Goal: Task Accomplishment & Management: Use online tool/utility

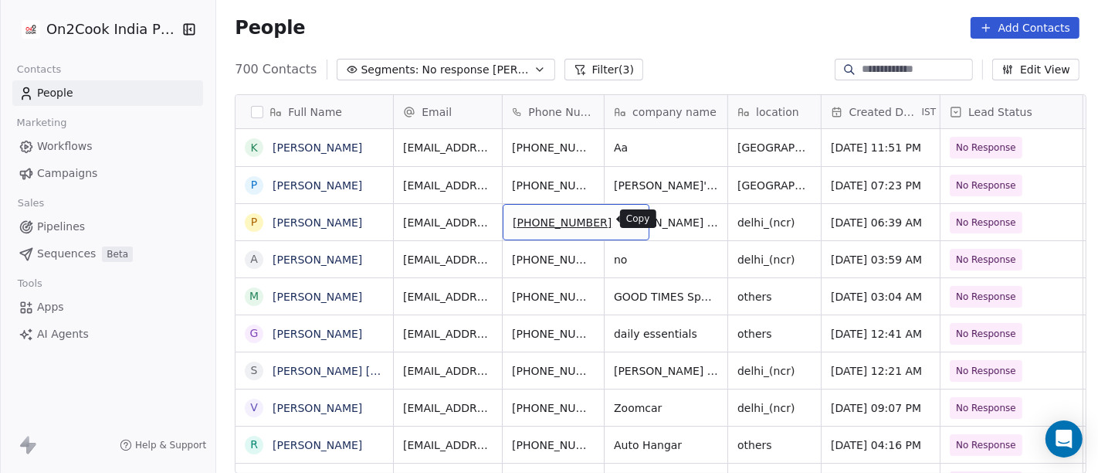
click at [628, 224] on icon "grid" at bounding box center [631, 221] width 7 height 7
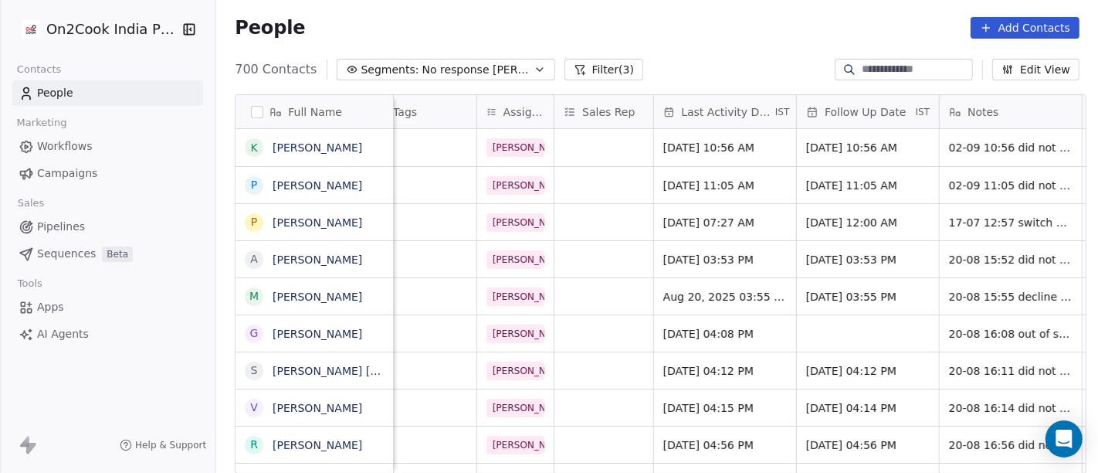
scroll to position [0, 719]
click at [704, 215] on span "[DATE] 07:27 AM" at bounding box center [710, 222] width 94 height 15
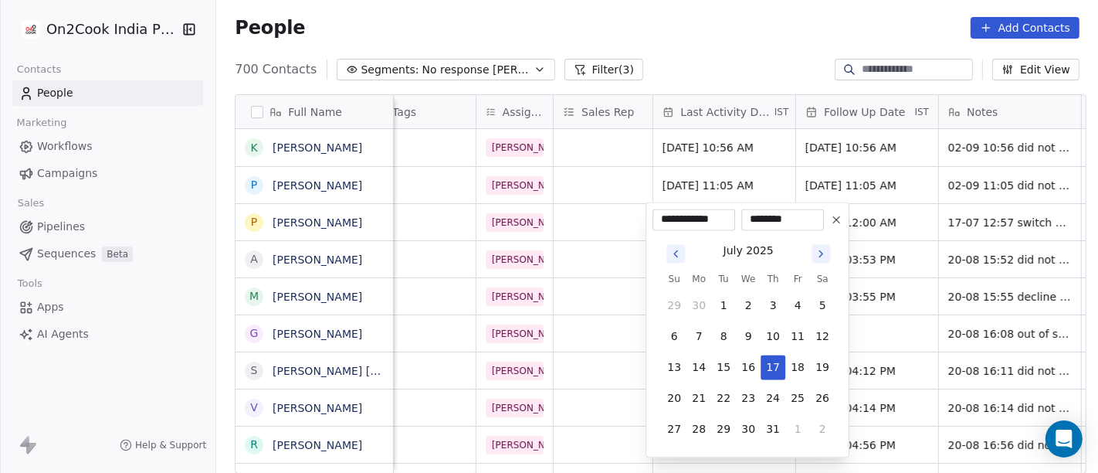
click at [821, 253] on icon "Go to next month" at bounding box center [821, 253] width 3 height 6
click at [724, 304] on button "2" at bounding box center [723, 305] width 25 height 25
type input "**********"
click at [710, 58] on html "On2Cook India Pvt. Ltd. Contacts People Marketing Workflows Campaigns Sales Pip…" at bounding box center [549, 236] width 1098 height 473
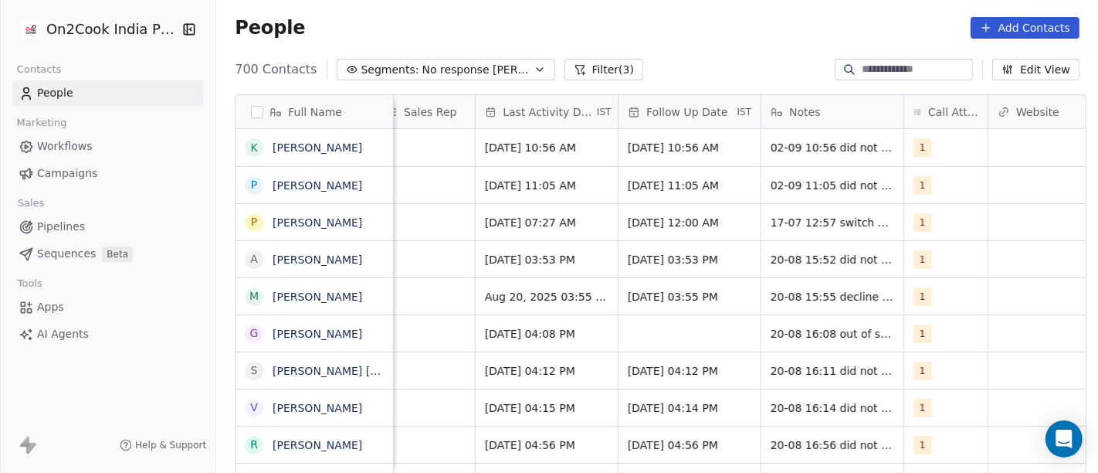
scroll to position [0, 901]
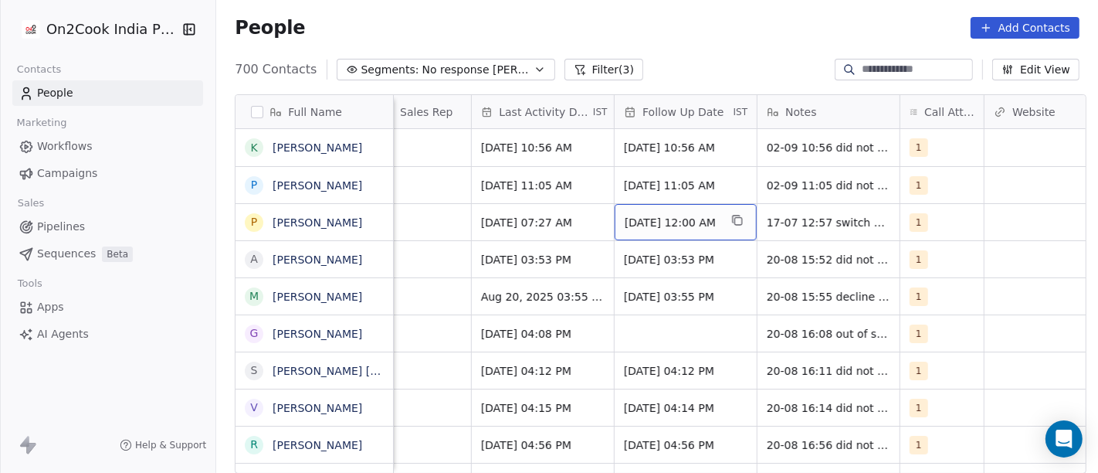
click at [657, 221] on span "[DATE] 12:00 AM" at bounding box center [672, 222] width 94 height 15
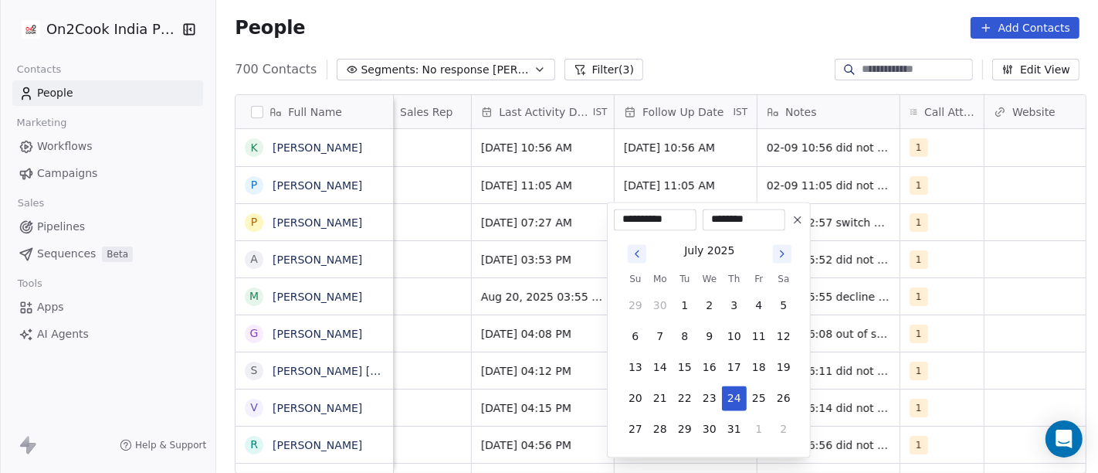
click at [778, 256] on icon "Go to next month" at bounding box center [782, 253] width 12 height 12
click at [778, 255] on icon "Go to next month" at bounding box center [782, 253] width 12 height 12
click at [684, 350] on tbody "31 1 2 3 4 5 6 7 8 9 10 11 12 13 14 15 16 17 18 19 20 21 22 23 24 25 26 27 28 2…" at bounding box center [709, 364] width 173 height 154
click at [681, 337] on button "9" at bounding box center [685, 336] width 25 height 25
type input "**********"
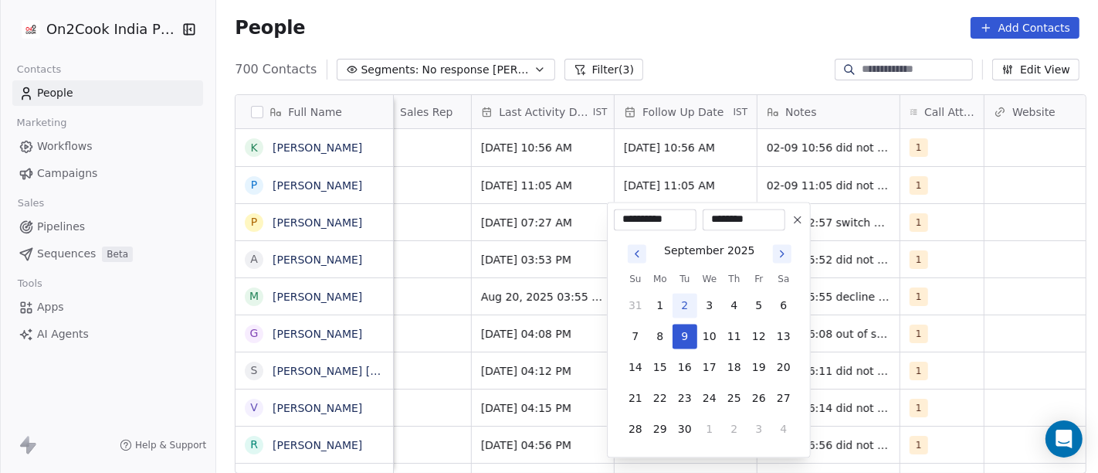
click at [1010, 266] on html "On2Cook India Pvt. Ltd. Contacts People Marketing Workflows Campaigns Sales Pip…" at bounding box center [549, 236] width 1098 height 473
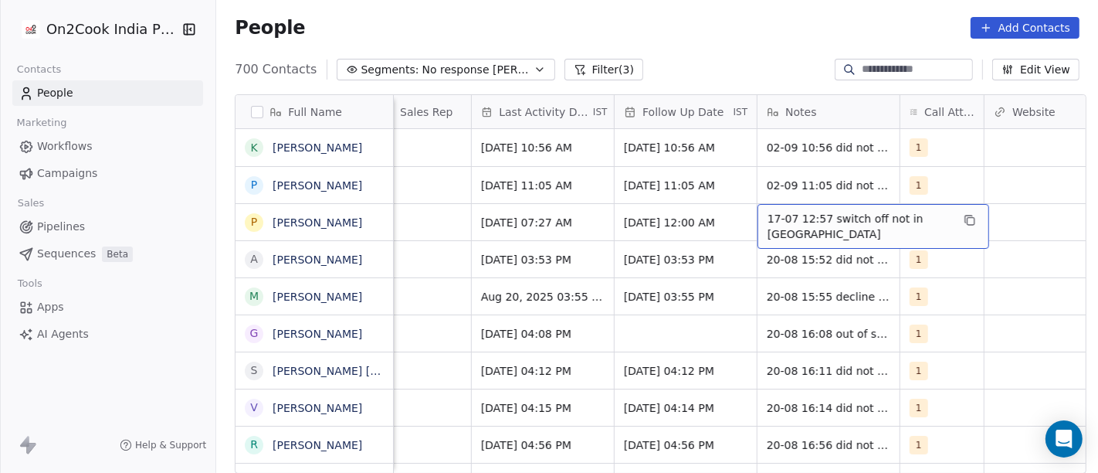
click at [828, 220] on span "17-07 12:57 switch off not in [GEOGRAPHIC_DATA]" at bounding box center [860, 226] width 184 height 31
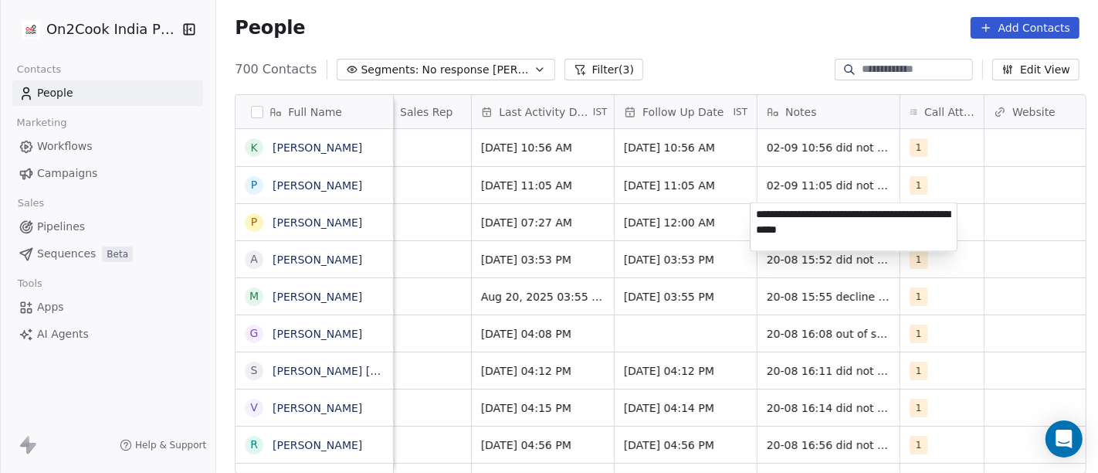
type textarea "**********"
click at [995, 220] on html "On2Cook India Pvt. Ltd. Contacts People Marketing Workflows Campaigns Sales Pip…" at bounding box center [549, 236] width 1098 height 473
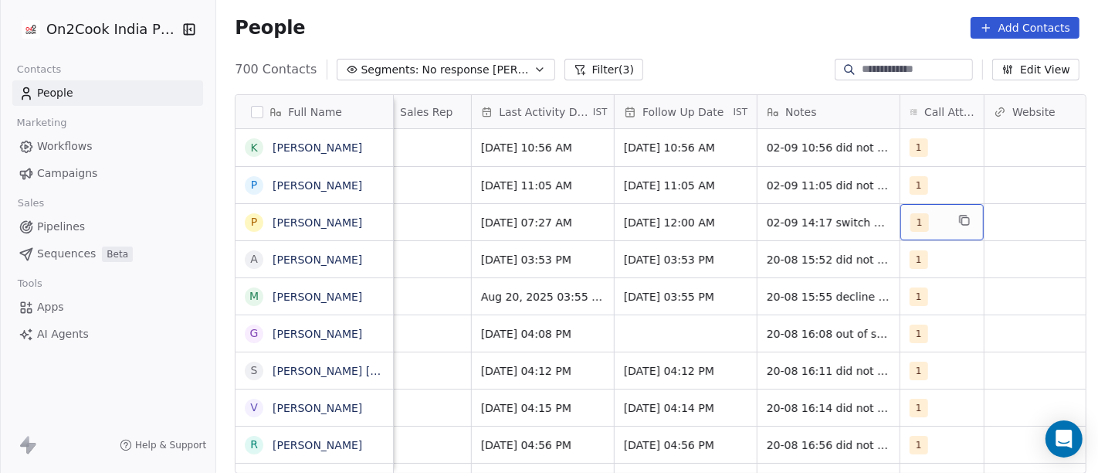
click at [913, 222] on span "1" at bounding box center [920, 222] width 19 height 19
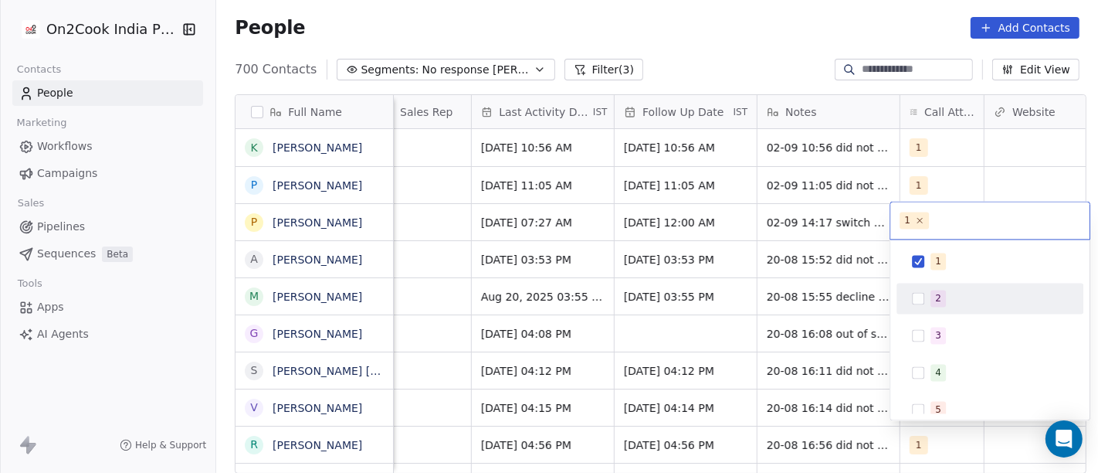
click at [929, 294] on div "2" at bounding box center [990, 298] width 175 height 25
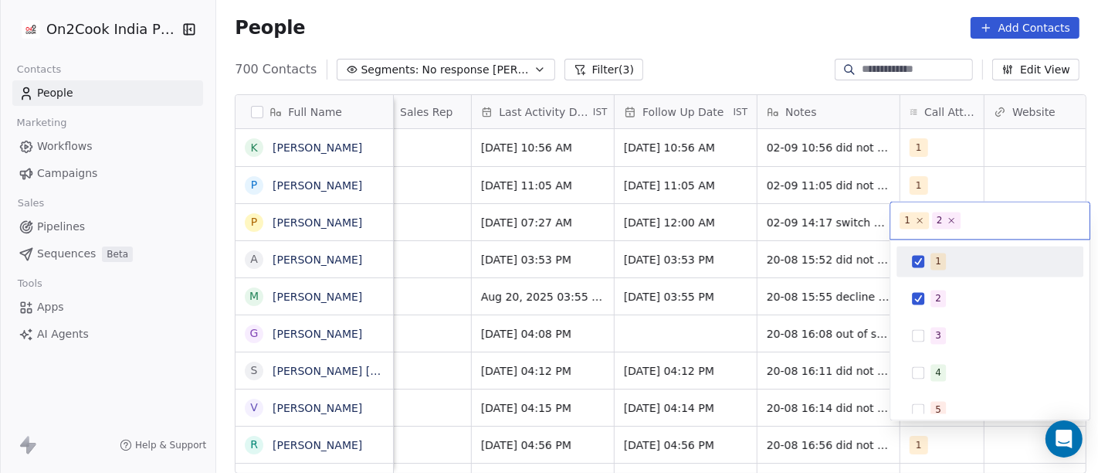
click at [922, 266] on button "Suggestions" at bounding box center [918, 261] width 12 height 12
click at [726, 65] on html "On2Cook India Pvt. Ltd. Contacts People Marketing Workflows Campaigns Sales Pip…" at bounding box center [549, 236] width 1098 height 473
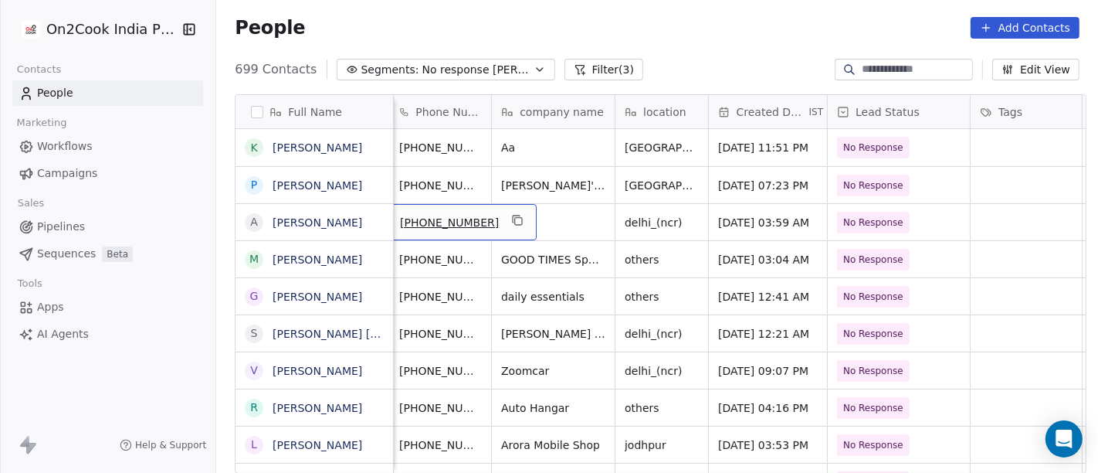
scroll to position [0, 111]
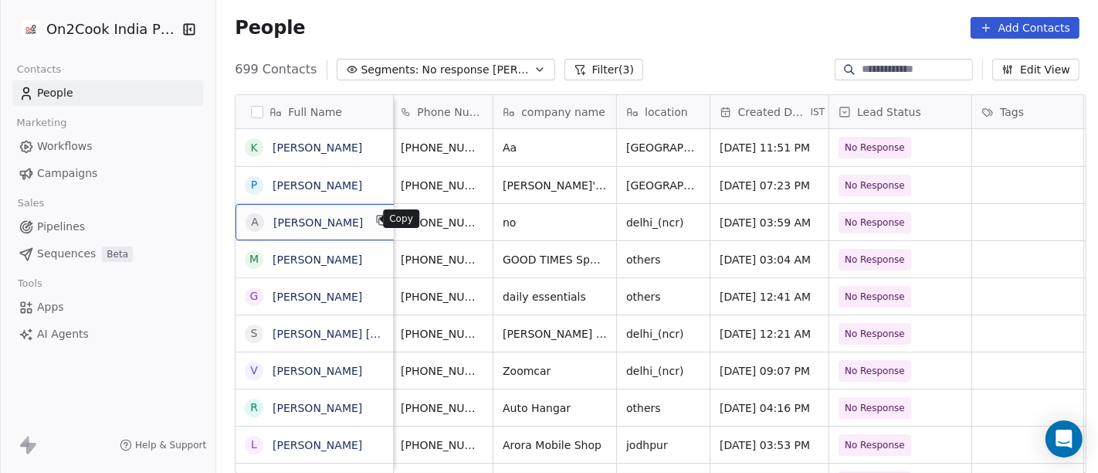
click at [376, 219] on icon "grid" at bounding box center [382, 220] width 12 height 12
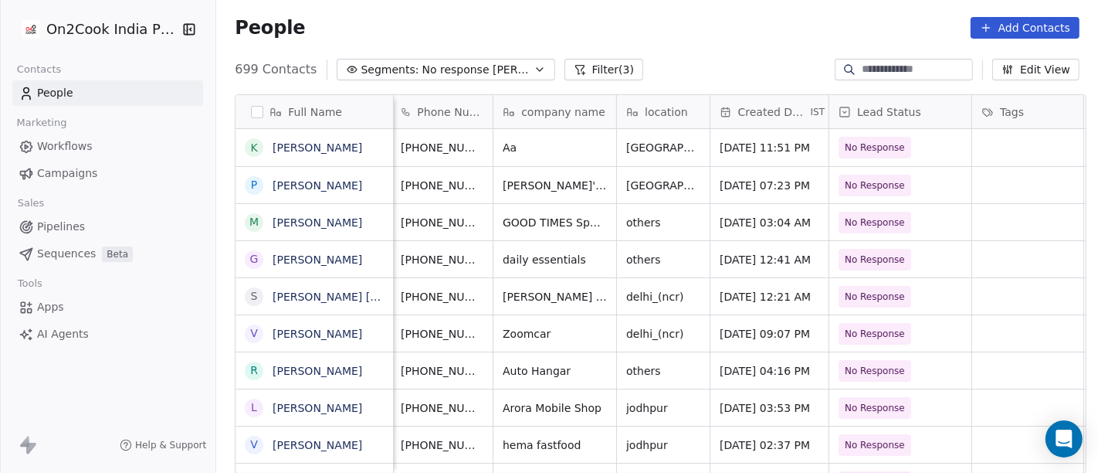
scroll to position [0, 0]
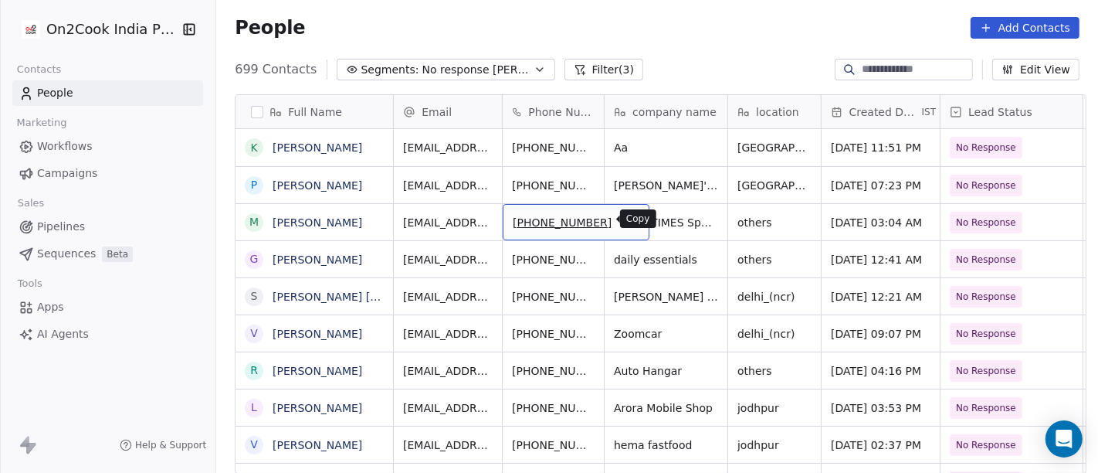
click at [621, 220] on button "grid" at bounding box center [630, 220] width 19 height 19
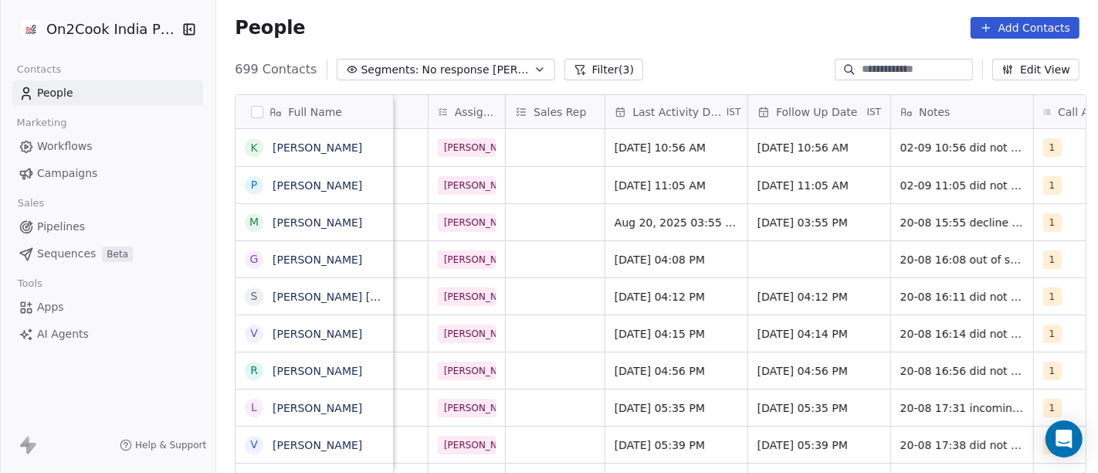
scroll to position [0, 769]
click at [637, 223] on span "Aug 20, 2025 03:55 PM" at bounding box center [677, 222] width 127 height 15
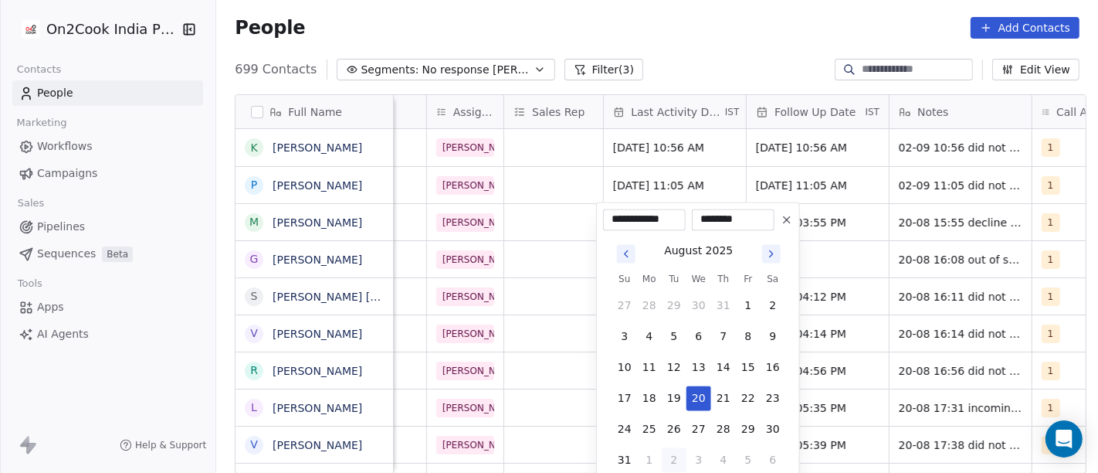
click at [672, 453] on button "2" at bounding box center [674, 459] width 25 height 25
type input "**********"
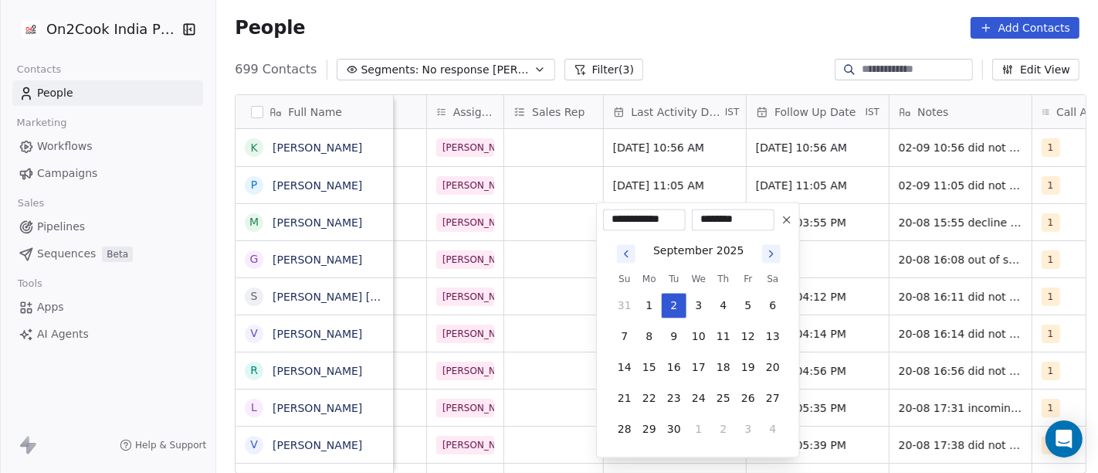
click at [815, 233] on html "On2Cook India Pvt. Ltd. Contacts People Marketing Workflows Campaigns Sales Pip…" at bounding box center [549, 236] width 1098 height 473
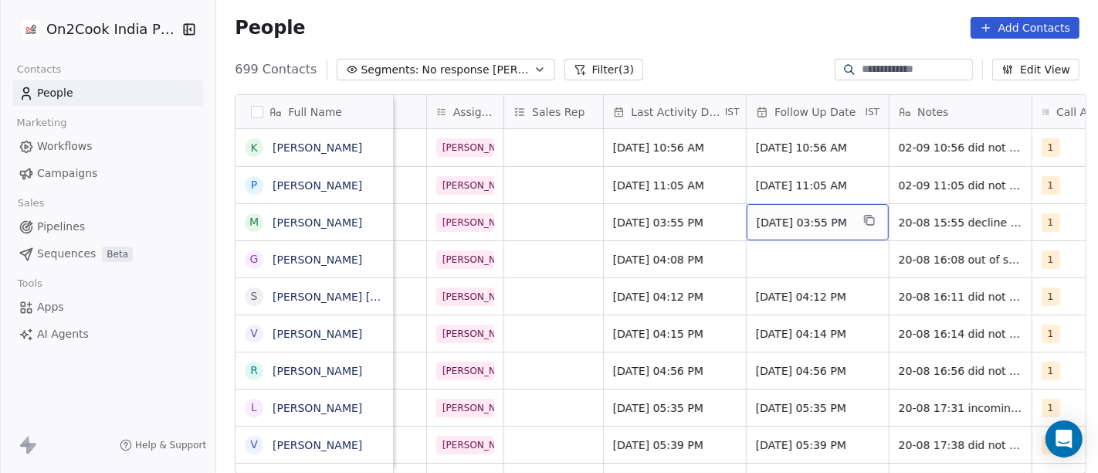
click at [805, 220] on span "[DATE] 03:55 PM" at bounding box center [804, 222] width 94 height 15
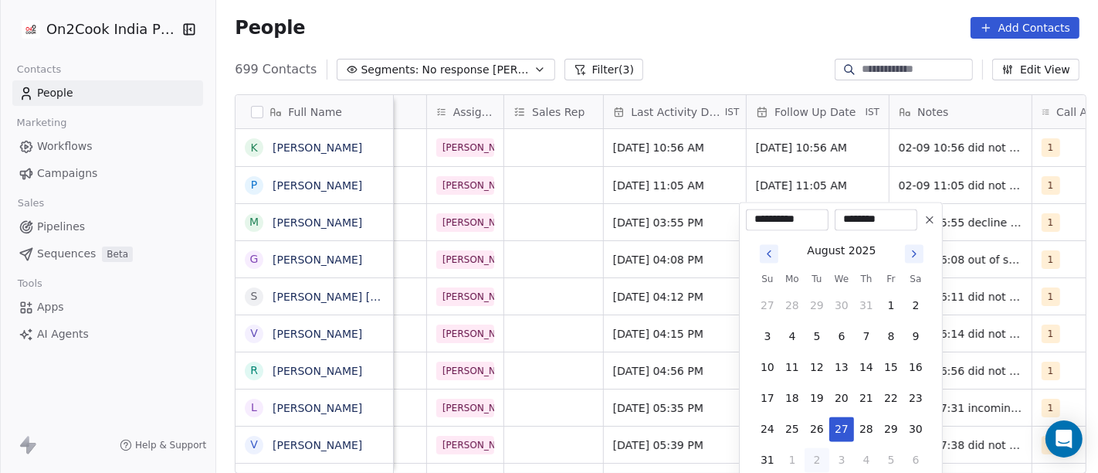
click at [909, 255] on icon "Go to next month" at bounding box center [914, 253] width 12 height 12
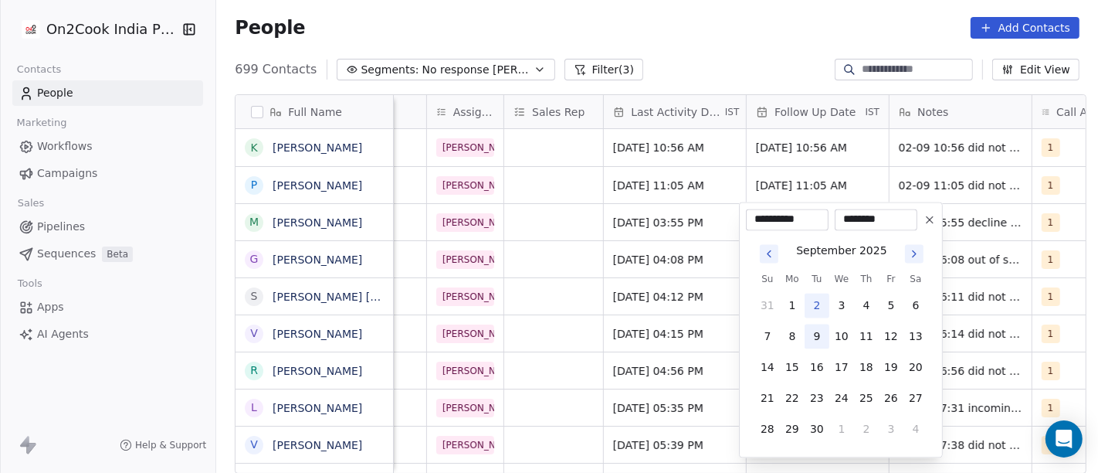
click at [805, 334] on button "9" at bounding box center [817, 336] width 25 height 25
type input "**********"
click at [699, 8] on html "On2Cook India Pvt. Ltd. Contacts People Marketing Workflows Campaigns Sales Pip…" at bounding box center [549, 236] width 1098 height 473
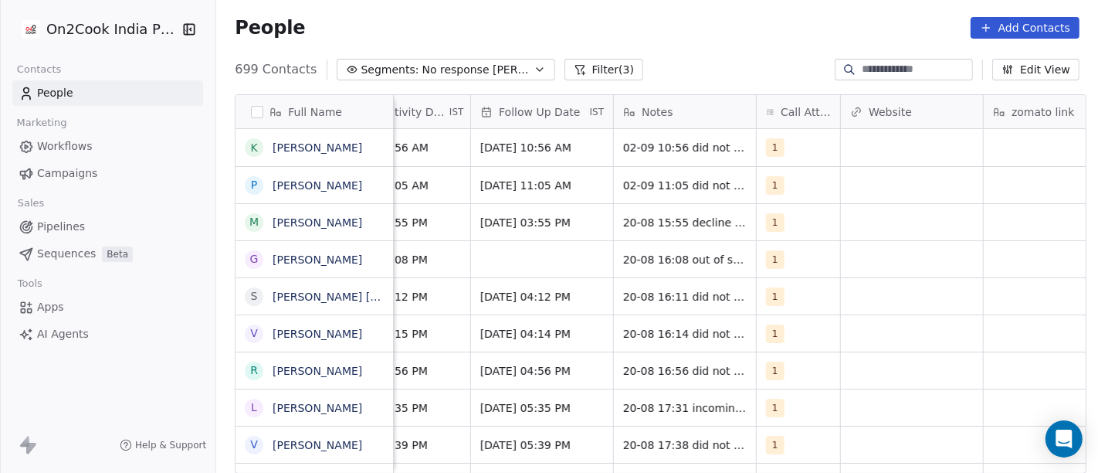
scroll to position [0, 1045]
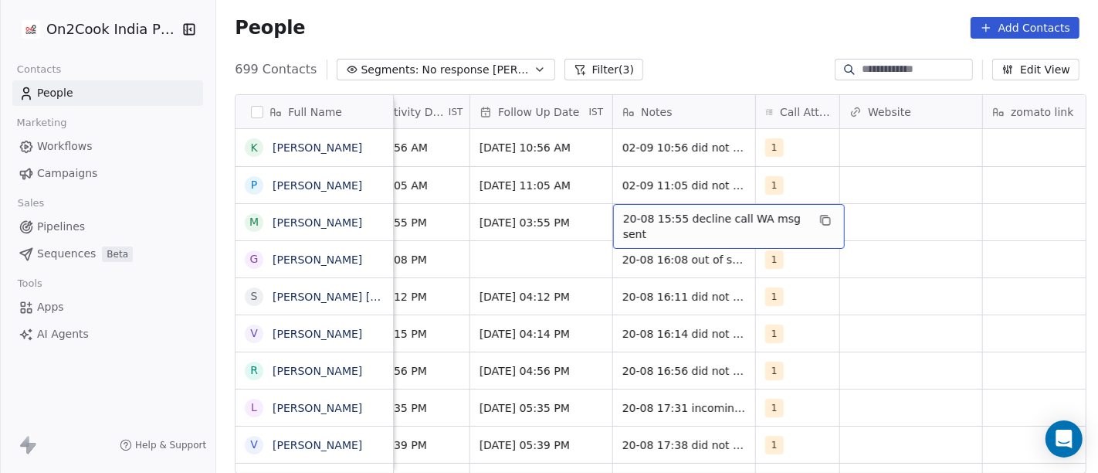
click at [687, 222] on span "20-08 15:55 decline call WA msg sent" at bounding box center [715, 226] width 184 height 31
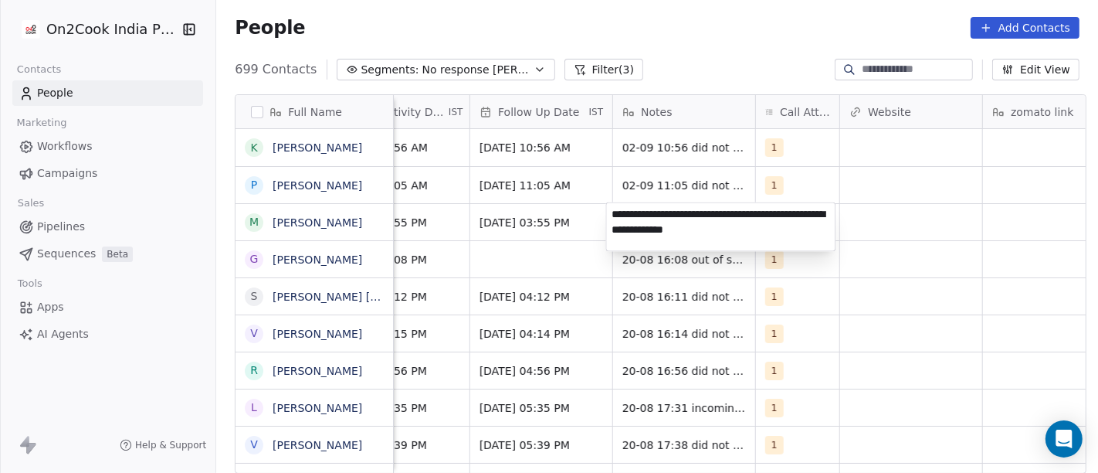
type textarea "**********"
click at [932, 259] on html "On2Cook India Pvt. Ltd. Contacts People Marketing Workflows Campaigns Sales Pip…" at bounding box center [549, 236] width 1098 height 473
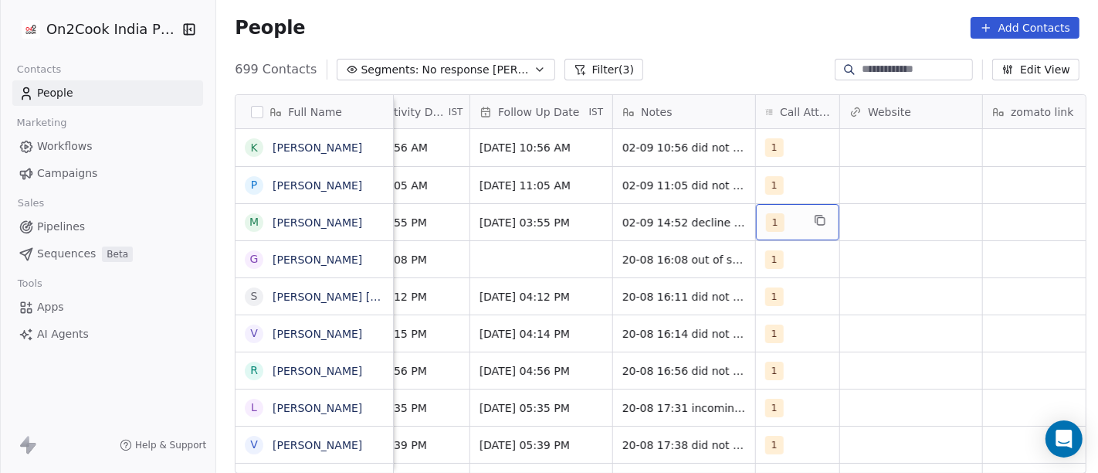
click at [789, 213] on div "1" at bounding box center [784, 222] width 36 height 19
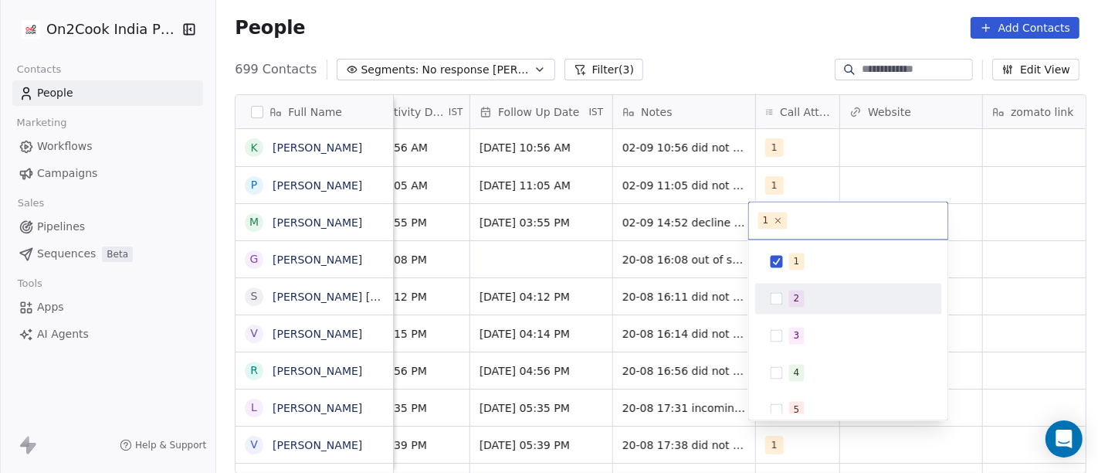
click at [789, 294] on span "2" at bounding box center [796, 298] width 15 height 17
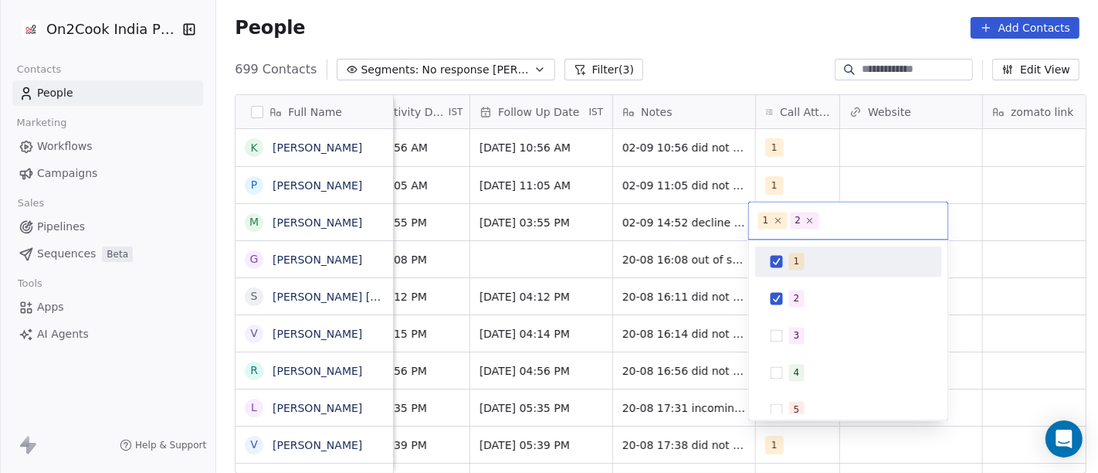
click at [789, 263] on span "1" at bounding box center [796, 261] width 15 height 17
click at [735, 27] on html "On2Cook India Pvt. Ltd. Contacts People Marketing Workflows Campaigns Sales Pip…" at bounding box center [549, 236] width 1098 height 473
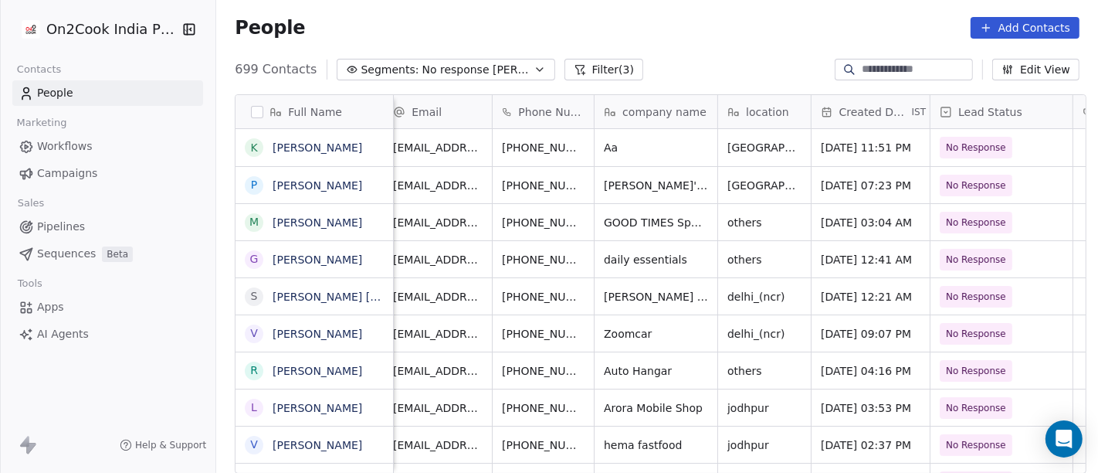
scroll to position [0, 0]
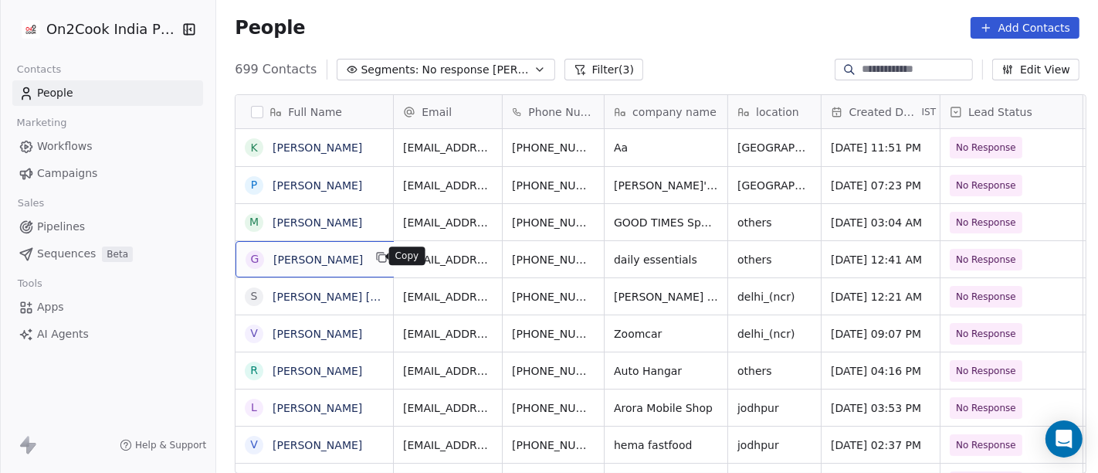
click at [376, 259] on icon "grid" at bounding box center [382, 257] width 12 height 12
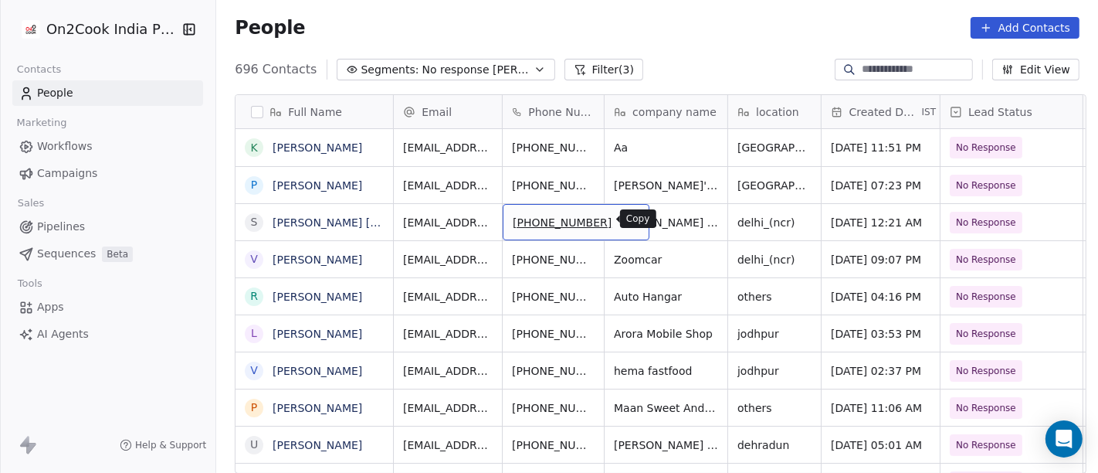
click at [624, 222] on icon "grid" at bounding box center [630, 220] width 12 height 12
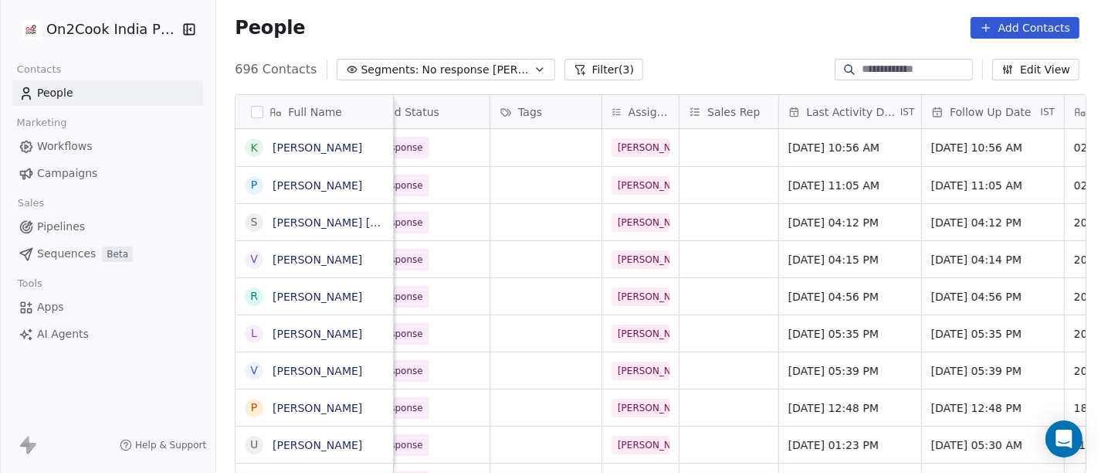
scroll to position [0, 782]
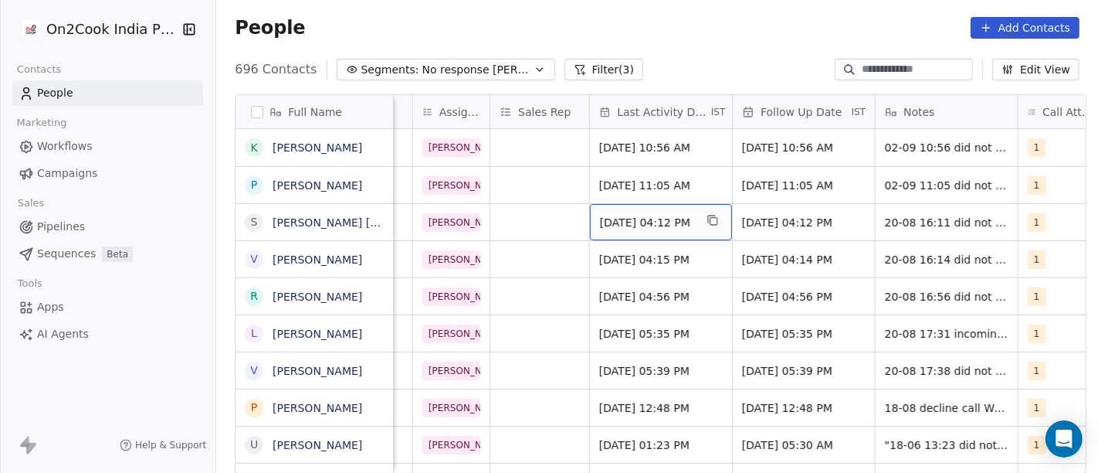
click at [611, 215] on span "[DATE] 04:12 PM" at bounding box center [647, 222] width 94 height 15
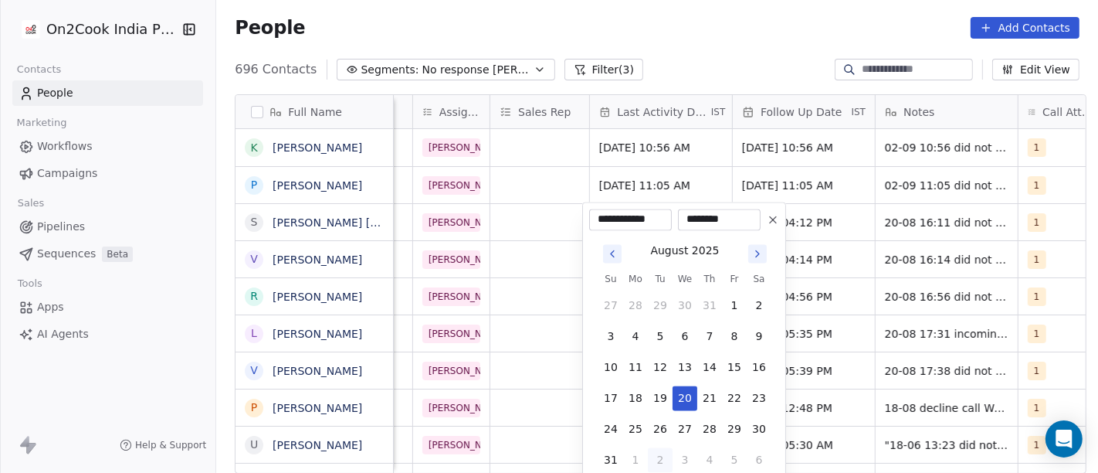
click at [662, 460] on button "2" at bounding box center [660, 459] width 25 height 25
type input "**********"
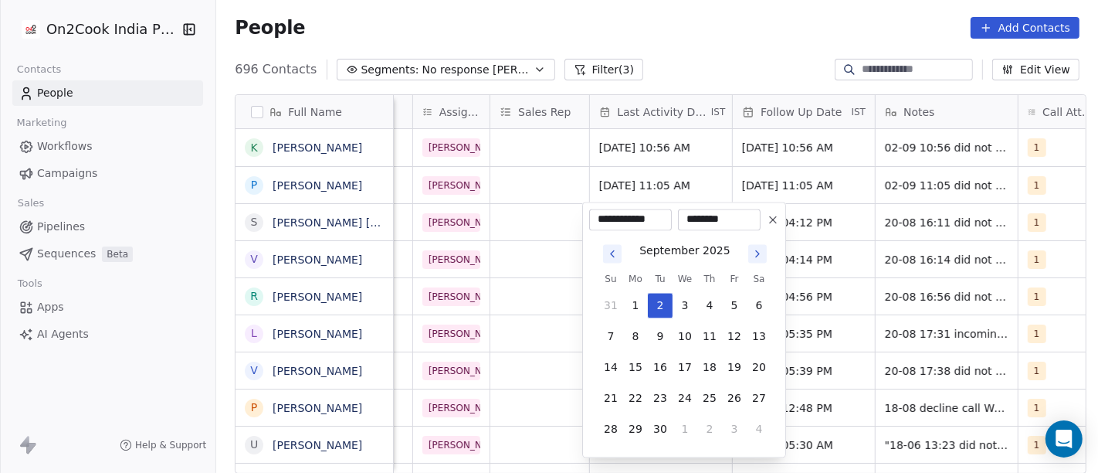
click at [755, 16] on html "On2Cook India Pvt. Ltd. Contacts People Marketing Workflows Campaigns Sales Pip…" at bounding box center [549, 236] width 1098 height 473
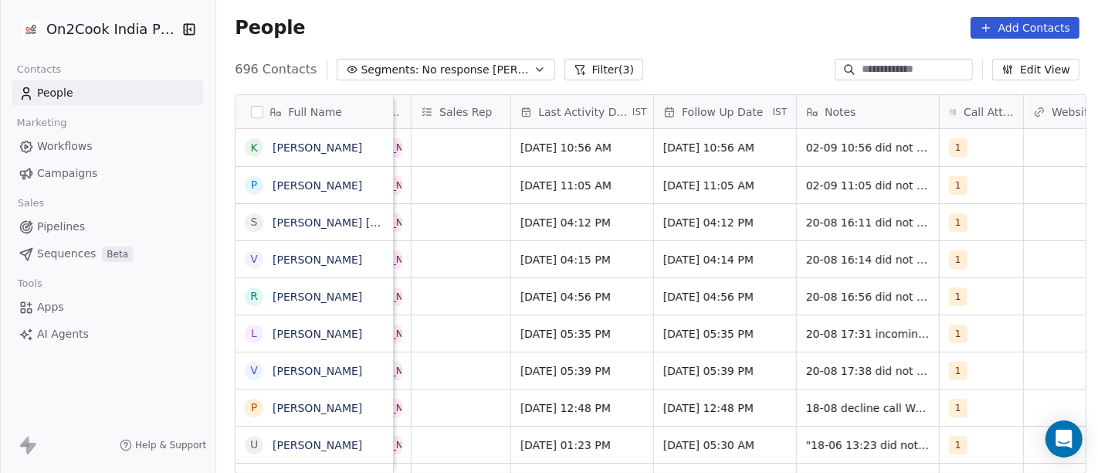
scroll to position [0, 863]
click at [726, 218] on span "[DATE] 04:12 PM" at bounding box center [710, 222] width 94 height 15
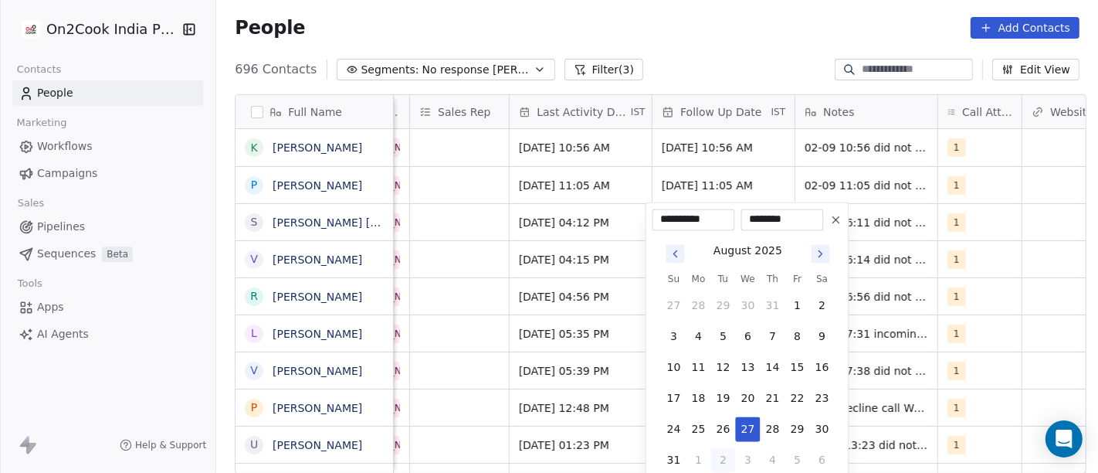
click at [816, 254] on icon "Go to next month" at bounding box center [821, 253] width 12 height 12
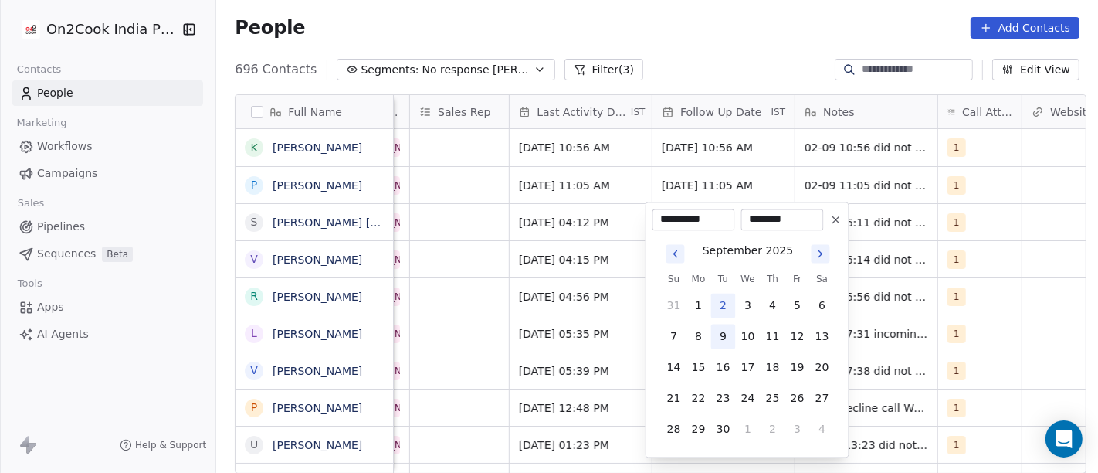
click at [724, 333] on button "9" at bounding box center [723, 336] width 25 height 25
type input "**********"
click at [743, 25] on html "On2Cook India Pvt. Ltd. Contacts People Marketing Workflows Campaigns Sales Pip…" at bounding box center [549, 236] width 1098 height 473
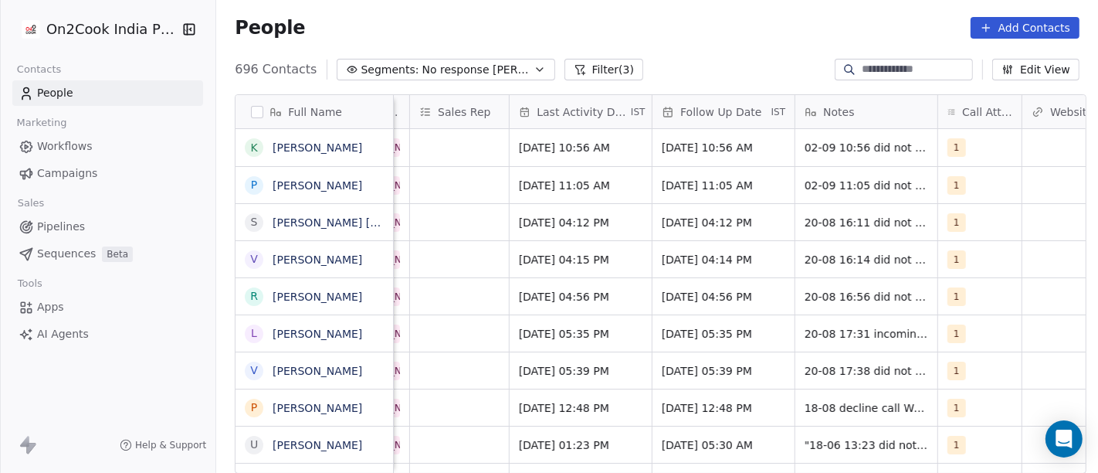
scroll to position [0, 962]
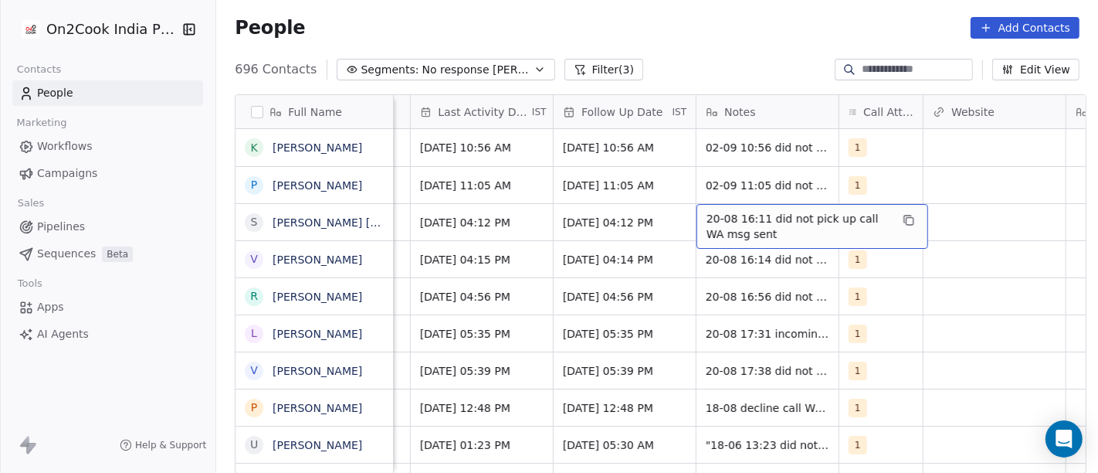
click at [752, 227] on span "20-08 16:11 did not pick up call WA msg sent" at bounding box center [799, 226] width 184 height 31
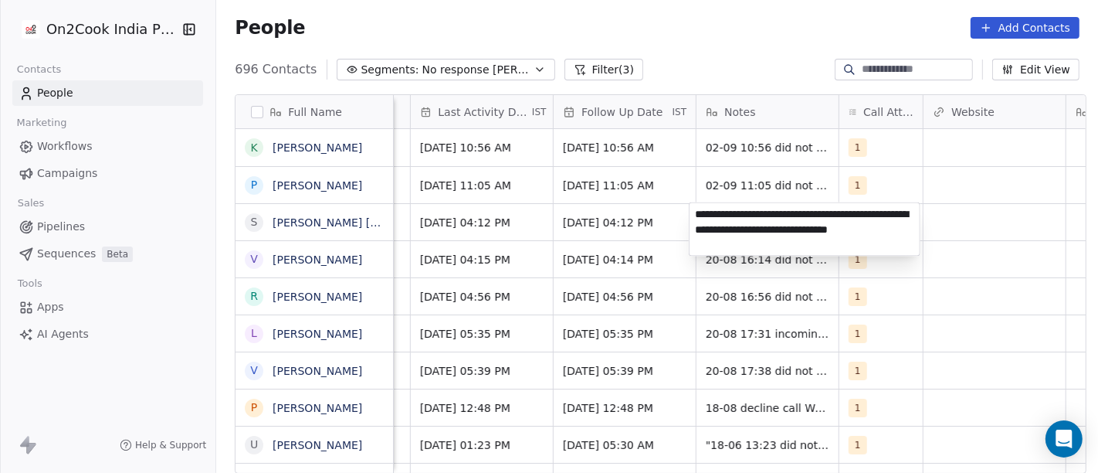
type textarea "**********"
click at [934, 191] on html "On2Cook India Pvt. Ltd. Contacts People Marketing Workflows Campaigns Sales Pip…" at bounding box center [549, 236] width 1098 height 473
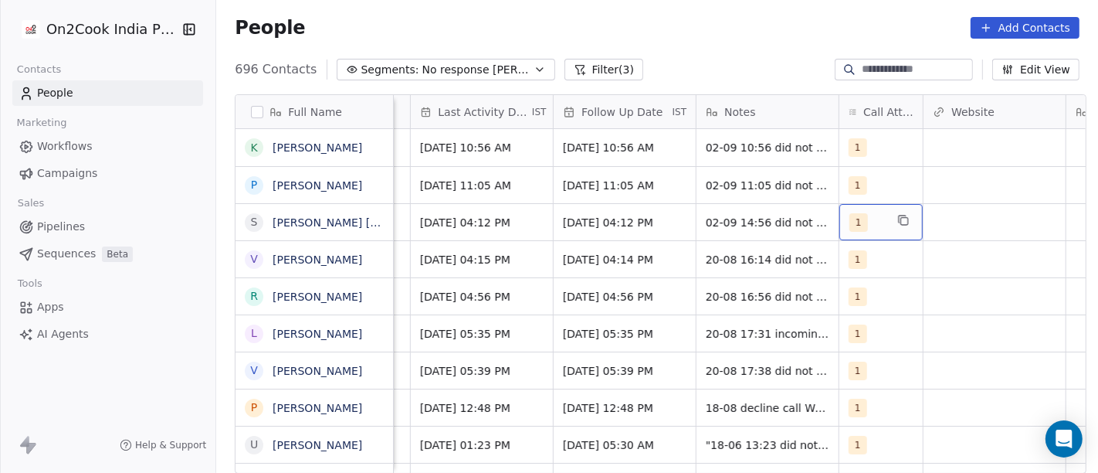
click at [864, 215] on div "1" at bounding box center [868, 222] width 36 height 19
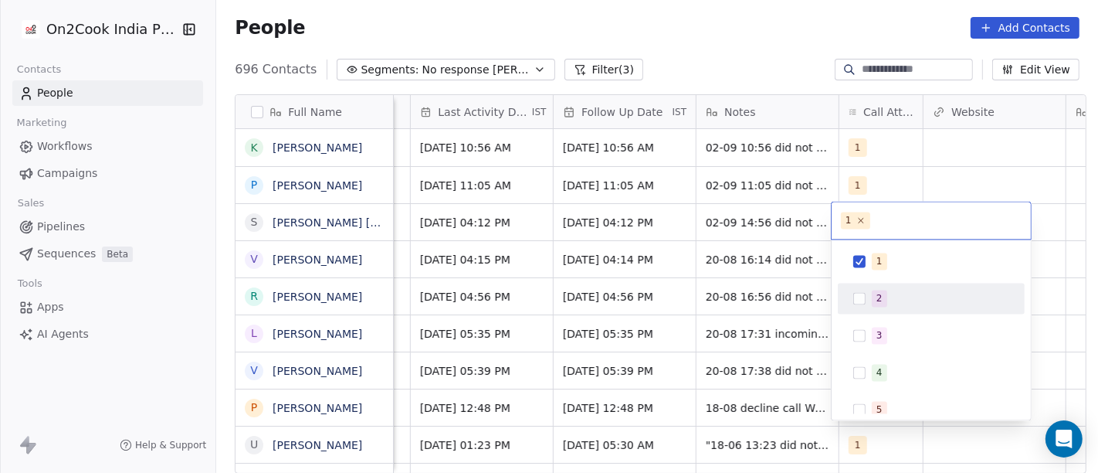
click at [869, 299] on div "2" at bounding box center [931, 298] width 175 height 25
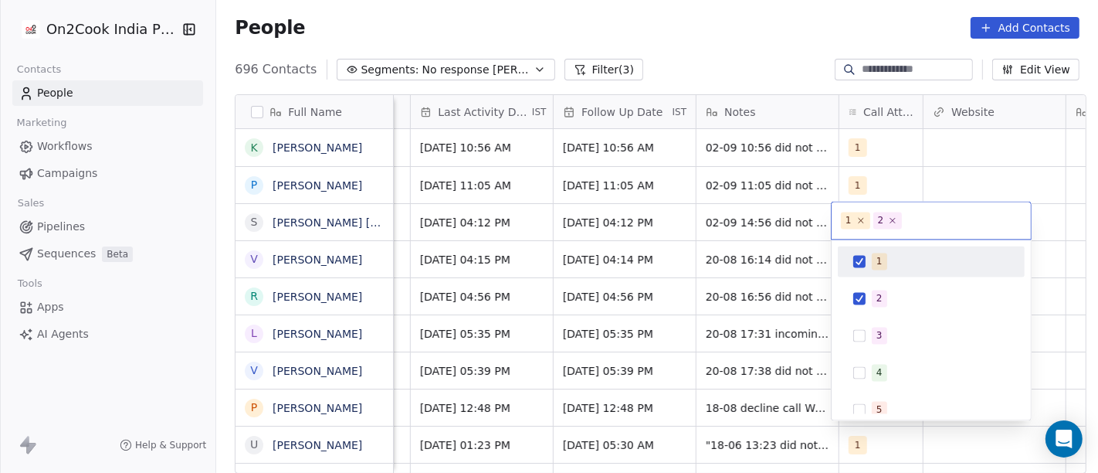
click at [884, 257] on div "1" at bounding box center [940, 261] width 137 height 17
click at [728, 9] on html "On2Cook India Pvt. Ltd. Contacts People Marketing Workflows Campaigns Sales Pip…" at bounding box center [549, 236] width 1098 height 473
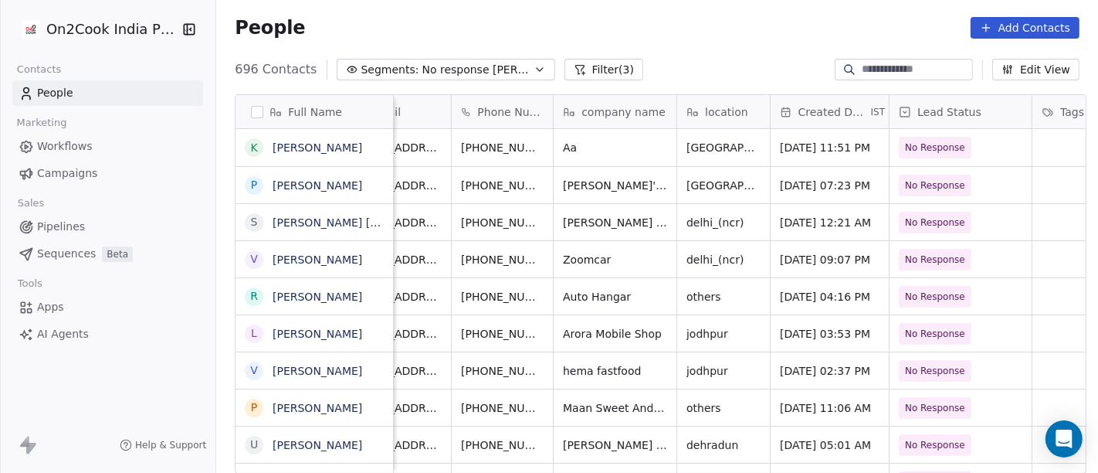
scroll to position [0, 0]
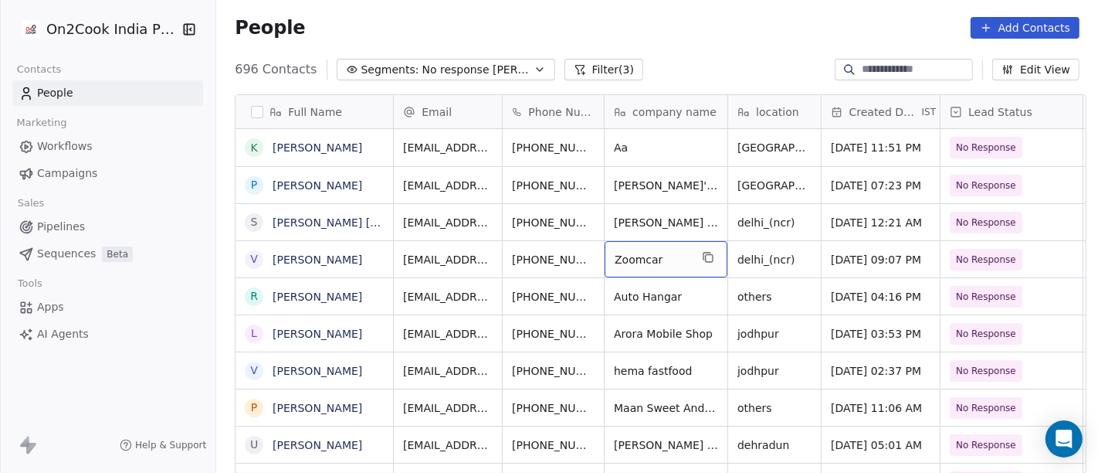
click at [652, 266] on div "Zoomcar" at bounding box center [666, 259] width 123 height 36
type textarea "**********"
click at [567, 186] on html "On2Cook India Pvt. Ltd. Contacts People Marketing Workflows Campaigns Sales Pip…" at bounding box center [549, 236] width 1098 height 473
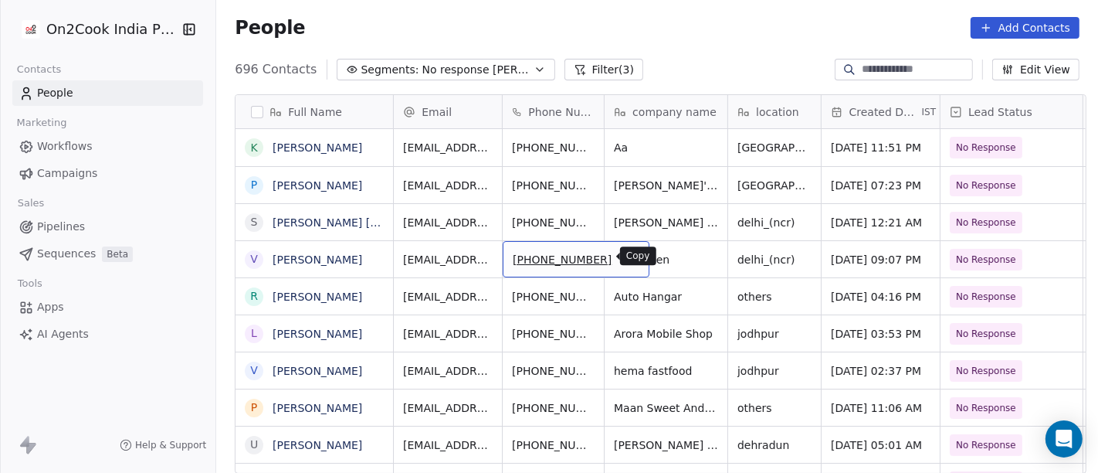
click at [624, 256] on icon "grid" at bounding box center [630, 257] width 12 height 12
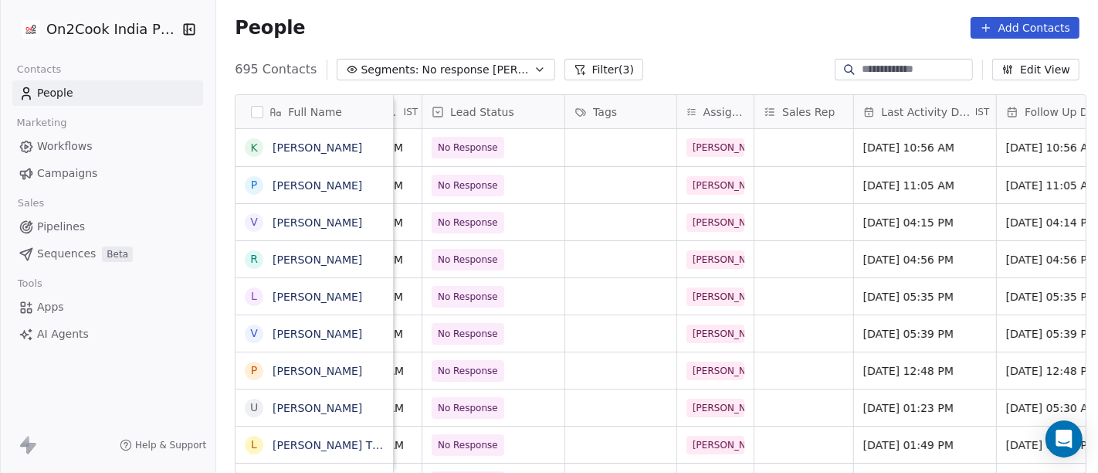
scroll to position [0, 529]
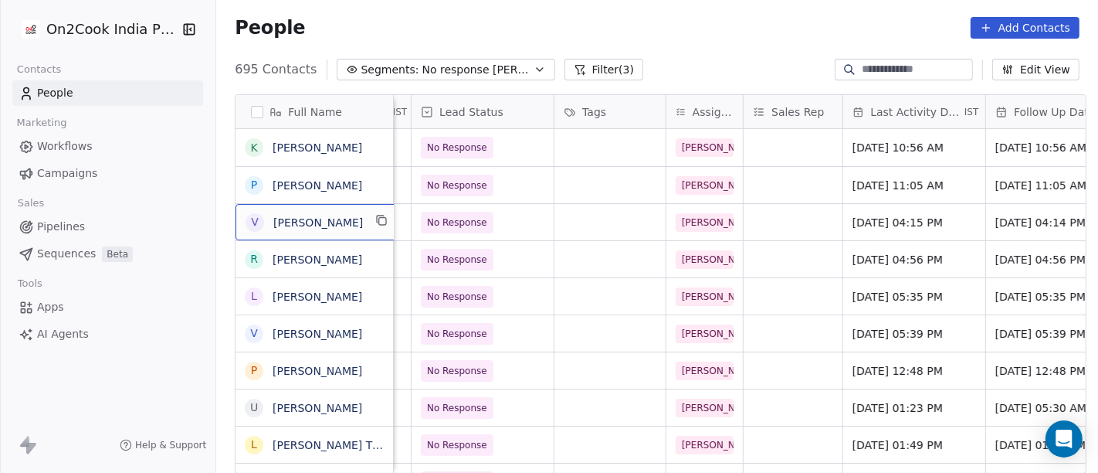
click at [371, 217] on div "v [PERSON_NAME]" at bounding box center [318, 222] width 165 height 36
click at [378, 219] on icon "grid" at bounding box center [382, 220] width 12 height 12
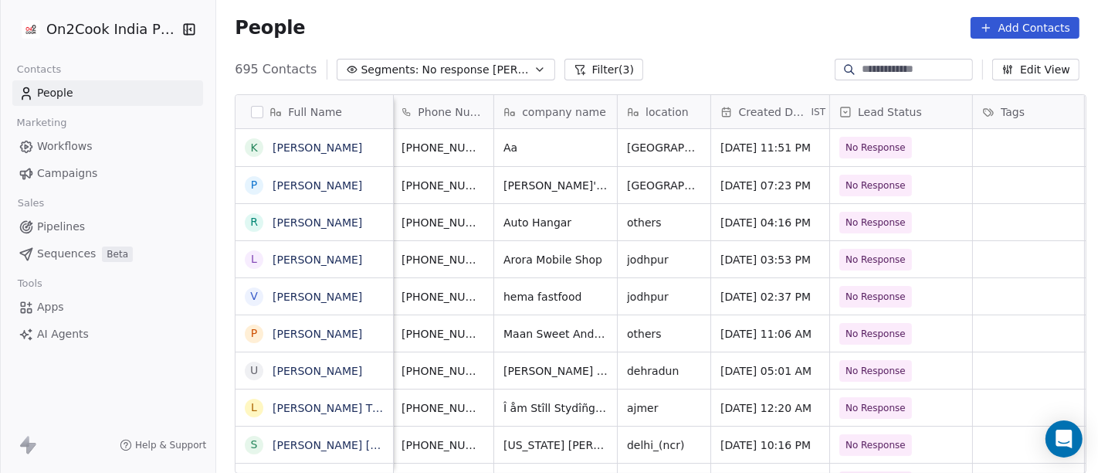
scroll to position [0, 0]
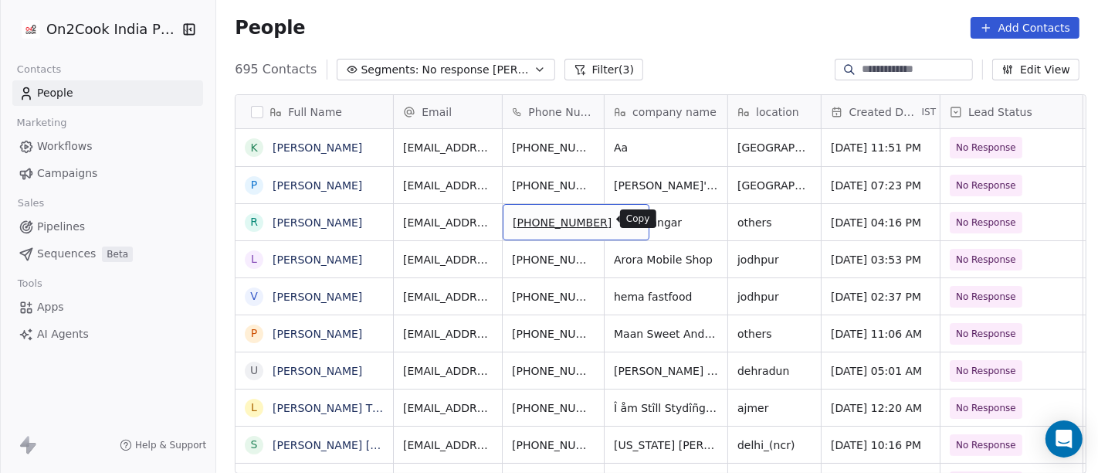
click at [624, 224] on icon "grid" at bounding box center [630, 220] width 12 height 12
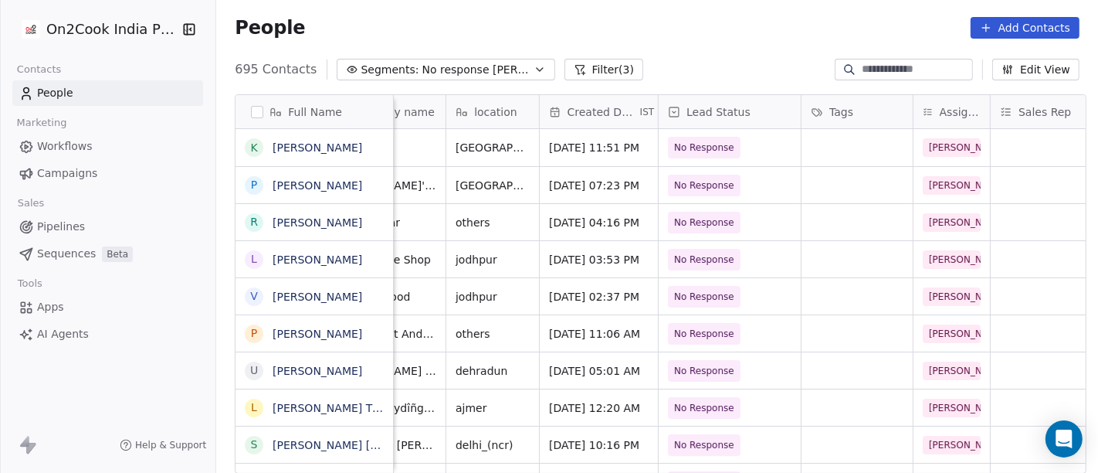
scroll to position [0, 283]
click at [375, 219] on button "grid" at bounding box center [382, 220] width 19 height 19
click at [379, 223] on icon "grid" at bounding box center [382, 221] width 7 height 7
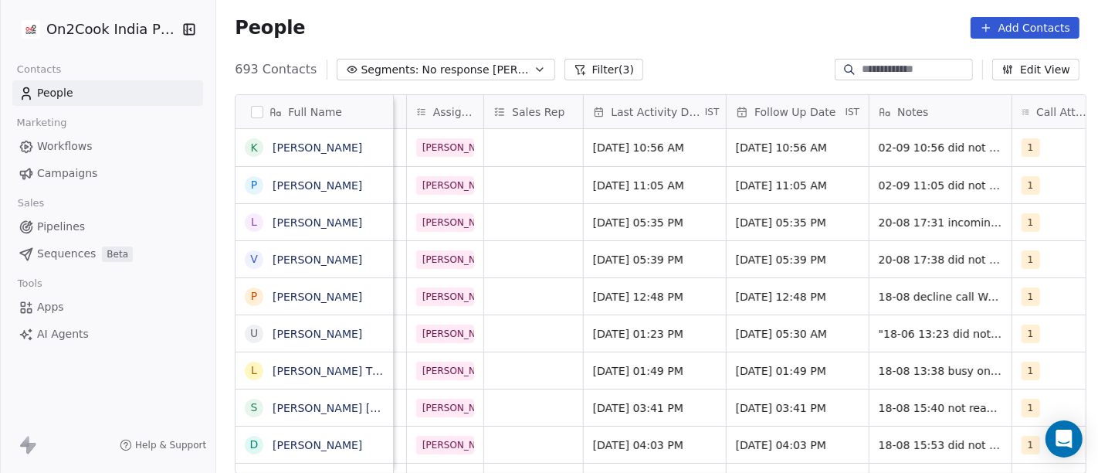
scroll to position [0, 794]
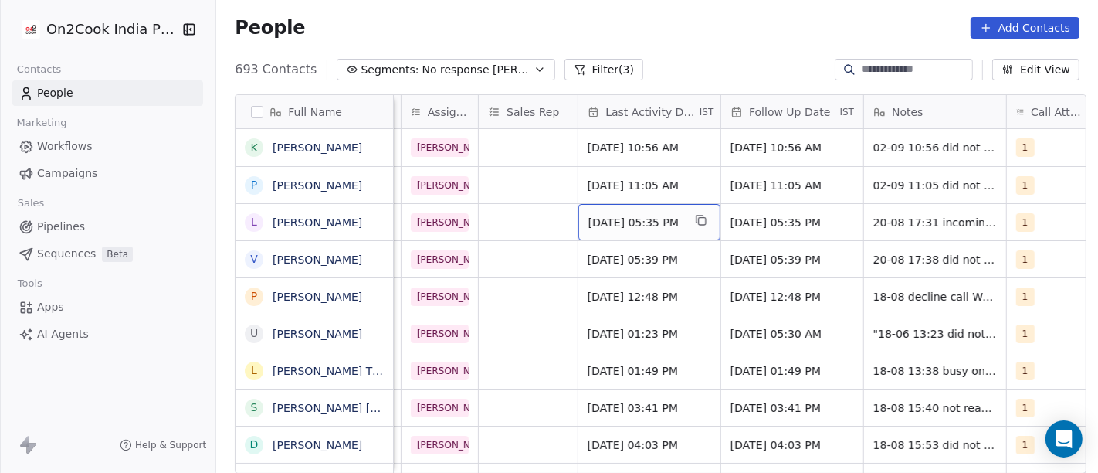
click at [579, 224] on div "[DATE] 05:35 PM" at bounding box center [650, 222] width 142 height 36
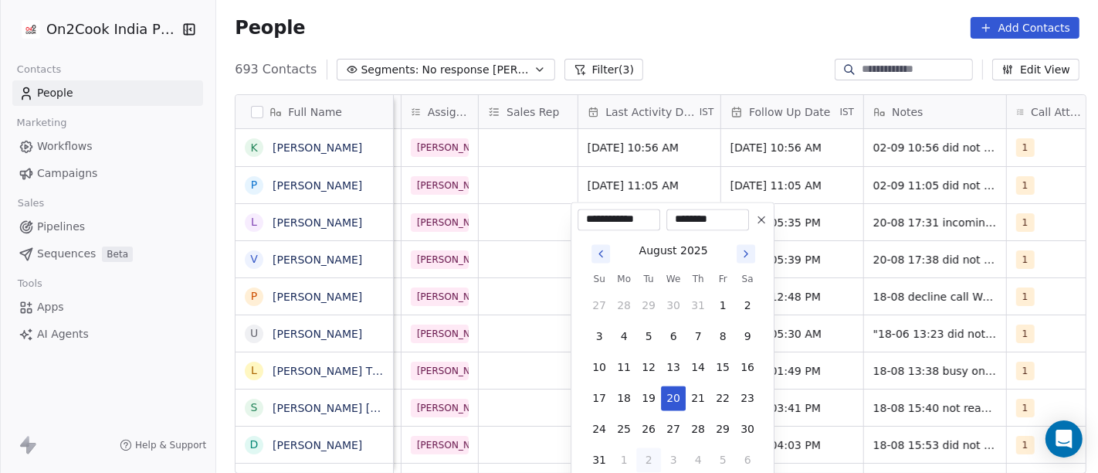
click at [642, 464] on button "2" at bounding box center [648, 459] width 25 height 25
type input "**********"
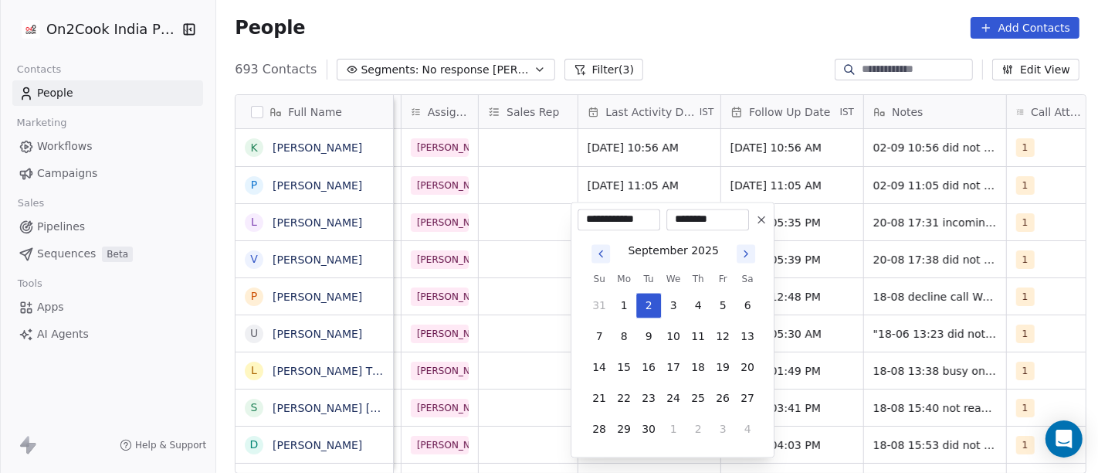
click at [664, 67] on html "On2Cook India Pvt. Ltd. Contacts People Marketing Workflows Campaigns Sales Pip…" at bounding box center [549, 236] width 1098 height 473
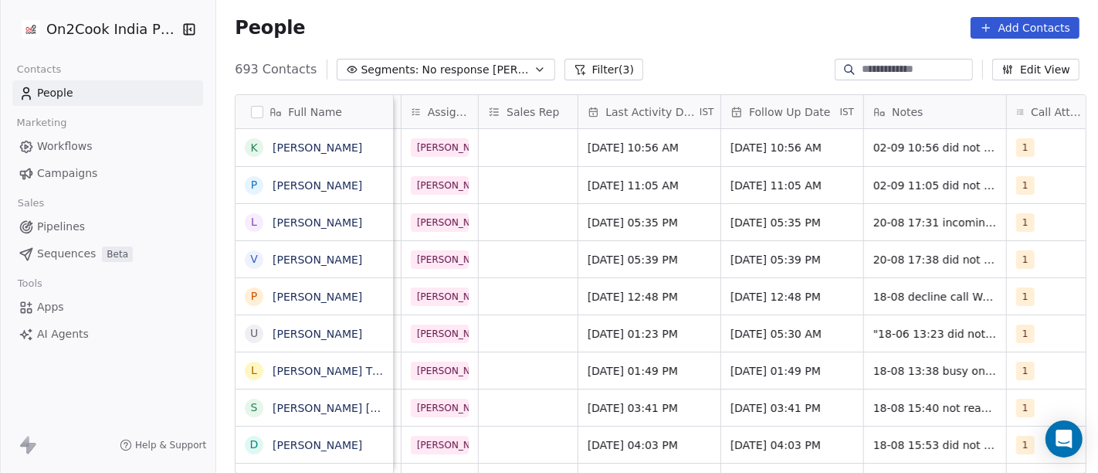
scroll to position [0, 836]
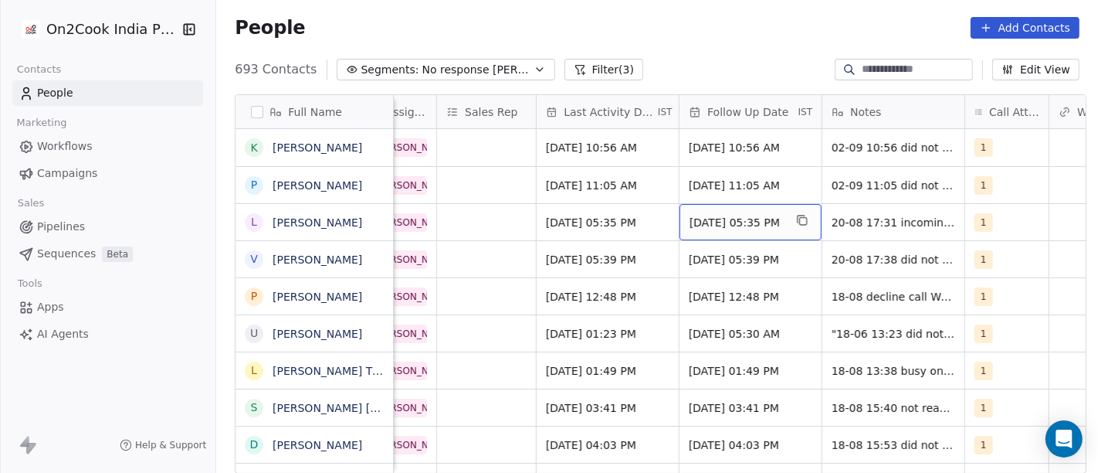
click at [745, 217] on span "[DATE] 05:35 PM" at bounding box center [737, 222] width 94 height 15
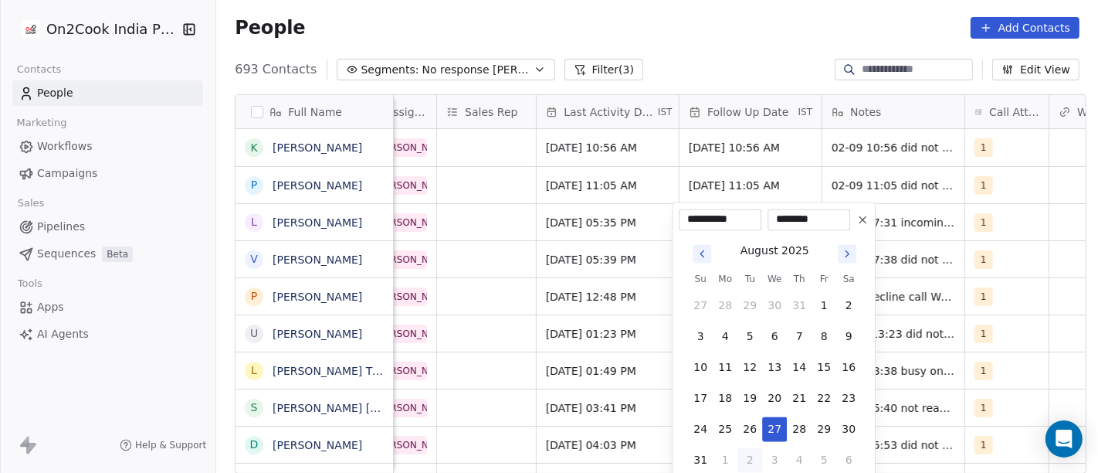
click at [847, 258] on icon "Go to next month" at bounding box center [847, 253] width 12 height 12
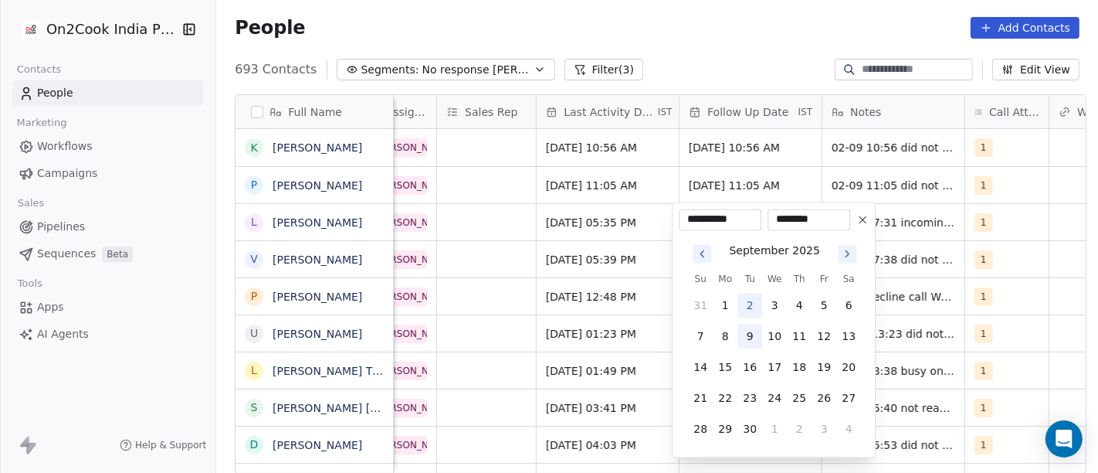
click at [748, 325] on button "9" at bounding box center [750, 336] width 25 height 25
type input "**********"
click at [735, 65] on html "On2Cook India Pvt. Ltd. Contacts People Marketing Workflows Campaigns Sales Pip…" at bounding box center [549, 236] width 1098 height 473
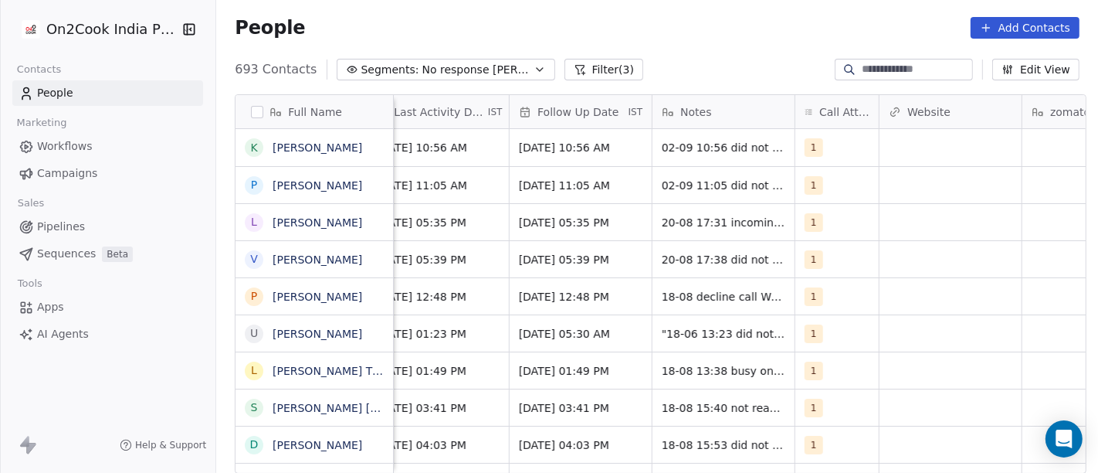
scroll to position [0, 1009]
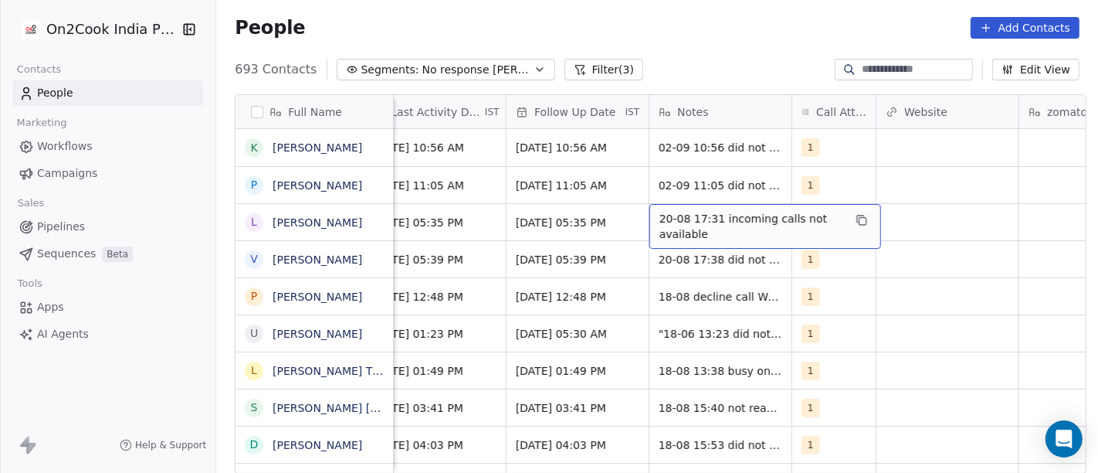
click at [691, 215] on span "20-08 17:31 incoming calls not available" at bounding box center [752, 226] width 184 height 31
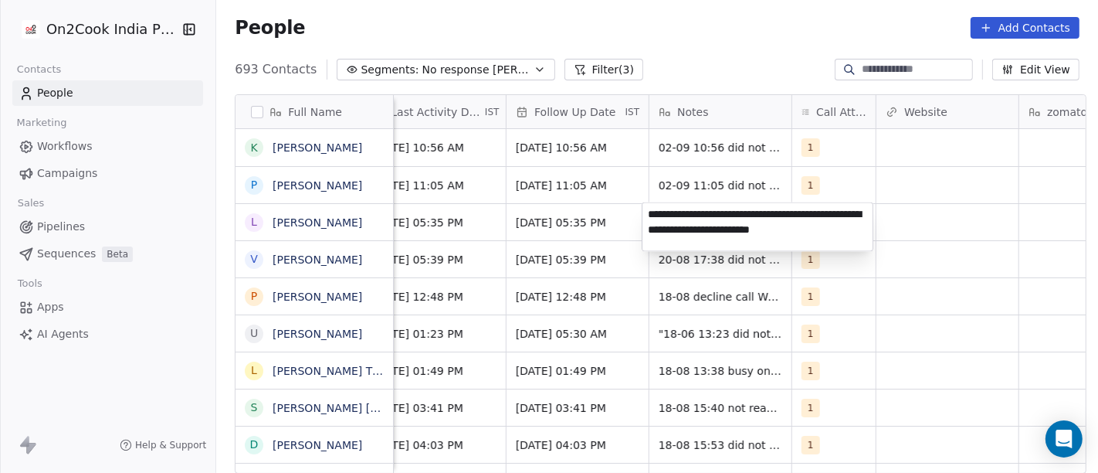
type textarea "**********"
click at [1050, 243] on html "On2Cook India Pvt. Ltd. Contacts People Marketing Workflows Campaigns Sales Pip…" at bounding box center [549, 236] width 1098 height 473
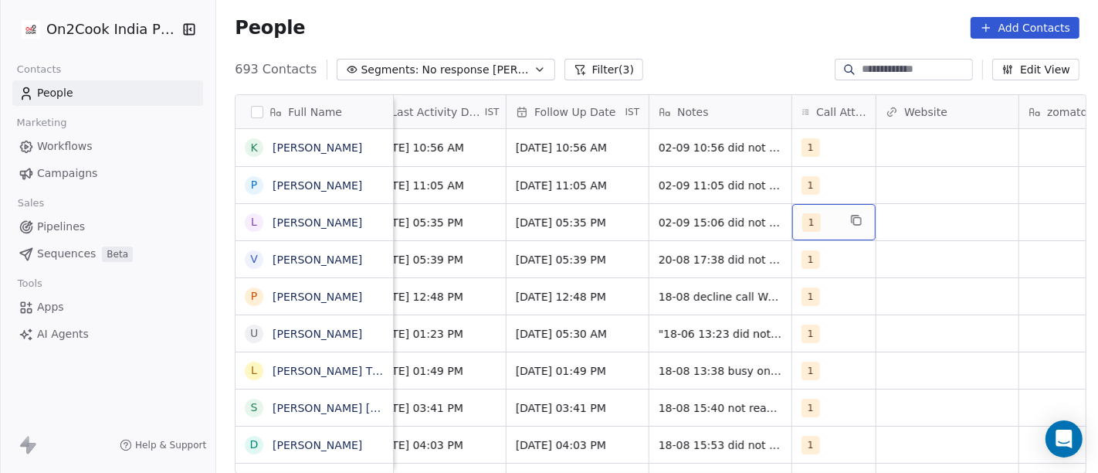
click at [836, 209] on div "1" at bounding box center [833, 222] width 83 height 36
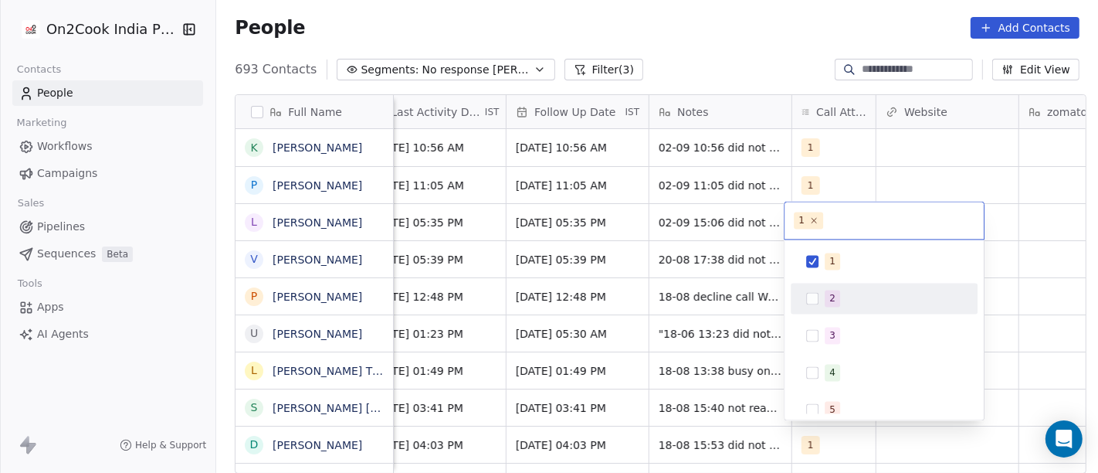
click at [825, 292] on span "2" at bounding box center [832, 298] width 15 height 17
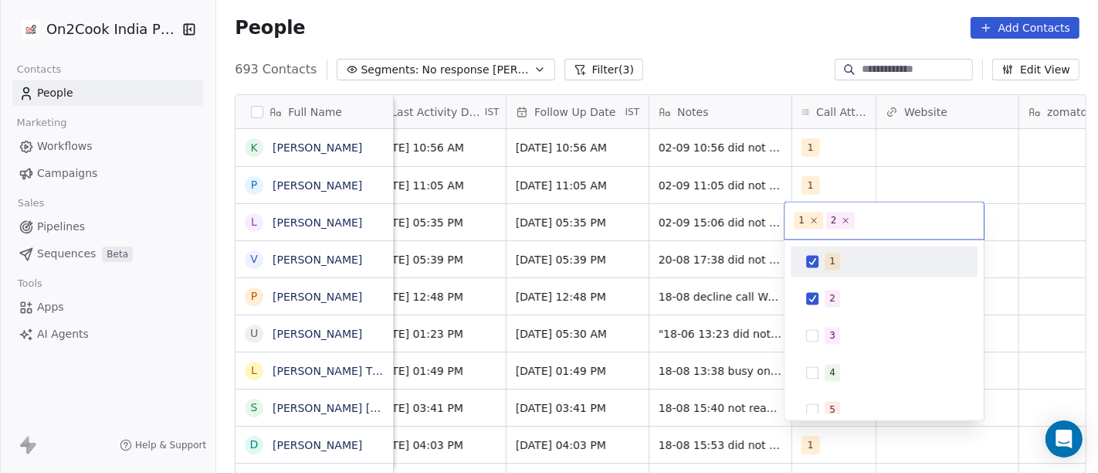
click at [830, 256] on div "1" at bounding box center [833, 261] width 6 height 14
click at [896, 171] on html "On2Cook India Pvt. Ltd. Contacts People Marketing Workflows Campaigns Sales Pip…" at bounding box center [549, 236] width 1098 height 473
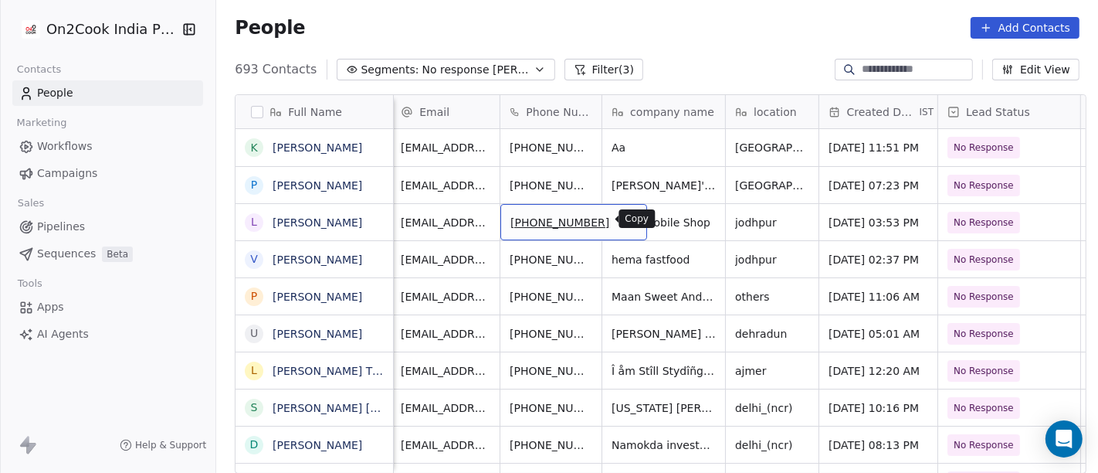
scroll to position [0, 1]
click at [627, 223] on icon "grid" at bounding box center [630, 221] width 7 height 7
click at [623, 219] on icon "grid" at bounding box center [629, 220] width 12 height 12
click at [623, 217] on icon "grid" at bounding box center [629, 220] width 12 height 12
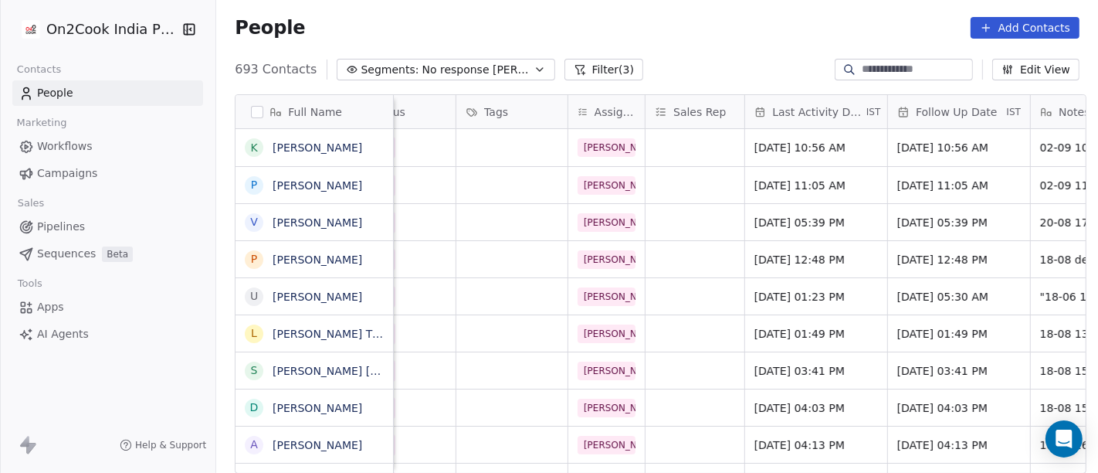
scroll to position [0, 646]
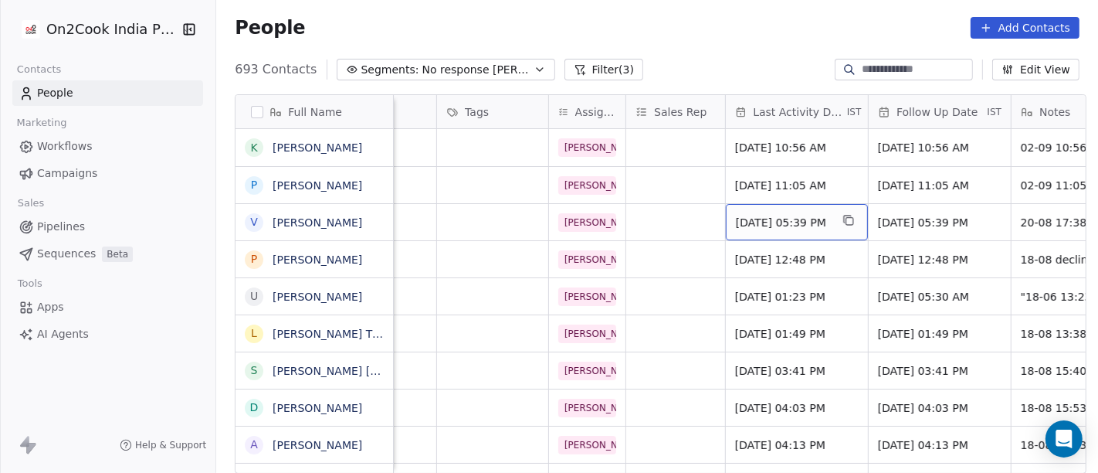
click at [751, 226] on span "[DATE] 05:39 PM" at bounding box center [783, 222] width 94 height 15
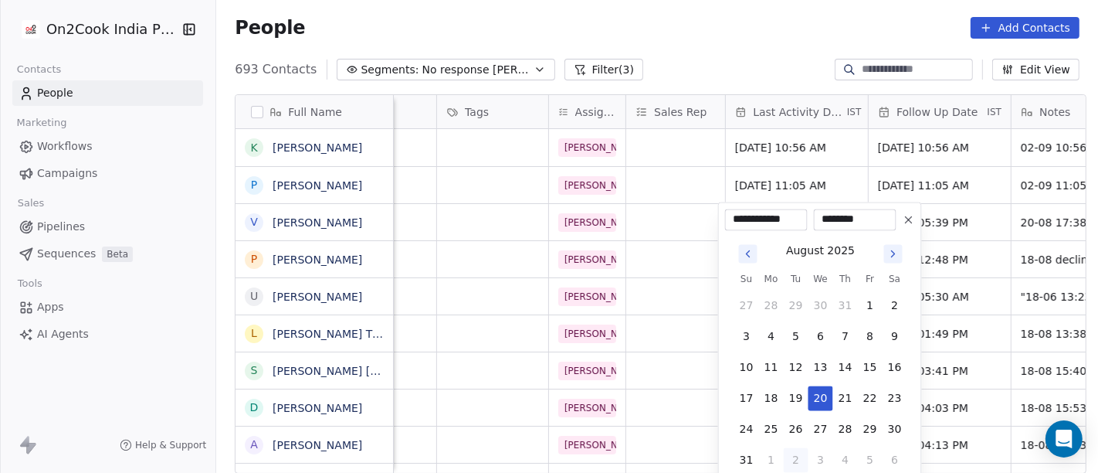
click at [794, 458] on button "2" at bounding box center [796, 459] width 25 height 25
type input "**********"
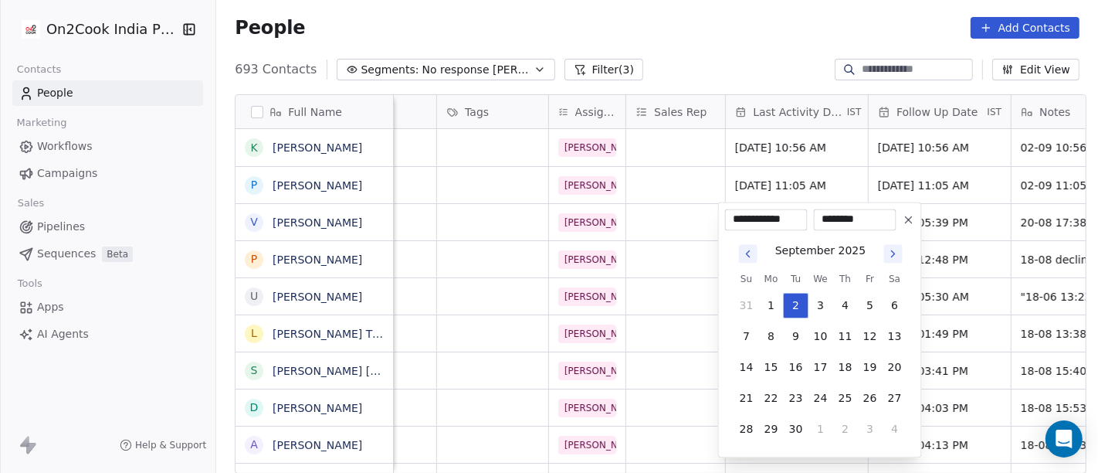
click at [731, 27] on html "On2Cook India Pvt. Ltd. Contacts People Marketing Workflows Campaigns Sales Pip…" at bounding box center [549, 236] width 1098 height 473
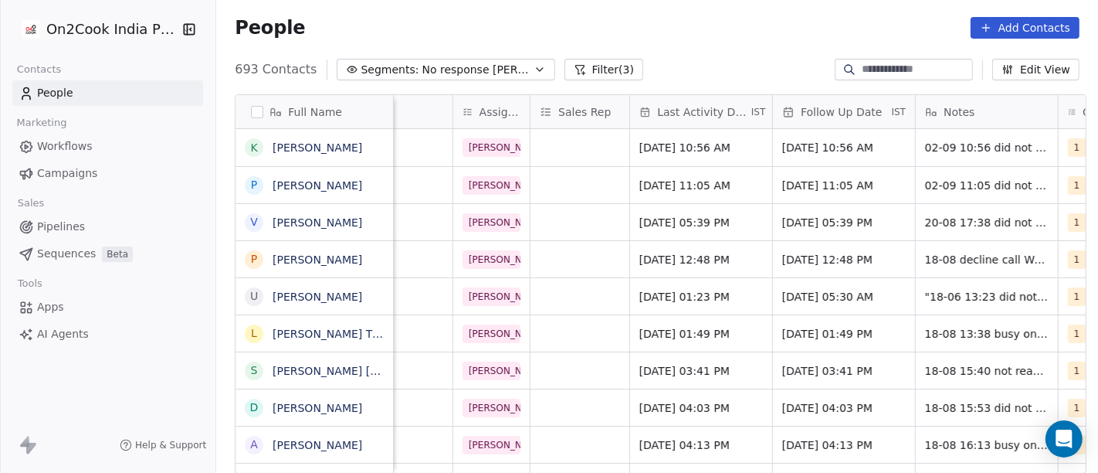
scroll to position [0, 746]
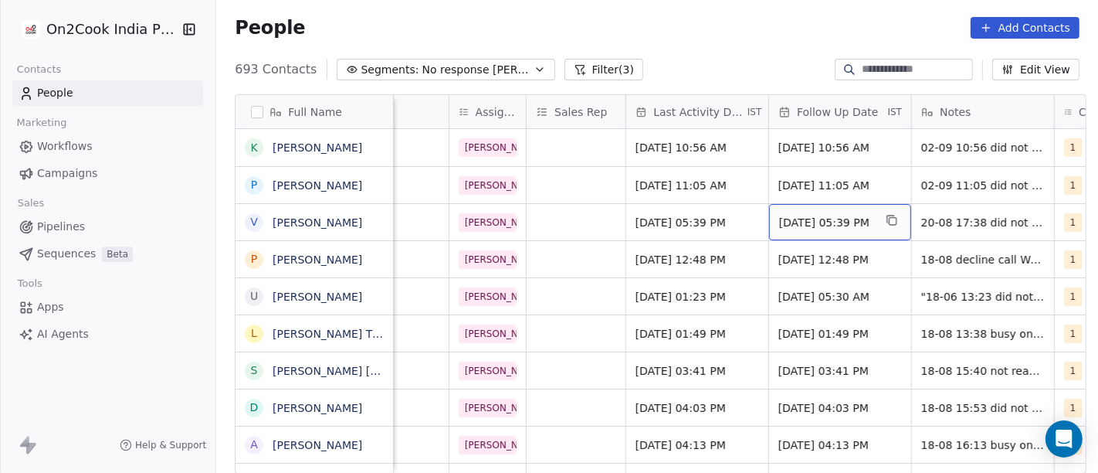
click at [825, 219] on span "[DATE] 05:39 PM" at bounding box center [826, 222] width 94 height 15
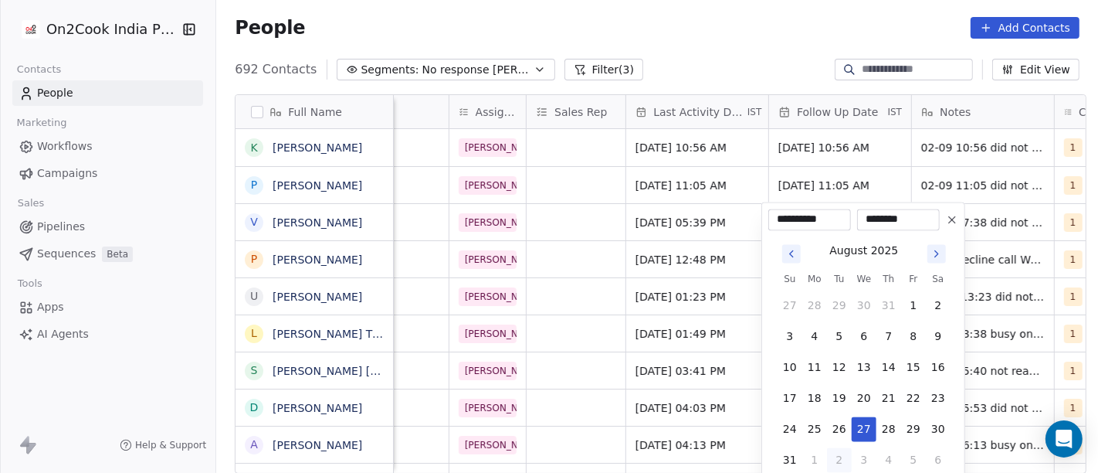
click at [937, 255] on icon "Go to next month" at bounding box center [936, 253] width 3 height 6
click at [840, 338] on button "9" at bounding box center [839, 336] width 25 height 25
type input "**********"
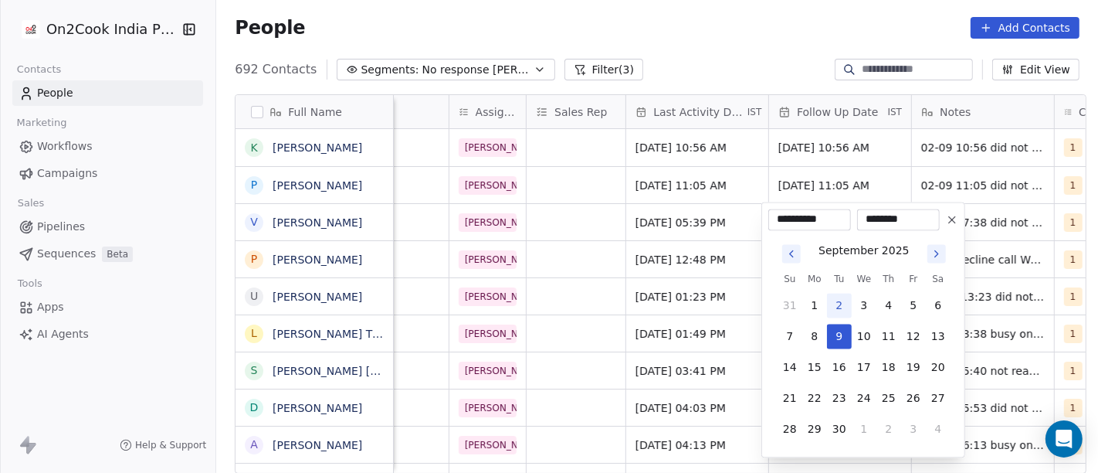
click at [756, 11] on html "On2Cook India Pvt. Ltd. Contacts People Marketing Workflows Campaigns Sales Pip…" at bounding box center [549, 236] width 1098 height 473
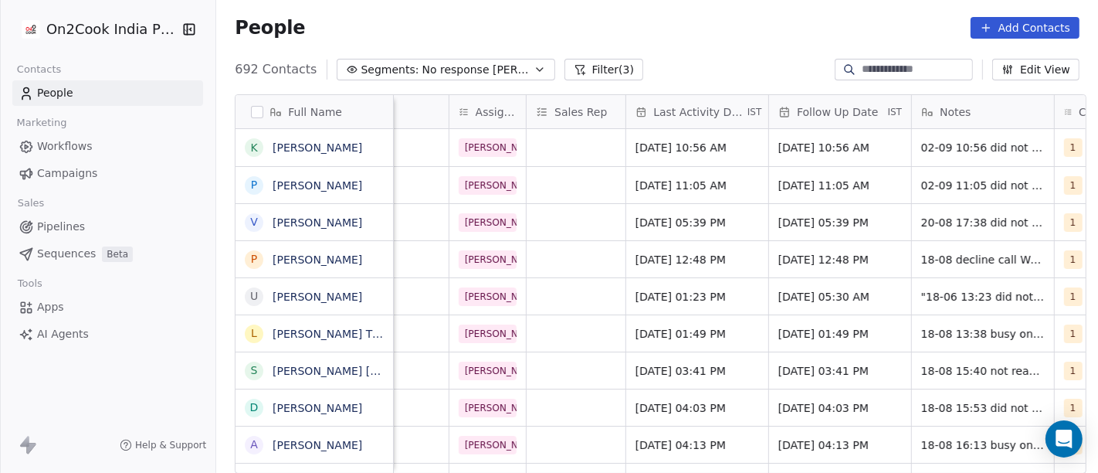
scroll to position [0, 763]
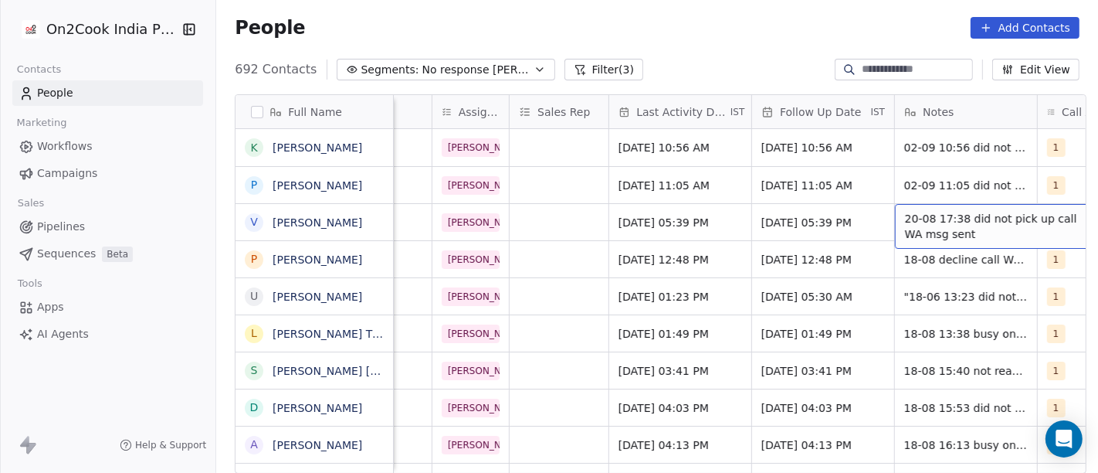
click at [921, 227] on span "20-08 17:38 did not pick up call WA msg sent" at bounding box center [997, 226] width 184 height 31
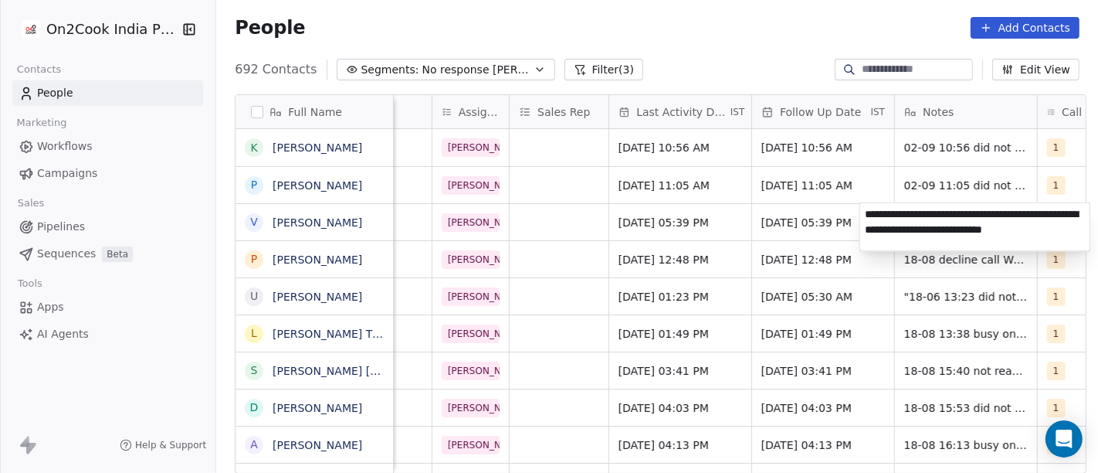
type textarea "**********"
click at [728, 205] on html "On2Cook India Pvt. Ltd. Contacts People Marketing Workflows Campaigns Sales Pip…" at bounding box center [549, 236] width 1098 height 473
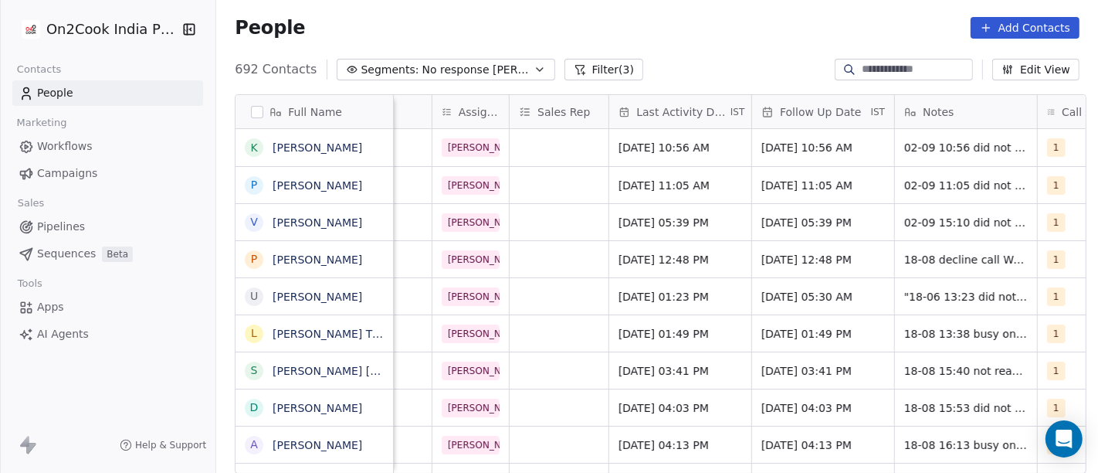
scroll to position [0, 916]
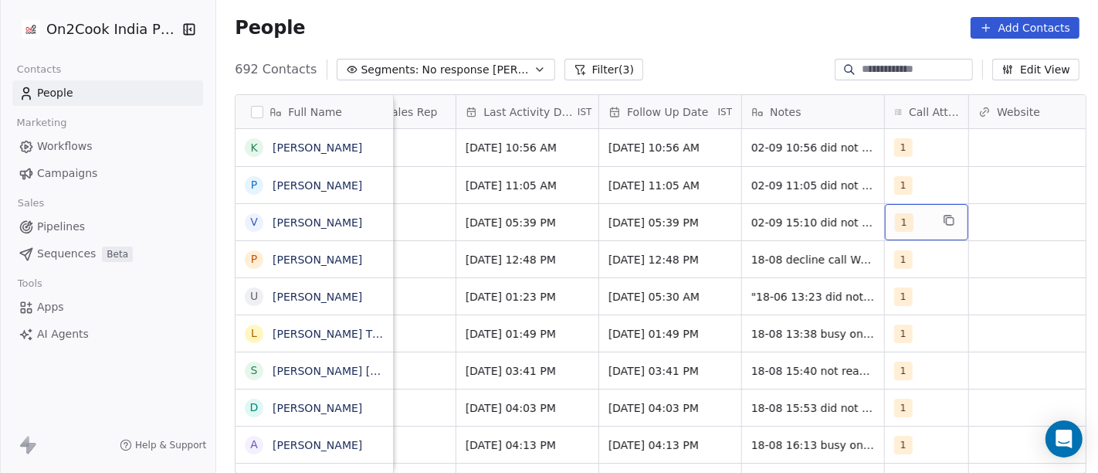
click at [959, 226] on div "1" at bounding box center [926, 222] width 83 height 36
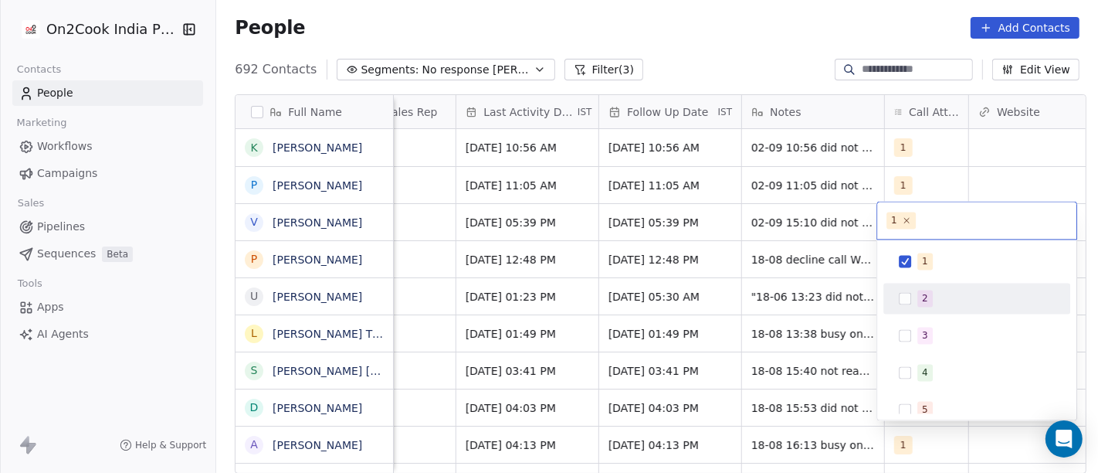
click at [915, 301] on div "2" at bounding box center [977, 298] width 175 height 25
click at [915, 277] on div "1 2 3 4 5 6 7 8 9 10" at bounding box center [977, 428] width 187 height 365
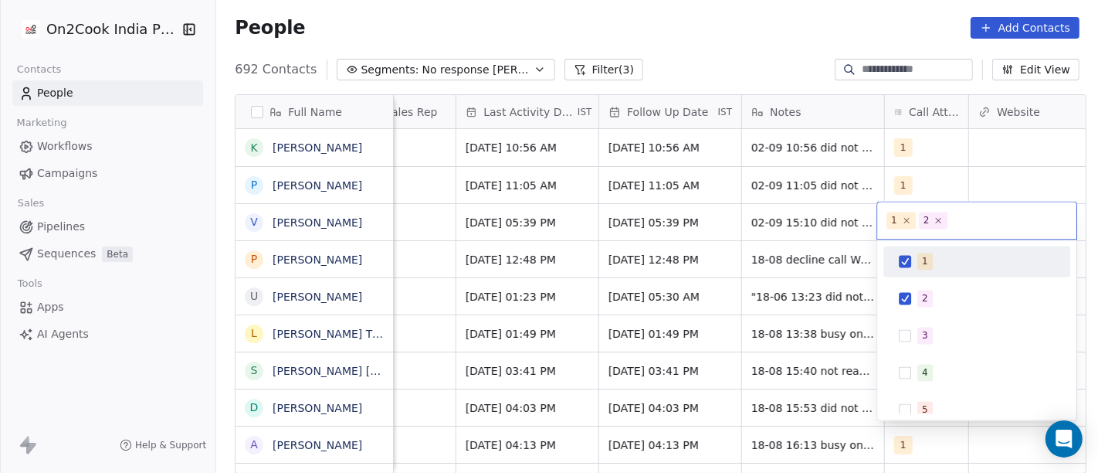
click at [942, 266] on div "1" at bounding box center [986, 261] width 137 height 17
click at [722, 21] on html "On2Cook India Pvt. Ltd. Contacts People Marketing Workflows Campaigns Sales Pip…" at bounding box center [549, 236] width 1098 height 473
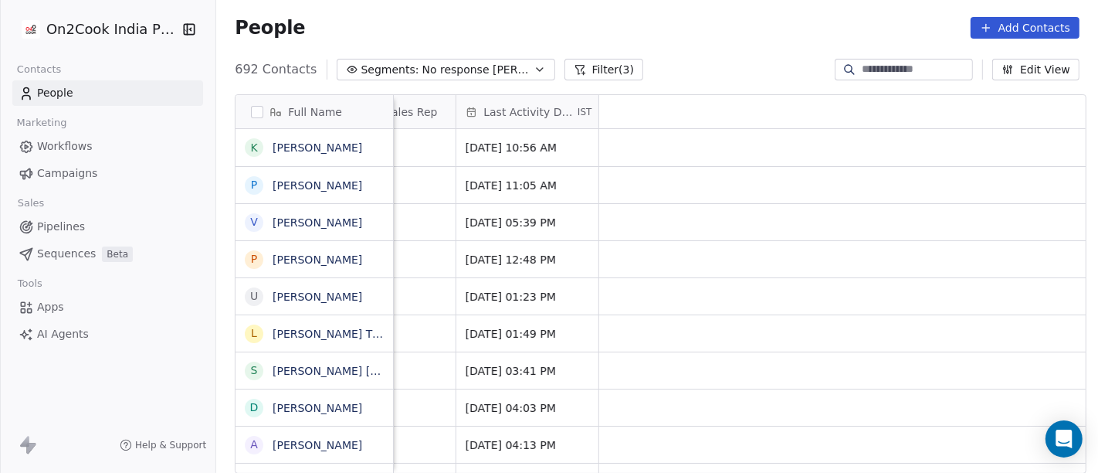
scroll to position [0, 0]
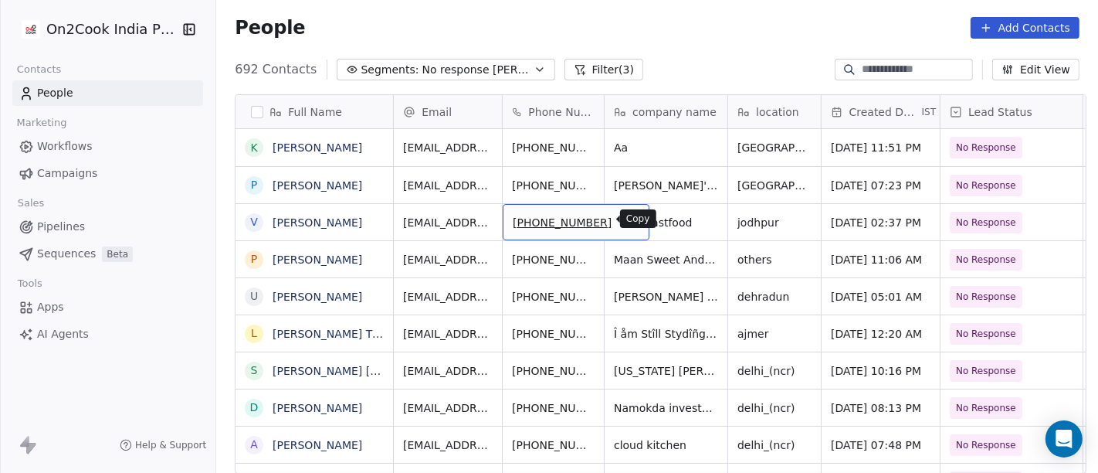
click at [628, 223] on icon "grid" at bounding box center [631, 221] width 7 height 7
click at [621, 211] on button "grid" at bounding box center [630, 220] width 19 height 19
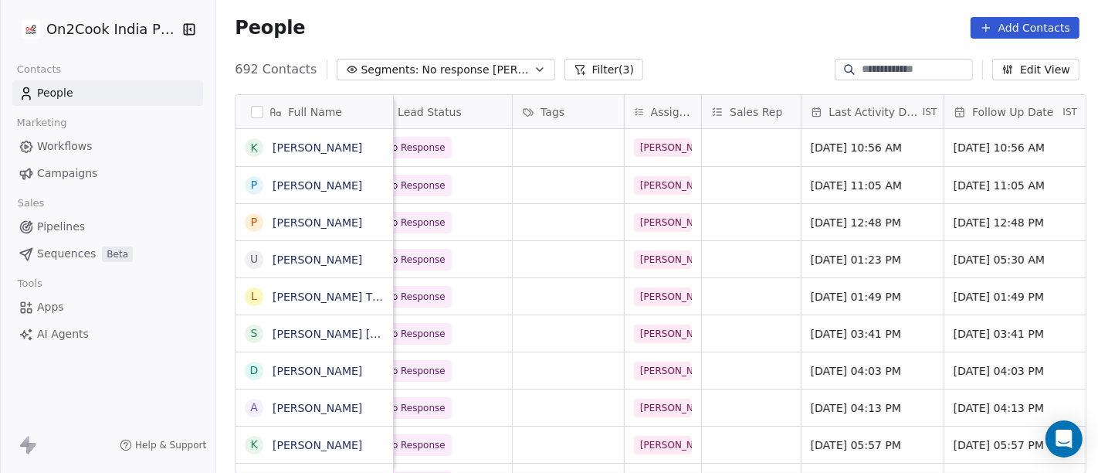
scroll to position [0, 574]
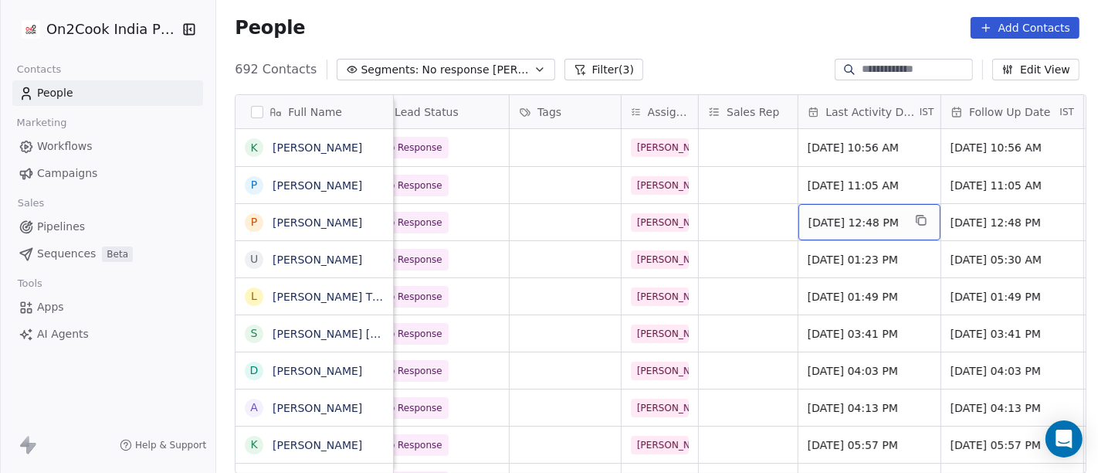
click at [833, 228] on span "[DATE] 12:48 PM" at bounding box center [856, 222] width 94 height 15
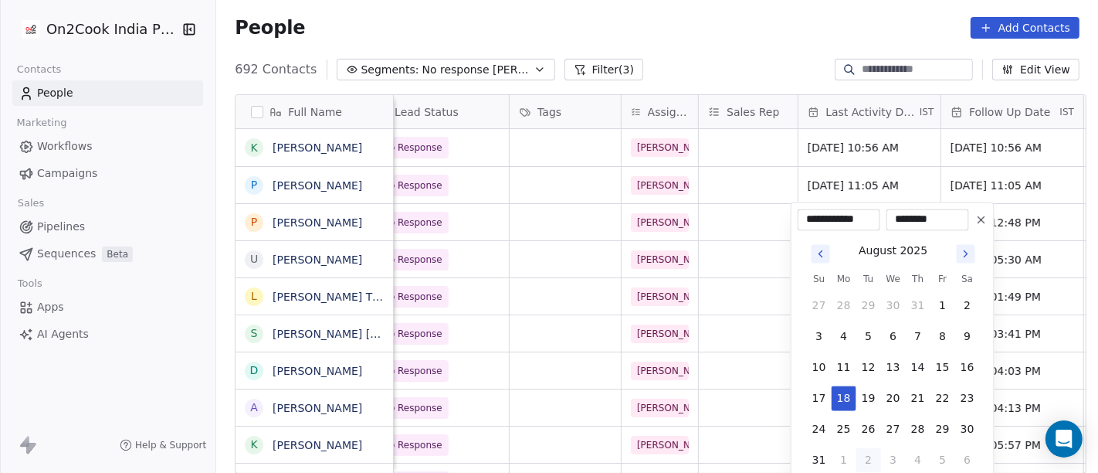
click at [864, 455] on button "2" at bounding box center [869, 459] width 25 height 25
type input "**********"
click at [701, 8] on html "On2Cook India Pvt. Ltd. Contacts People Marketing Workflows Campaigns Sales Pip…" at bounding box center [549, 236] width 1098 height 473
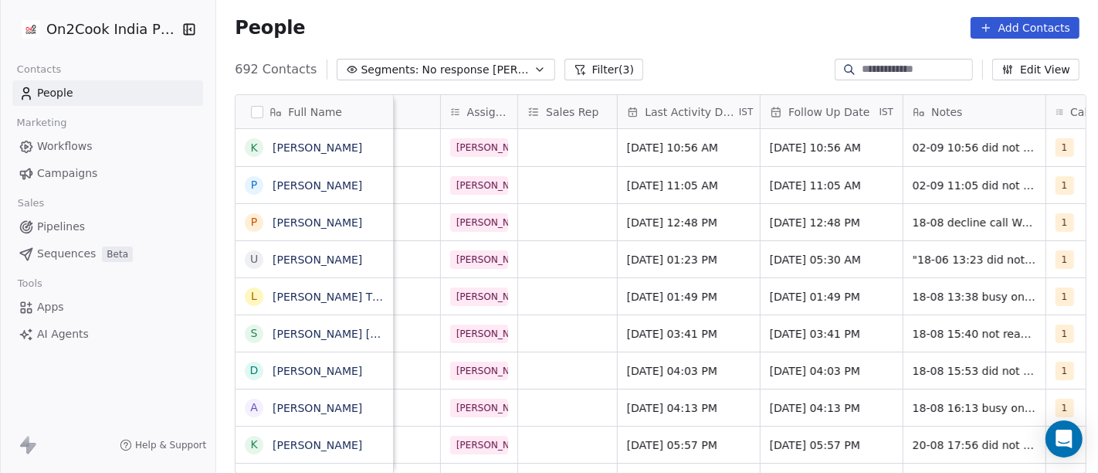
scroll to position [0, 765]
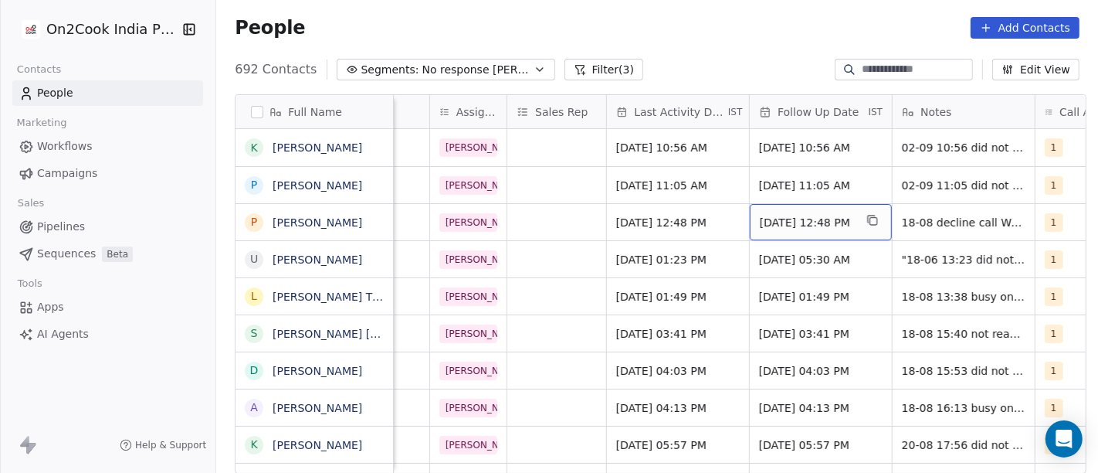
click at [786, 222] on span "[DATE] 12:48 PM" at bounding box center [807, 222] width 94 height 15
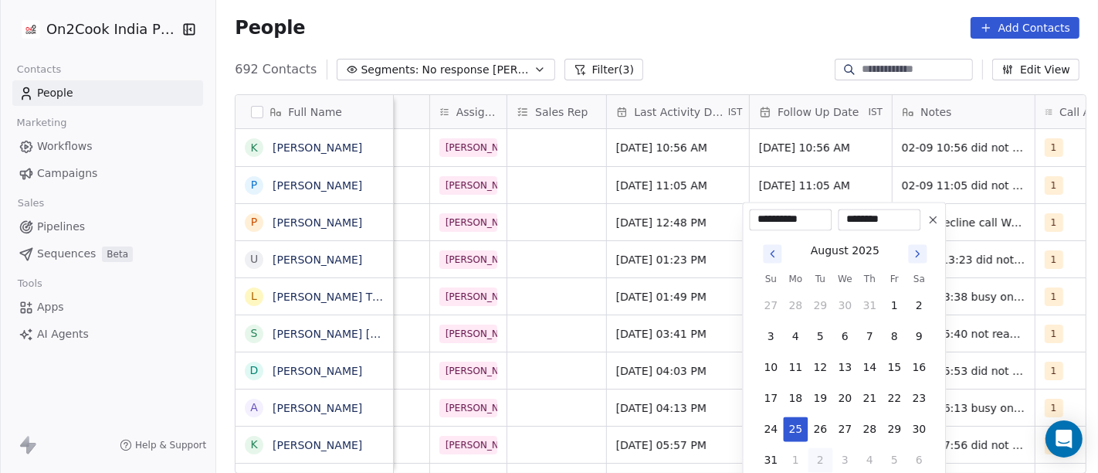
click at [921, 253] on icon "Go to next month" at bounding box center [917, 253] width 12 height 12
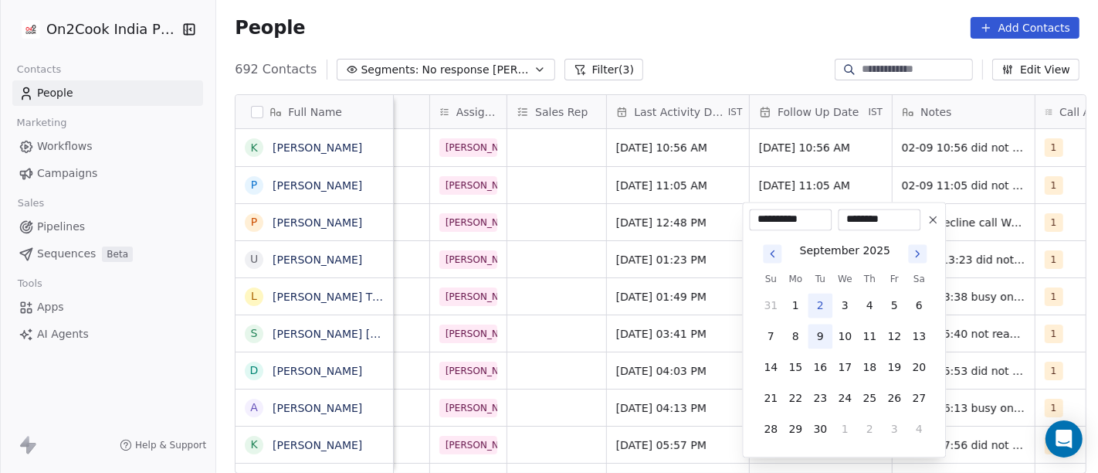
click at [816, 332] on button "9" at bounding box center [820, 336] width 25 height 25
type input "**********"
click at [680, 12] on html "On2Cook India Pvt. Ltd. Contacts People Marketing Workflows Campaigns Sales Pip…" at bounding box center [549, 236] width 1098 height 473
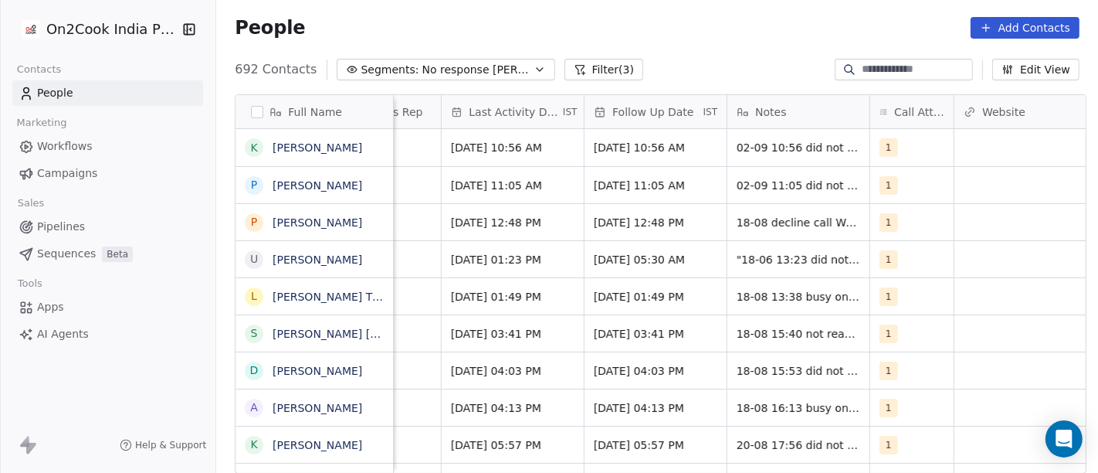
scroll to position [0, 936]
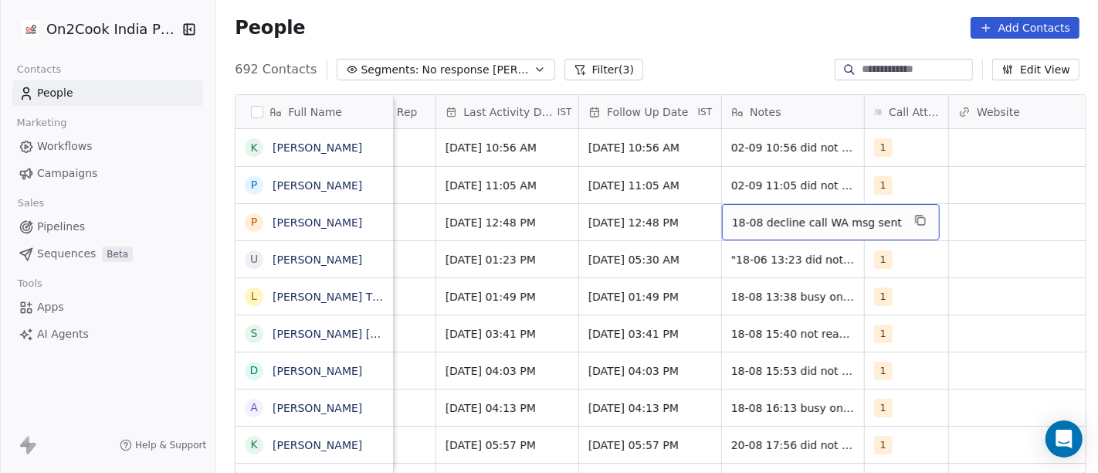
click at [816, 226] on span "18-08 decline call WA msg sent" at bounding box center [817, 222] width 170 height 15
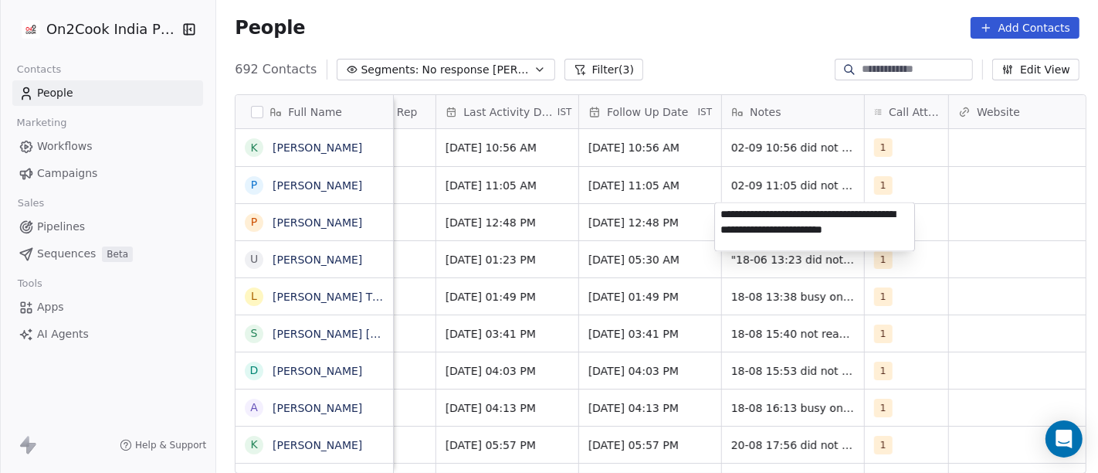
type textarea "**********"
click at [945, 222] on html "On2Cook India Pvt. Ltd. Contacts People Marketing Workflows Campaigns Sales Pip…" at bounding box center [549, 236] width 1098 height 473
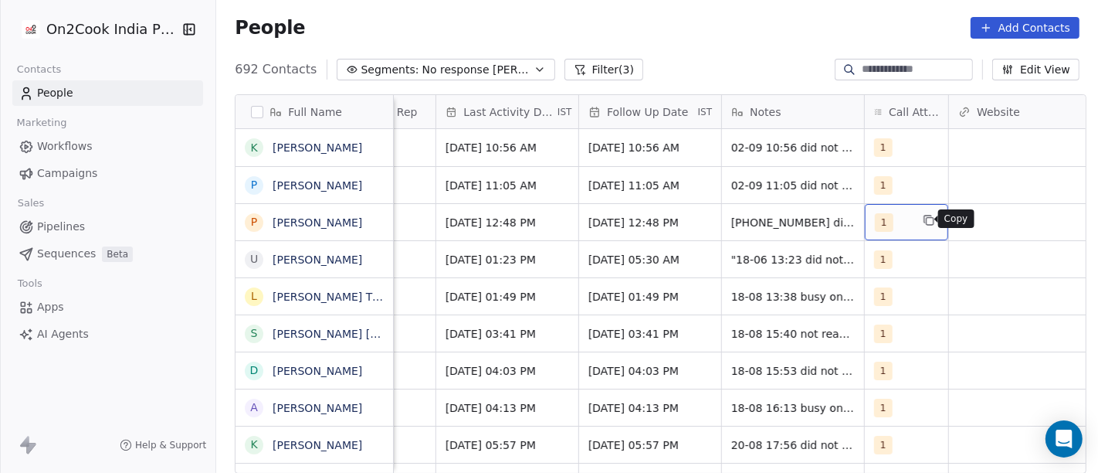
click at [920, 219] on button "grid" at bounding box center [929, 220] width 19 height 19
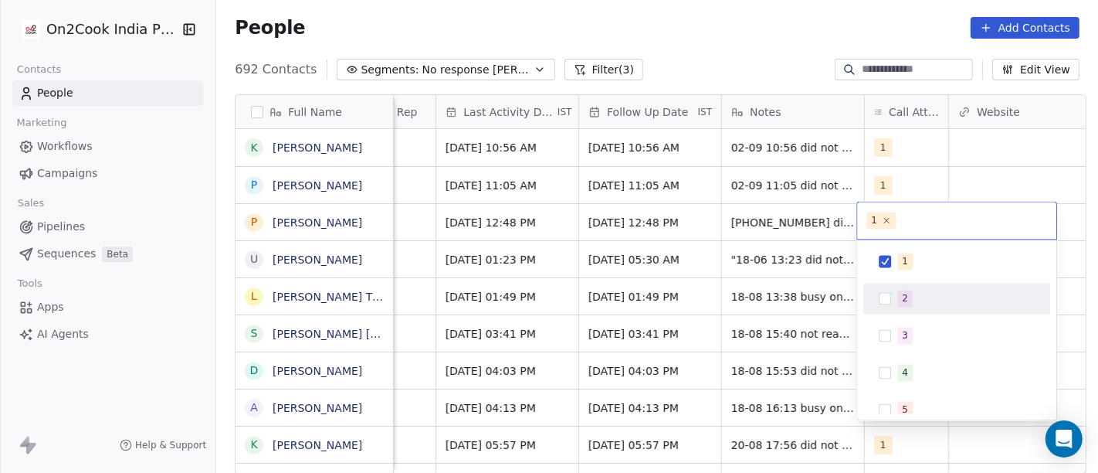
click at [891, 307] on div "2" at bounding box center [957, 298] width 175 height 25
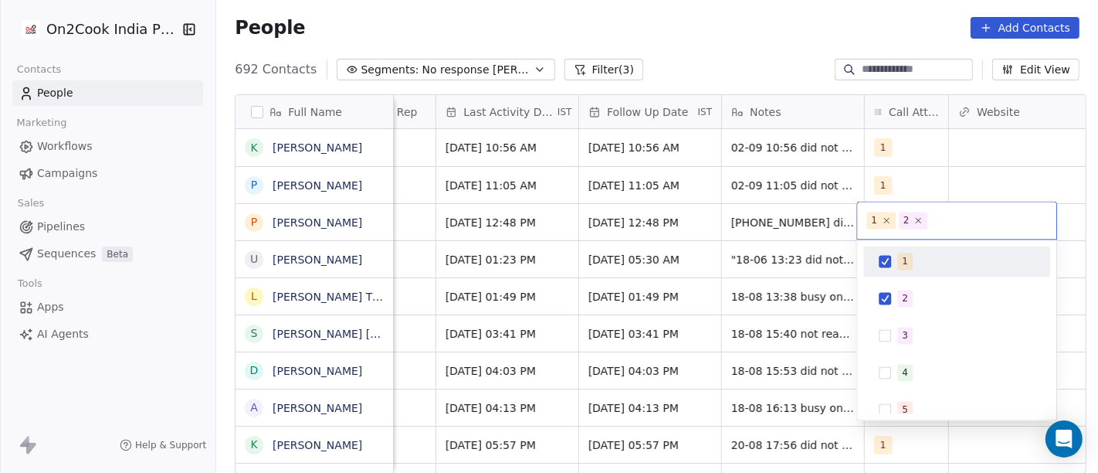
click at [887, 260] on button "Suggestions" at bounding box center [885, 261] width 12 height 12
click at [502, 201] on html "On2Cook India Pvt. Ltd. Contacts People Marketing Workflows Campaigns Sales Pip…" at bounding box center [549, 236] width 1098 height 473
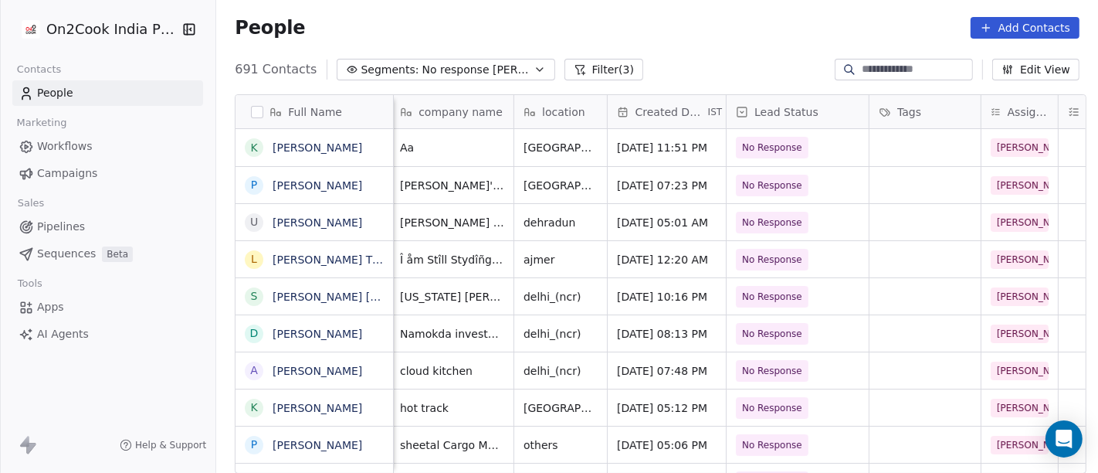
scroll to position [0, 0]
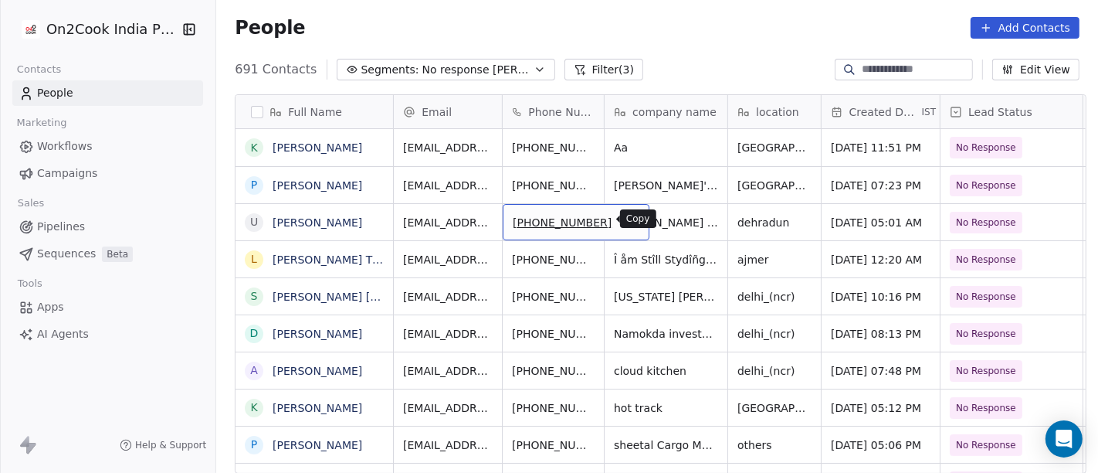
click at [621, 215] on button "grid" at bounding box center [630, 220] width 19 height 19
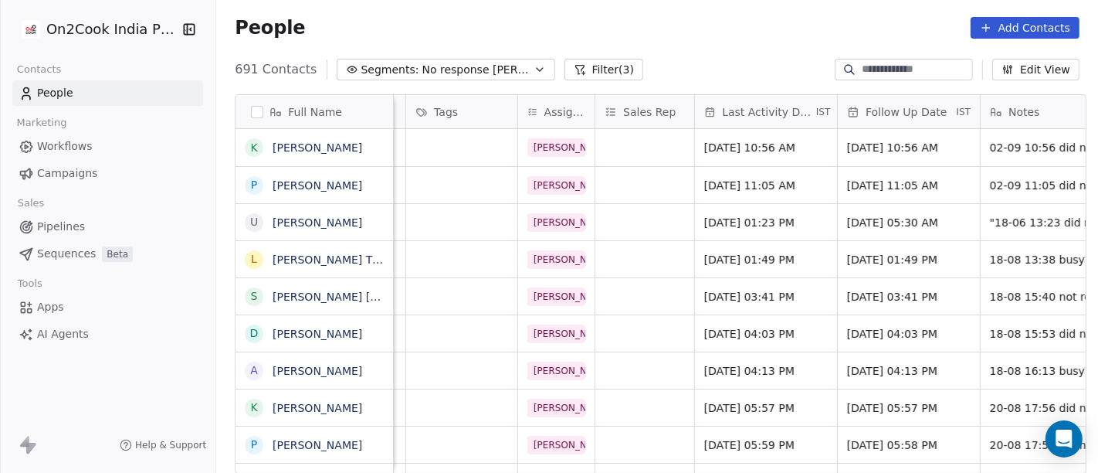
scroll to position [0, 679]
click at [758, 218] on span "[DATE] 01:23 PM" at bounding box center [751, 222] width 94 height 15
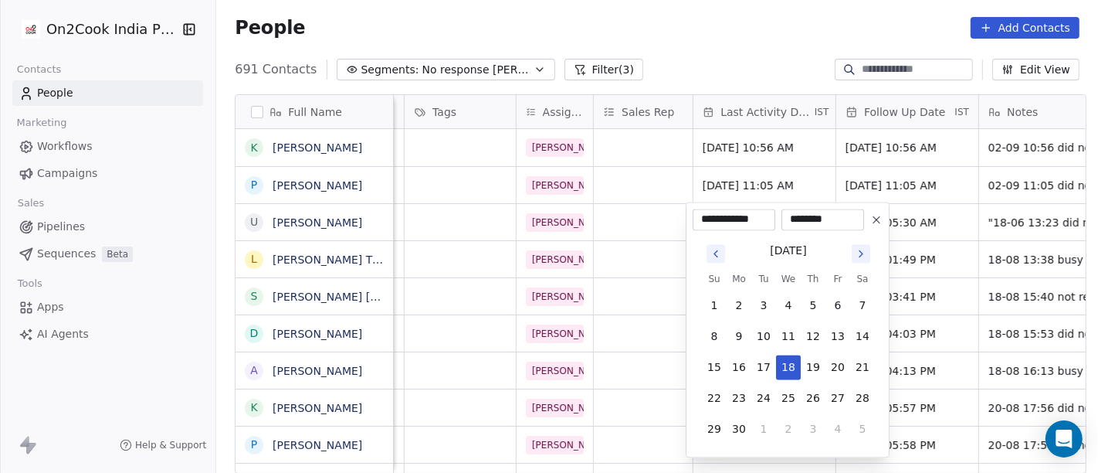
click at [855, 253] on icon "Go to next month" at bounding box center [861, 253] width 12 height 12
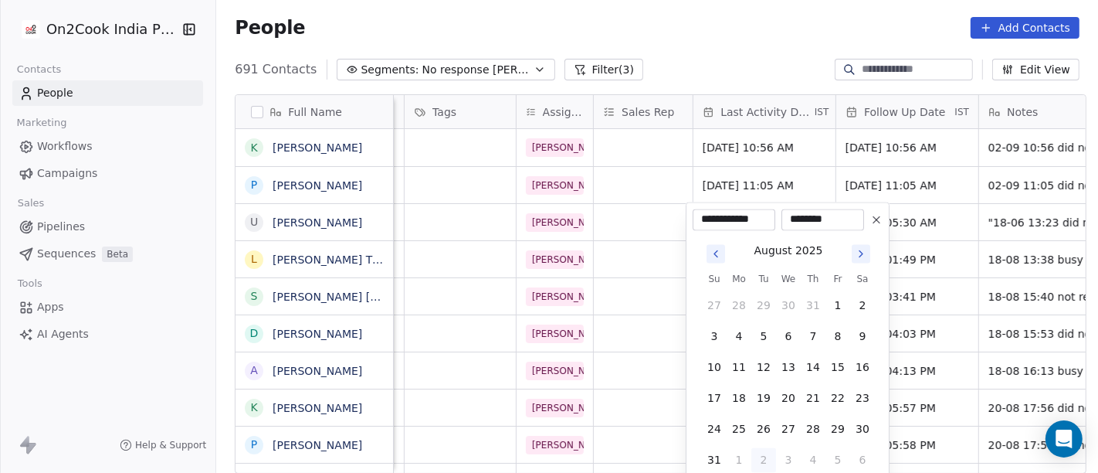
click at [770, 457] on button "2" at bounding box center [764, 459] width 25 height 25
type input "**********"
click at [670, 49] on html "On2Cook India Pvt. Ltd. Contacts People Marketing Workflows Campaigns Sales Pip…" at bounding box center [549, 236] width 1098 height 473
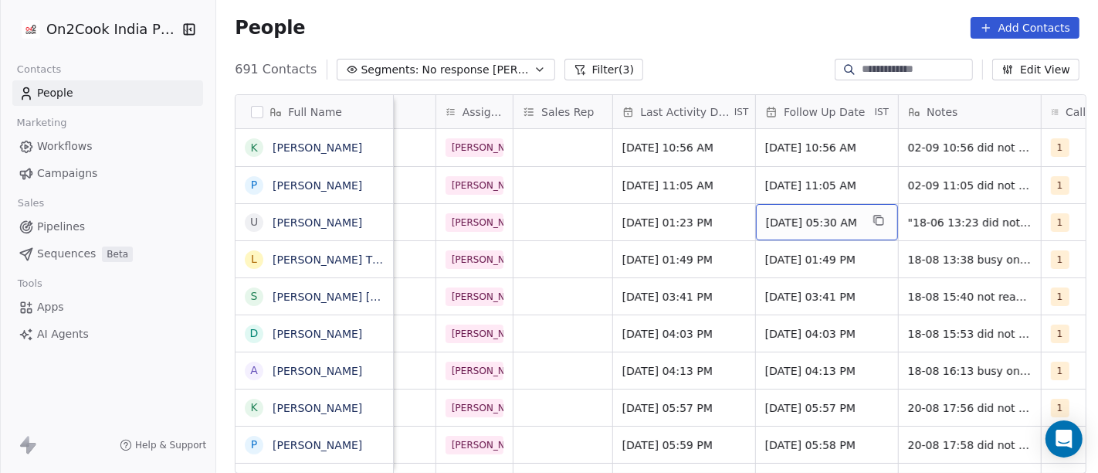
scroll to position [0, 760]
click at [805, 223] on span "[DATE] 05:30 AM" at bounding box center [812, 222] width 94 height 15
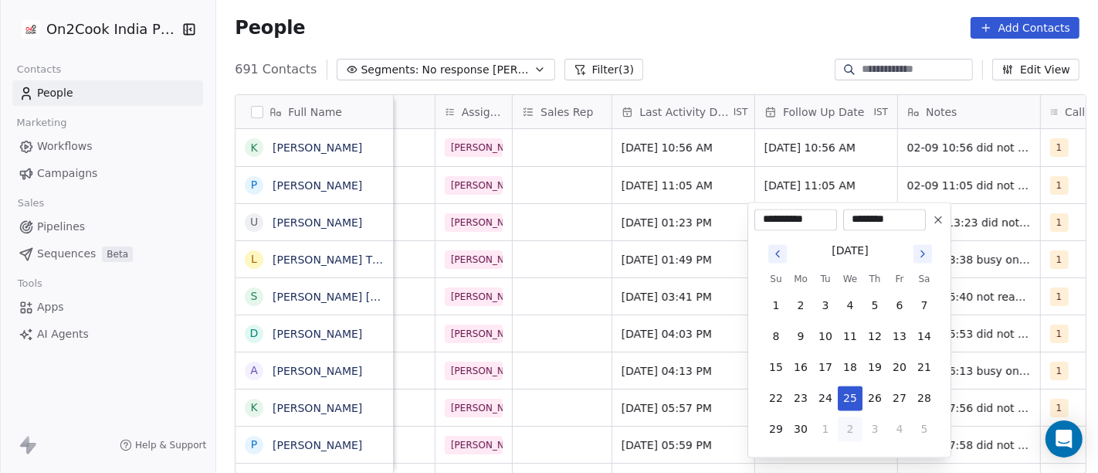
click at [854, 424] on button "2" at bounding box center [850, 428] width 25 height 25
type input "**********"
click at [692, 42] on html "On2Cook India Pvt. Ltd. Contacts People Marketing Workflows Campaigns Sales Pip…" at bounding box center [549, 236] width 1098 height 473
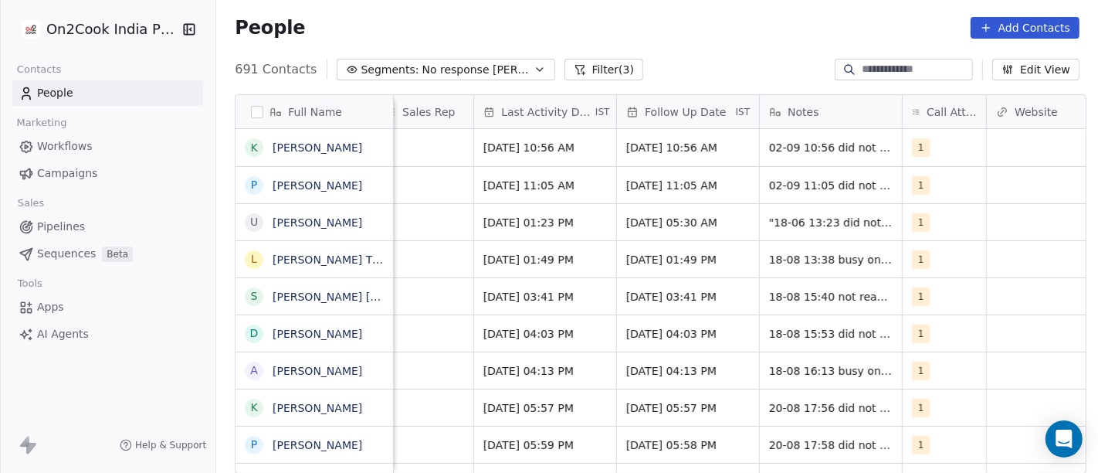
scroll to position [0, 902]
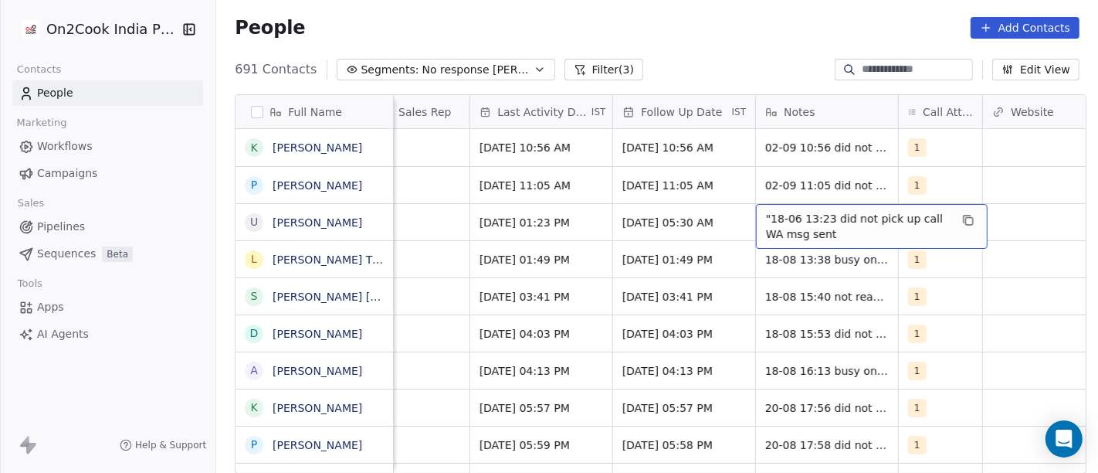
click at [806, 217] on span ""18-06 13:23 did not pick up call WA msg sent" at bounding box center [858, 226] width 184 height 31
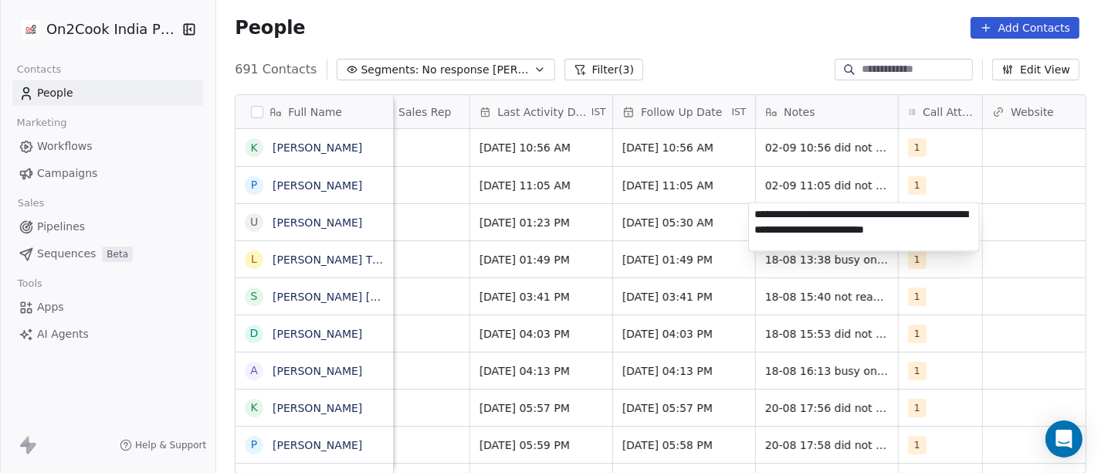
type textarea "**********"
click at [618, 223] on html "On2Cook India Pvt. Ltd. Contacts People Marketing Workflows Campaigns Sales Pip…" at bounding box center [549, 236] width 1098 height 473
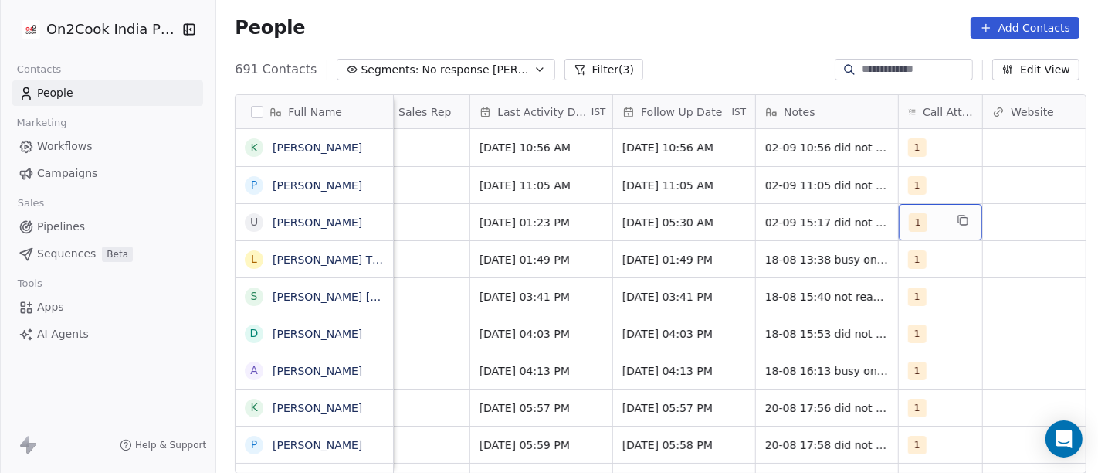
click at [930, 216] on div "1" at bounding box center [927, 222] width 36 height 19
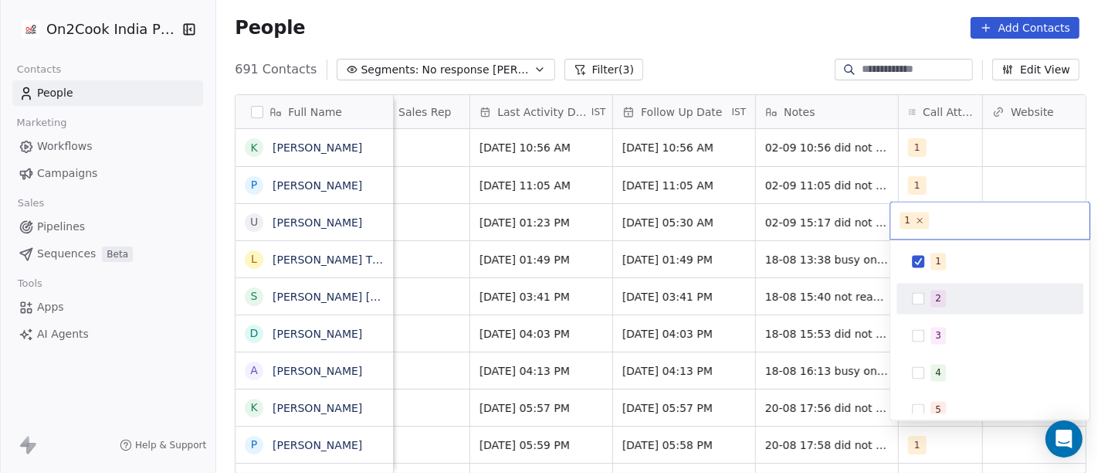
click at [932, 299] on span "2" at bounding box center [938, 298] width 15 height 17
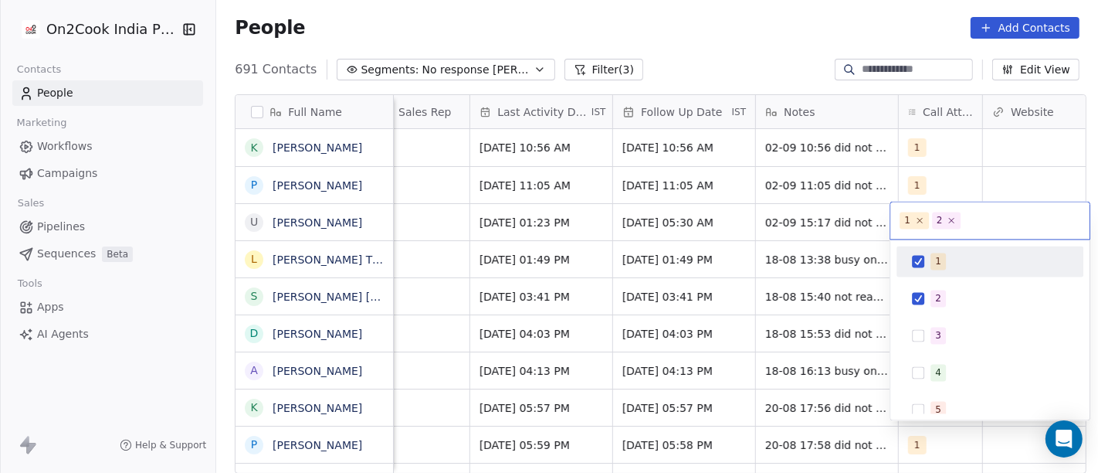
click at [932, 264] on span "1" at bounding box center [938, 261] width 15 height 17
click at [733, 29] on html "On2Cook India Pvt. Ltd. Contacts People Marketing Workflows Campaigns Sales Pip…" at bounding box center [549, 236] width 1098 height 473
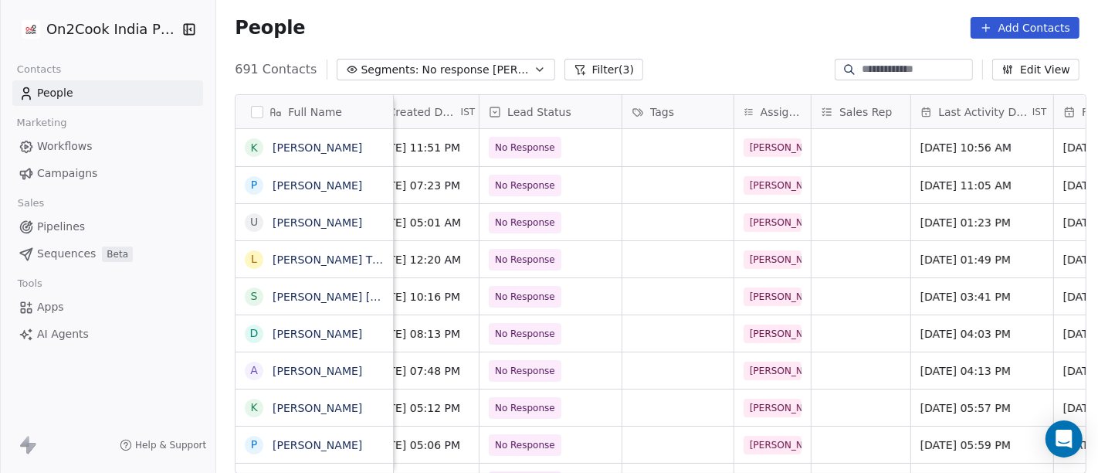
scroll to position [0, 0]
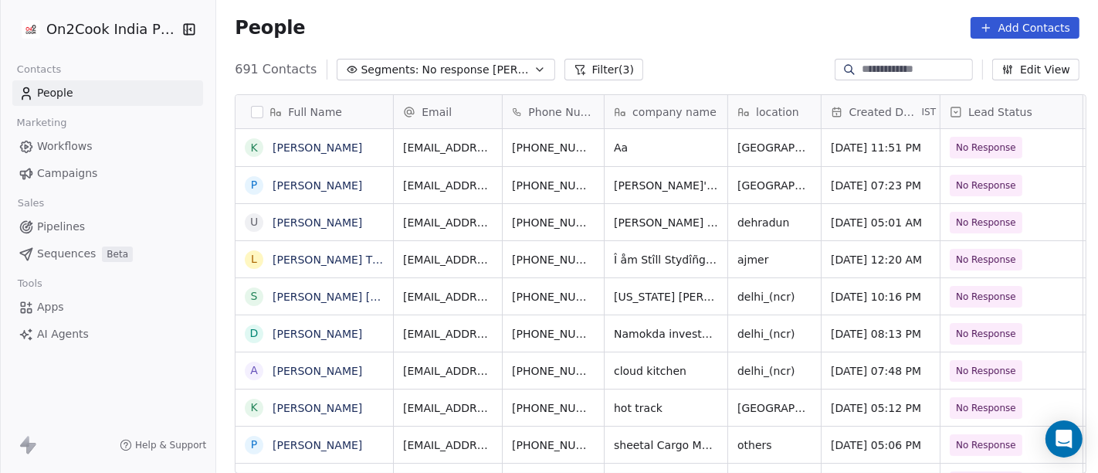
click at [670, 59] on div "691 Contacts Segments: No response [PERSON_NAME] (3) Edit View" at bounding box center [657, 69] width 882 height 25
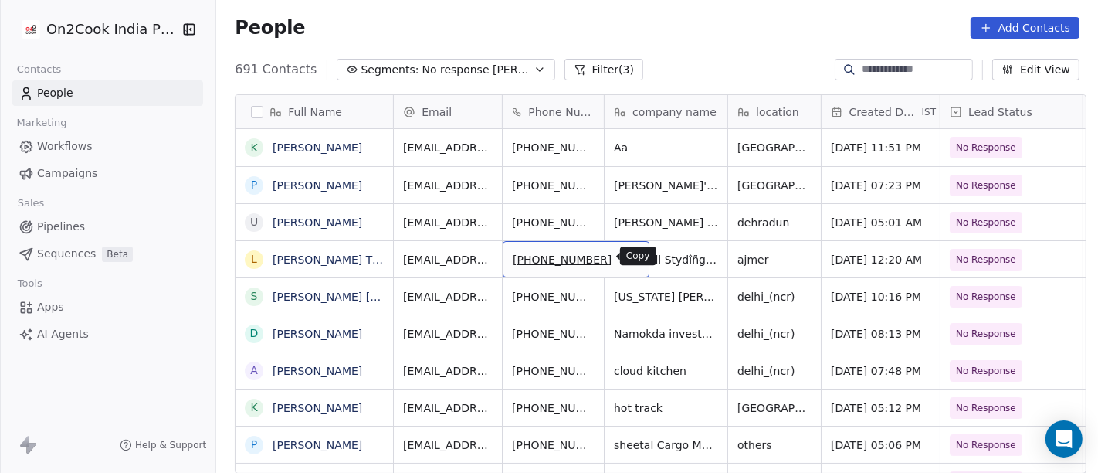
click at [624, 259] on icon "grid" at bounding box center [630, 257] width 12 height 12
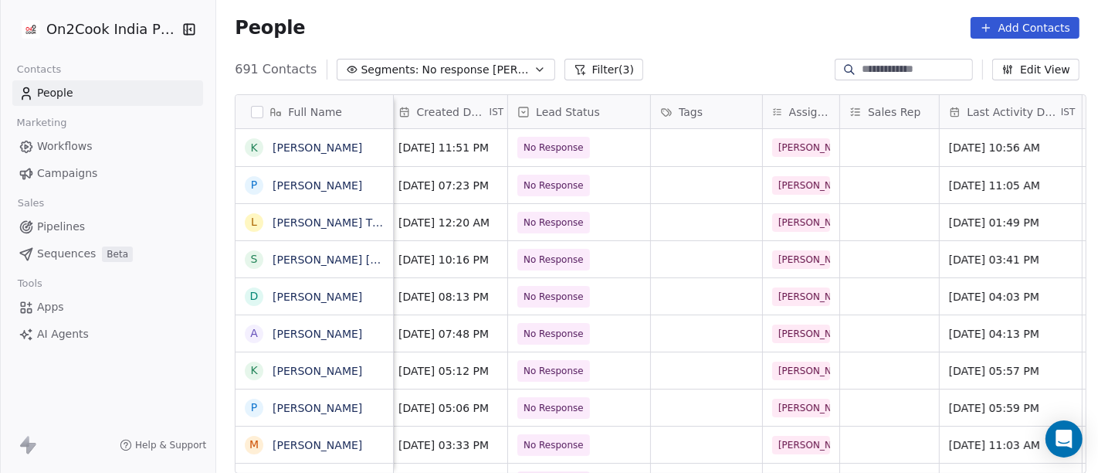
scroll to position [0, 418]
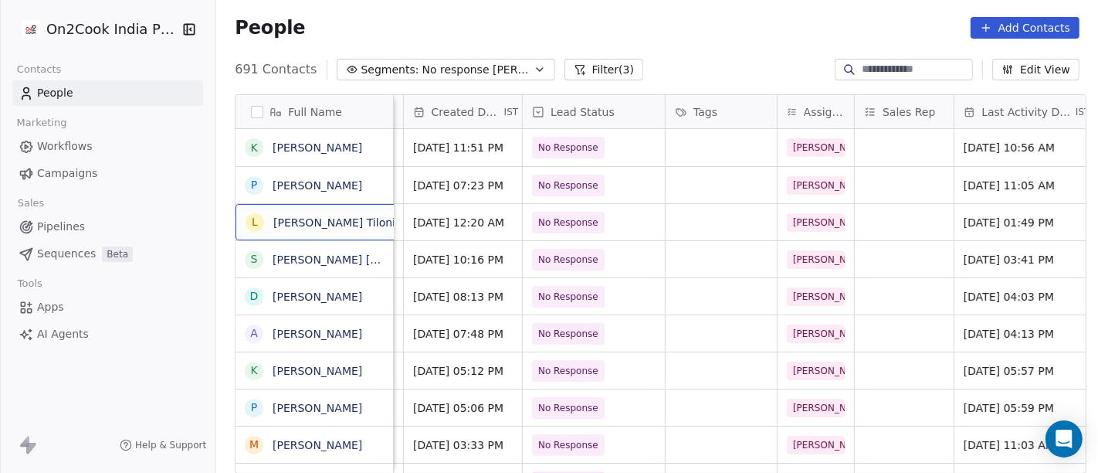
click at [341, 235] on div "L [PERSON_NAME] Tiloniya" at bounding box center [341, 222] width 211 height 36
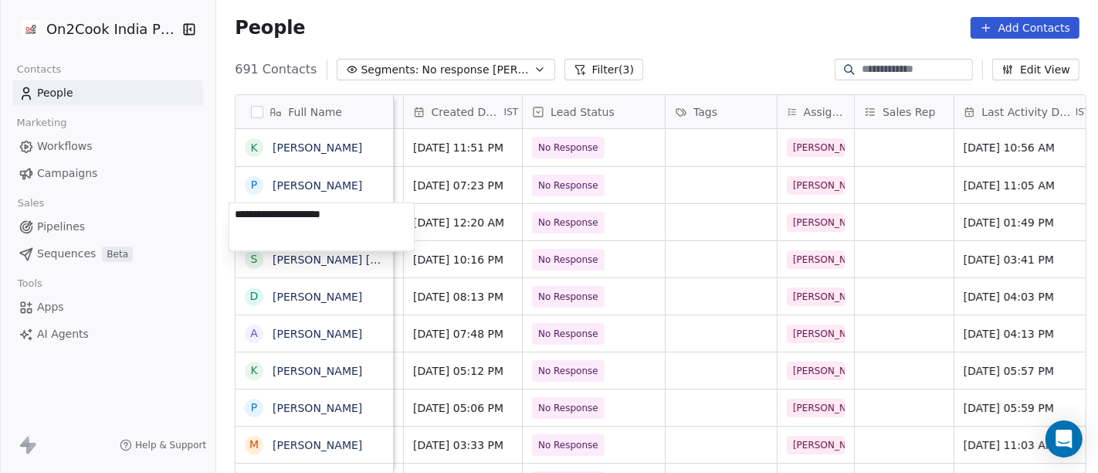
click at [341, 235] on textarea "**********" at bounding box center [321, 226] width 185 height 48
click at [773, 36] on html "On2Cook India Pvt. Ltd. Contacts People Marketing Workflows Campaigns Sales Pip…" at bounding box center [549, 236] width 1098 height 473
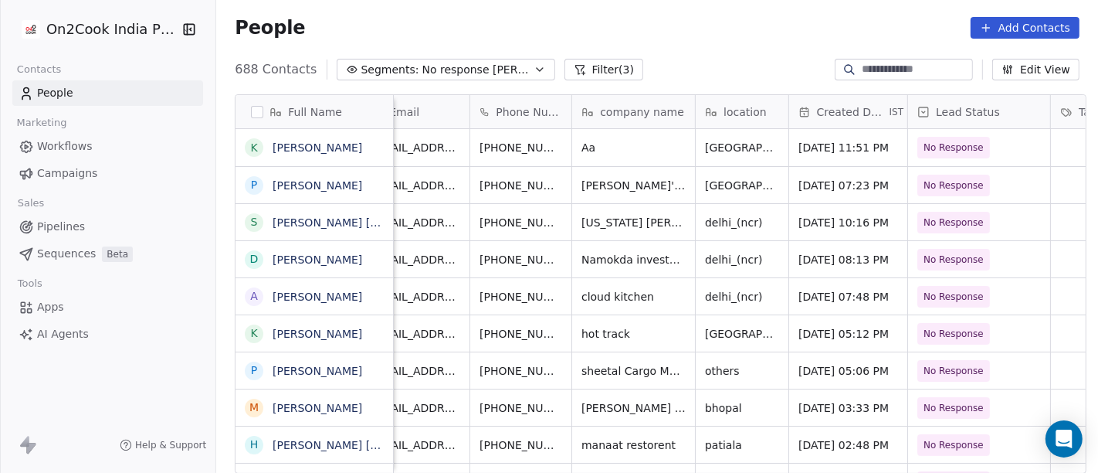
scroll to position [0, 0]
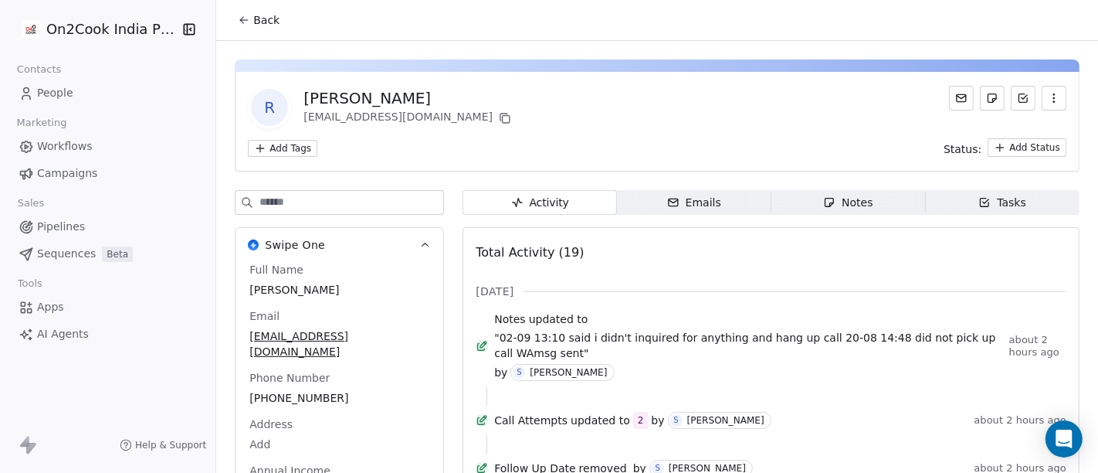
click at [256, 24] on span "Back" at bounding box center [266, 19] width 26 height 15
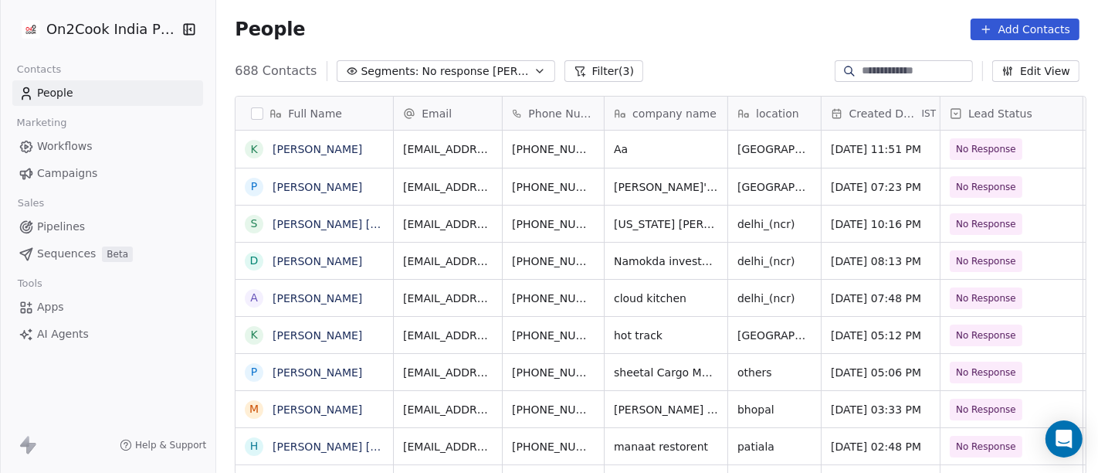
scroll to position [403, 876]
click at [628, 222] on icon "grid" at bounding box center [631, 222] width 7 height 7
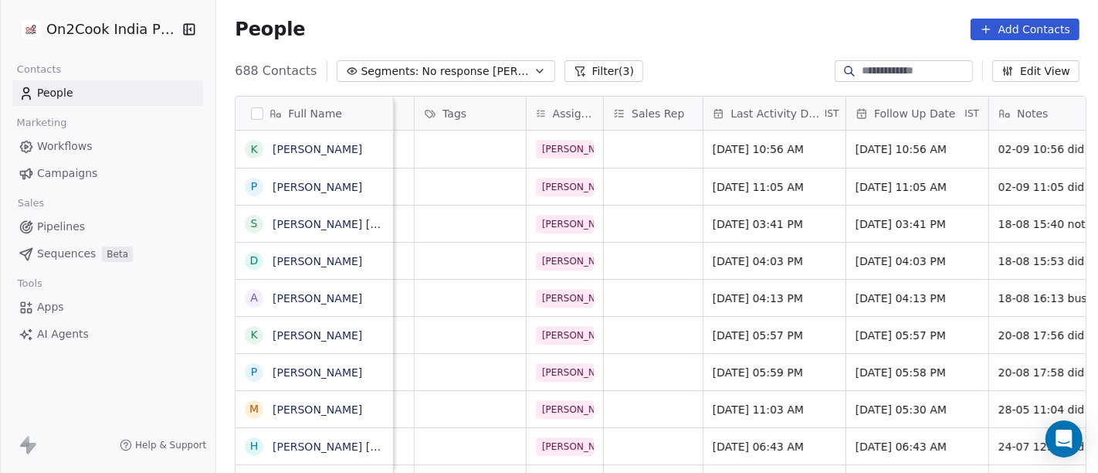
scroll to position [0, 683]
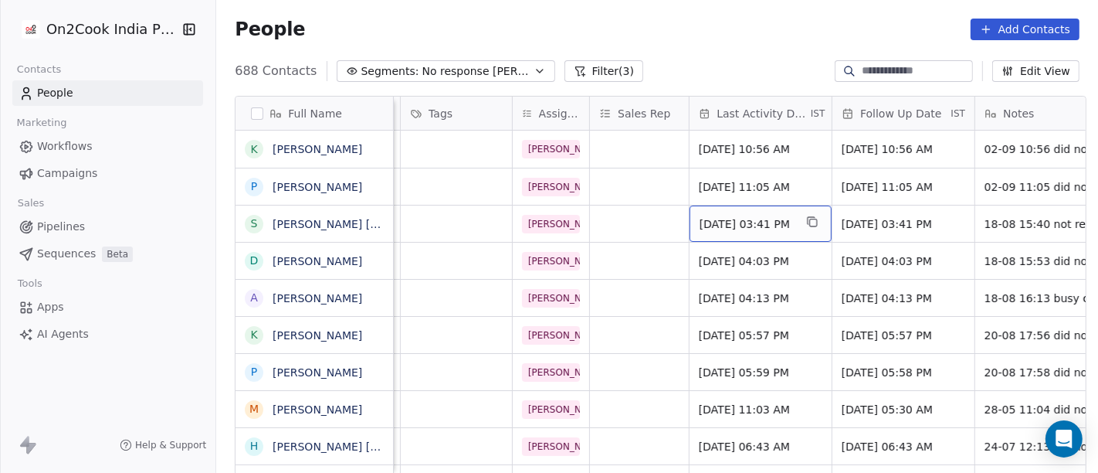
click at [758, 235] on div "[DATE] 03:41 PM" at bounding box center [761, 223] width 142 height 36
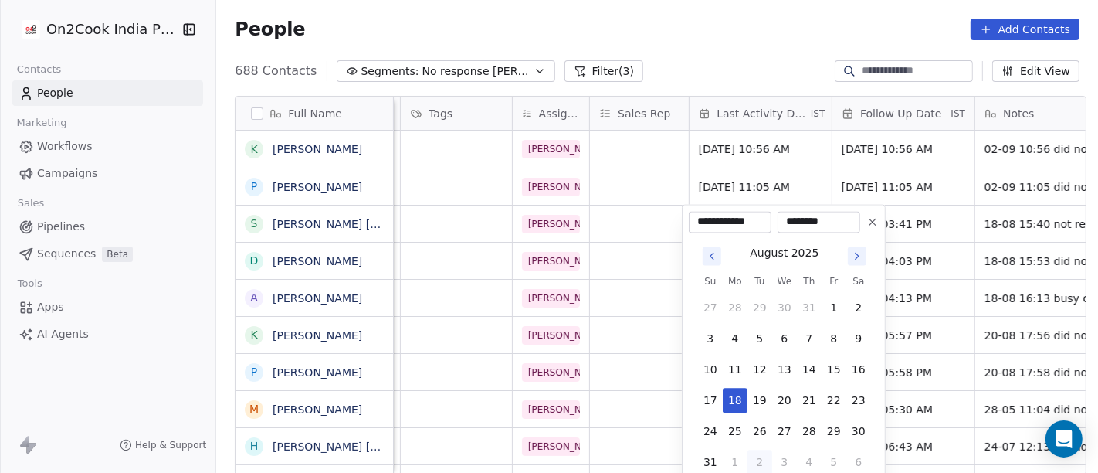
click at [761, 466] on button "2" at bounding box center [760, 462] width 25 height 25
type input "**********"
click at [677, 21] on html "On2Cook India Pvt. Ltd. Contacts People Marketing Workflows Campaigns Sales Pip…" at bounding box center [549, 236] width 1098 height 473
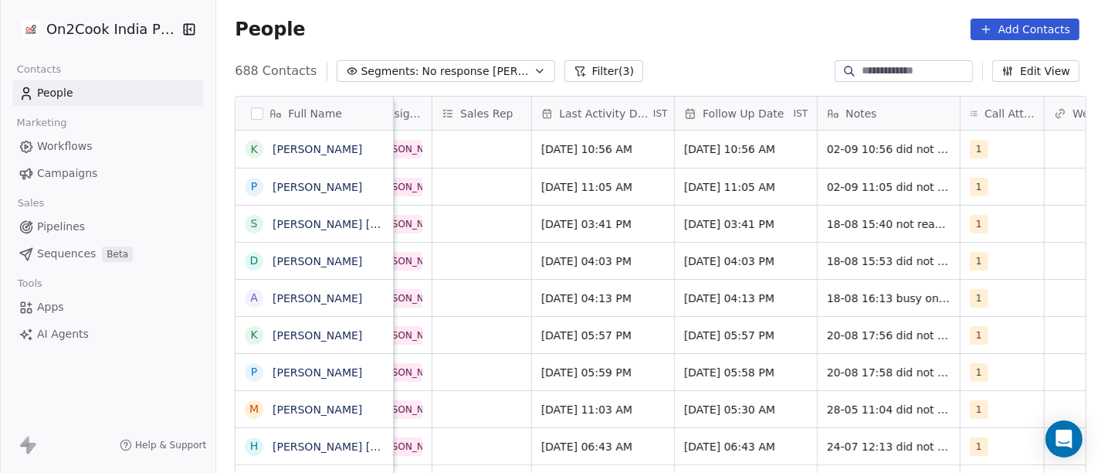
scroll to position [0, 888]
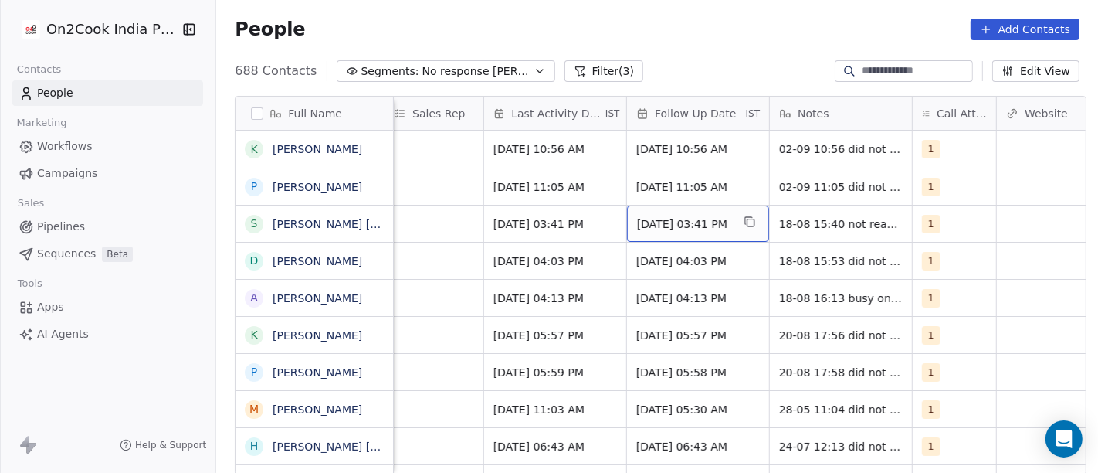
click at [697, 222] on span "[DATE] 03:41 PM" at bounding box center [684, 223] width 94 height 15
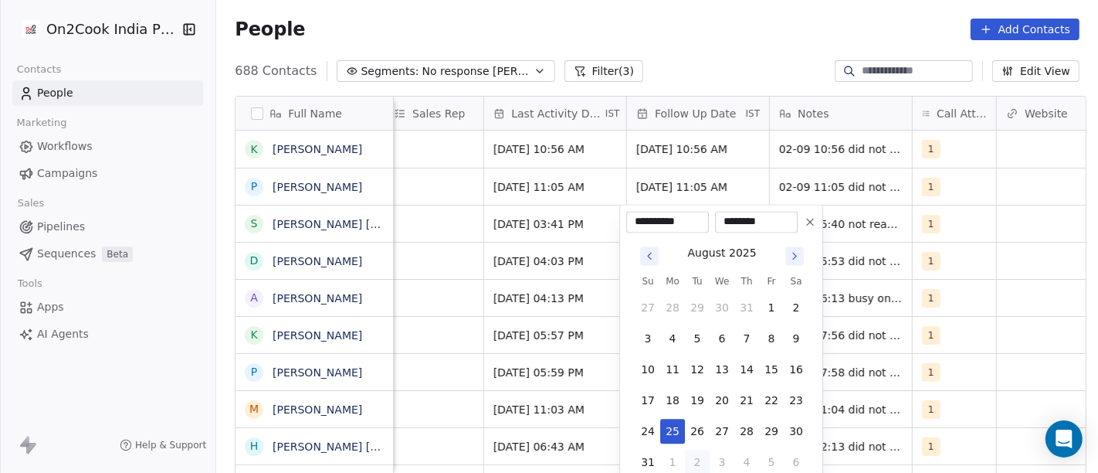
click at [803, 219] on button at bounding box center [810, 221] width 19 height 19
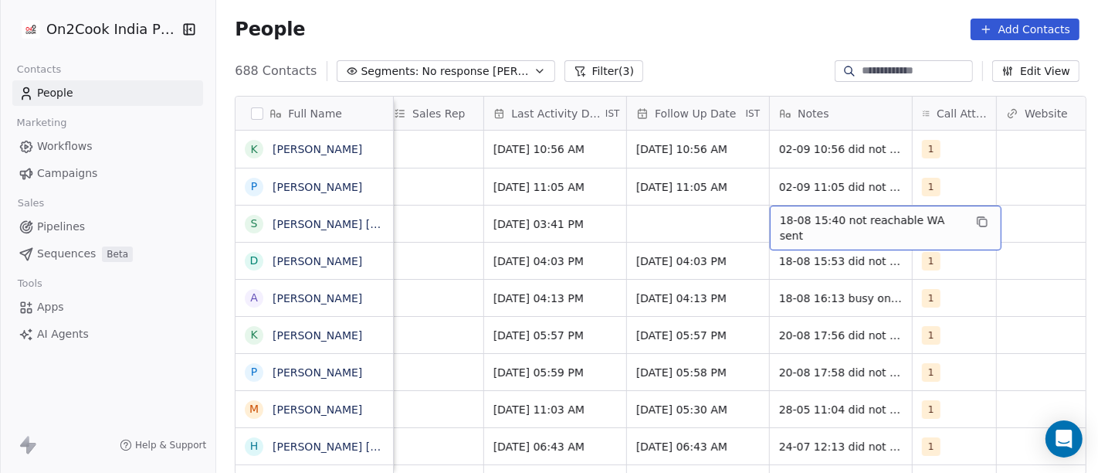
scroll to position [2, 0]
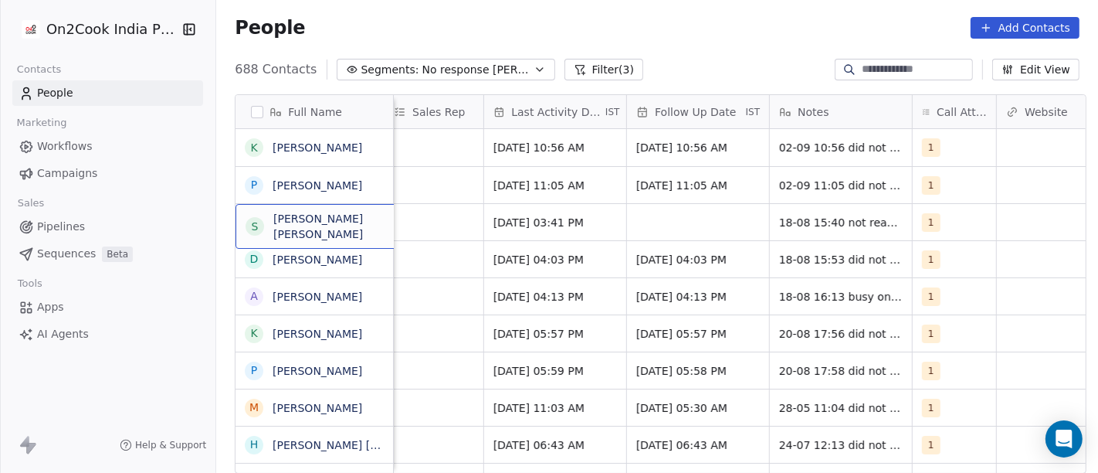
click at [348, 235] on div "S [PERSON_NAME] [PERSON_NAME]" at bounding box center [352, 226] width 232 height 45
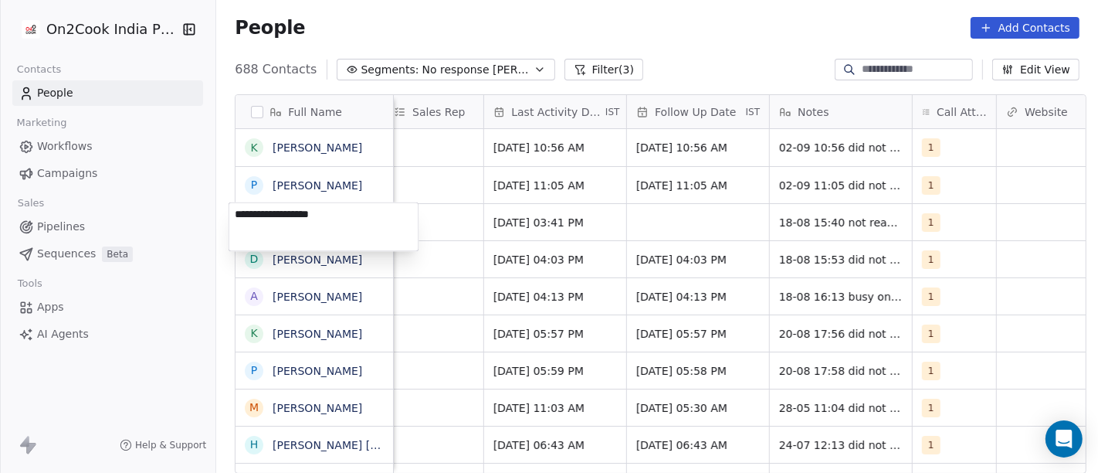
click at [348, 235] on textarea "**********" at bounding box center [323, 226] width 189 height 48
click at [693, 9] on html "On2Cook India Pvt. Ltd. Contacts People Marketing Workflows Campaigns Sales Pip…" at bounding box center [549, 236] width 1098 height 473
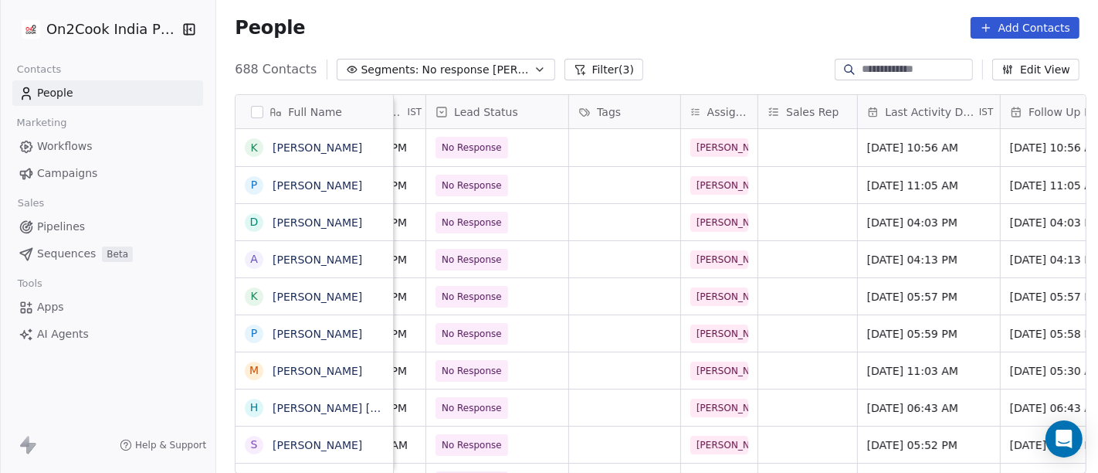
scroll to position [0, 0]
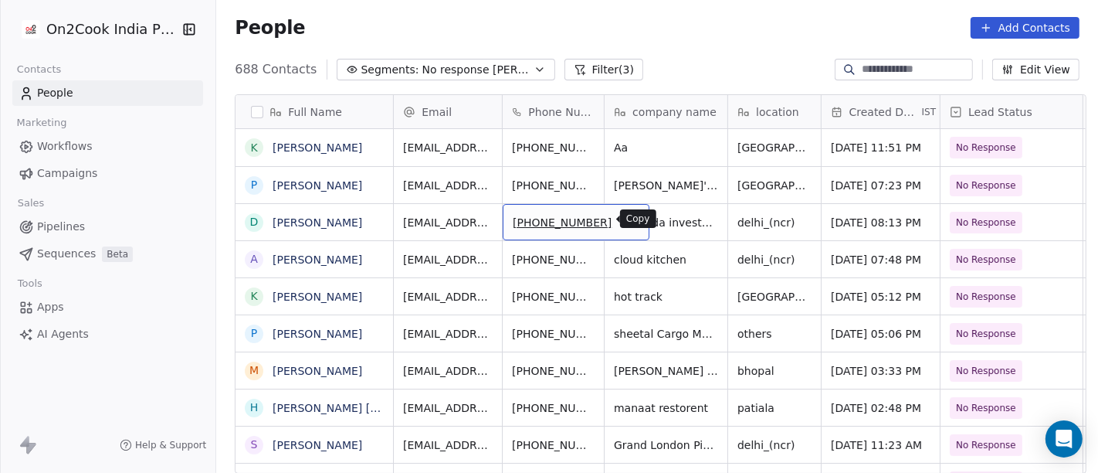
click at [624, 215] on icon "grid" at bounding box center [630, 220] width 12 height 12
click at [592, 220] on div "[PHONE_NUMBER]" at bounding box center [576, 222] width 147 height 36
click at [624, 222] on icon "grid" at bounding box center [630, 220] width 12 height 12
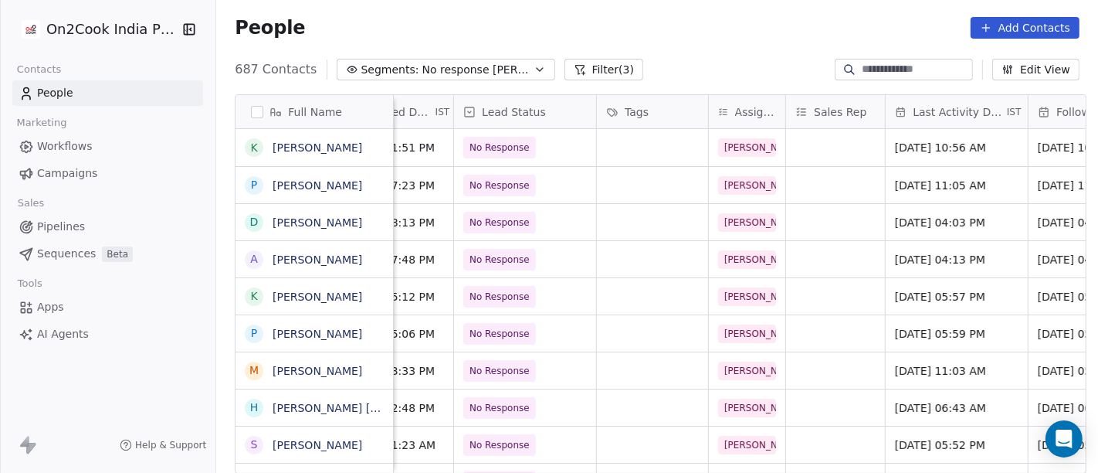
scroll to position [0, 691]
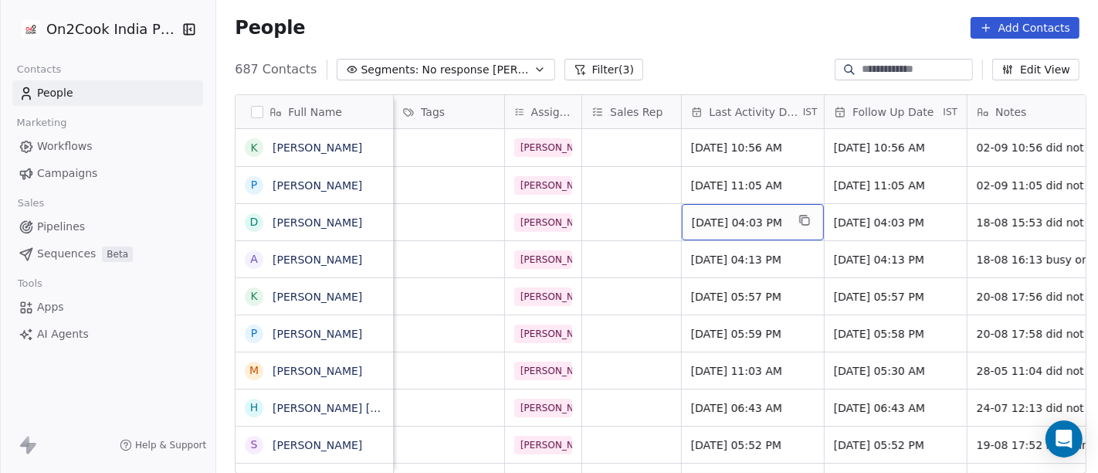
click at [758, 224] on span "[DATE] 04:03 PM" at bounding box center [739, 222] width 94 height 15
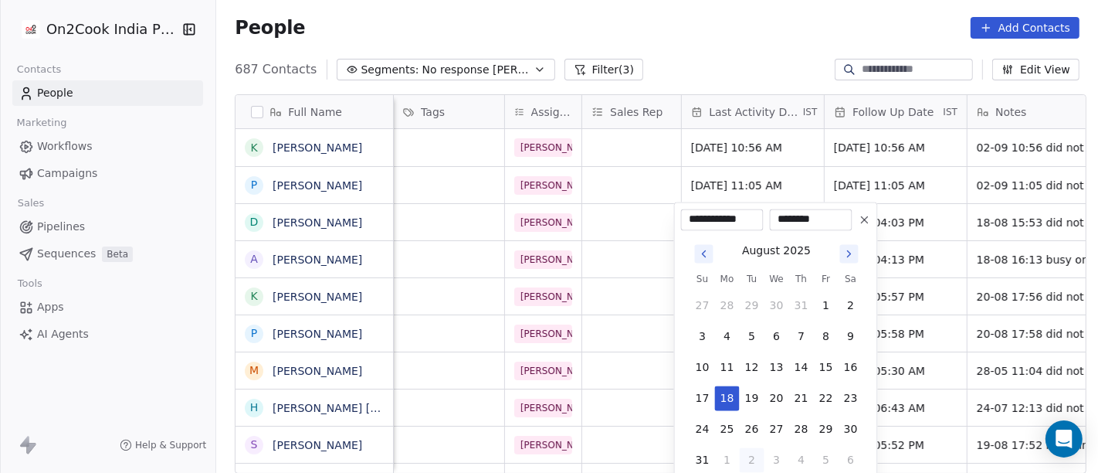
click at [753, 456] on button "2" at bounding box center [752, 459] width 25 height 25
type input "**********"
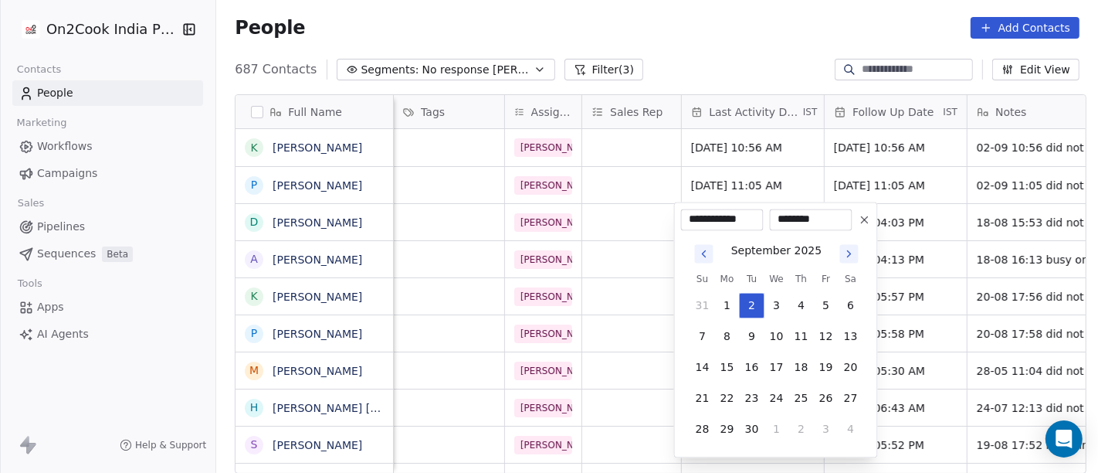
click at [727, 67] on html "On2Cook India Pvt. Ltd. Contacts People Marketing Workflows Campaigns Sales Pip…" at bounding box center [549, 236] width 1098 height 473
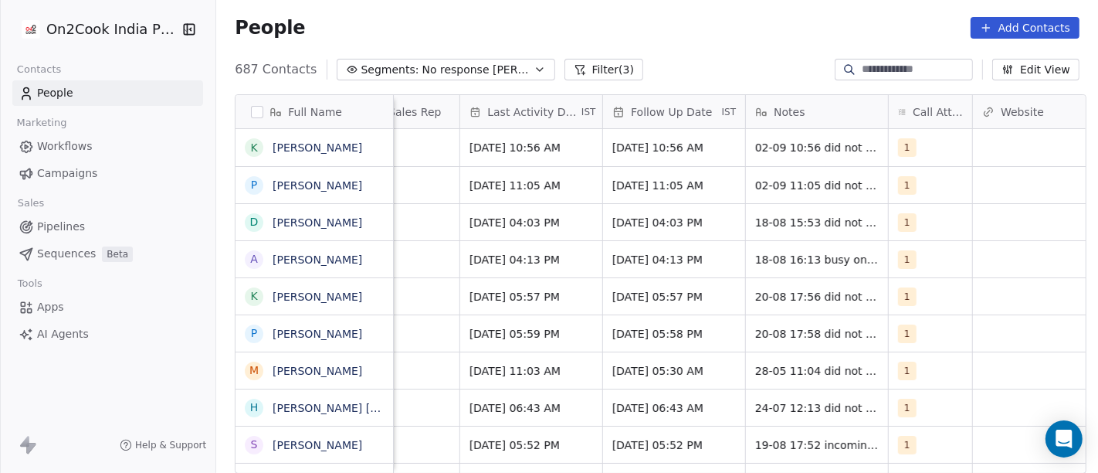
scroll to position [0, 918]
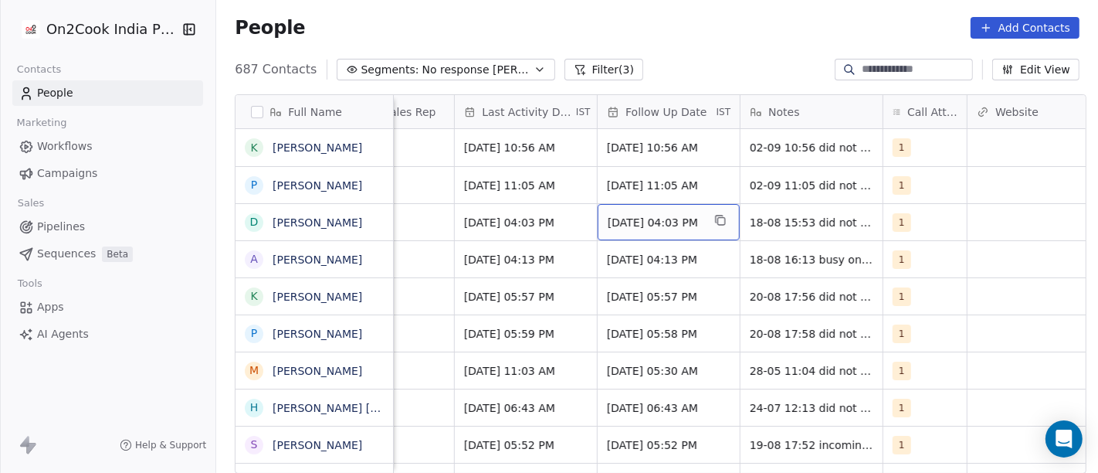
click at [631, 237] on div "[DATE] 04:03 PM" at bounding box center [669, 222] width 142 height 36
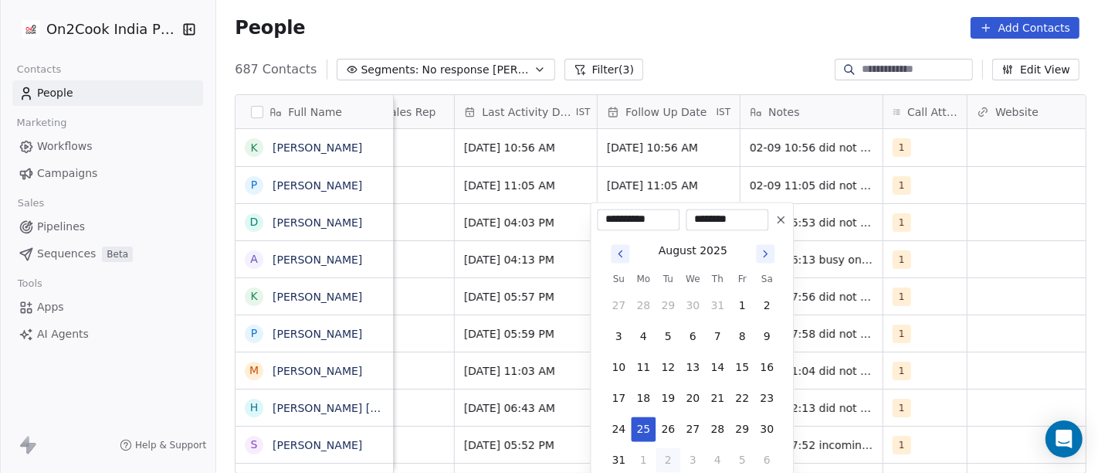
click at [768, 256] on icon "Go to next month" at bounding box center [765, 253] width 12 height 12
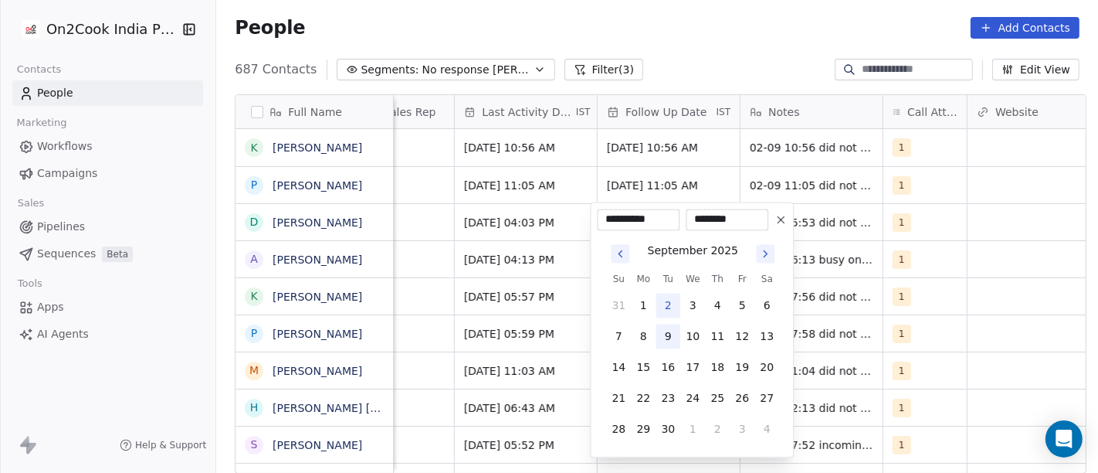
click at [660, 343] on button "9" at bounding box center [668, 336] width 25 height 25
type input "**********"
click at [674, 4] on html "On2Cook India Pvt. Ltd. Contacts People Marketing Workflows Campaigns Sales Pip…" at bounding box center [549, 236] width 1098 height 473
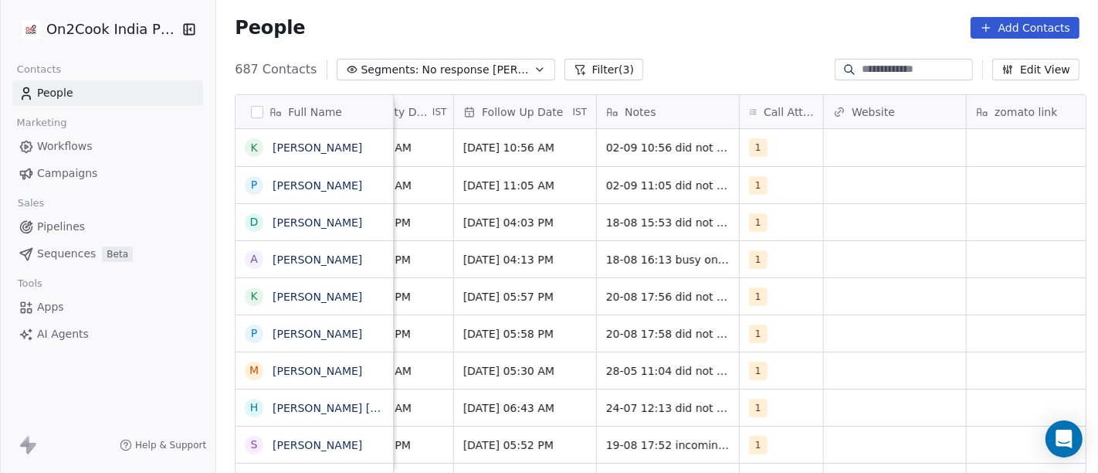
scroll to position [0, 1061]
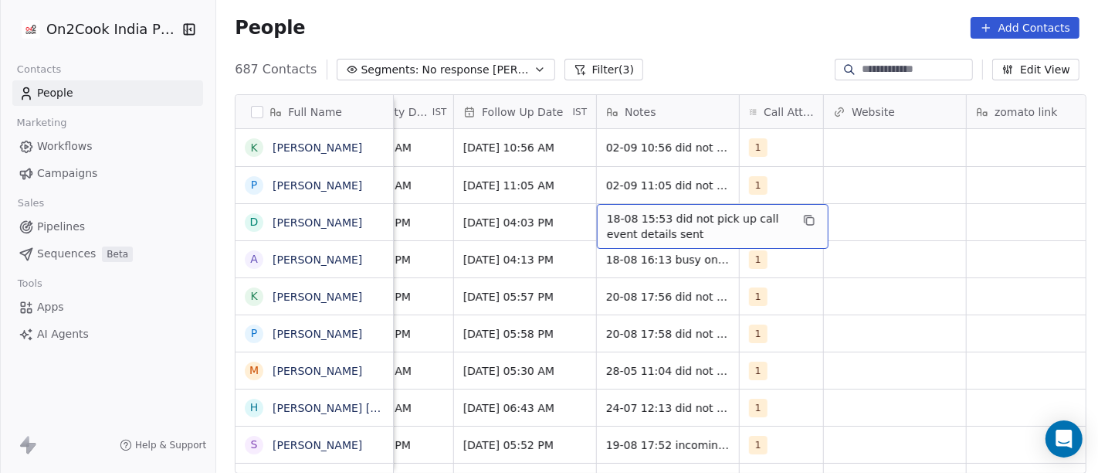
click at [665, 219] on span "18-08 15:53 did not pick up call event details sent" at bounding box center [699, 226] width 184 height 31
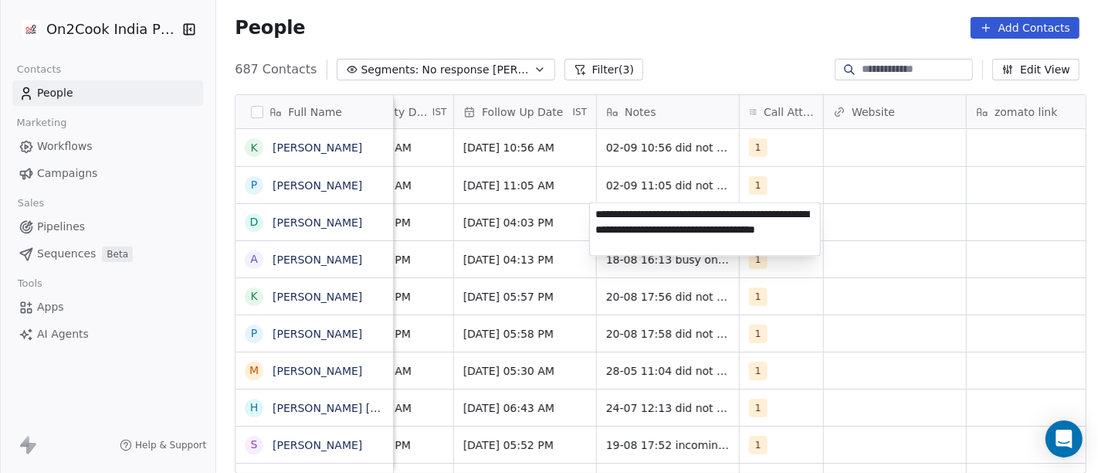
type textarea "**********"
click at [565, 209] on html "On2Cook India Pvt. Ltd. Contacts People Marketing Workflows Campaigns Sales Pip…" at bounding box center [549, 236] width 1098 height 473
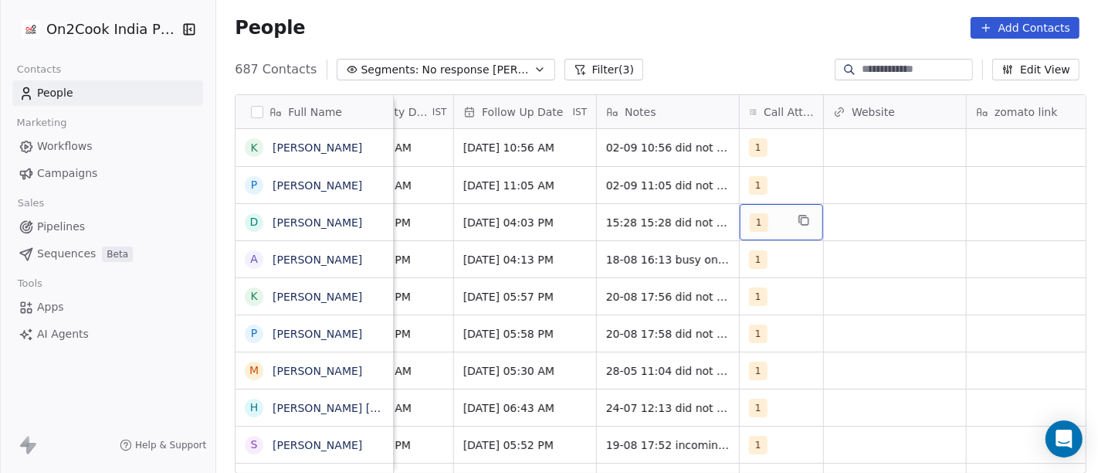
click at [772, 204] on div "1" at bounding box center [781, 222] width 83 height 36
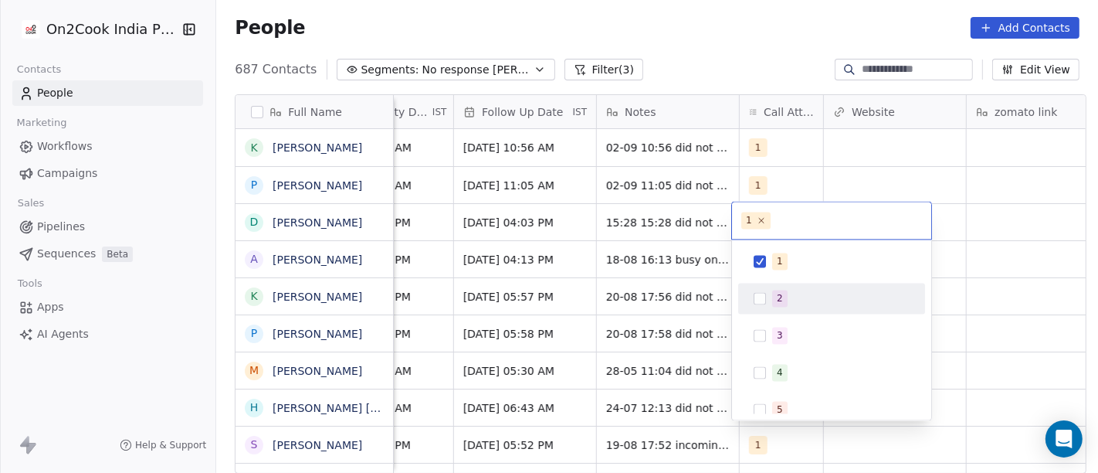
click at [757, 286] on div "2" at bounding box center [832, 298] width 175 height 25
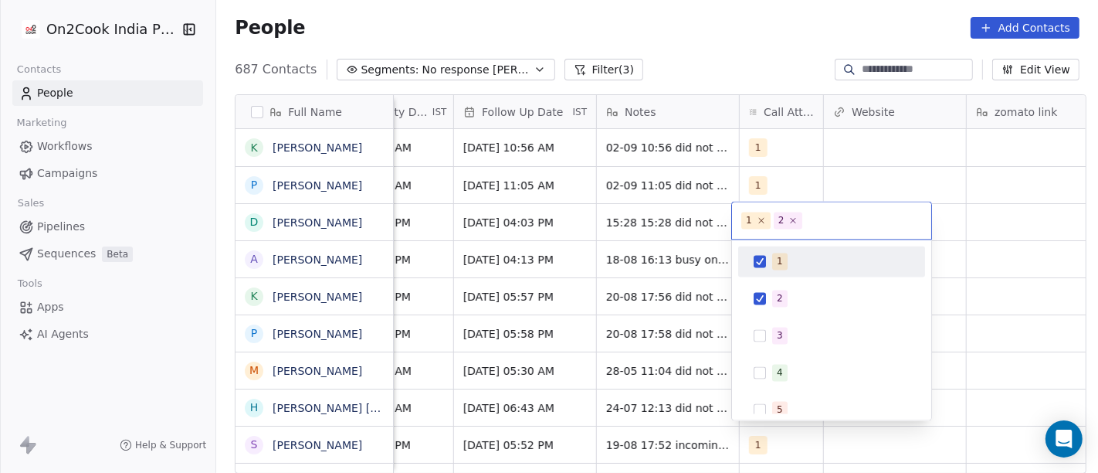
click at [761, 253] on div "1" at bounding box center [832, 261] width 175 height 25
click at [871, 166] on html "On2Cook India Pvt. Ltd. Contacts People Marketing Workflows Campaigns Sales Pip…" at bounding box center [549, 236] width 1098 height 473
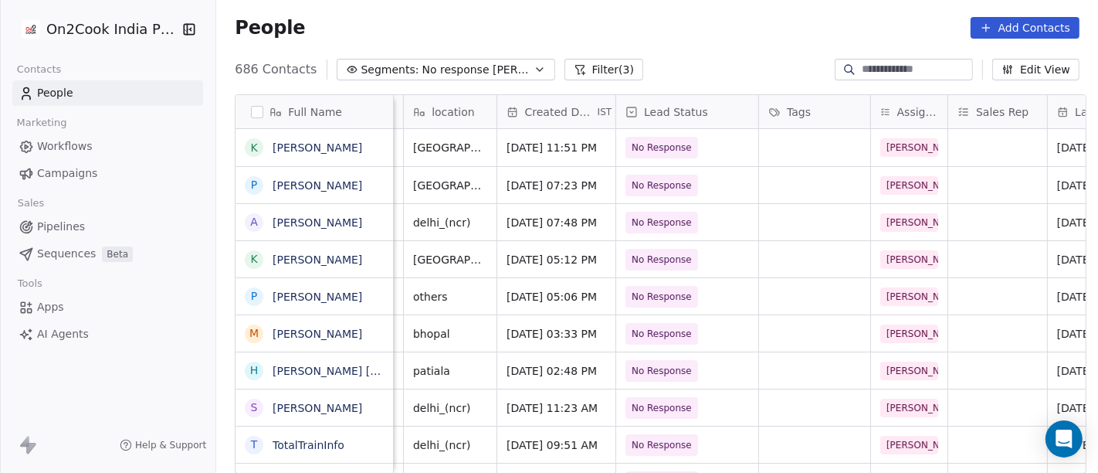
scroll to position [0, 0]
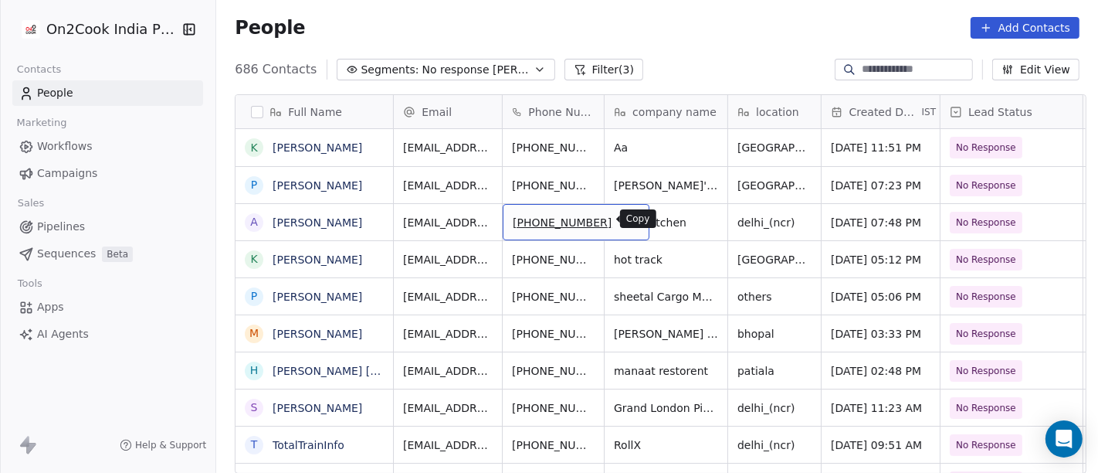
click at [621, 226] on button "grid" at bounding box center [630, 220] width 19 height 19
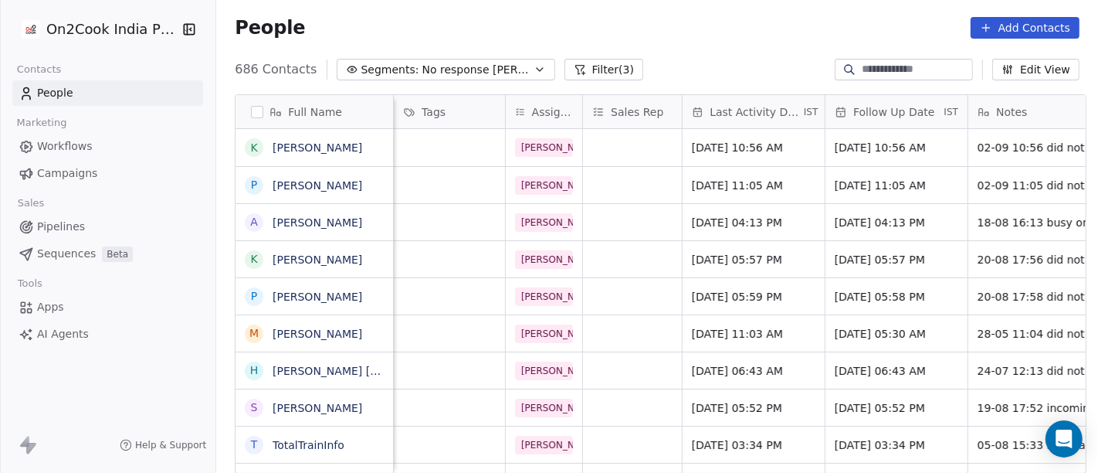
scroll to position [0, 691]
click at [734, 216] on span "[DATE] 04:13 PM" at bounding box center [738, 222] width 94 height 15
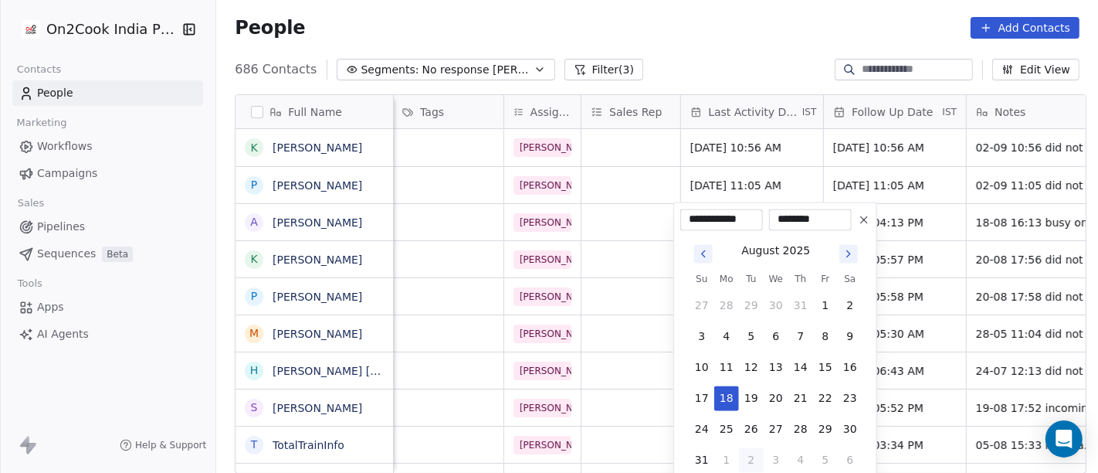
click at [753, 456] on button "2" at bounding box center [751, 459] width 25 height 25
type input "**********"
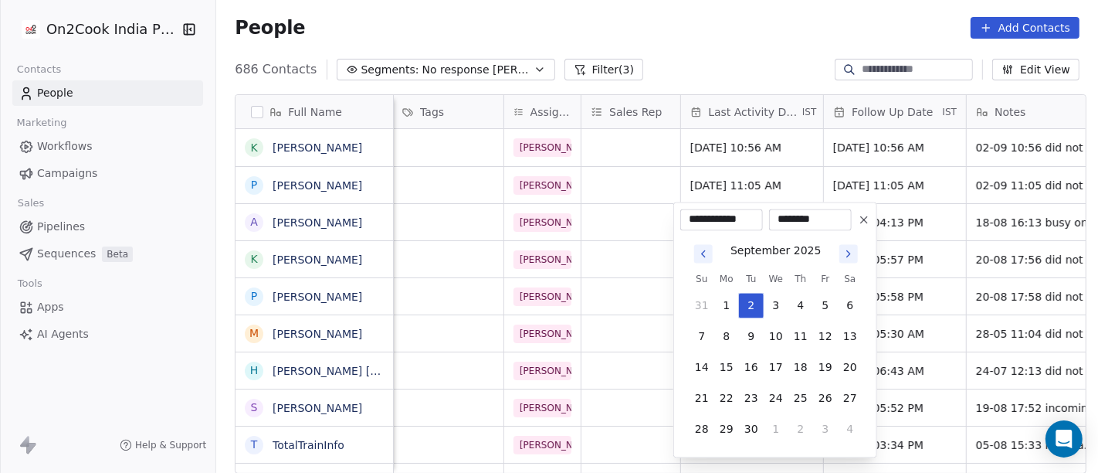
click at [746, 55] on html "On2Cook India Pvt. Ltd. Contacts People Marketing Workflows Campaigns Sales Pip…" at bounding box center [549, 236] width 1098 height 473
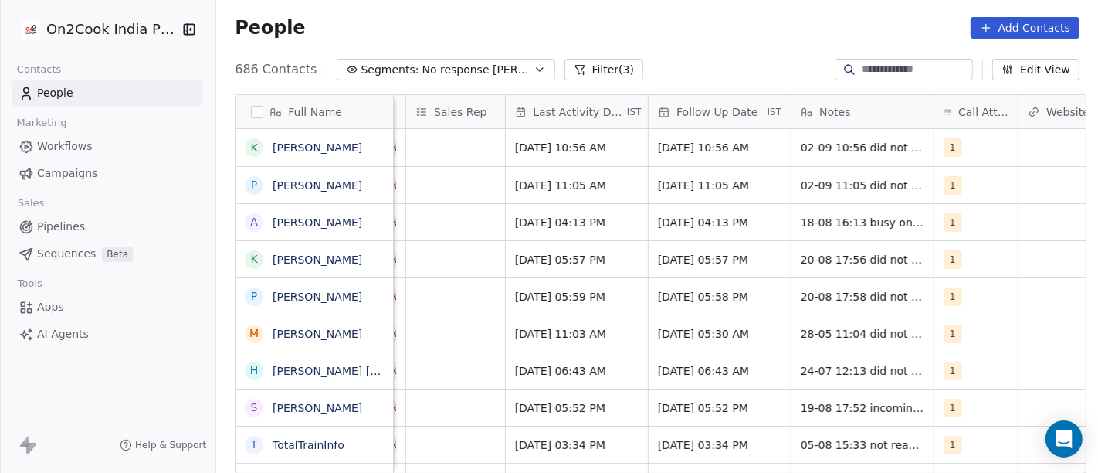
scroll to position [0, 868]
click at [647, 228] on div "[DATE] 04:13 PM" at bounding box center [718, 222] width 142 height 36
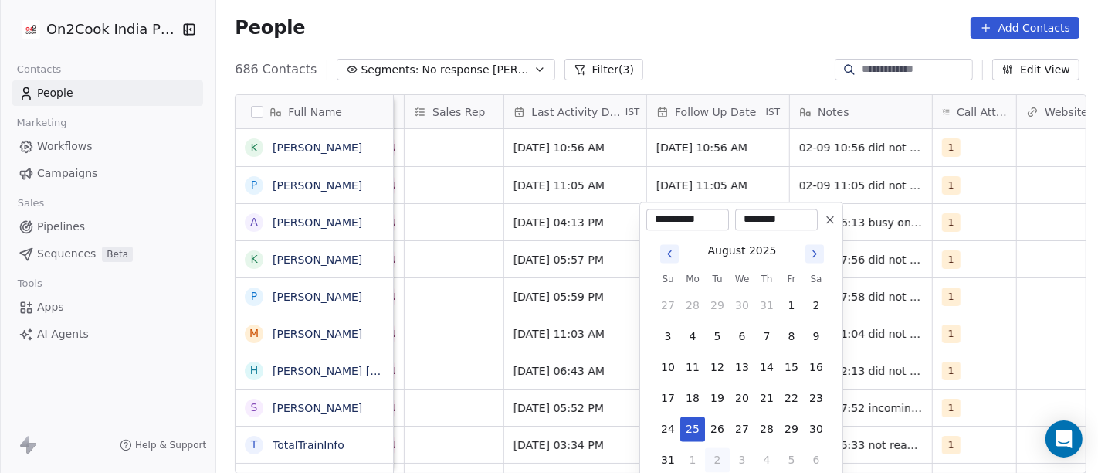
click at [812, 250] on icon "Go to next month" at bounding box center [815, 253] width 12 height 12
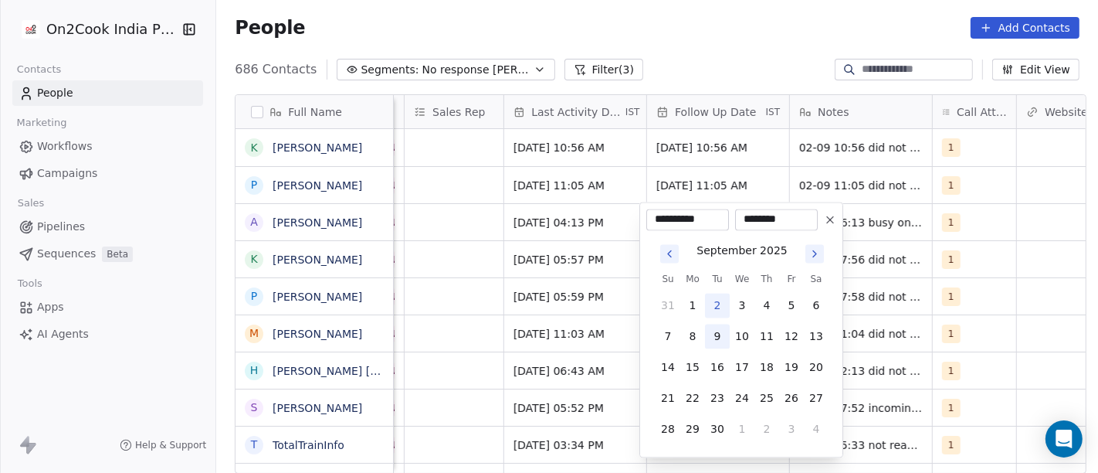
click at [714, 345] on button "9" at bounding box center [717, 336] width 25 height 25
type input "**********"
click at [690, 59] on html "On2Cook India Pvt. Ltd. Contacts People Marketing Workflows Campaigns Sales Pip…" at bounding box center [549, 236] width 1098 height 473
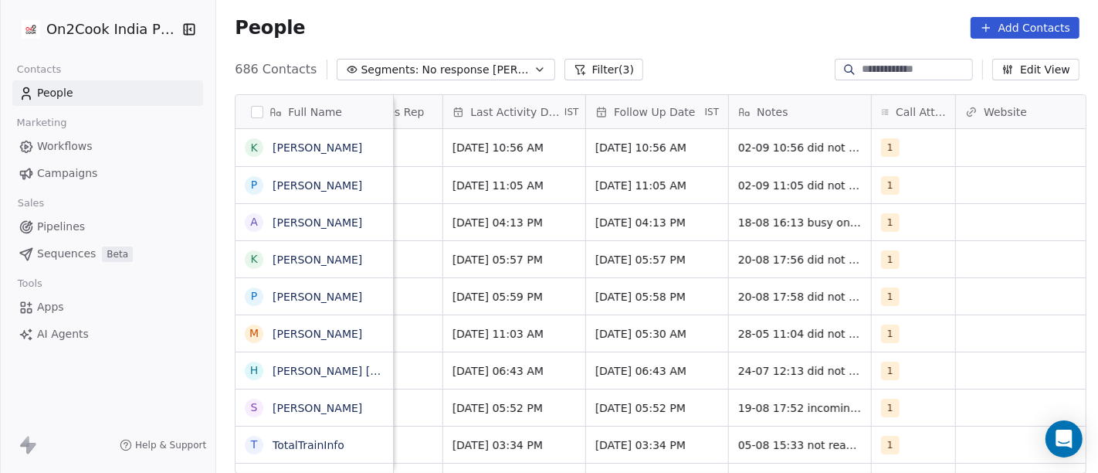
scroll to position [0, 982]
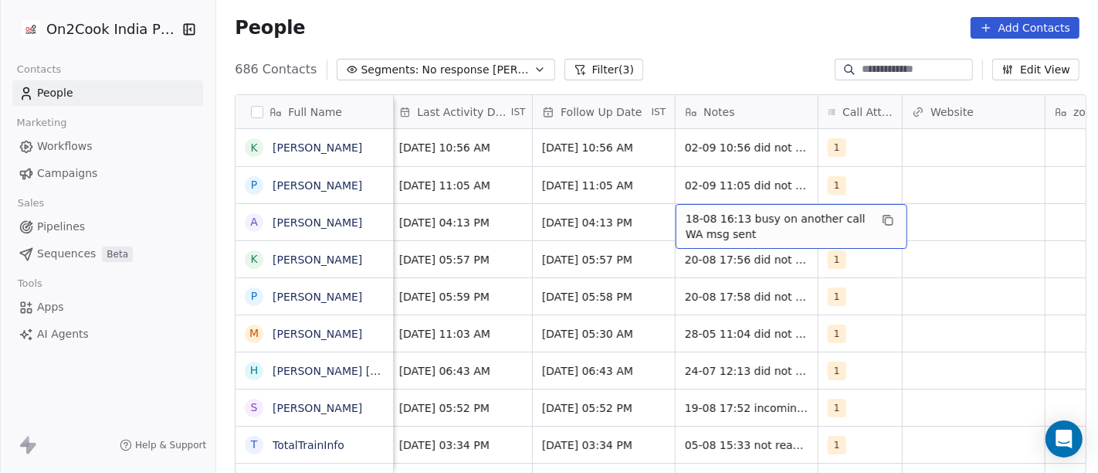
click at [750, 219] on span "18-08 16:13 busy on another call WA msg sent" at bounding box center [778, 226] width 184 height 31
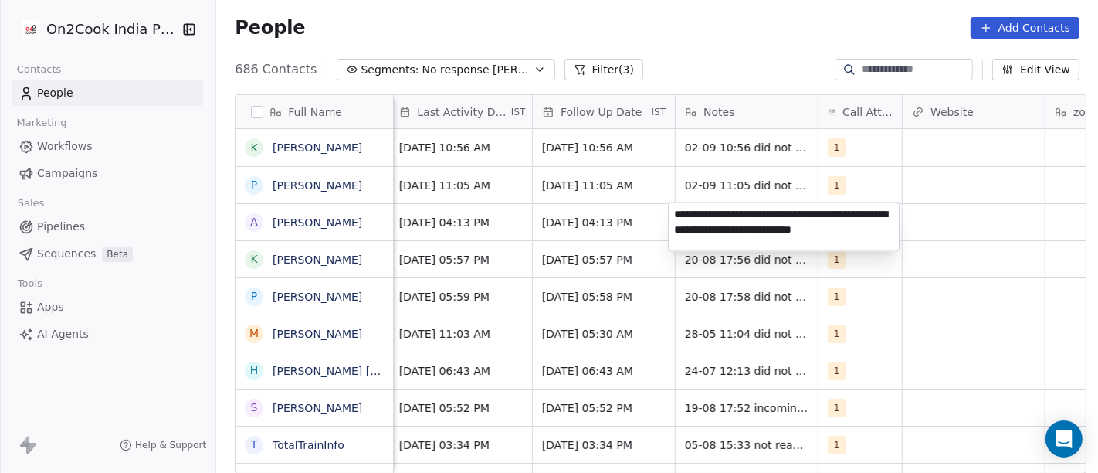
type textarea "**********"
click at [986, 232] on html "On2Cook India Pvt. Ltd. Contacts People Marketing Workflows Campaigns Sales Pip…" at bounding box center [549, 236] width 1098 height 473
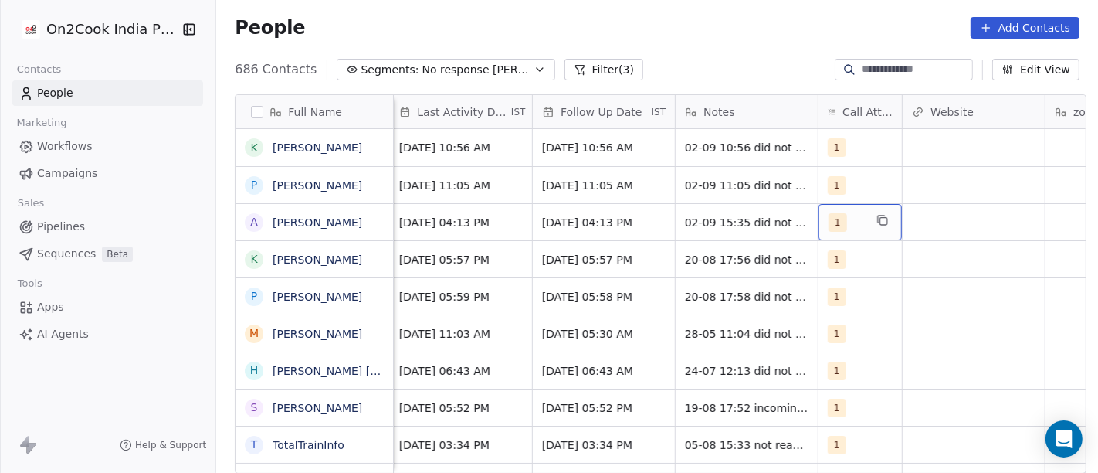
click at [836, 225] on span "1" at bounding box center [838, 222] width 19 height 19
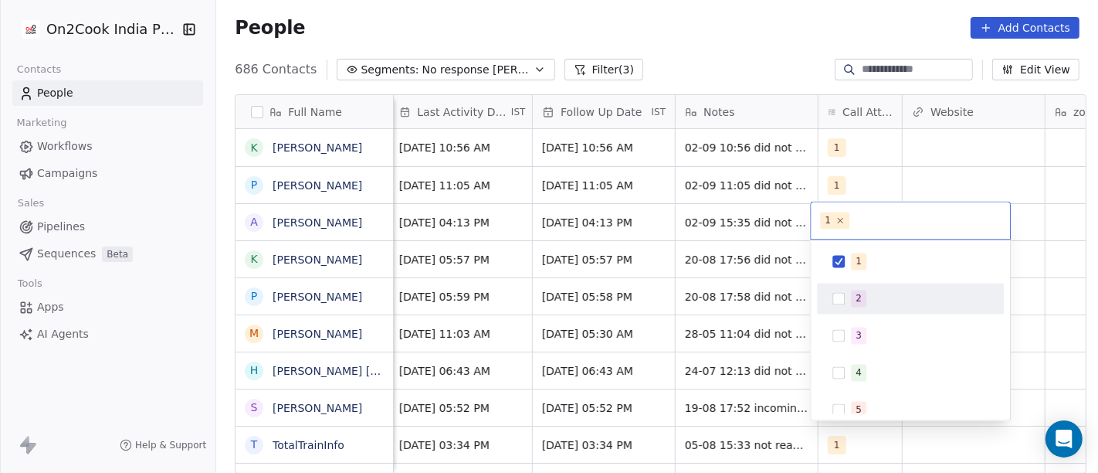
click at [846, 299] on div "2" at bounding box center [910, 298] width 175 height 25
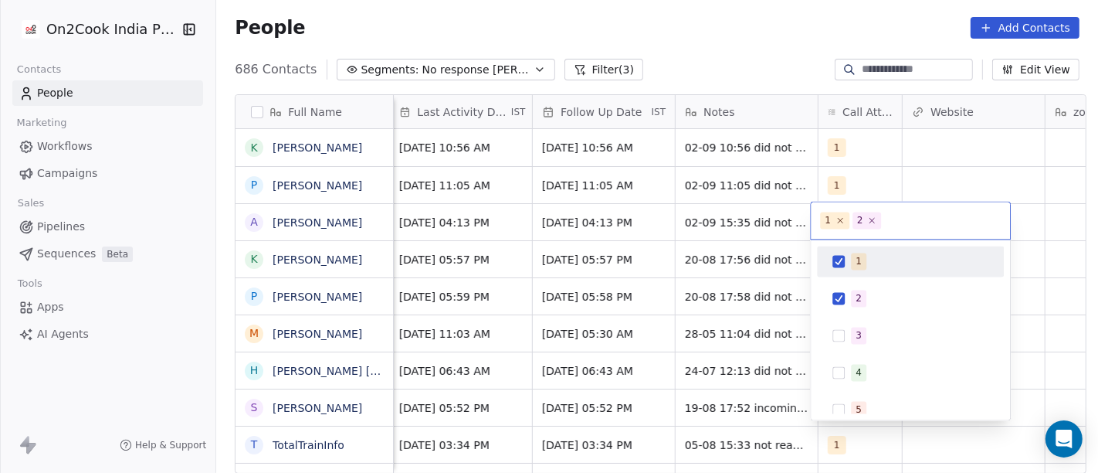
click at [851, 270] on div "1" at bounding box center [910, 261] width 175 height 25
click at [893, 160] on html "On2Cook India Pvt. Ltd. Contacts People Marketing Workflows Campaigns Sales Pip…" at bounding box center [549, 236] width 1098 height 473
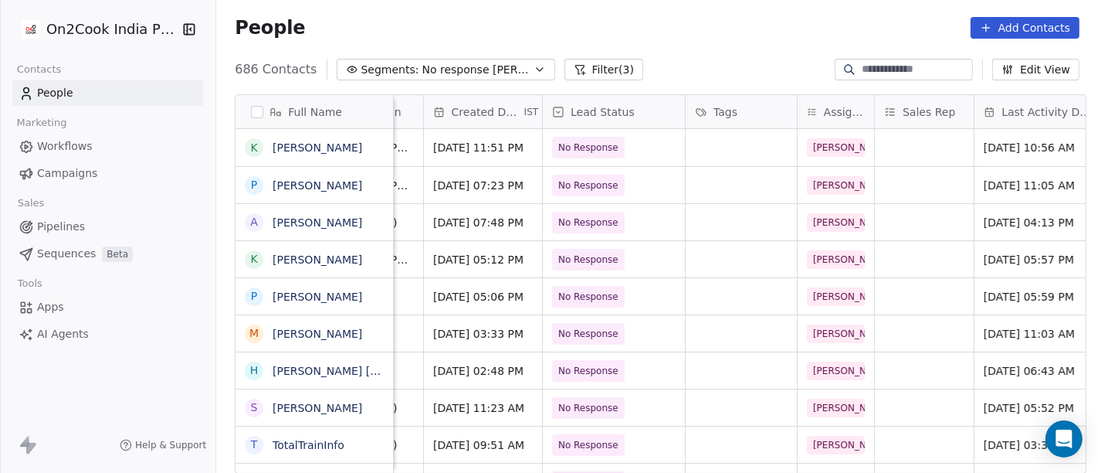
scroll to position [0, 0]
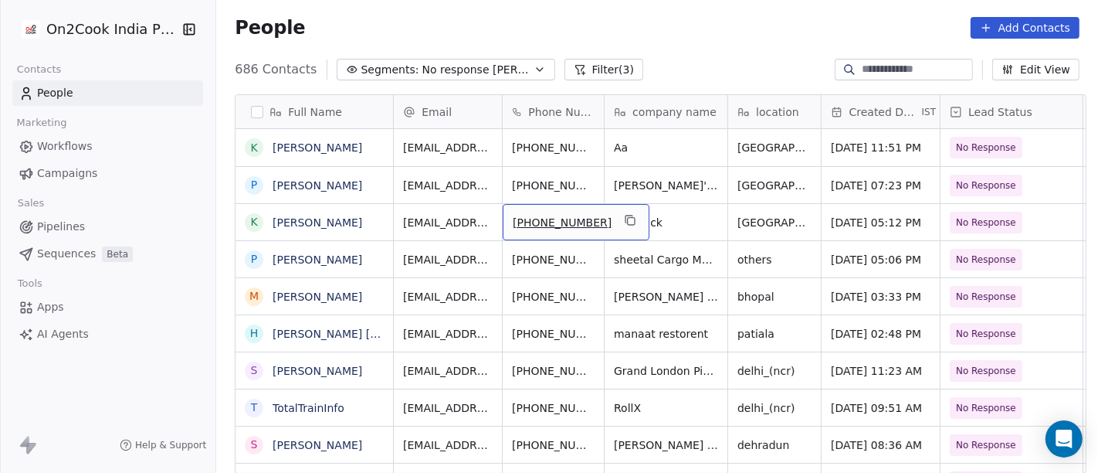
click at [602, 230] on div "[PHONE_NUMBER]" at bounding box center [576, 222] width 147 height 36
click at [621, 226] on button "grid" at bounding box center [630, 220] width 19 height 19
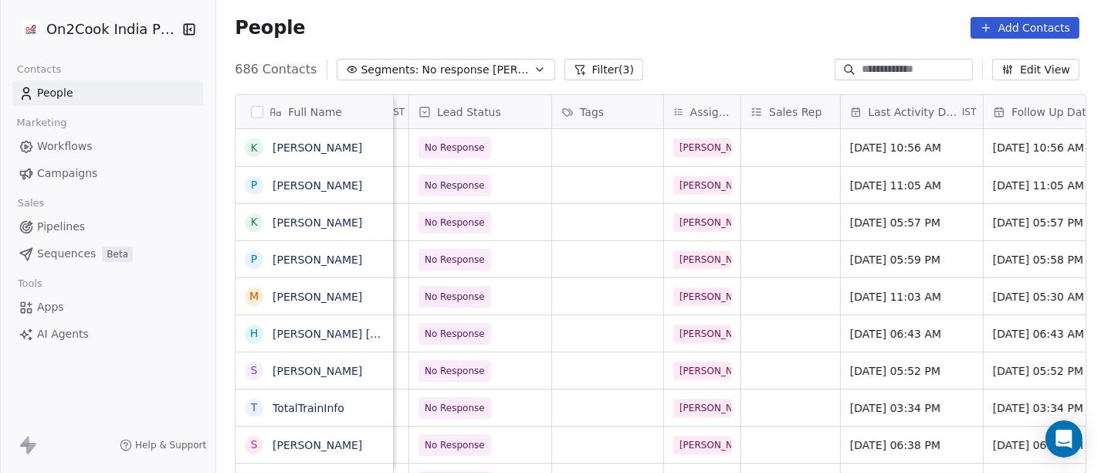
scroll to position [0, 581]
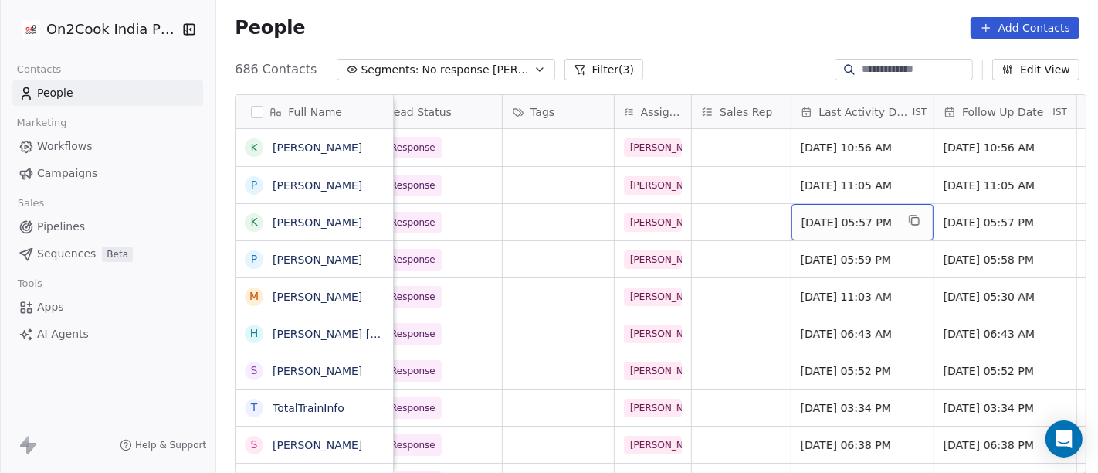
click at [802, 219] on span "[DATE] 05:57 PM" at bounding box center [849, 222] width 94 height 15
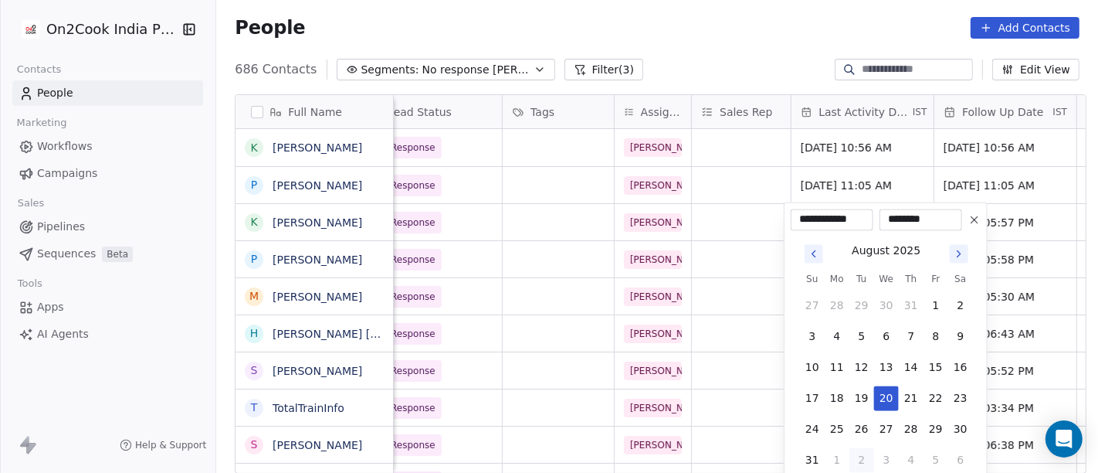
click at [856, 471] on button "2" at bounding box center [862, 459] width 25 height 25
type input "**********"
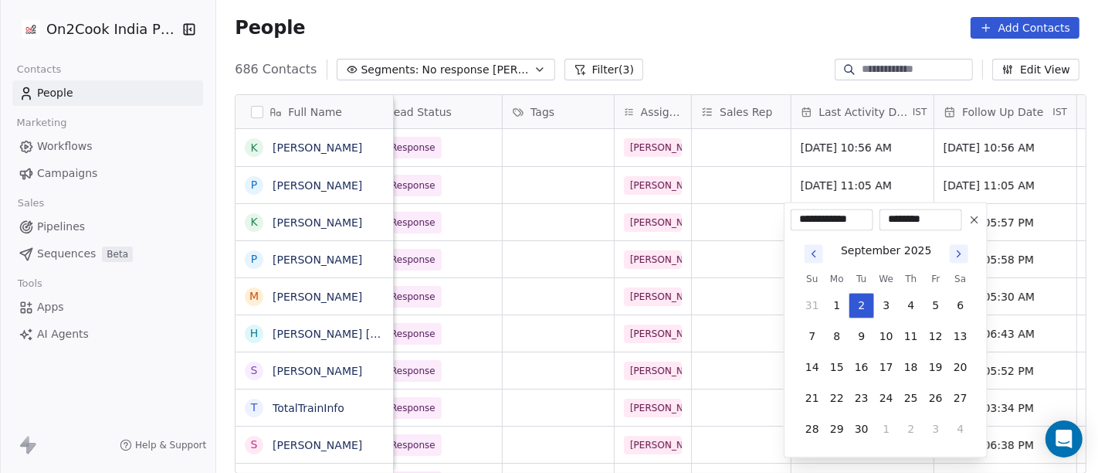
click at [768, 19] on html "On2Cook India Pvt. Ltd. Contacts People Marketing Workflows Campaigns Sales Pip…" at bounding box center [549, 236] width 1098 height 473
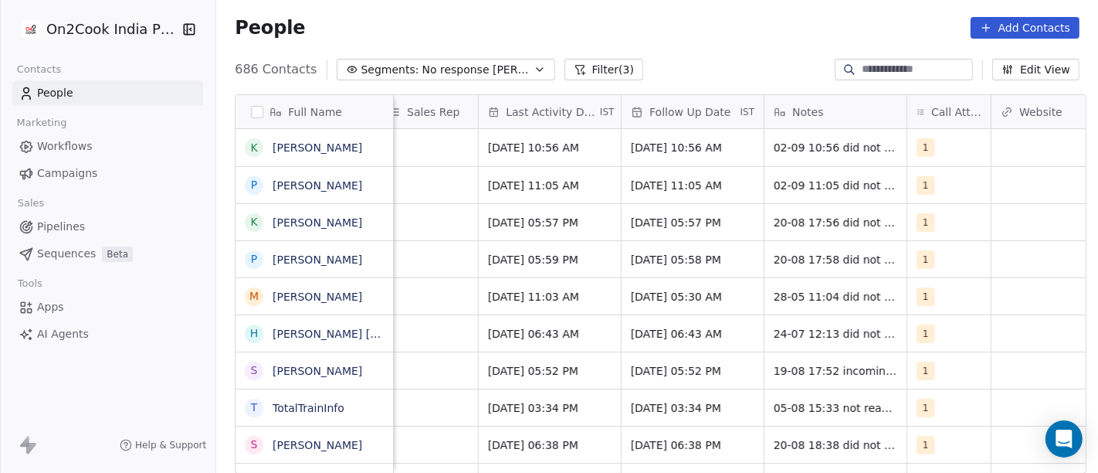
scroll to position [0, 894]
click at [697, 221] on span "[DATE] 05:57 PM" at bounding box center [679, 222] width 94 height 15
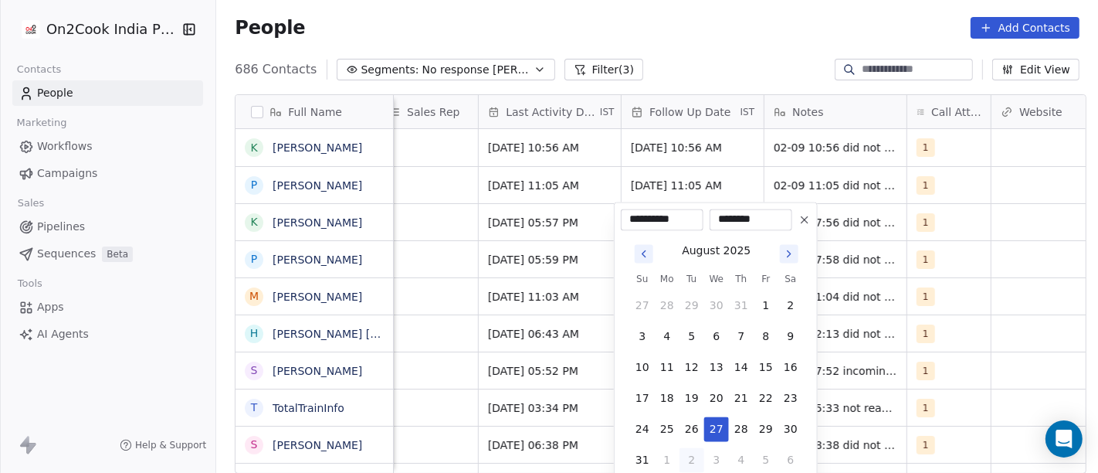
click at [796, 257] on button "Go to next month" at bounding box center [789, 253] width 19 height 19
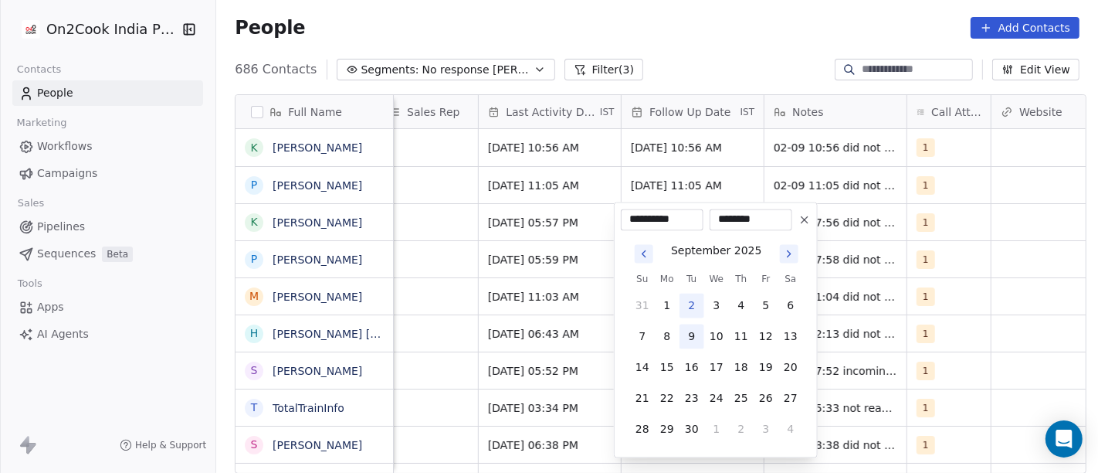
click at [693, 334] on button "9" at bounding box center [692, 336] width 25 height 25
type input "**********"
click at [740, 77] on html "On2Cook India Pvt. Ltd. Contacts People Marketing Workflows Campaigns Sales Pip…" at bounding box center [549, 236] width 1098 height 473
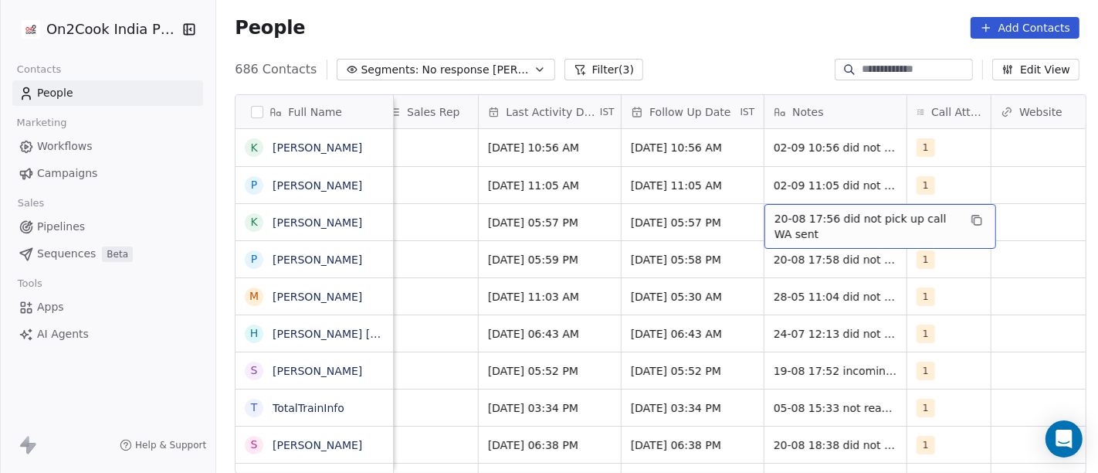
click at [799, 228] on span "20-08 17:56 did not pick up call WA sent" at bounding box center [867, 226] width 184 height 31
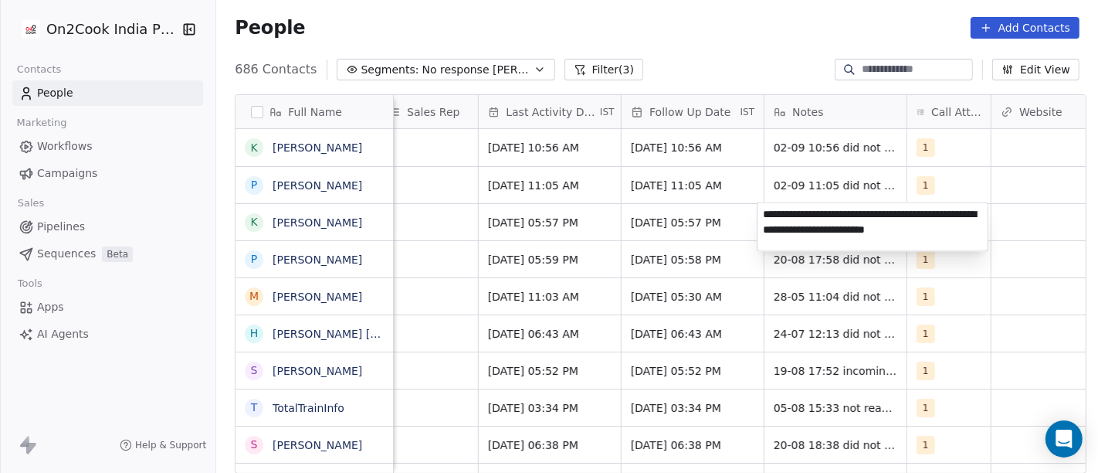
type textarea "**********"
click at [973, 177] on html "On2Cook India Pvt. Ltd. Contacts People Marketing Workflows Campaigns Sales Pip…" at bounding box center [549, 236] width 1098 height 473
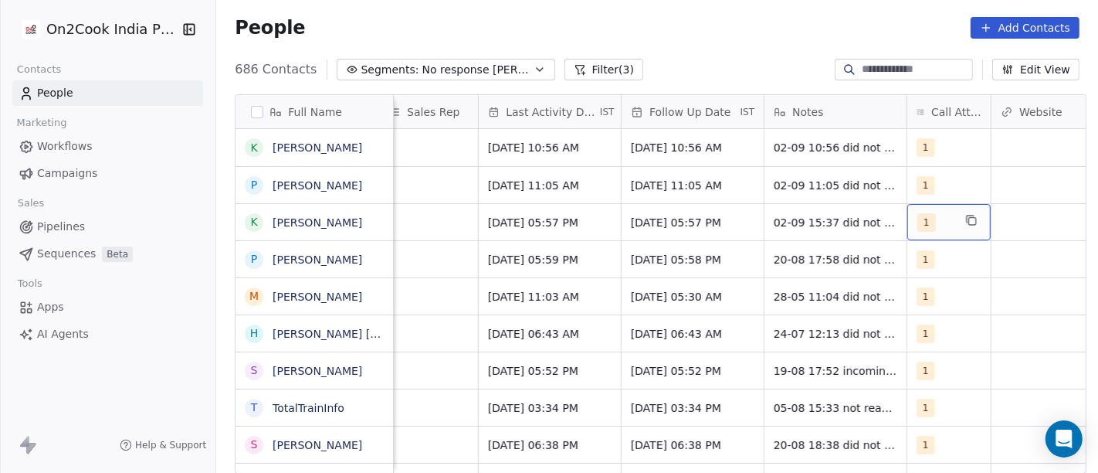
click at [932, 233] on div "1" at bounding box center [949, 222] width 83 height 36
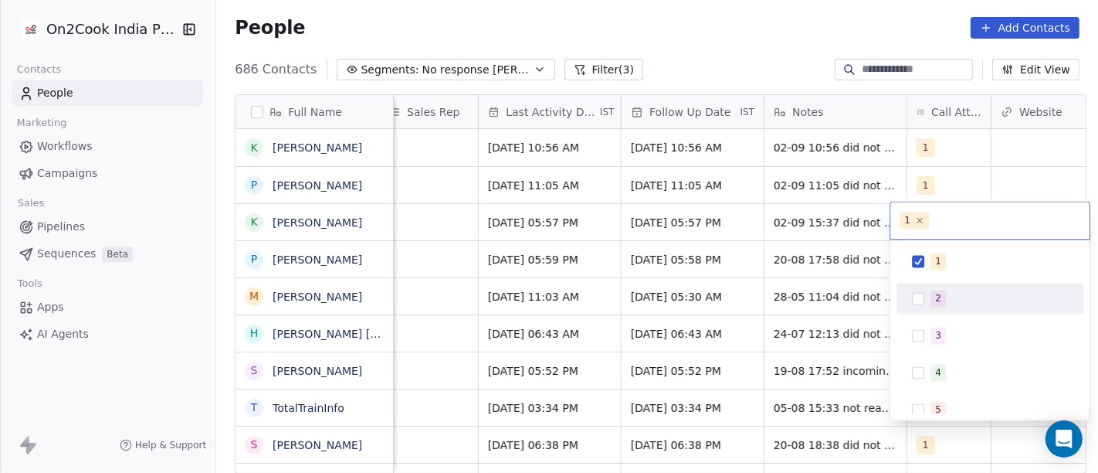
click at [912, 301] on button "Suggestions" at bounding box center [918, 298] width 12 height 12
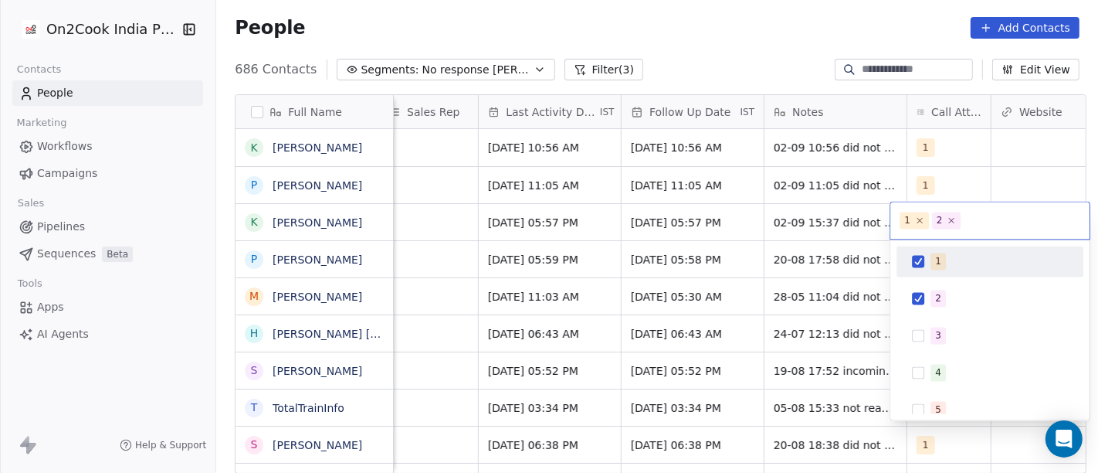
click at [935, 270] on div "1" at bounding box center [990, 261] width 175 height 25
click at [837, 67] on html "On2Cook India Pvt. Ltd. Contacts People Marketing Workflows Campaigns Sales Pip…" at bounding box center [549, 236] width 1098 height 473
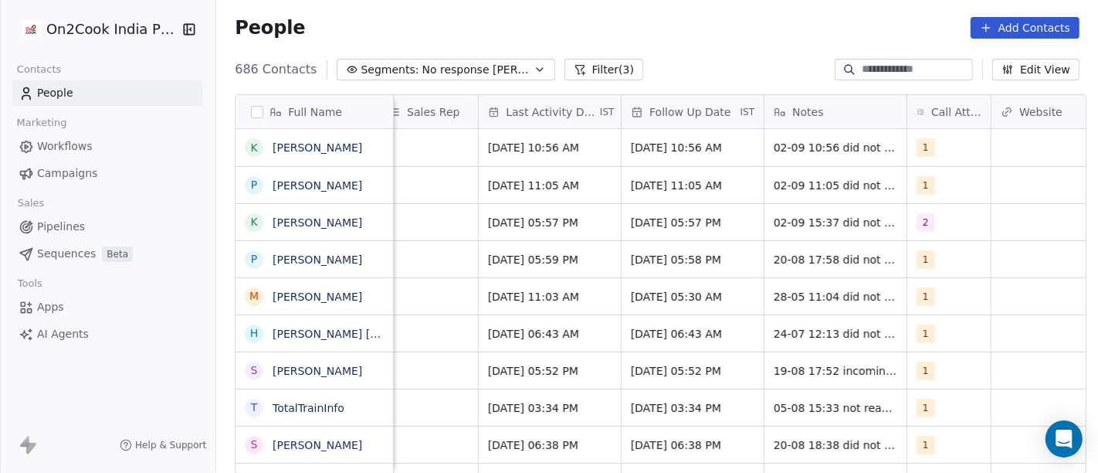
click at [730, 49] on div "People Add Contacts" at bounding box center [657, 27] width 882 height 59
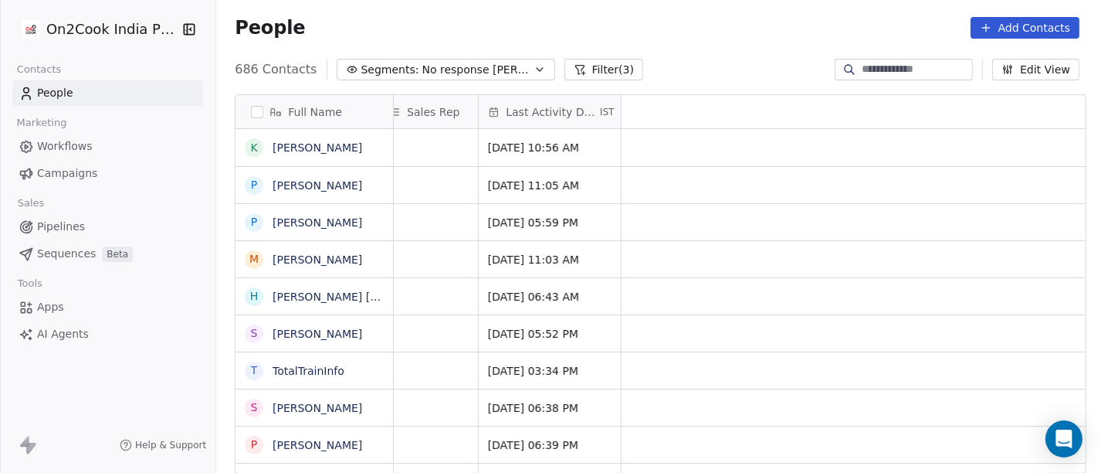
scroll to position [0, 0]
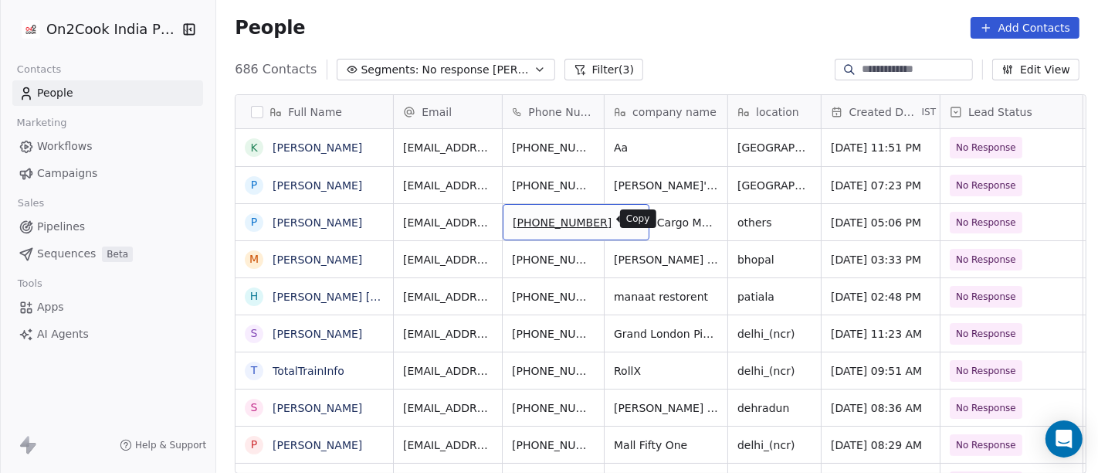
click at [624, 220] on icon "grid" at bounding box center [630, 220] width 12 height 12
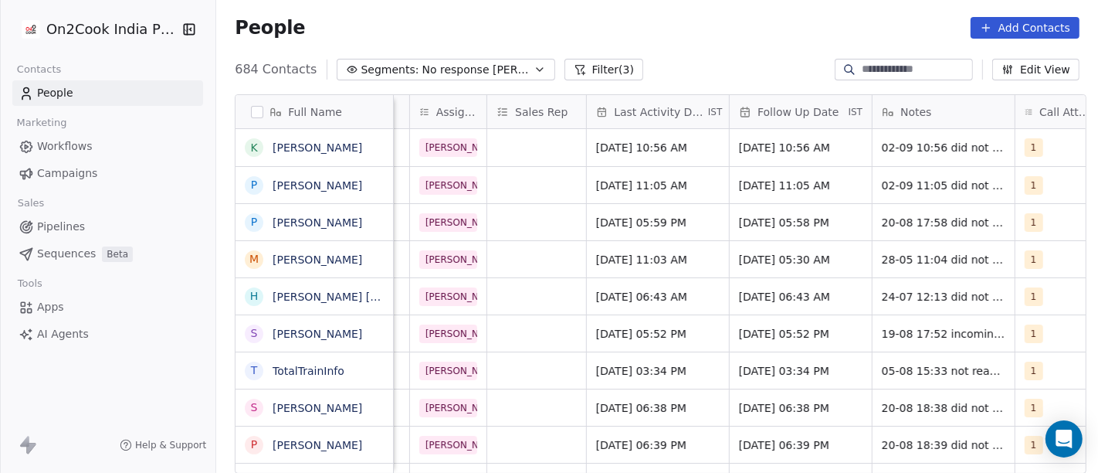
scroll to position [0, 787]
click at [644, 222] on span "[DATE] 05:59 PM" at bounding box center [643, 222] width 94 height 15
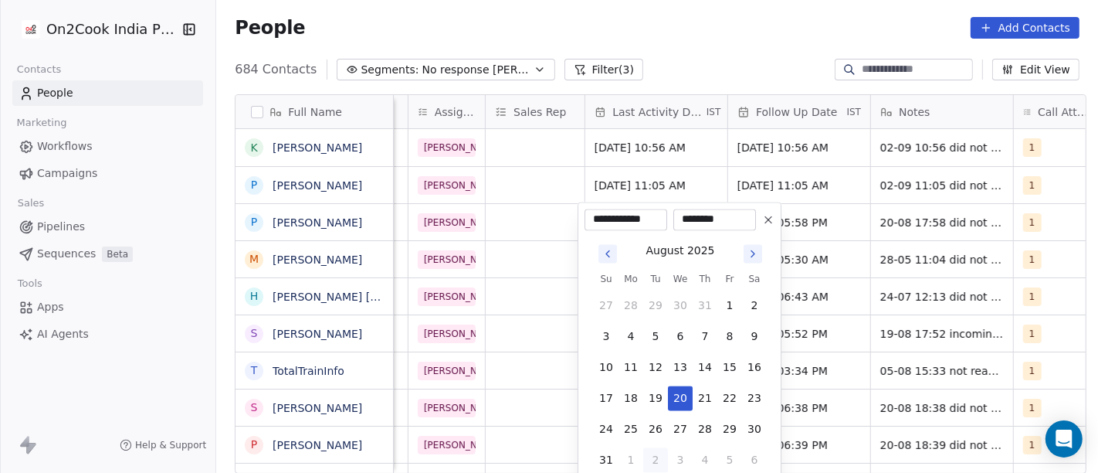
click at [653, 454] on button "2" at bounding box center [655, 459] width 25 height 25
type input "**********"
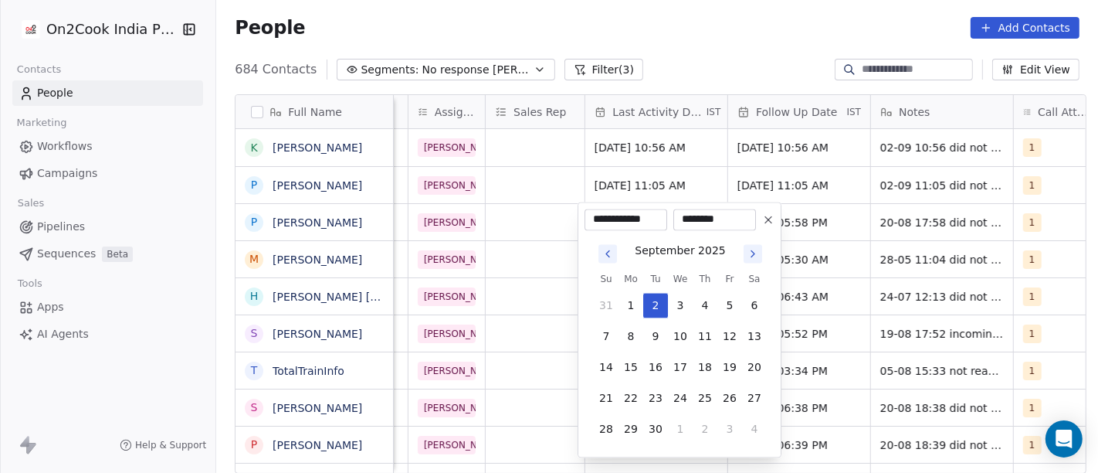
click at [655, 11] on html "On2Cook India Pvt. Ltd. Contacts People Marketing Workflows Campaigns Sales Pip…" at bounding box center [549, 236] width 1098 height 473
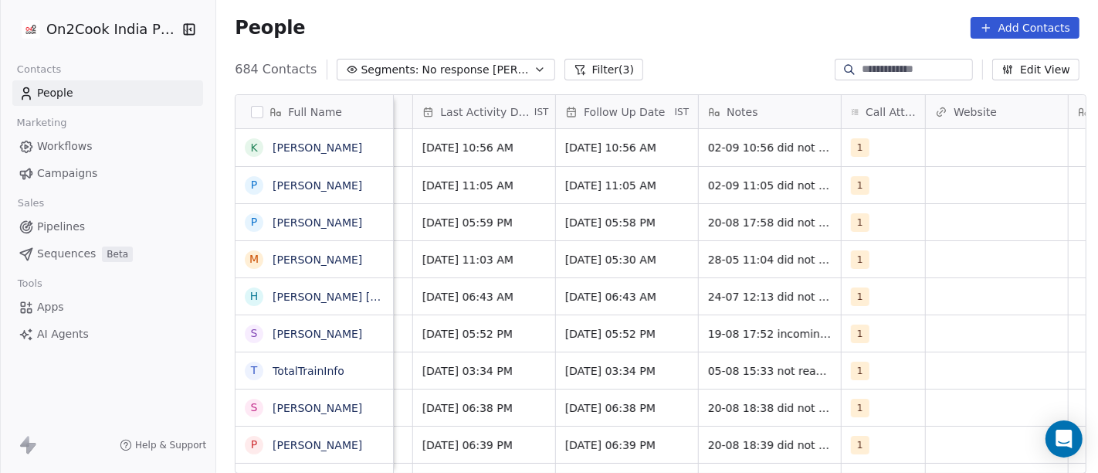
scroll to position [0, 960]
click at [640, 219] on span "[DATE] 05:58 PM" at bounding box center [612, 222] width 94 height 15
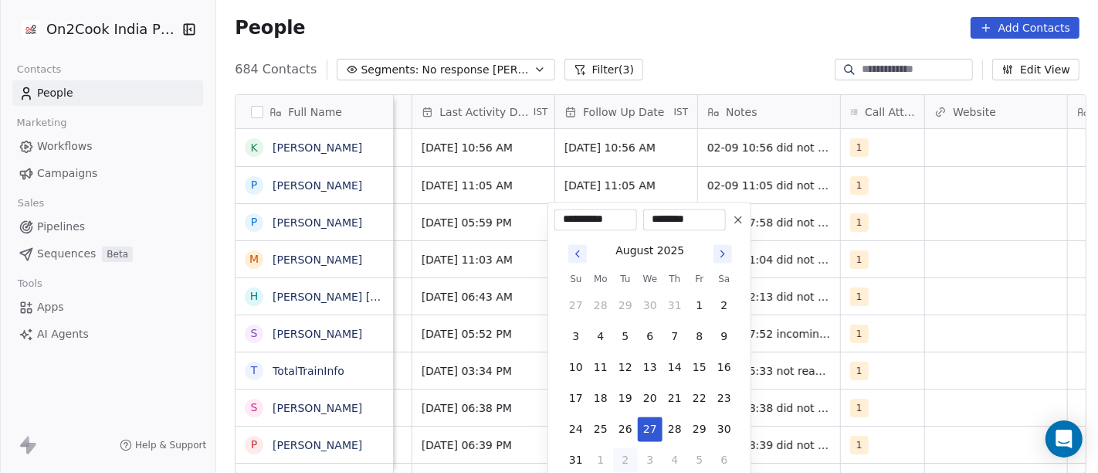
click at [722, 256] on icon "Go to next month" at bounding box center [723, 253] width 12 height 12
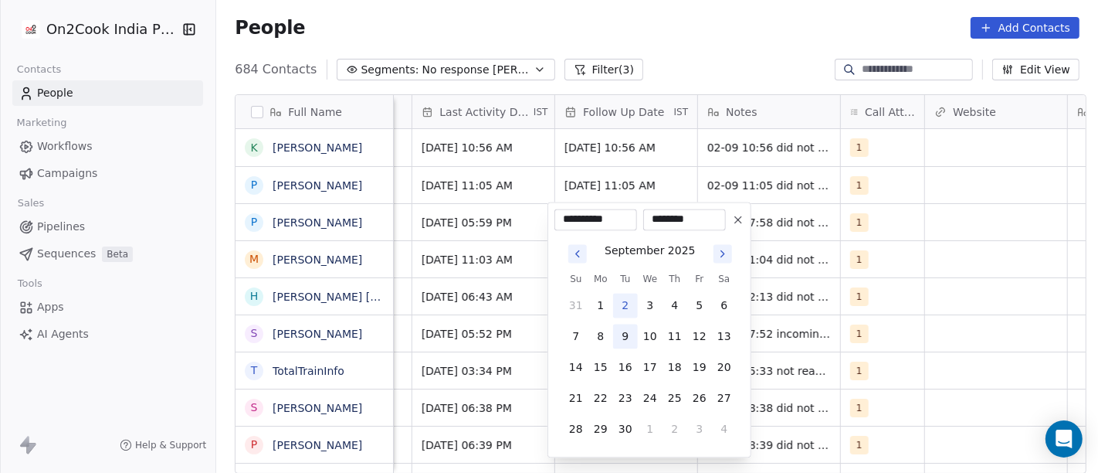
click at [625, 330] on button "9" at bounding box center [625, 336] width 25 height 25
type input "**********"
click at [695, 32] on html "On2Cook India Pvt. Ltd. Contacts People Marketing Workflows Campaigns Sales Pip…" at bounding box center [549, 236] width 1098 height 473
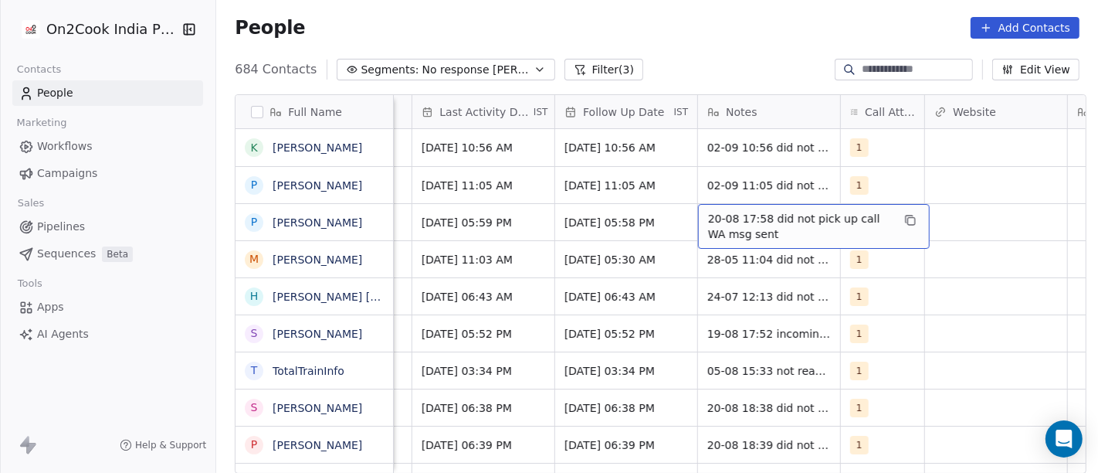
click at [789, 215] on span "20-08 17:58 did not pick up call WA msg sent" at bounding box center [800, 226] width 184 height 31
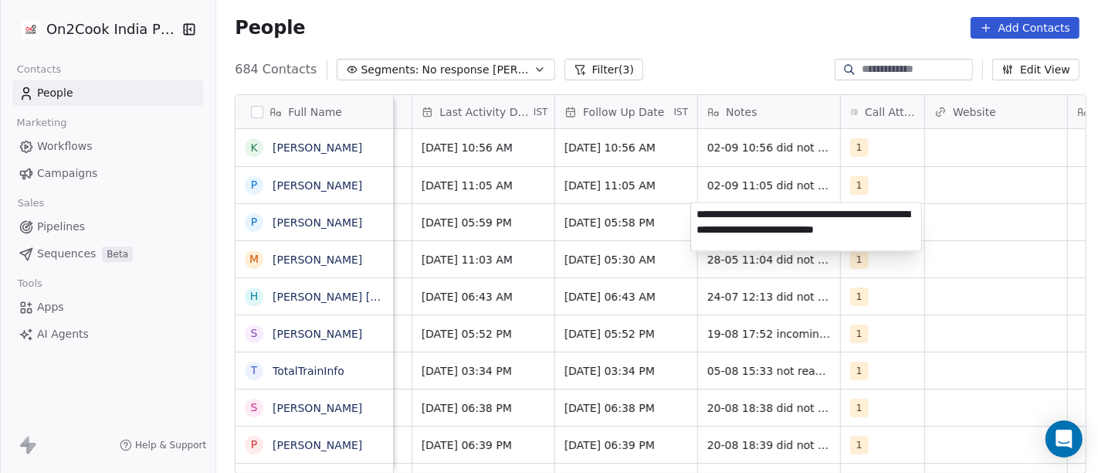
type textarea "**********"
click at [953, 259] on html "On2Cook India Pvt. Ltd. Contacts People Marketing Workflows Campaigns Sales Pip…" at bounding box center [549, 236] width 1098 height 473
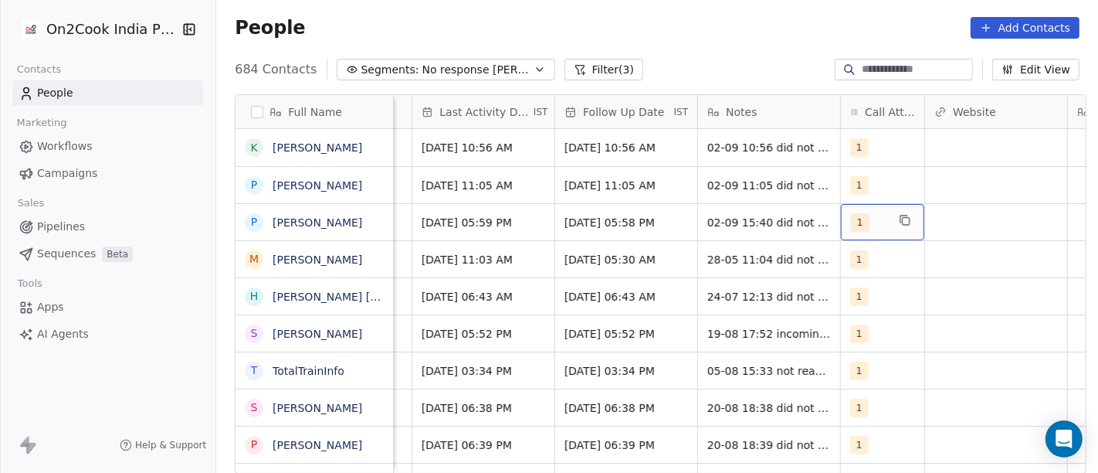
click at [868, 228] on div "1" at bounding box center [869, 222] width 36 height 19
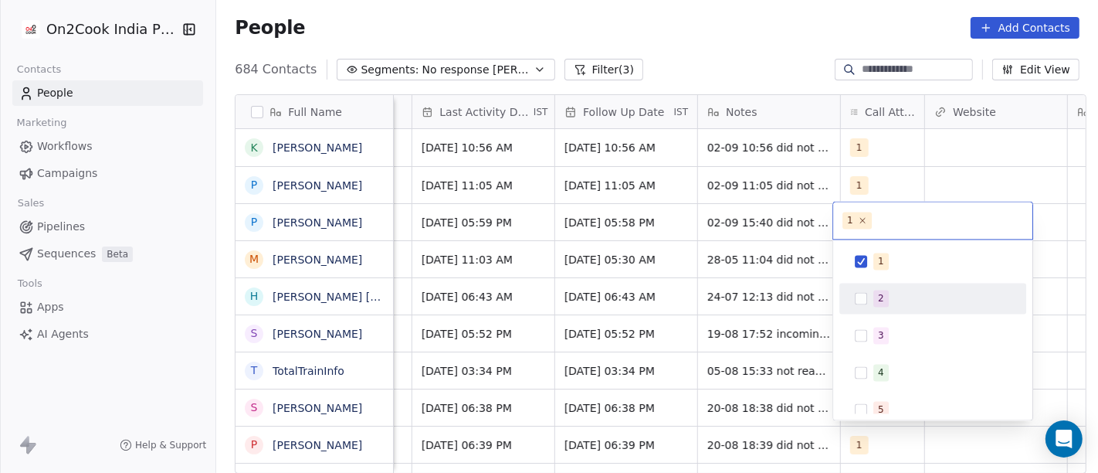
click at [888, 295] on div "2" at bounding box center [942, 298] width 137 height 17
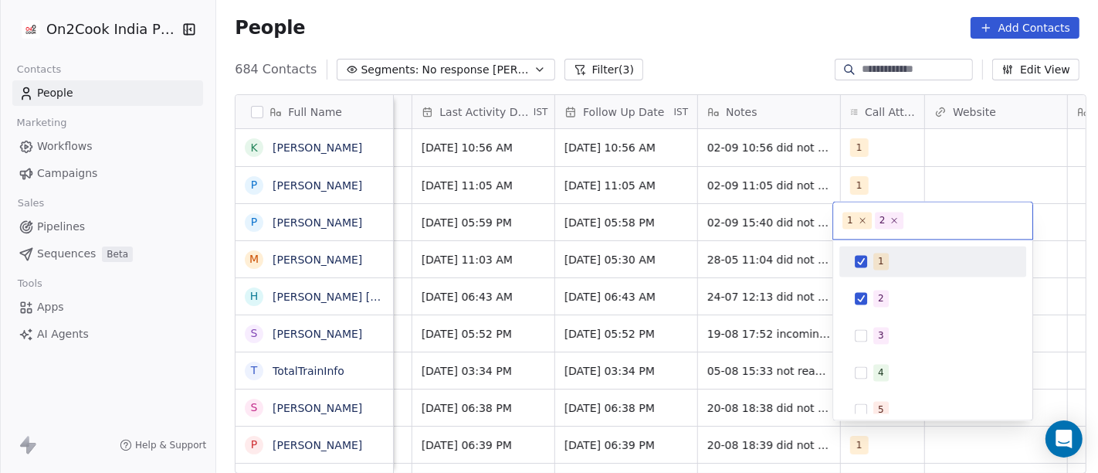
click at [879, 262] on div "1" at bounding box center [881, 261] width 6 height 14
click at [783, 47] on html "On2Cook India Pvt. Ltd. Contacts People Marketing Workflows Campaigns Sales Pip…" at bounding box center [549, 236] width 1098 height 473
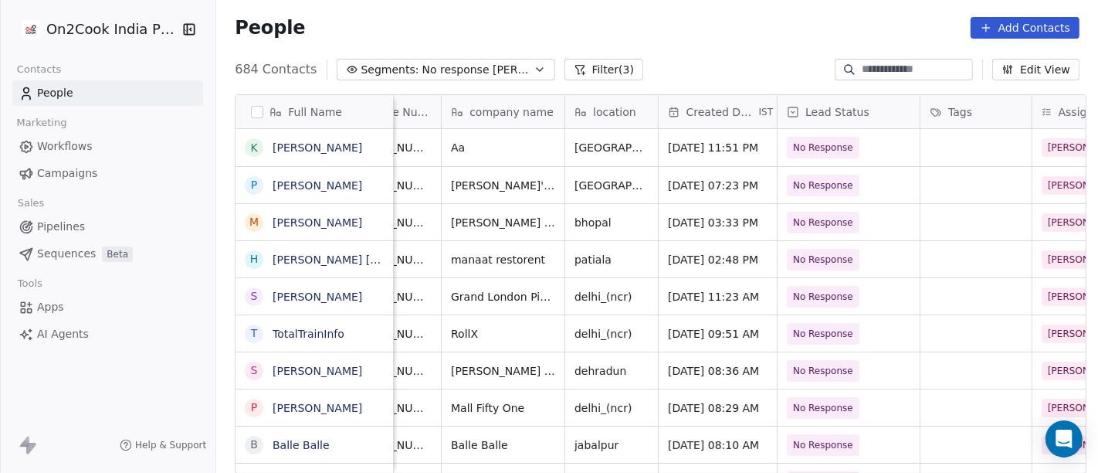
scroll to position [0, 0]
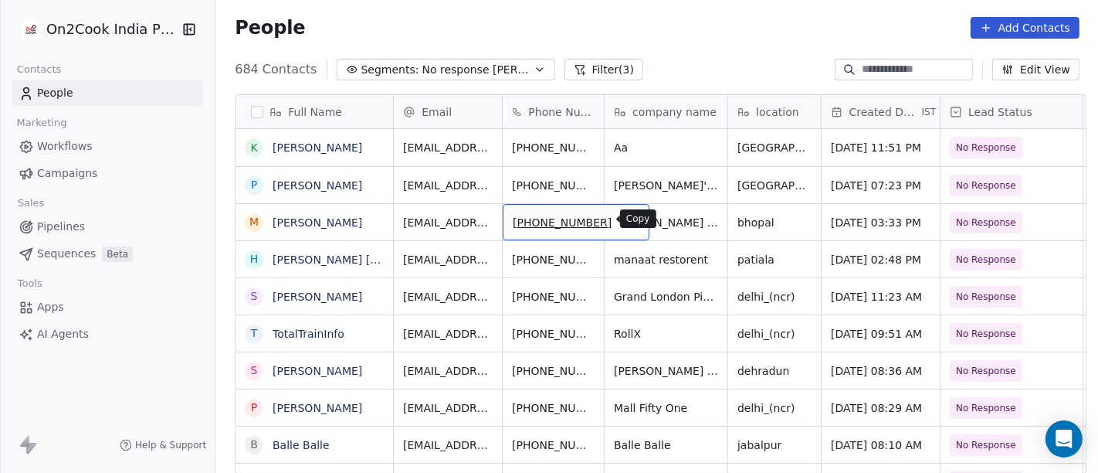
click at [621, 222] on button "grid" at bounding box center [630, 220] width 19 height 19
click at [624, 218] on icon "grid" at bounding box center [630, 220] width 12 height 12
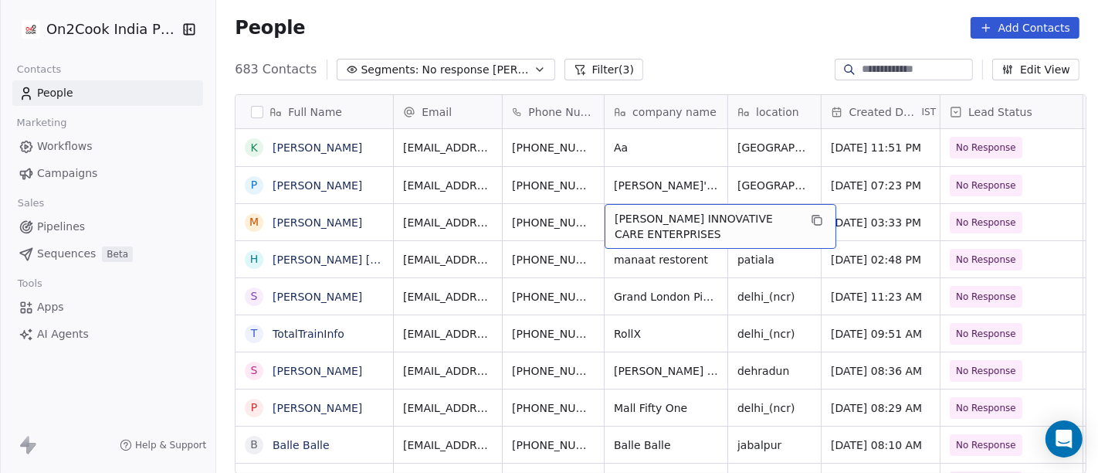
click at [717, 33] on div "People Add Contacts" at bounding box center [657, 28] width 845 height 22
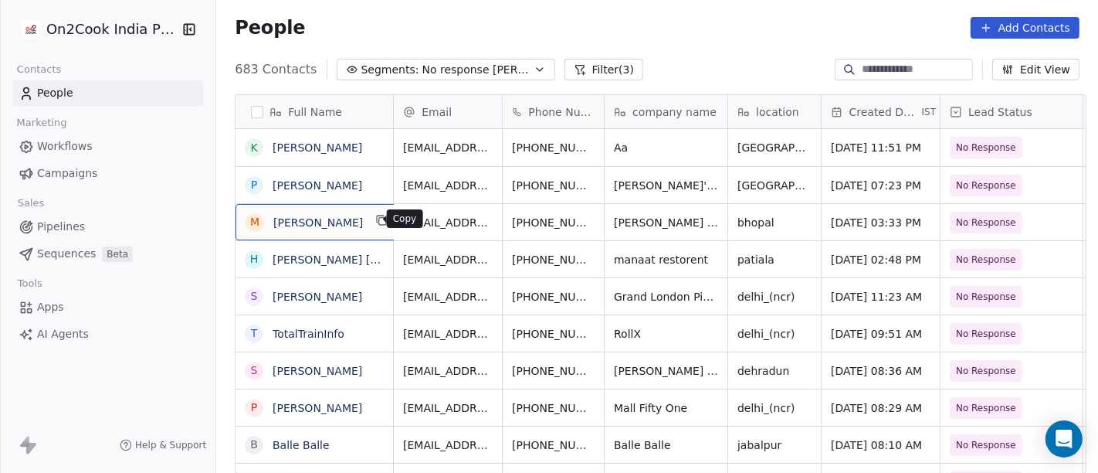
click at [373, 226] on button "grid" at bounding box center [382, 220] width 19 height 19
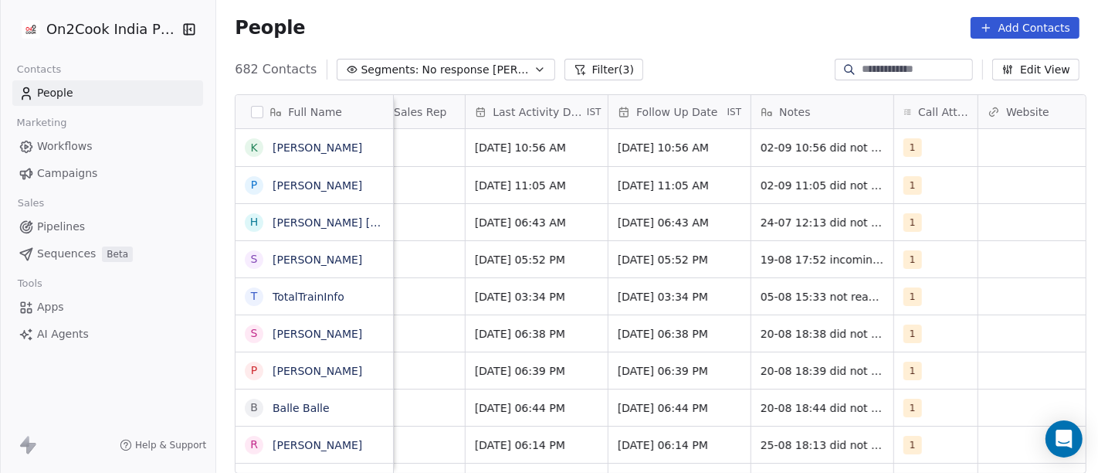
scroll to position [0, 932]
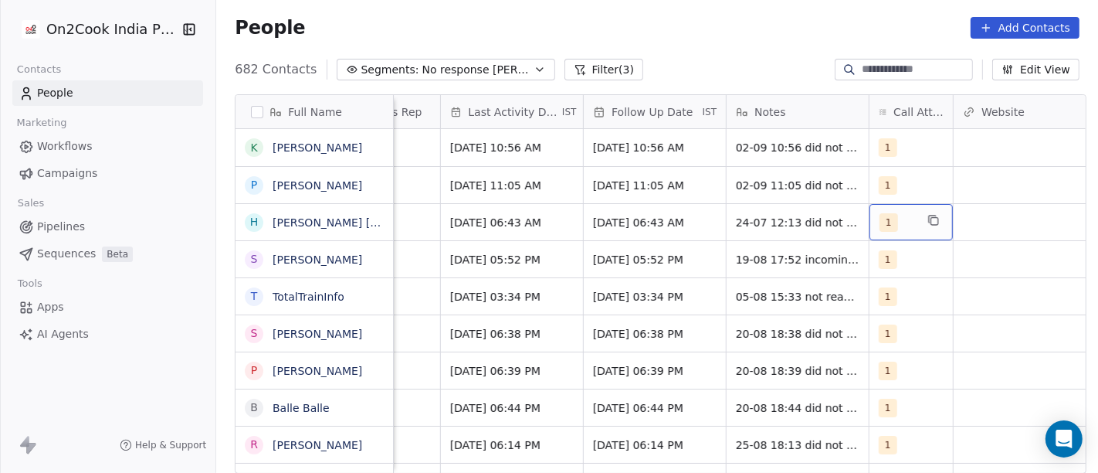
click at [880, 221] on span "1" at bounding box center [889, 222] width 19 height 19
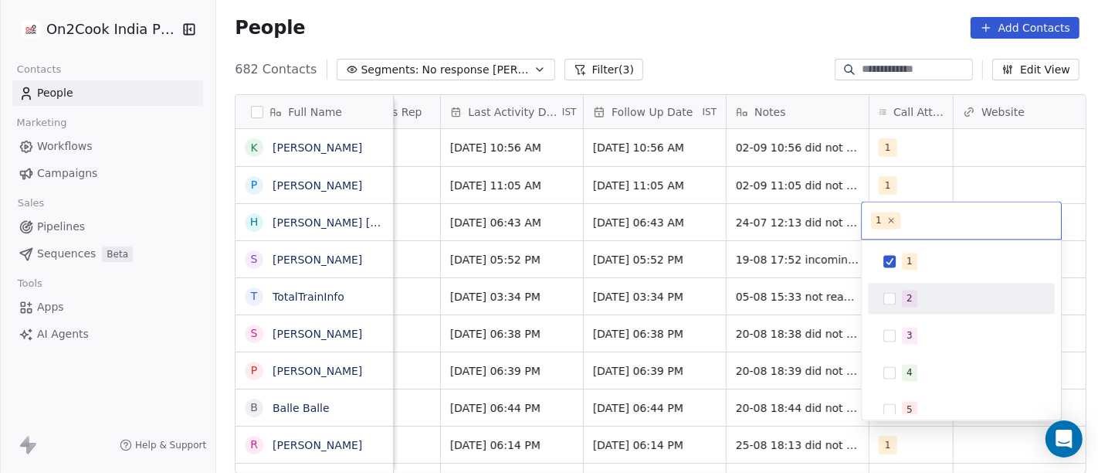
click at [912, 297] on span "2" at bounding box center [909, 298] width 15 height 17
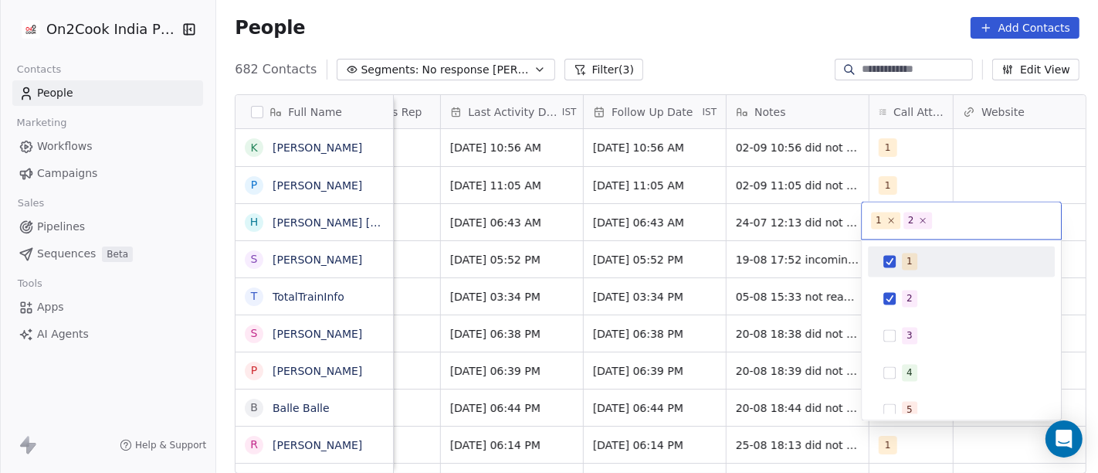
click at [893, 249] on div "1" at bounding box center [961, 261] width 175 height 25
click at [297, 248] on html "On2Cook India Pvt. Ltd. Contacts People Marketing Workflows Campaigns Sales Pip…" at bounding box center [549, 236] width 1098 height 473
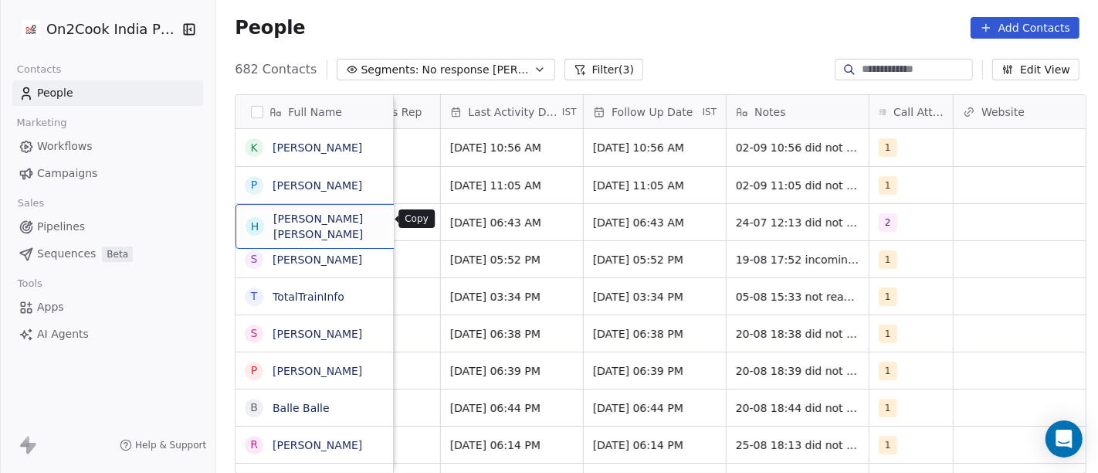
click at [443, 222] on icon "grid" at bounding box center [446, 218] width 7 height 7
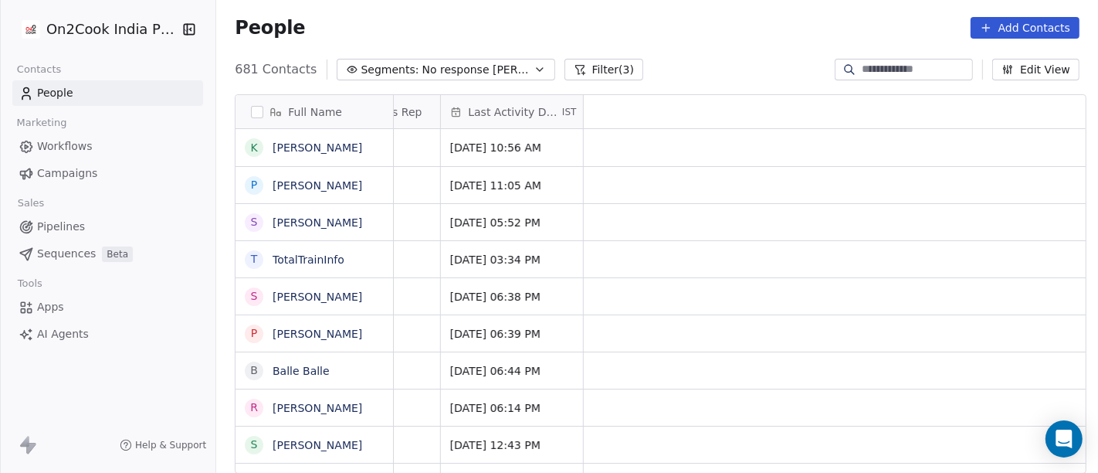
scroll to position [0, 0]
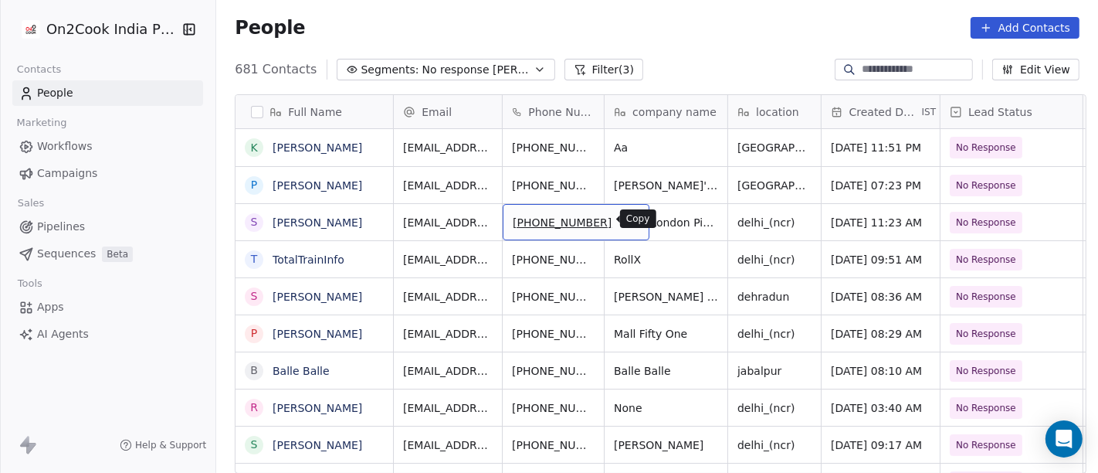
click at [621, 226] on button "grid" at bounding box center [630, 220] width 19 height 19
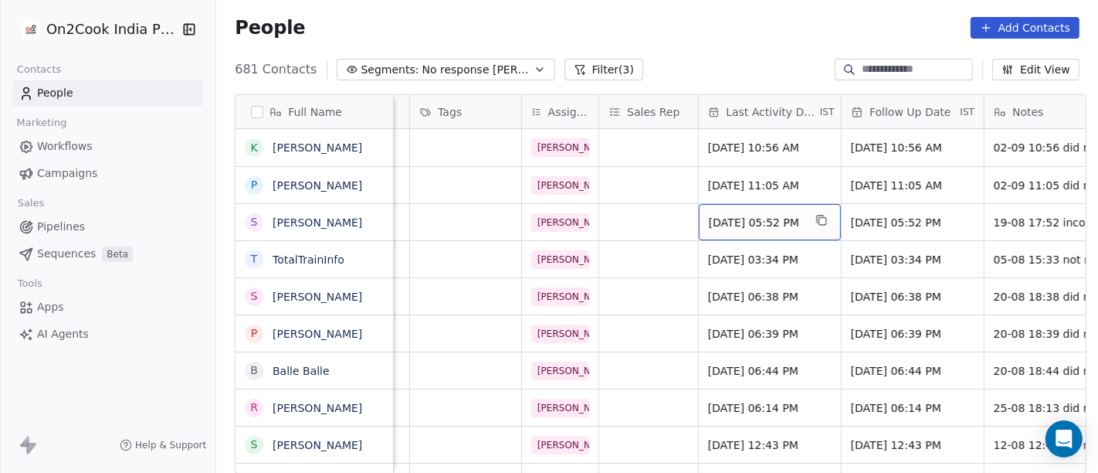
scroll to position [0, 674]
click at [732, 230] on div "[DATE] 05:52 PM" at bounding box center [769, 222] width 142 height 36
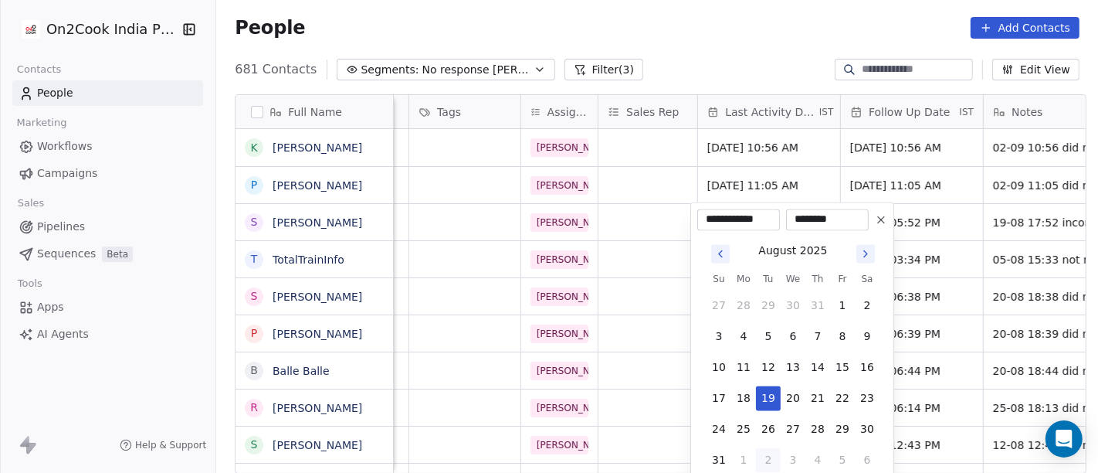
click at [760, 458] on button "2" at bounding box center [768, 459] width 25 height 25
type input "**********"
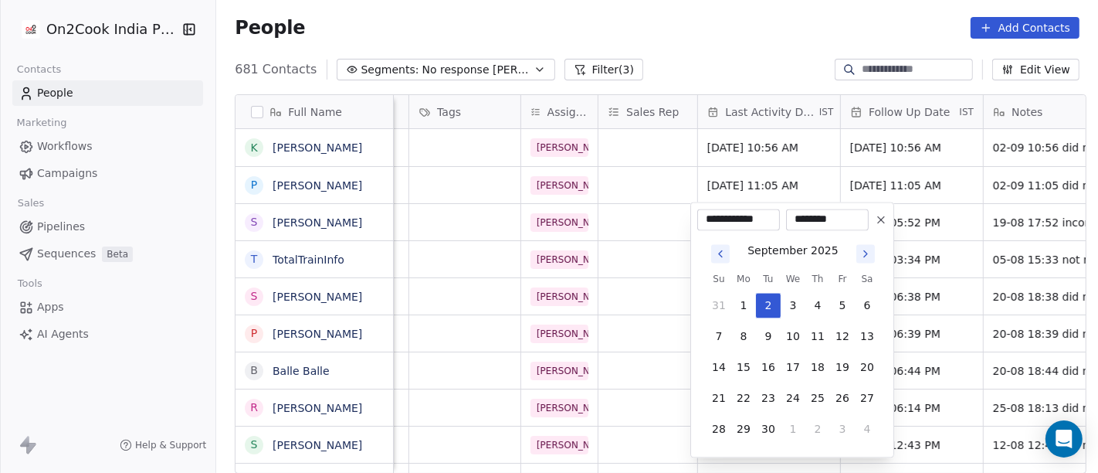
click at [742, 5] on html "On2Cook India Pvt. Ltd. Contacts People Marketing Workflows Campaigns Sales Pip…" at bounding box center [549, 236] width 1098 height 473
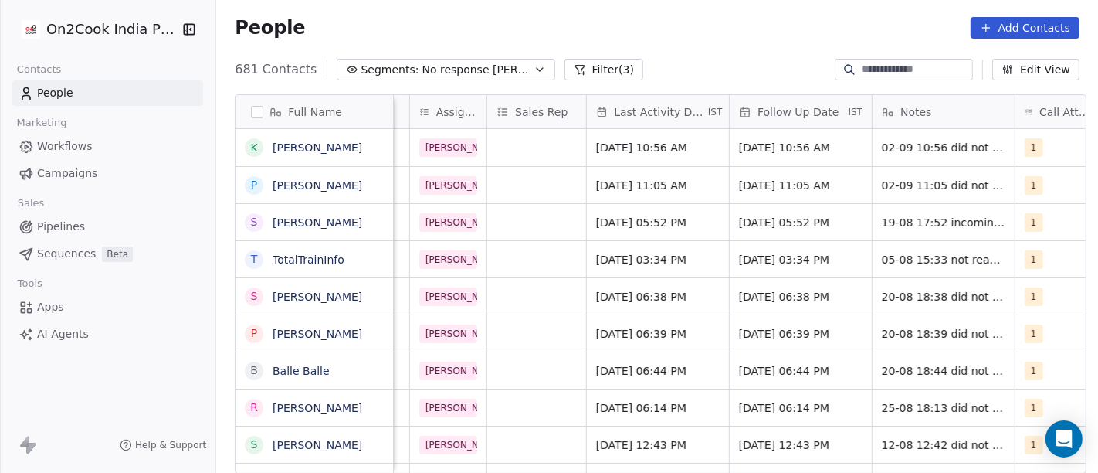
scroll to position [0, 796]
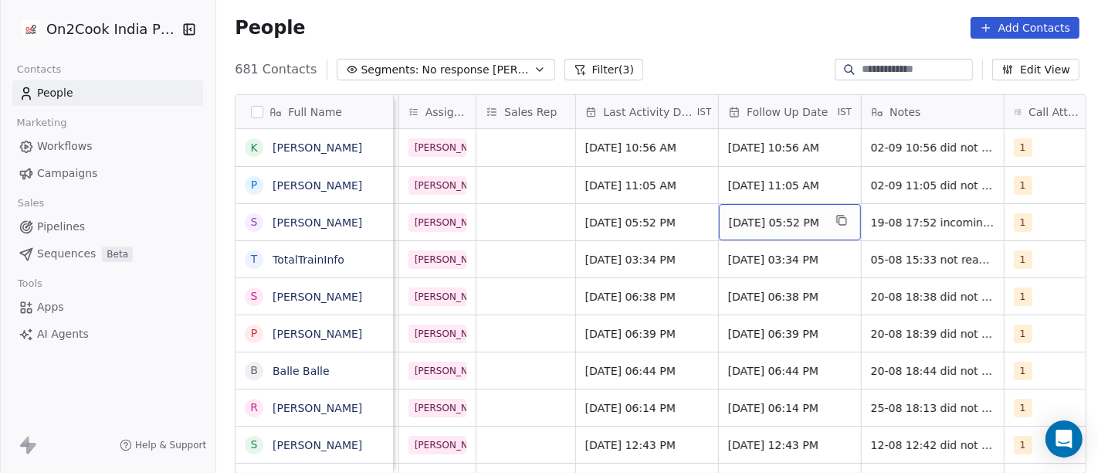
click at [752, 208] on div "[DATE] 05:52 PM" at bounding box center [790, 222] width 142 height 36
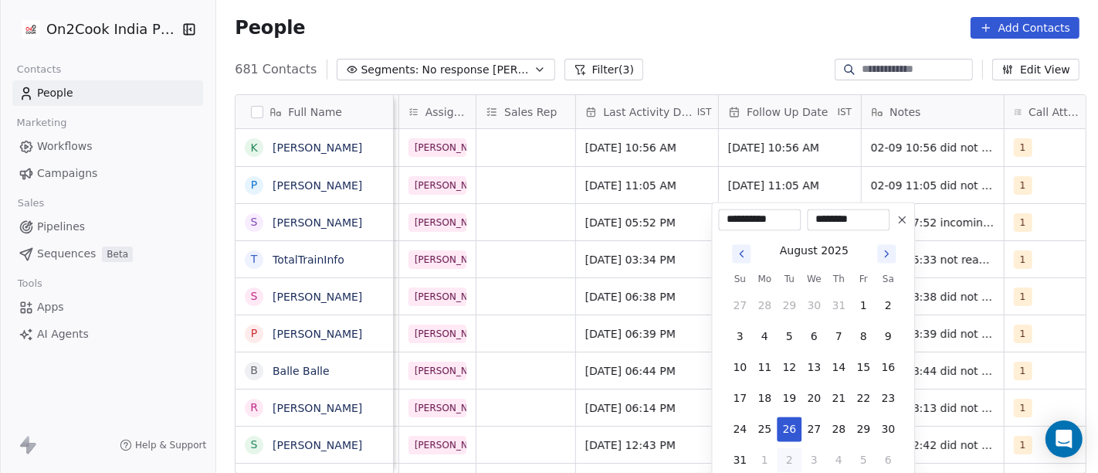
click at [885, 253] on icon "Go to next month" at bounding box center [887, 253] width 12 height 12
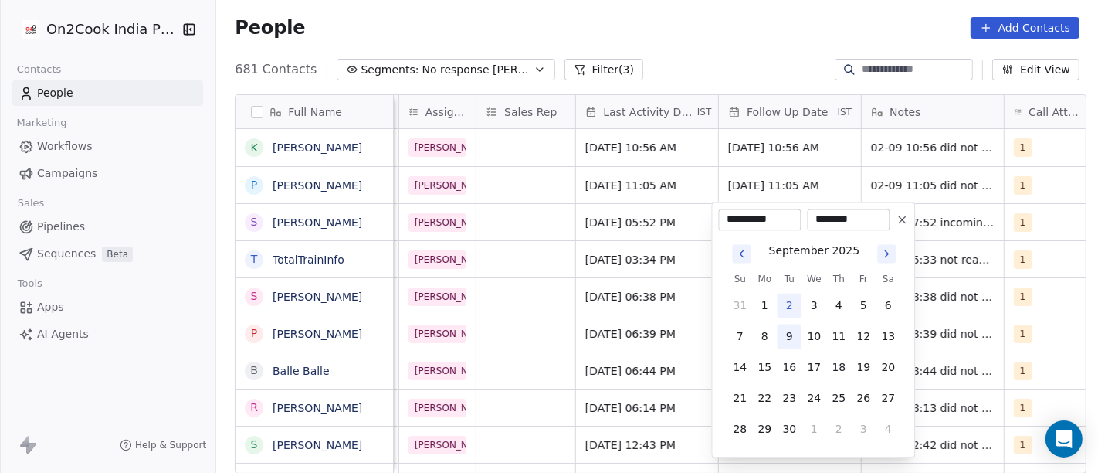
click at [783, 341] on button "9" at bounding box center [789, 336] width 25 height 25
type input "**********"
click at [731, 6] on html "On2Cook India Pvt. Ltd. Contacts People Marketing Workflows Campaigns Sales Pip…" at bounding box center [549, 236] width 1098 height 473
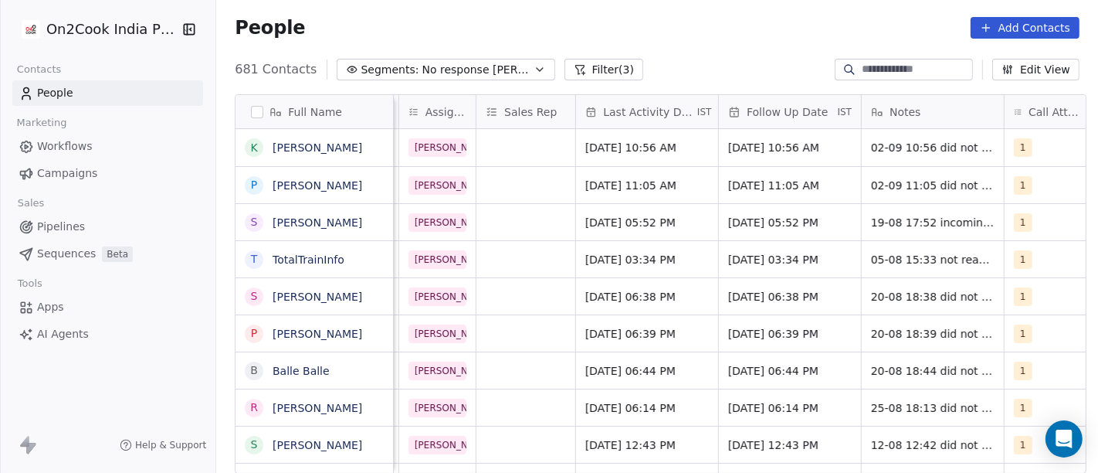
scroll to position [0, 902]
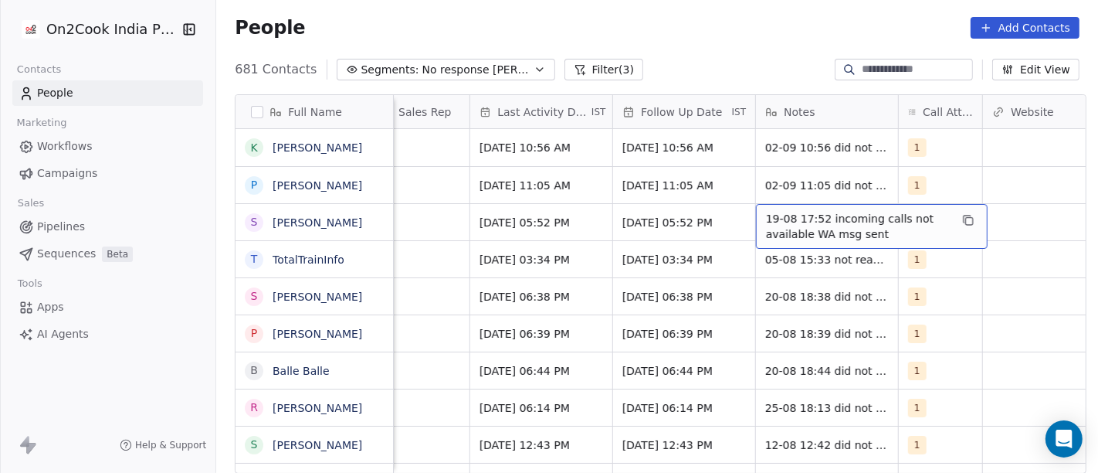
click at [799, 226] on span "19-08 17:52 incoming calls not available WA msg sent" at bounding box center [858, 226] width 184 height 31
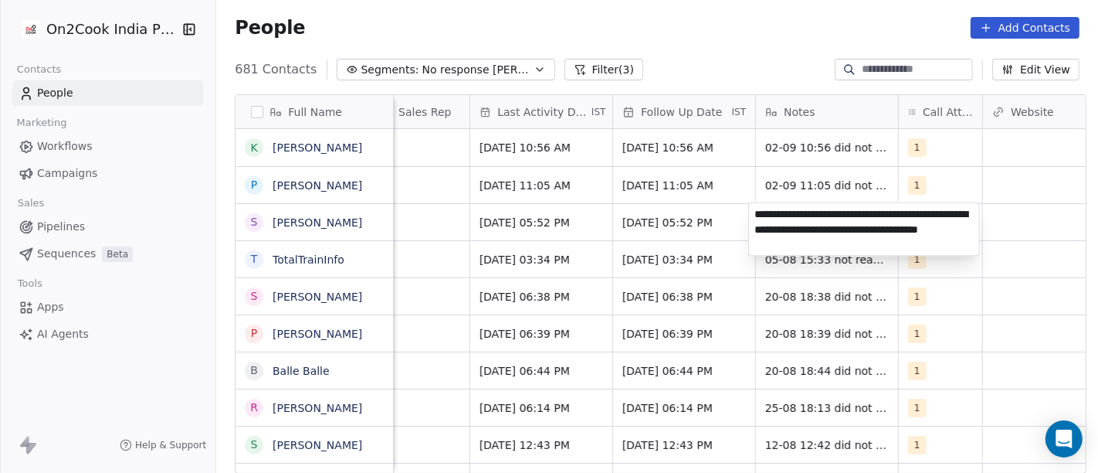
type textarea "**********"
click at [765, 76] on html "On2Cook India Pvt. Ltd. Contacts People Marketing Workflows Campaigns Sales Pip…" at bounding box center [549, 236] width 1098 height 473
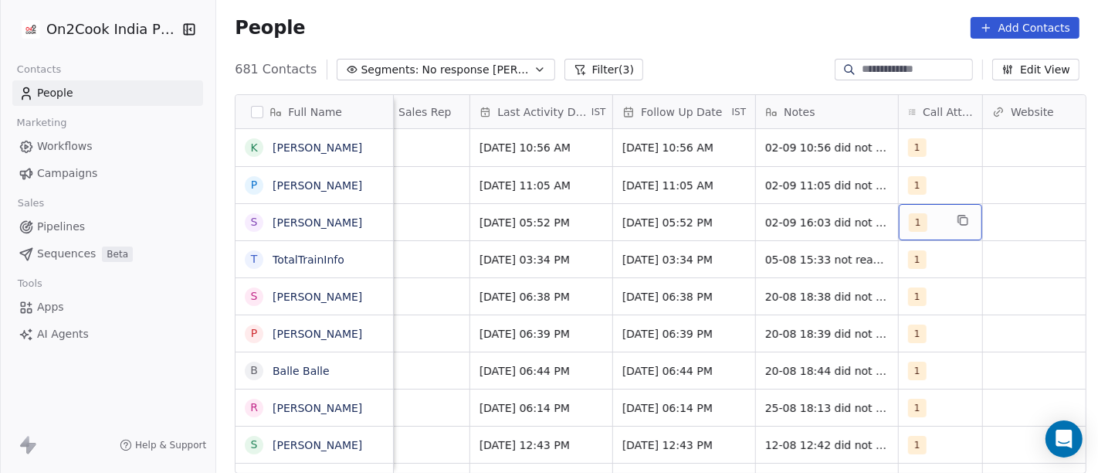
click at [899, 226] on div "1" at bounding box center [940, 222] width 83 height 36
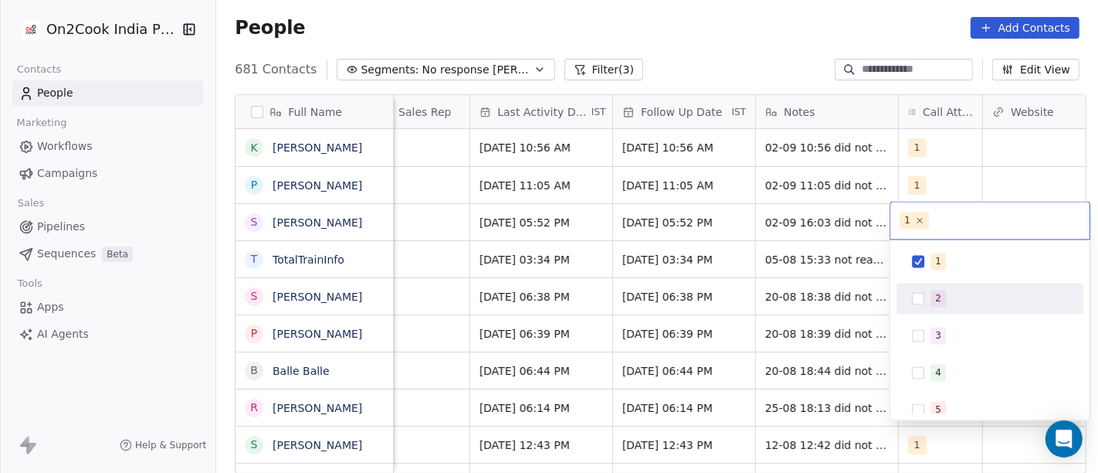
click at [918, 310] on div "2" at bounding box center [990, 298] width 175 height 25
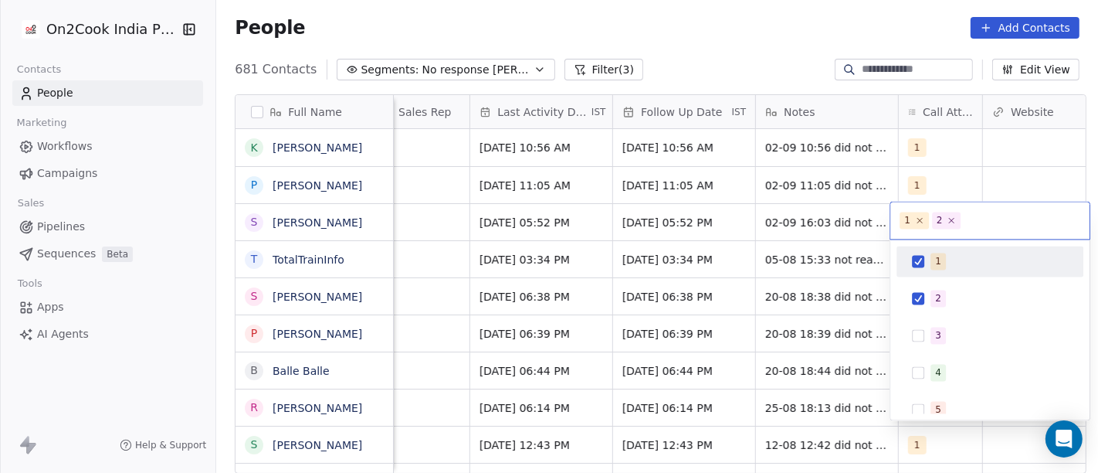
click at [939, 272] on div "1" at bounding box center [990, 261] width 175 height 25
click at [769, 53] on html "On2Cook India Pvt. Ltd. Contacts People Marketing Workflows Campaigns Sales Pip…" at bounding box center [549, 236] width 1098 height 473
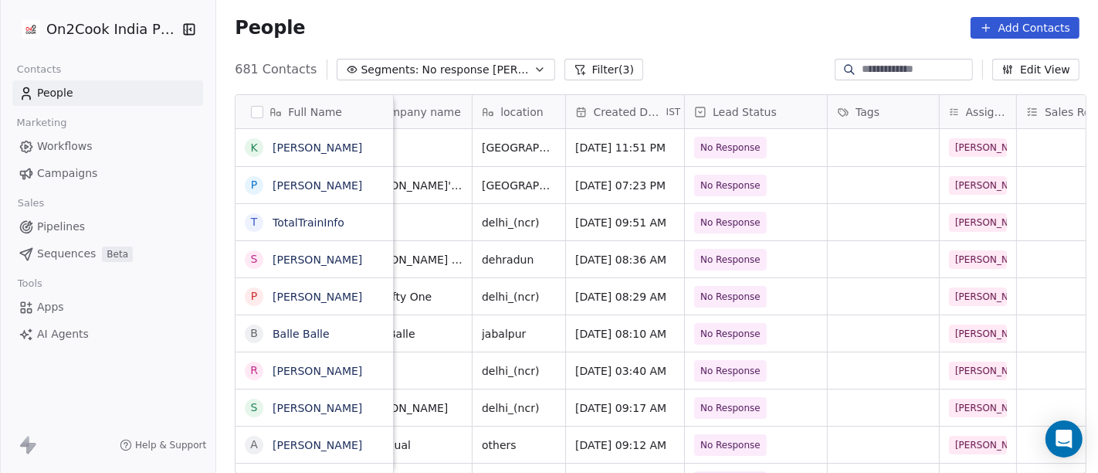
scroll to position [0, 0]
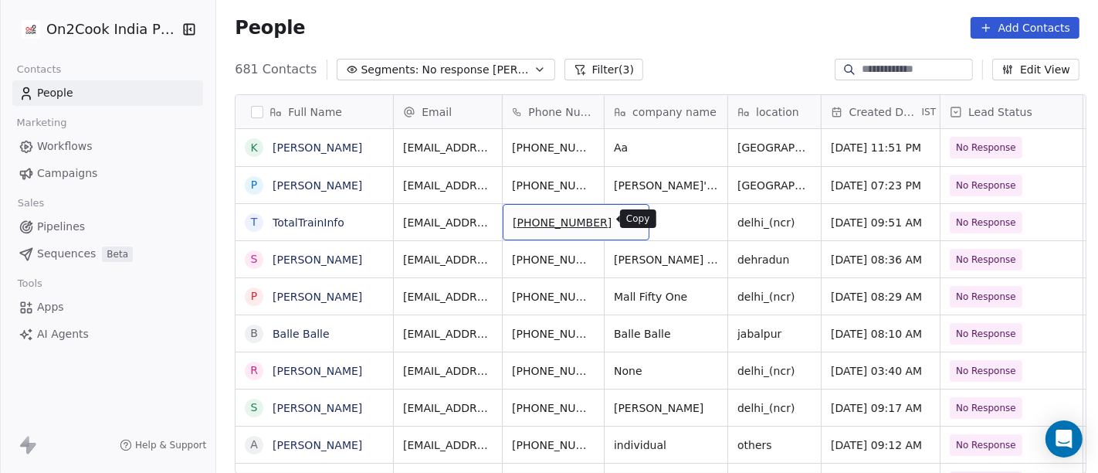
click at [624, 222] on icon "grid" at bounding box center [630, 220] width 12 height 12
click at [328, 219] on link "TotalTrainInfo" at bounding box center [309, 222] width 72 height 12
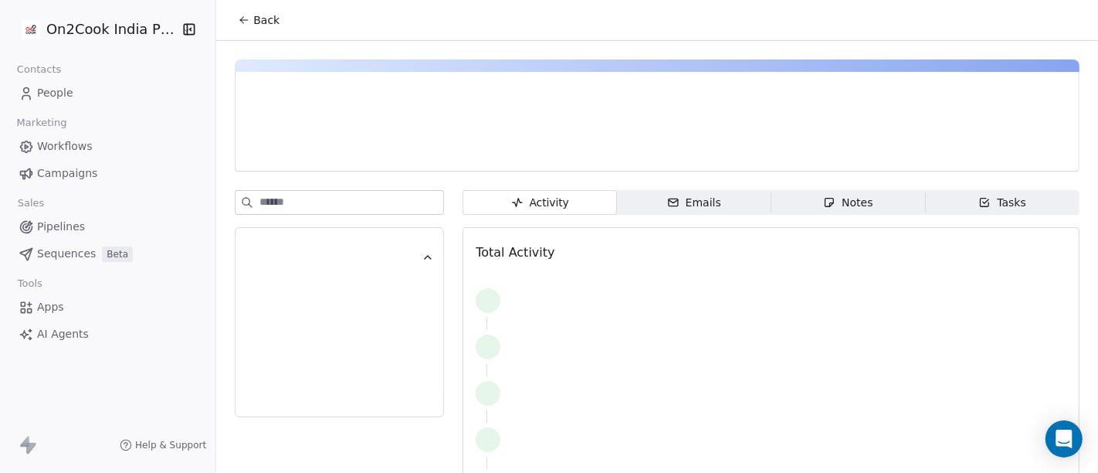
click at [328, 219] on div at bounding box center [339, 308] width 209 height 236
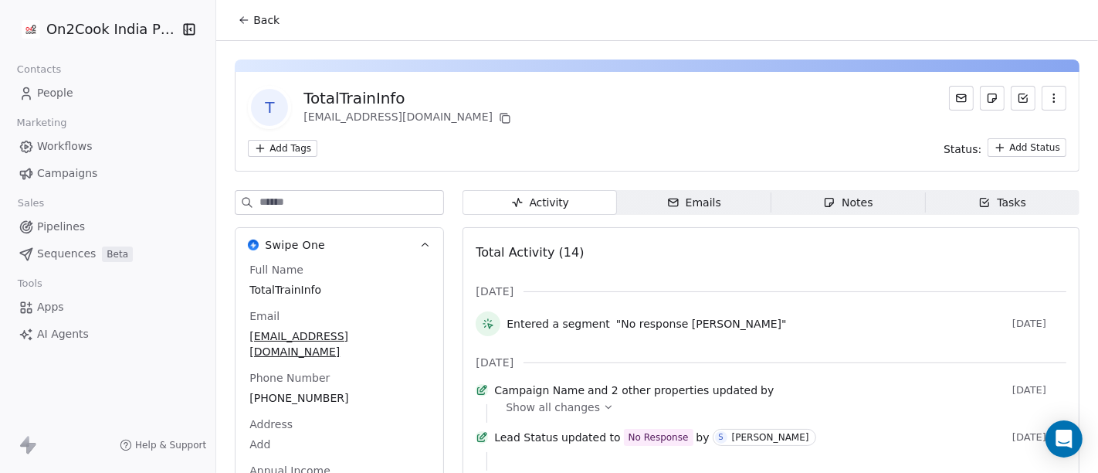
click at [257, 20] on span "Back" at bounding box center [266, 19] width 26 height 15
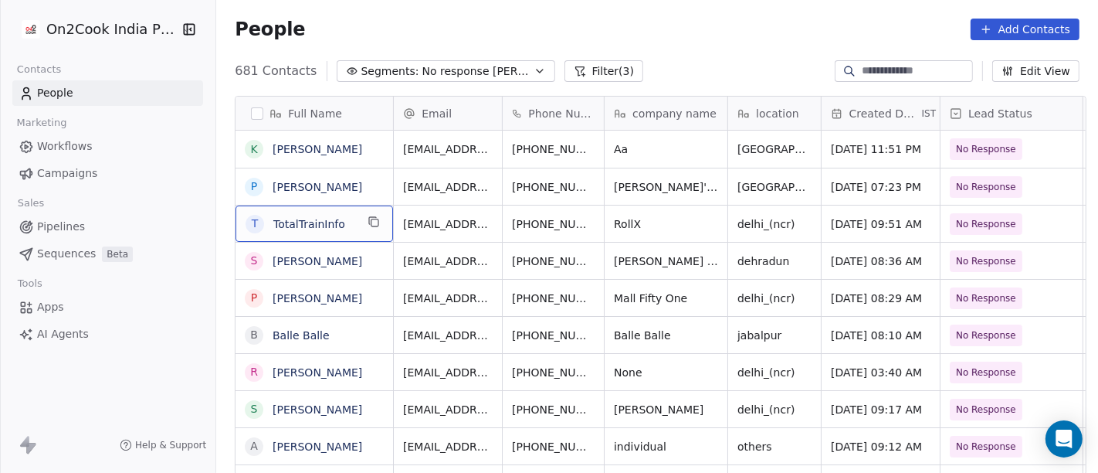
scroll to position [2, 0]
click at [356, 232] on div "T TotalTrainInfo" at bounding box center [315, 222] width 158 height 36
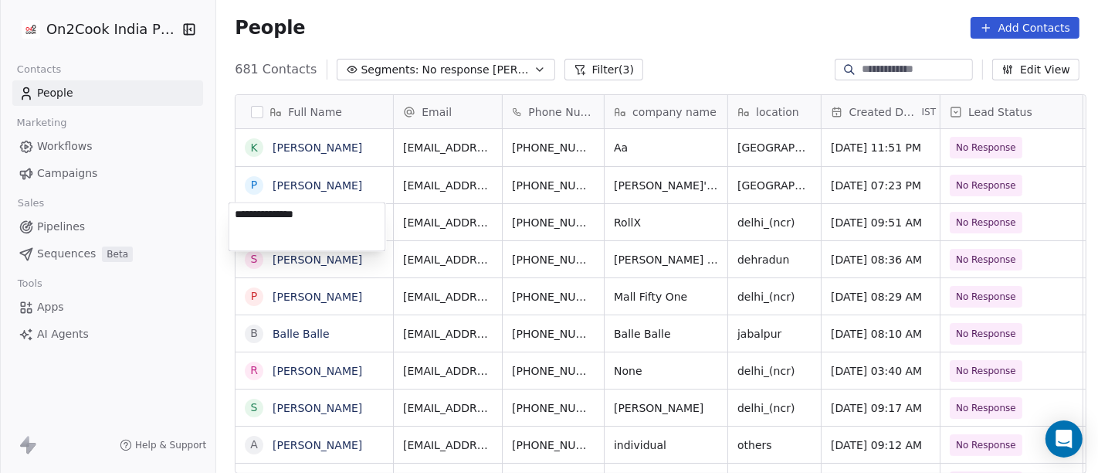
type textarea "**********"
click at [693, 32] on html "On2Cook India Pvt. Ltd. Contacts People Marketing Workflows Campaigns Sales Pip…" at bounding box center [549, 236] width 1098 height 473
click at [697, 49] on html "On2Cook India Pvt. Ltd. Contacts People Marketing Workflows Campaigns Sales Pip…" at bounding box center [549, 236] width 1098 height 473
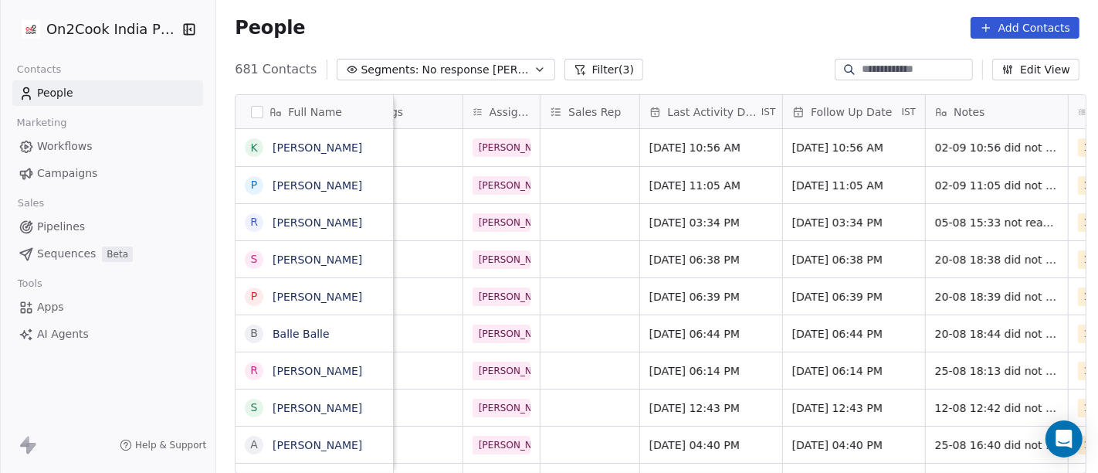
scroll to position [0, 735]
click at [696, 215] on span "[DATE] 03:34 PM" at bounding box center [695, 222] width 94 height 15
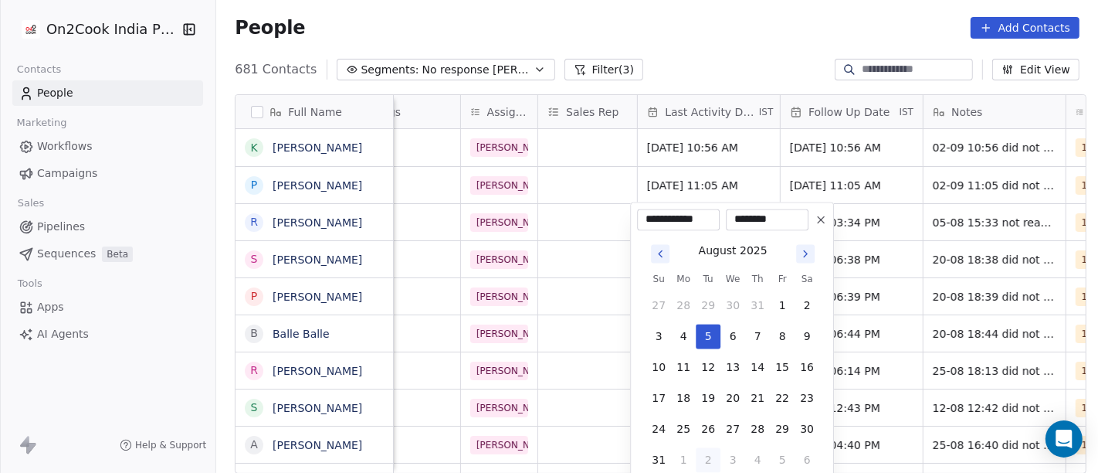
click at [704, 454] on button "2" at bounding box center [708, 459] width 25 height 25
type input "**********"
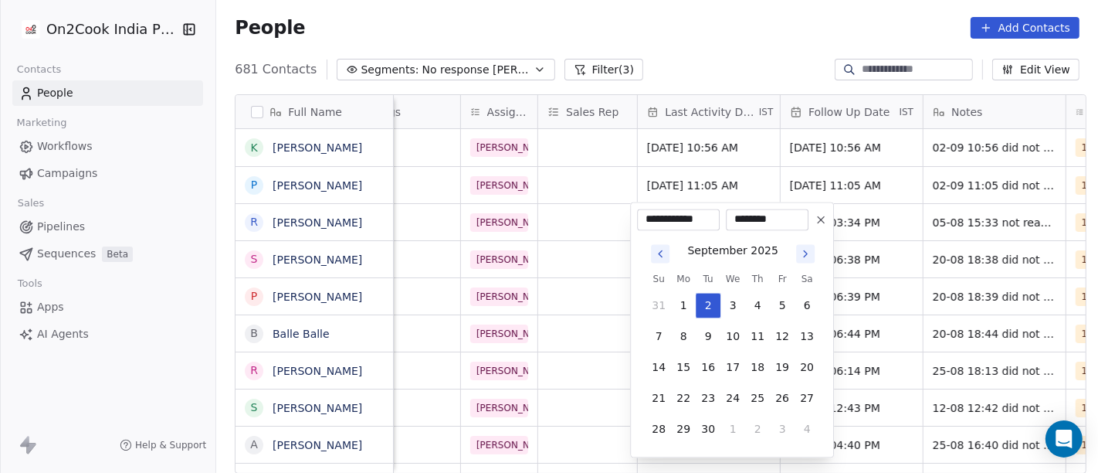
click at [735, 16] on html "On2Cook India Pvt. Ltd. Contacts People Marketing Workflows Campaigns Sales Pip…" at bounding box center [549, 236] width 1098 height 473
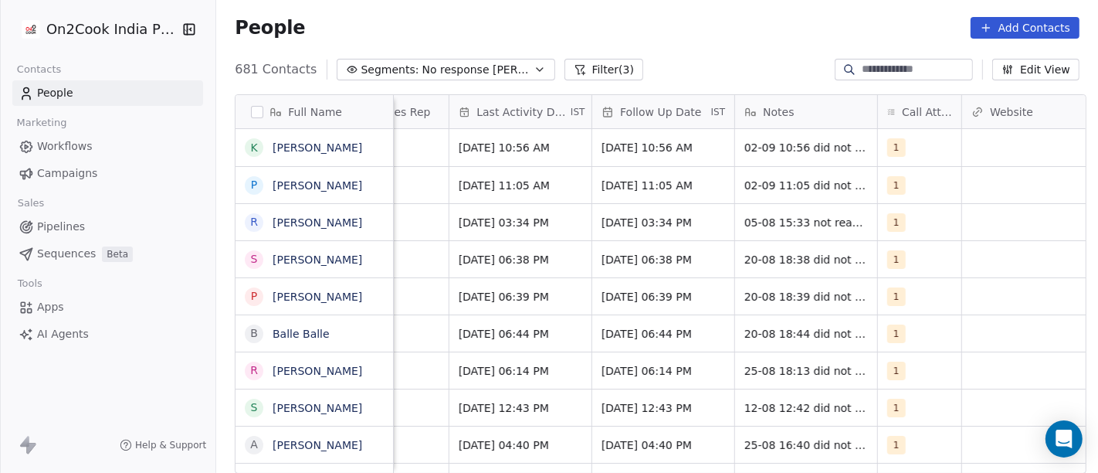
scroll to position [0, 952]
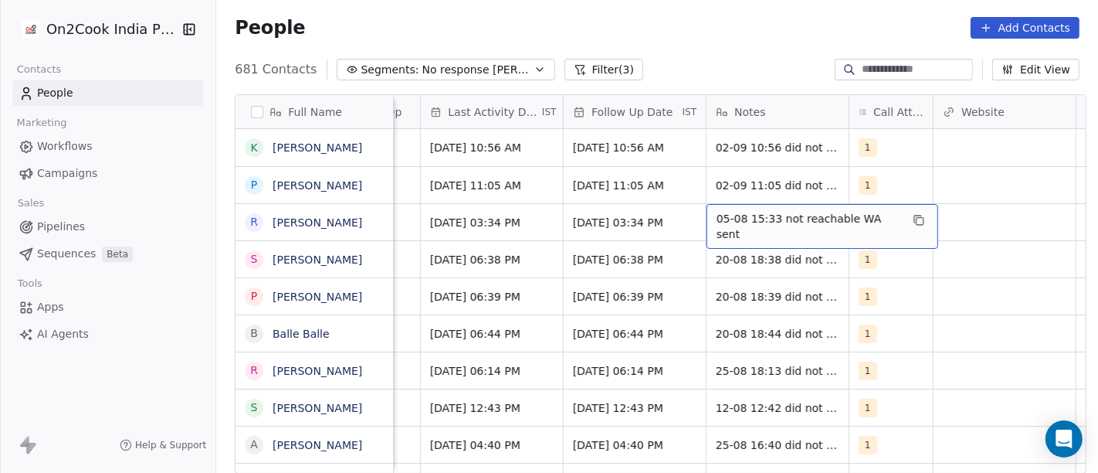
click at [764, 215] on span "05-08 15:33 not reachable WA sent" at bounding box center [809, 226] width 184 height 31
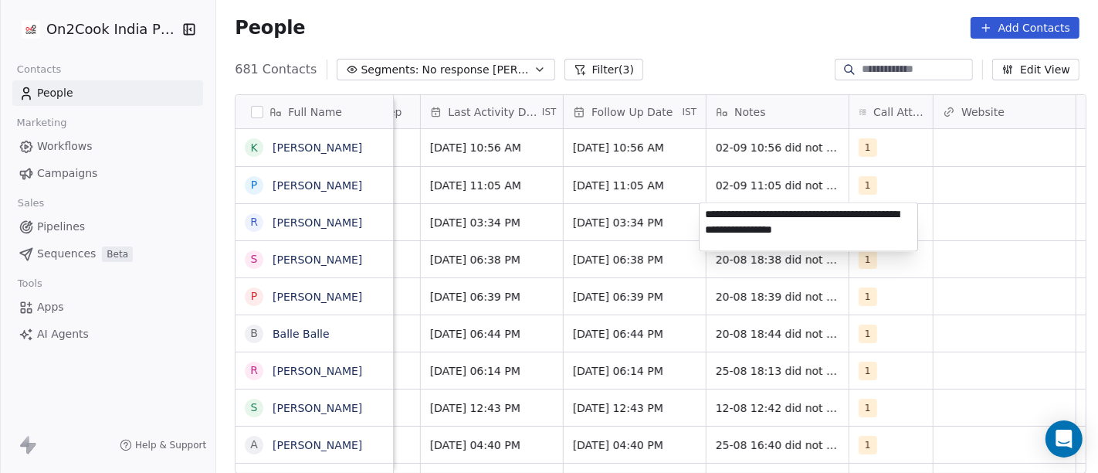
type textarea "**********"
click at [667, 227] on html "On2Cook India Pvt. Ltd. Contacts People Marketing Workflows Campaigns Sales Pip…" at bounding box center [549, 236] width 1098 height 473
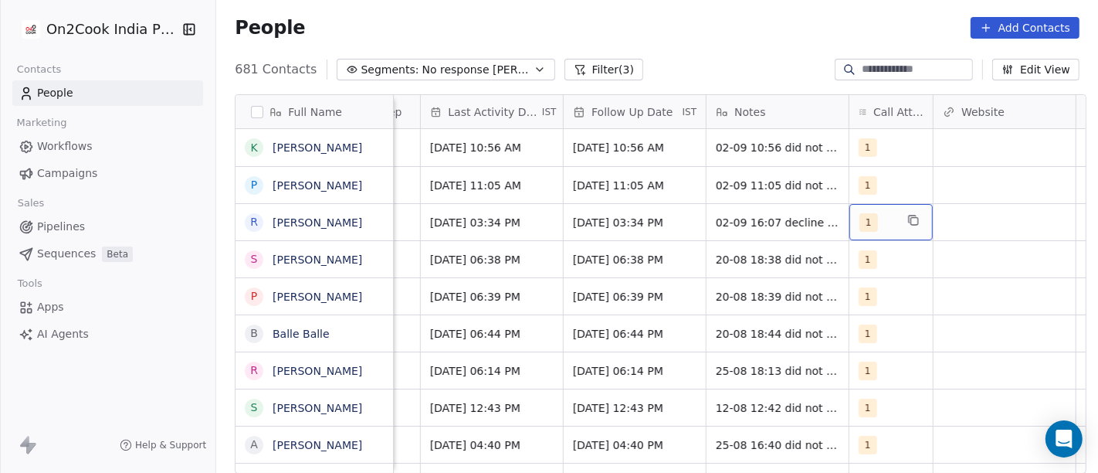
click at [889, 222] on div "1" at bounding box center [891, 222] width 83 height 36
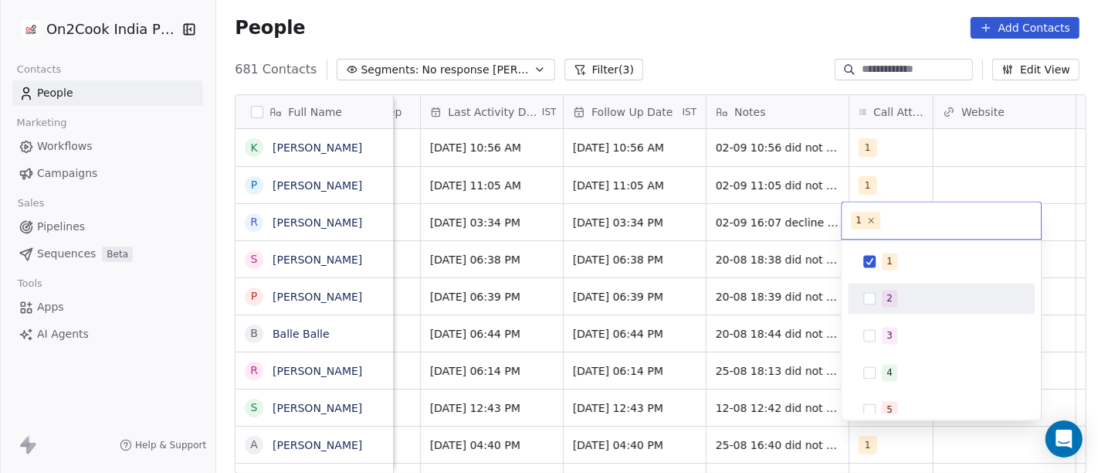
click at [900, 290] on div "2" at bounding box center [950, 298] width 137 height 17
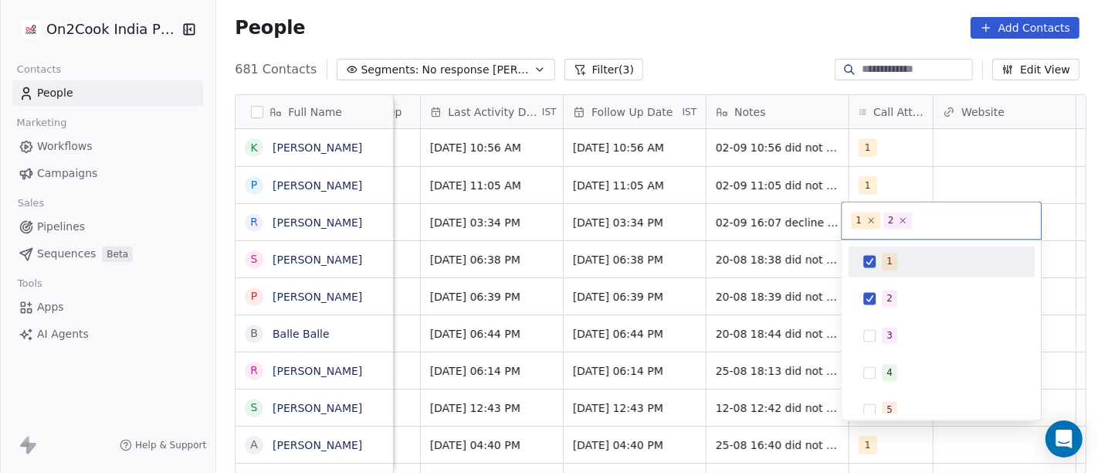
click at [881, 259] on div "1" at bounding box center [941, 261] width 175 height 25
click at [823, 56] on html "On2Cook India Pvt. Ltd. Contacts People Marketing Workflows Campaigns Sales Pip…" at bounding box center [549, 236] width 1098 height 473
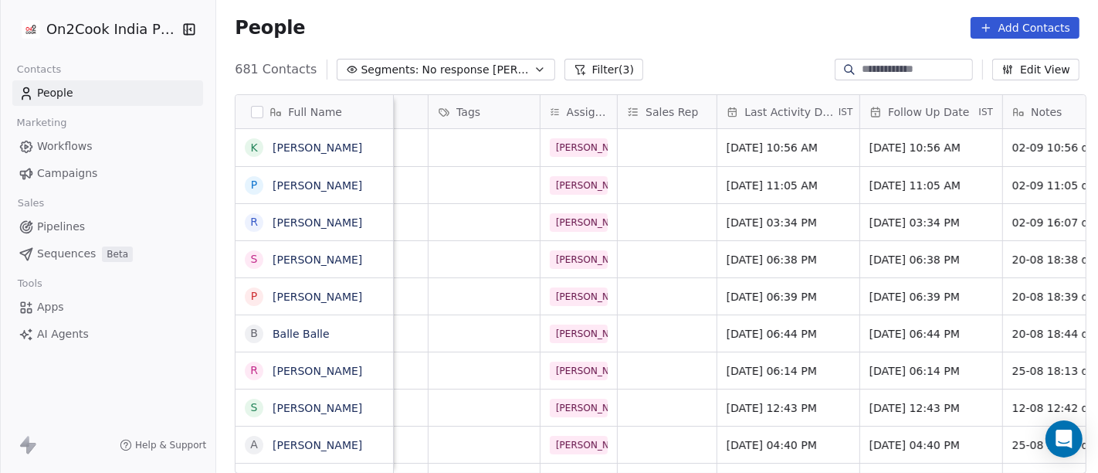
scroll to position [0, 653]
click at [892, 228] on span "[DATE] 03:34 PM" at bounding box center [919, 222] width 94 height 15
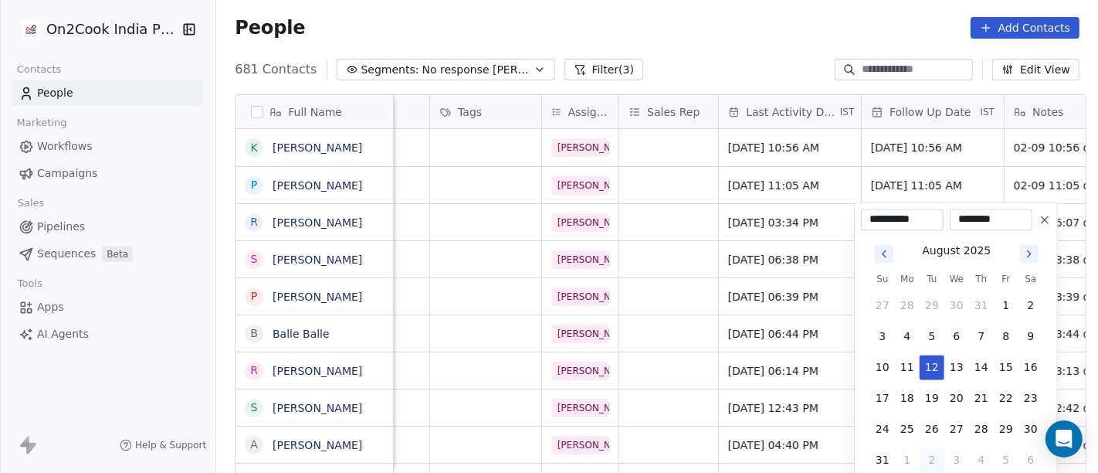
click at [1032, 256] on icon "Go to next month" at bounding box center [1029, 253] width 12 height 12
click at [935, 359] on button "16" at bounding box center [932, 367] width 25 height 25
type input "**********"
click at [745, 32] on html "On2Cook India Pvt. Ltd. Contacts People Marketing Workflows Campaigns Sales Pip…" at bounding box center [549, 236] width 1098 height 473
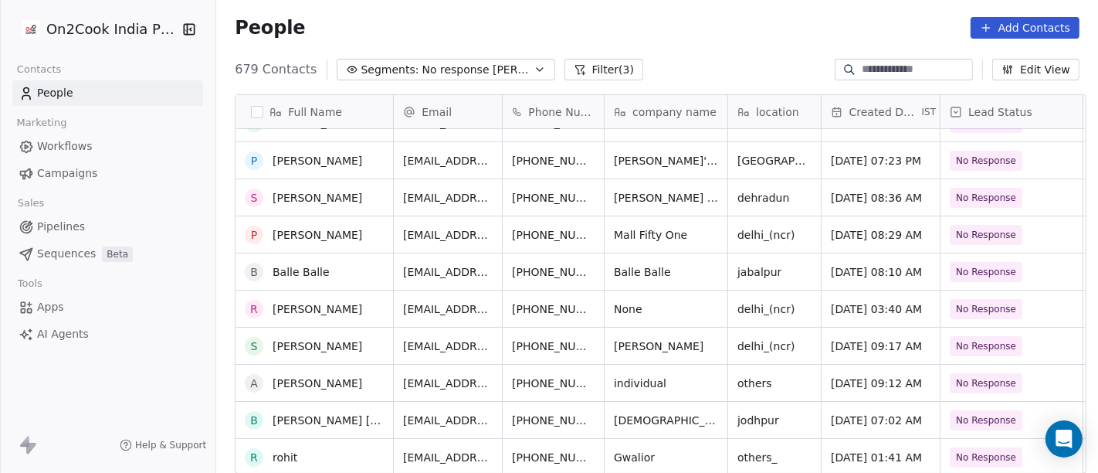
scroll to position [0, 0]
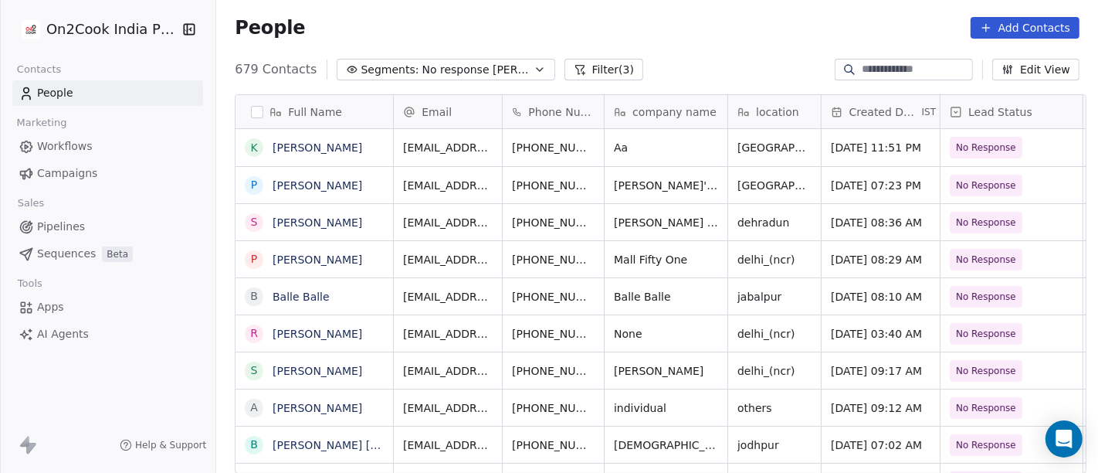
click at [669, 43] on div "People Add Contacts" at bounding box center [657, 27] width 882 height 59
click at [686, 66] on div "679 Contacts Segments: No response [PERSON_NAME] (3) Edit View" at bounding box center [657, 69] width 882 height 25
click at [606, 228] on div "[PHONE_NUMBER]" at bounding box center [576, 222] width 147 height 36
click at [624, 219] on icon "grid" at bounding box center [630, 220] width 12 height 12
click at [628, 223] on icon "grid" at bounding box center [631, 221] width 7 height 7
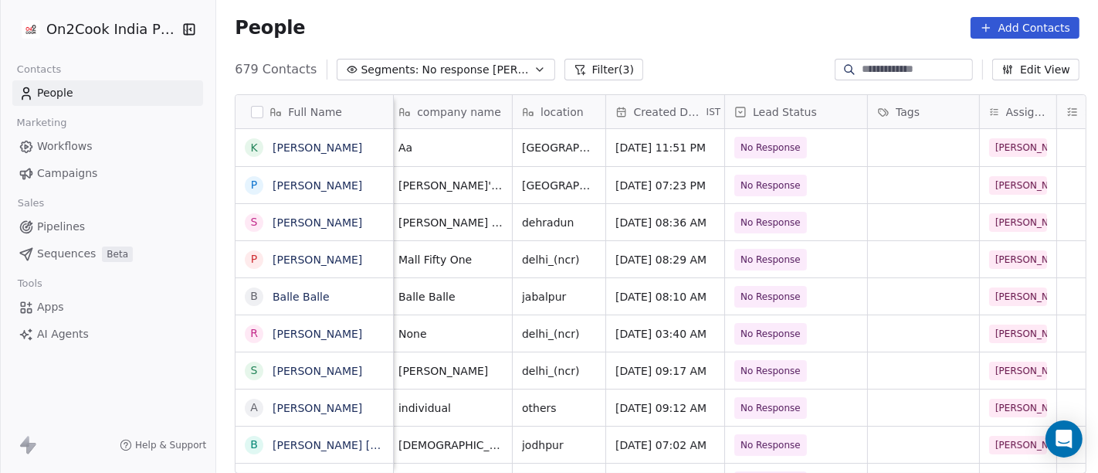
scroll to position [0, 242]
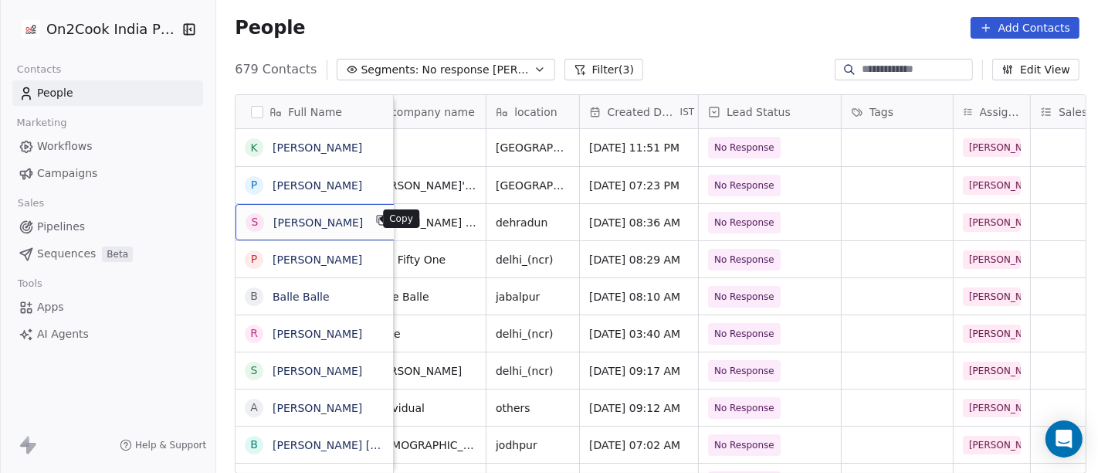
click at [379, 221] on icon "grid" at bounding box center [382, 221] width 7 height 7
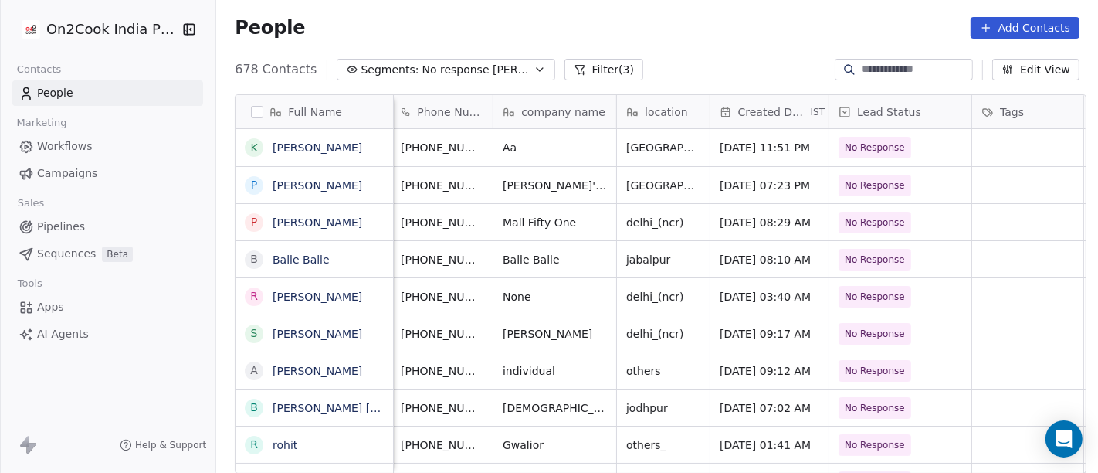
scroll to position [0, 0]
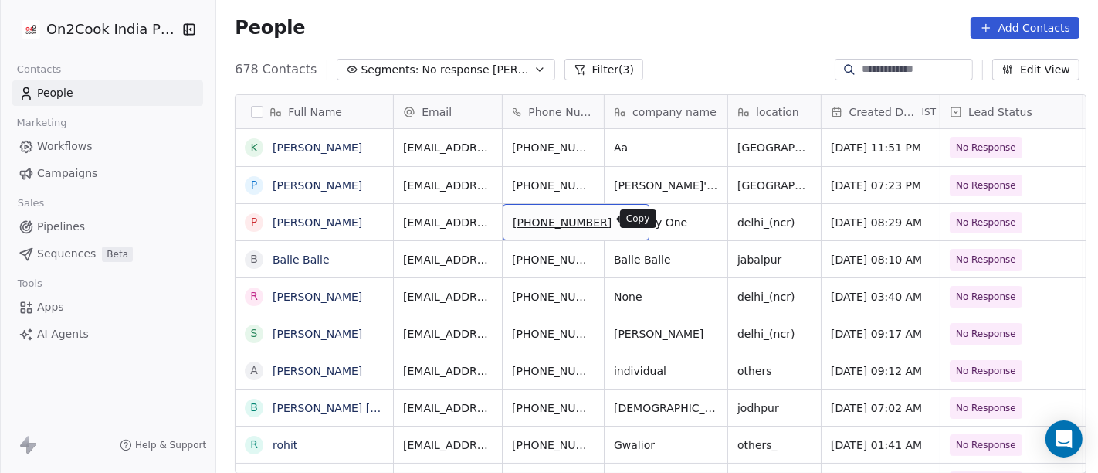
click at [628, 224] on icon "grid" at bounding box center [631, 221] width 7 height 7
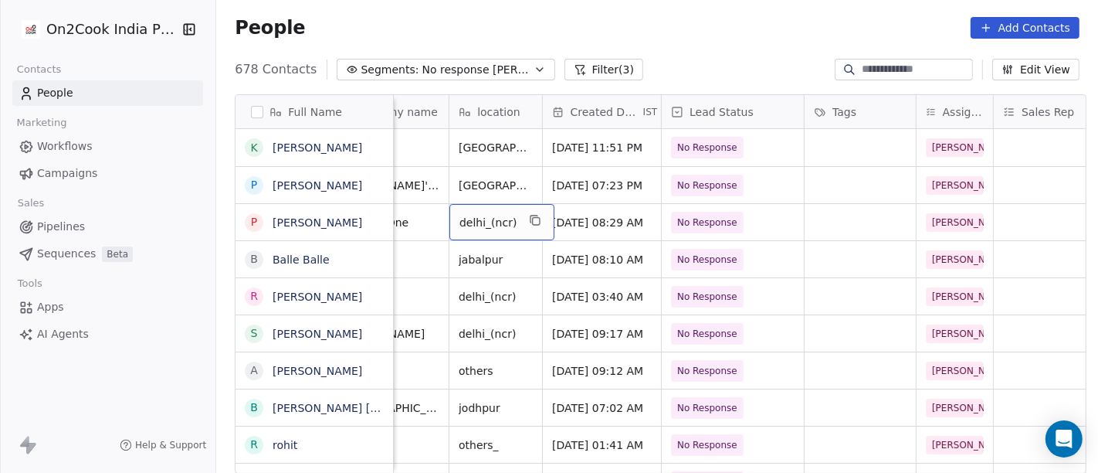
scroll to position [0, 281]
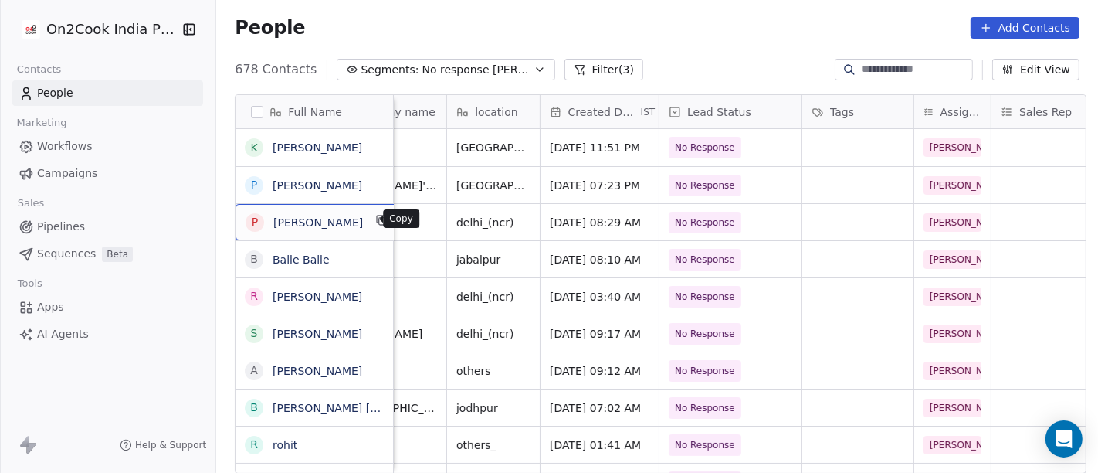
click at [379, 220] on icon "grid" at bounding box center [382, 221] width 7 height 7
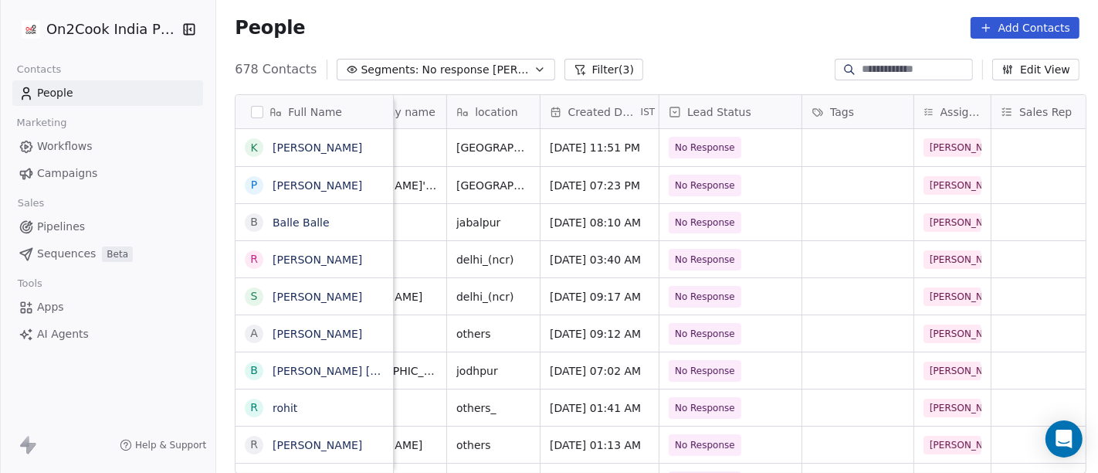
scroll to position [0, 0]
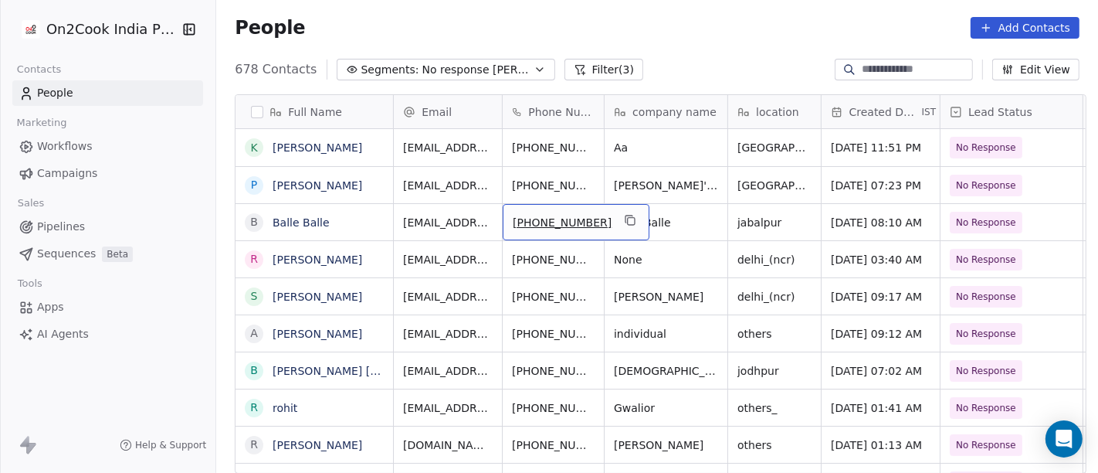
click at [536, 226] on span "[PHONE_NUMBER]" at bounding box center [562, 222] width 99 height 15
click at [525, 222] on input "**********" at bounding box center [558, 220] width 121 height 31
type input "**********"
click at [742, 212] on html "On2Cook India Pvt. Ltd. Contacts People Marketing Workflows Campaigns Sales Pip…" at bounding box center [549, 236] width 1098 height 473
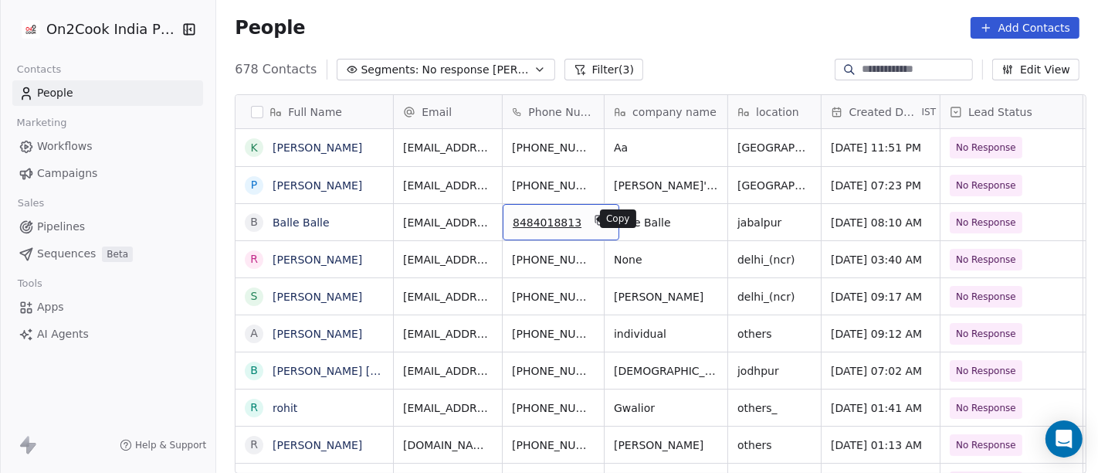
click at [594, 222] on icon "grid" at bounding box center [600, 220] width 12 height 12
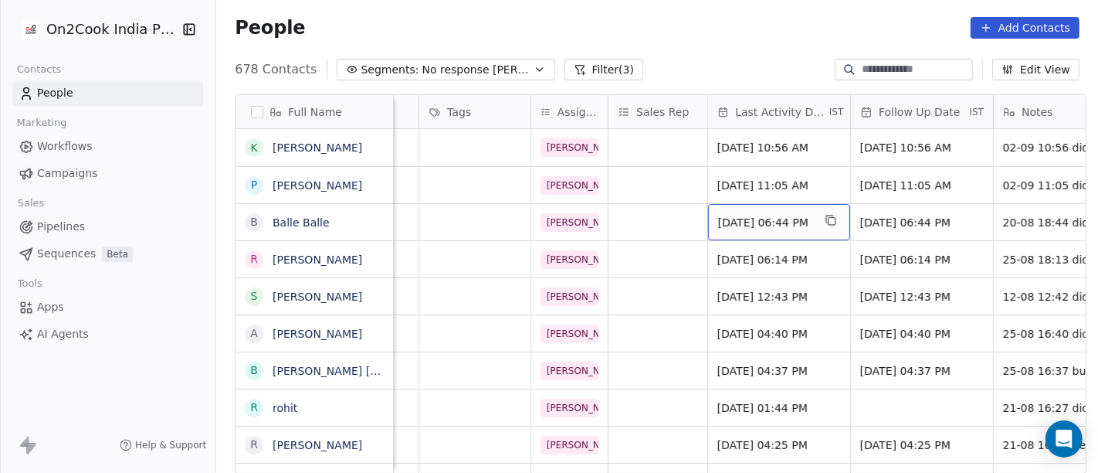
scroll to position [0, 667]
click at [752, 232] on div "[DATE] 06:44 PM" at bounding box center [776, 222] width 142 height 36
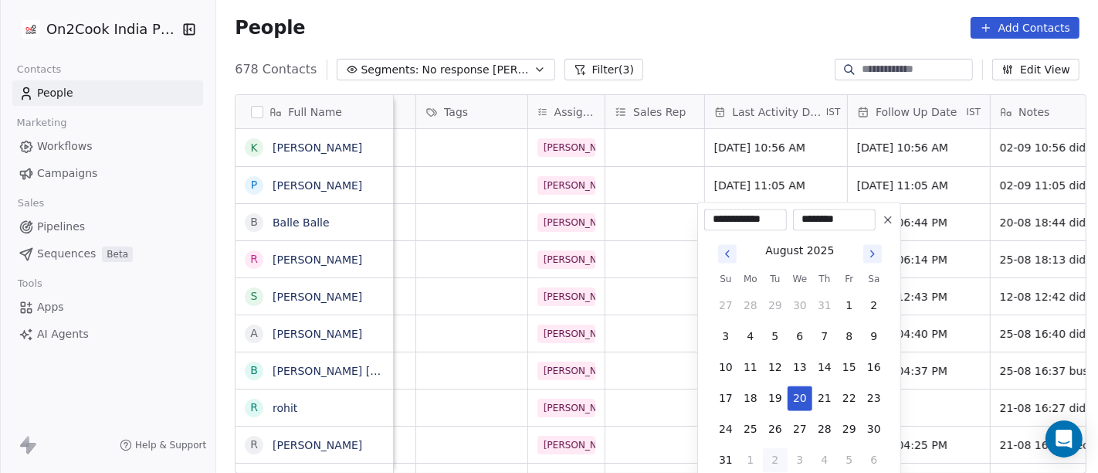
click at [772, 465] on button "2" at bounding box center [775, 459] width 25 height 25
type input "**********"
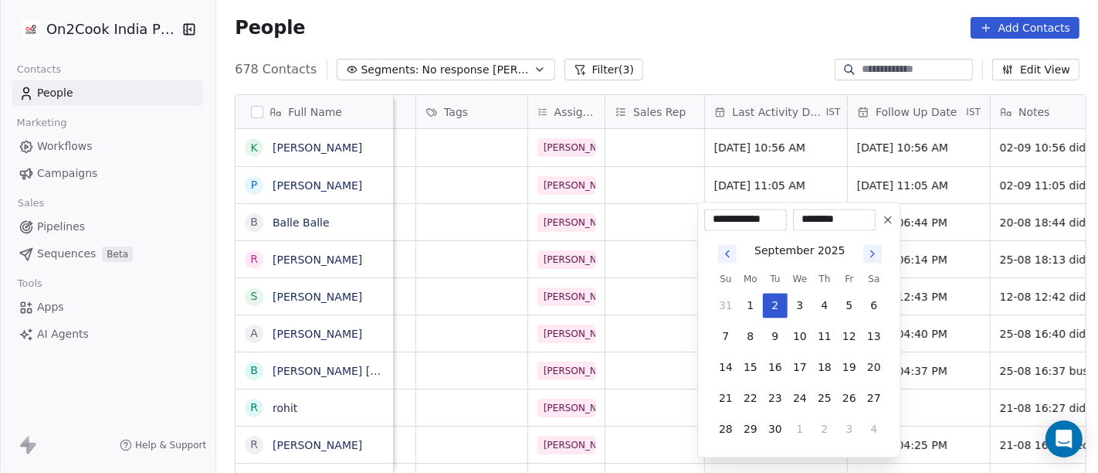
click at [724, 53] on html "On2Cook India Pvt. Ltd. Contacts People Marketing Workflows Campaigns Sales Pip…" at bounding box center [549, 236] width 1098 height 473
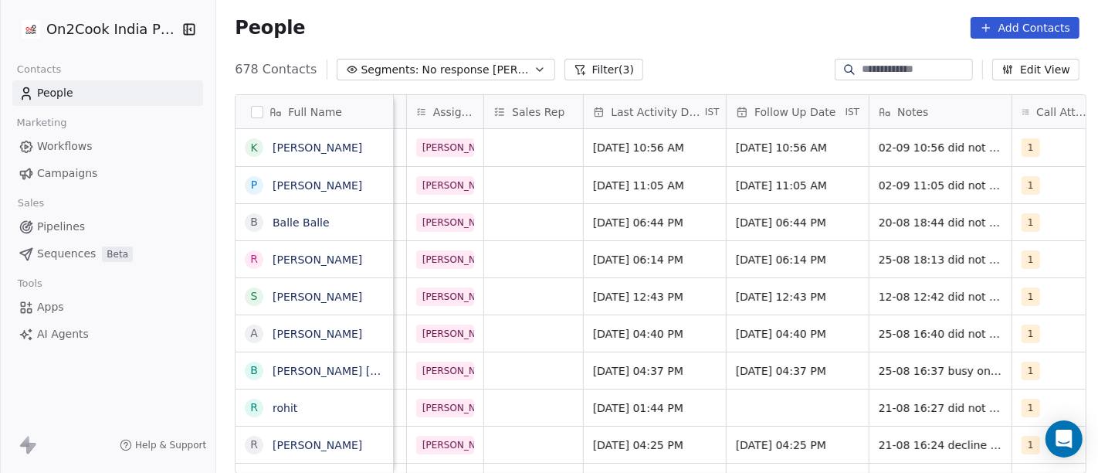
scroll to position [0, 830]
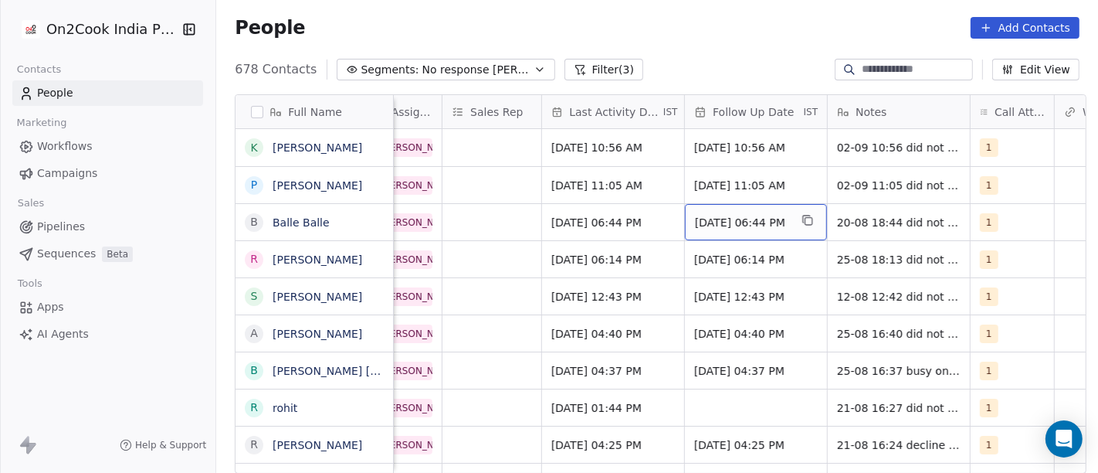
click at [743, 227] on span "[DATE] 06:44 PM" at bounding box center [742, 222] width 94 height 15
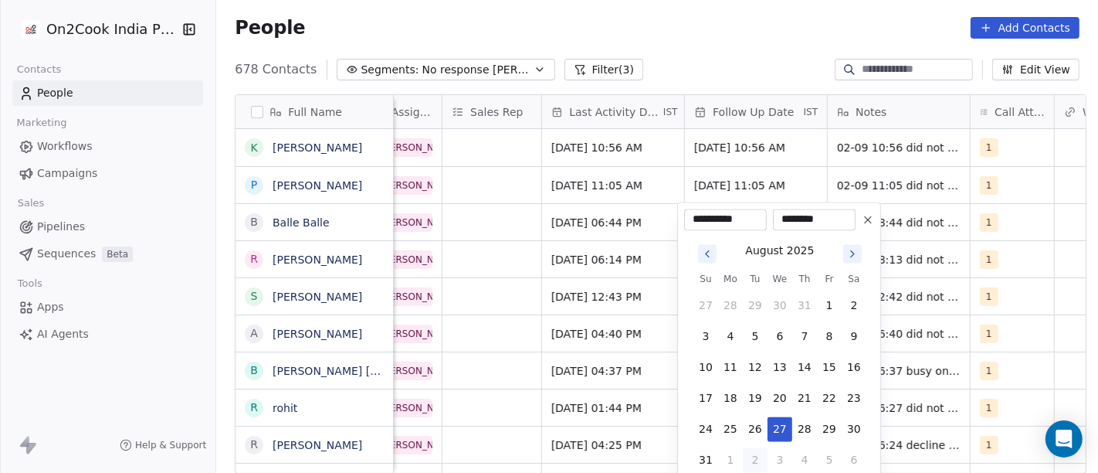
click at [856, 248] on icon "Go to next month" at bounding box center [853, 253] width 12 height 12
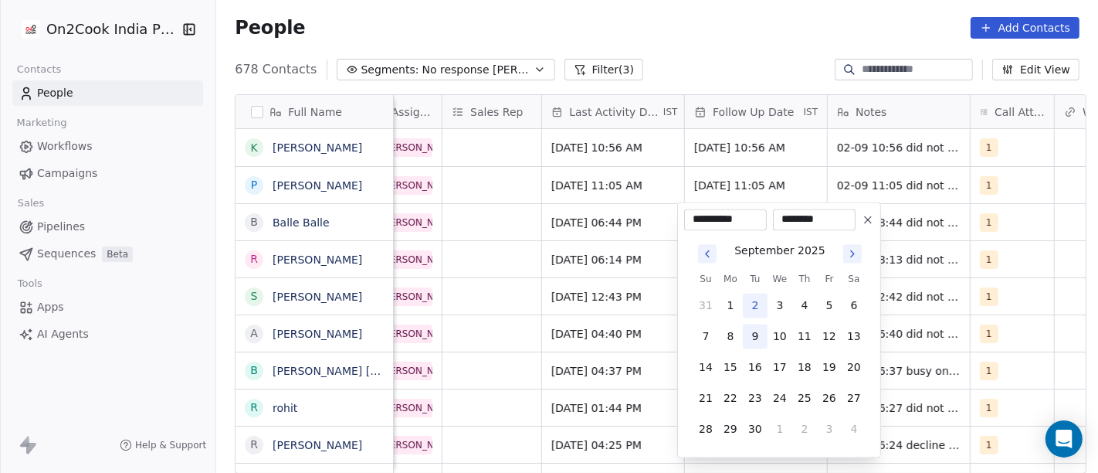
click at [752, 338] on button "9" at bounding box center [755, 336] width 25 height 25
type input "**********"
click at [762, 68] on html "On2Cook India Pvt. Ltd. Contacts People Marketing Workflows Campaigns Sales Pip…" at bounding box center [549, 236] width 1098 height 473
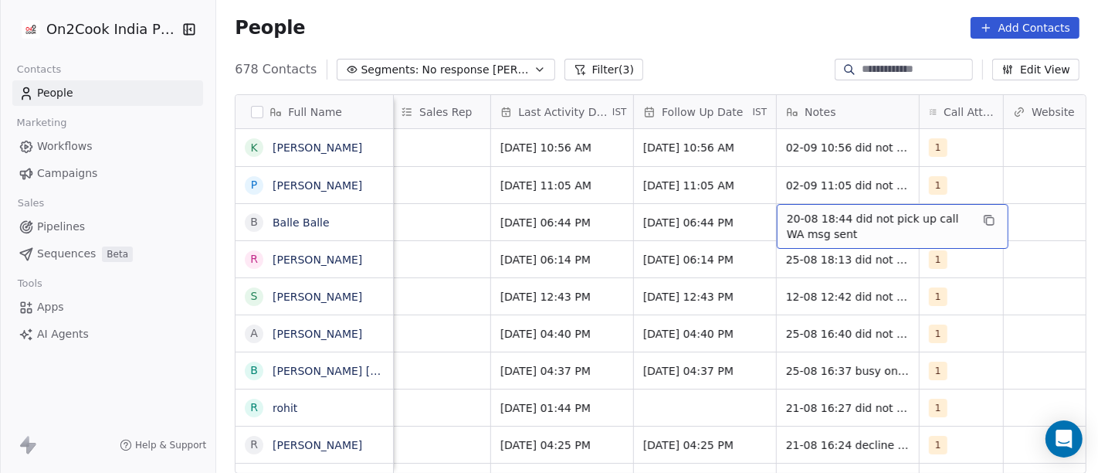
scroll to position [0, 881]
click at [847, 224] on span "20-08 18:44 did not pick up call WA msg sent" at bounding box center [880, 226] width 184 height 31
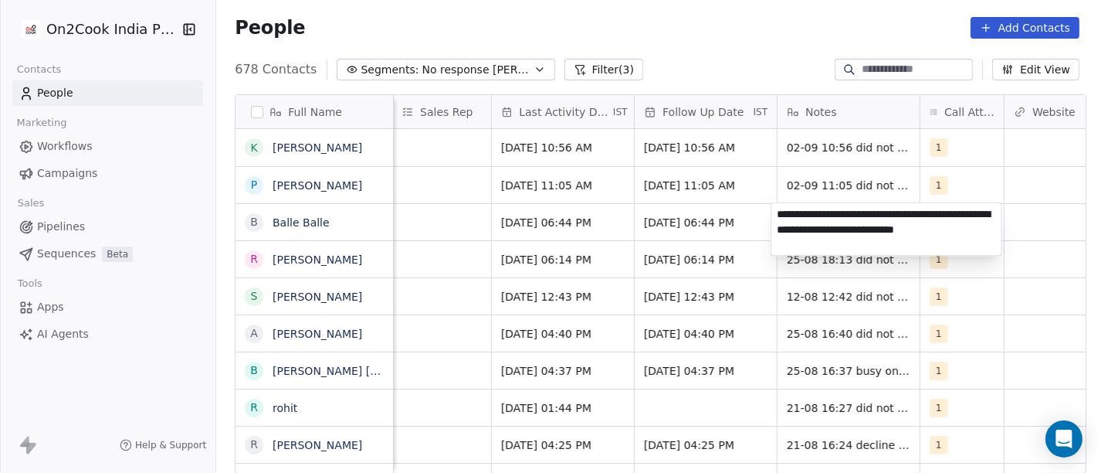
type textarea "**********"
click at [751, 53] on html "On2Cook India Pvt. Ltd. Contacts People Marketing Workflows Campaigns Sales Pip…" at bounding box center [549, 236] width 1098 height 473
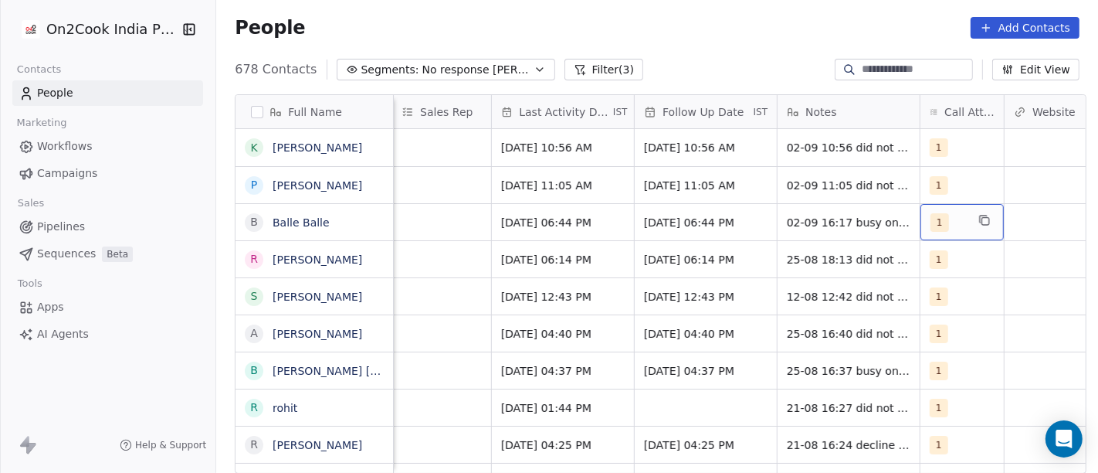
click at [931, 222] on span "1" at bounding box center [940, 222] width 19 height 19
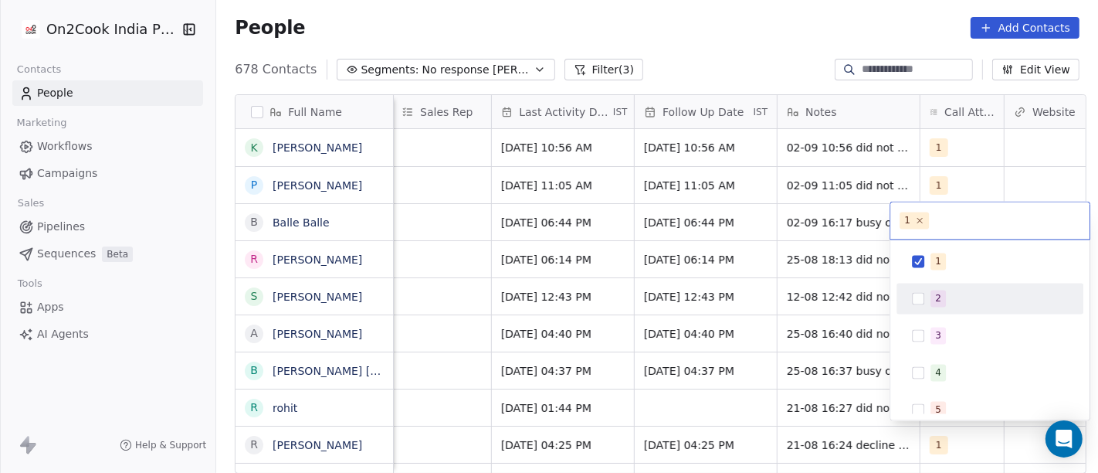
click at [940, 307] on div "2" at bounding box center [990, 298] width 175 height 25
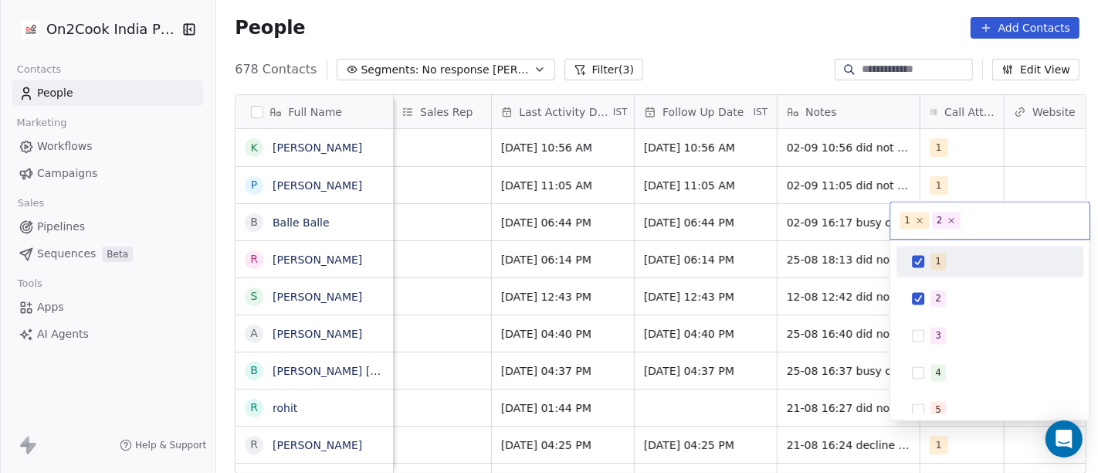
click at [928, 272] on div "1" at bounding box center [990, 261] width 175 height 25
click at [703, 51] on html "On2Cook India Pvt. Ltd. Contacts People Marketing Workflows Campaigns Sales Pip…" at bounding box center [549, 236] width 1098 height 473
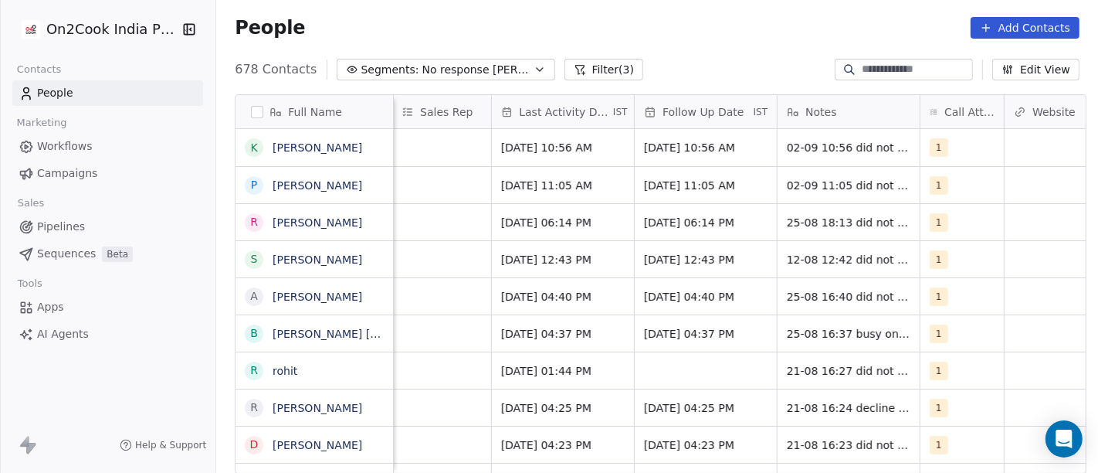
click at [454, 35] on div "People Add Contacts" at bounding box center [657, 28] width 845 height 22
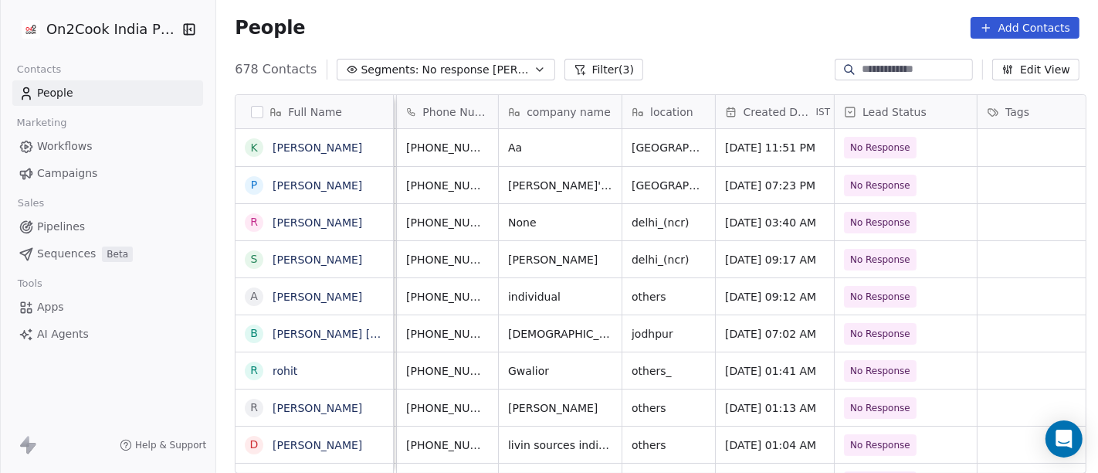
scroll to position [0, 0]
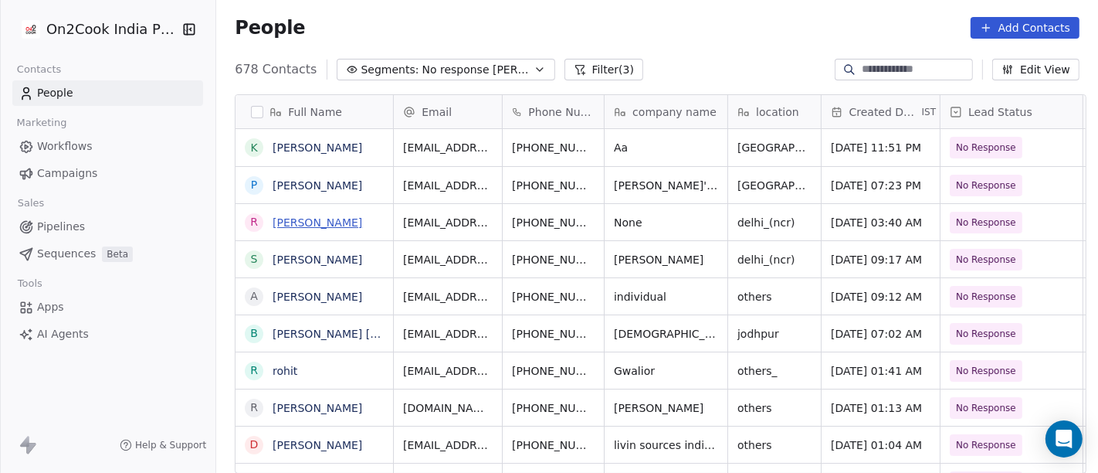
click at [296, 226] on link "[PERSON_NAME]" at bounding box center [318, 222] width 90 height 12
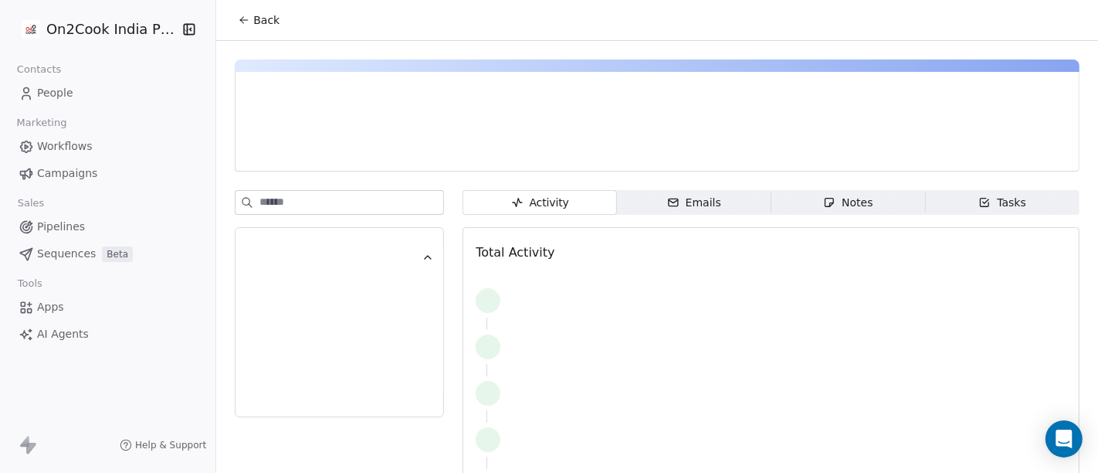
click at [340, 218] on div at bounding box center [339, 308] width 209 height 236
click at [249, 32] on button "Back" at bounding box center [259, 20] width 60 height 28
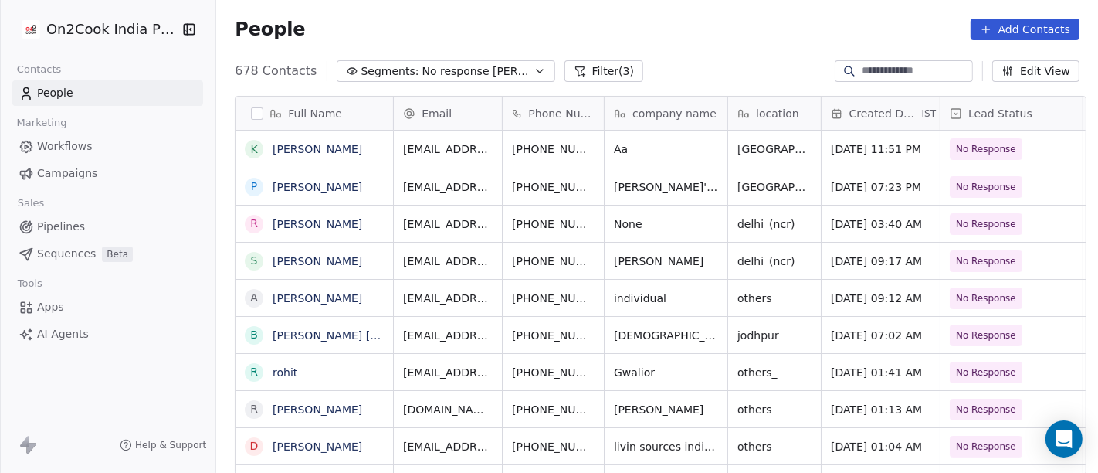
scroll to position [2, 0]
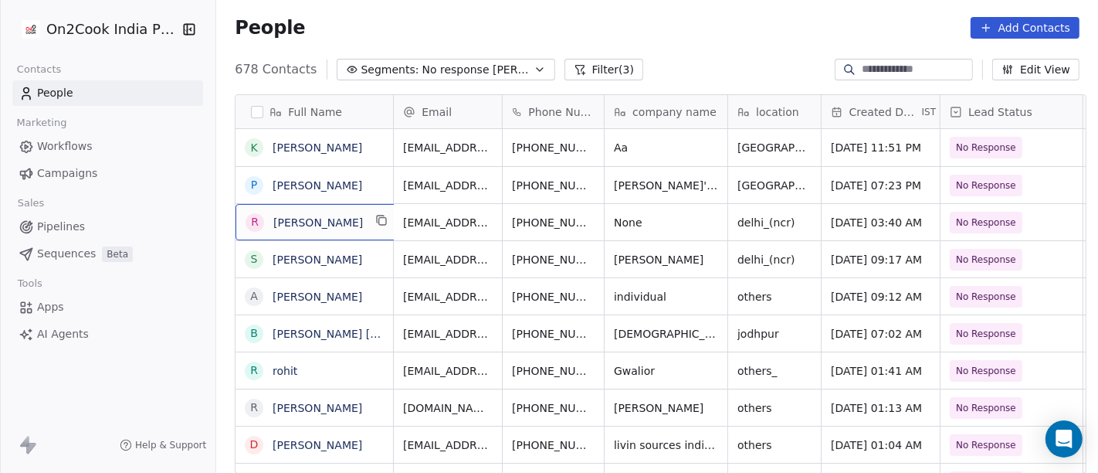
click at [321, 230] on div "R [PERSON_NAME]" at bounding box center [318, 222] width 165 height 36
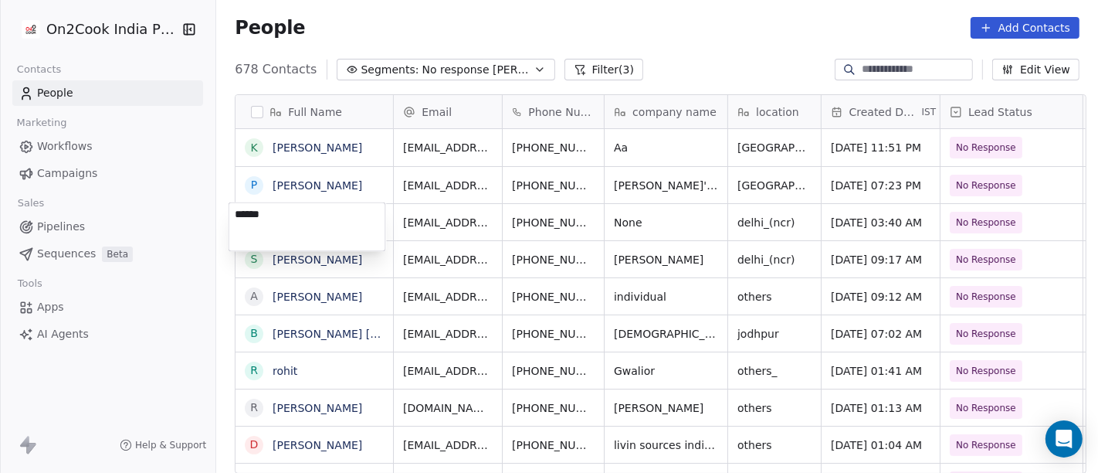
click at [321, 230] on textarea "******" at bounding box center [307, 226] width 156 height 48
type textarea "**********"
click at [523, 246] on html "On2Cook India Pvt. Ltd. Contacts People Marketing Workflows Campaigns Sales Pip…" at bounding box center [549, 236] width 1098 height 473
click at [530, 213] on html "On2Cook India Pvt. Ltd. Contacts People Marketing Workflows Campaigns Sales Pip…" at bounding box center [549, 236] width 1098 height 473
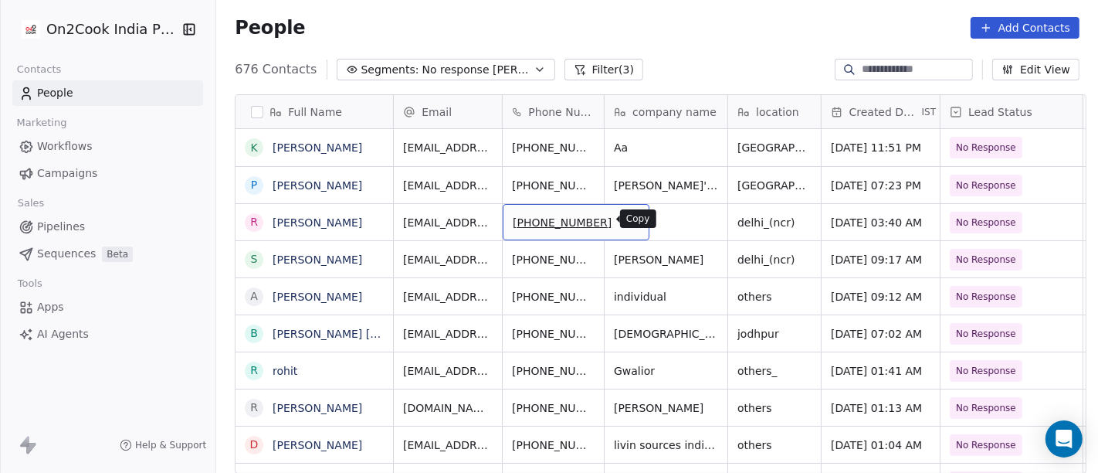
click at [628, 218] on icon "grid" at bounding box center [631, 221] width 7 height 7
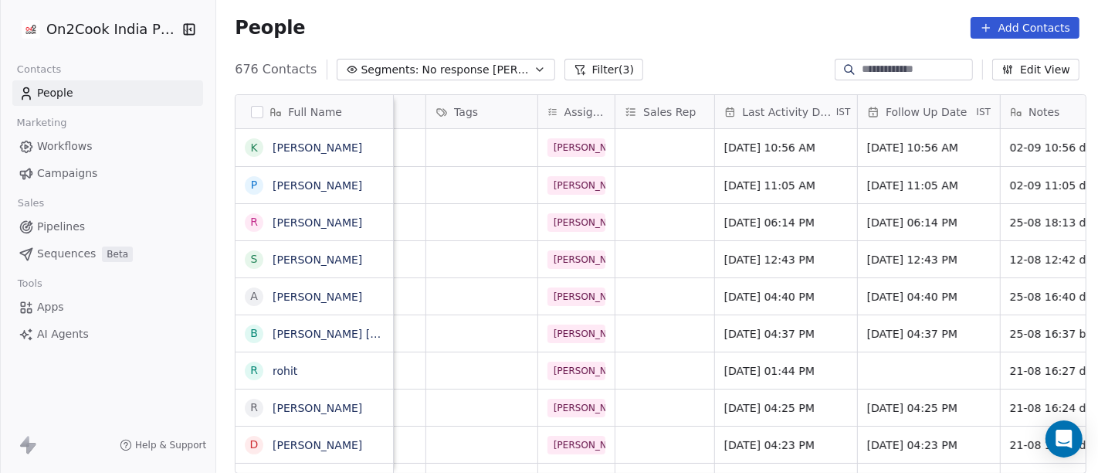
scroll to position [0, 703]
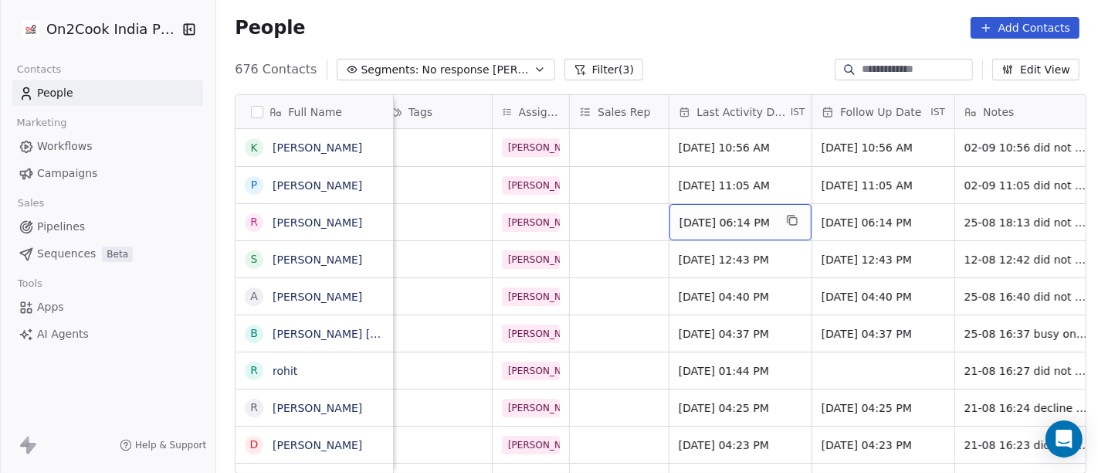
click at [732, 231] on div "[DATE] 06:14 PM" at bounding box center [741, 222] width 142 height 36
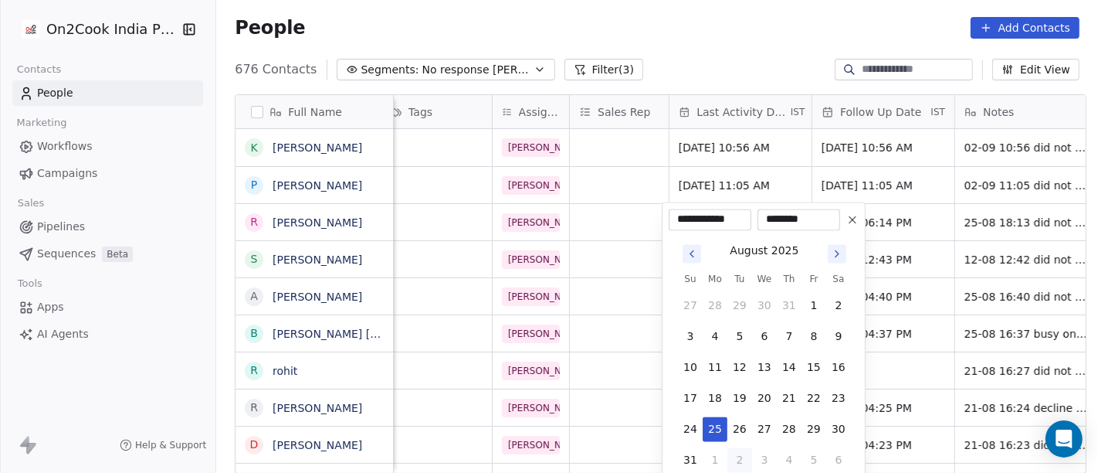
click at [735, 464] on button "2" at bounding box center [740, 459] width 25 height 25
type input "**********"
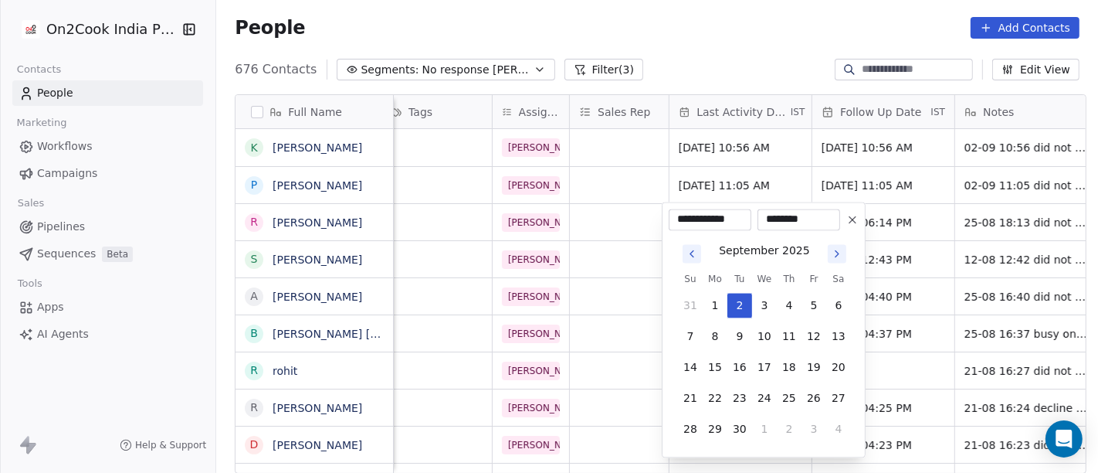
click at [724, 21] on html "On2Cook India Pvt. Ltd. Contacts People Marketing Workflows Campaigns Sales Pip…" at bounding box center [549, 236] width 1098 height 473
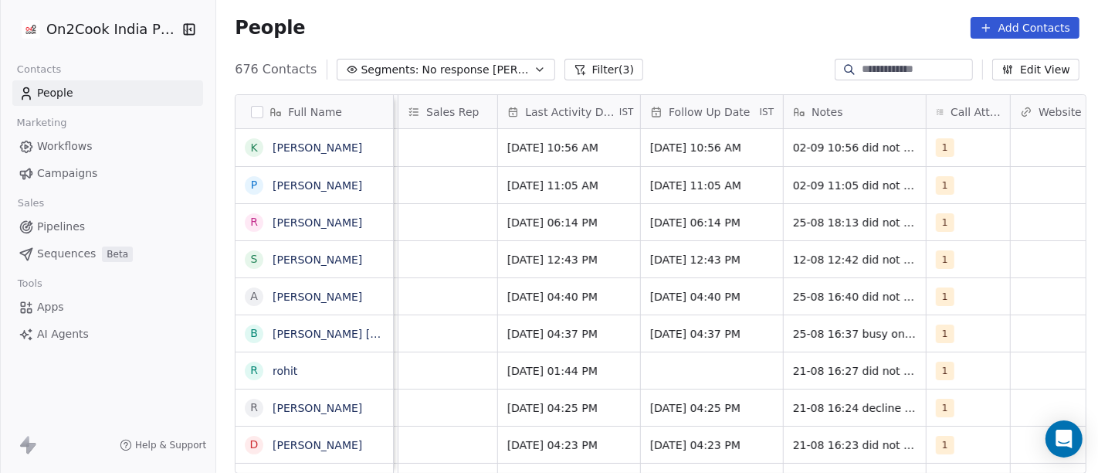
scroll to position [0, 876]
click at [955, 229] on div "1" at bounding box center [953, 222] width 36 height 19
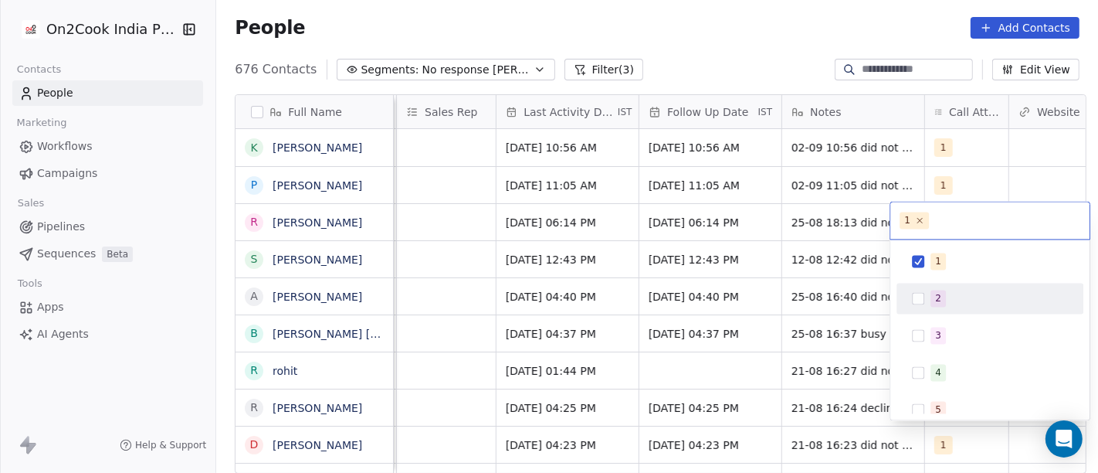
click at [956, 290] on div "2" at bounding box center [999, 298] width 137 height 17
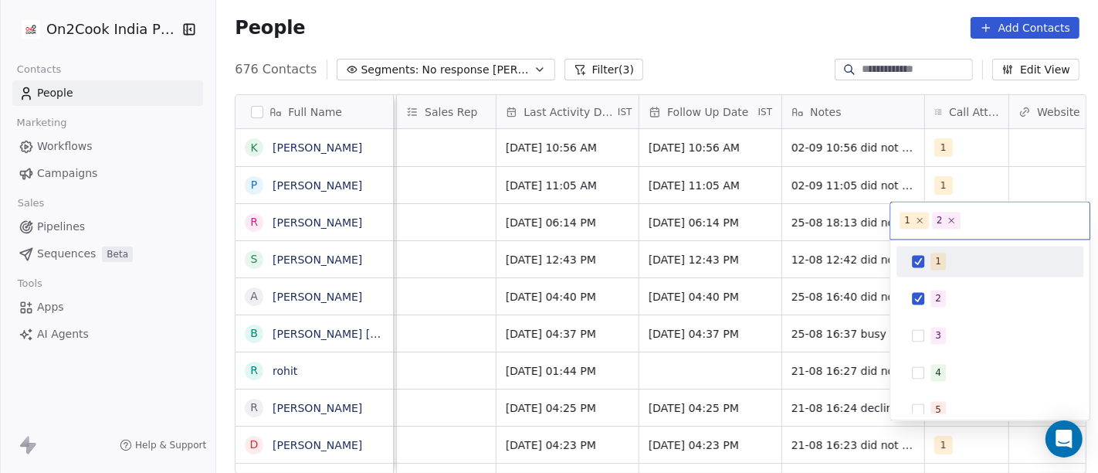
click at [938, 249] on div "1" at bounding box center [990, 261] width 175 height 25
click at [774, 34] on html "On2Cook India Pvt. Ltd. Contacts People Marketing Workflows Campaigns Sales Pip…" at bounding box center [549, 236] width 1098 height 473
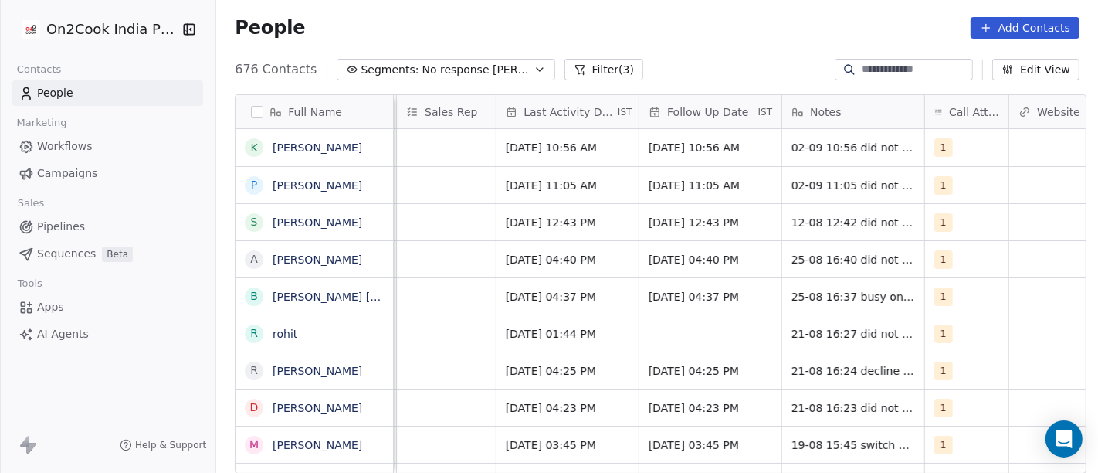
click at [364, 203] on div "S [PERSON_NAME]" at bounding box center [315, 221] width 158 height 37
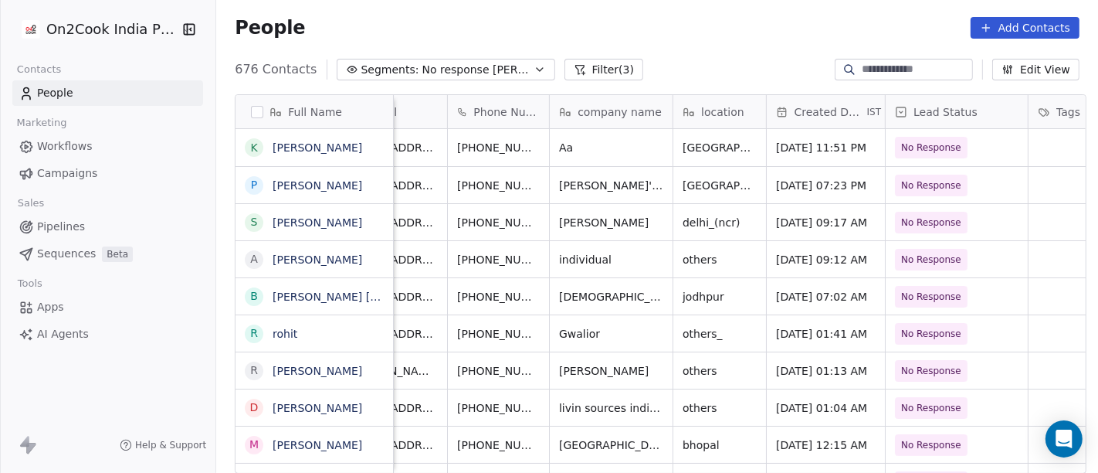
scroll to position [0, 0]
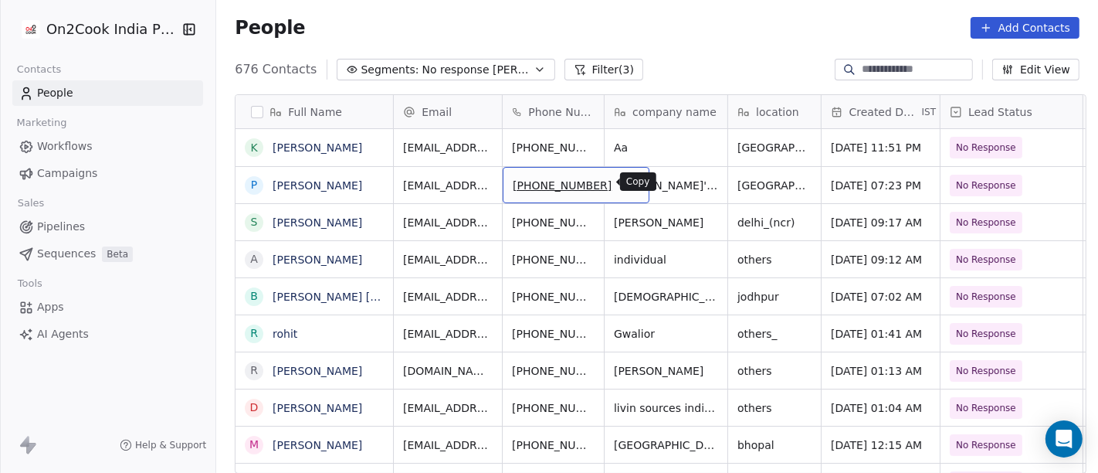
click at [624, 187] on icon "grid" at bounding box center [630, 183] width 12 height 12
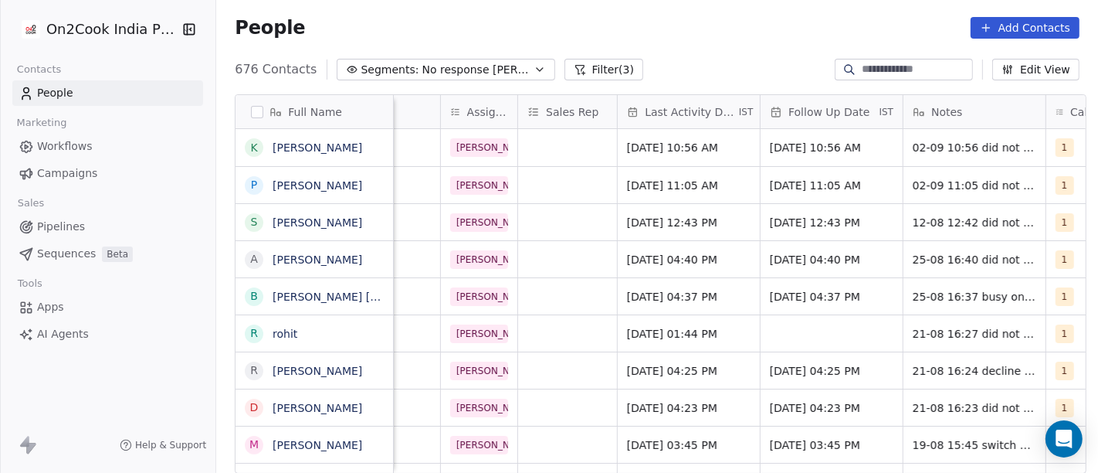
scroll to position [0, 774]
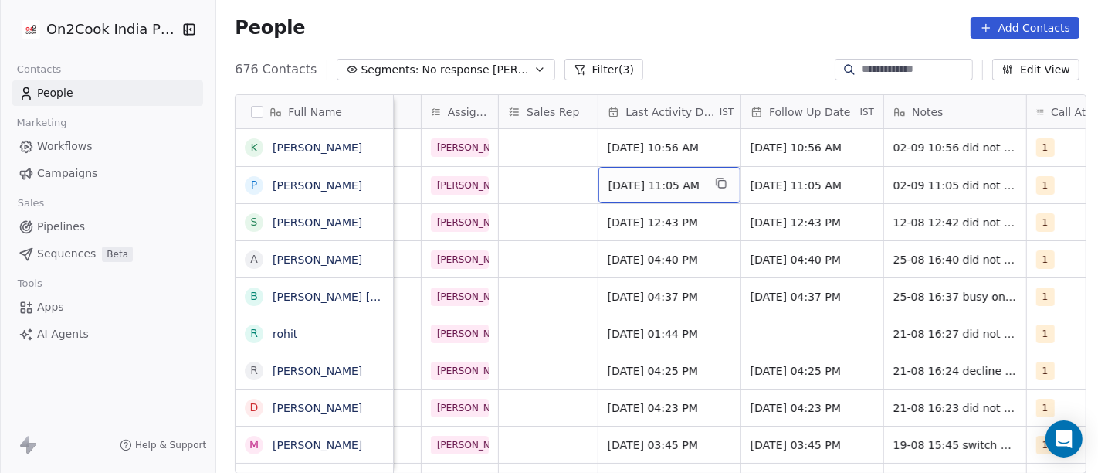
click at [664, 178] on span "[DATE] 11:05 AM" at bounding box center [656, 185] width 94 height 15
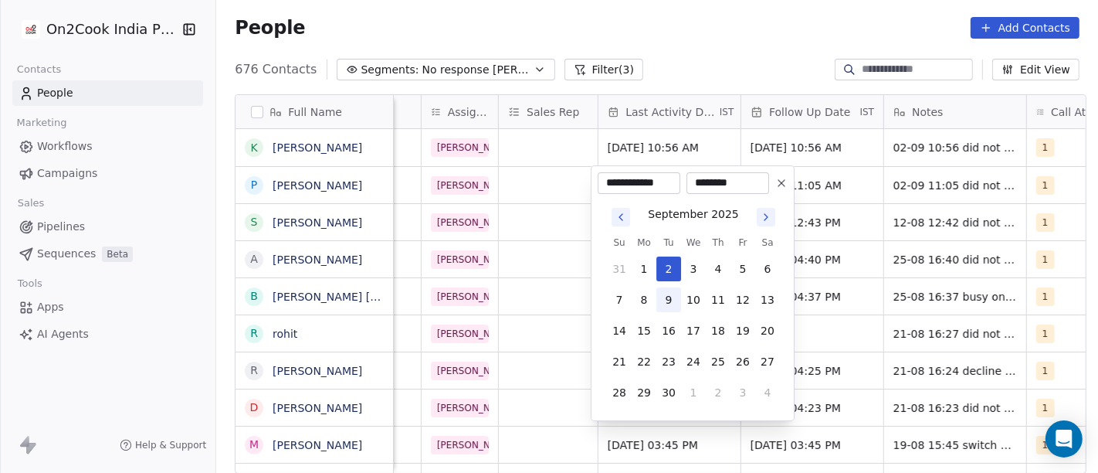
click at [664, 296] on button "9" at bounding box center [669, 299] width 25 height 25
type input "**********"
click at [730, 175] on input "********" at bounding box center [728, 182] width 76 height 15
type input "********"
click at [666, 60] on html "On2Cook India Pvt. Ltd. Contacts People Marketing Workflows Campaigns Sales Pip…" at bounding box center [549, 236] width 1098 height 473
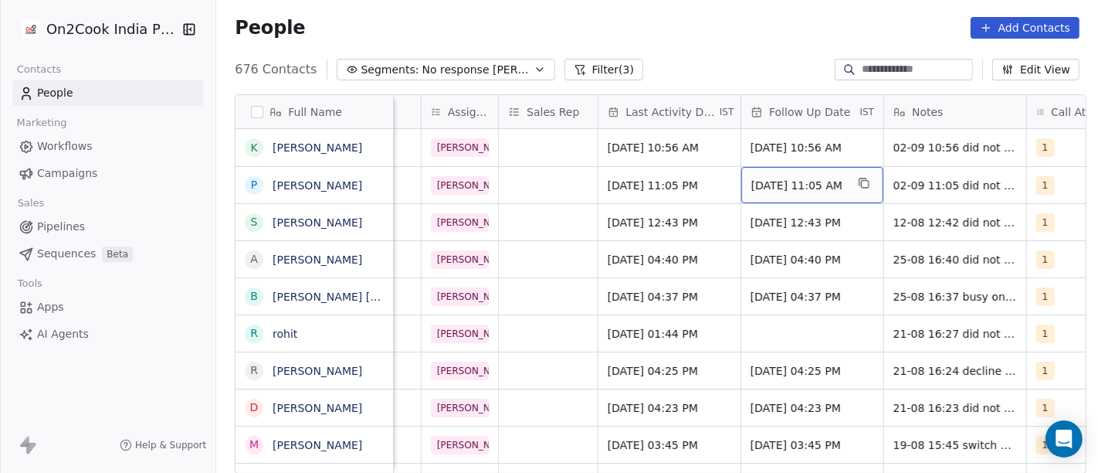
click at [786, 178] on span "[DATE] 11:05 AM" at bounding box center [799, 185] width 94 height 15
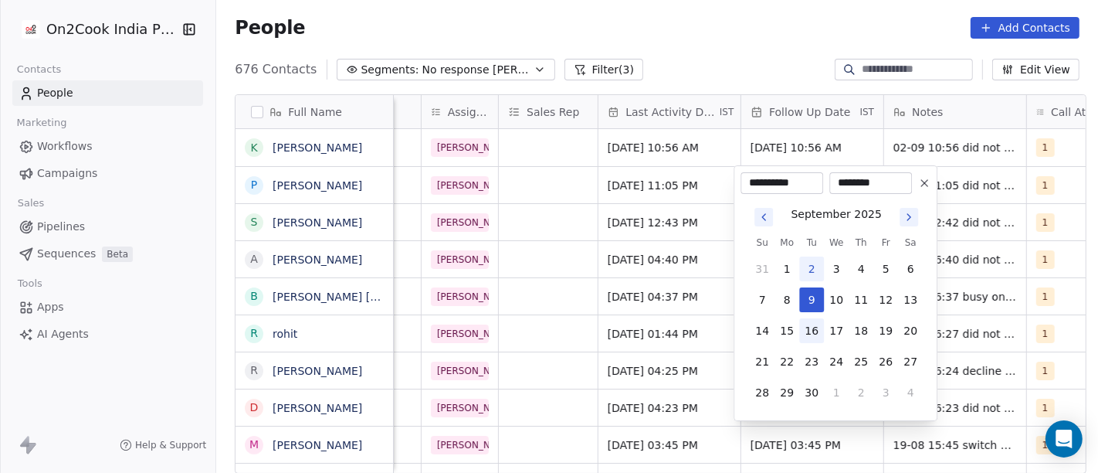
click at [809, 329] on button "16" at bounding box center [811, 330] width 25 height 25
type input "**********"
click at [756, 42] on html "On2Cook India Pvt. Ltd. Contacts People Marketing Workflows Campaigns Sales Pip…" at bounding box center [549, 236] width 1098 height 473
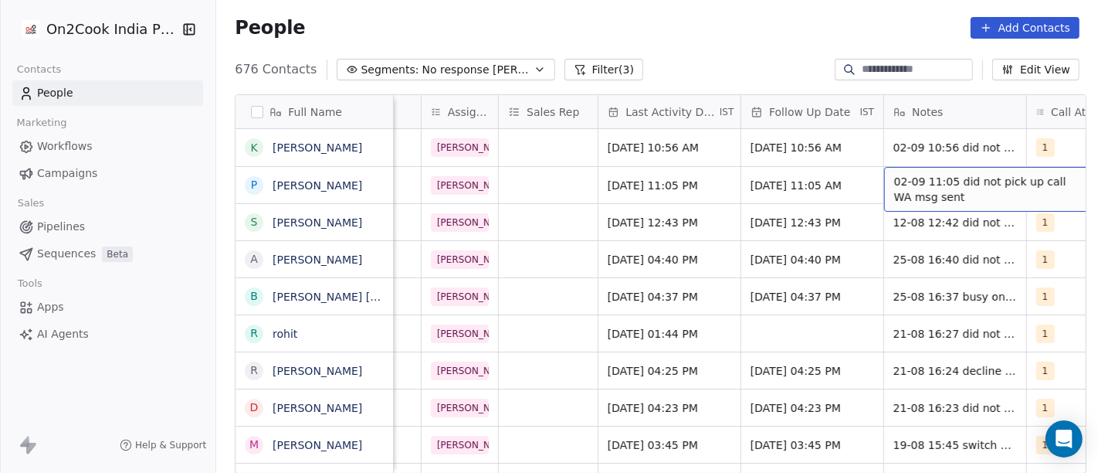
click at [925, 184] on span "02-09 11:05 did not pick up call WA msg sent" at bounding box center [986, 189] width 184 height 31
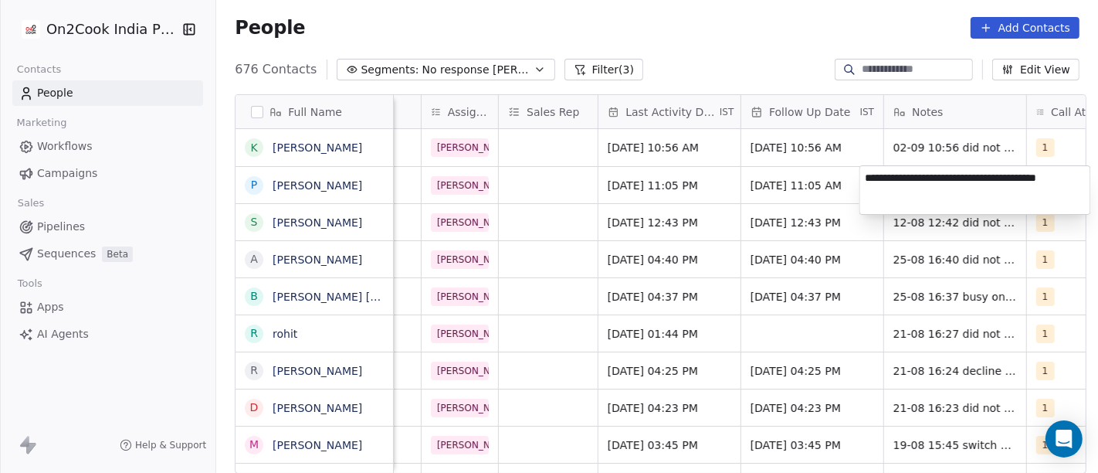
click at [663, 59] on html "On2Cook India Pvt. Ltd. Contacts People Marketing Workflows Campaigns Sales Pip…" at bounding box center [549, 236] width 1098 height 473
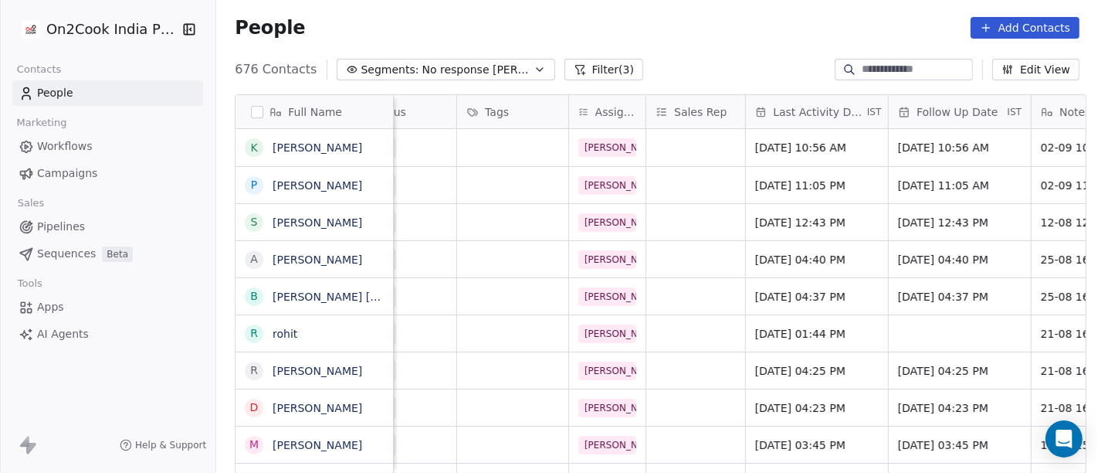
scroll to position [0, 636]
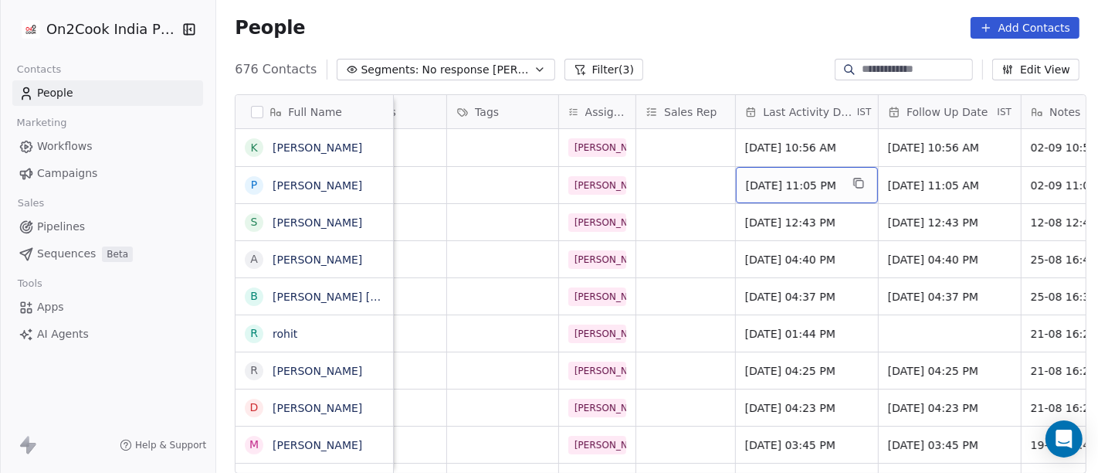
click at [794, 178] on span "[DATE] 11:05 PM" at bounding box center [793, 185] width 94 height 15
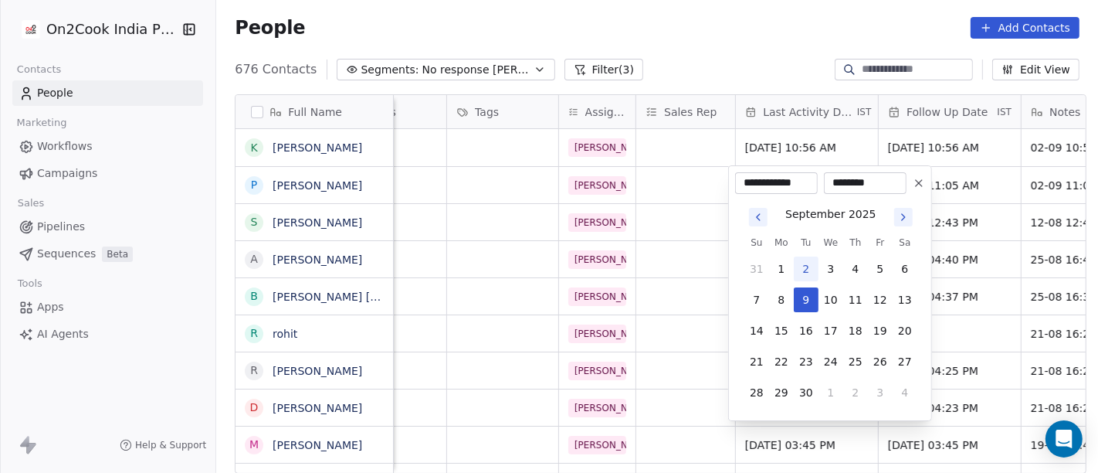
click at [805, 266] on button "2" at bounding box center [806, 268] width 25 height 25
type input "**********"
click at [700, 43] on html "On2Cook India Pvt. Ltd. Contacts People Marketing Workflows Campaigns Sales Pip…" at bounding box center [549, 236] width 1098 height 473
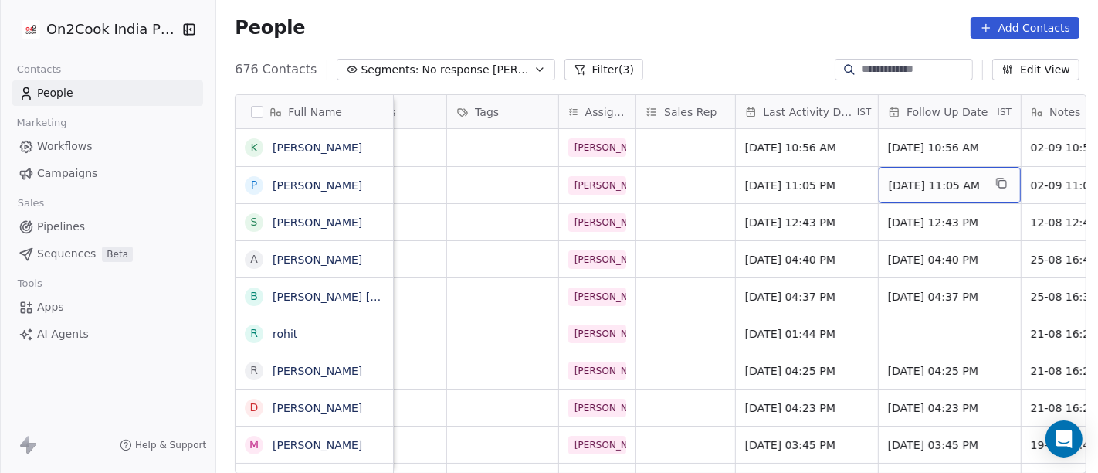
click at [907, 169] on div "[DATE] 11:05 AM" at bounding box center [950, 185] width 142 height 36
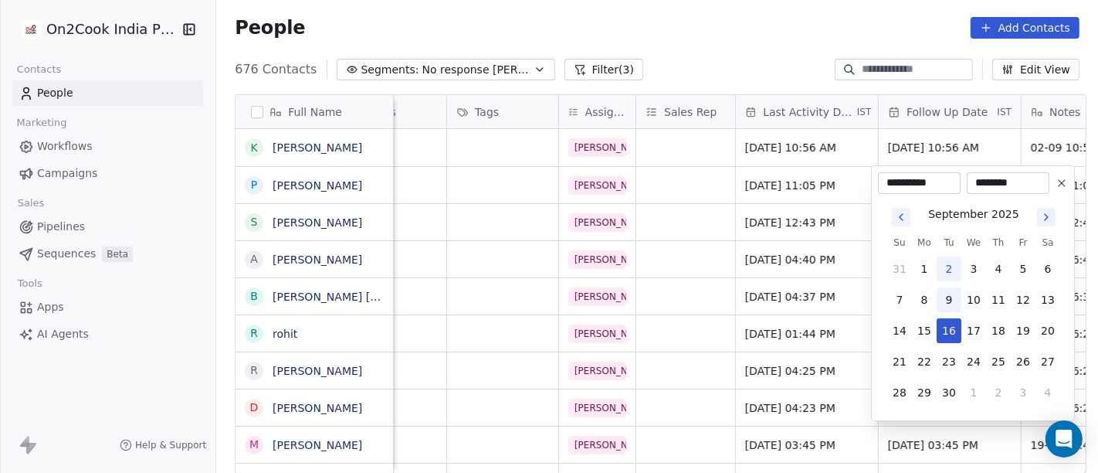
click at [949, 301] on button "9" at bounding box center [949, 299] width 25 height 25
type input "**********"
click at [691, 42] on html "On2Cook India Pvt. Ltd. Contacts People Marketing Workflows Campaigns Sales Pip…" at bounding box center [549, 236] width 1098 height 473
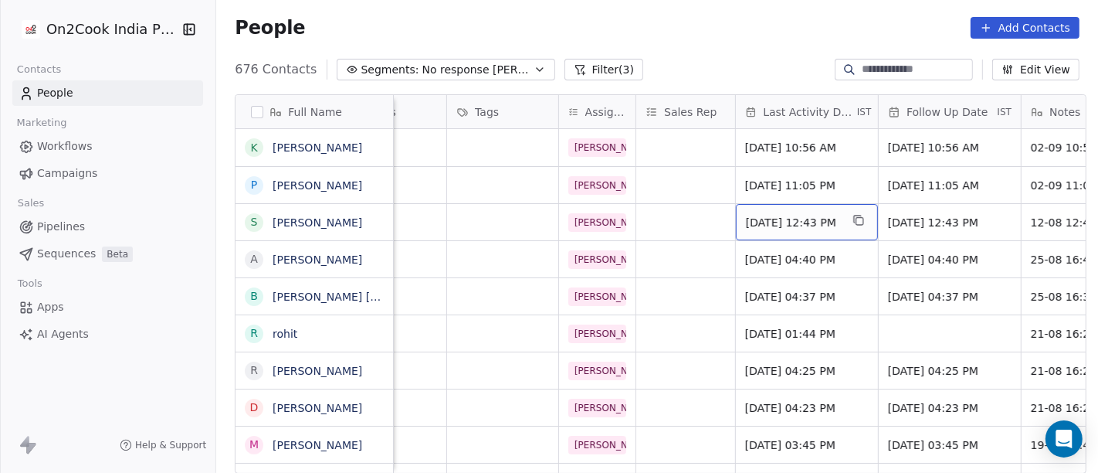
click at [750, 224] on span "[DATE] 12:43 PM" at bounding box center [793, 222] width 94 height 15
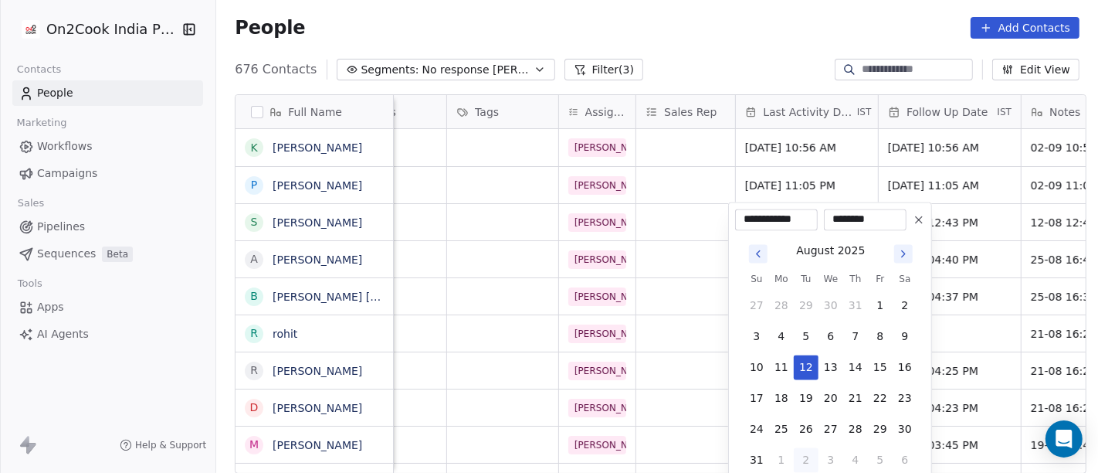
click at [801, 460] on button "2" at bounding box center [806, 459] width 25 height 25
type input "**********"
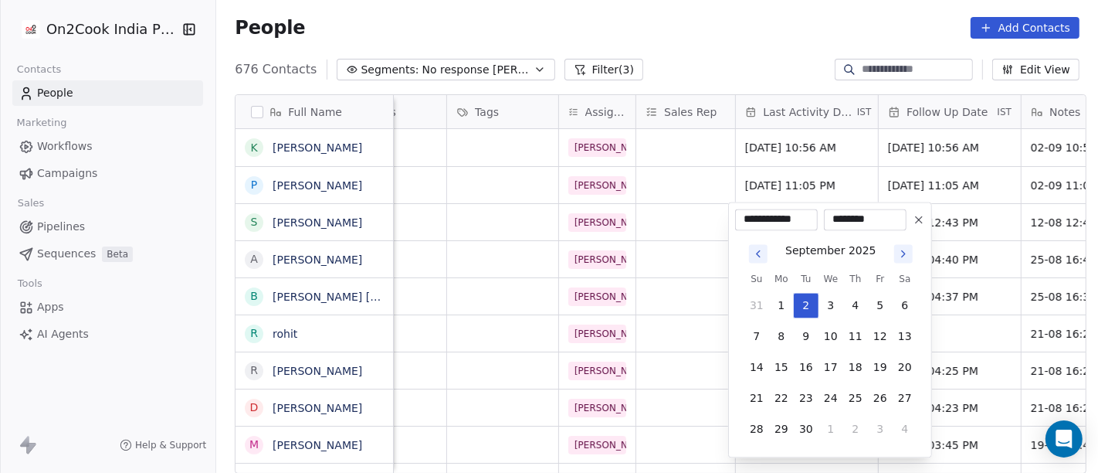
click at [742, 12] on html "On2Cook India Pvt. Ltd. Contacts People Marketing Workflows Campaigns Sales Pip…" at bounding box center [549, 236] width 1098 height 473
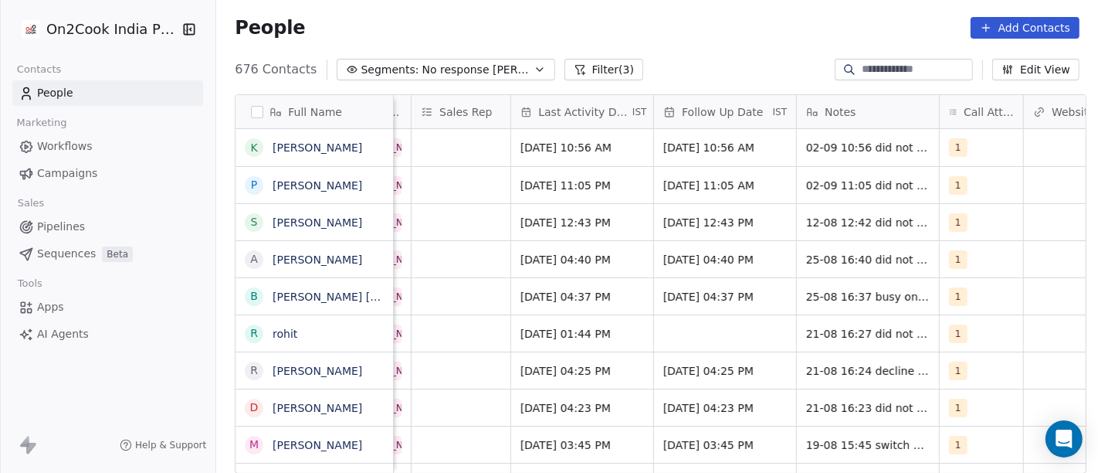
scroll to position [0, 863]
click at [665, 227] on span "[DATE] 12:43 PM" at bounding box center [710, 222] width 94 height 15
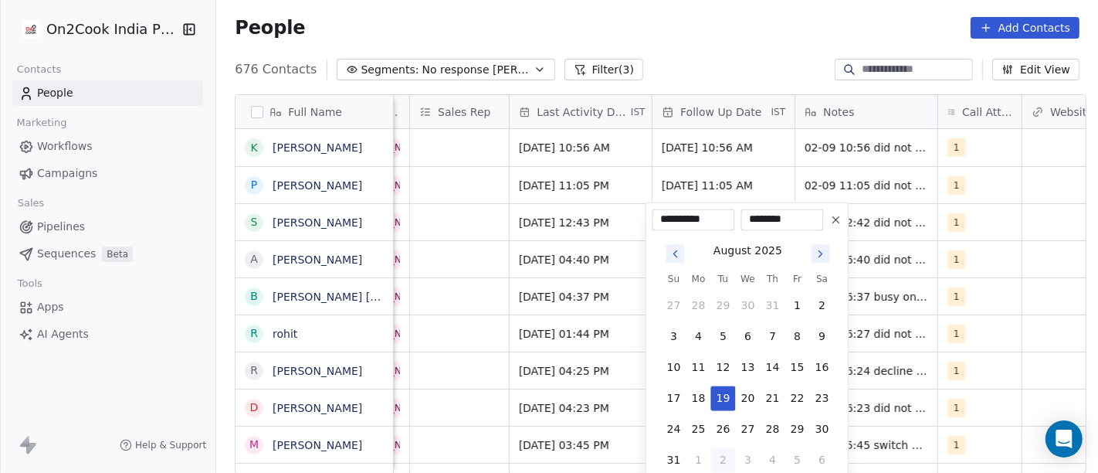
click at [755, 58] on html "On2Cook India Pvt. Ltd. Contacts People Marketing Workflows Campaigns Sales Pip…" at bounding box center [549, 236] width 1098 height 473
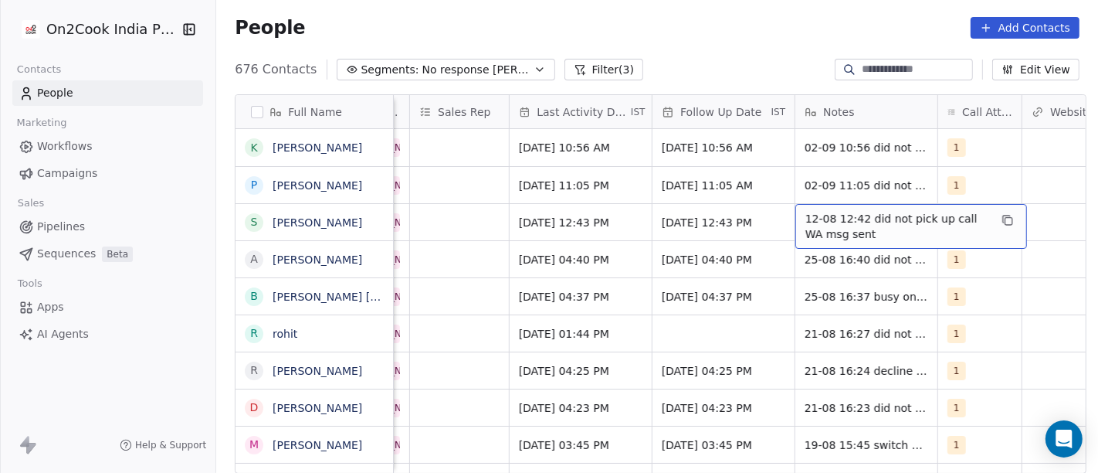
click at [881, 224] on span "12-08 12:42 did not pick up call WA msg sent" at bounding box center [898, 226] width 184 height 31
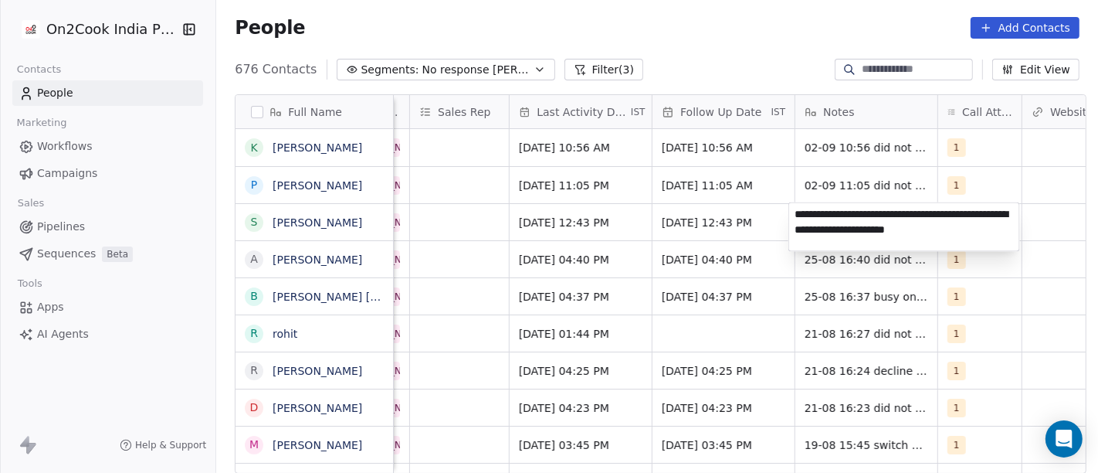
type textarea "**********"
click at [732, 45] on html "On2Cook India Pvt. Ltd. Contacts People Marketing Workflows Campaigns Sales Pip…" at bounding box center [549, 236] width 1098 height 473
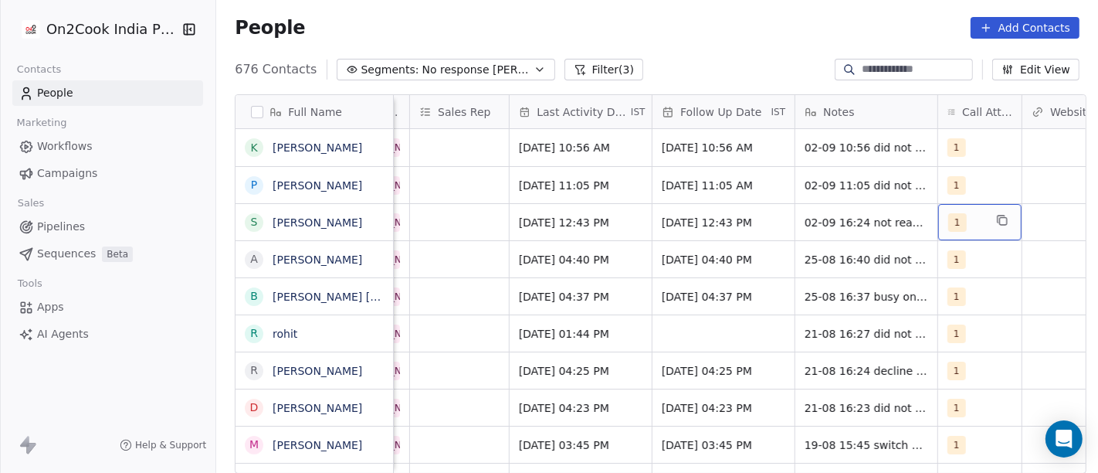
click at [974, 213] on div "1" at bounding box center [967, 222] width 36 height 19
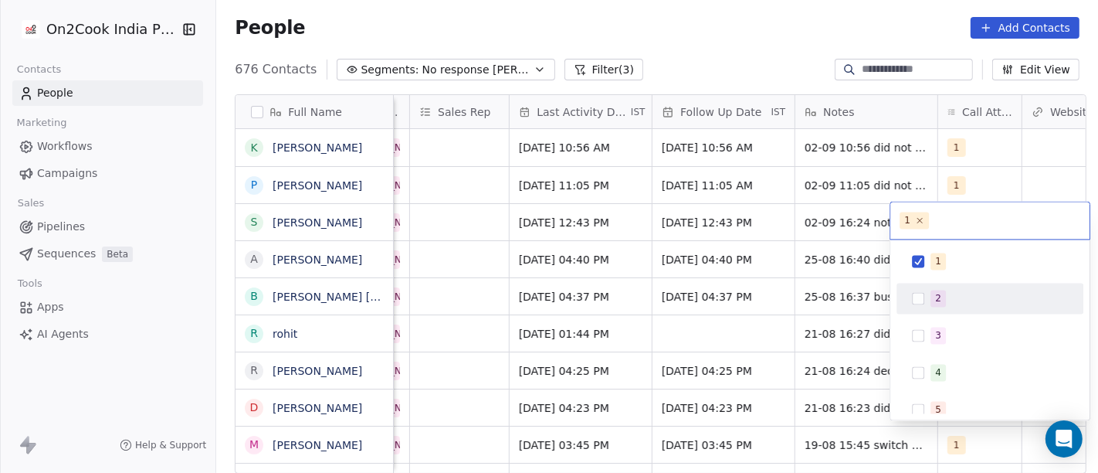
click at [964, 297] on div "2" at bounding box center [999, 298] width 137 height 17
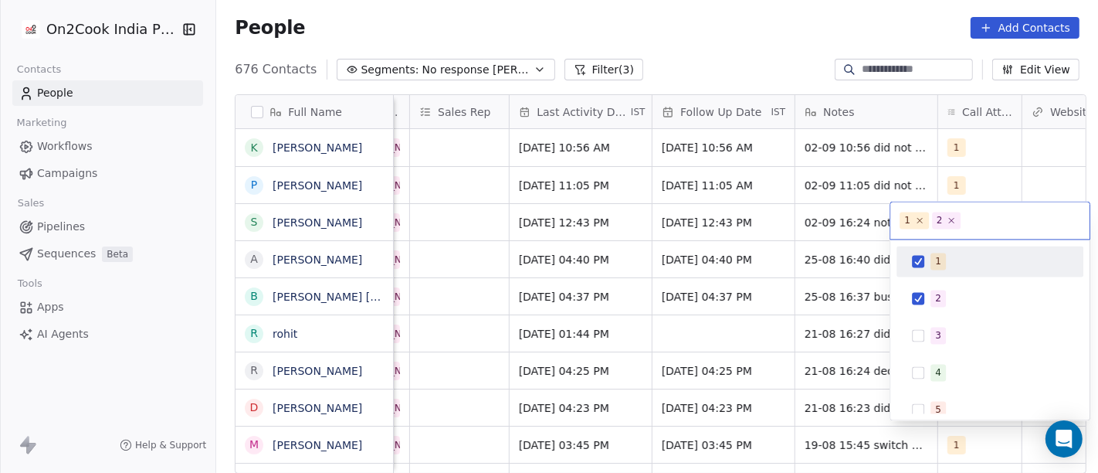
click at [957, 260] on div "1" at bounding box center [999, 261] width 137 height 17
click at [775, 46] on html "On2Cook India Pvt. Ltd. Contacts People Marketing Workflows Campaigns Sales Pip…" at bounding box center [549, 236] width 1098 height 473
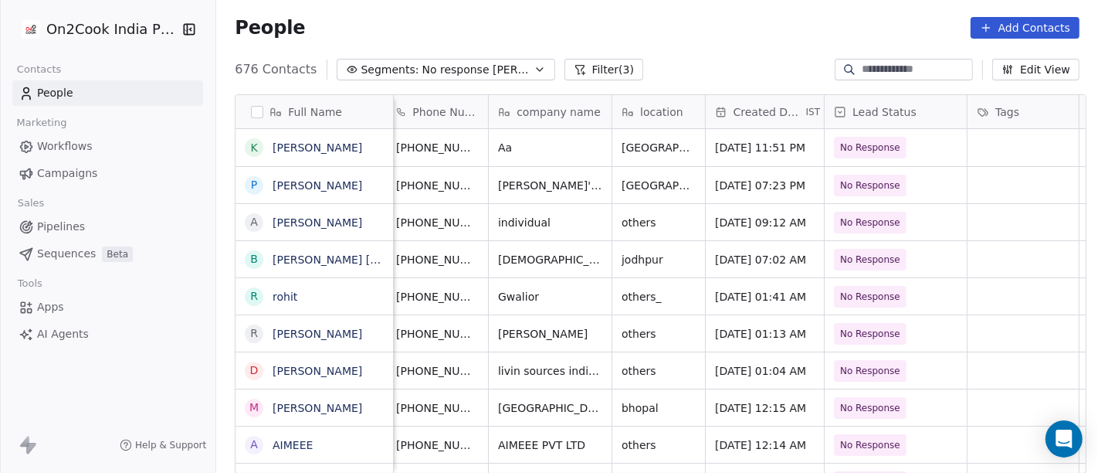
scroll to position [0, 0]
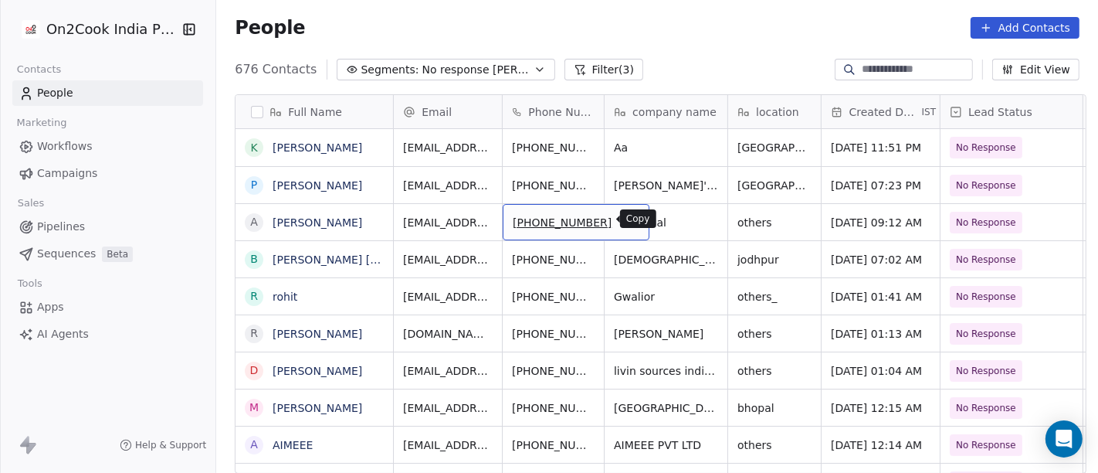
click at [621, 220] on button "grid" at bounding box center [630, 220] width 19 height 19
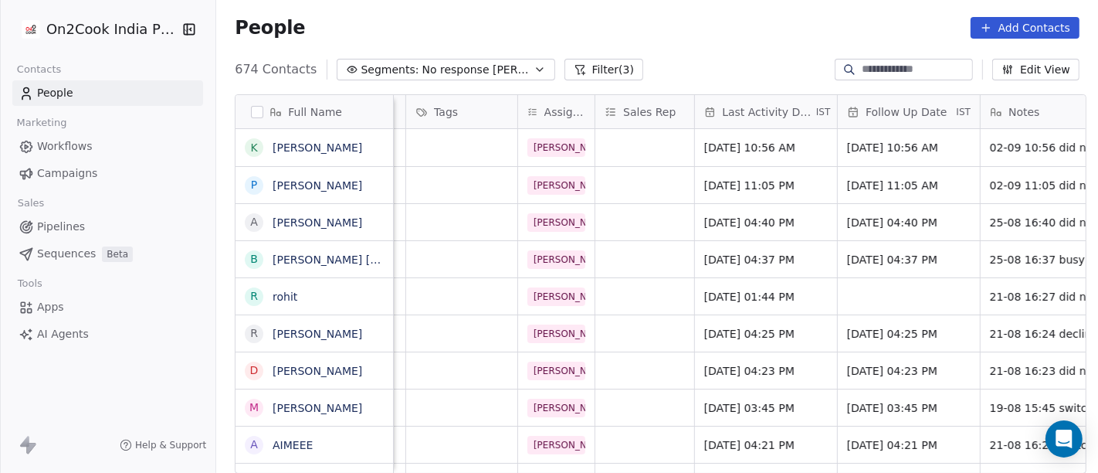
scroll to position [0, 693]
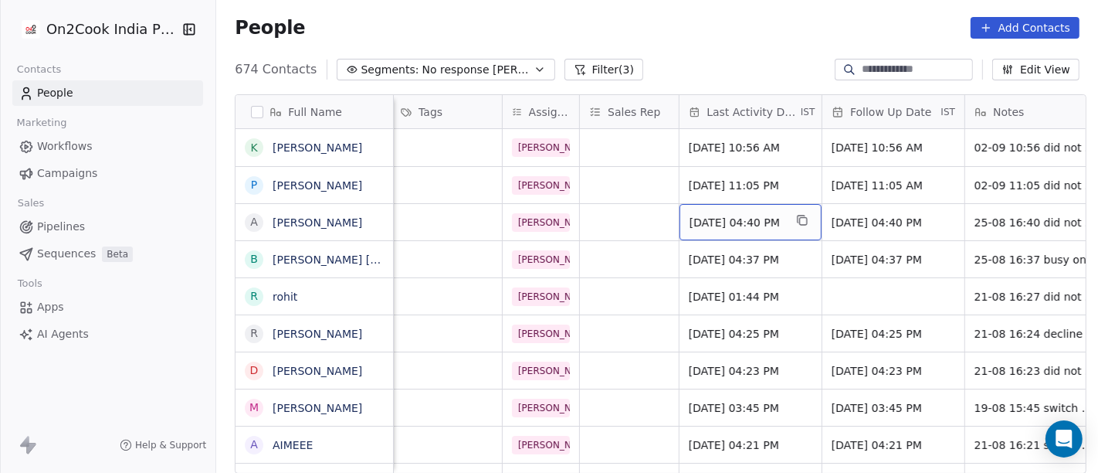
click at [695, 224] on span "[DATE] 04:40 PM" at bounding box center [737, 222] width 94 height 15
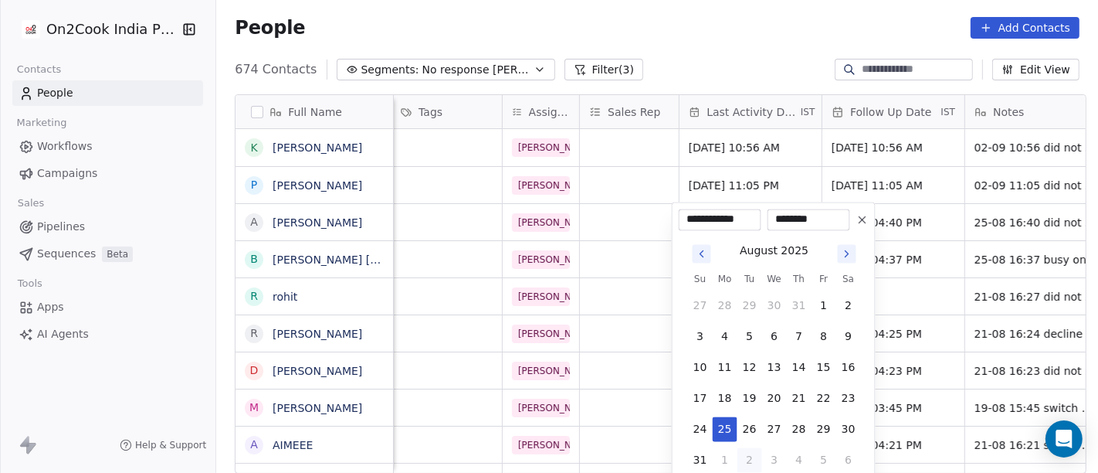
click at [748, 453] on button "2" at bounding box center [750, 459] width 25 height 25
type input "**********"
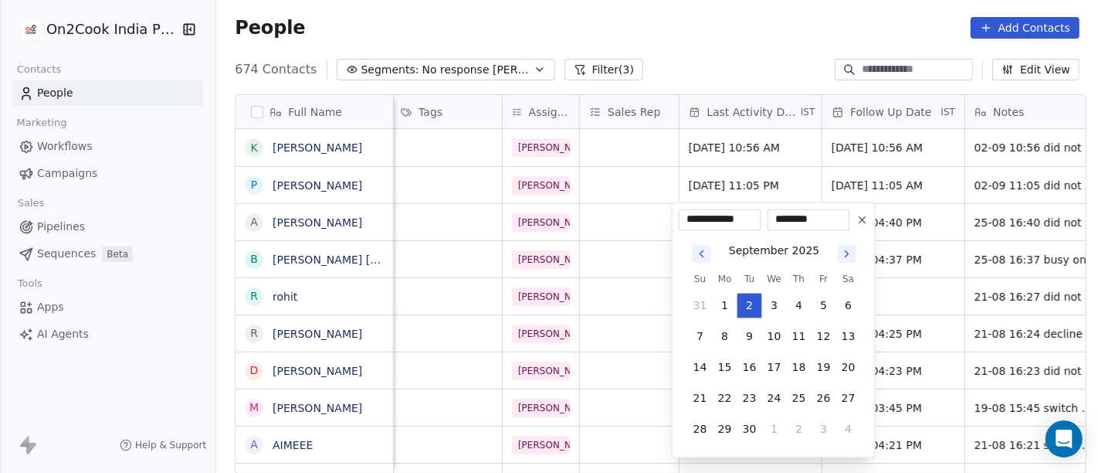
click at [648, 26] on html "On2Cook India Pvt. Ltd. Contacts People Marketing Workflows Campaigns Sales Pip…" at bounding box center [549, 236] width 1098 height 473
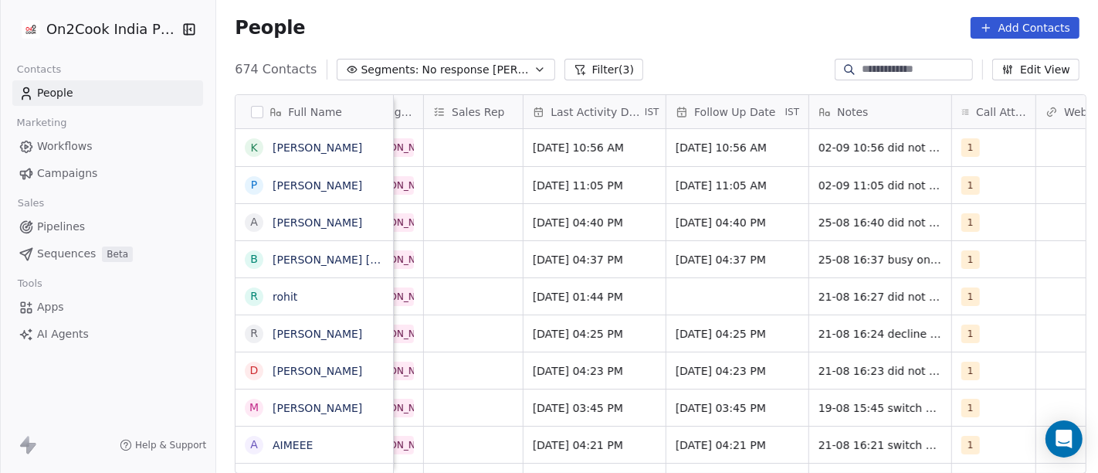
scroll to position [0, 851]
click at [723, 223] on span "[DATE] 04:40 PM" at bounding box center [721, 222] width 94 height 15
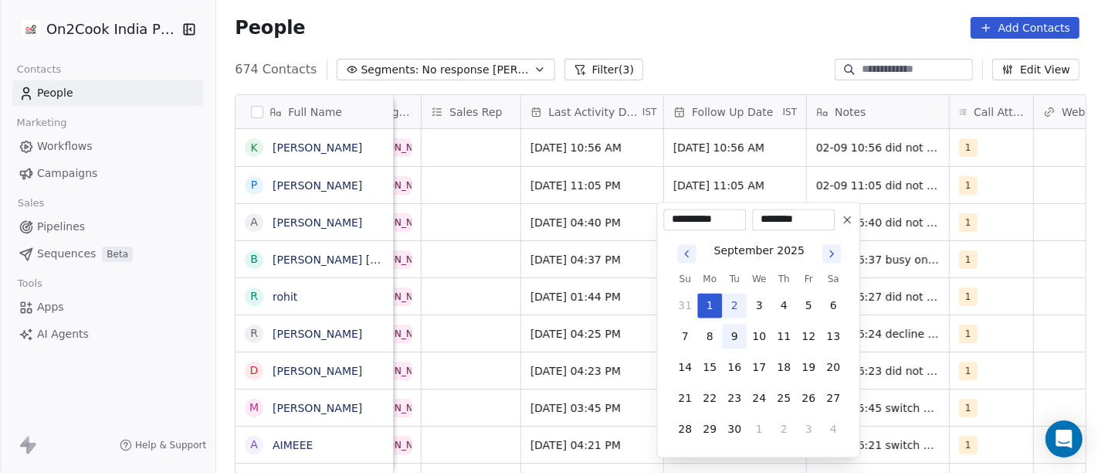
click at [736, 334] on button "9" at bounding box center [734, 336] width 25 height 25
type input "**********"
click at [695, 75] on html "On2Cook India Pvt. Ltd. Contacts People Marketing Workflows Campaigns Sales Pip…" at bounding box center [549, 236] width 1098 height 473
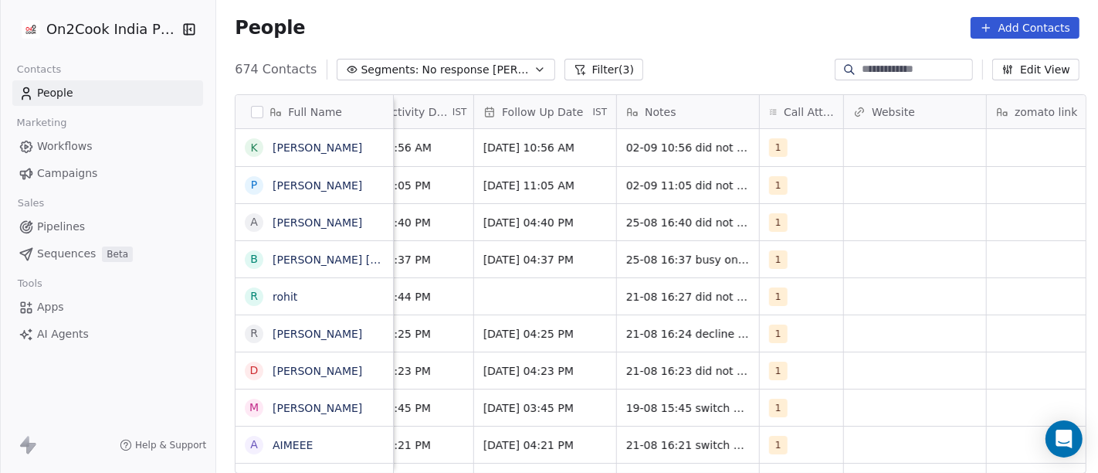
scroll to position [0, 1041]
click at [786, 185] on div "1" at bounding box center [788, 185] width 36 height 19
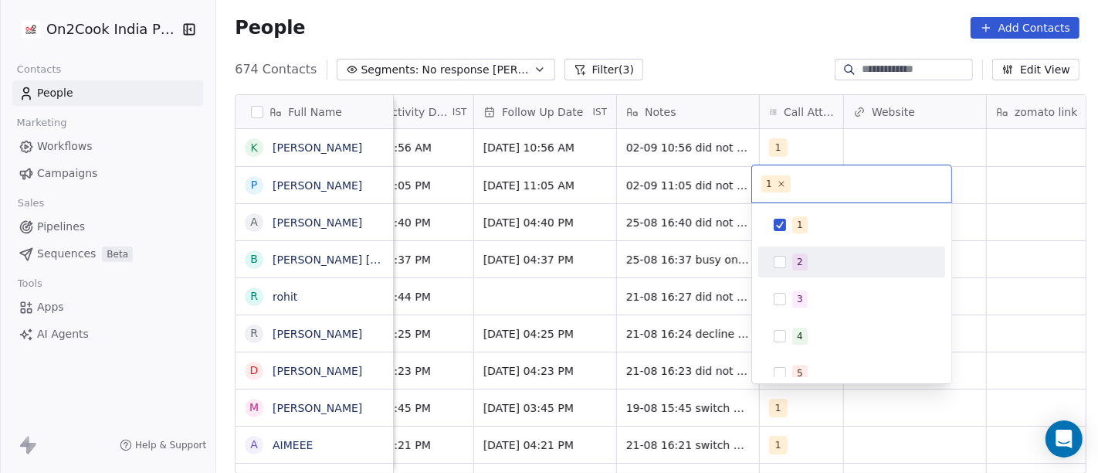
click at [793, 264] on span "2" at bounding box center [799, 261] width 15 height 17
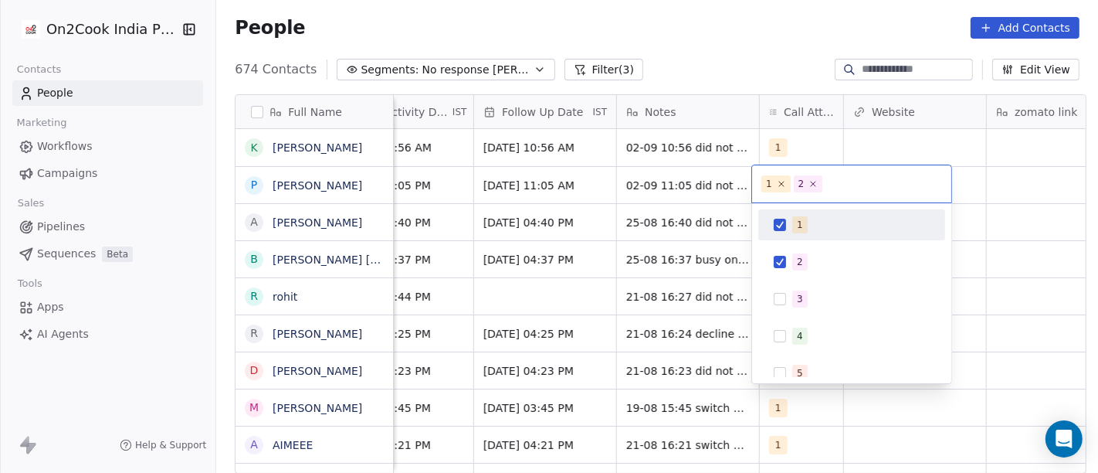
click at [789, 232] on div "1" at bounding box center [852, 224] width 175 height 25
click at [357, 179] on html "On2Cook India Pvt. Ltd. Contacts People Marketing Workflows Campaigns Sales Pip…" at bounding box center [549, 236] width 1098 height 473
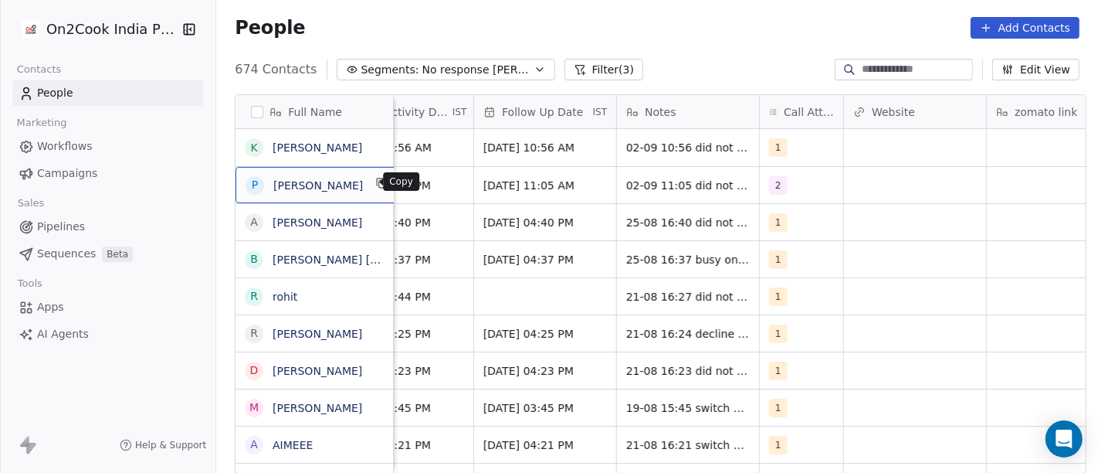
click at [376, 182] on icon "grid" at bounding box center [382, 183] width 12 height 12
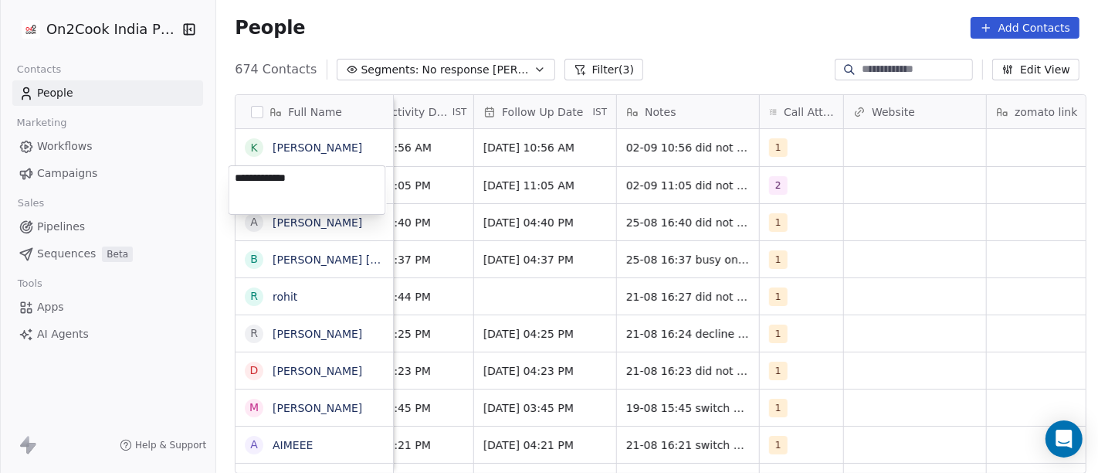
click at [365, 182] on textarea "**********" at bounding box center [307, 190] width 156 height 48
click at [719, 23] on html "On2Cook India Pvt. Ltd. Contacts People Marketing Workflows Campaigns Sales Pip…" at bounding box center [549, 236] width 1098 height 473
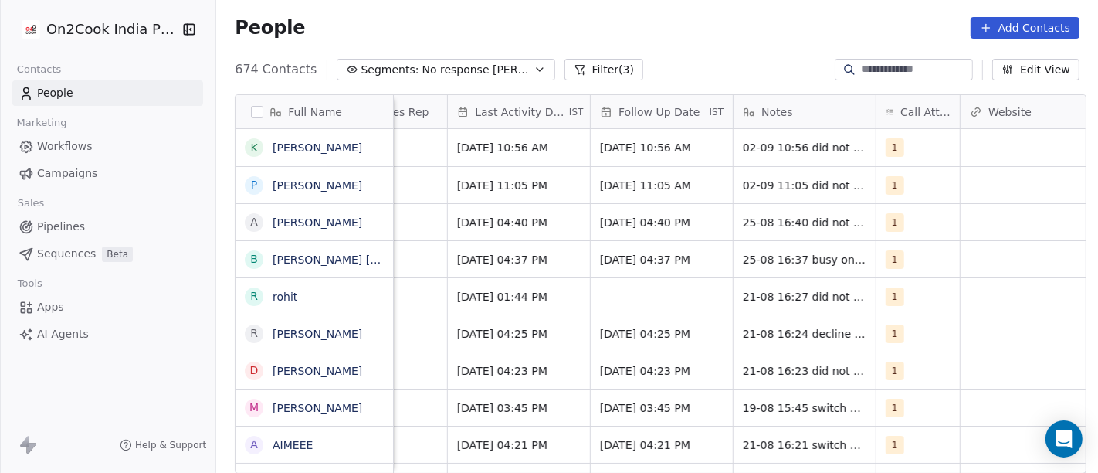
scroll to position [0, 926]
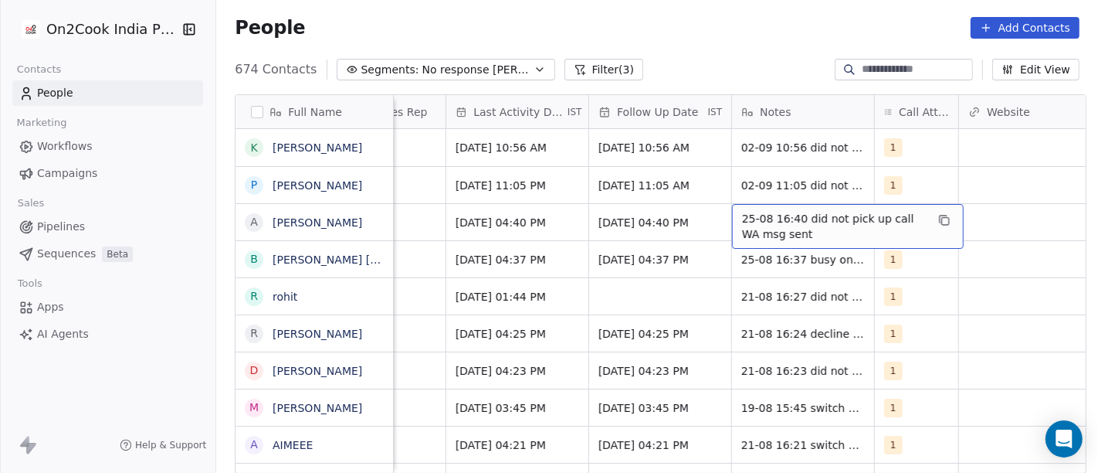
click at [789, 227] on span "25-08 16:40 did not pick up call WA msg sent" at bounding box center [834, 226] width 184 height 31
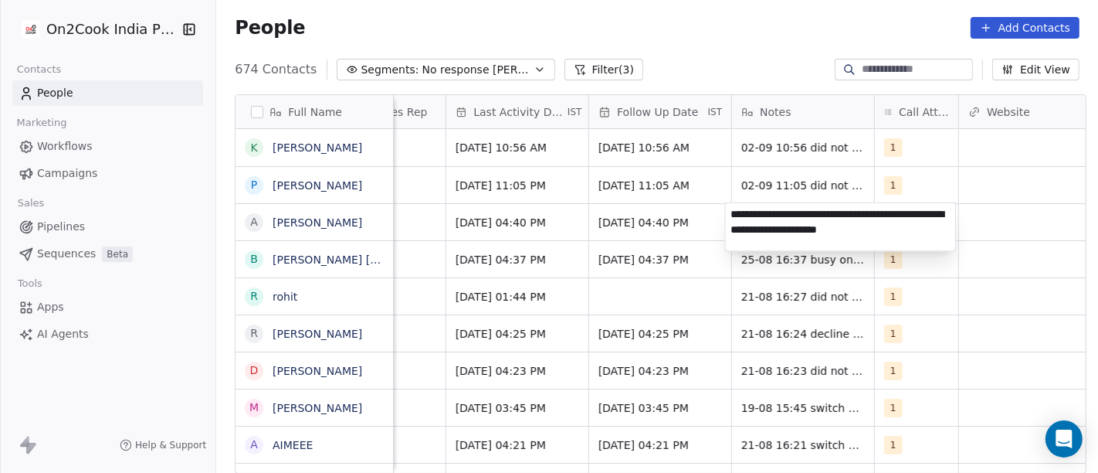
type textarea "**********"
click at [1035, 347] on html "On2Cook India Pvt. Ltd. Contacts People Marketing Workflows Campaigns Sales Pip…" at bounding box center [549, 236] width 1098 height 473
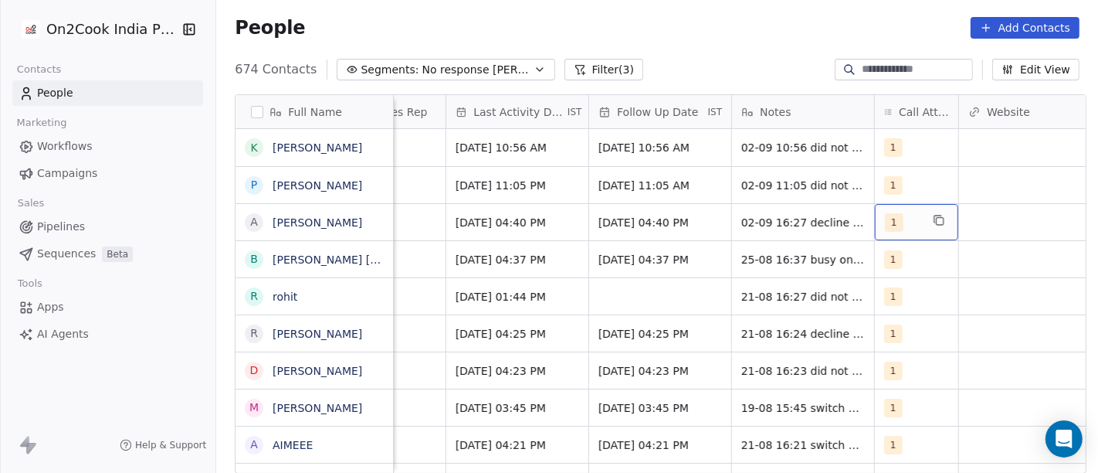
click at [886, 231] on div "1" at bounding box center [916, 222] width 83 height 36
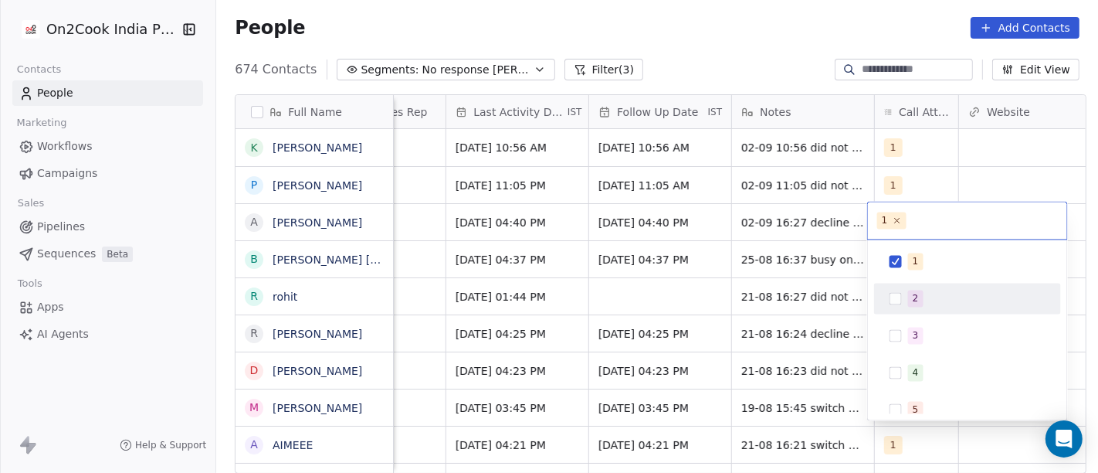
click at [892, 310] on div "2" at bounding box center [968, 298] width 175 height 25
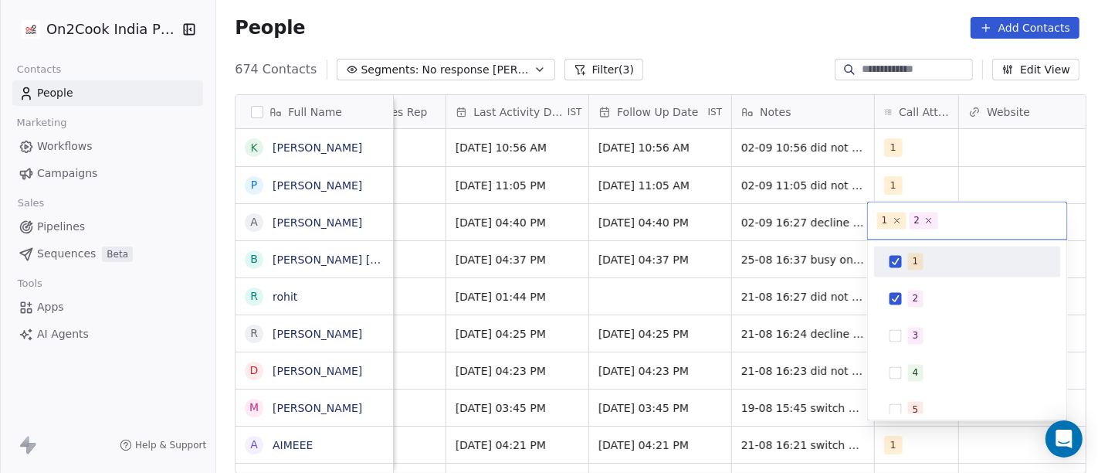
click at [921, 257] on div "1" at bounding box center [976, 261] width 137 height 17
click at [729, 47] on html "On2Cook India Pvt. Ltd. Contacts People Marketing Workflows Campaigns Sales Pip…" at bounding box center [549, 236] width 1098 height 473
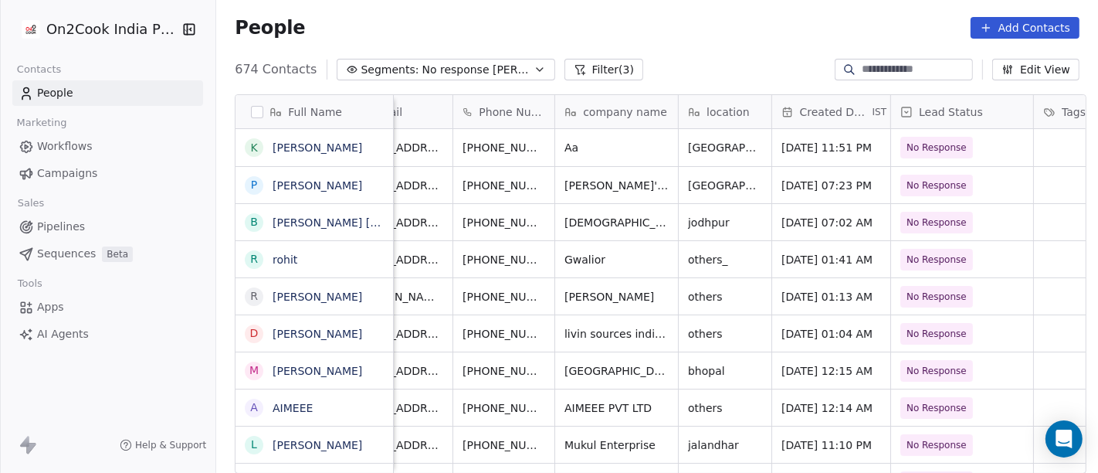
scroll to position [0, 0]
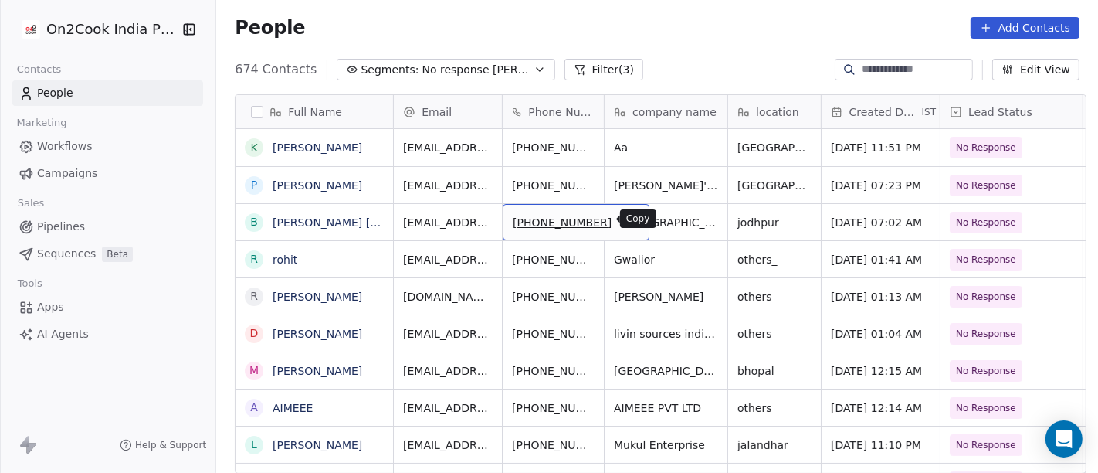
click at [624, 219] on icon "grid" at bounding box center [630, 220] width 12 height 12
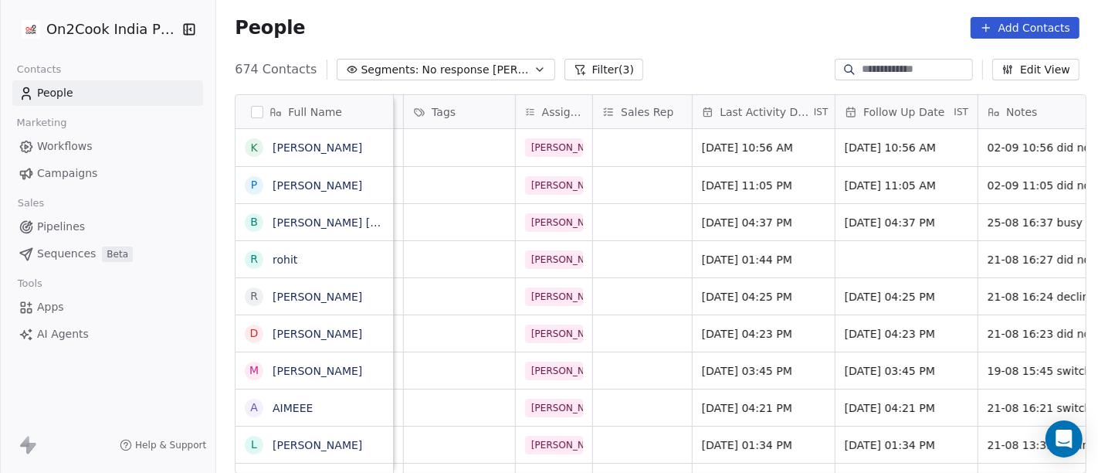
scroll to position [0, 688]
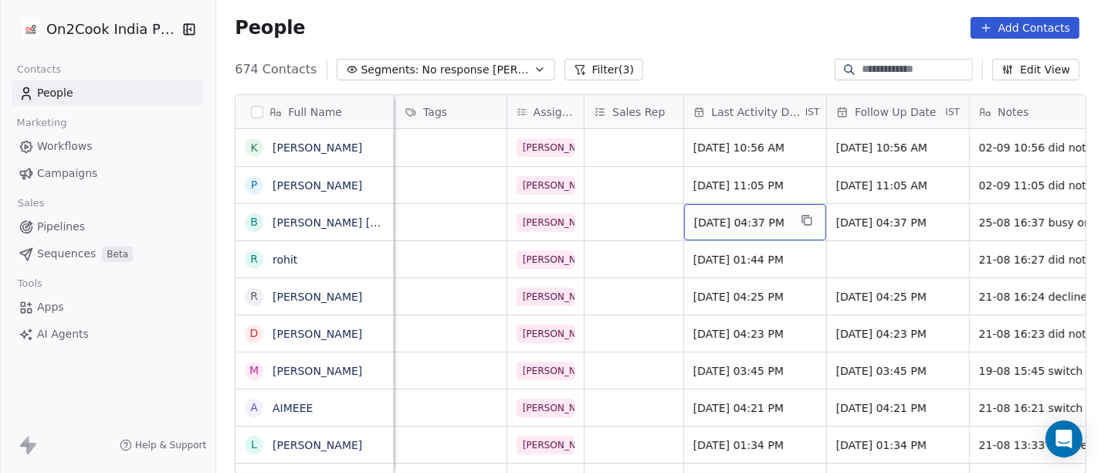
click at [754, 218] on span "[DATE] 04:37 PM" at bounding box center [741, 222] width 94 height 15
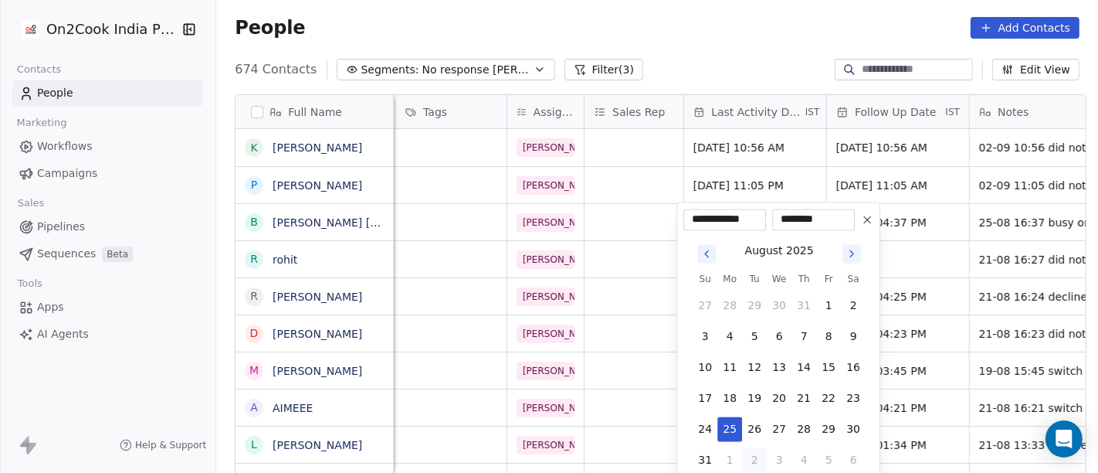
click at [758, 456] on button "2" at bounding box center [754, 459] width 25 height 25
type input "**********"
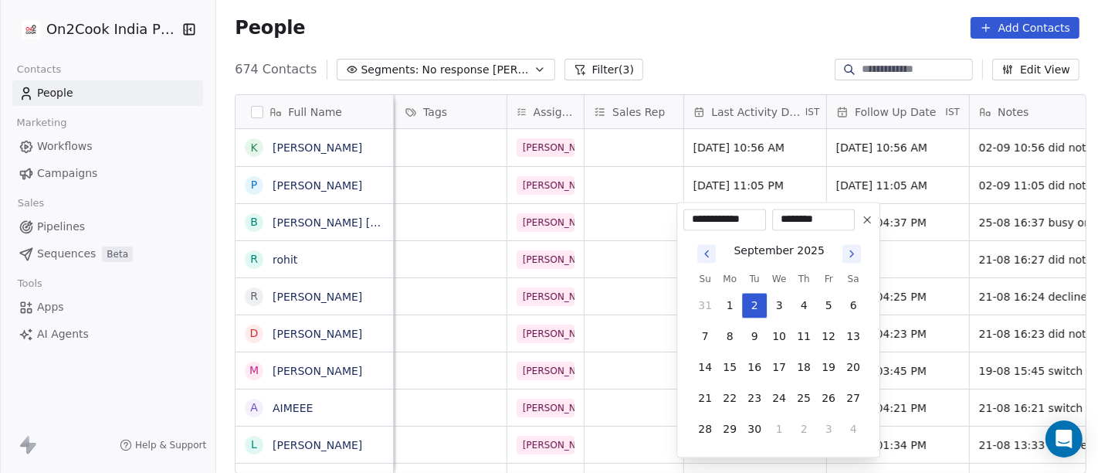
click at [728, 13] on html "On2Cook India Pvt. Ltd. Contacts People Marketing Workflows Campaigns Sales Pip…" at bounding box center [549, 236] width 1098 height 473
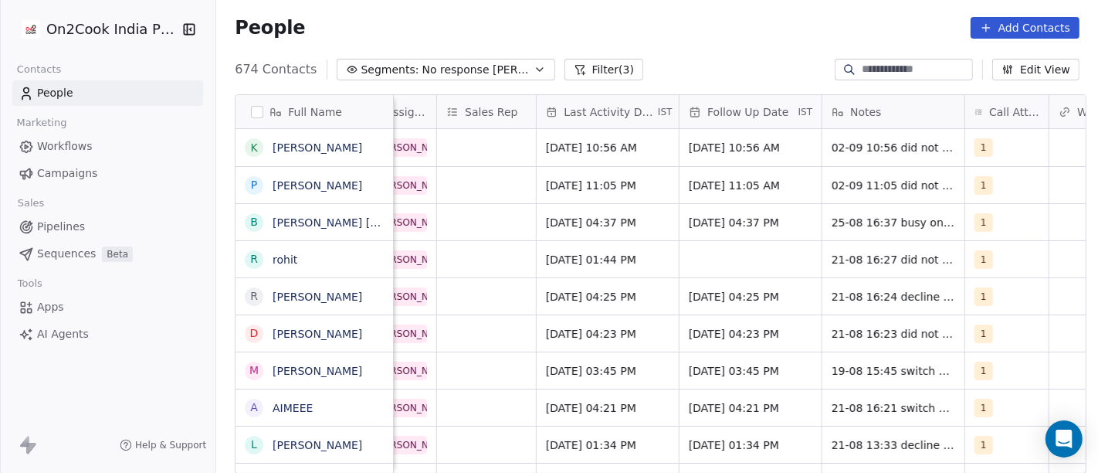
scroll to position [0, 837]
click at [719, 222] on span "[DATE] 04:37 PM" at bounding box center [736, 222] width 94 height 15
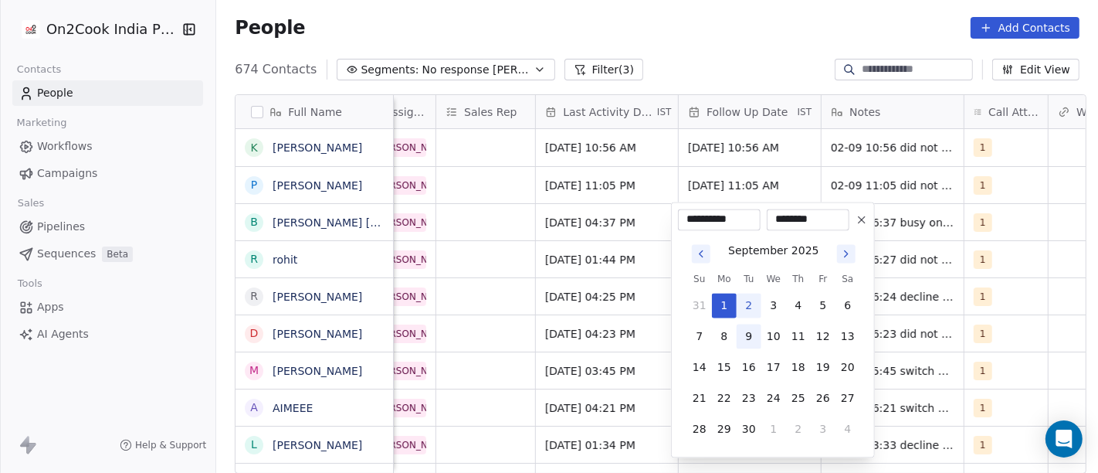
click at [744, 334] on button "9" at bounding box center [749, 336] width 25 height 25
type input "**********"
click at [718, 38] on html "On2Cook India Pvt. Ltd. Contacts People Marketing Workflows Campaigns Sales Pip…" at bounding box center [549, 236] width 1098 height 473
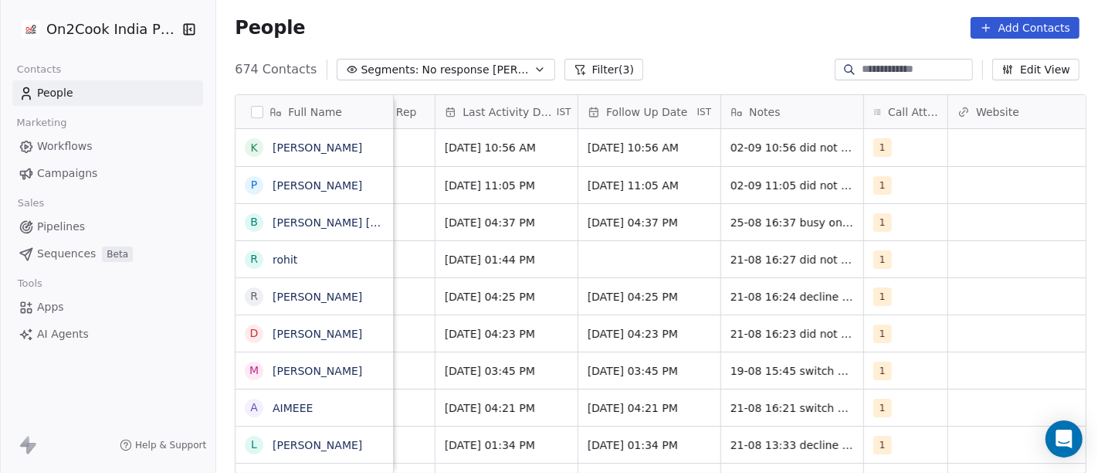
scroll to position [0, 938]
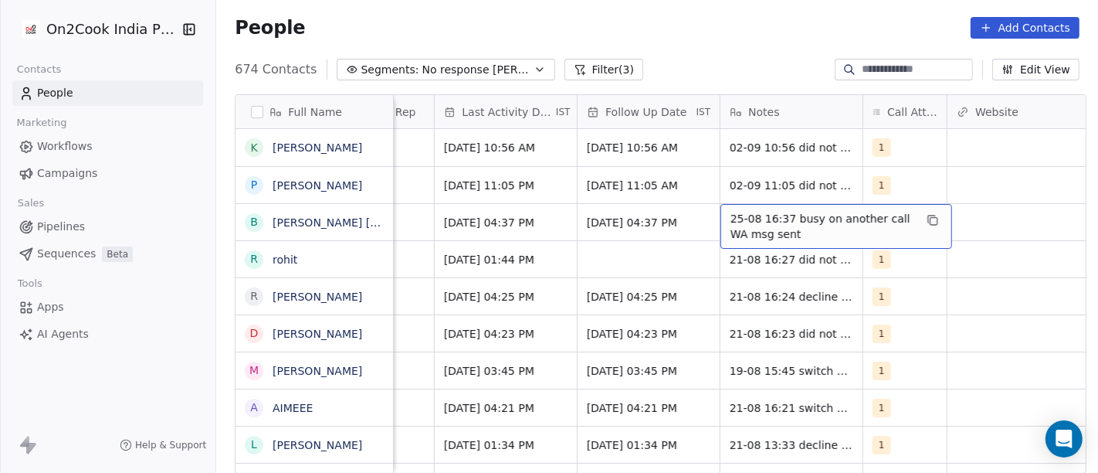
click at [801, 222] on span "25-08 16:37 busy on another call WA msg sent" at bounding box center [823, 226] width 184 height 31
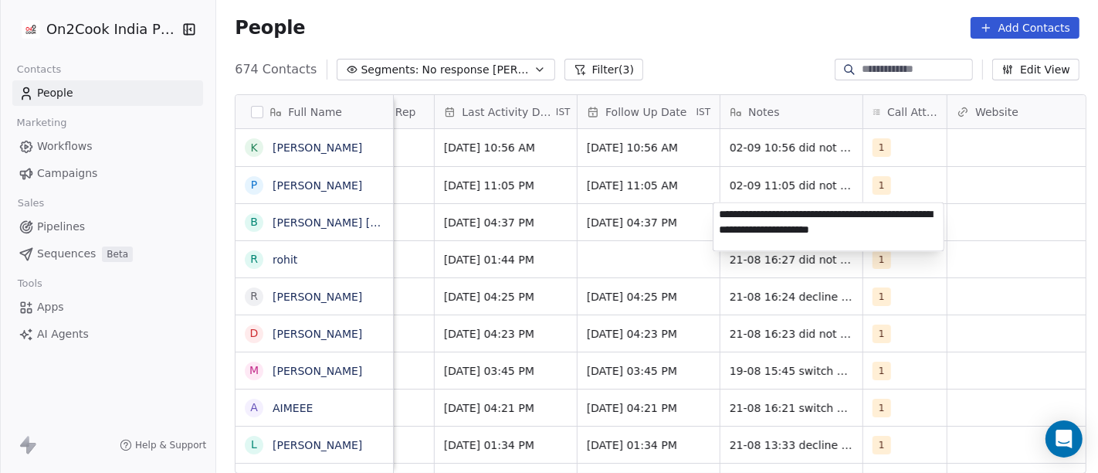
type textarea "**********"
click at [717, 40] on html "On2Cook India Pvt. Ltd. Contacts People Marketing Workflows Campaigns Sales Pip…" at bounding box center [549, 236] width 1098 height 473
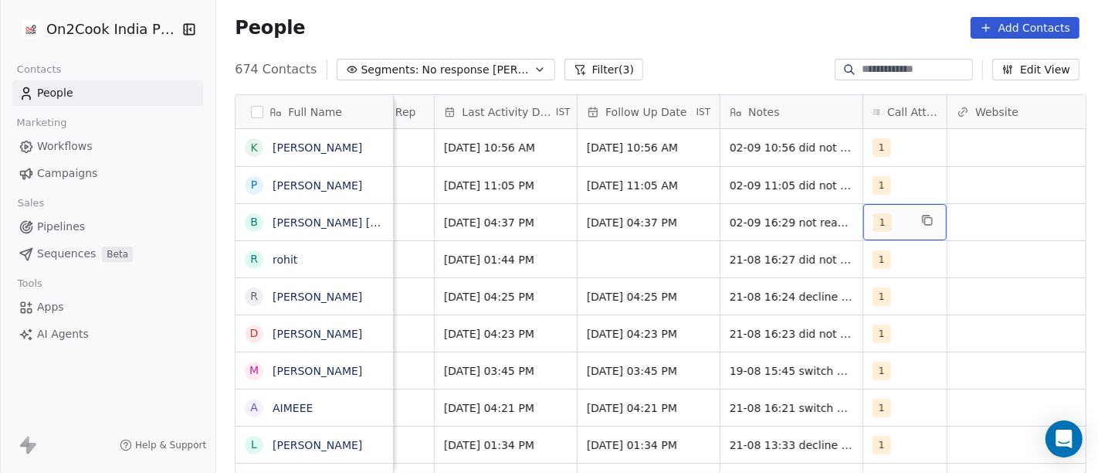
click at [881, 229] on span "1" at bounding box center [883, 222] width 19 height 19
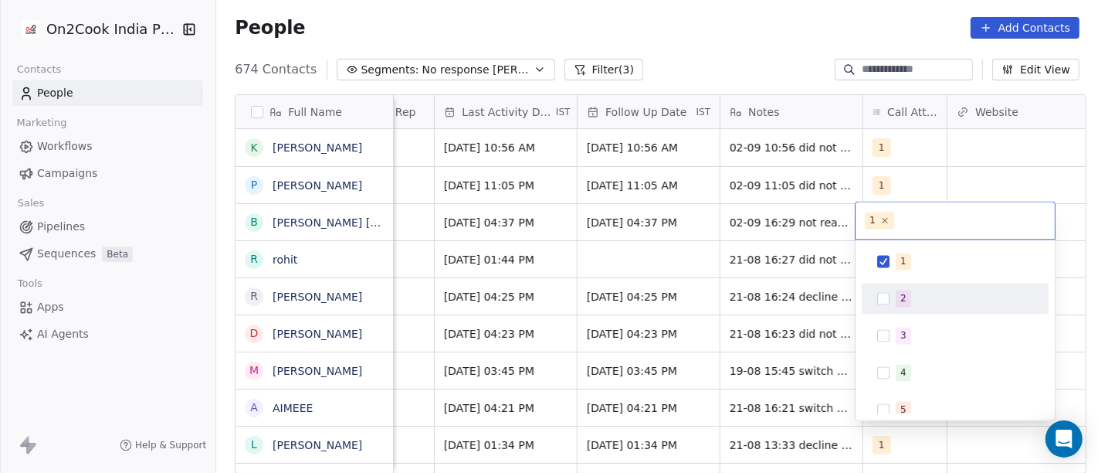
click at [881, 292] on button "Suggestions" at bounding box center [883, 298] width 12 height 12
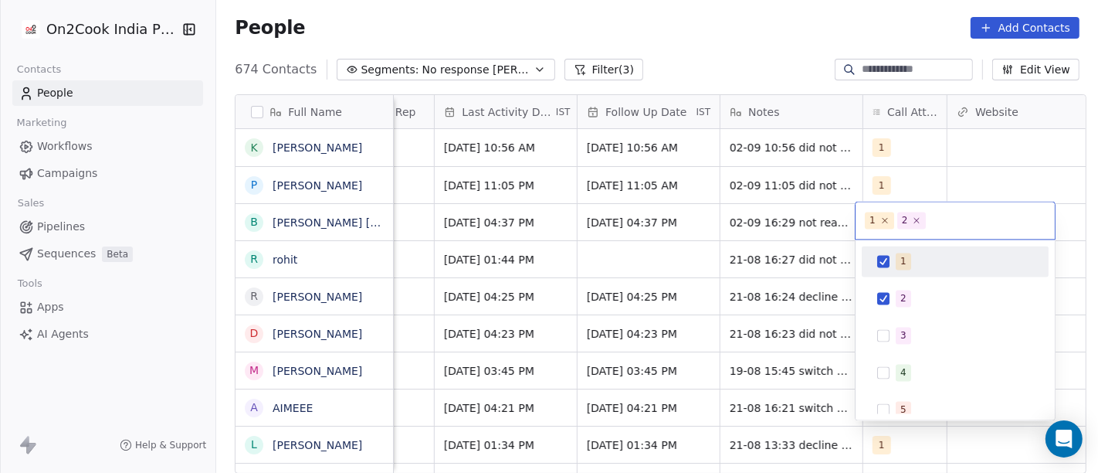
click at [893, 267] on div "1" at bounding box center [955, 261] width 175 height 25
click at [758, 54] on html "On2Cook India Pvt. Ltd. Contacts People Marketing Workflows Campaigns Sales Pip…" at bounding box center [549, 236] width 1098 height 473
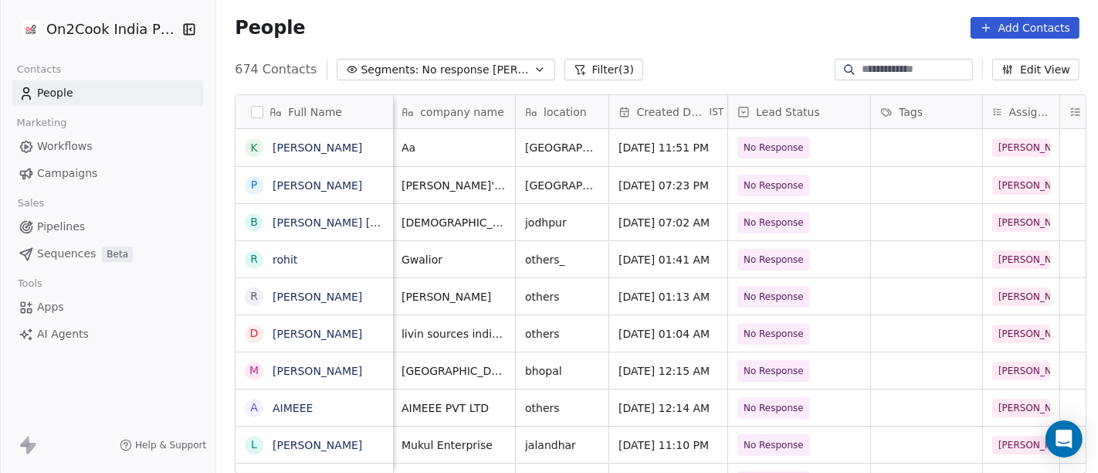
scroll to position [0, 0]
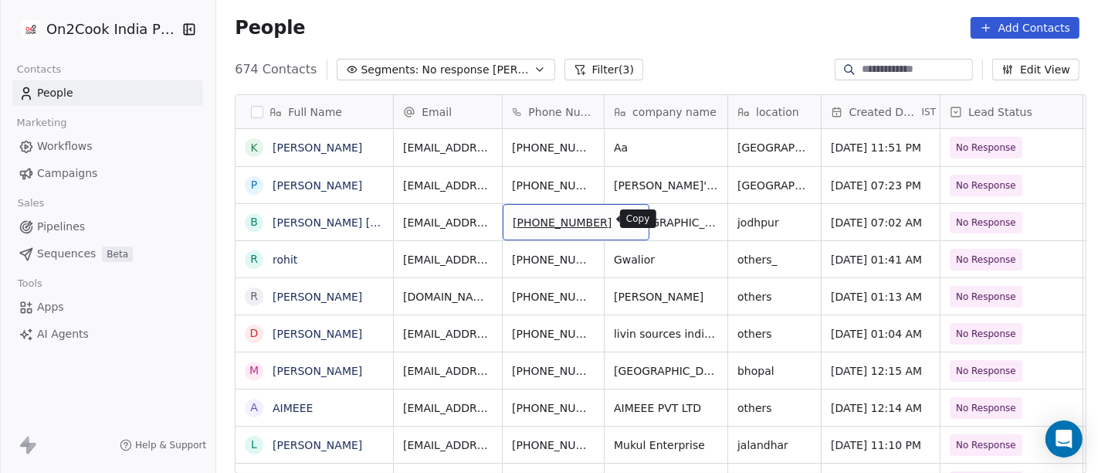
click at [624, 219] on icon "grid" at bounding box center [630, 220] width 12 height 12
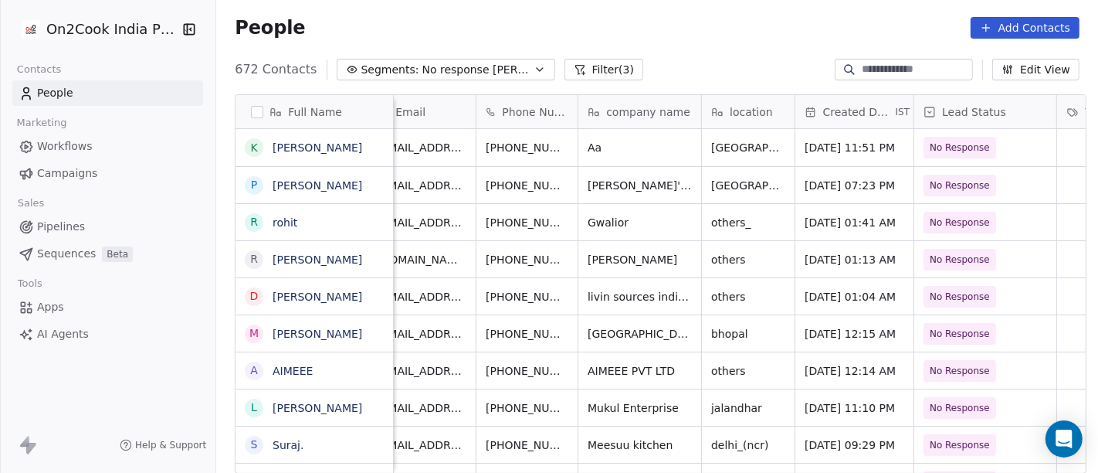
scroll to position [0, 29]
click at [596, 224] on icon "grid" at bounding box center [602, 220] width 12 height 12
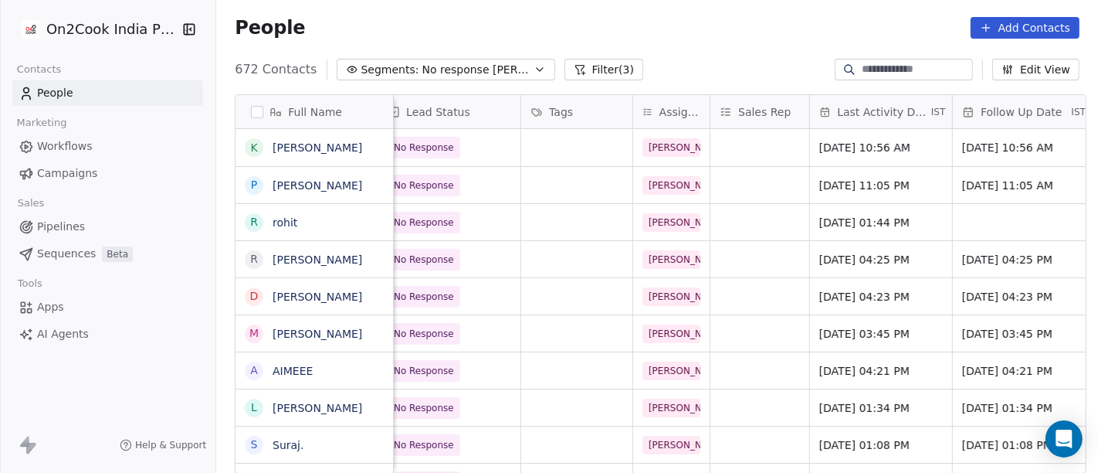
scroll to position [0, 575]
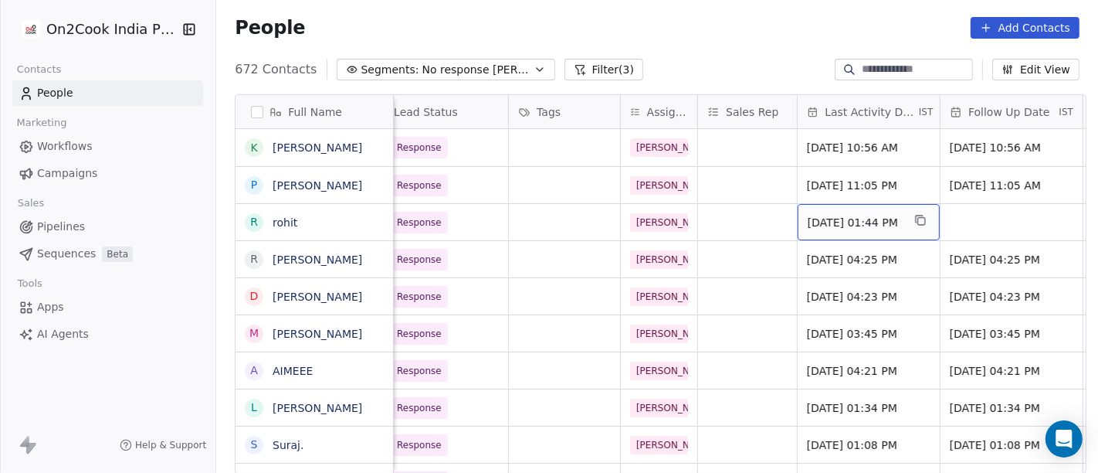
click at [881, 226] on span "[DATE] 01:44 PM" at bounding box center [855, 222] width 94 height 15
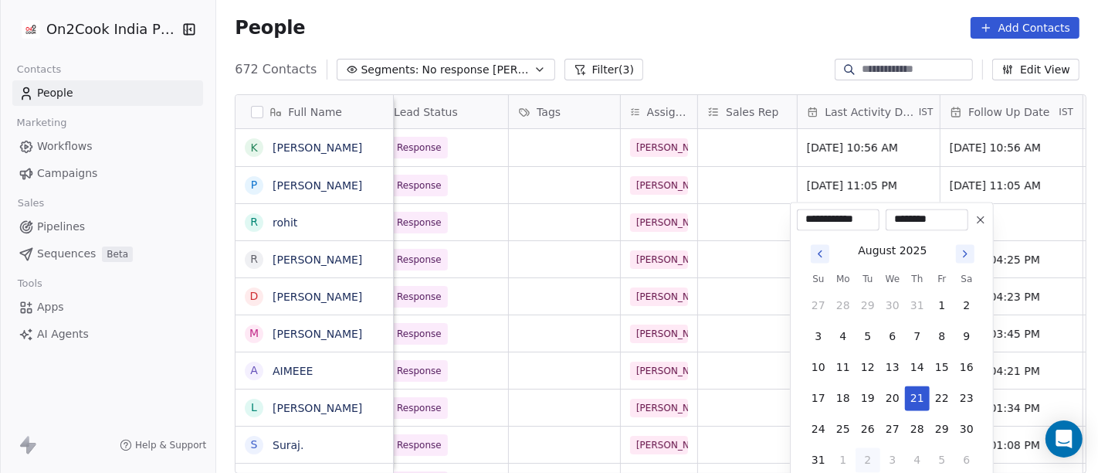
click at [867, 463] on button "2" at bounding box center [868, 459] width 25 height 25
type input "**********"
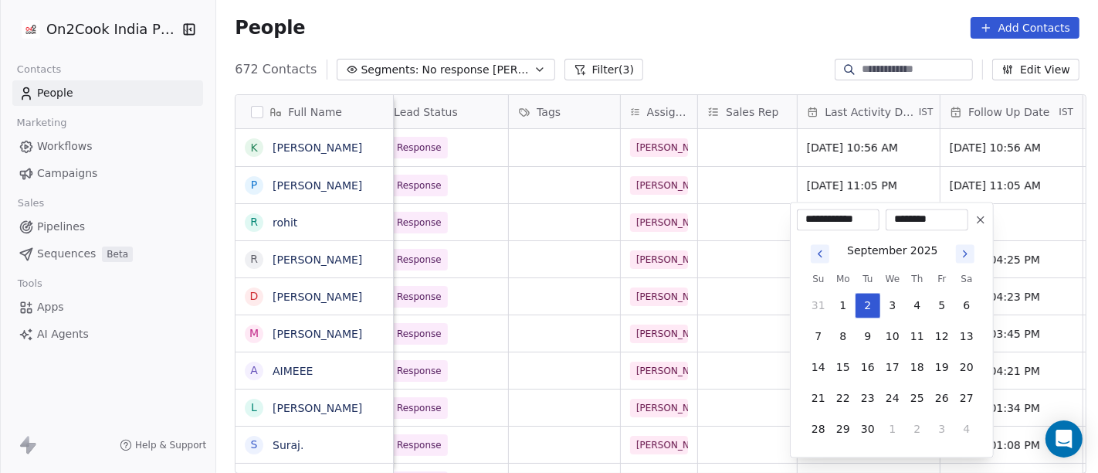
click at [762, 19] on html "On2Cook India Pvt. Ltd. Contacts People Marketing Workflows Campaigns Sales Pip…" at bounding box center [549, 236] width 1098 height 473
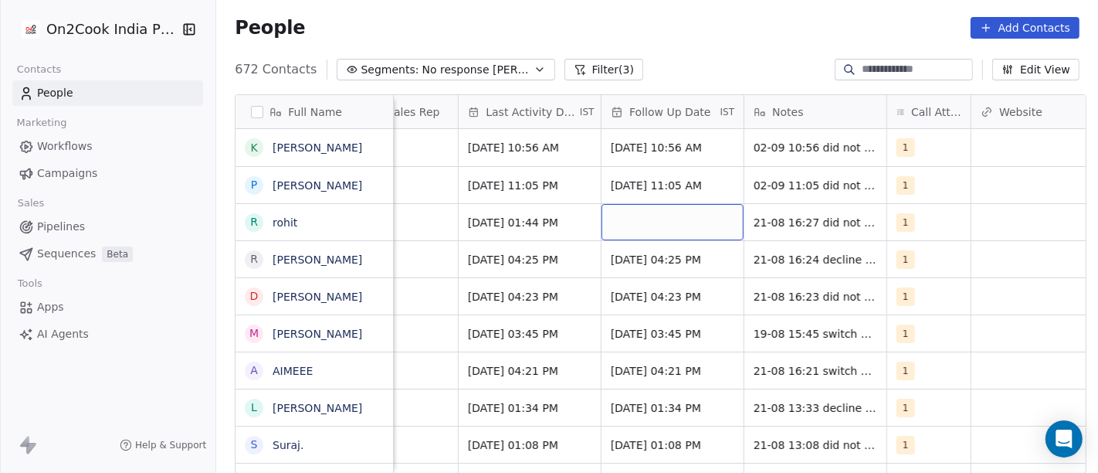
scroll to position [0, 915]
click at [670, 219] on div "grid" at bounding box center [672, 222] width 142 height 36
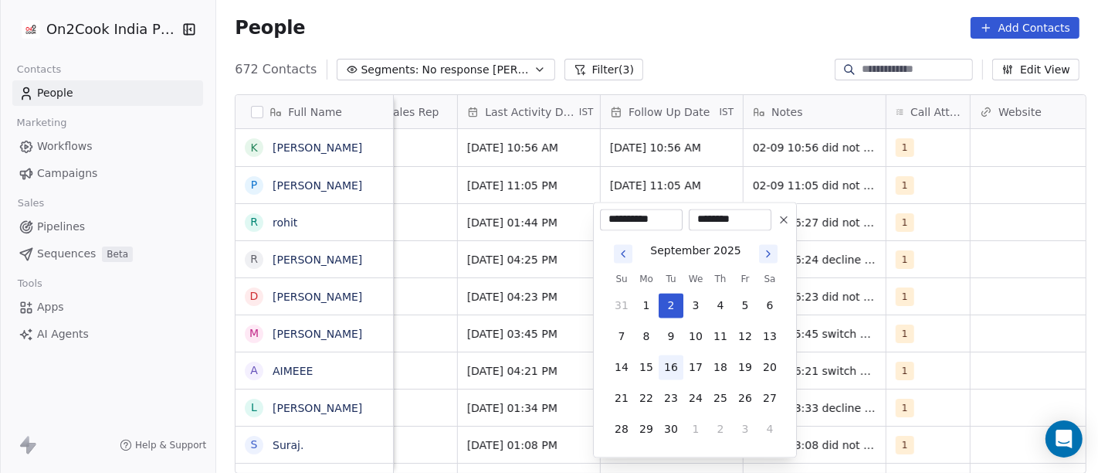
click at [678, 360] on button "16" at bounding box center [671, 367] width 25 height 25
type input "**********"
click at [667, 5] on html "On2Cook India Pvt. Ltd. Contacts People Marketing Workflows Campaigns Sales Pip…" at bounding box center [549, 236] width 1098 height 473
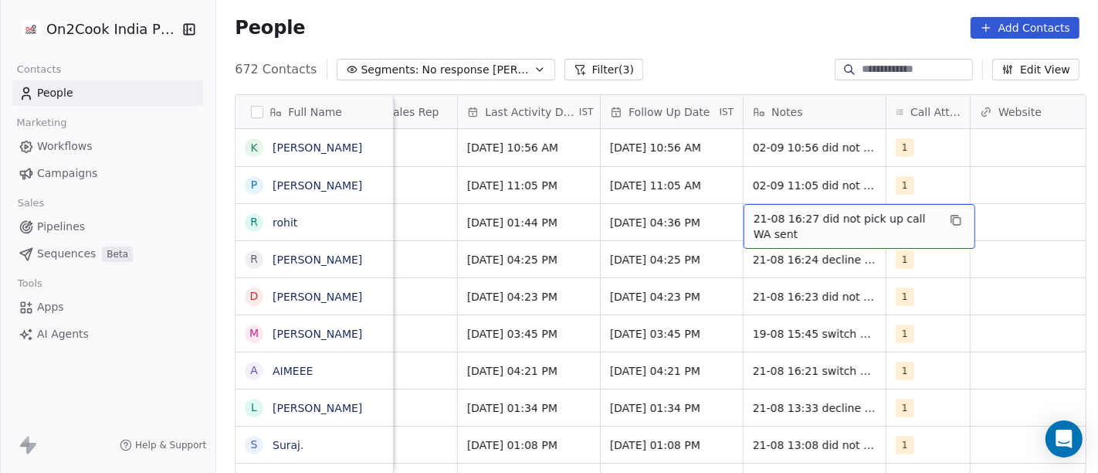
click at [788, 216] on span "21-08 16:27 did not pick up call WA sent" at bounding box center [846, 226] width 184 height 31
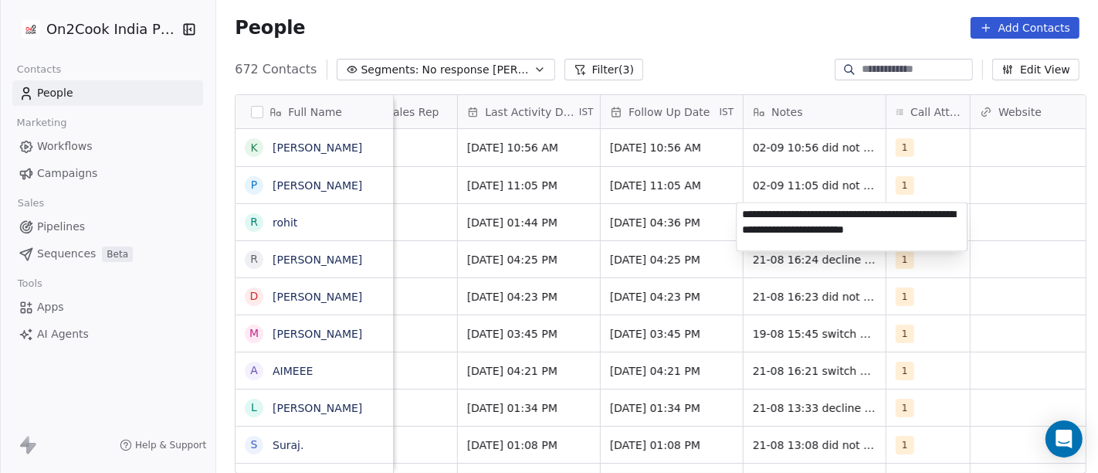
type textarea "**********"
click at [745, 151] on html "On2Cook India Pvt. Ltd. Contacts People Marketing Workflows Campaigns Sales Pip…" at bounding box center [549, 236] width 1098 height 473
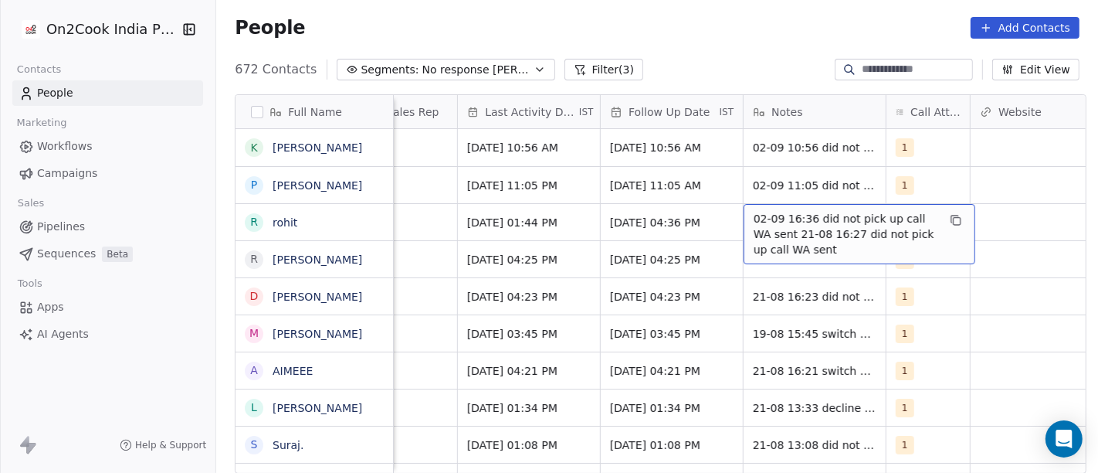
click at [877, 224] on span "02-09 16:36 did not pick up call WA sent 21-08 16:27 did not pick up call WA se…" at bounding box center [846, 234] width 184 height 46
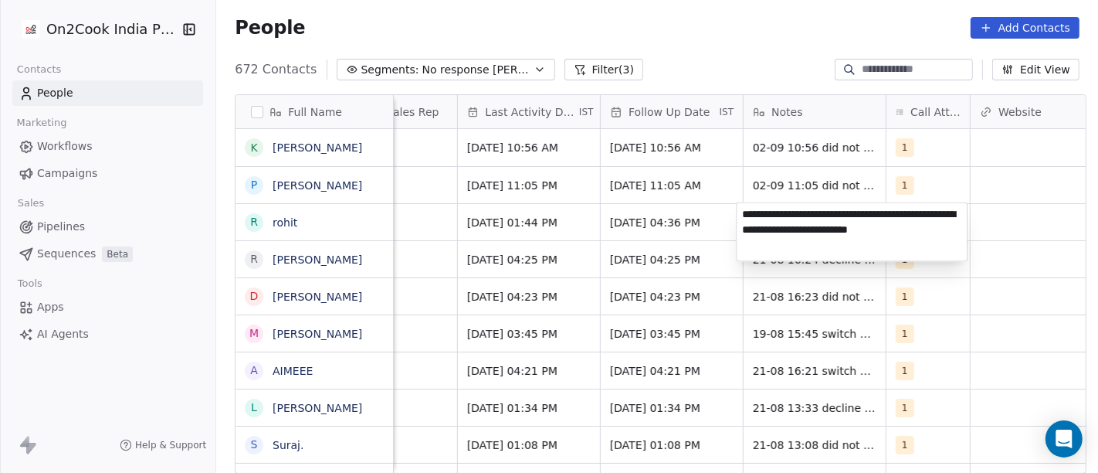
click at [816, 174] on html "On2Cook India Pvt. Ltd. Contacts People Marketing Workflows Campaigns Sales Pip…" at bounding box center [549, 236] width 1098 height 473
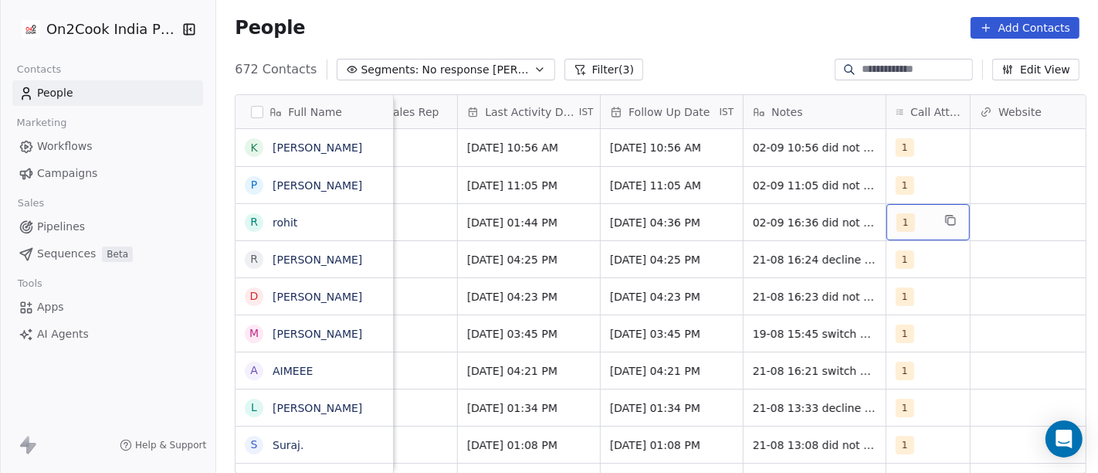
click at [925, 217] on div "1" at bounding box center [928, 222] width 83 height 36
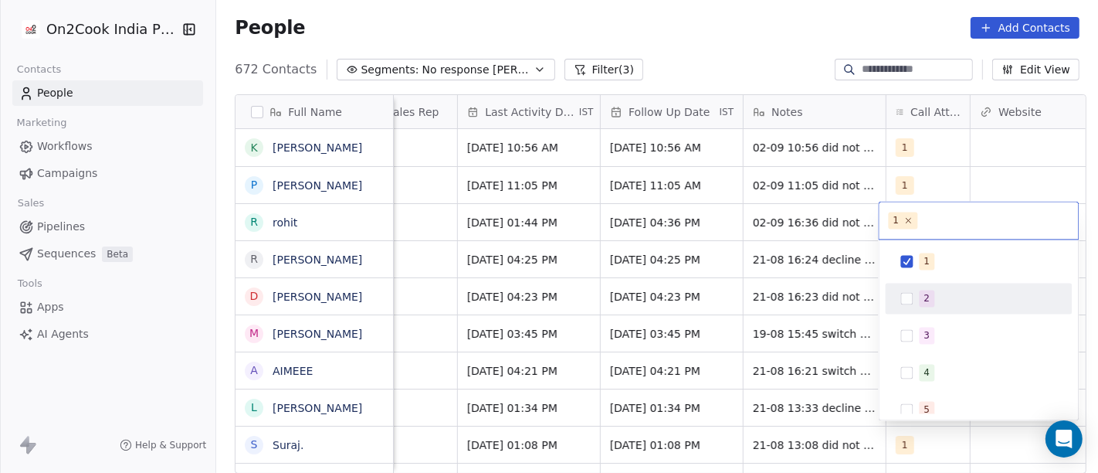
click at [910, 286] on div "2" at bounding box center [979, 298] width 175 height 25
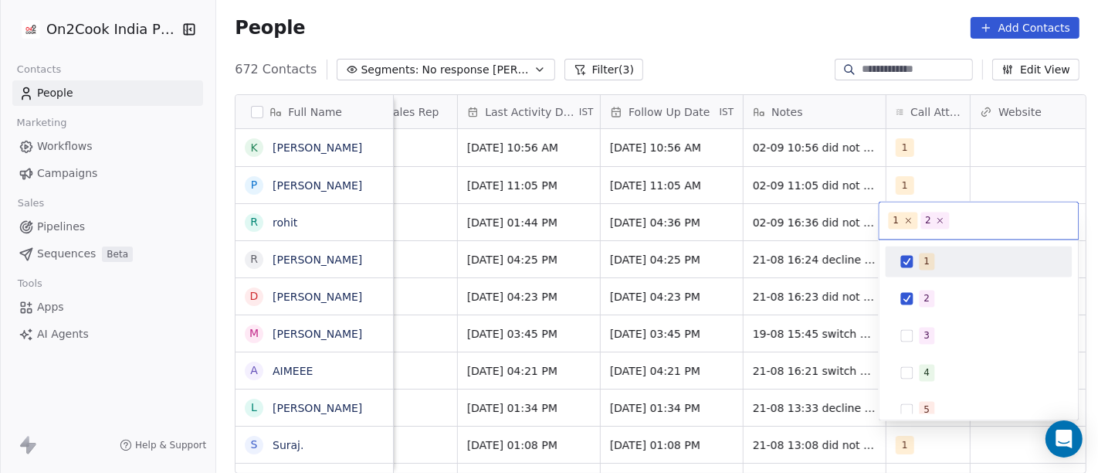
click at [911, 270] on div "1" at bounding box center [979, 261] width 175 height 25
click at [750, 49] on html "On2Cook India Pvt. Ltd. Contacts People Marketing Workflows Campaigns Sales Pip…" at bounding box center [549, 236] width 1098 height 473
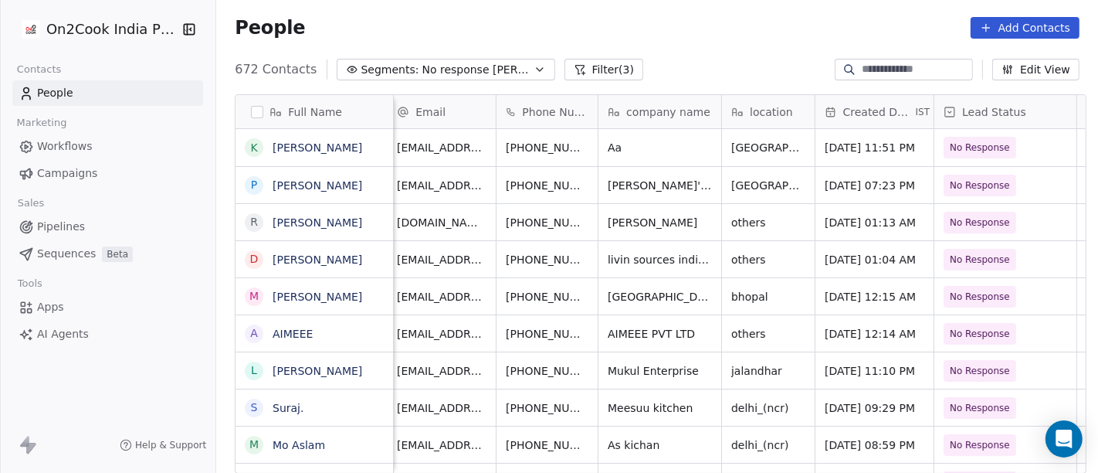
scroll to position [0, 0]
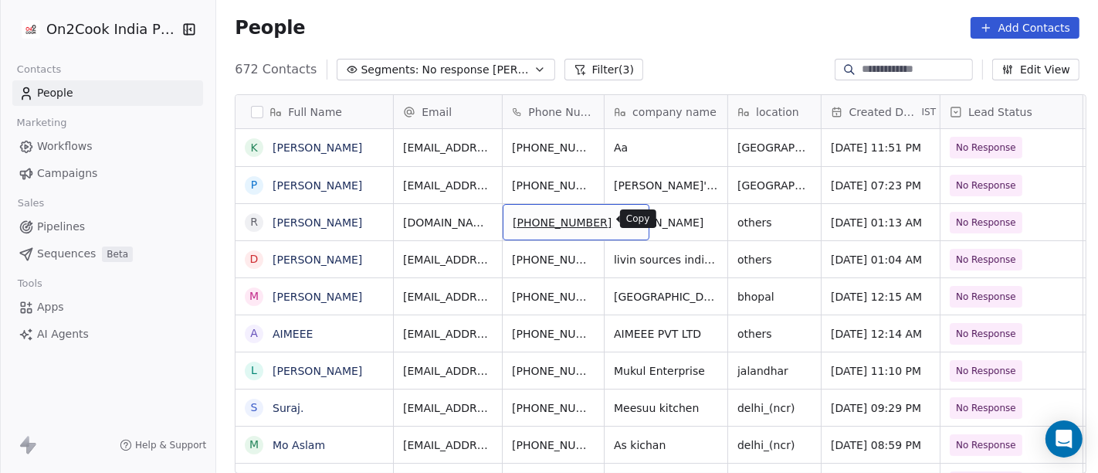
click at [624, 223] on icon "grid" at bounding box center [630, 220] width 12 height 12
click at [741, 19] on div "People Add Contacts" at bounding box center [657, 28] width 845 height 22
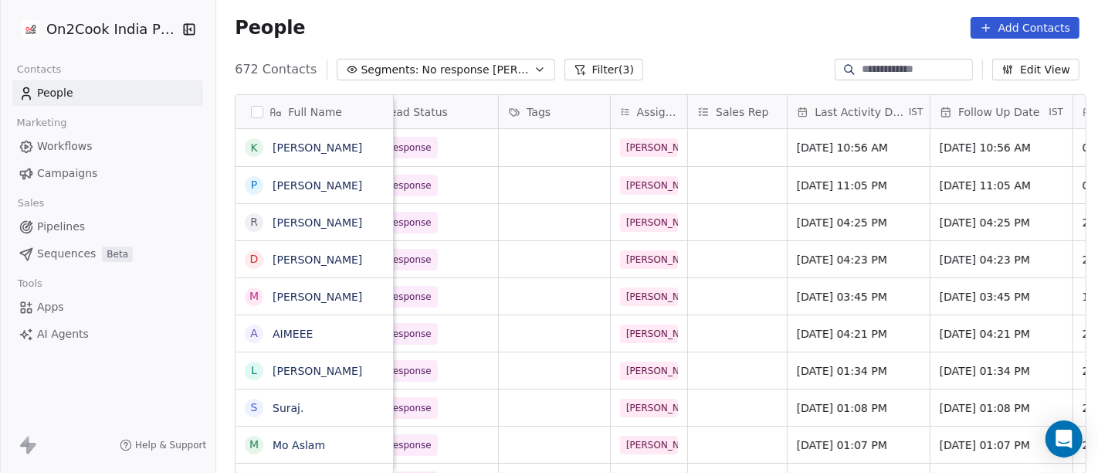
scroll to position [0, 587]
click at [821, 215] on span "[DATE] 04:25 PM" at bounding box center [843, 222] width 94 height 15
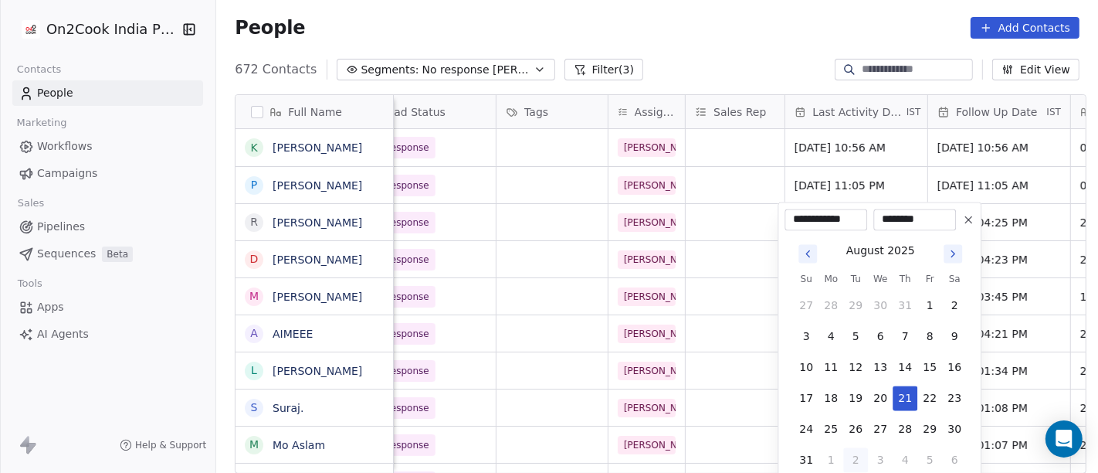
click at [857, 462] on button "2" at bounding box center [855, 459] width 25 height 25
type input "**********"
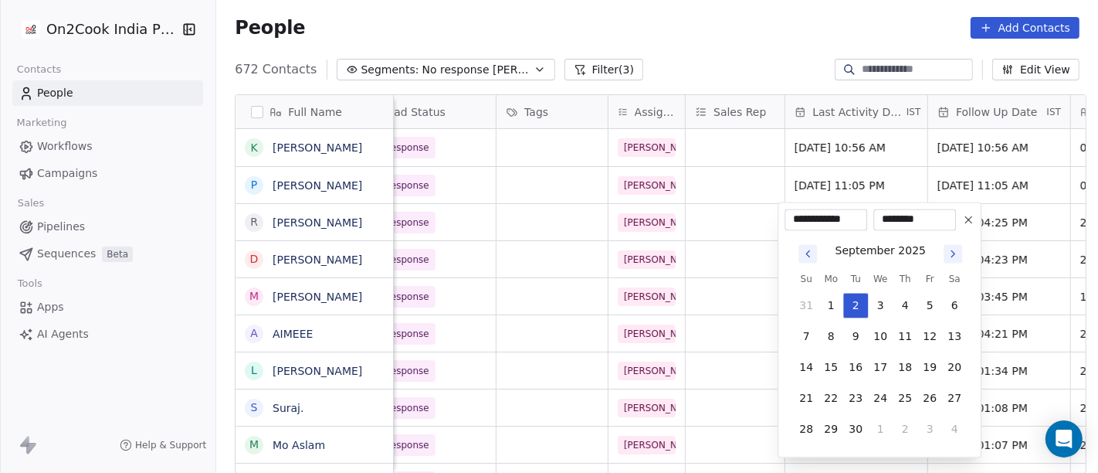
click at [758, 42] on html "On2Cook India Pvt. Ltd. Contacts People Marketing Workflows Campaigns Sales Pip…" at bounding box center [549, 236] width 1098 height 473
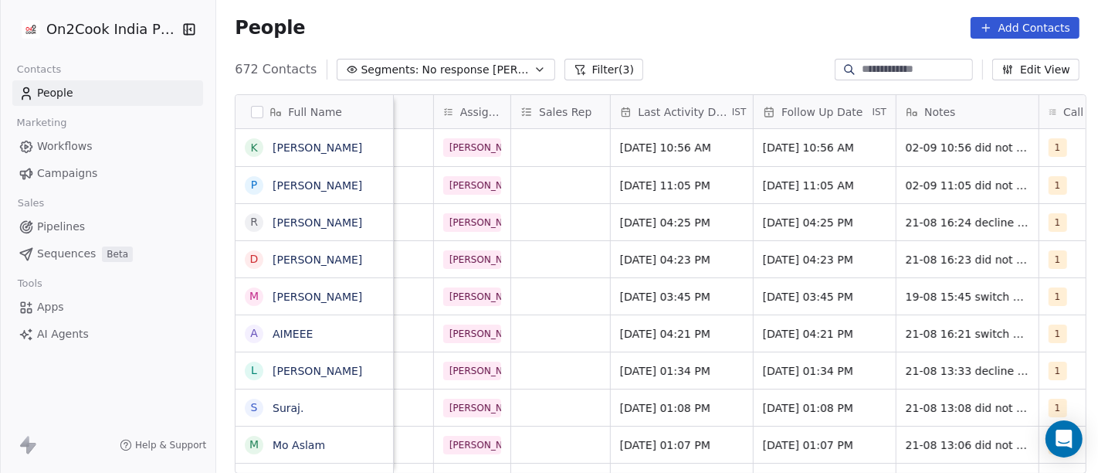
scroll to position [0, 776]
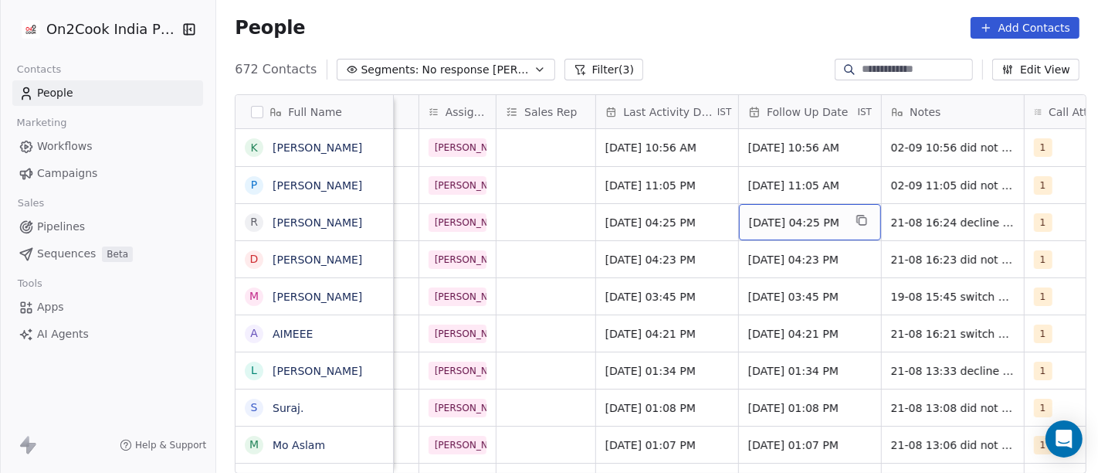
click at [822, 230] on div "[DATE] 04:25 PM" at bounding box center [810, 222] width 142 height 36
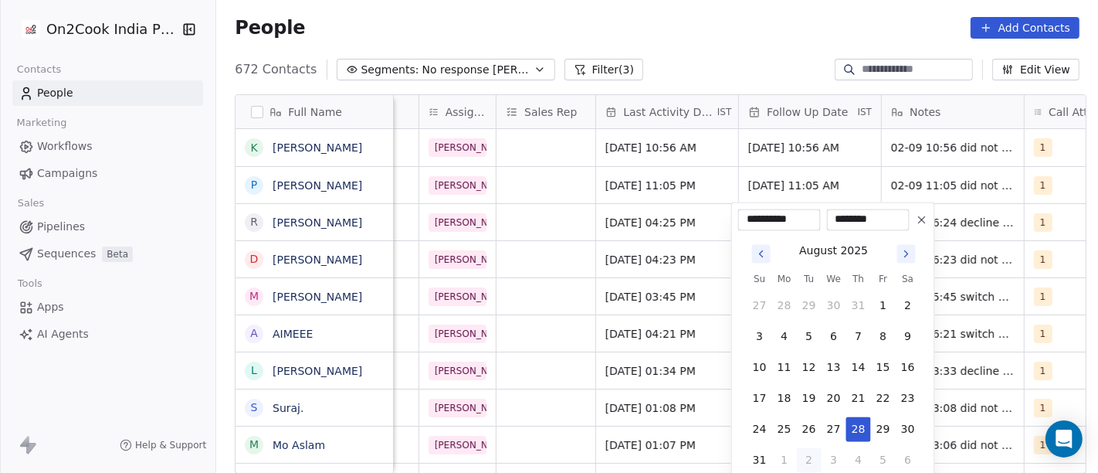
click at [909, 257] on icon "Go to next month" at bounding box center [907, 253] width 12 height 12
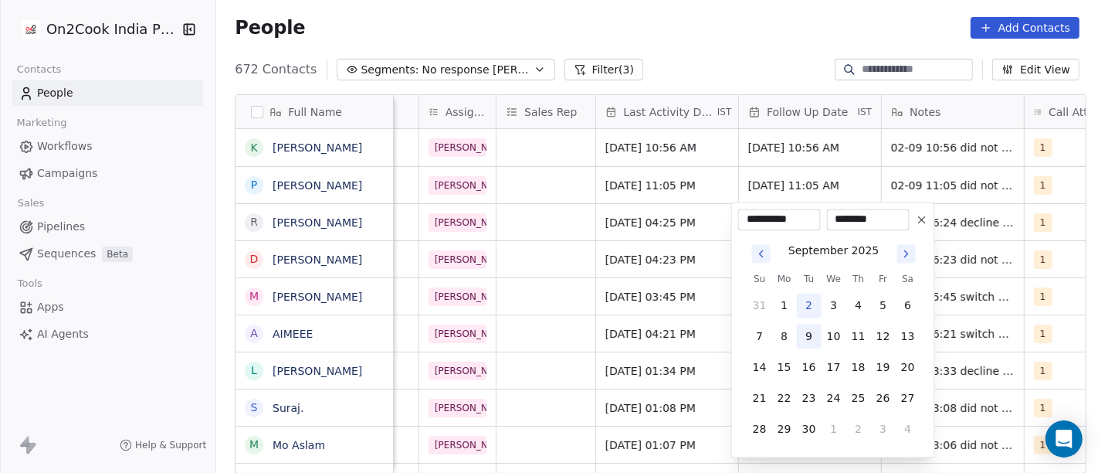
click at [809, 336] on button "9" at bounding box center [809, 336] width 25 height 25
type input "**********"
click at [761, 54] on html "On2Cook India Pvt. Ltd. Contacts People Marketing Workflows Campaigns Sales Pip…" at bounding box center [549, 236] width 1098 height 473
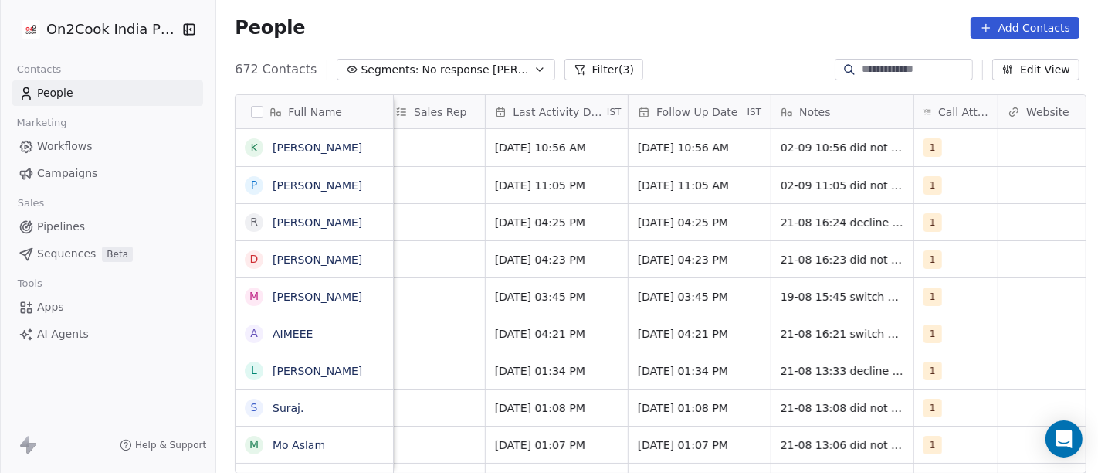
scroll to position [0, 905]
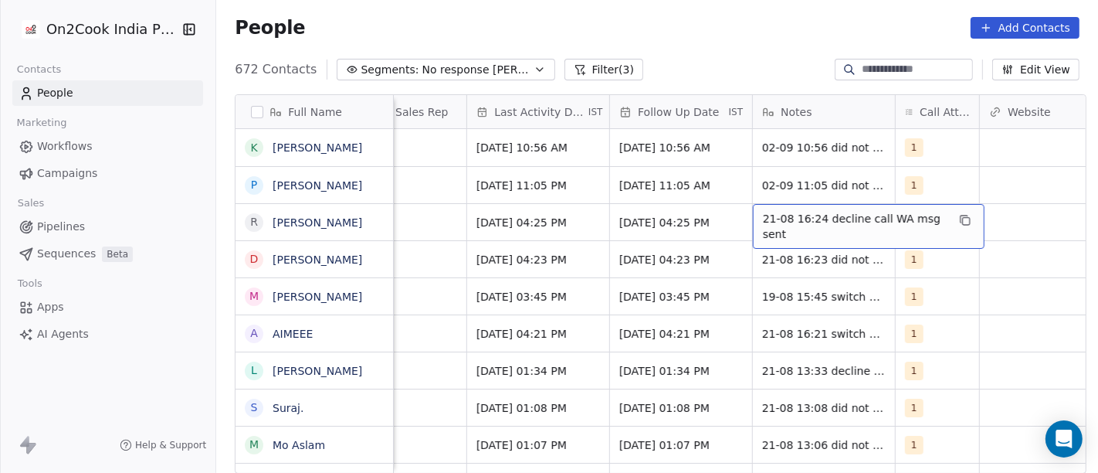
click at [823, 224] on span "21-08 16:24 decline call WA msg sent" at bounding box center [855, 226] width 184 height 31
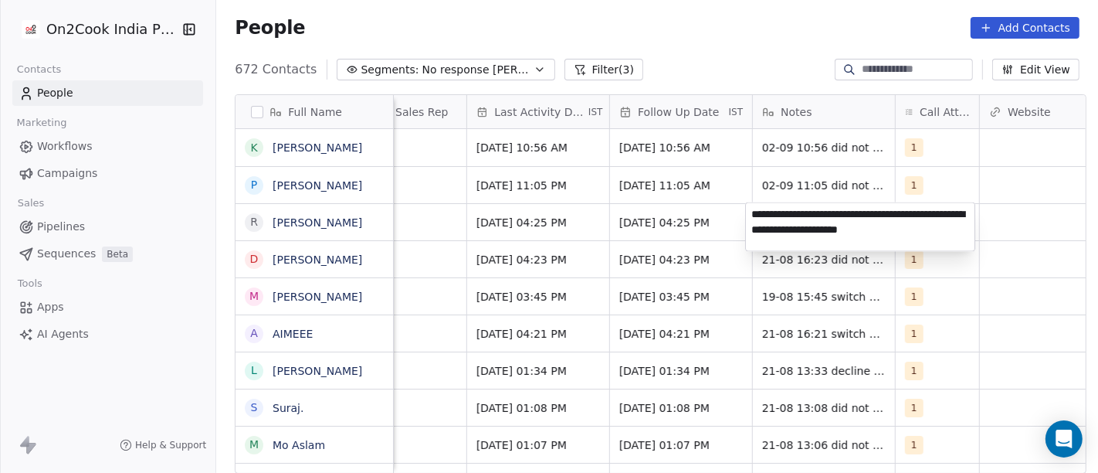
type textarea "**********"
click at [738, 58] on html "On2Cook India Pvt. Ltd. Contacts People Marketing Workflows Campaigns Sales Pip…" at bounding box center [549, 236] width 1098 height 473
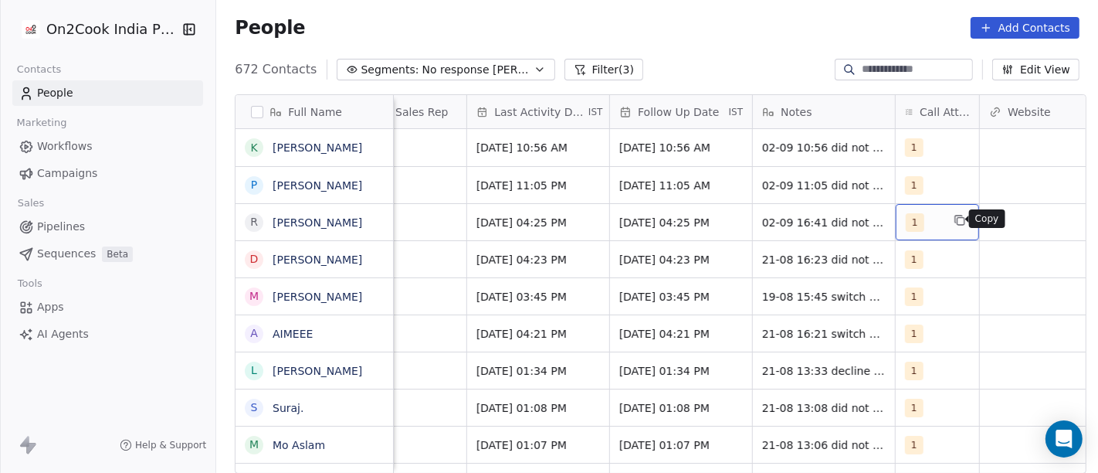
click at [955, 217] on icon "grid" at bounding box center [960, 220] width 12 height 12
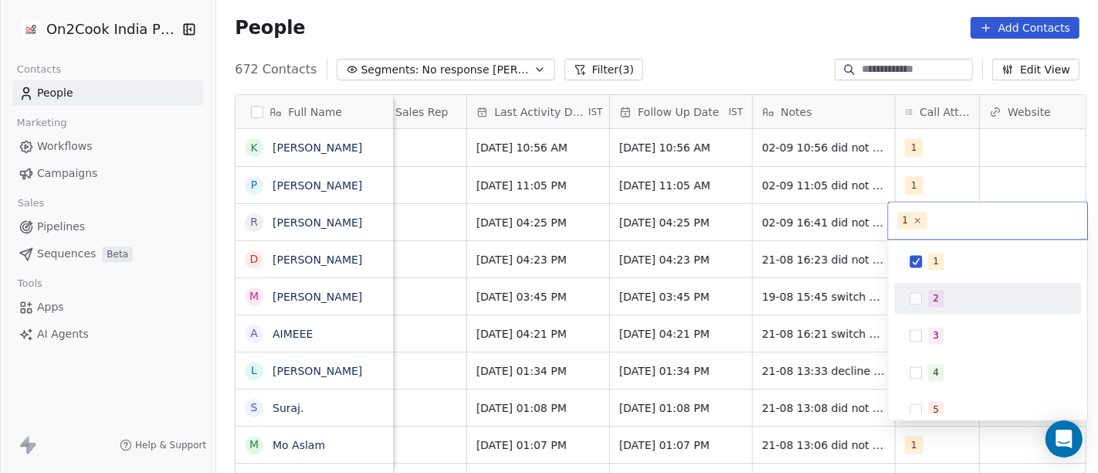
click at [940, 314] on div "1 2 3 4 5 6 7 8 9 10" at bounding box center [987, 428] width 187 height 365
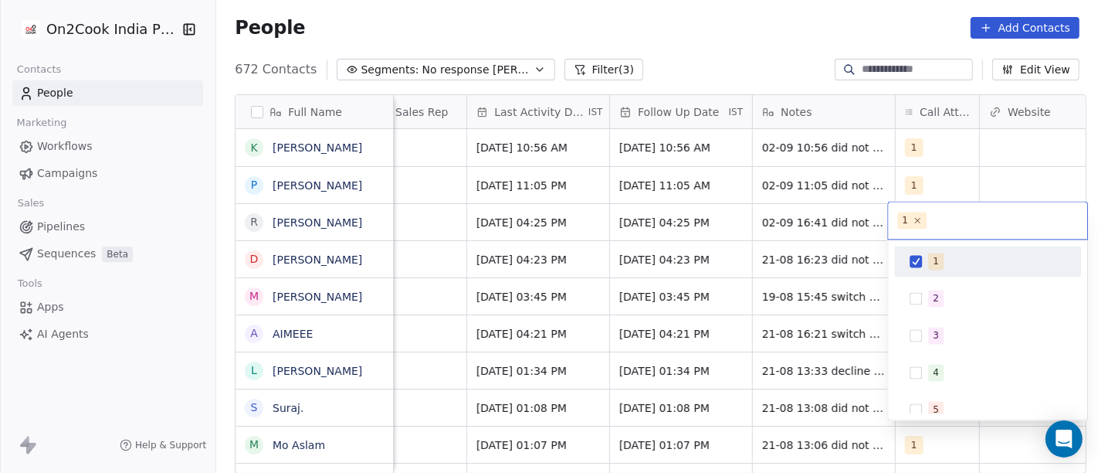
click at [931, 249] on div "1" at bounding box center [988, 261] width 175 height 25
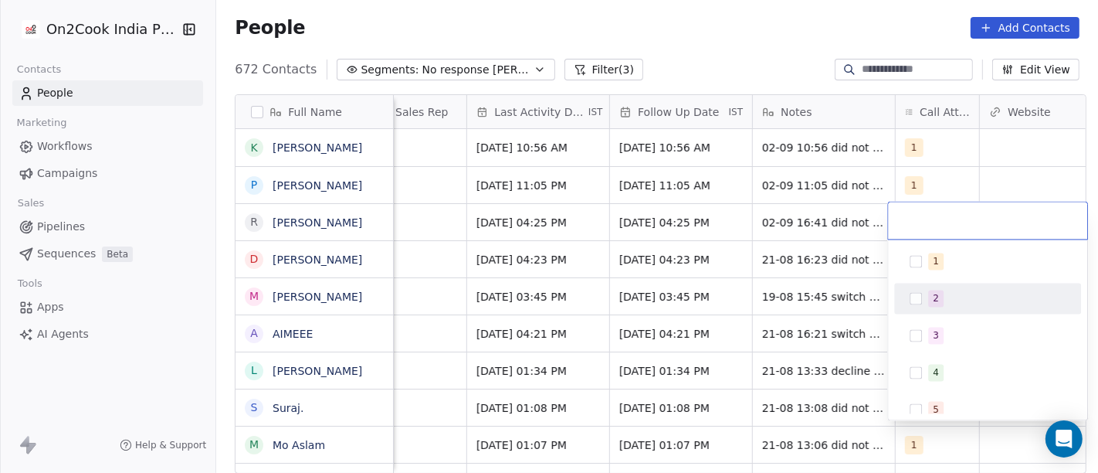
click at [931, 295] on span "2" at bounding box center [935, 298] width 15 height 17
click at [735, 47] on html "On2Cook India Pvt. Ltd. Contacts People Marketing Workflows Campaigns Sales Pip…" at bounding box center [549, 236] width 1098 height 473
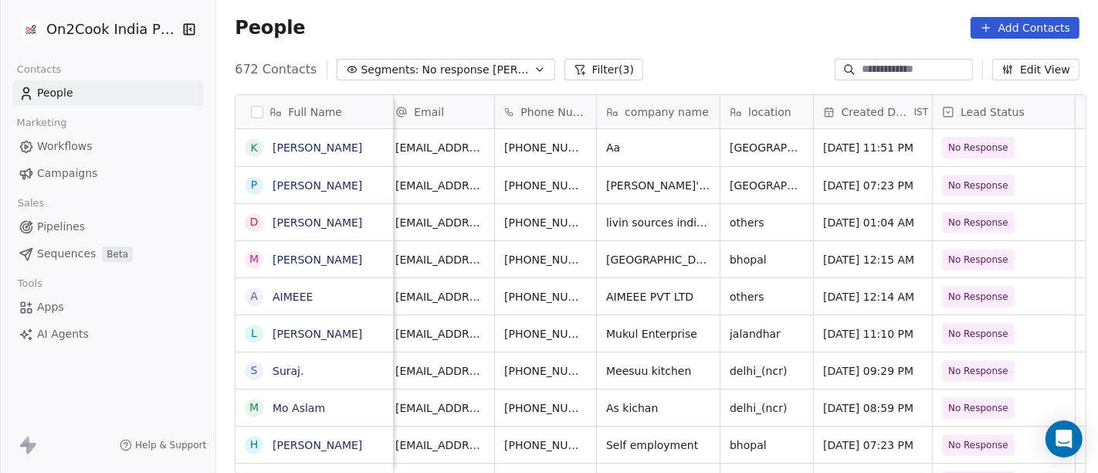
scroll to position [0, 0]
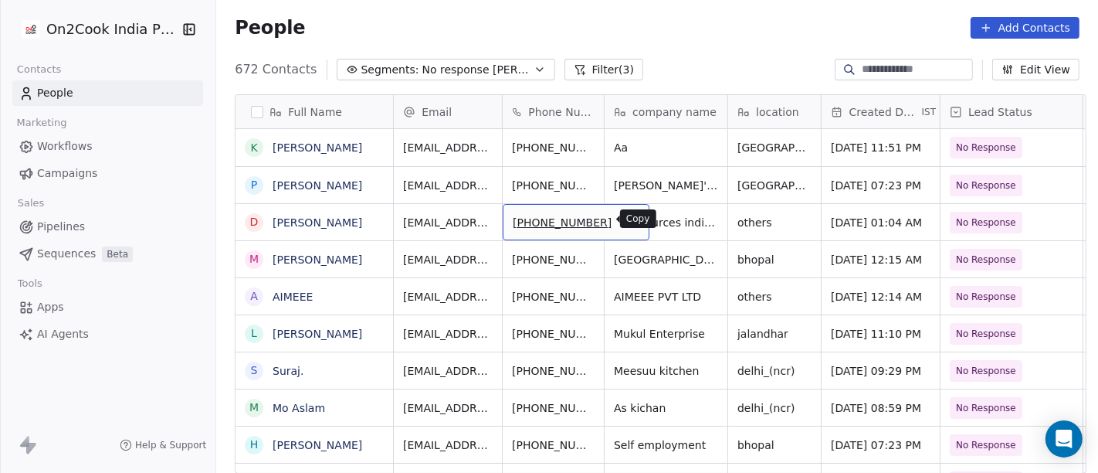
click at [624, 221] on icon "grid" at bounding box center [630, 220] width 12 height 12
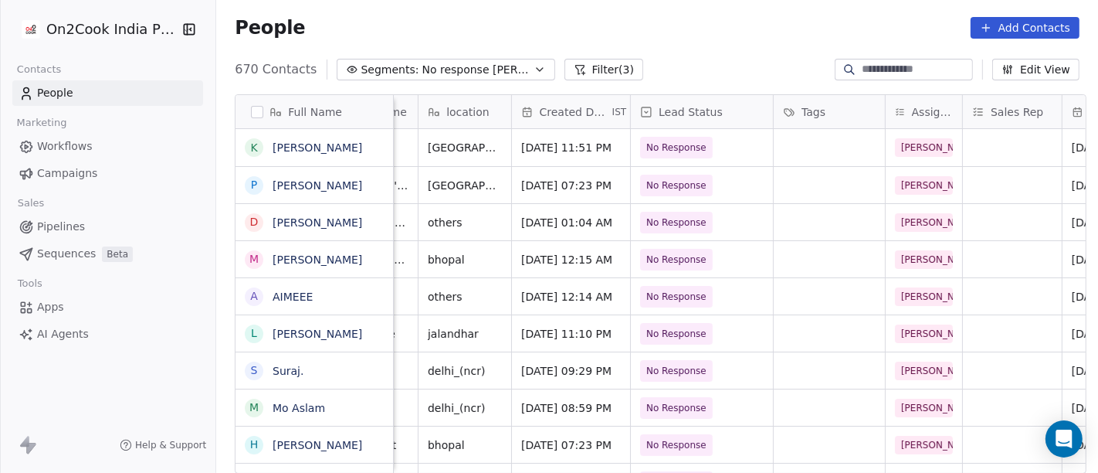
scroll to position [0, 311]
click at [373, 226] on button "grid" at bounding box center [382, 220] width 19 height 19
click at [358, 222] on textarea "**********" at bounding box center [307, 226] width 156 height 48
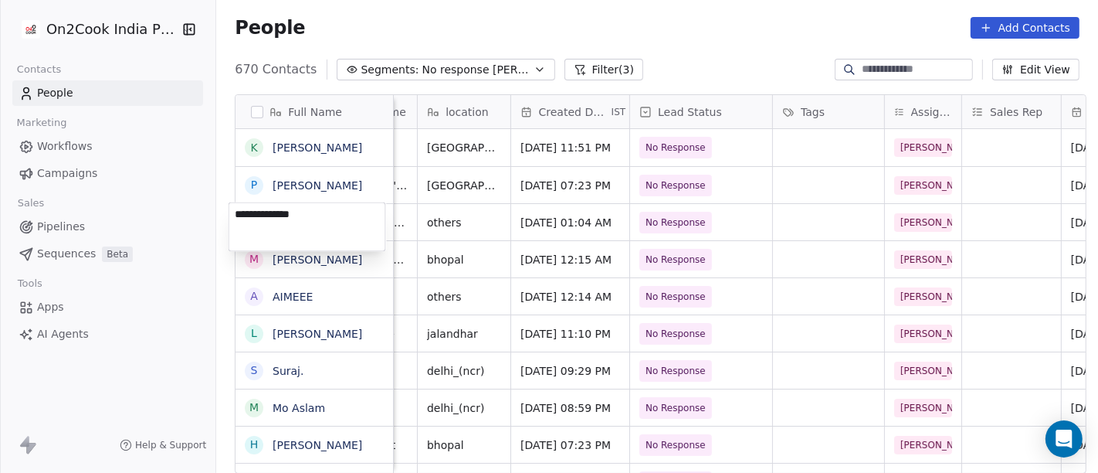
click at [514, 229] on html "On2Cook India Pvt. Ltd. Contacts People Marketing Workflows Campaigns Sales Pip…" at bounding box center [549, 236] width 1098 height 473
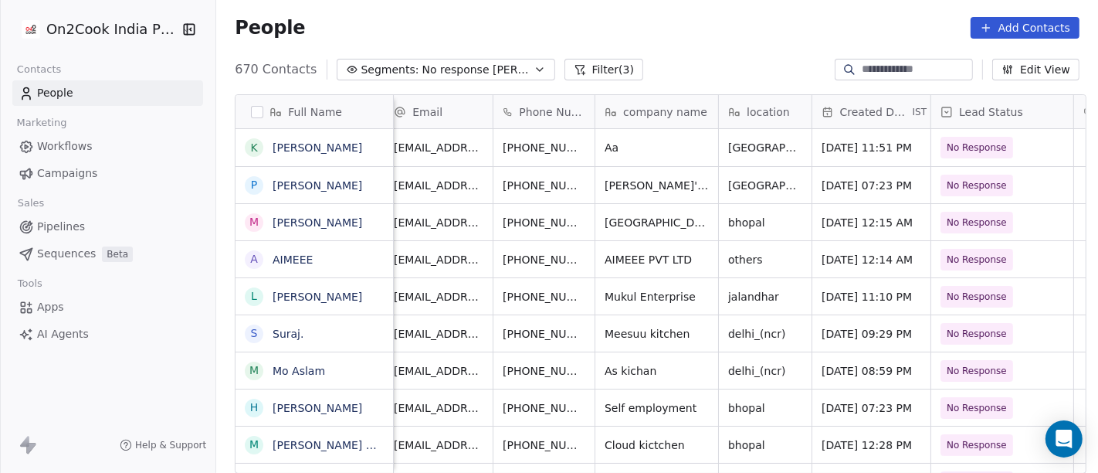
scroll to position [0, 0]
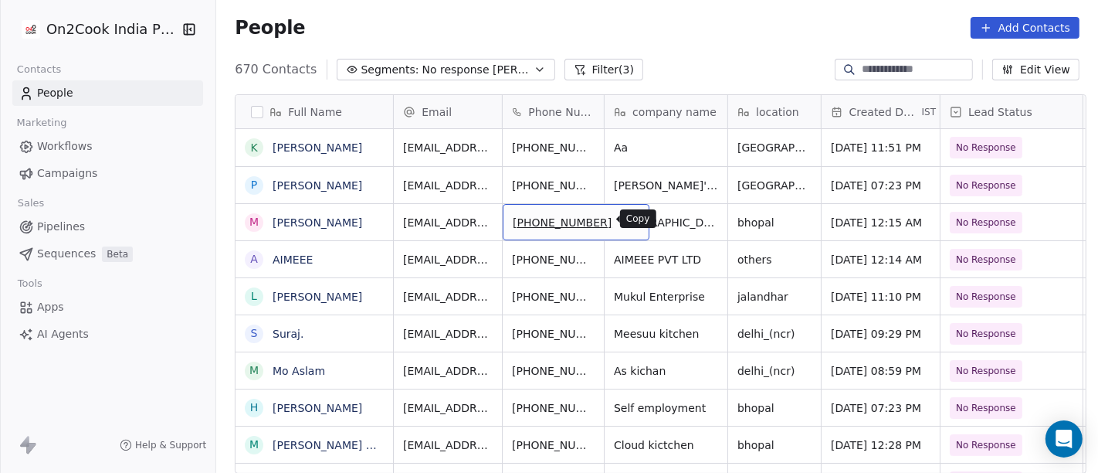
click at [621, 212] on button "grid" at bounding box center [630, 220] width 19 height 19
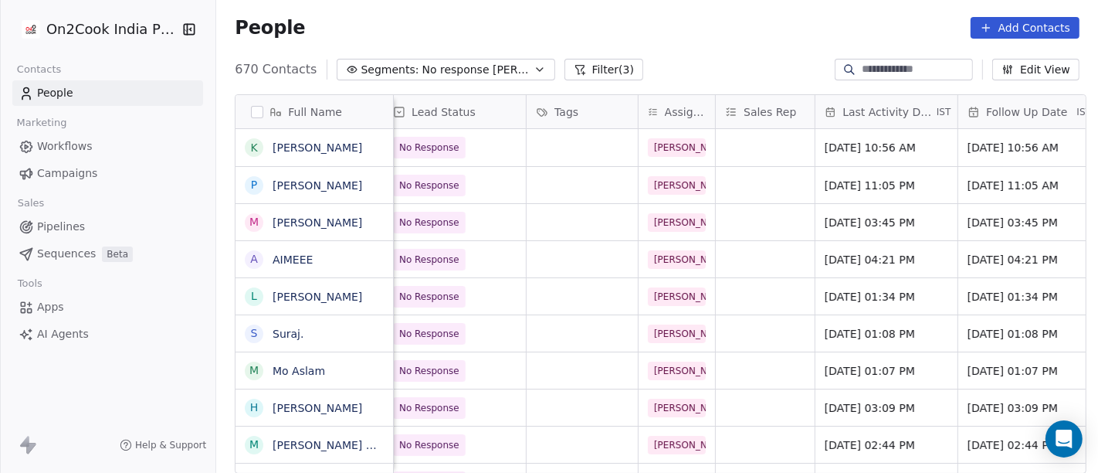
scroll to position [0, 556]
click at [838, 222] on span "[DATE] 03:45 PM" at bounding box center [873, 222] width 94 height 15
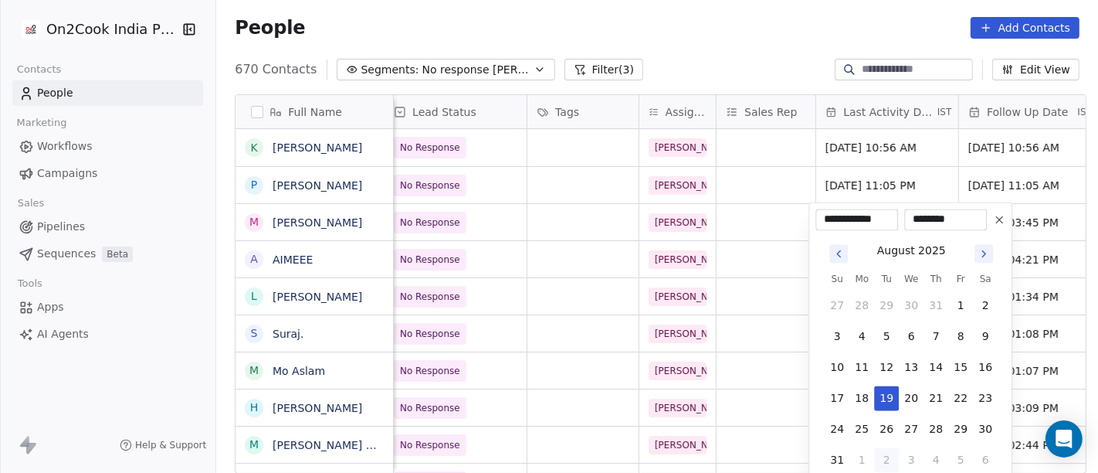
click at [982, 253] on icon "Go to next month" at bounding box center [984, 253] width 12 height 12
click at [884, 306] on button "2" at bounding box center [886, 305] width 25 height 25
type input "**********"
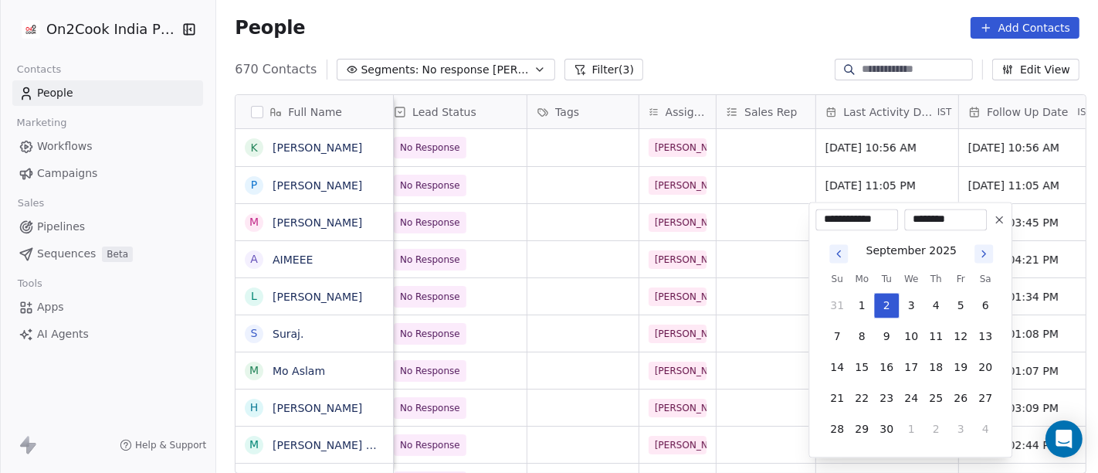
click at [763, 59] on html "On2Cook India Pvt. Ltd. Contacts People Marketing Workflows Campaigns Sales Pip…" at bounding box center [549, 236] width 1098 height 473
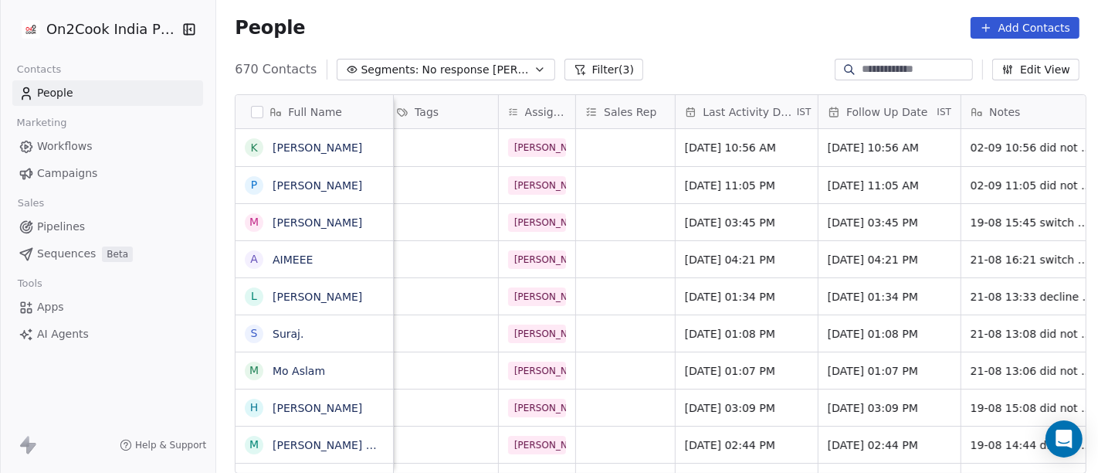
scroll to position [0, 697]
click at [858, 229] on div "[DATE] 03:45 PM" at bounding box center [890, 222] width 142 height 36
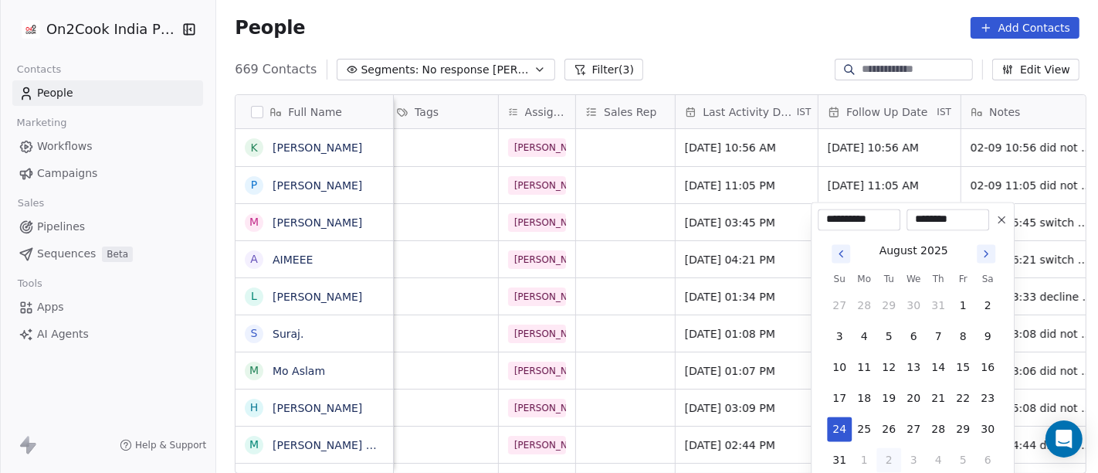
click at [701, 54] on html "On2Cook India Pvt. Ltd. Contacts People Marketing Workflows Campaigns Sales Pip…" at bounding box center [549, 236] width 1098 height 473
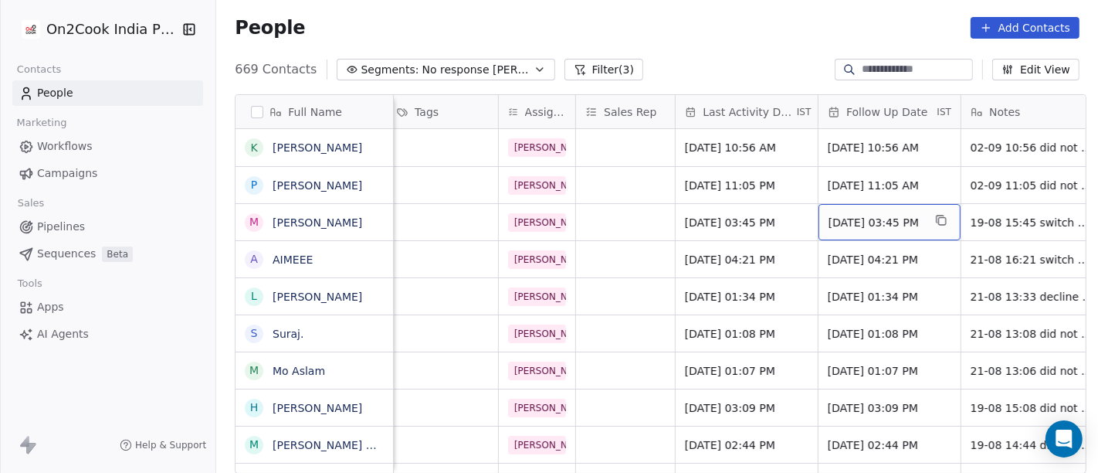
click at [858, 221] on span "[DATE] 03:45 PM" at bounding box center [876, 222] width 94 height 15
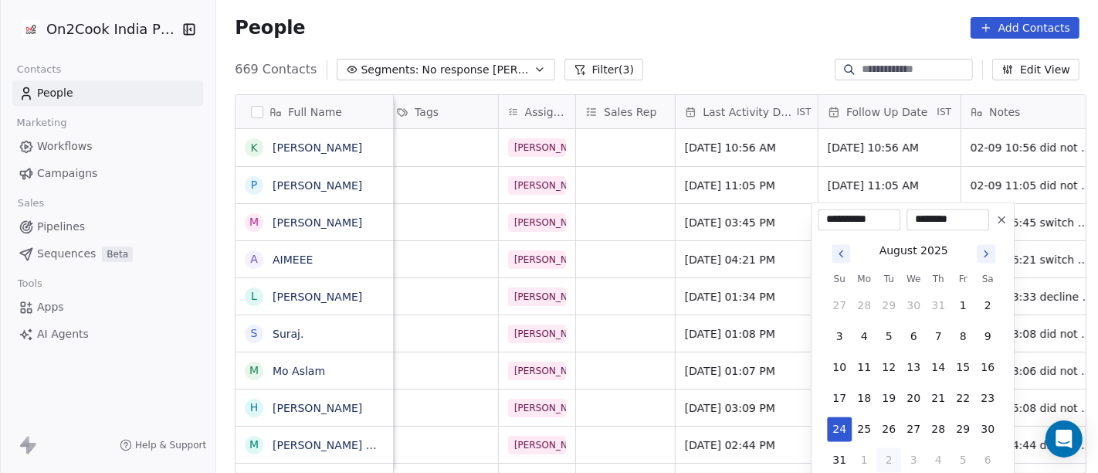
click at [997, 244] on div "August 2025" at bounding box center [913, 248] width 173 height 19
click at [992, 253] on icon "Go to next month" at bounding box center [986, 253] width 12 height 12
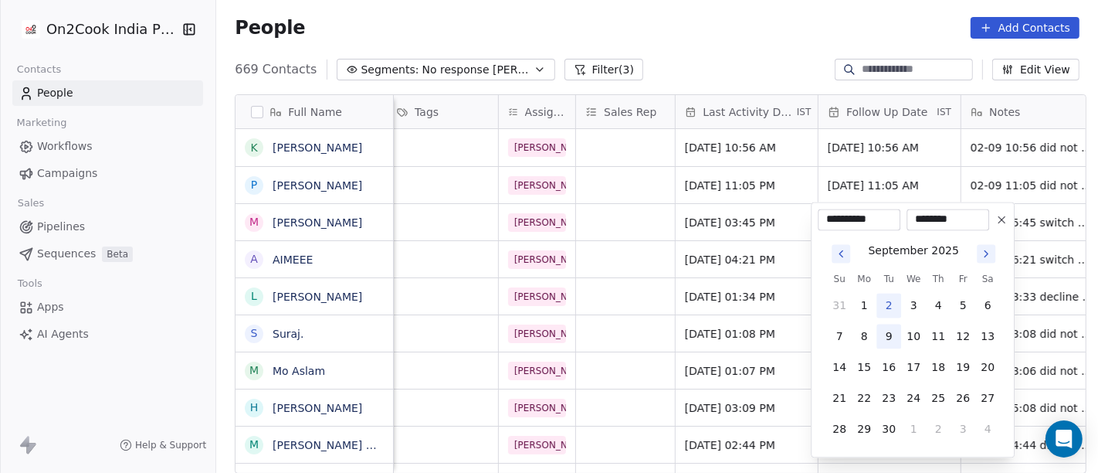
click at [889, 334] on button "9" at bounding box center [889, 336] width 25 height 25
type input "**********"
click at [687, 49] on html "On2Cook India Pvt. Ltd. Contacts People Marketing Workflows Campaigns Sales Pip…" at bounding box center [549, 236] width 1098 height 473
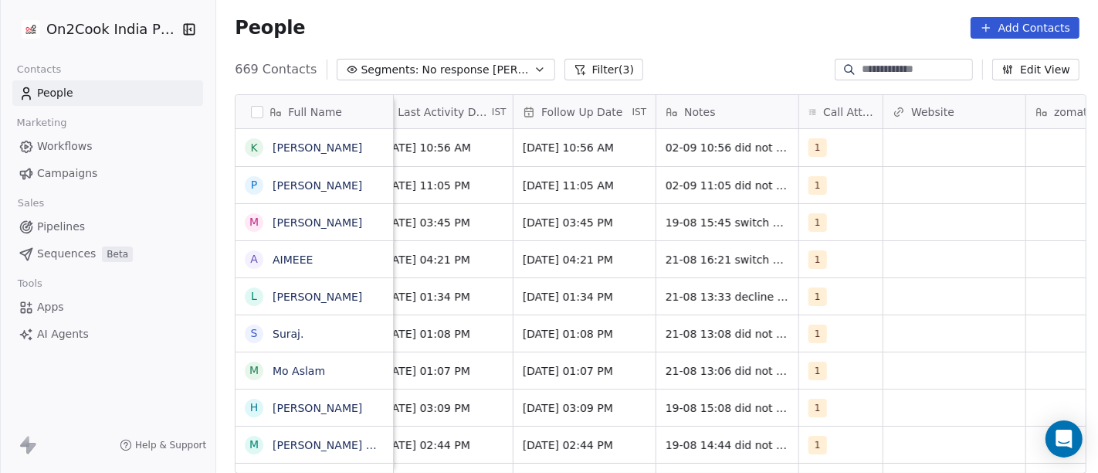
scroll to position [0, 1007]
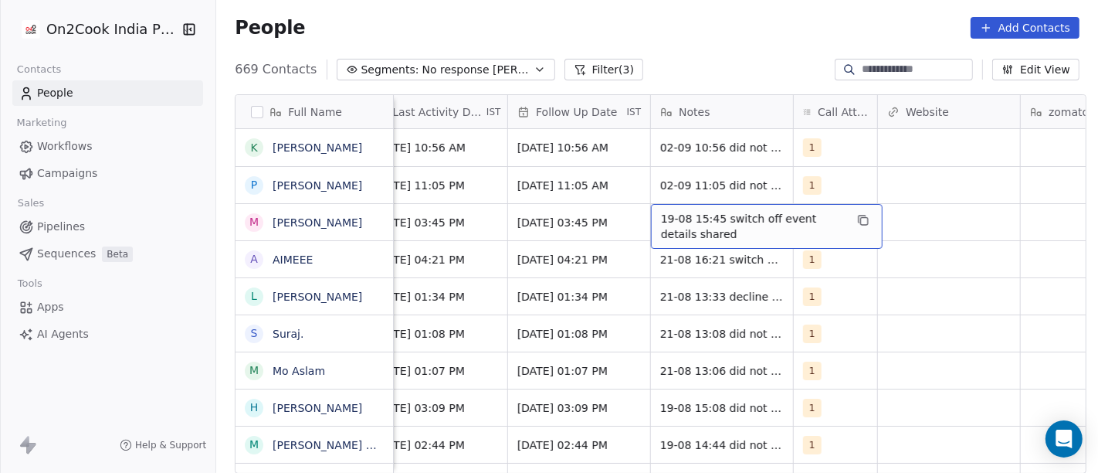
click at [663, 226] on span "19-08 15:45 switch off event details shared" at bounding box center [753, 226] width 184 height 31
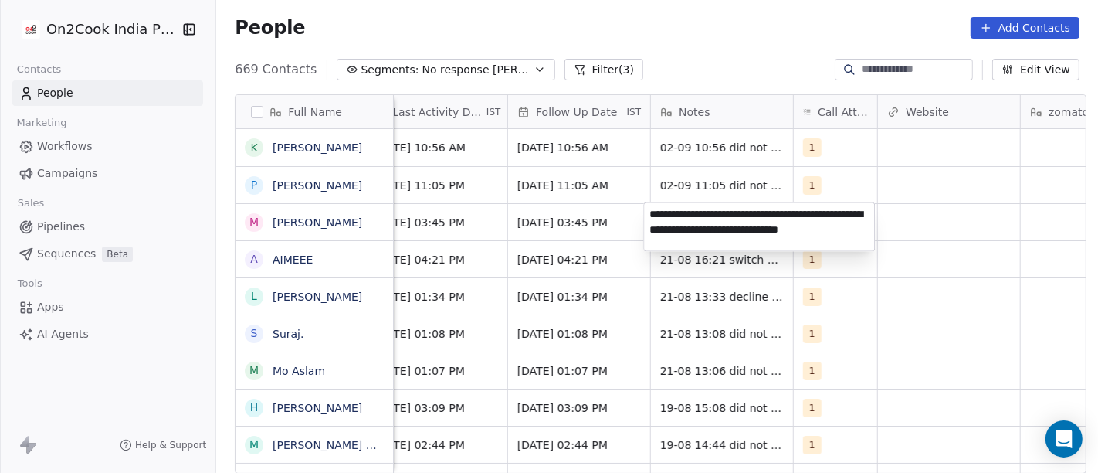
type textarea "**********"
click at [680, 81] on html "On2Cook India Pvt. Ltd. Contacts People Marketing Workflows Campaigns Sales Pip…" at bounding box center [549, 236] width 1098 height 473
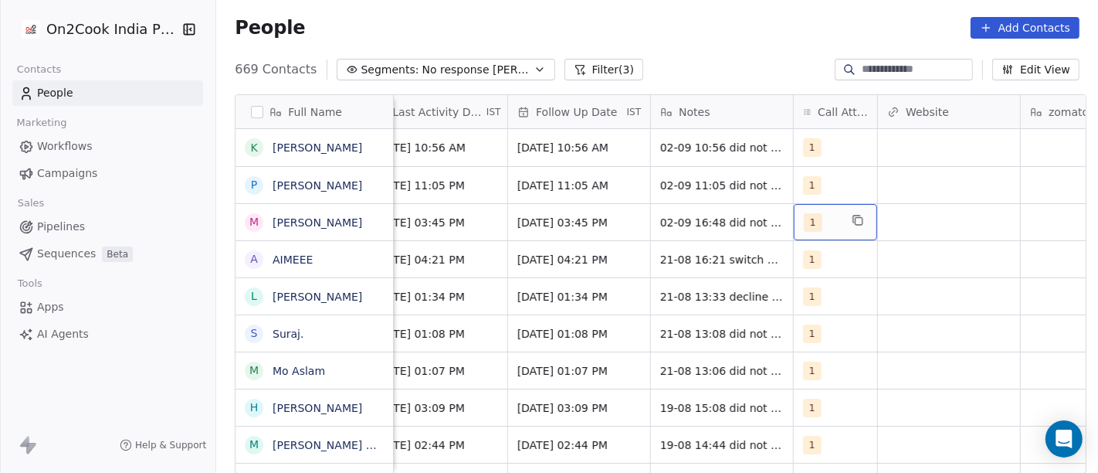
click at [822, 218] on div "1" at bounding box center [822, 222] width 36 height 19
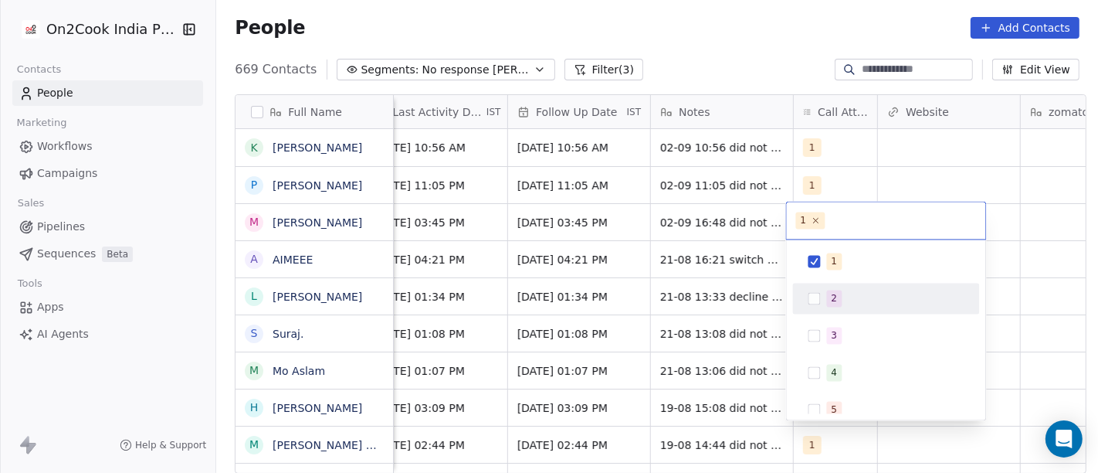
click at [849, 299] on div "2" at bounding box center [895, 298] width 137 height 17
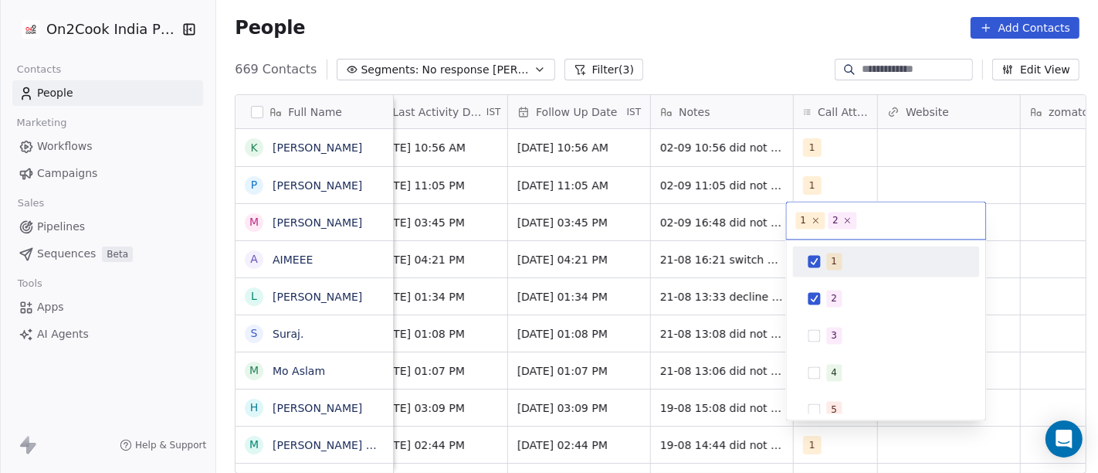
click at [830, 270] on div "1" at bounding box center [886, 261] width 175 height 25
click at [769, 16] on html "On2Cook India Pvt. Ltd. Contacts People Marketing Workflows Campaigns Sales Pip…" at bounding box center [549, 236] width 1098 height 473
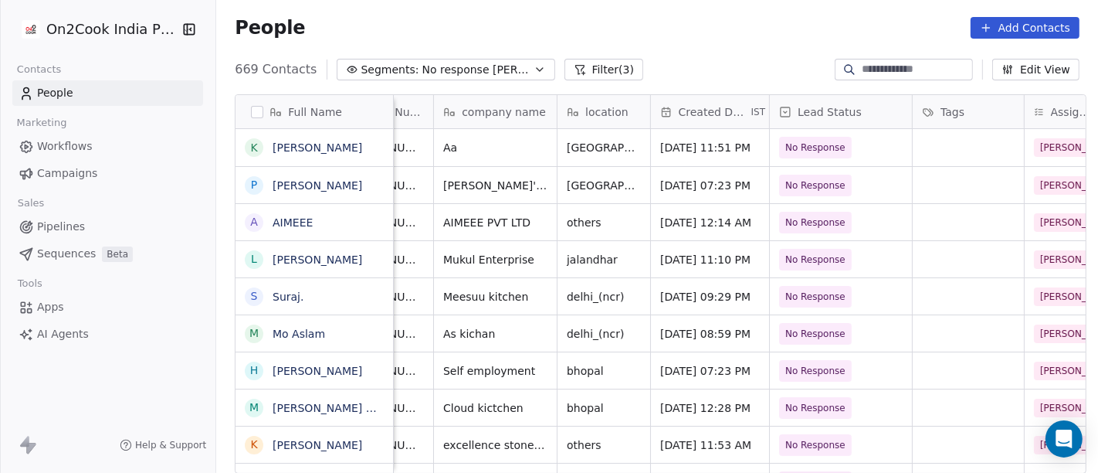
scroll to position [13, 0]
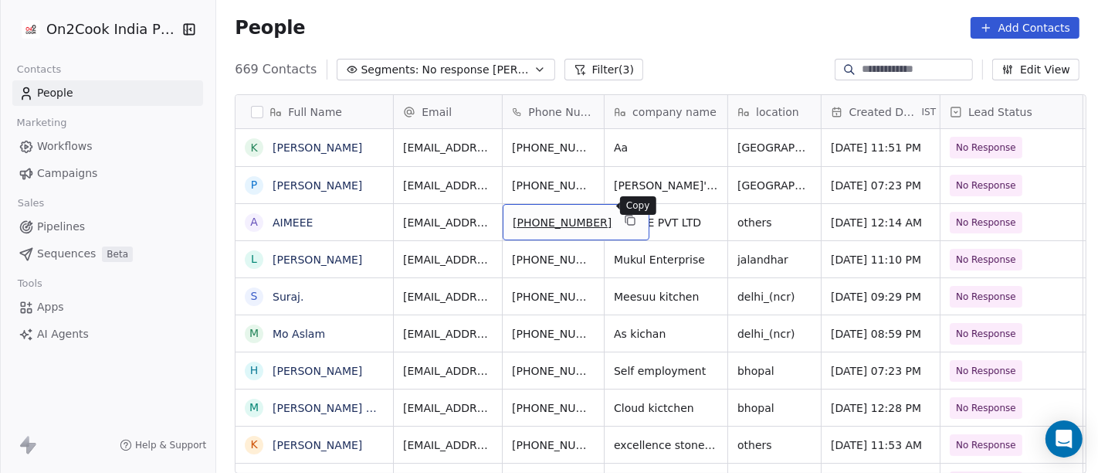
click at [624, 214] on icon "grid" at bounding box center [630, 220] width 12 height 12
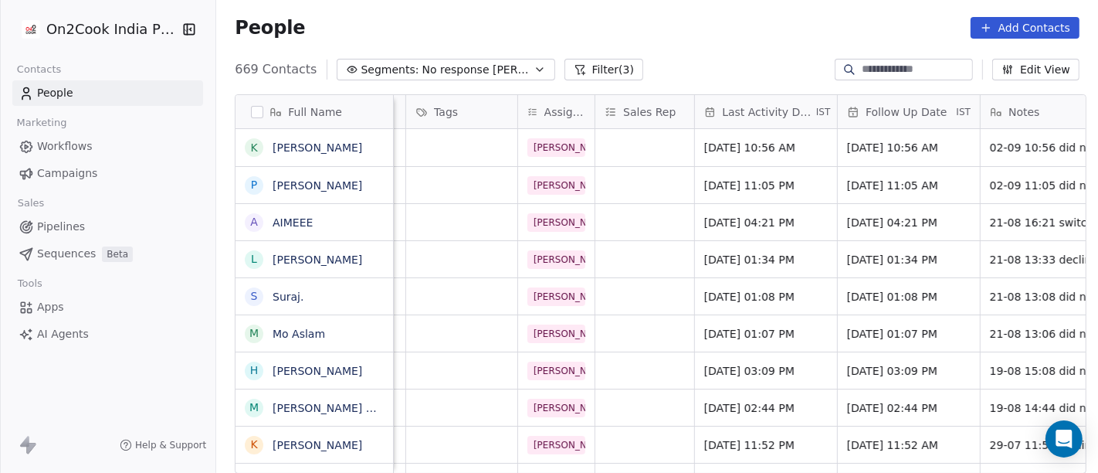
scroll to position [0, 732]
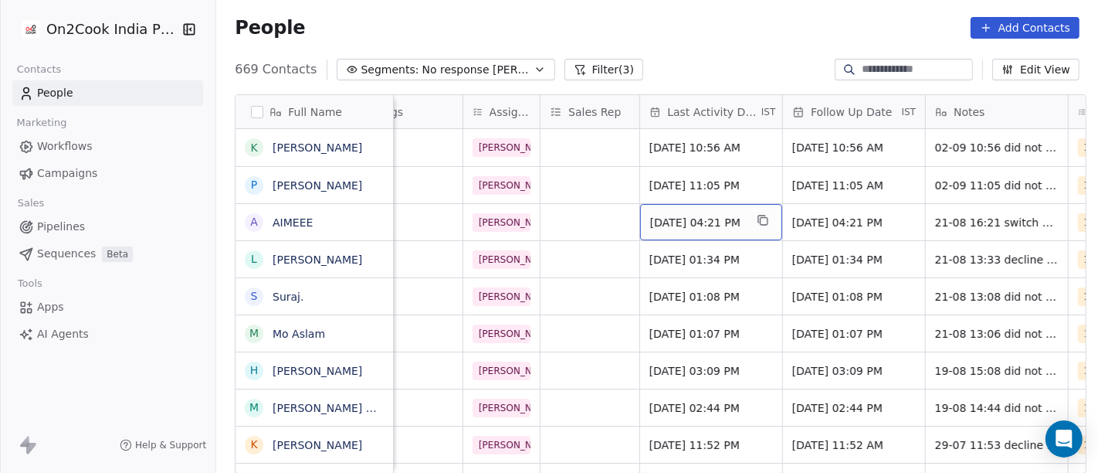
click at [699, 217] on span "[DATE] 04:21 PM" at bounding box center [697, 222] width 94 height 15
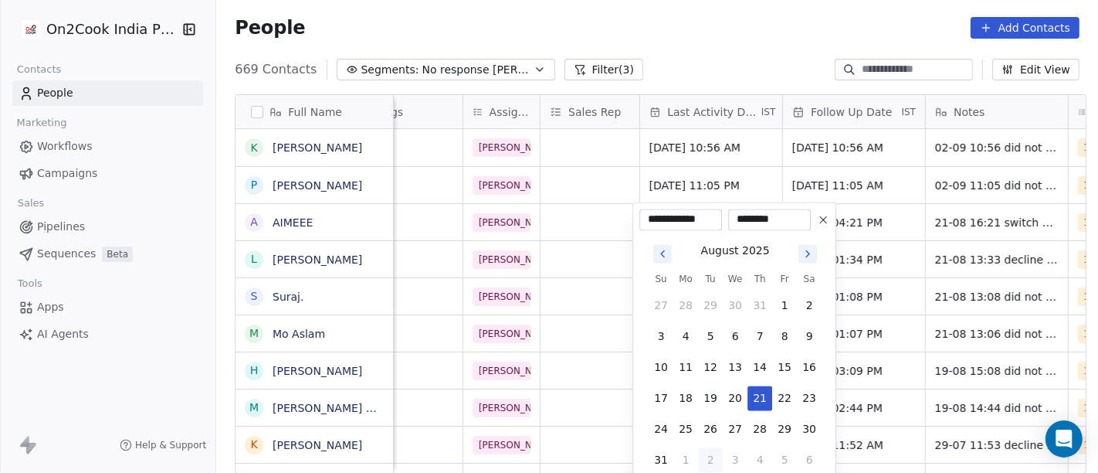
click at [708, 463] on button "2" at bounding box center [710, 459] width 25 height 25
type input "**********"
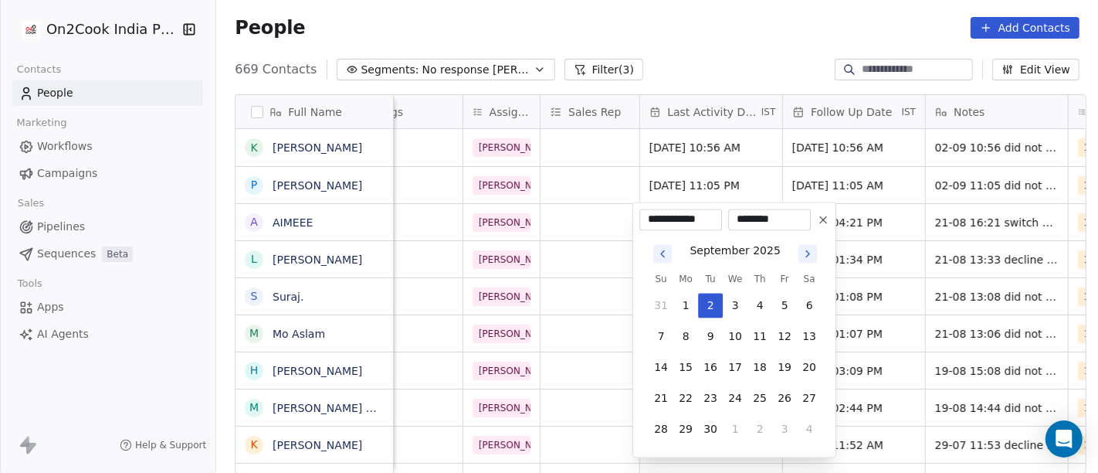
click at [732, 5] on html "On2Cook India Pvt. Ltd. Contacts People Marketing Workflows Campaigns Sales Pip…" at bounding box center [549, 236] width 1098 height 473
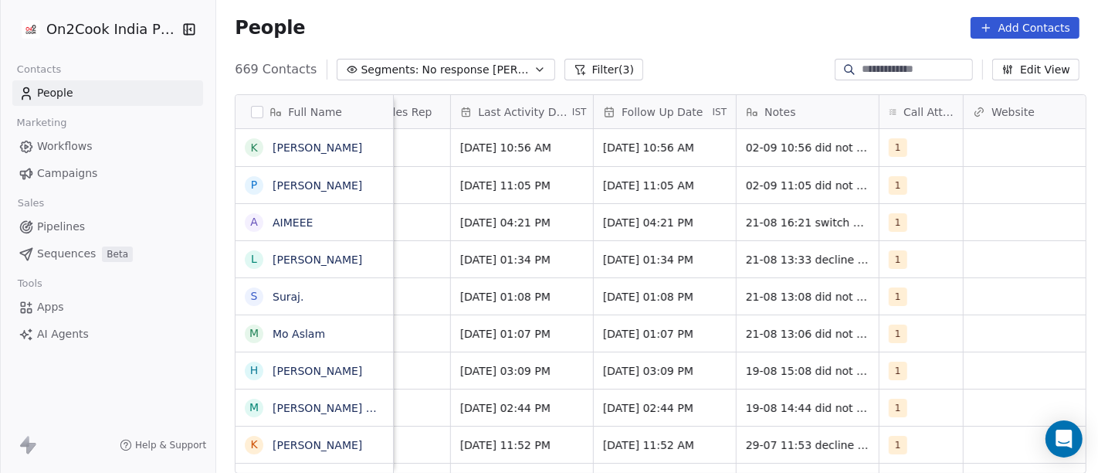
scroll to position [0, 922]
click at [649, 215] on span "[DATE] 04:21 PM" at bounding box center [650, 222] width 94 height 15
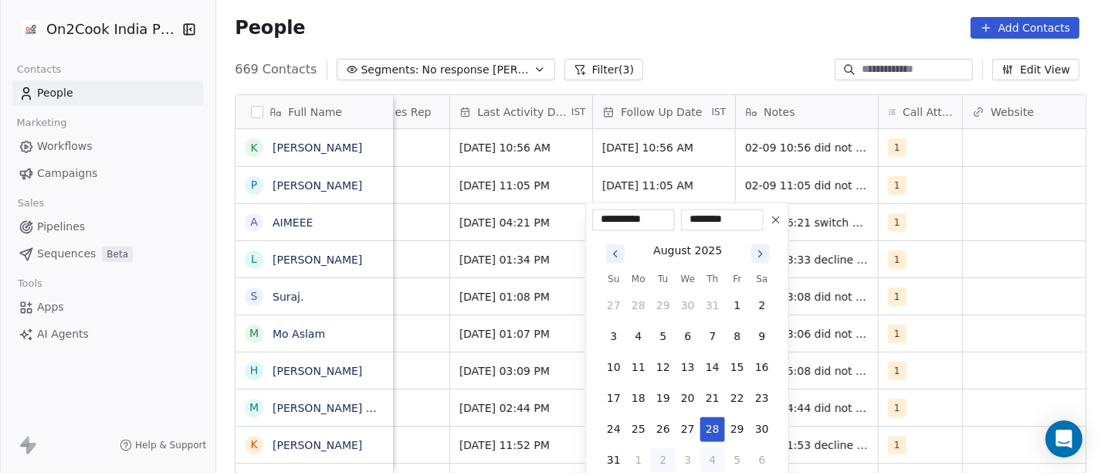
click at [708, 462] on button "4" at bounding box center [713, 459] width 25 height 25
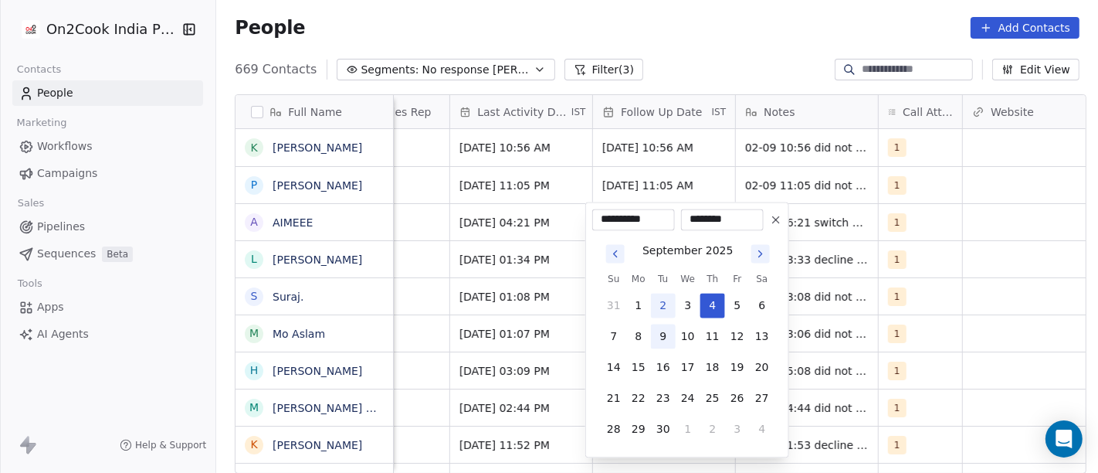
click at [662, 334] on button "9" at bounding box center [663, 336] width 25 height 25
type input "**********"
click at [702, 15] on html "On2Cook India Pvt. Ltd. Contacts People Marketing Workflows Campaigns Sales Pip…" at bounding box center [549, 236] width 1098 height 473
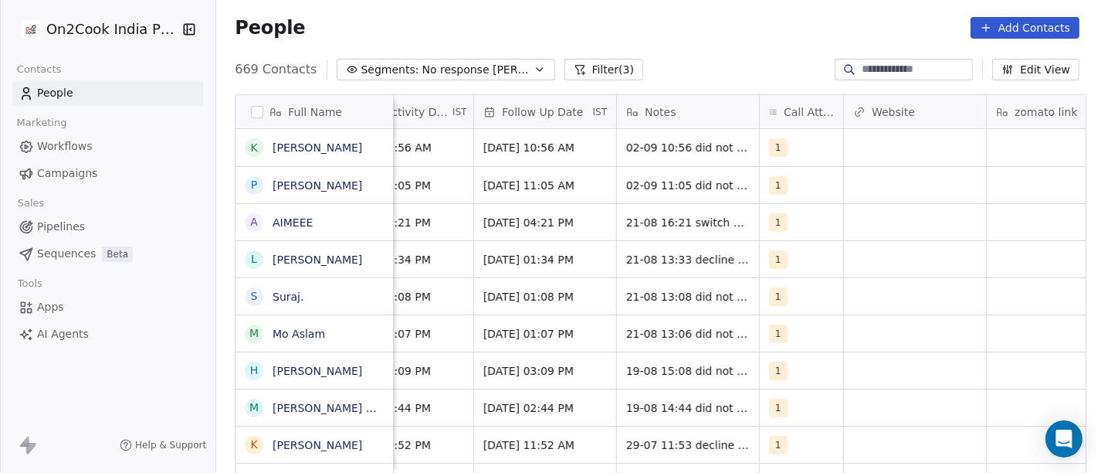
scroll to position [0, 1041]
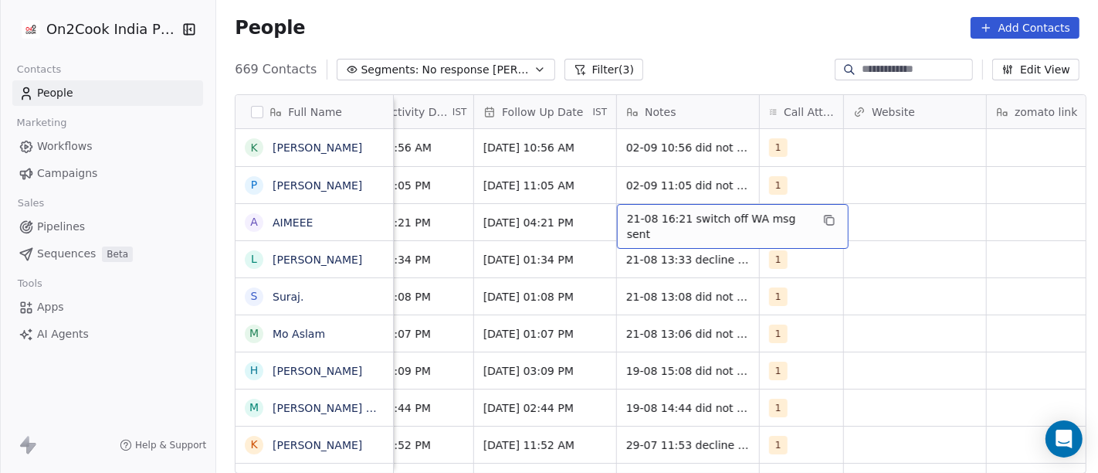
click at [704, 219] on span "21-08 16:21 switch off WA msg sent" at bounding box center [719, 226] width 184 height 31
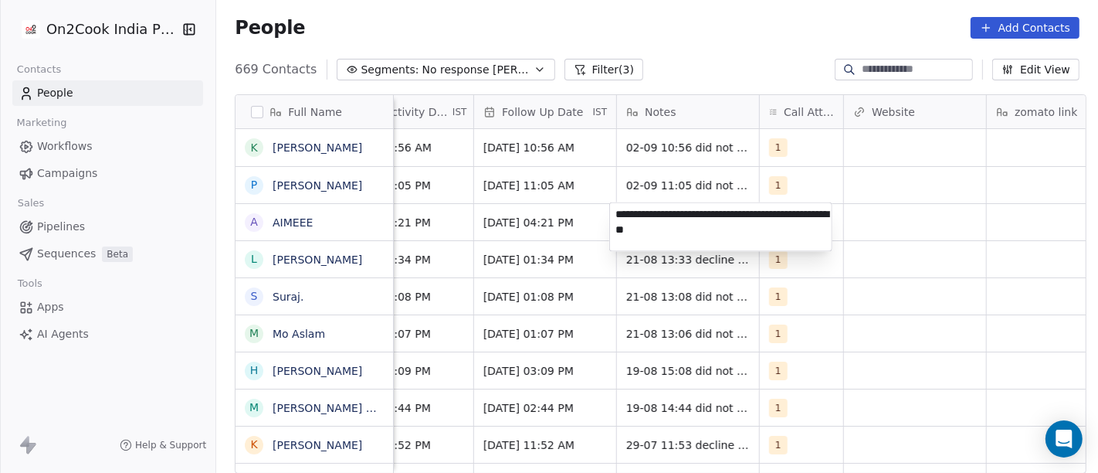
type textarea "**********"
click at [878, 304] on html "On2Cook India Pvt. Ltd. Contacts People Marketing Workflows Campaigns Sales Pip…" at bounding box center [549, 236] width 1098 height 473
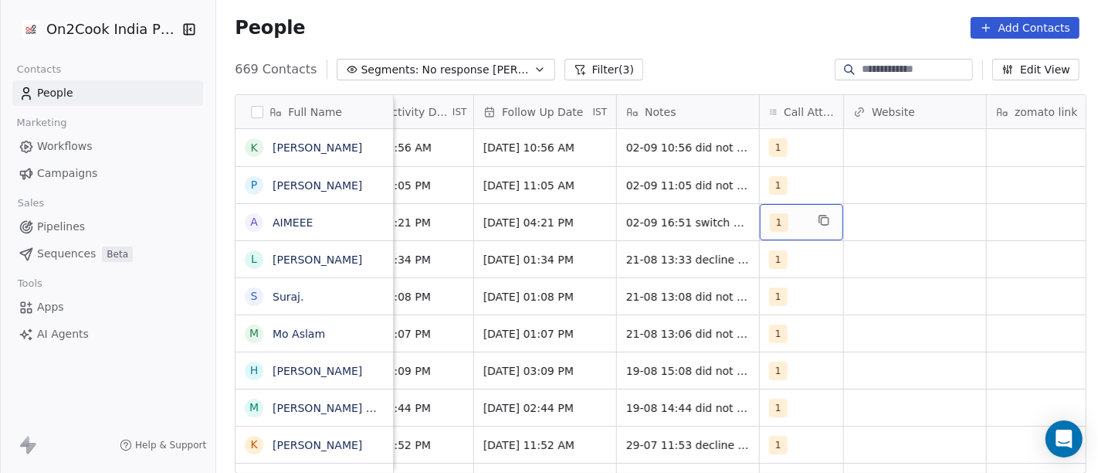
click at [786, 226] on div "1" at bounding box center [788, 222] width 36 height 19
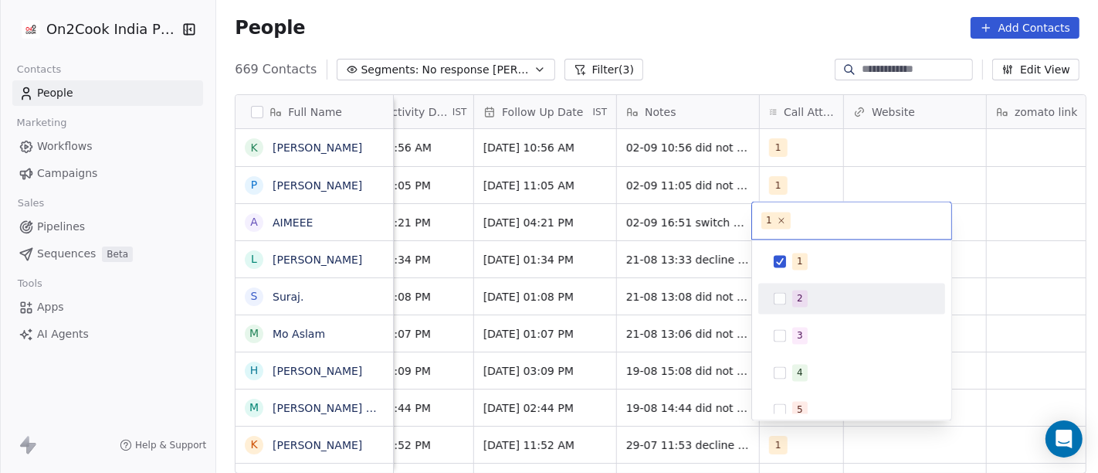
click at [800, 295] on div "2" at bounding box center [800, 298] width 6 height 14
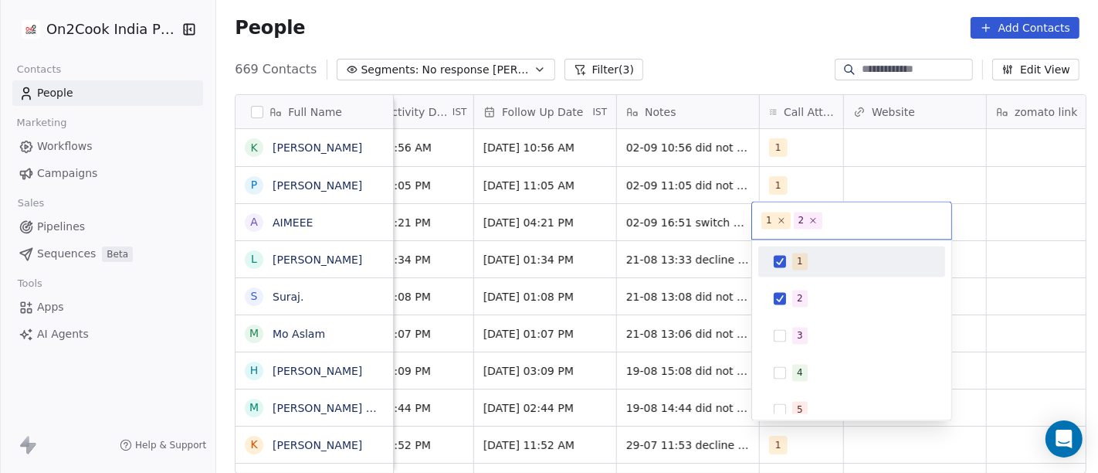
click at [792, 268] on span "1" at bounding box center [799, 261] width 15 height 17
click at [769, 56] on html "On2Cook India Pvt. Ltd. Contacts People Marketing Workflows Campaigns Sales Pip…" at bounding box center [549, 236] width 1098 height 473
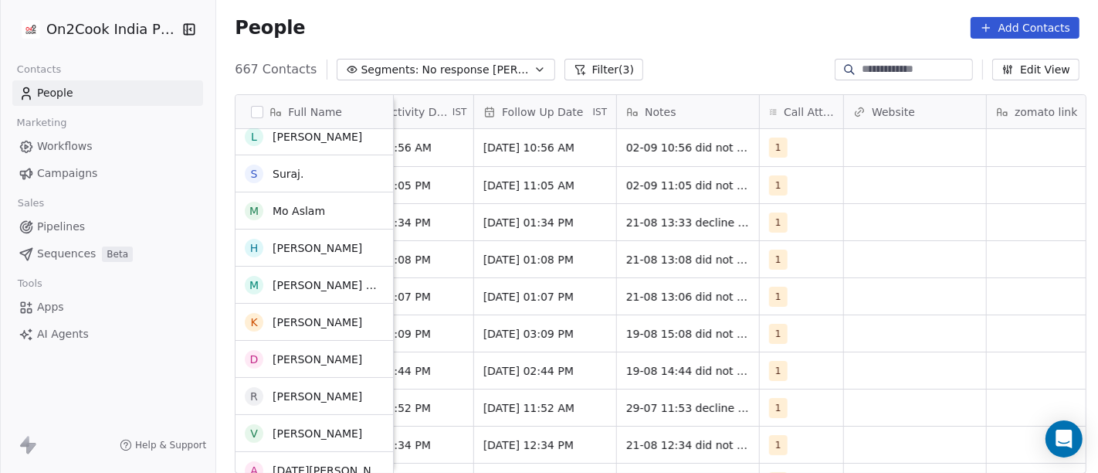
scroll to position [0, 0]
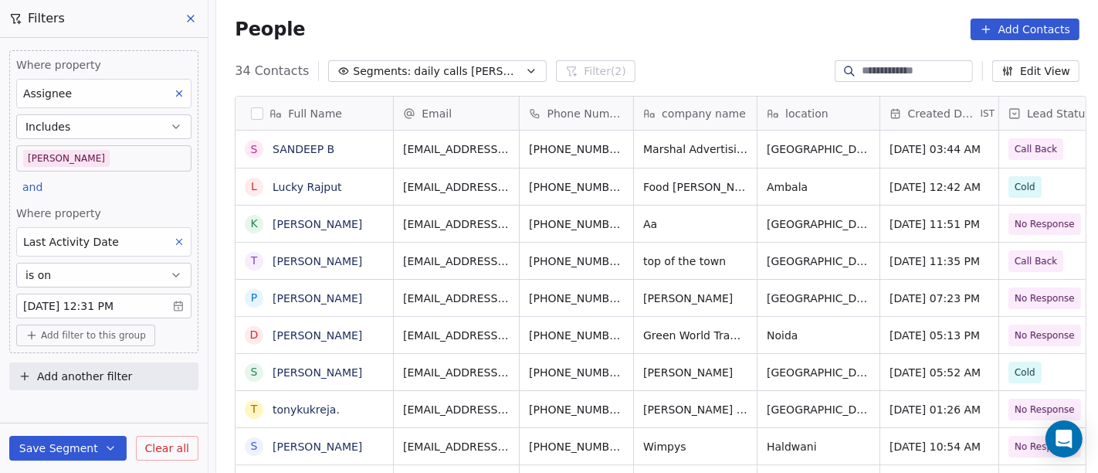
scroll to position [403, 876]
click at [637, 53] on div "People Add Contacts" at bounding box center [657, 29] width 882 height 59
click at [605, 48] on div "People Add Contacts" at bounding box center [657, 29] width 882 height 59
click at [680, 37] on div "People Add Contacts" at bounding box center [657, 30] width 845 height 22
click at [49, 157] on body "On2Cook India Pvt. Ltd. Contacts People Marketing Workflows Campaigns Sales Pip…" at bounding box center [549, 236] width 1098 height 473
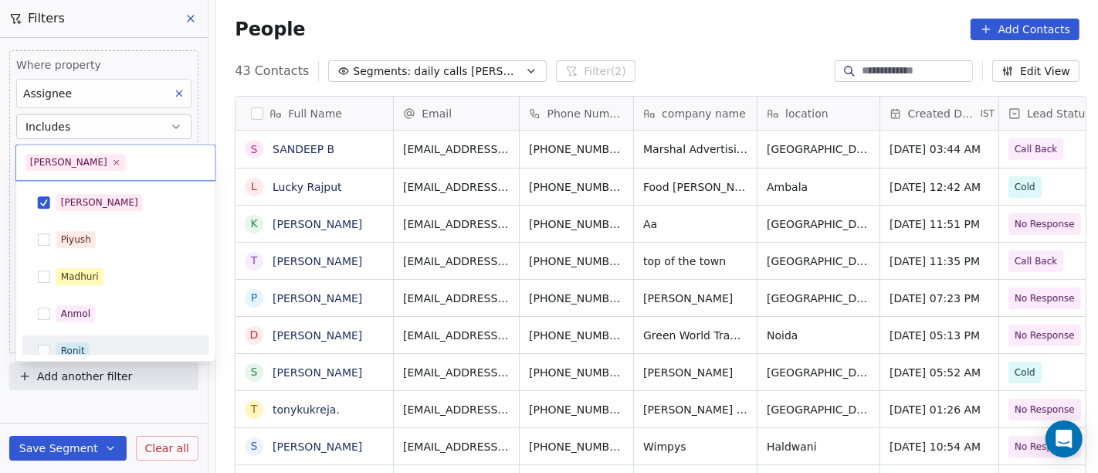
click at [105, 339] on div "Ronit" at bounding box center [116, 350] width 175 height 25
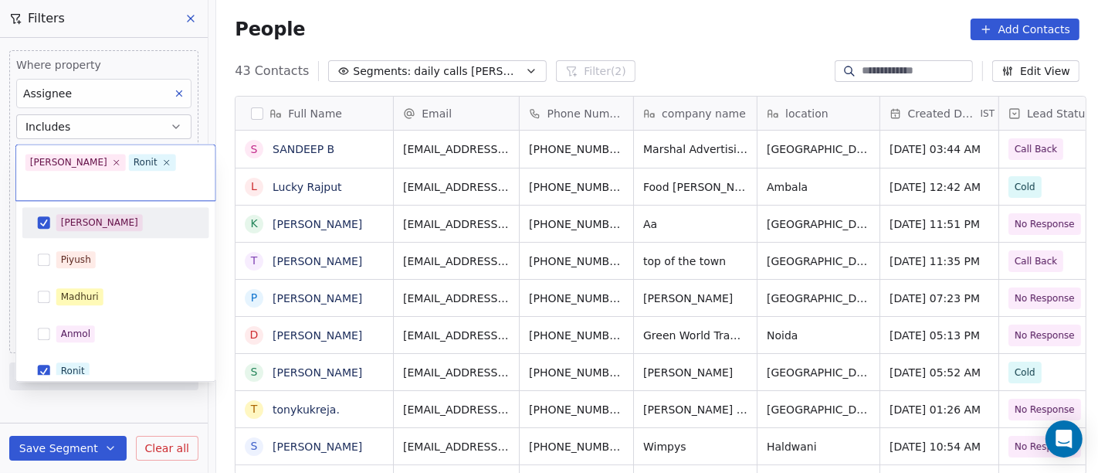
click at [92, 214] on div "[PERSON_NAME]" at bounding box center [124, 222] width 137 height 17
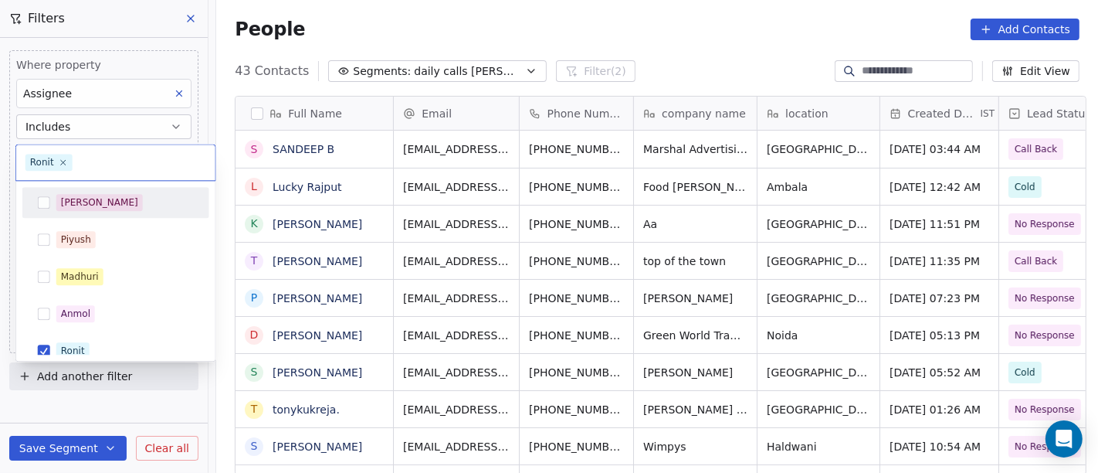
click at [569, 33] on html "On2Cook India Pvt. Ltd. Contacts People Marketing Workflows Campaigns Sales Pip…" at bounding box center [549, 236] width 1098 height 473
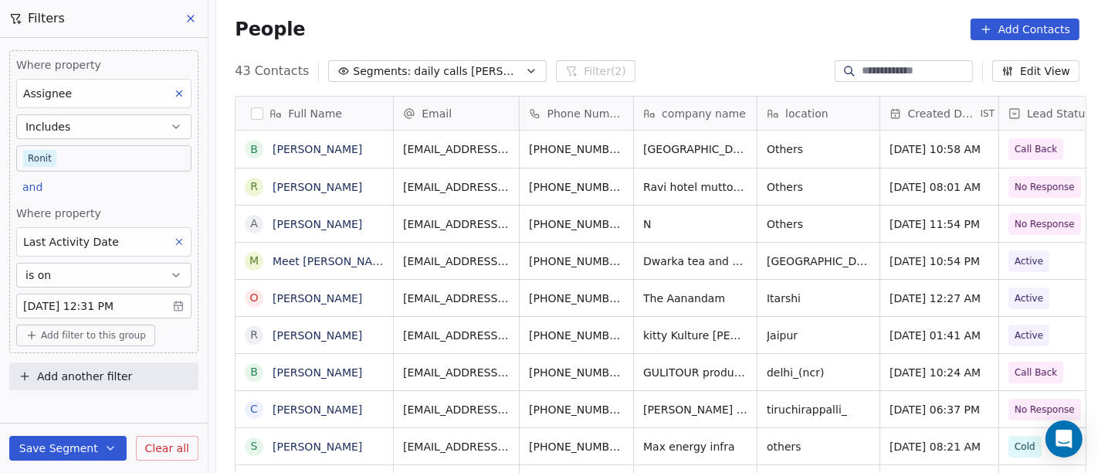
click at [113, 155] on body "On2Cook India Pvt. Ltd. Contacts People Marketing Workflows Campaigns Sales Pip…" at bounding box center [549, 236] width 1098 height 473
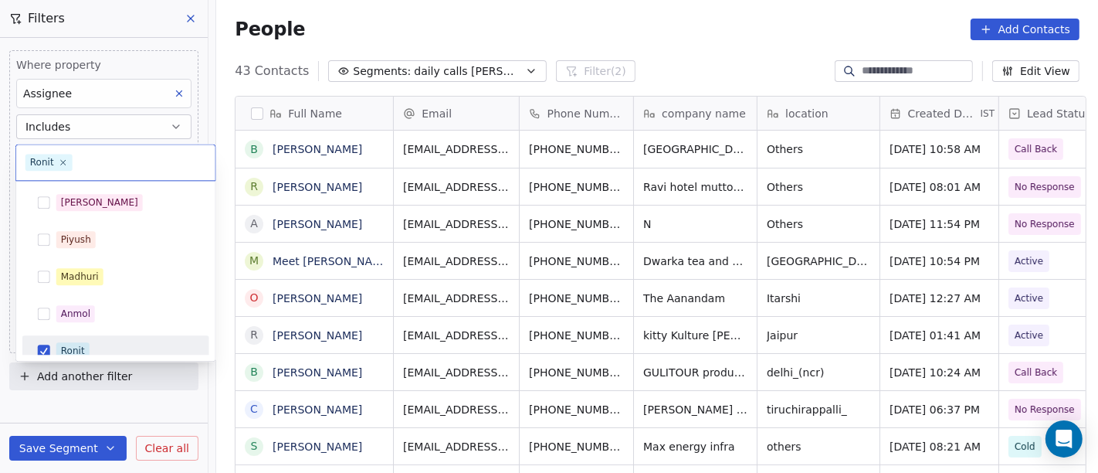
scroll to position [11, 0]
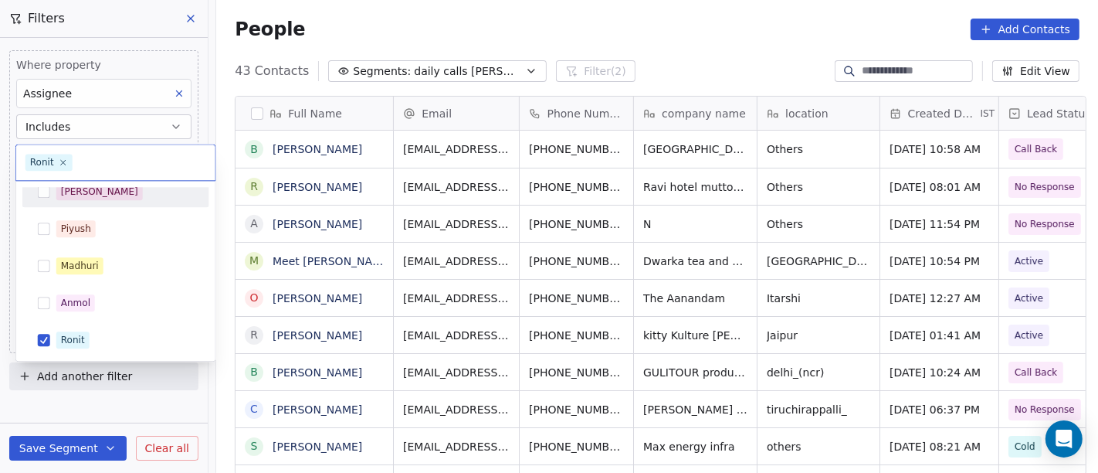
click at [118, 199] on div "[PERSON_NAME]" at bounding box center [124, 191] width 137 height 17
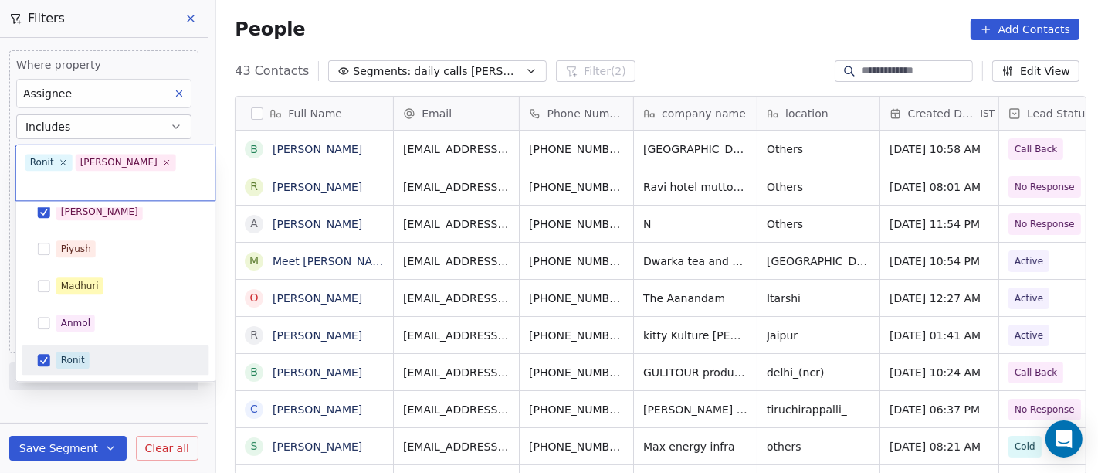
click at [68, 353] on div "Ronit" at bounding box center [73, 360] width 24 height 14
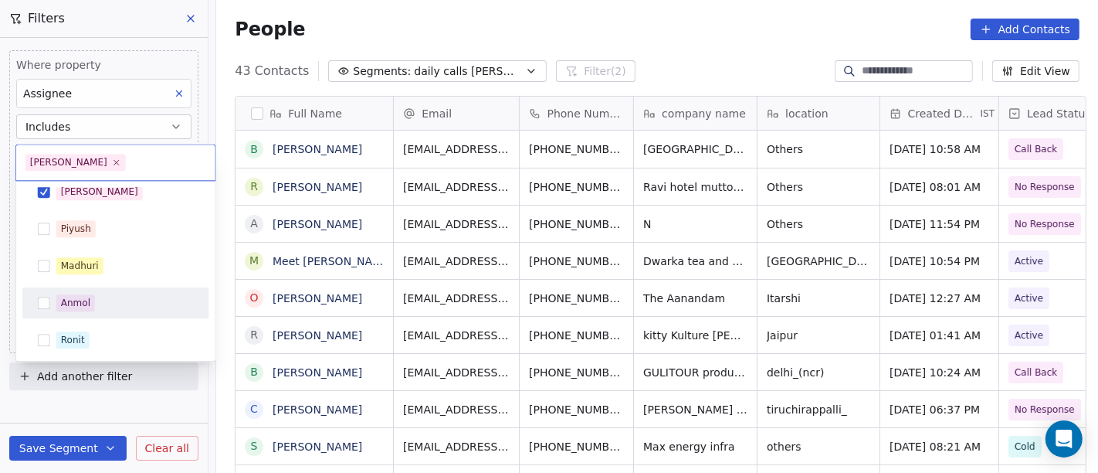
click at [587, 22] on html "On2Cook India Pvt. Ltd. Contacts People Marketing Workflows Campaigns Sales Pip…" at bounding box center [549, 236] width 1098 height 473
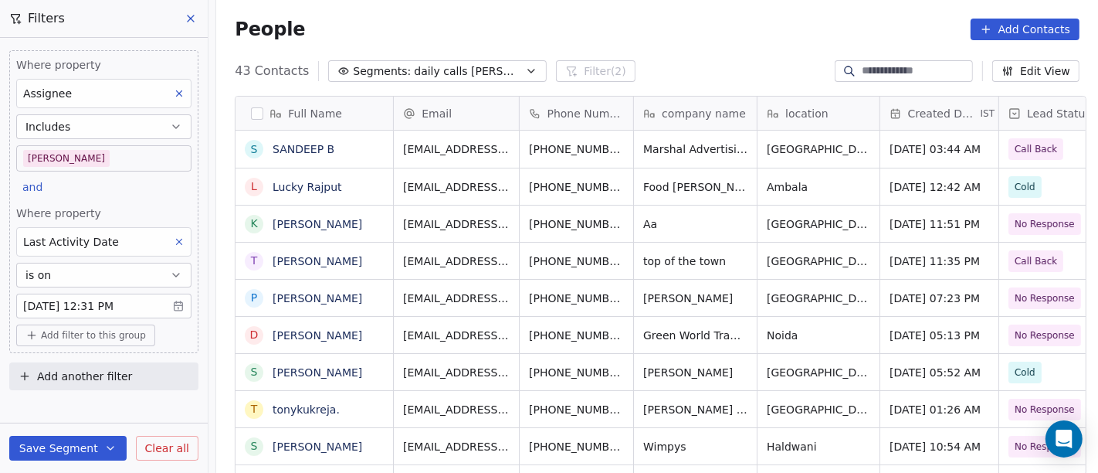
click at [728, 29] on div "People Add Contacts" at bounding box center [657, 30] width 845 height 22
click at [720, 62] on div "51 Contacts Segments: daily calls salim Filter (2) Edit View" at bounding box center [657, 71] width 882 height 25
click at [647, 56] on div "People Add Contacts" at bounding box center [657, 29] width 882 height 59
click at [670, 34] on div "People Add Contacts" at bounding box center [657, 30] width 845 height 22
click at [518, 14] on div "People Add Contacts" at bounding box center [657, 29] width 882 height 59
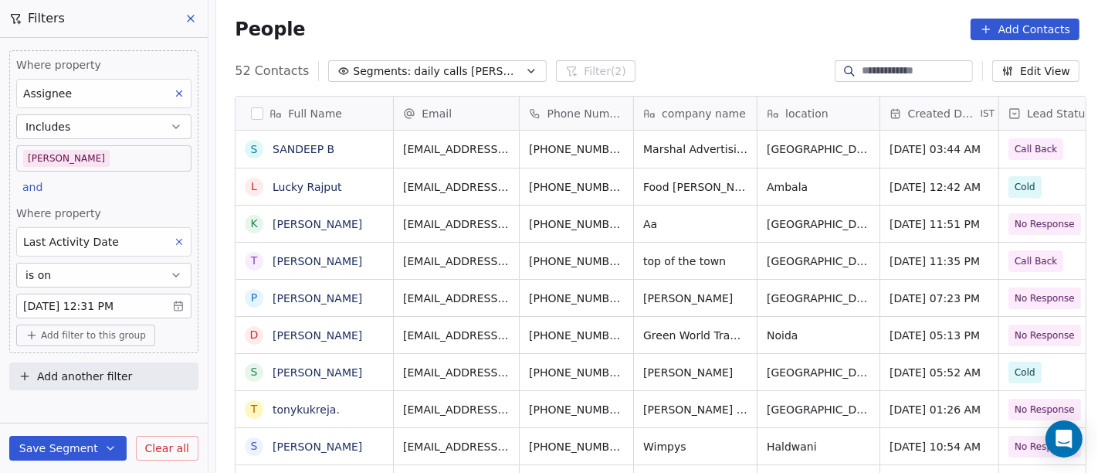
scroll to position [550, 0]
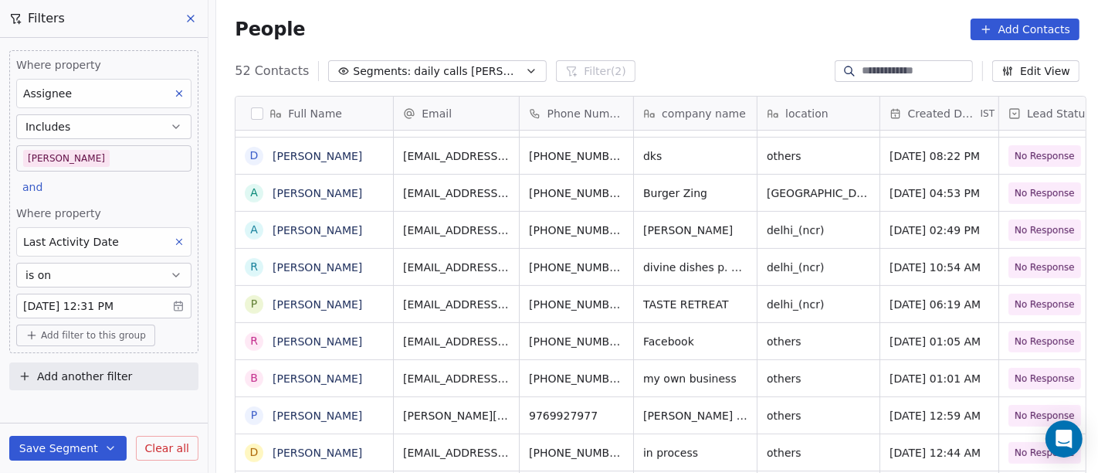
click at [711, 70] on div "52 Contacts Segments: daily calls salim Filter (2) Edit View" at bounding box center [657, 71] width 882 height 25
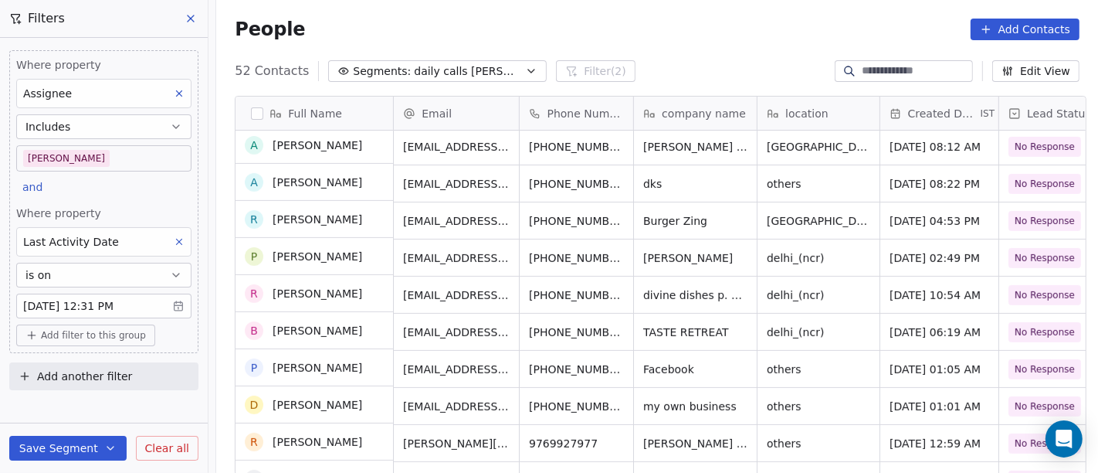
scroll to position [467, 0]
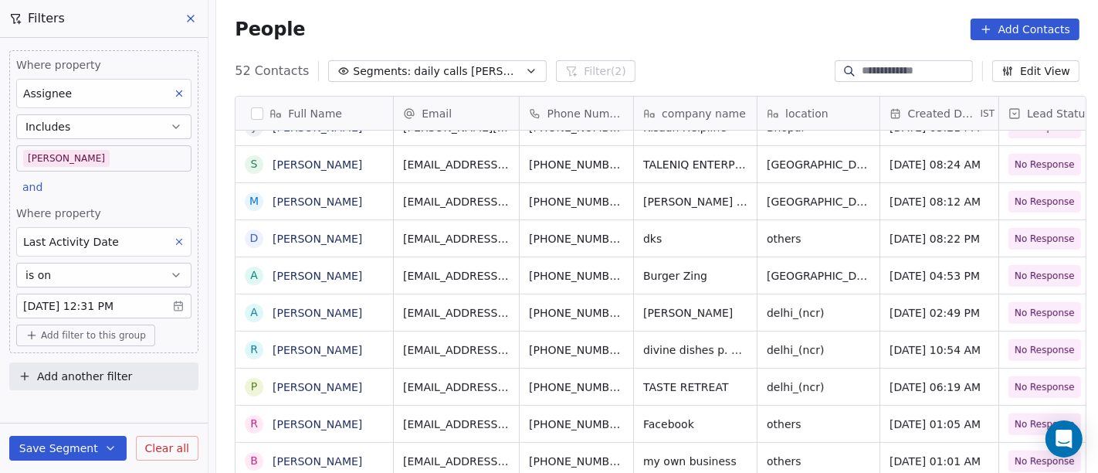
click at [557, 5] on div "People Add Contacts" at bounding box center [657, 29] width 882 height 59
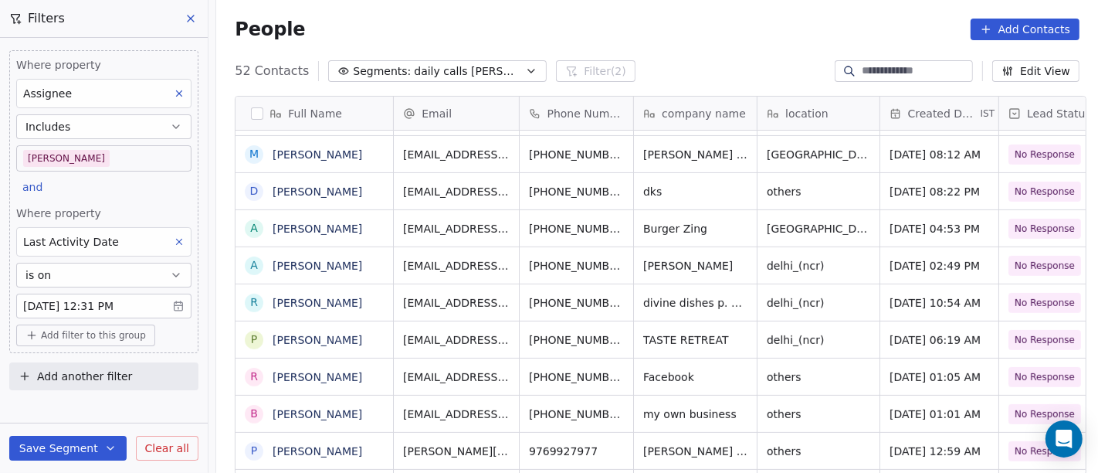
scroll to position [0, 0]
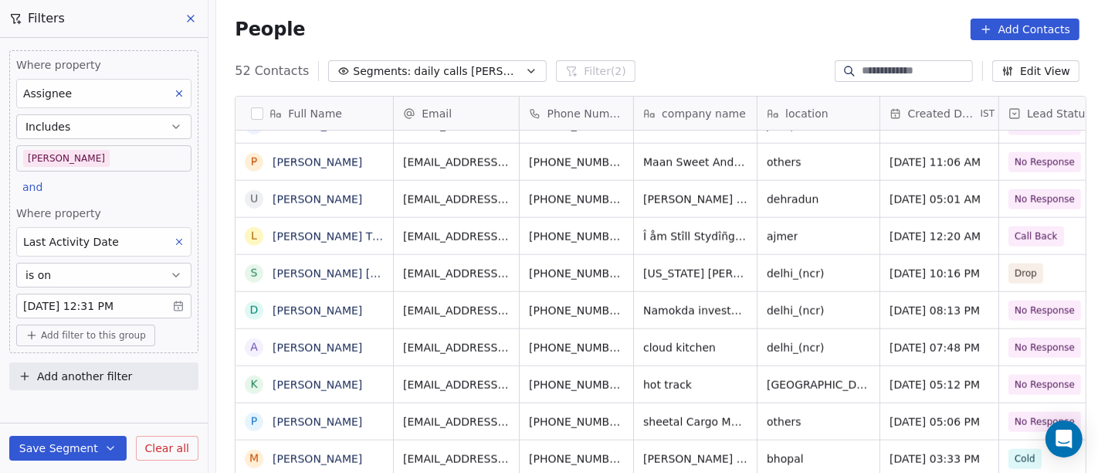
click at [529, 346] on span "[PHONE_NUMBER]" at bounding box center [576, 347] width 95 height 15
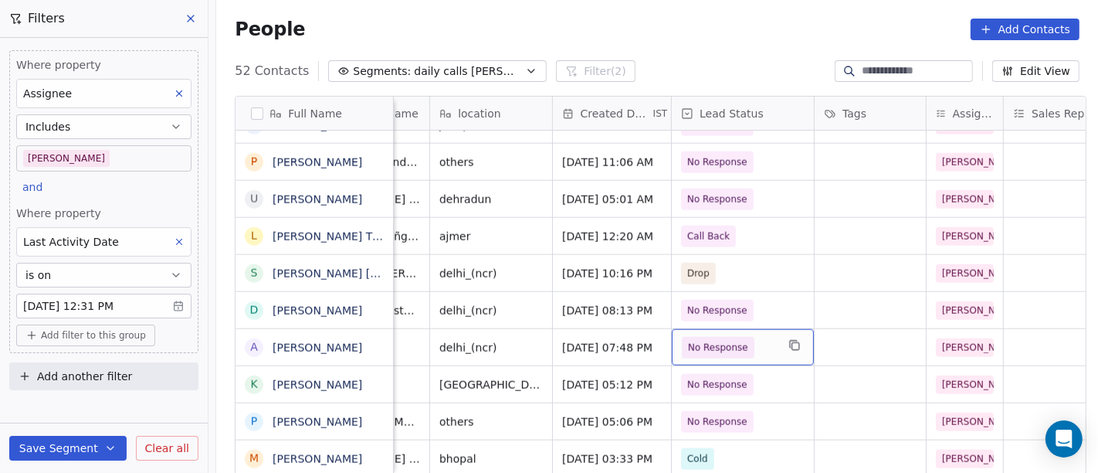
click at [672, 351] on div "No Response" at bounding box center [743, 347] width 142 height 36
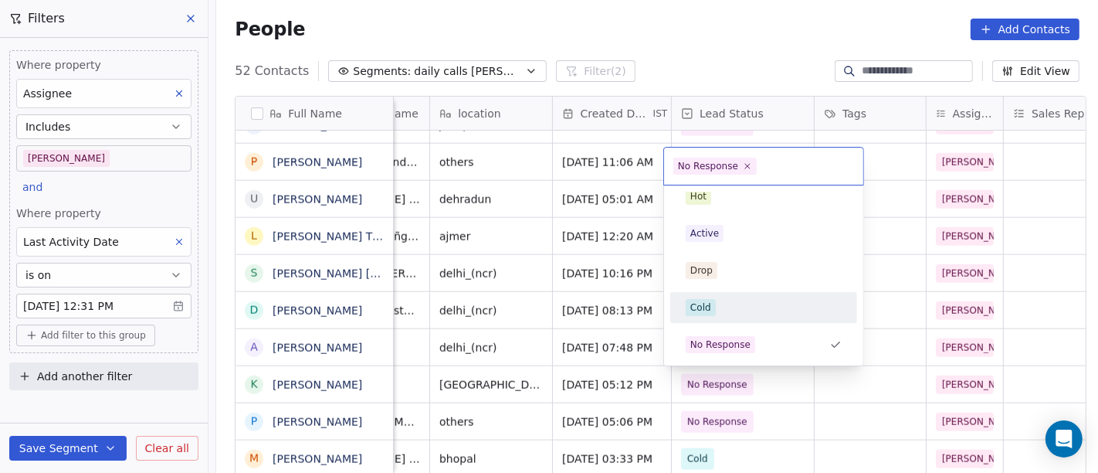
click at [735, 299] on div "Cold" at bounding box center [764, 307] width 156 height 17
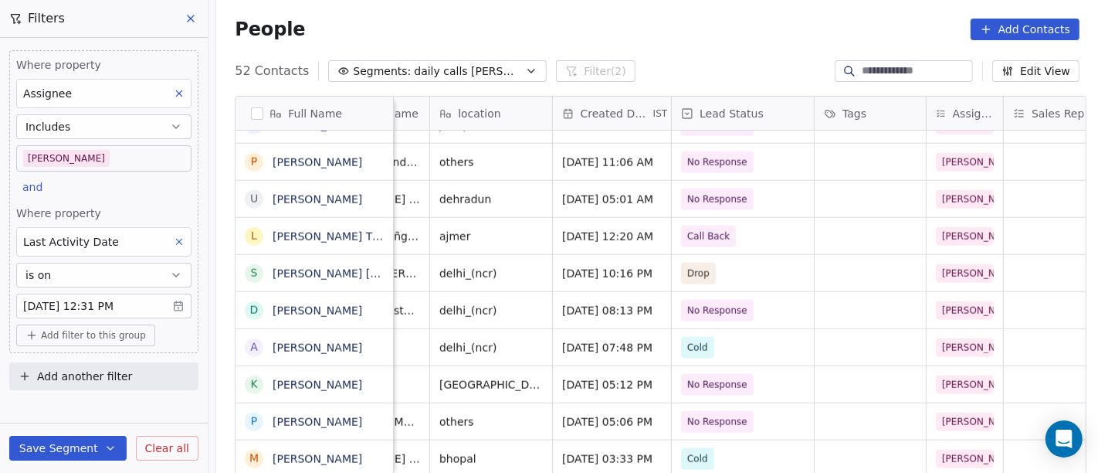
click at [622, 25] on div "People Add Contacts" at bounding box center [657, 30] width 845 height 22
click at [827, 341] on div "grid" at bounding box center [870, 347] width 111 height 36
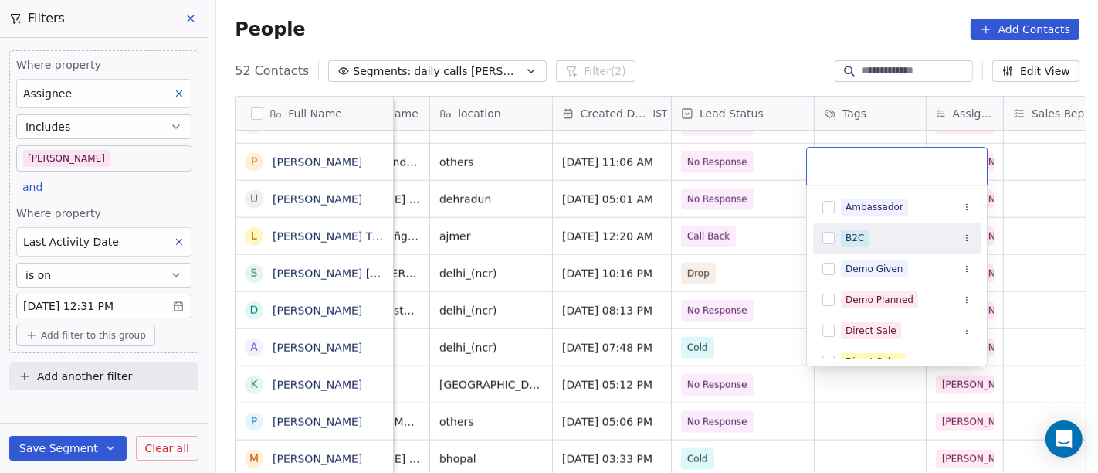
click at [840, 236] on div "B2C" at bounding box center [897, 238] width 168 height 25
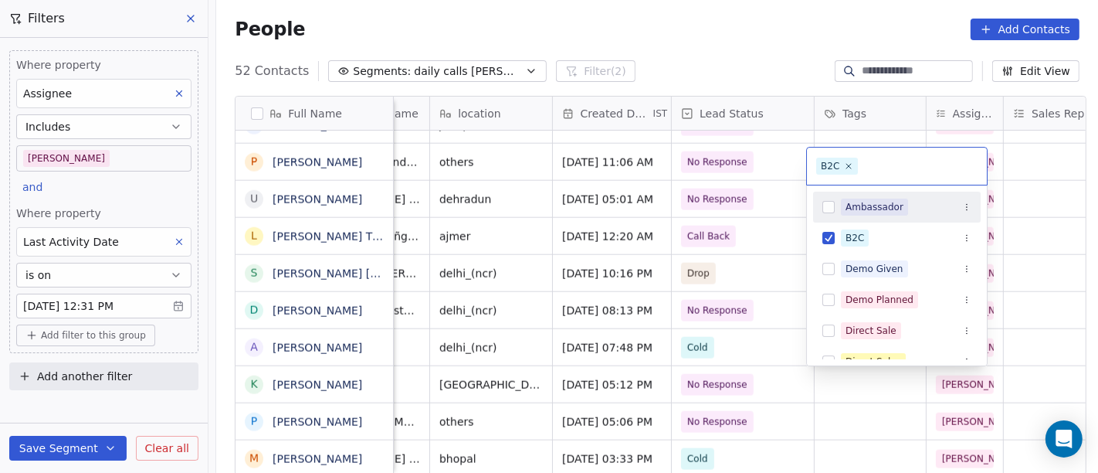
click at [742, 29] on html "On2Cook India Pvt. Ltd. Contacts People Marketing Workflows Campaigns Sales Pip…" at bounding box center [549, 236] width 1098 height 473
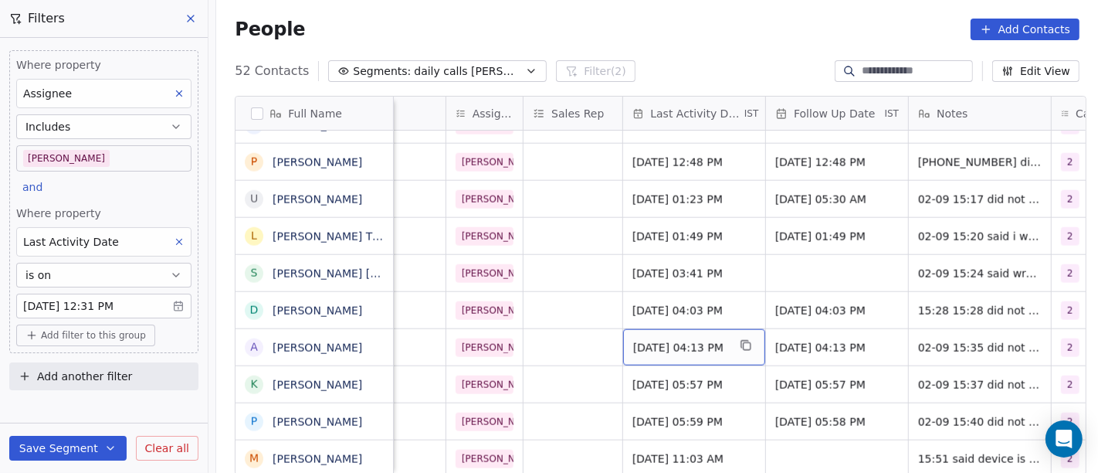
click at [697, 348] on span "[DATE] 04:13 PM" at bounding box center [680, 347] width 94 height 15
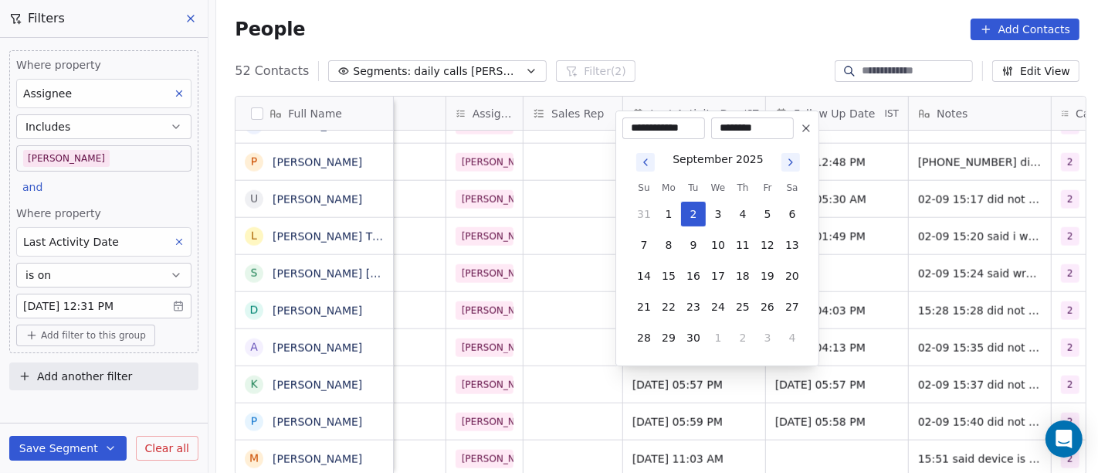
click at [677, 42] on html "On2Cook India Pvt. Ltd. Contacts People Marketing Workflows Campaigns Sales Pip…" at bounding box center [549, 236] width 1098 height 473
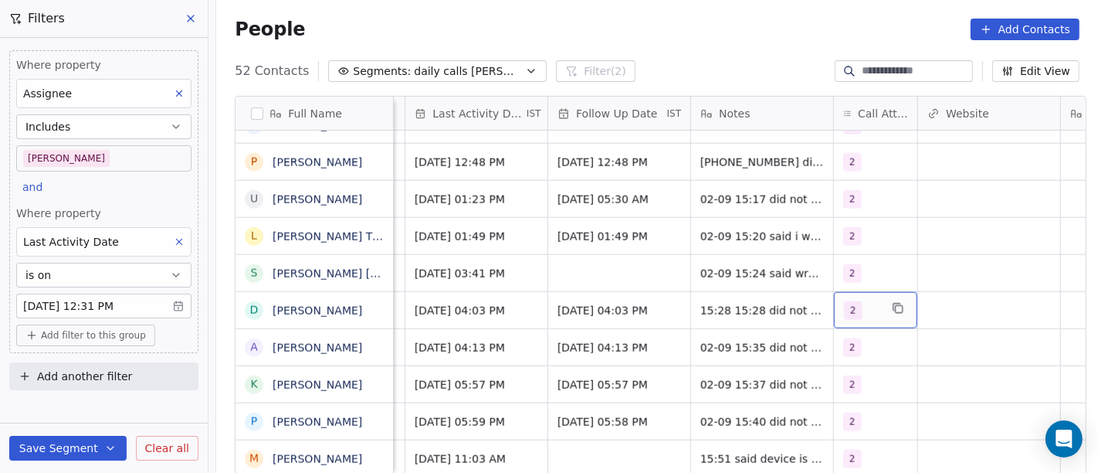
click at [844, 307] on span "2" at bounding box center [853, 310] width 19 height 19
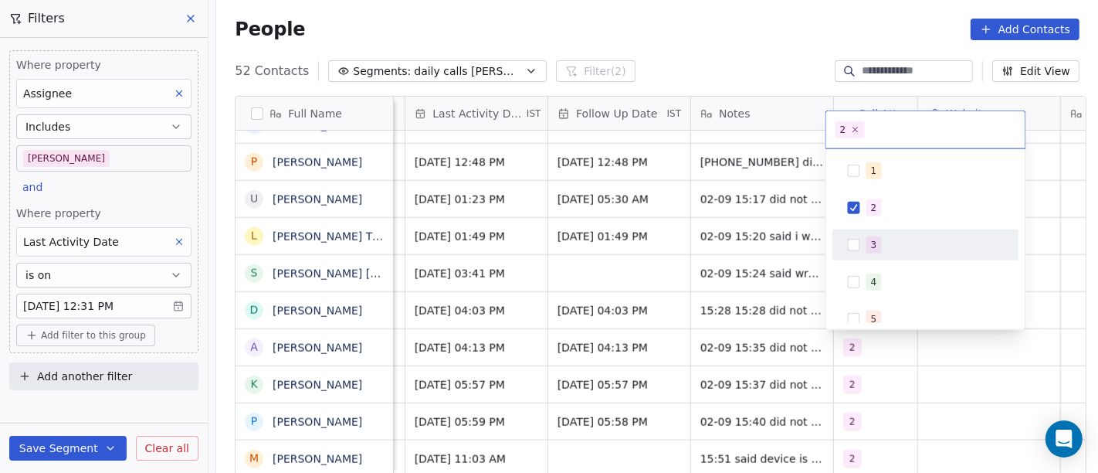
click at [860, 236] on div "3" at bounding box center [926, 244] width 175 height 25
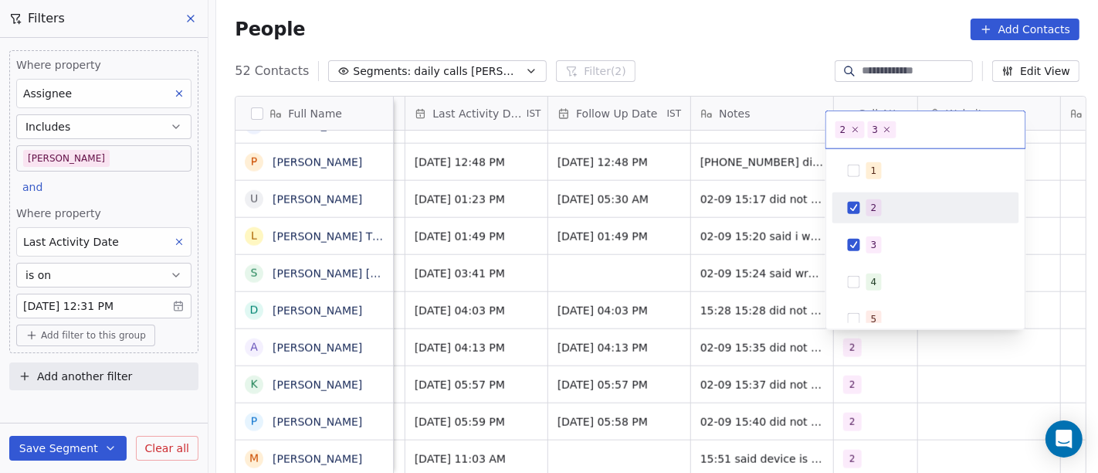
click at [850, 204] on button "Suggestions" at bounding box center [854, 208] width 12 height 12
click at [694, 32] on html "On2Cook India Pvt. Ltd. Contacts People Marketing Workflows Campaigns Sales Pip…" at bounding box center [549, 236] width 1098 height 473
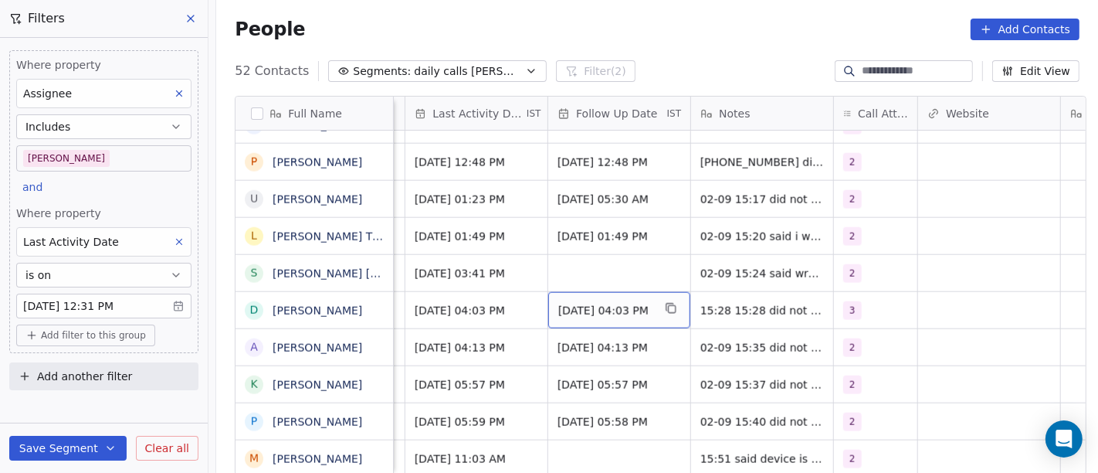
click at [602, 327] on div "[DATE] 04:03 PM" at bounding box center [619, 310] width 142 height 36
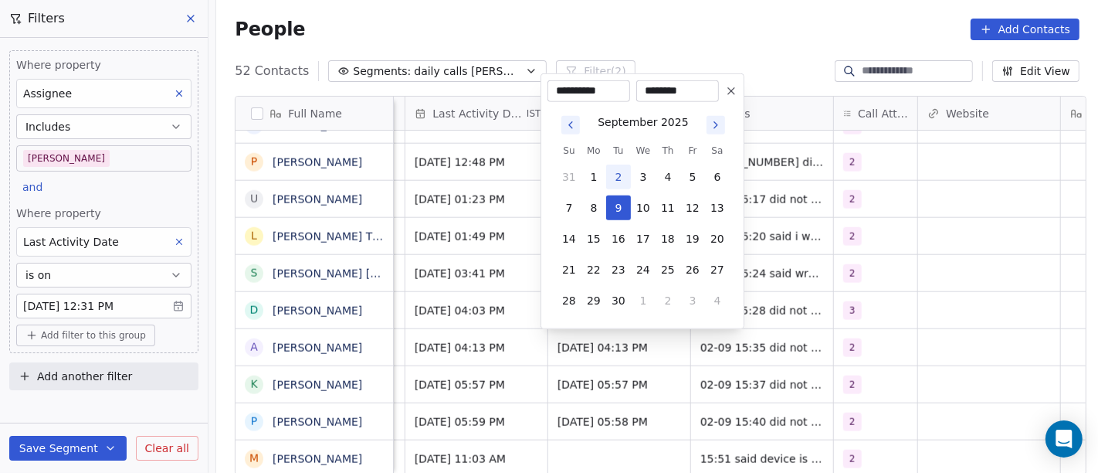
click at [711, 29] on html "On2Cook India Pvt. Ltd. Contacts People Marketing Workflows Campaigns Sales Pip…" at bounding box center [549, 236] width 1098 height 473
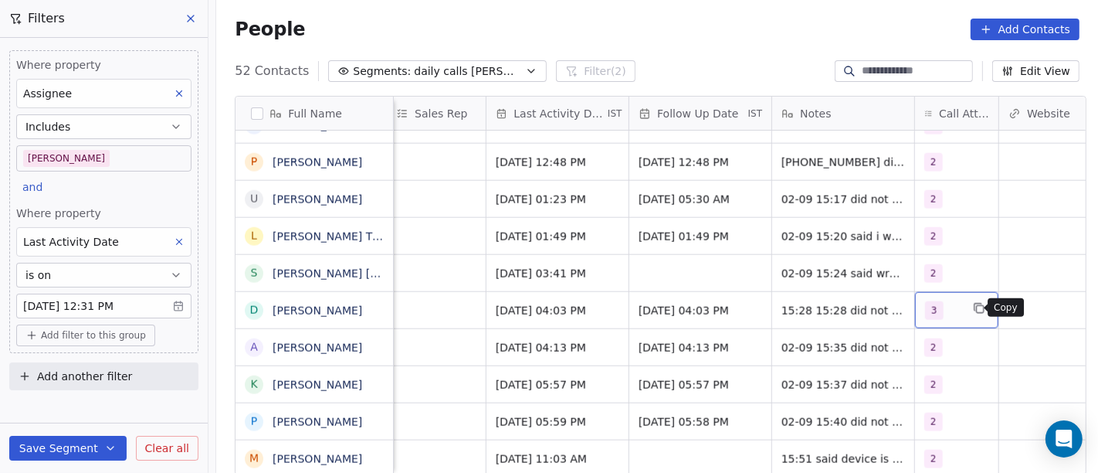
click at [970, 306] on button "grid" at bounding box center [979, 308] width 19 height 19
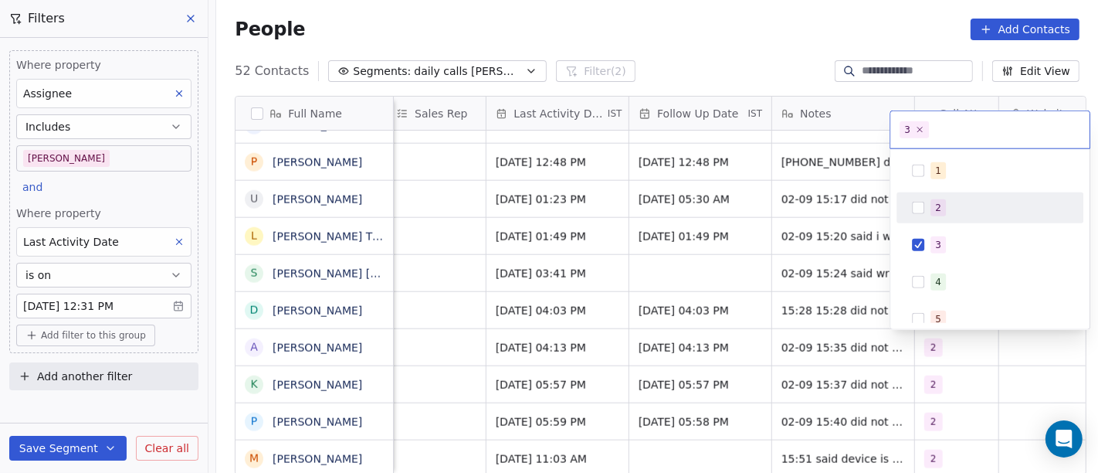
click at [915, 204] on button "Suggestions" at bounding box center [918, 208] width 12 height 12
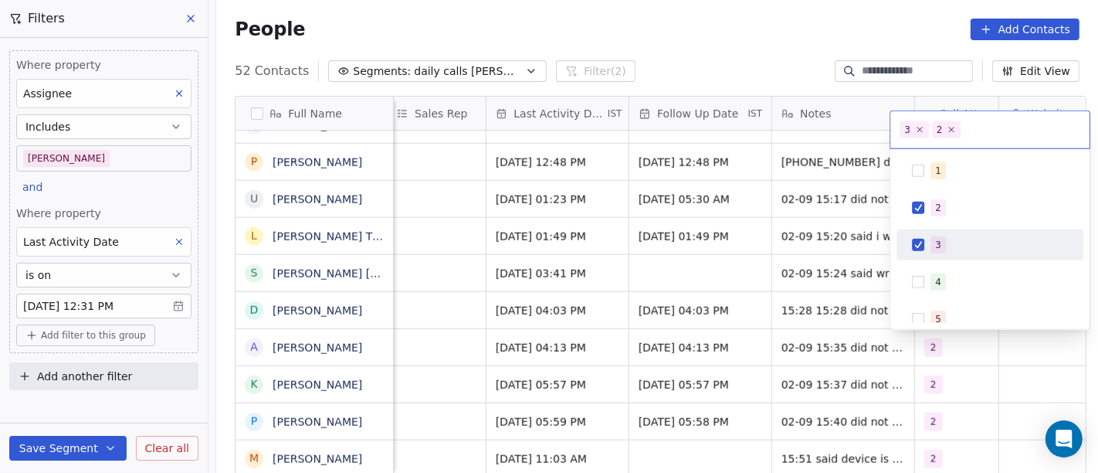
click at [917, 246] on button "Suggestions" at bounding box center [918, 245] width 12 height 12
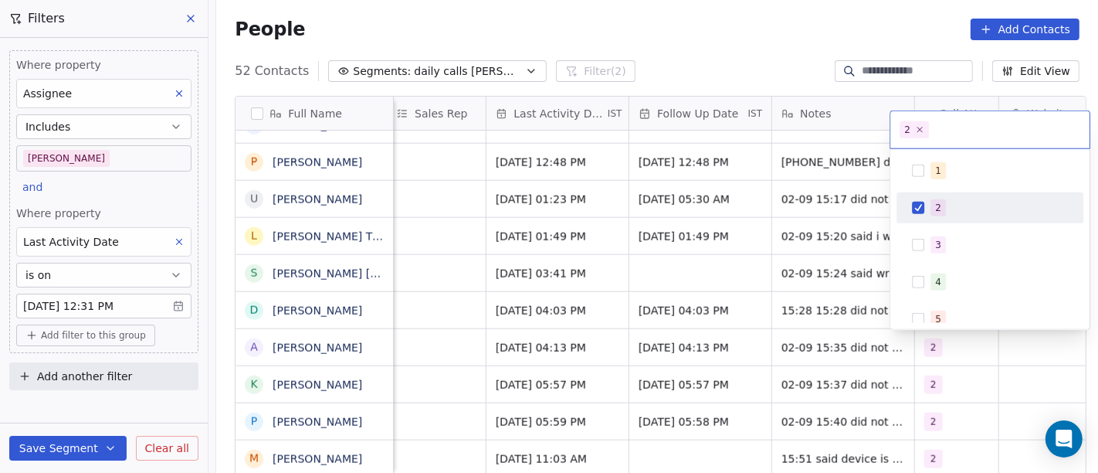
click at [774, 40] on html "On2Cook India Pvt. Ltd. Contacts People Marketing Workflows Campaigns Sales Pip…" at bounding box center [549, 236] width 1098 height 473
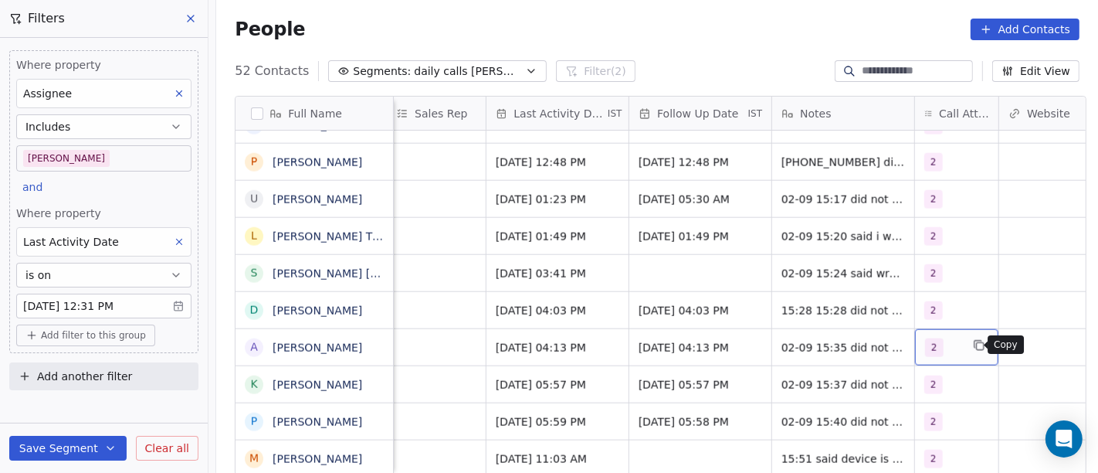
click at [973, 343] on icon "grid" at bounding box center [979, 345] width 12 height 12
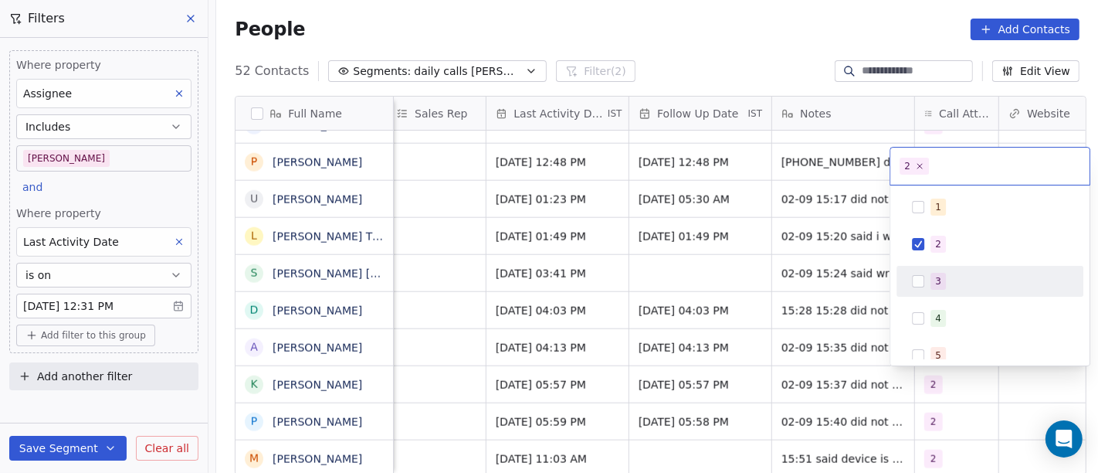
click at [932, 279] on span "3" at bounding box center [938, 281] width 15 height 17
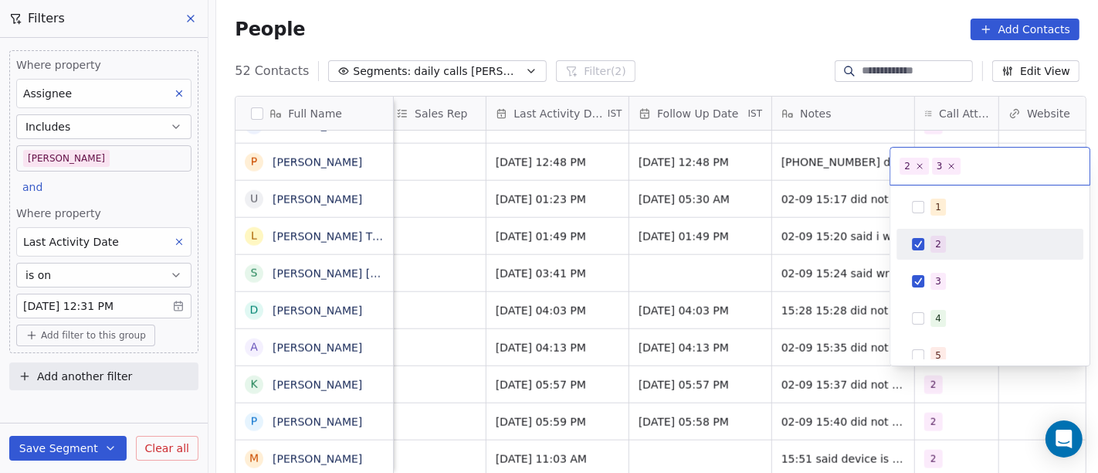
click at [925, 239] on div "2" at bounding box center [990, 244] width 175 height 25
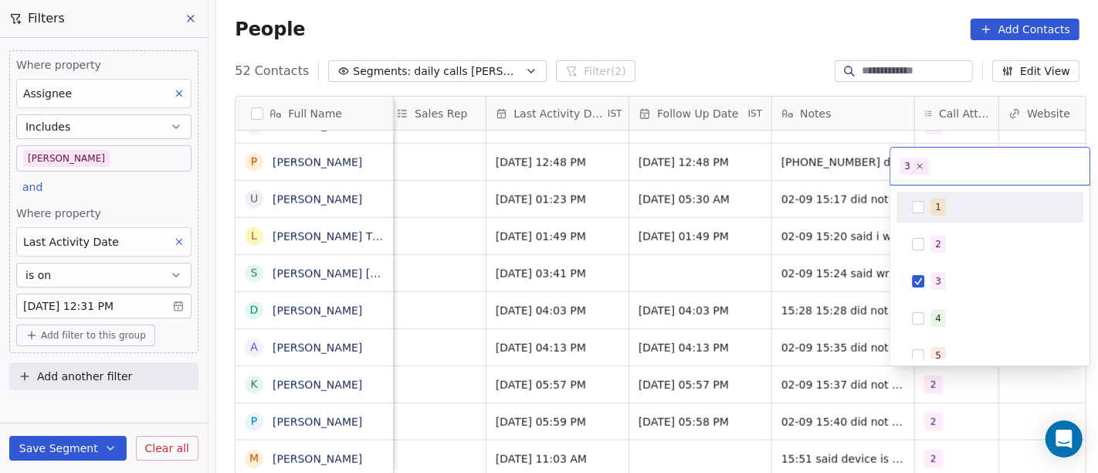
click at [785, 52] on html "On2Cook India Pvt. Ltd. Contacts People Marketing Workflows Campaigns Sales Pip…" at bounding box center [549, 236] width 1098 height 473
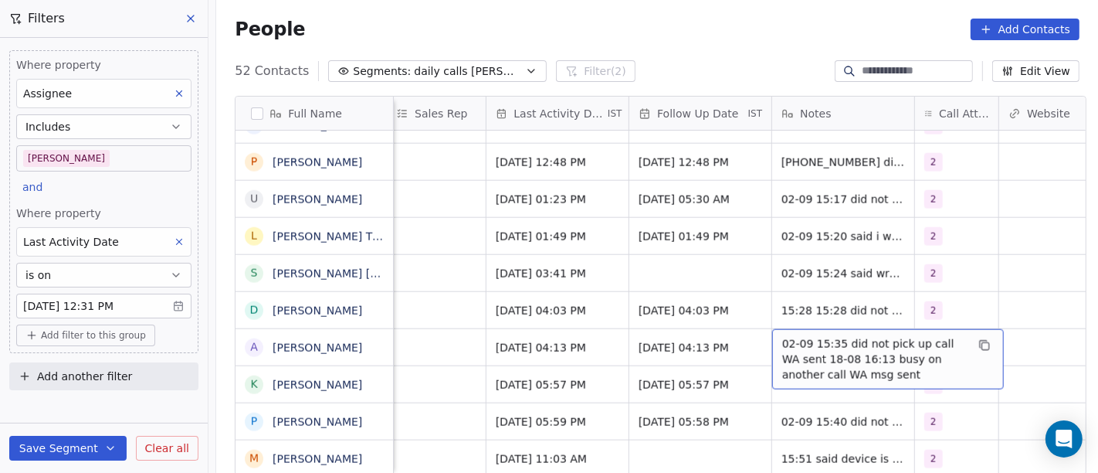
click at [820, 347] on span "02-09 15:35 did not pick up call WA sent 18-08 16:13 busy on another call WA ms…" at bounding box center [874, 359] width 184 height 46
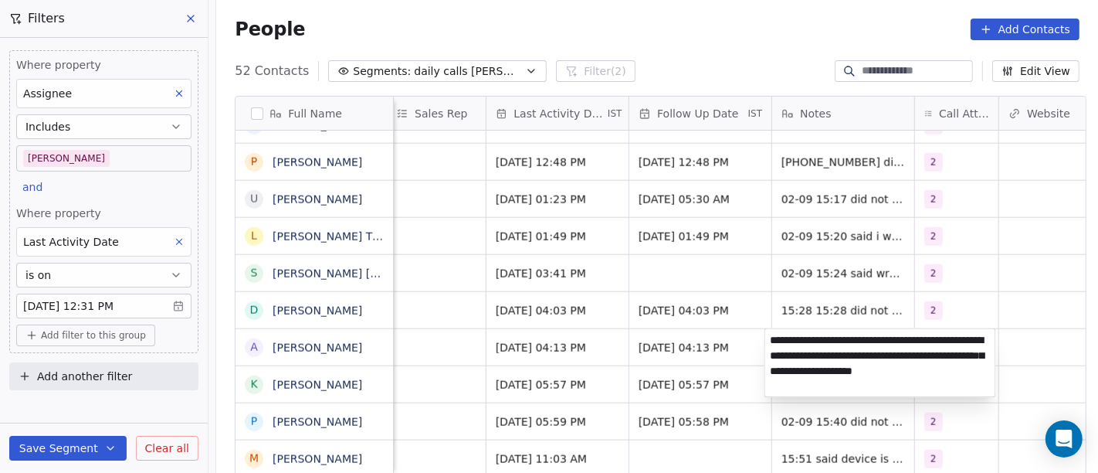
type textarea "**********"
click at [744, 345] on html "On2Cook India Pvt. Ltd. Contacts People Marketing Workflows Campaigns Sales Pip…" at bounding box center [549, 236] width 1098 height 473
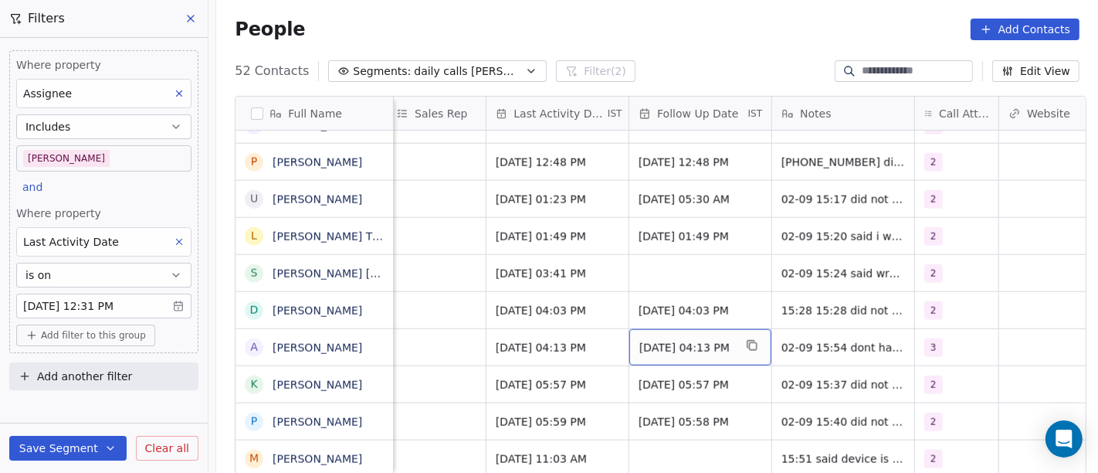
click at [712, 344] on span "[DATE] 04:13 PM" at bounding box center [687, 347] width 94 height 15
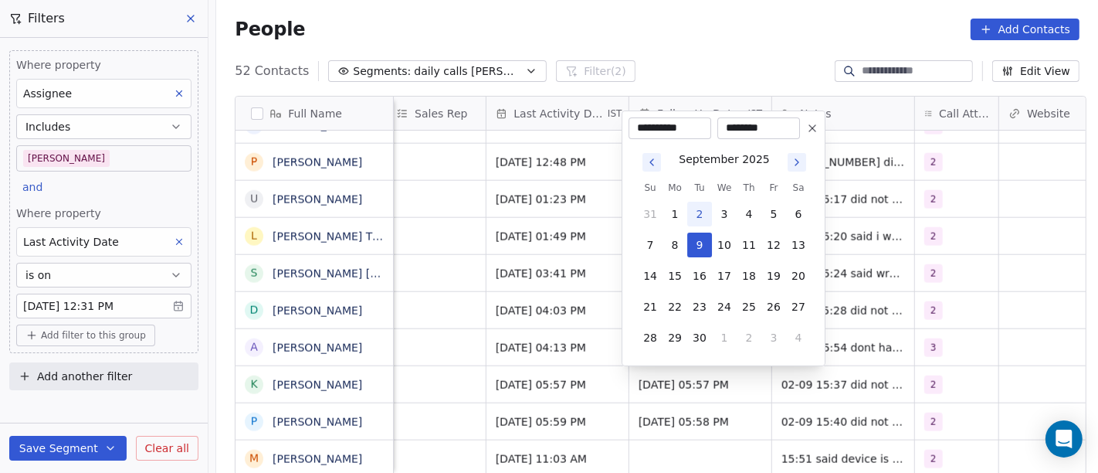
click at [813, 127] on icon at bounding box center [812, 128] width 6 height 6
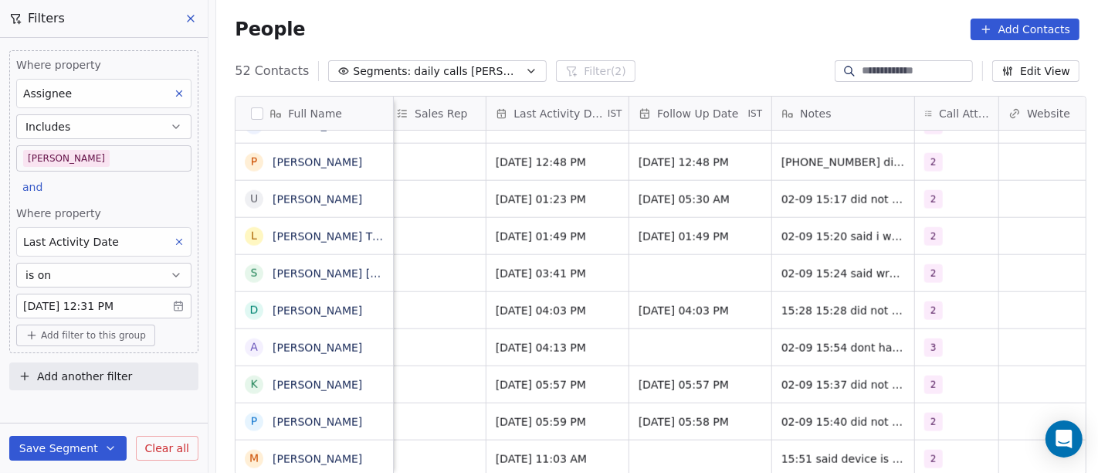
click at [726, 52] on div "People Add Contacts" at bounding box center [657, 29] width 882 height 59
click at [701, 31] on div "People Add Contacts" at bounding box center [657, 30] width 845 height 22
click at [708, 34] on div "People Add Contacts" at bounding box center [657, 30] width 845 height 22
click at [668, 48] on div "People Add Contacts" at bounding box center [657, 29] width 882 height 59
click at [93, 163] on body "On2Cook India Pvt. Ltd. Contacts People Marketing Workflows Campaigns Sales Pip…" at bounding box center [549, 236] width 1098 height 473
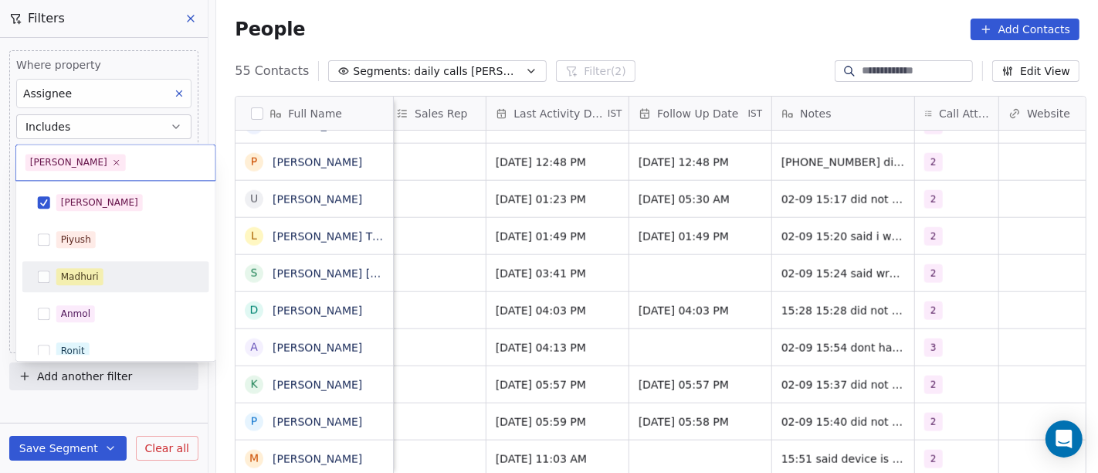
click at [137, 266] on div "Madhuri" at bounding box center [116, 276] width 175 height 25
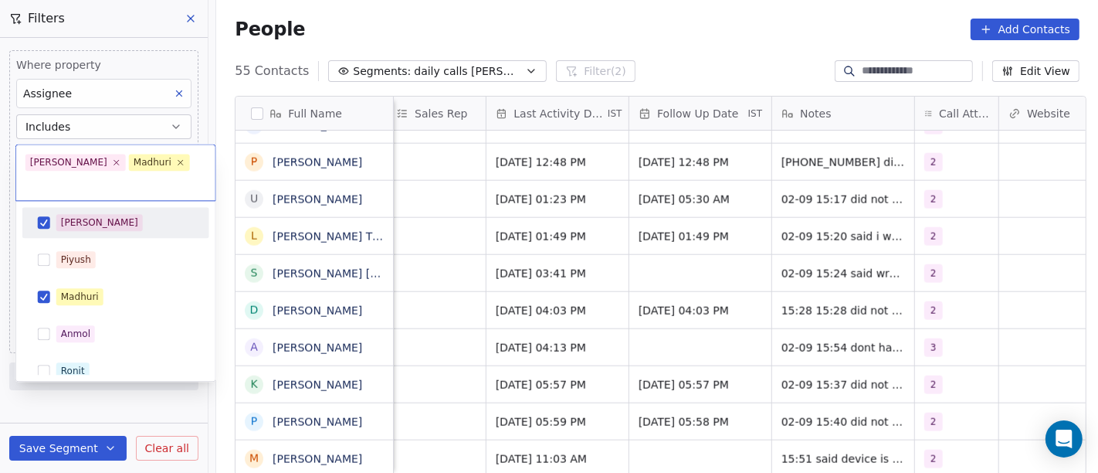
click at [106, 214] on div "[PERSON_NAME]" at bounding box center [124, 222] width 137 height 17
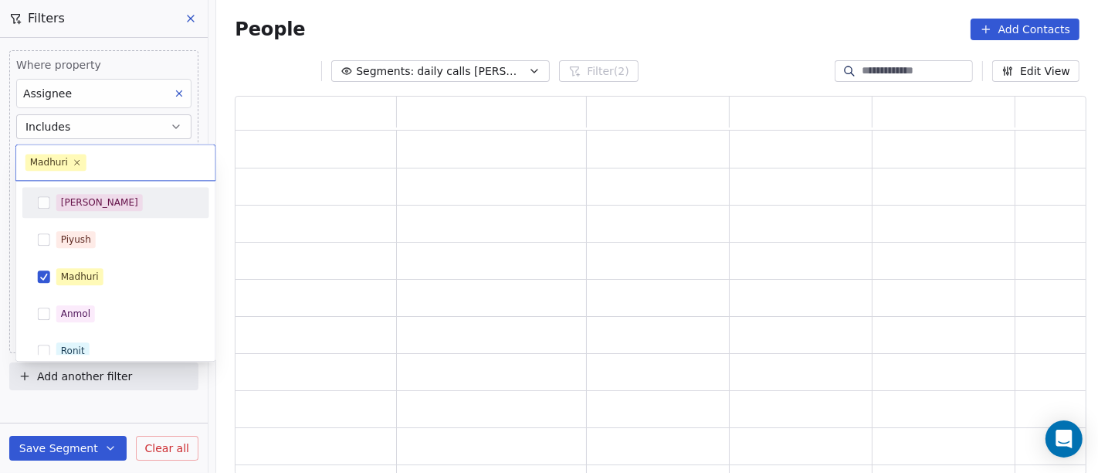
click at [479, 41] on html "On2Cook India Pvt. Ltd. Contacts People Marketing Workflows Campaigns Sales Pip…" at bounding box center [549, 236] width 1098 height 473
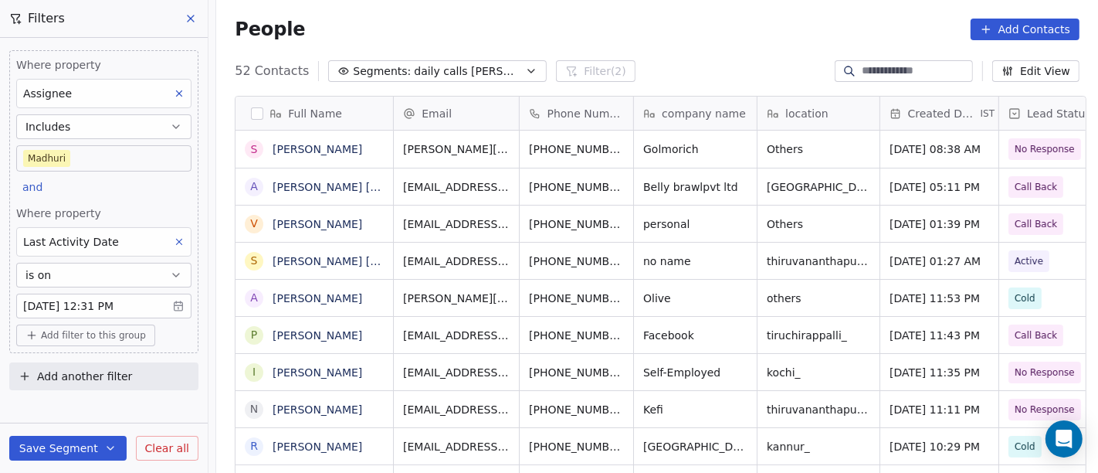
scroll to position [403, 876]
click at [93, 159] on body "On2Cook India Pvt. Ltd. Contacts People Marketing Workflows Campaigns Sales Pip…" at bounding box center [549, 236] width 1098 height 473
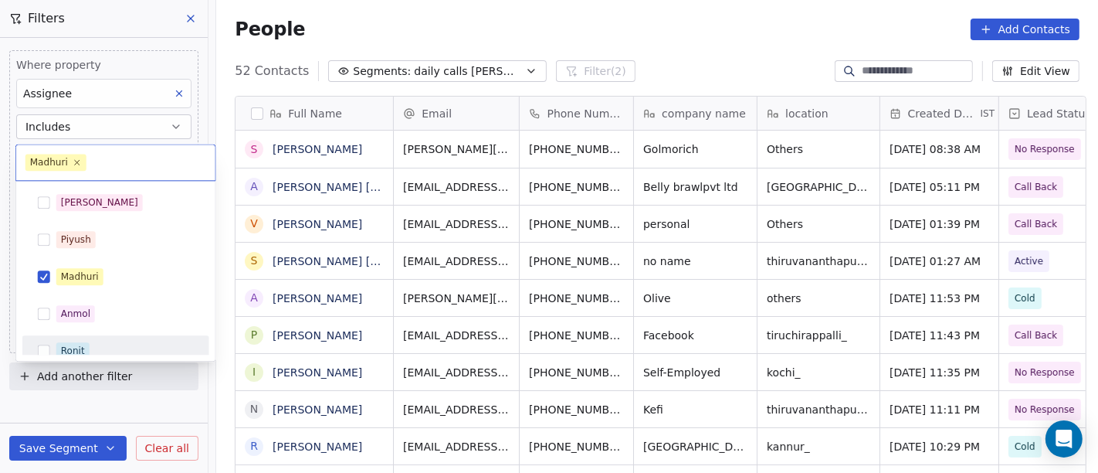
click at [73, 344] on div "Ronit" at bounding box center [73, 351] width 24 height 14
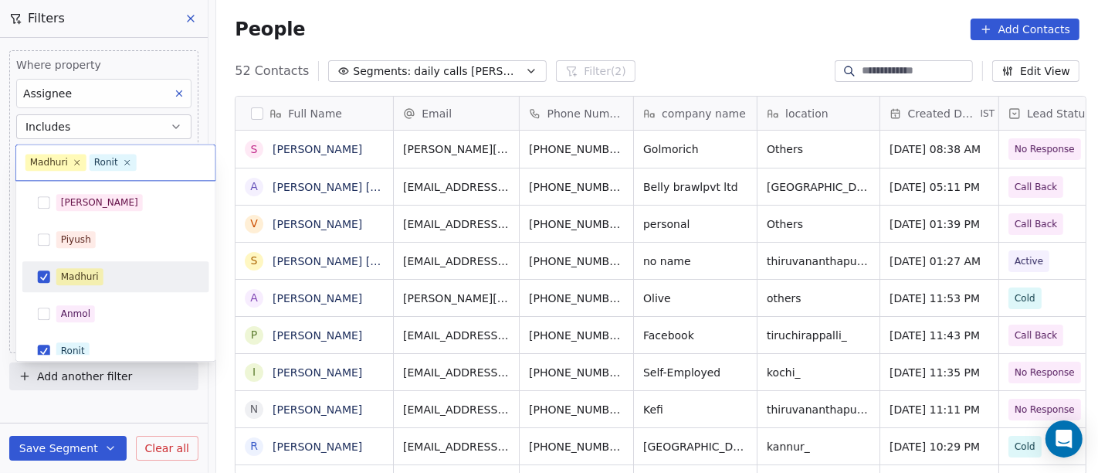
click at [94, 279] on div "Madhuri" at bounding box center [80, 277] width 38 height 14
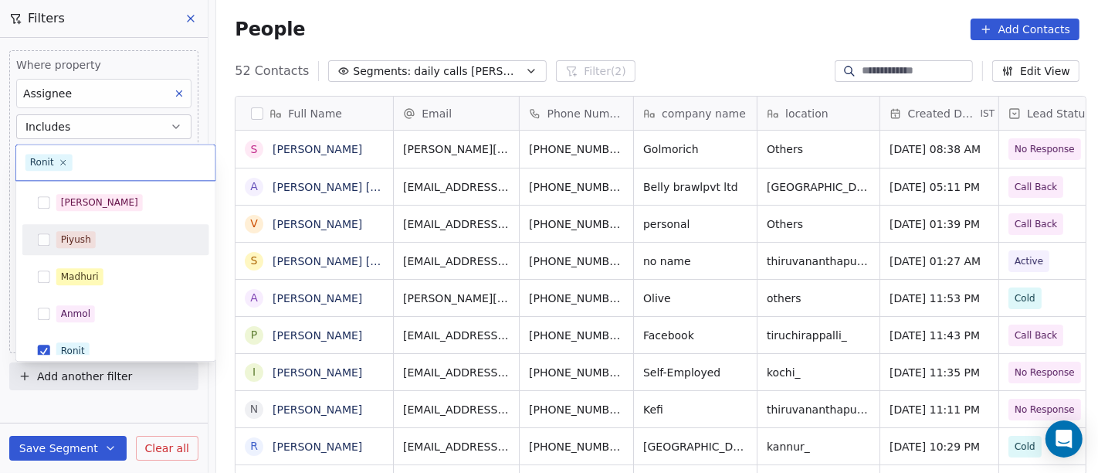
click at [498, 31] on html "On2Cook India Pvt. Ltd. Contacts People Marketing Workflows Campaigns Sales Pip…" at bounding box center [549, 236] width 1098 height 473
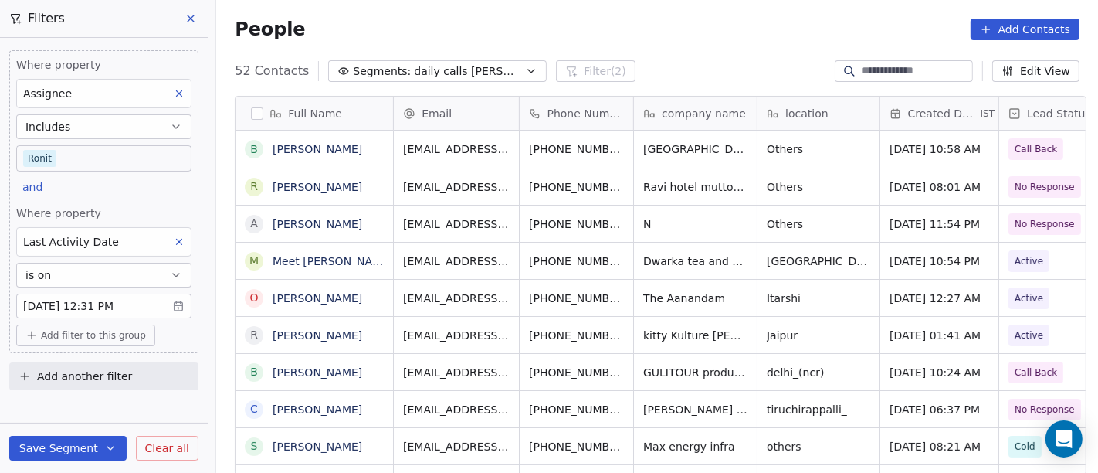
click at [75, 158] on body "On2Cook India Pvt. Ltd. Contacts People Marketing Workflows Campaigns Sales Pip…" at bounding box center [549, 236] width 1098 height 473
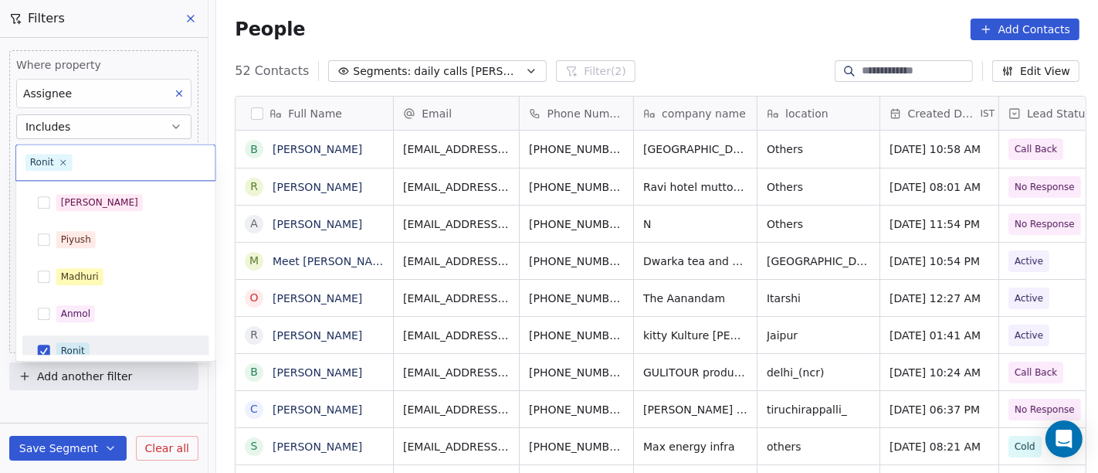
scroll to position [11, 0]
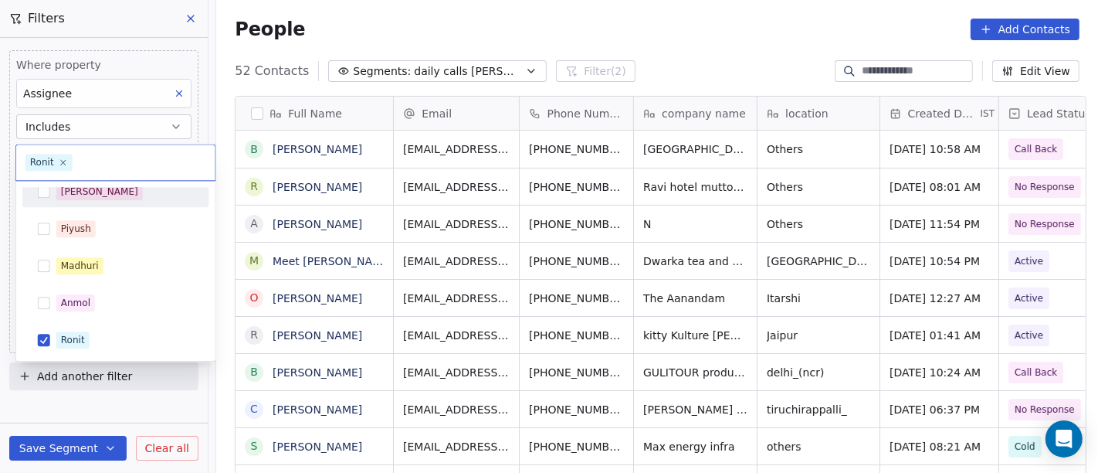
click at [104, 188] on div "[PERSON_NAME]" at bounding box center [124, 191] width 137 height 17
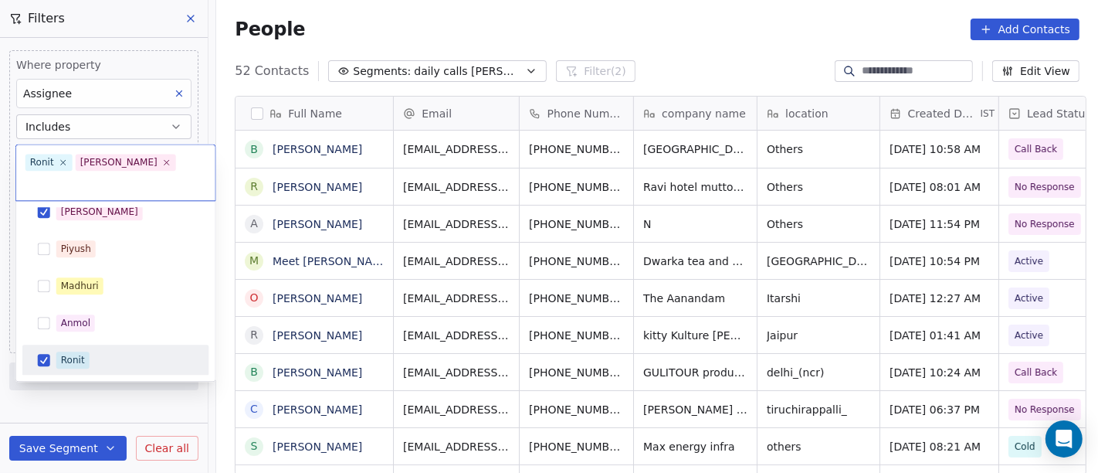
click at [101, 351] on div "Ronit" at bounding box center [124, 359] width 137 height 17
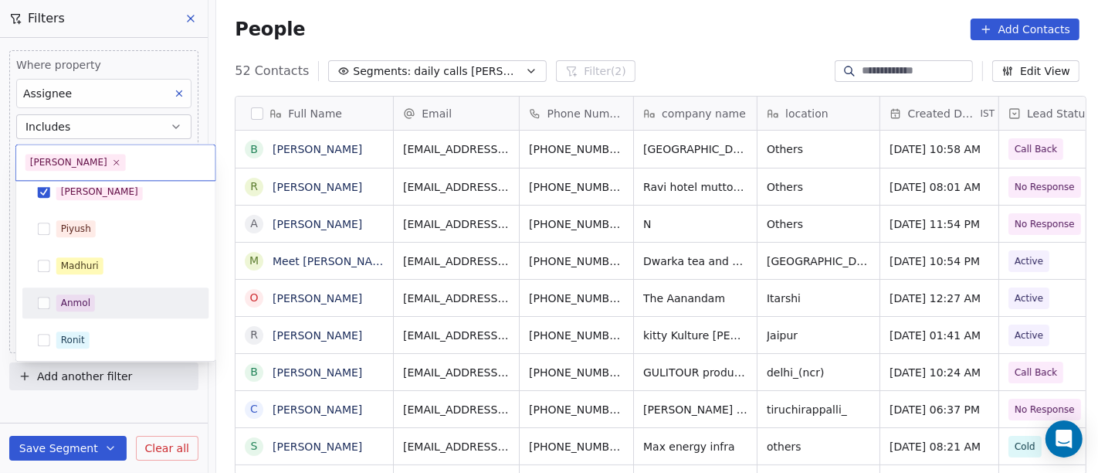
click at [551, 12] on html "On2Cook India Pvt. Ltd. Contacts People Marketing Workflows Campaigns Sales Pip…" at bounding box center [549, 236] width 1098 height 473
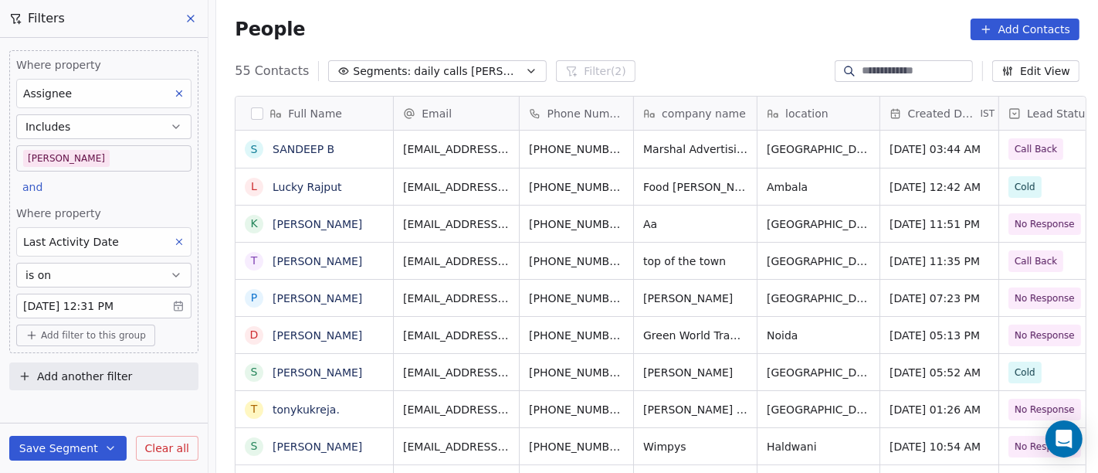
click at [673, 31] on div "People Add Contacts" at bounding box center [657, 30] width 845 height 22
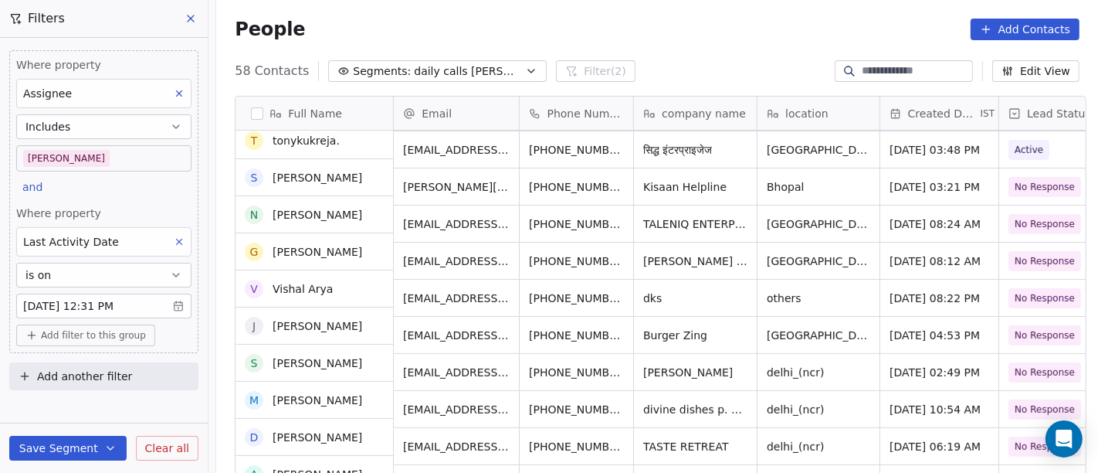
scroll to position [429, 0]
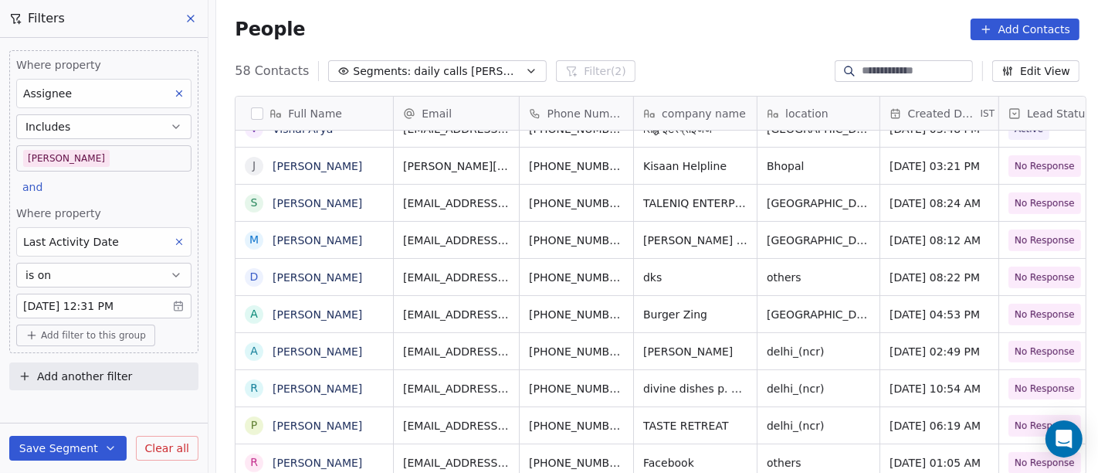
click at [673, 52] on div "People Add Contacts" at bounding box center [657, 29] width 882 height 59
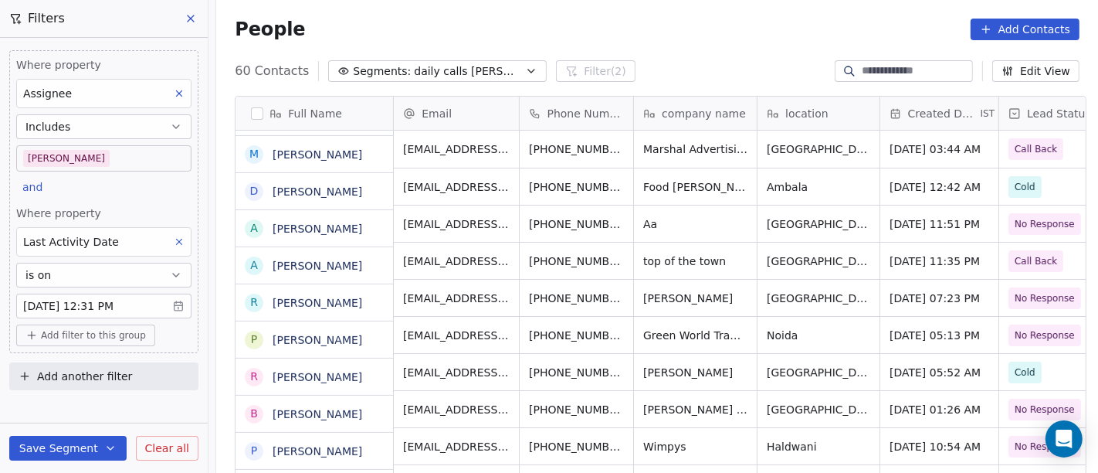
scroll to position [0, 0]
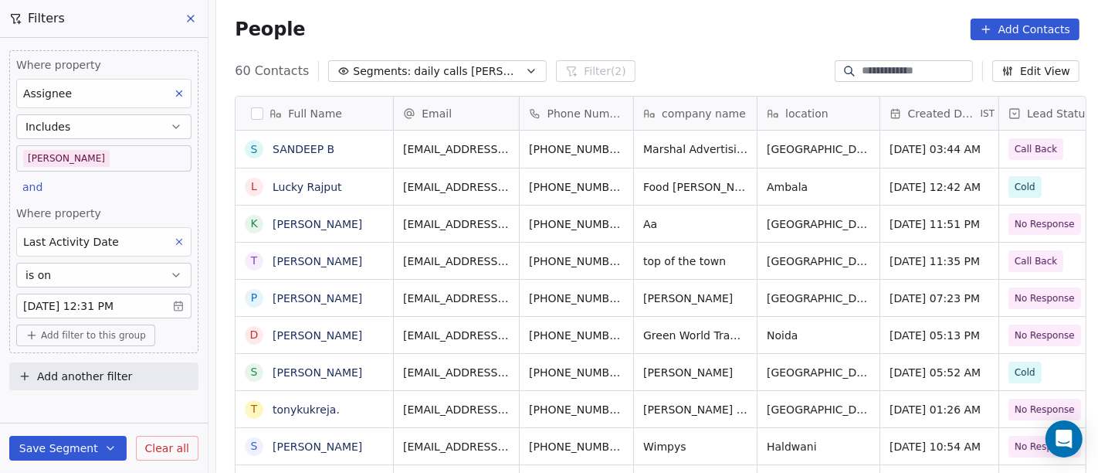
click at [682, 34] on div "People Add Contacts" at bounding box center [657, 30] width 845 height 22
click at [704, 42] on div "People Add Contacts" at bounding box center [657, 29] width 882 height 59
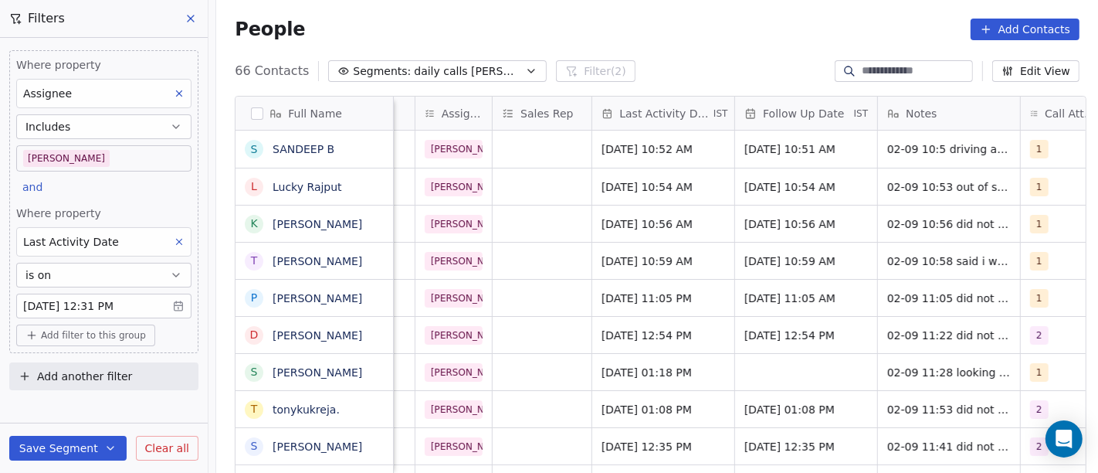
scroll to position [0, 871]
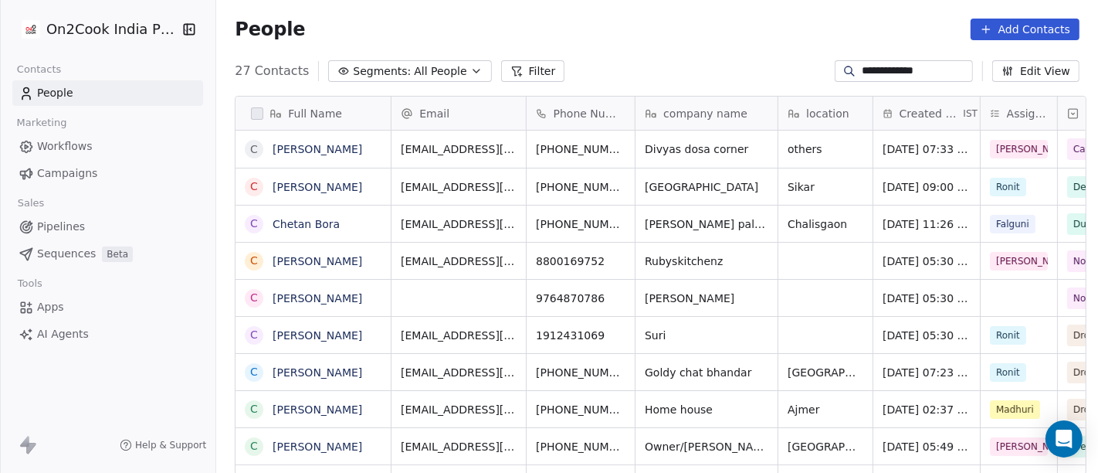
scroll to position [403, 876]
click at [862, 68] on input "**********" at bounding box center [916, 70] width 108 height 15
paste input "**********"
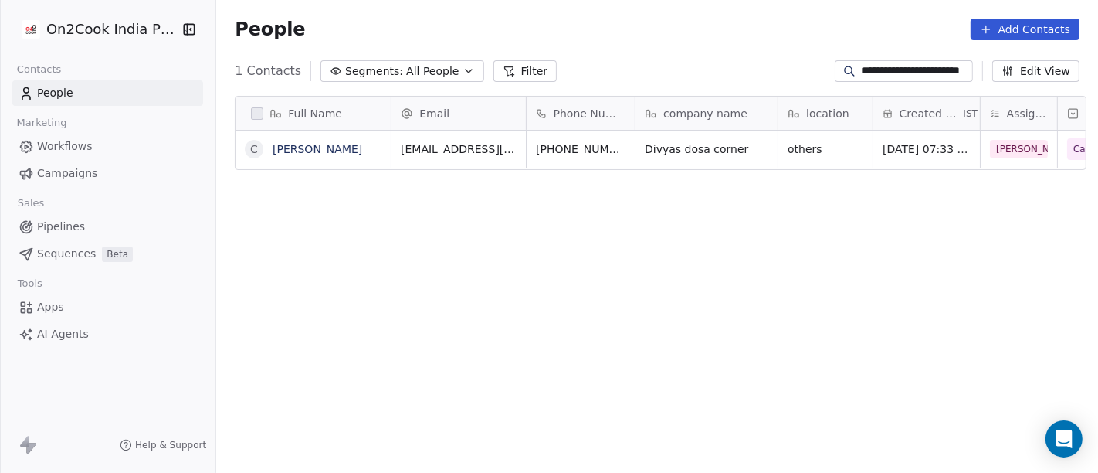
paste input
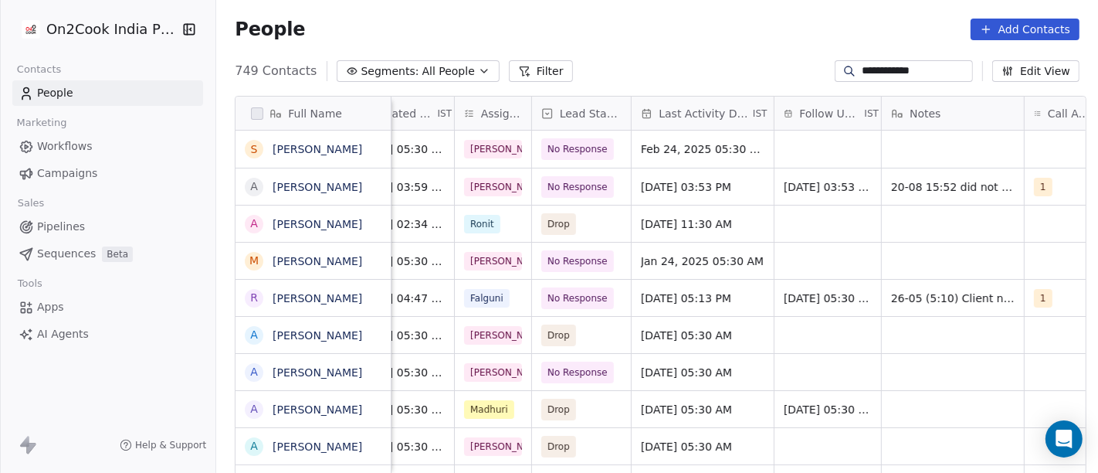
type input "**********"
click at [584, 190] on span "No Response" at bounding box center [580, 186] width 60 height 15
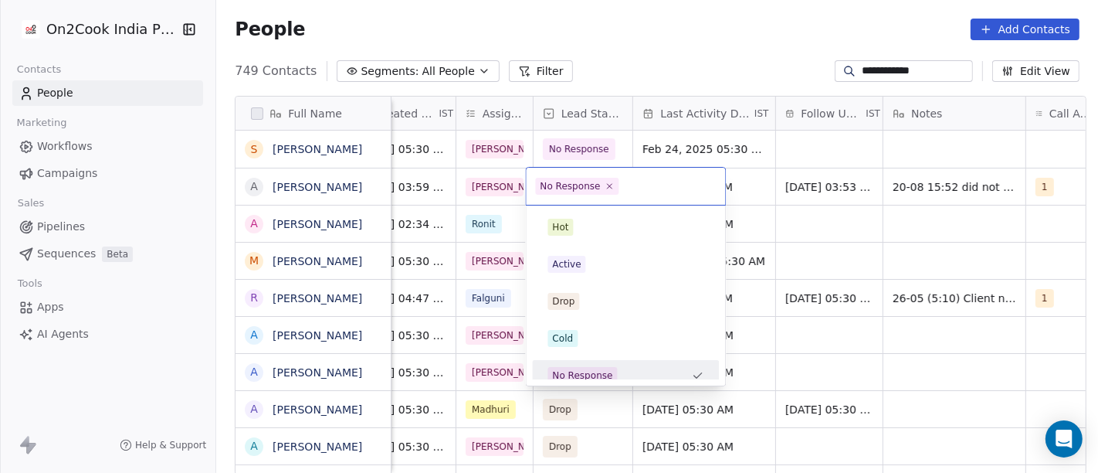
scroll to position [11, 0]
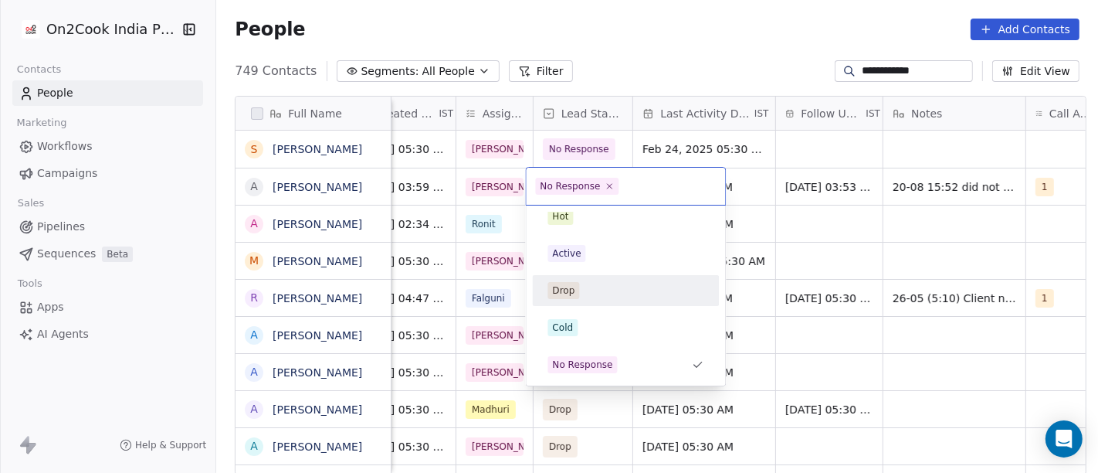
click at [582, 290] on div "Drop" at bounding box center [626, 290] width 156 height 17
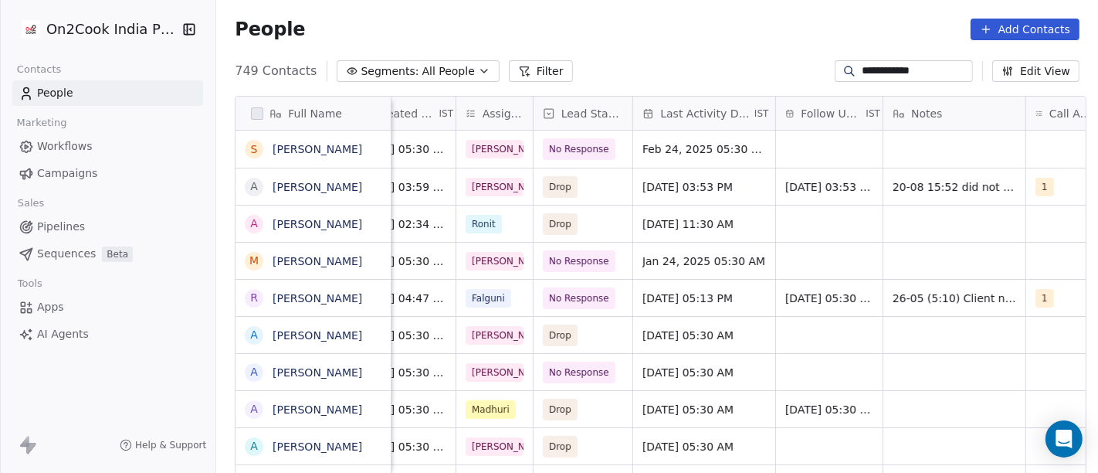
click at [645, 47] on div "People Add Contacts" at bounding box center [657, 29] width 882 height 59
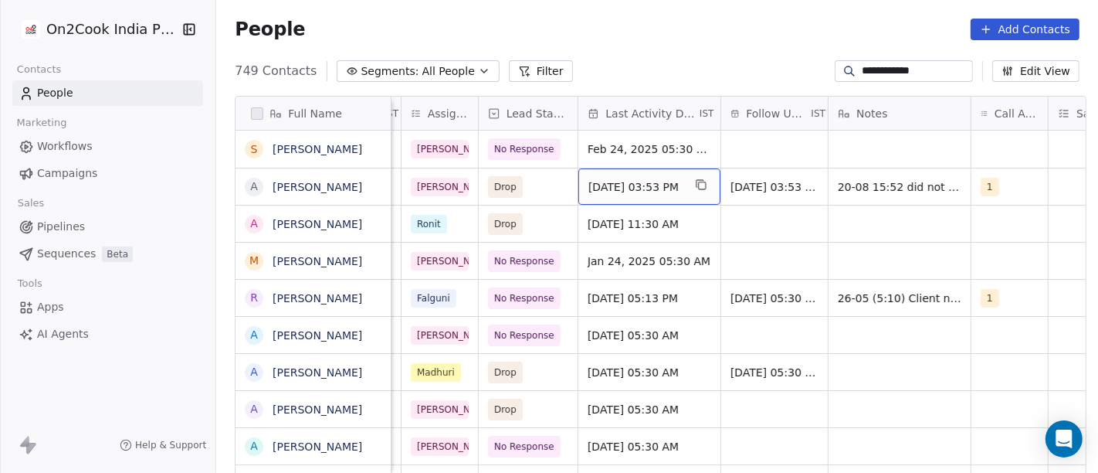
scroll to position [0, 582]
click at [641, 179] on span "[DATE] 03:53 PM" at bounding box center [632, 186] width 94 height 15
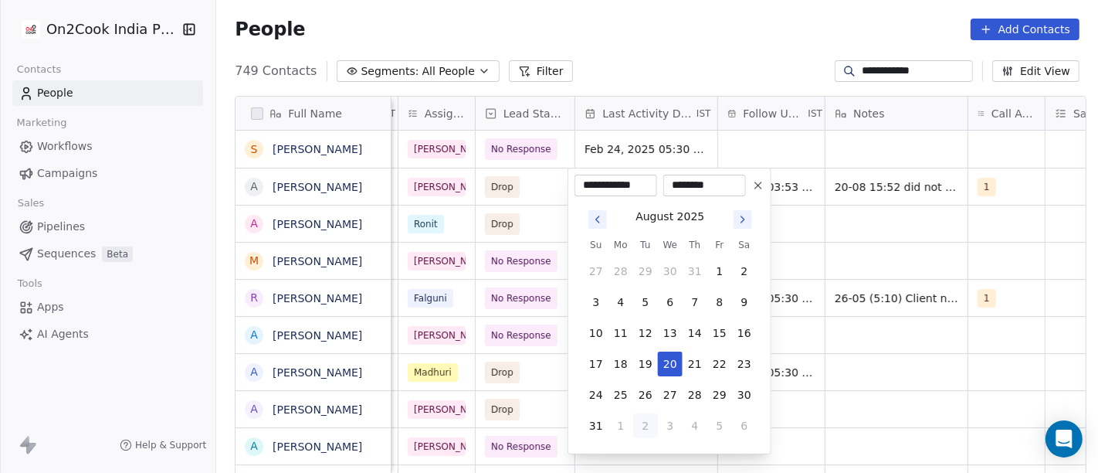
click at [739, 219] on icon "Go to next month" at bounding box center [743, 219] width 12 height 12
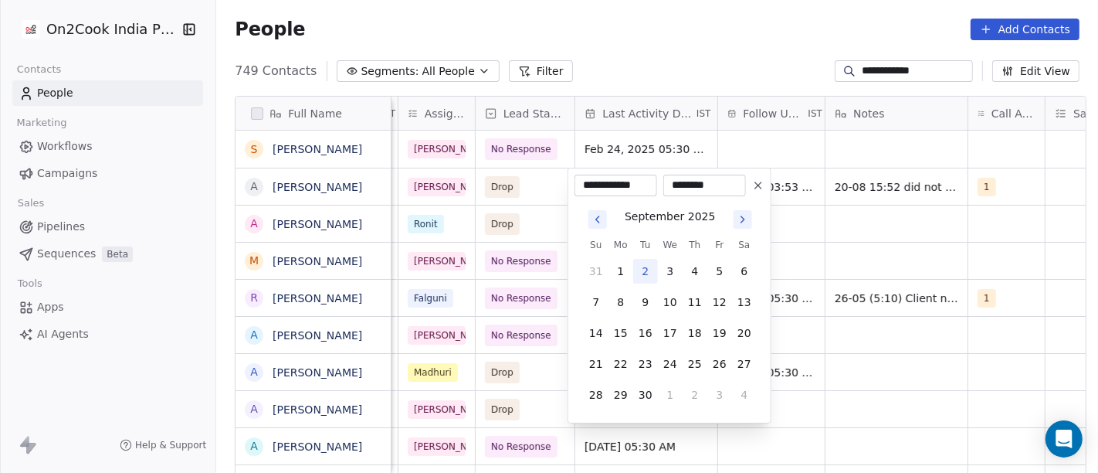
click at [641, 266] on button "2" at bounding box center [645, 271] width 25 height 25
type input "**********"
click at [701, 20] on html "**********" at bounding box center [549, 236] width 1098 height 473
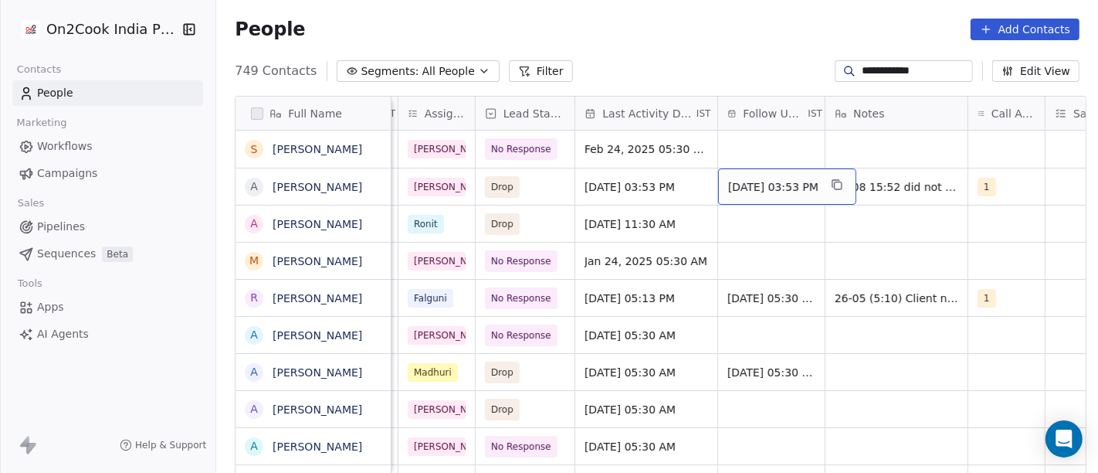
click at [755, 188] on span "[DATE] 03:53 PM" at bounding box center [773, 186] width 90 height 15
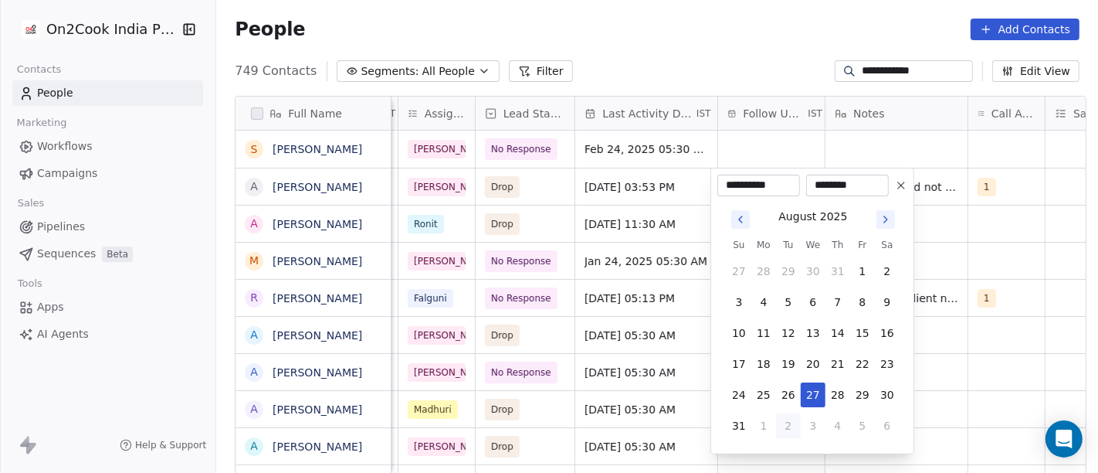
click at [884, 216] on icon "Go to next month" at bounding box center [885, 219] width 3 height 6
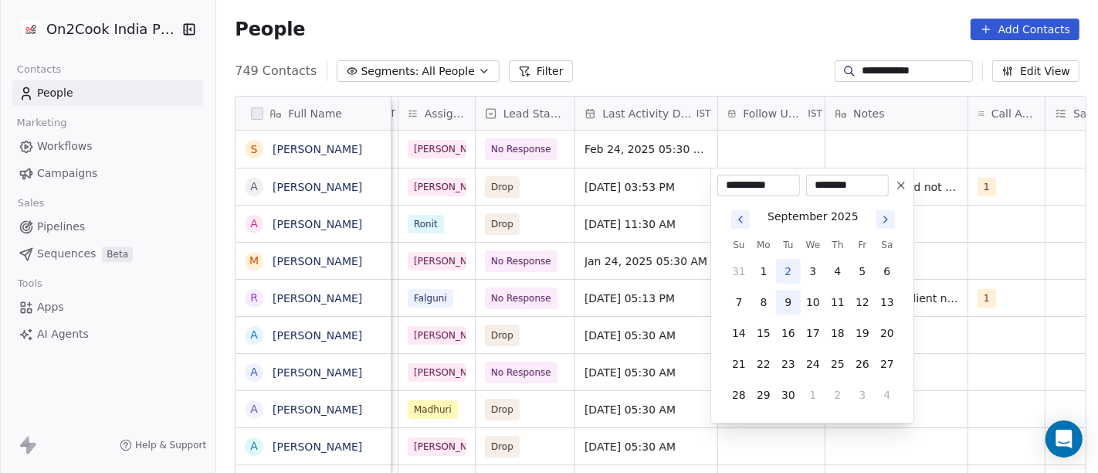
click at [792, 302] on button "9" at bounding box center [788, 302] width 25 height 25
type input "**********"
click at [717, 28] on html "**********" at bounding box center [549, 236] width 1098 height 473
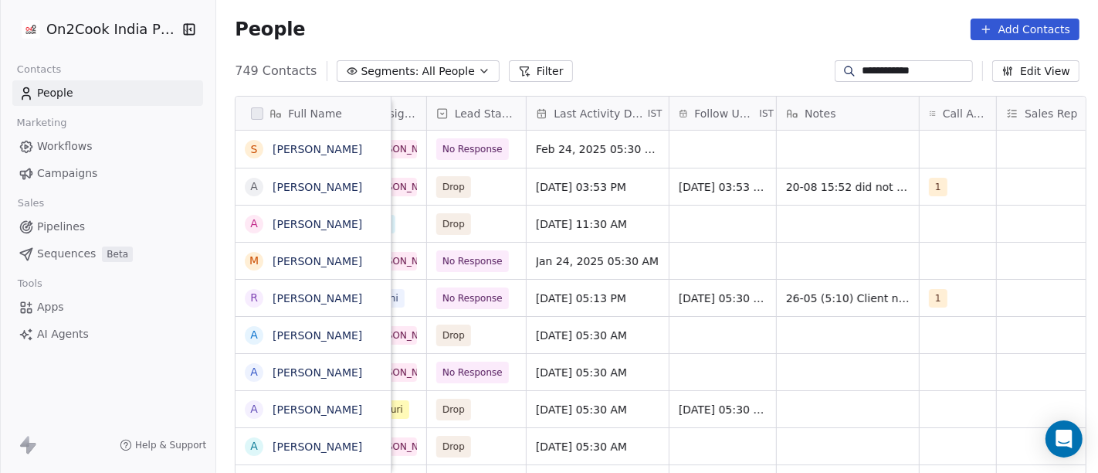
scroll to position [0, 651]
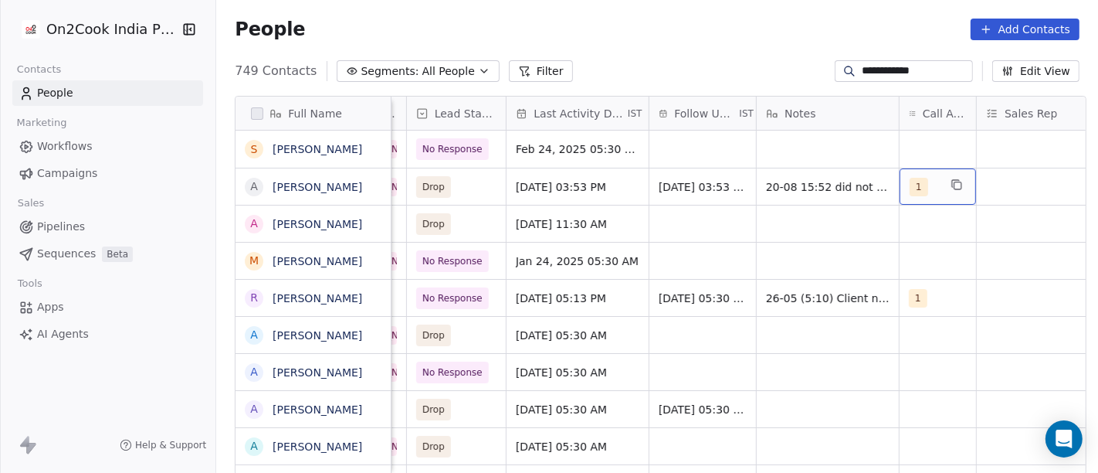
click at [910, 189] on span "1" at bounding box center [919, 187] width 19 height 19
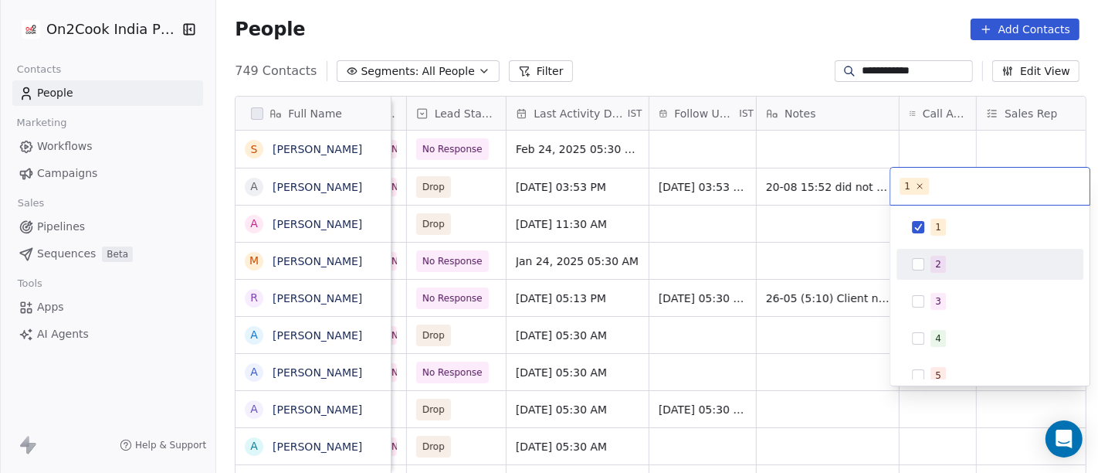
click at [932, 270] on span "2" at bounding box center [938, 264] width 15 height 17
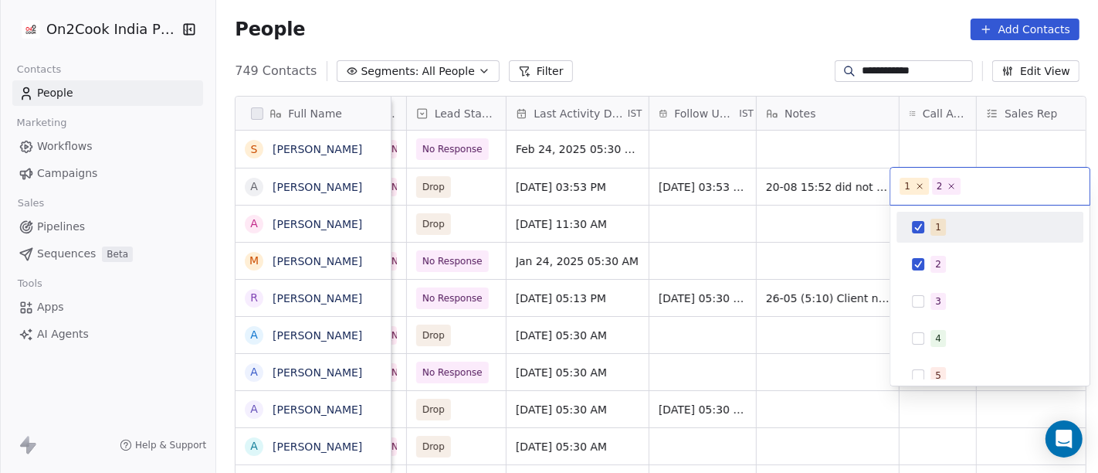
click at [928, 234] on div "1" at bounding box center [990, 227] width 175 height 25
click at [775, 39] on html "**********" at bounding box center [549, 236] width 1098 height 473
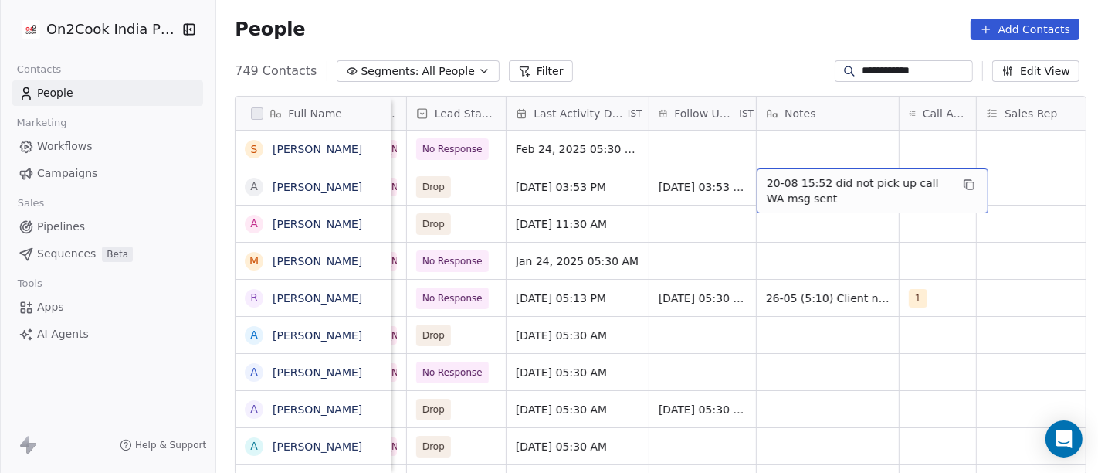
click at [819, 180] on span "20-08 15:52 did not pick up call WA msg sent" at bounding box center [859, 190] width 184 height 31
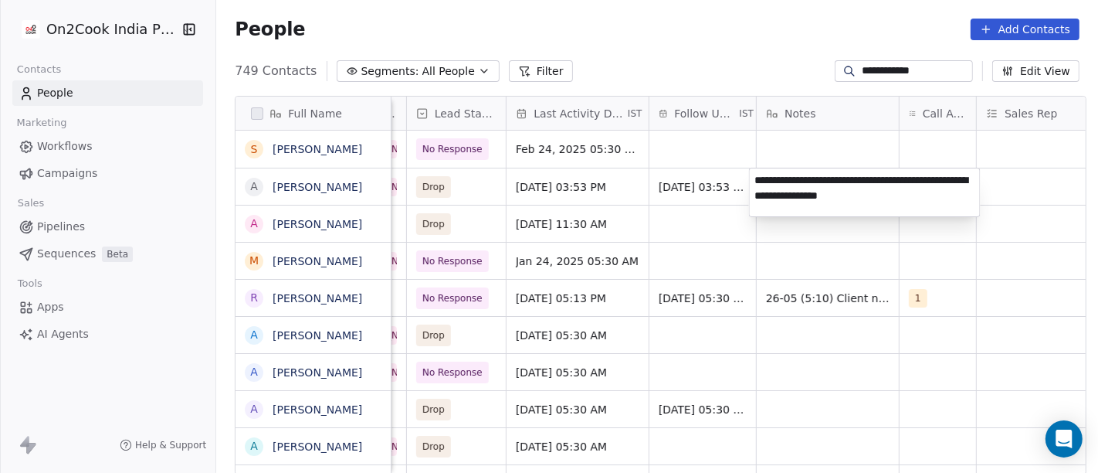
type textarea "**********"
click at [805, 137] on html "**********" at bounding box center [549, 236] width 1098 height 473
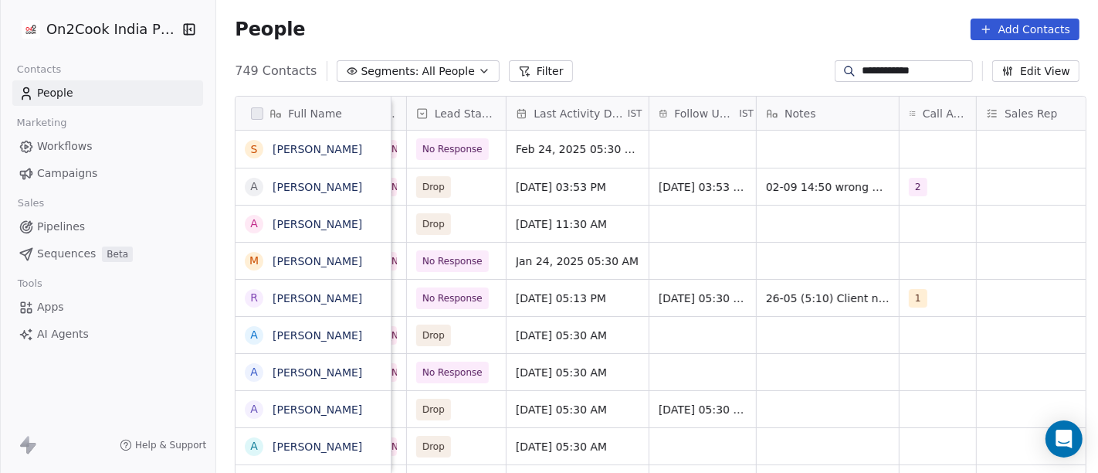
scroll to position [0, 0]
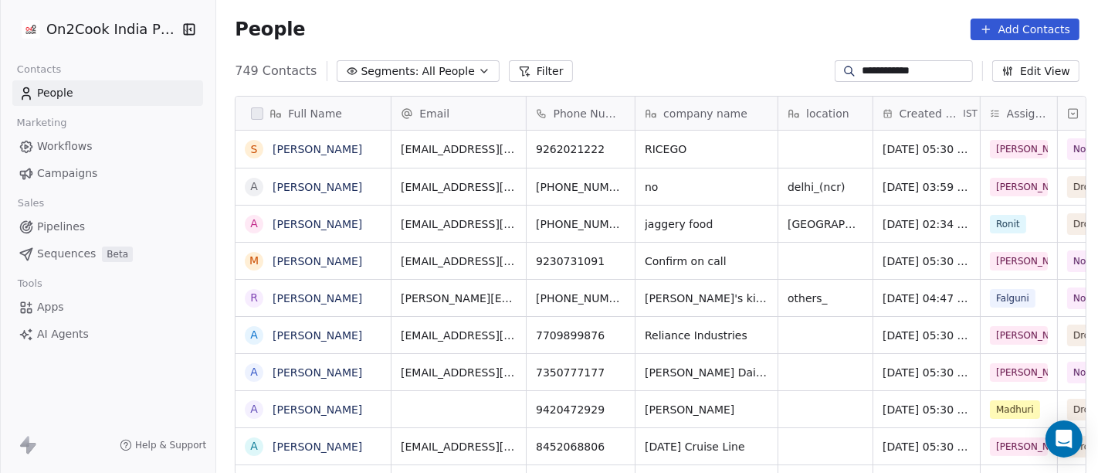
click at [865, 74] on input "**********" at bounding box center [916, 70] width 108 height 15
paste input "****"
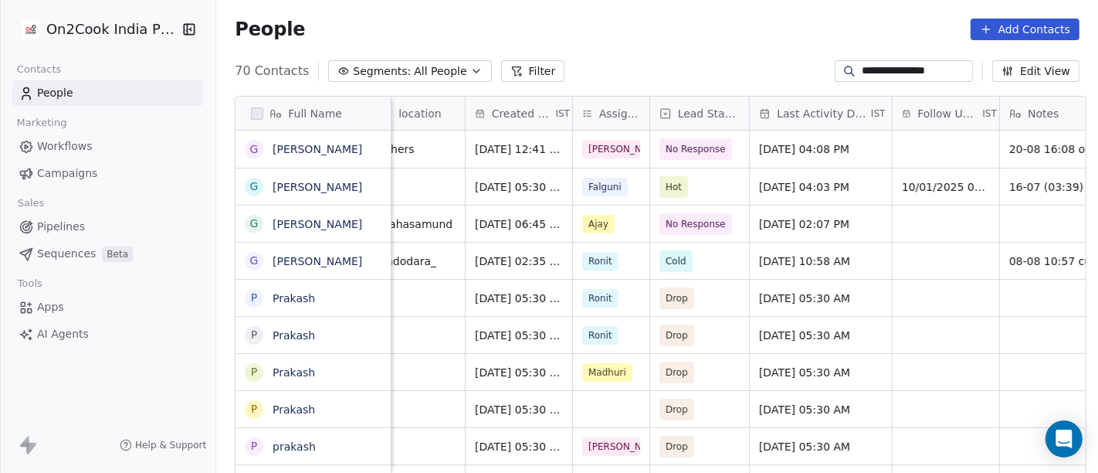
scroll to position [0, 408]
type input "**********"
click at [779, 149] on span "[DATE] 04:08 PM" at bounding box center [807, 148] width 94 height 15
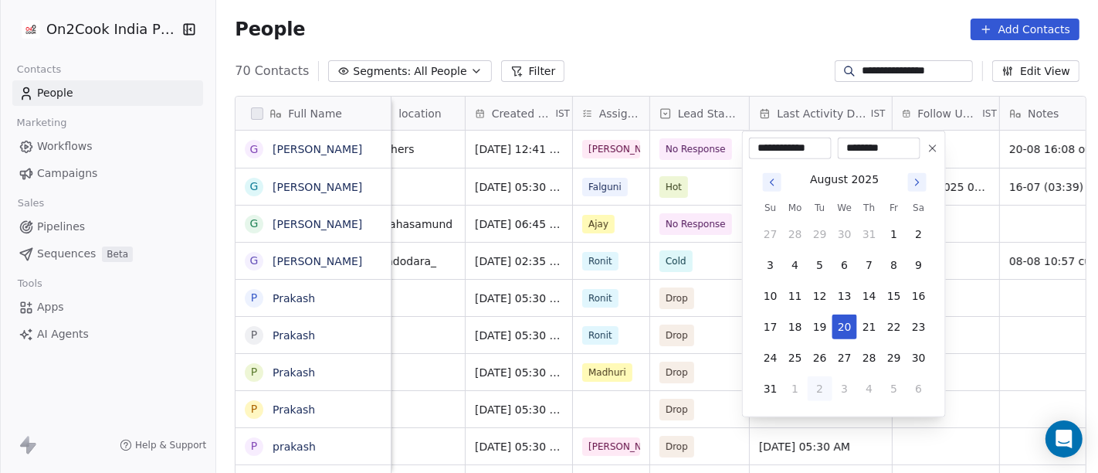
click at [819, 394] on button "2" at bounding box center [820, 388] width 25 height 25
type input "**********"
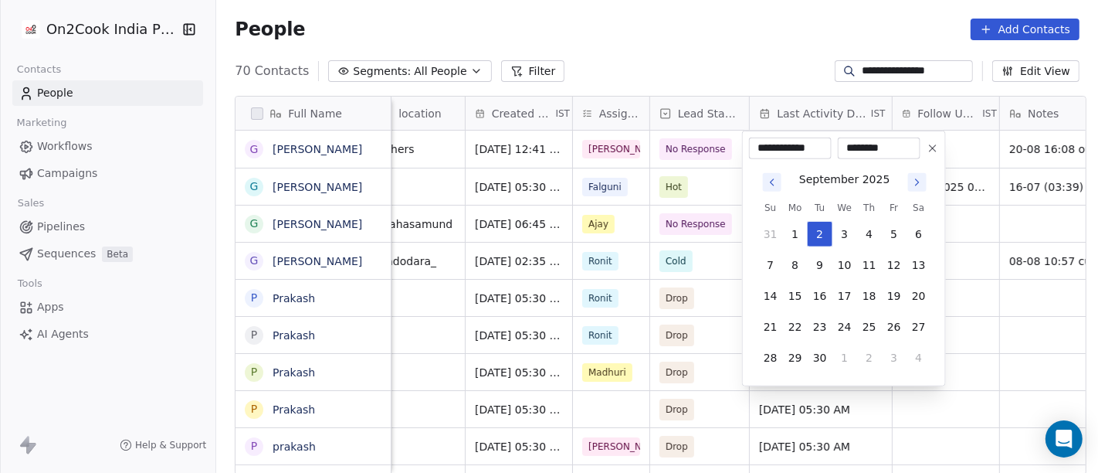
click at [711, 32] on html "**********" at bounding box center [549, 236] width 1098 height 473
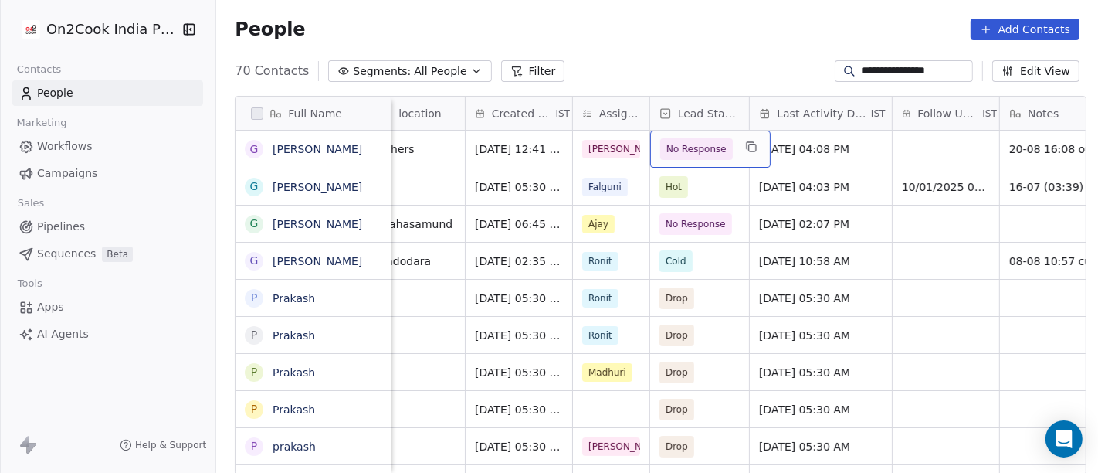
click at [697, 147] on span "No Response" at bounding box center [697, 148] width 60 height 15
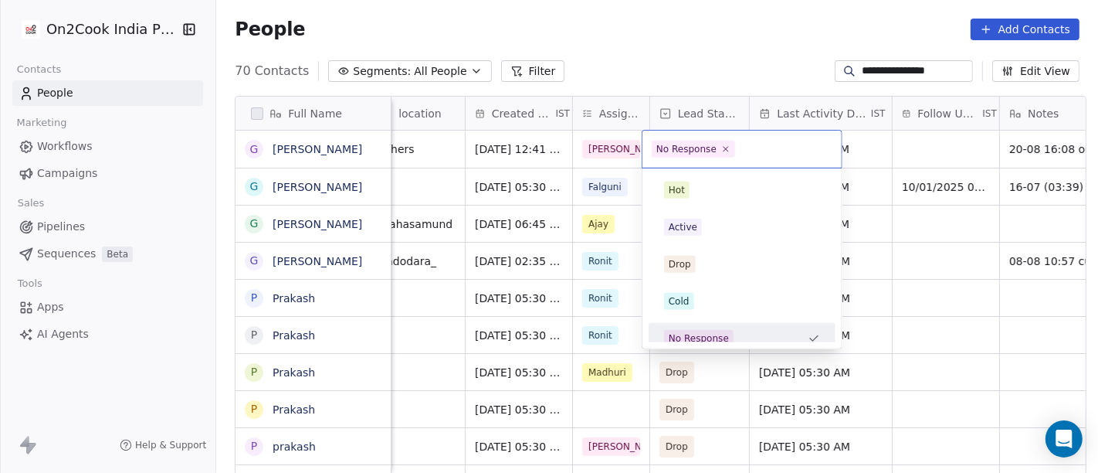
scroll to position [11, 0]
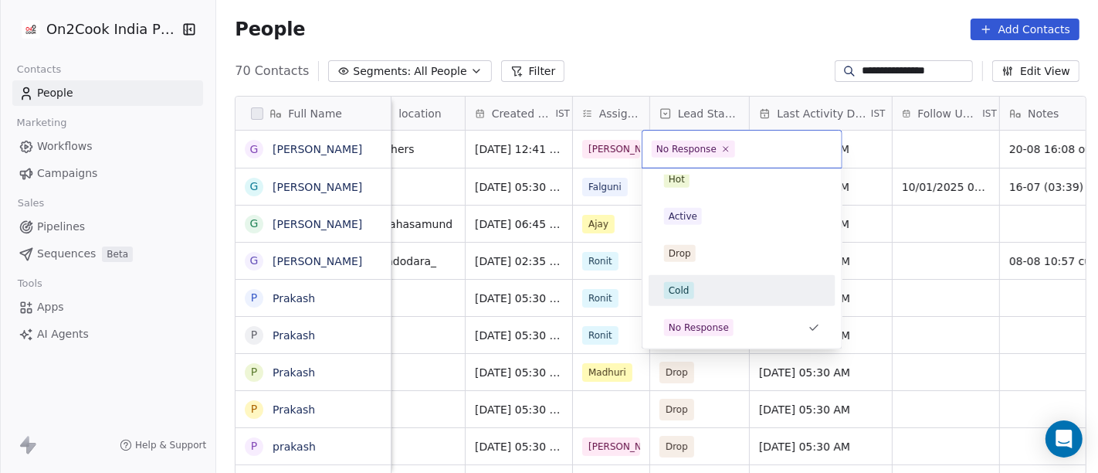
click at [708, 299] on div "Cold" at bounding box center [742, 290] width 175 height 25
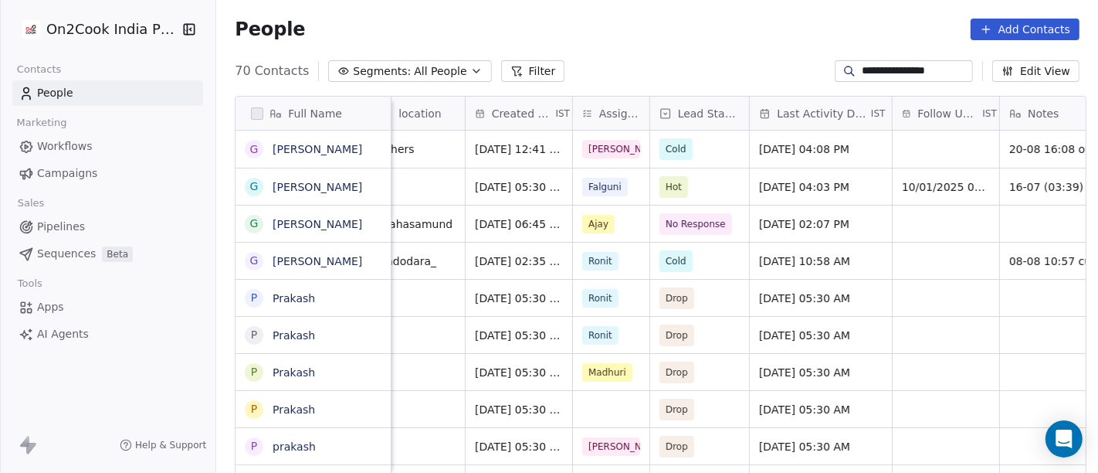
click at [711, 75] on div "**********" at bounding box center [657, 71] width 882 height 25
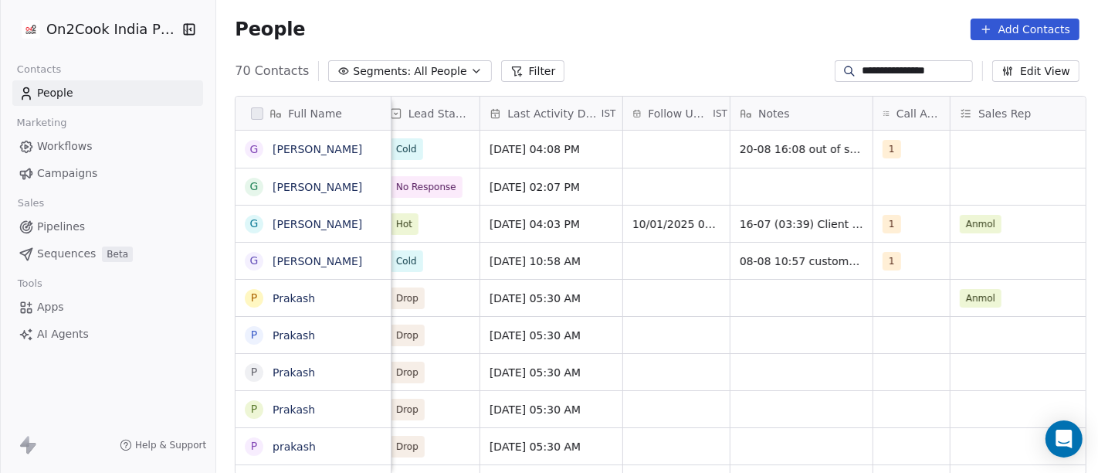
scroll to position [0, 681]
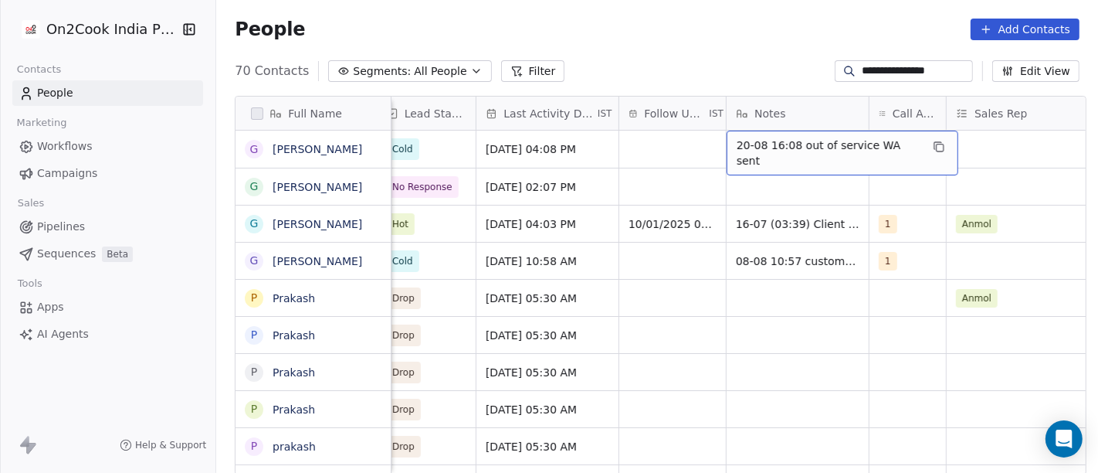
click at [816, 147] on span "20-08 16:08 out of service WA sent" at bounding box center [829, 152] width 184 height 31
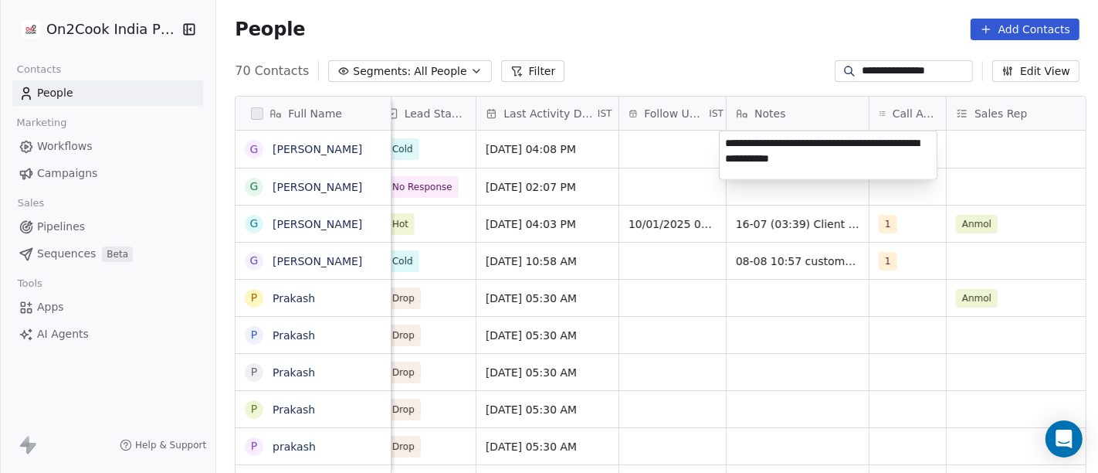
type textarea "**********"
click at [765, 48] on html "**********" at bounding box center [549, 236] width 1098 height 473
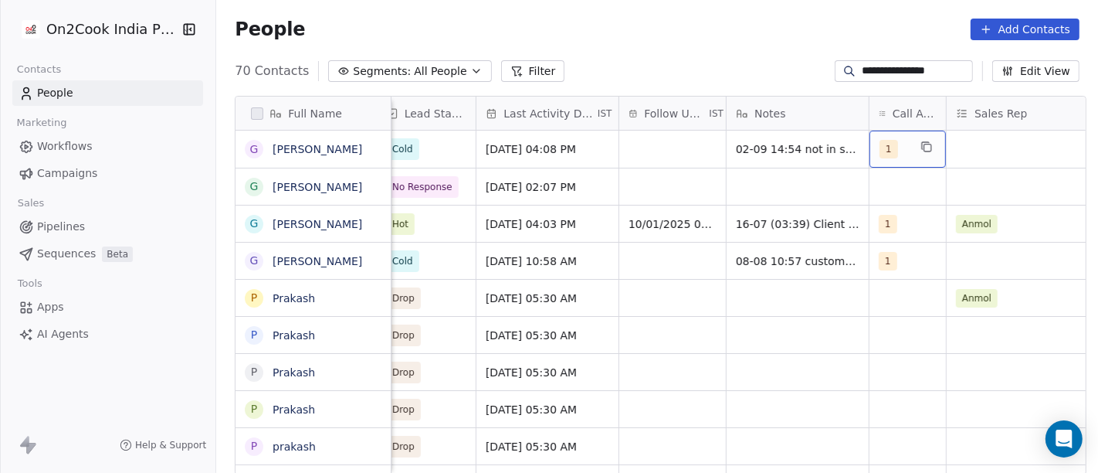
click at [870, 158] on div "1" at bounding box center [908, 149] width 76 height 37
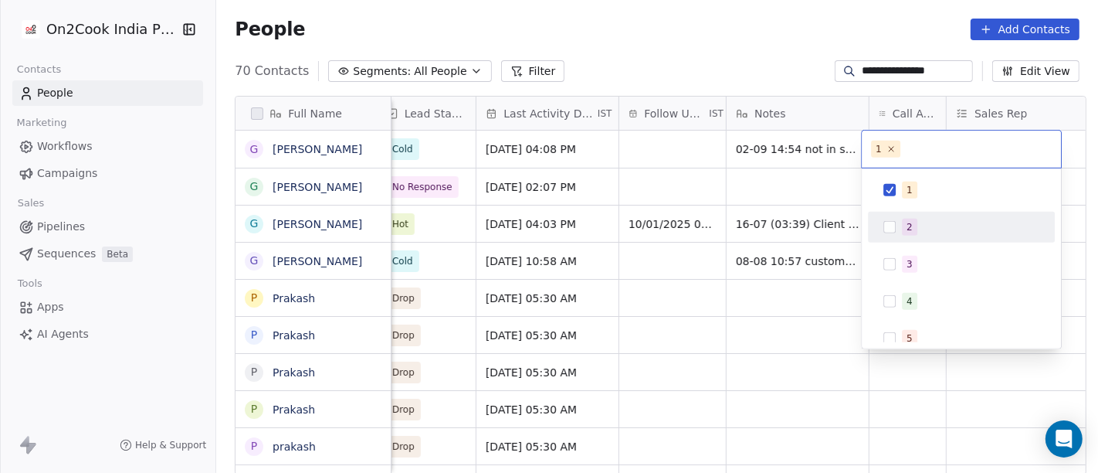
click at [904, 222] on span "2" at bounding box center [909, 227] width 15 height 17
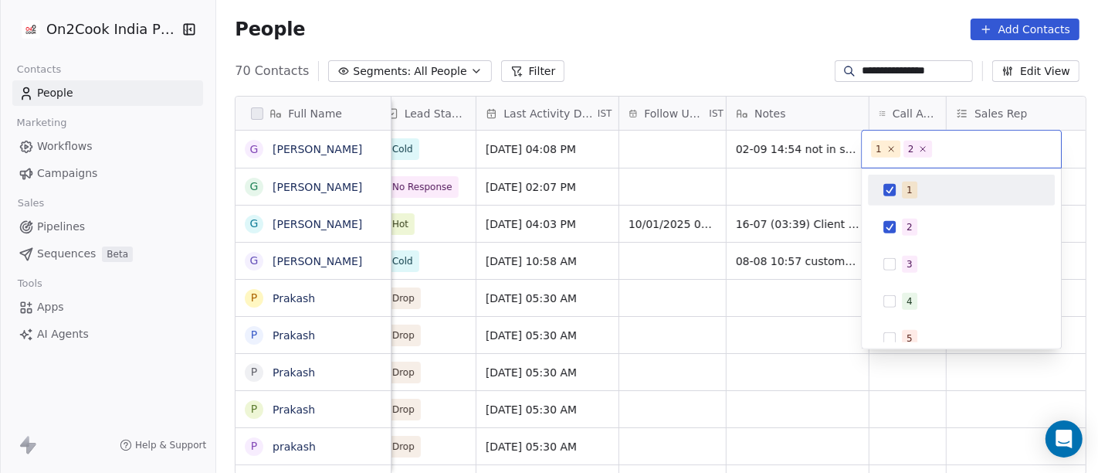
click at [903, 192] on span "1" at bounding box center [909, 190] width 15 height 17
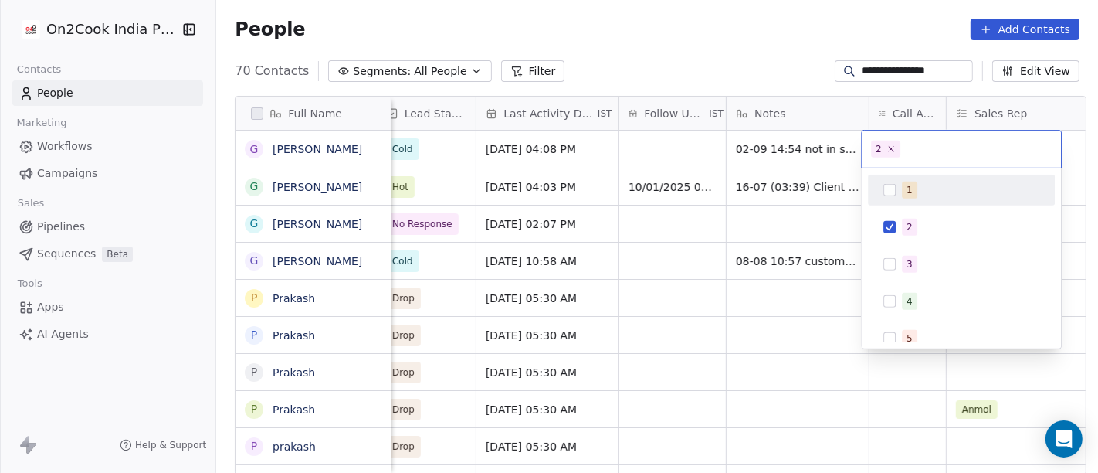
click at [781, 81] on html "**********" at bounding box center [549, 236] width 1098 height 473
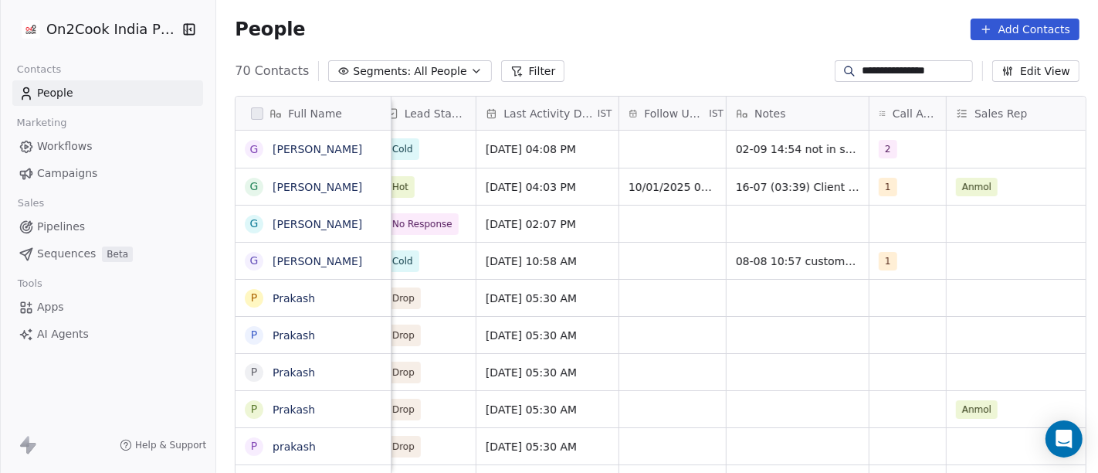
scroll to position [0, 613]
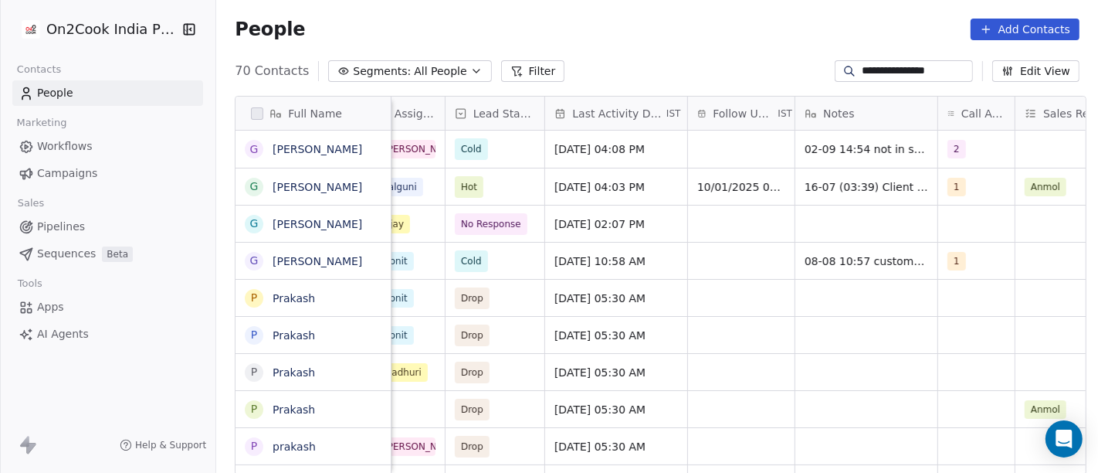
click at [894, 66] on input "**********" at bounding box center [916, 70] width 108 height 15
paste input "***"
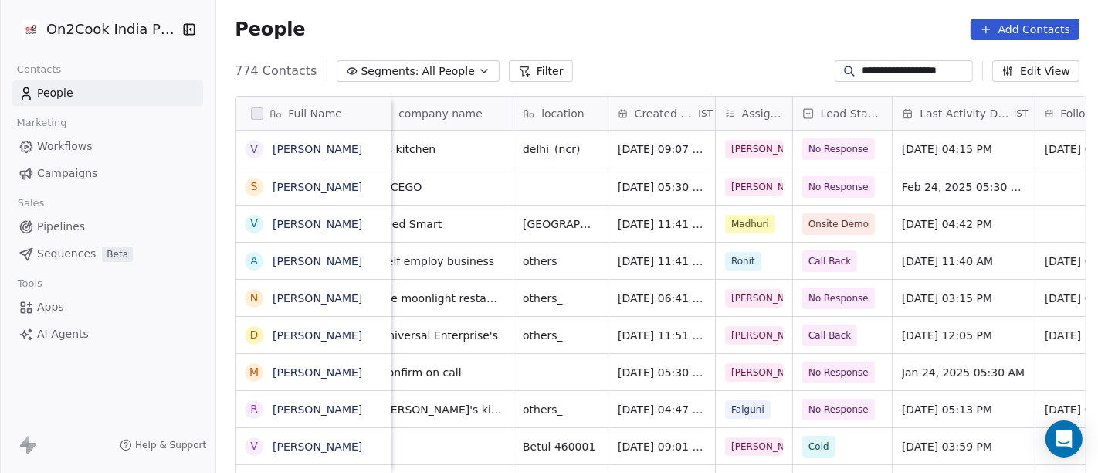
scroll to position [0, 266]
type input "**********"
click at [810, 150] on span "No Response" at bounding box center [839, 148] width 60 height 15
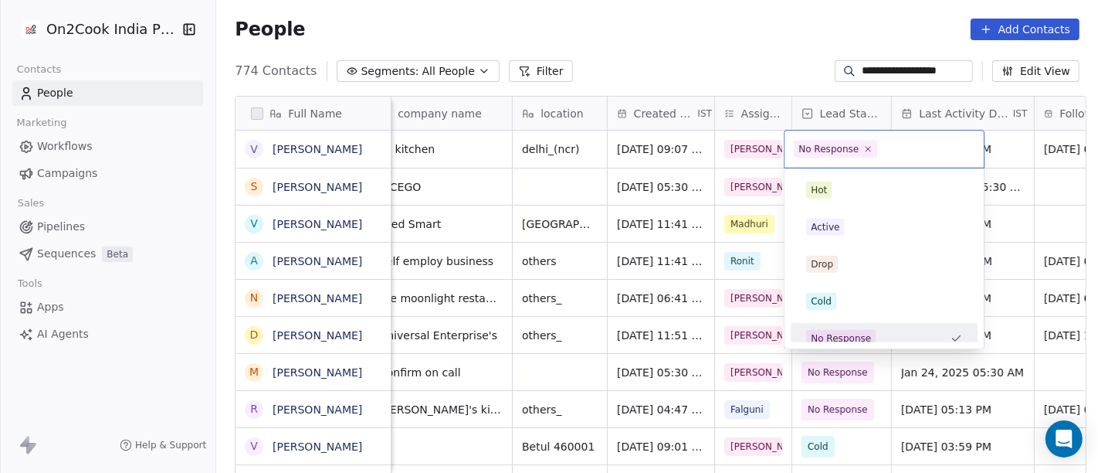
scroll to position [11, 0]
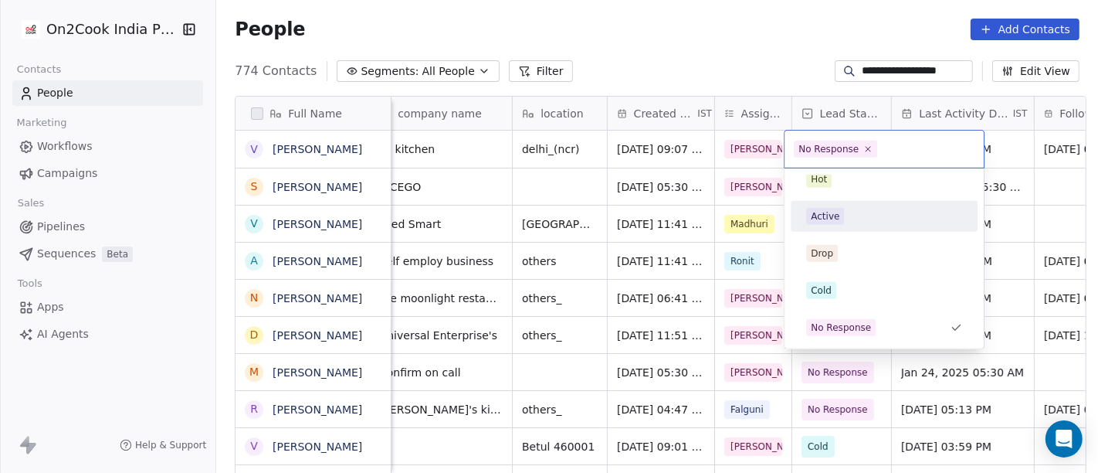
click at [832, 212] on div "Active" at bounding box center [825, 216] width 29 height 14
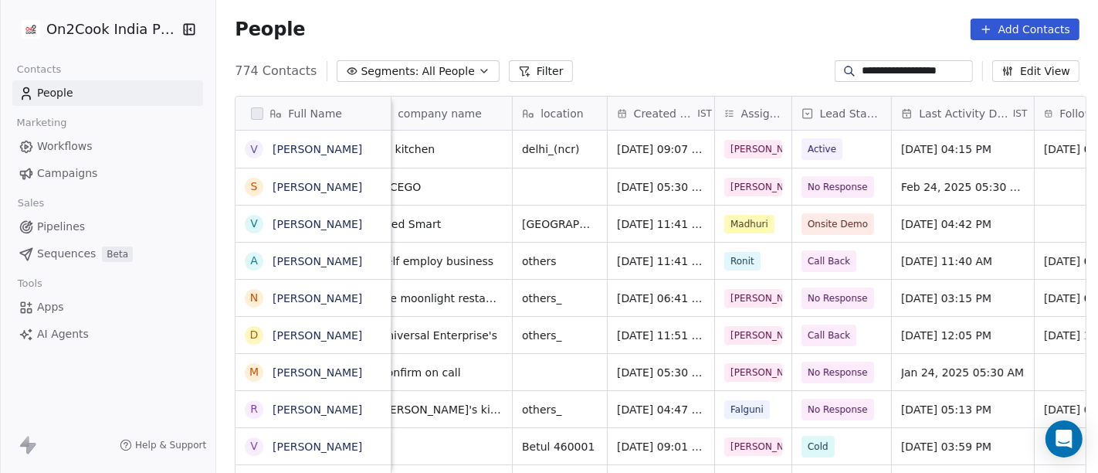
click at [679, 36] on div "People Add Contacts" at bounding box center [657, 30] width 845 height 22
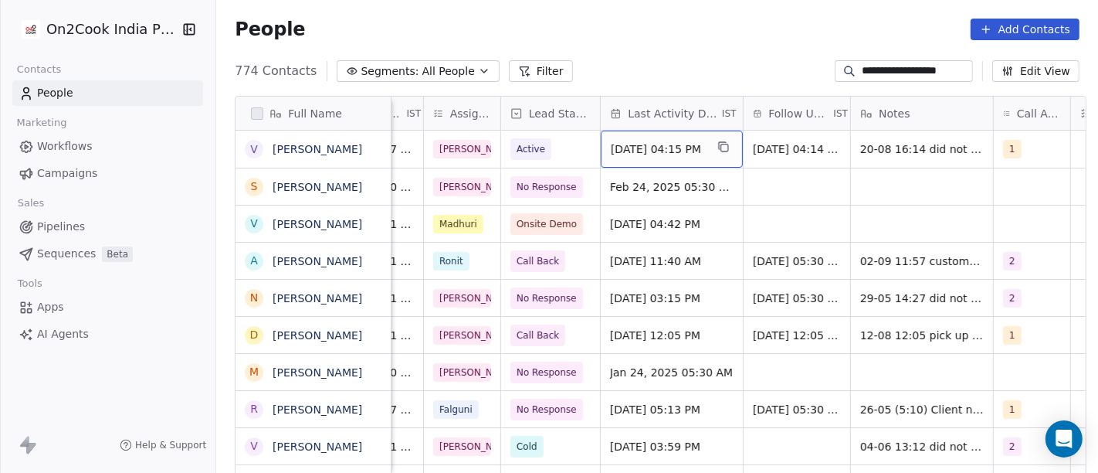
click at [674, 148] on span "[DATE] 04:15 PM" at bounding box center [658, 148] width 94 height 15
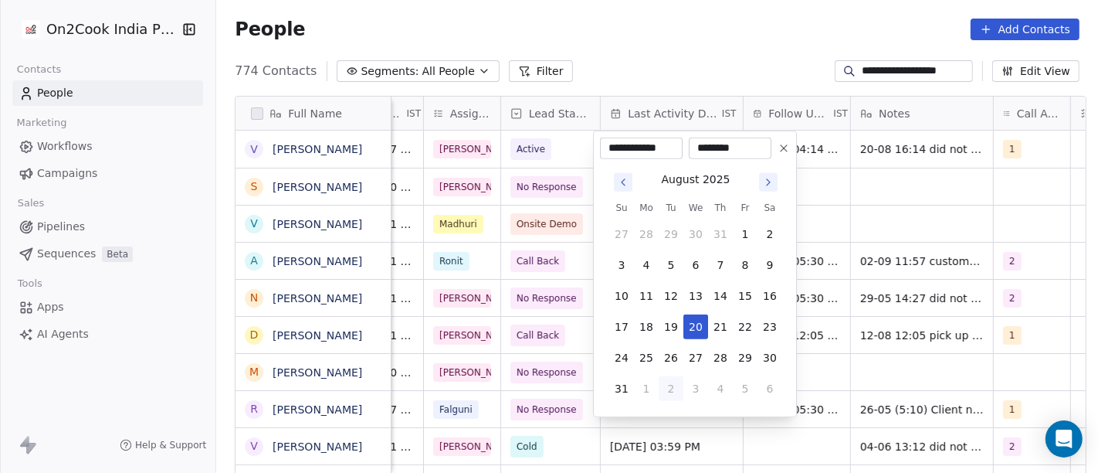
click at [670, 389] on button "2" at bounding box center [671, 388] width 25 height 25
type input "**********"
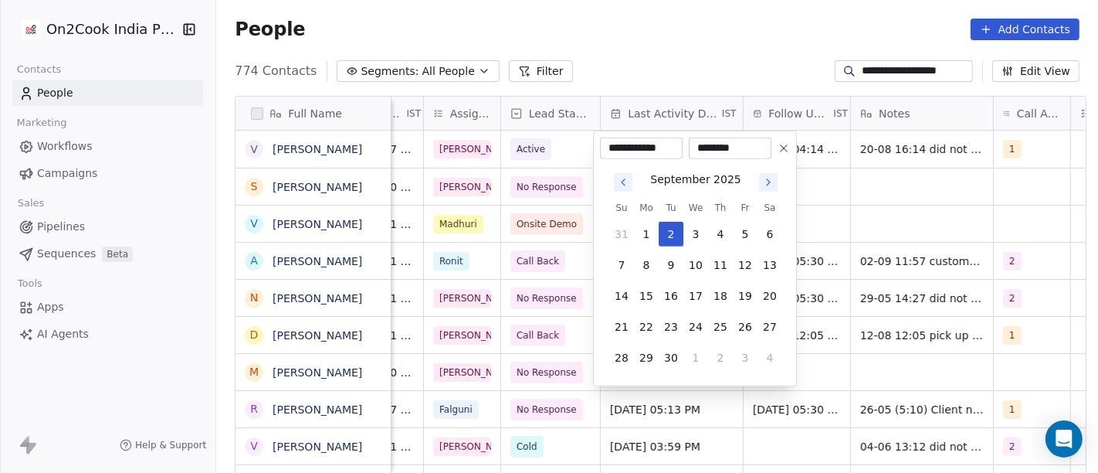
click at [701, 42] on html "**********" at bounding box center [549, 236] width 1098 height 473
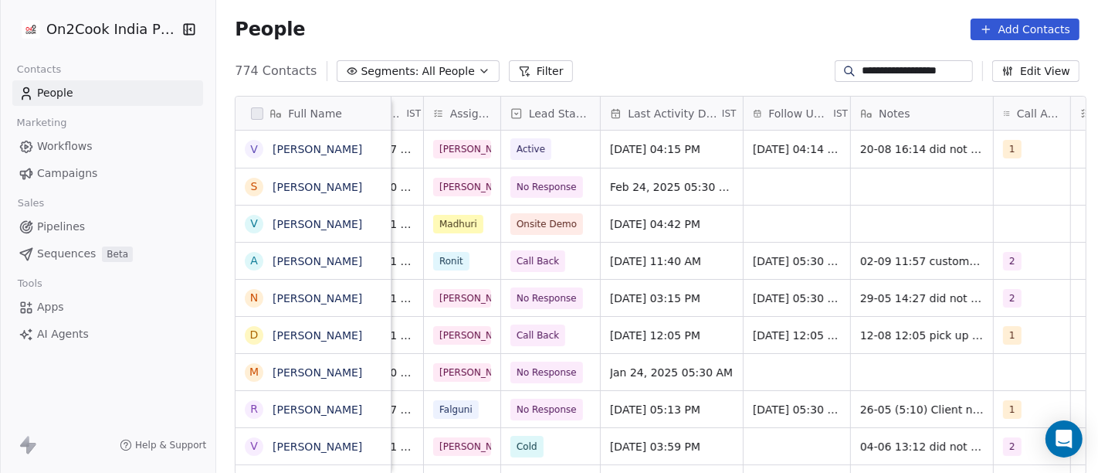
click at [779, 168] on div "9262021222 RICEGO Dec 12, 2024 05:30 AM Salim No Response Feb 24, 2025 05:30 AM" at bounding box center [1115, 186] width 2560 height 37
click at [776, 151] on span "[DATE] 04:14 PM" at bounding box center [799, 148] width 90 height 15
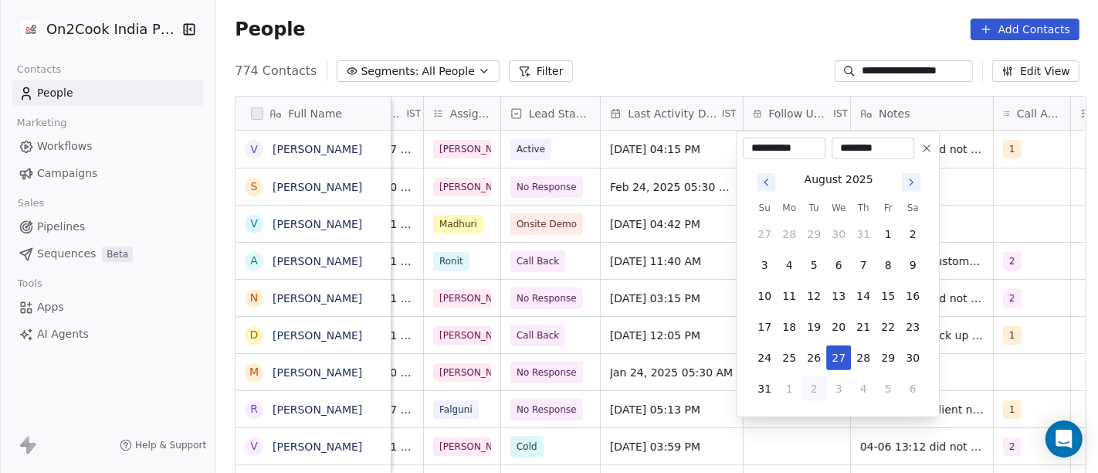
click at [911, 191] on button "Go to next month" at bounding box center [912, 182] width 22 height 22
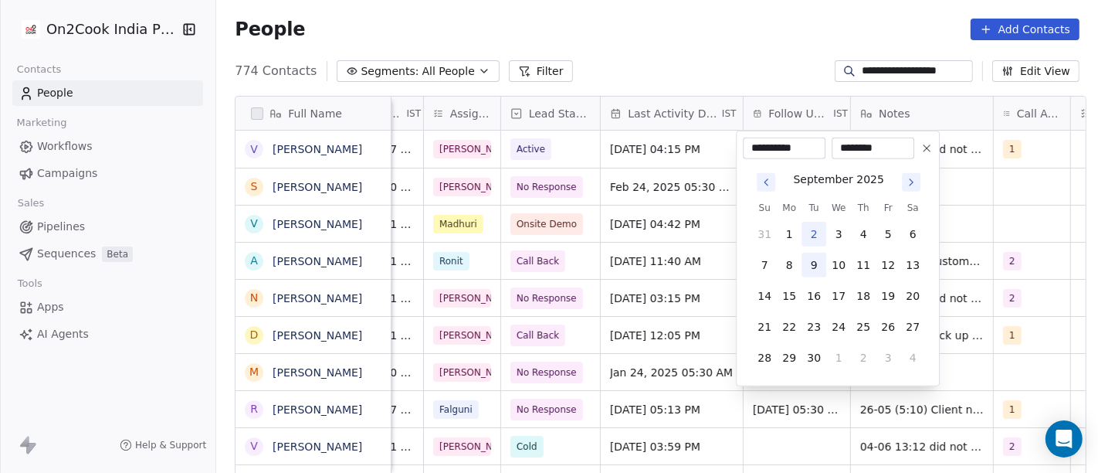
click at [805, 266] on button "9" at bounding box center [814, 265] width 25 height 25
type input "**********"
click at [677, 49] on html "**********" at bounding box center [549, 236] width 1098 height 473
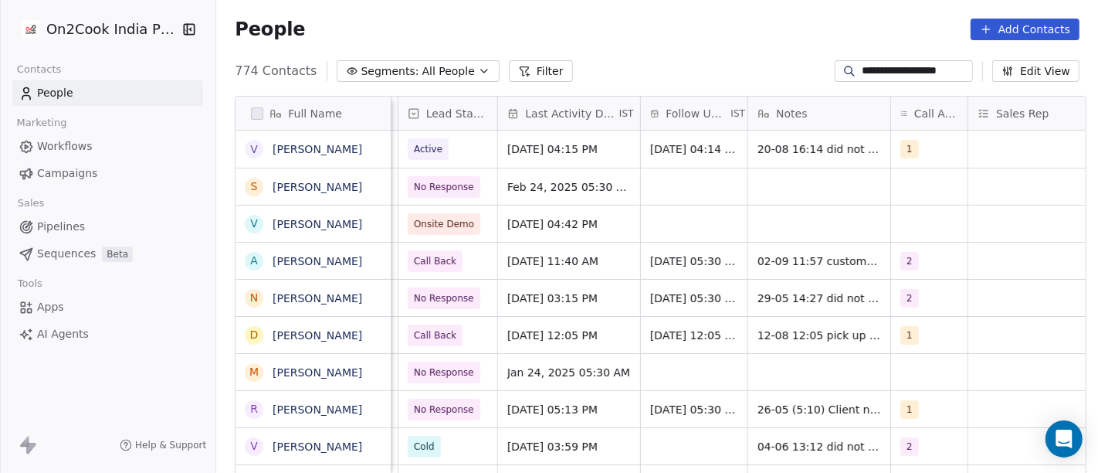
scroll to position [0, 665]
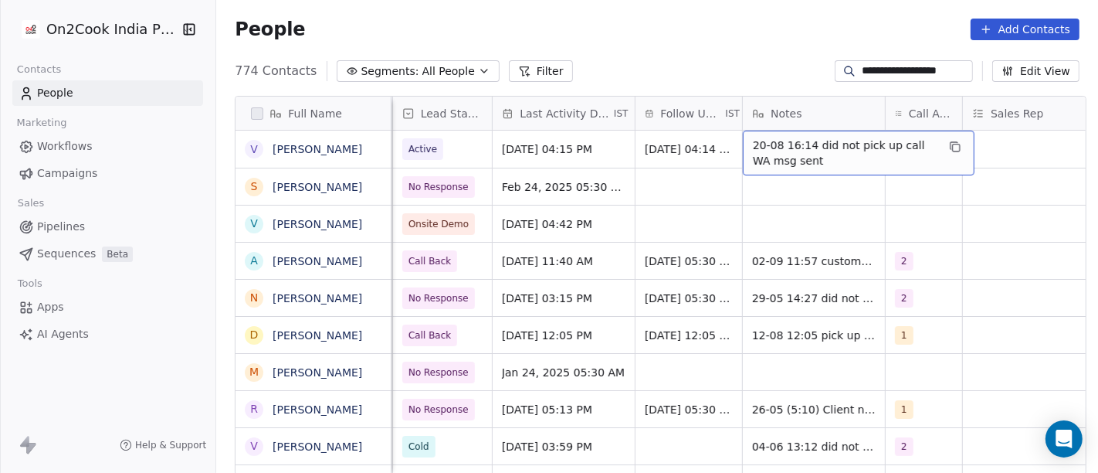
click at [777, 152] on span "20-08 16:14 did not pick up call WA msg sent" at bounding box center [845, 152] width 184 height 31
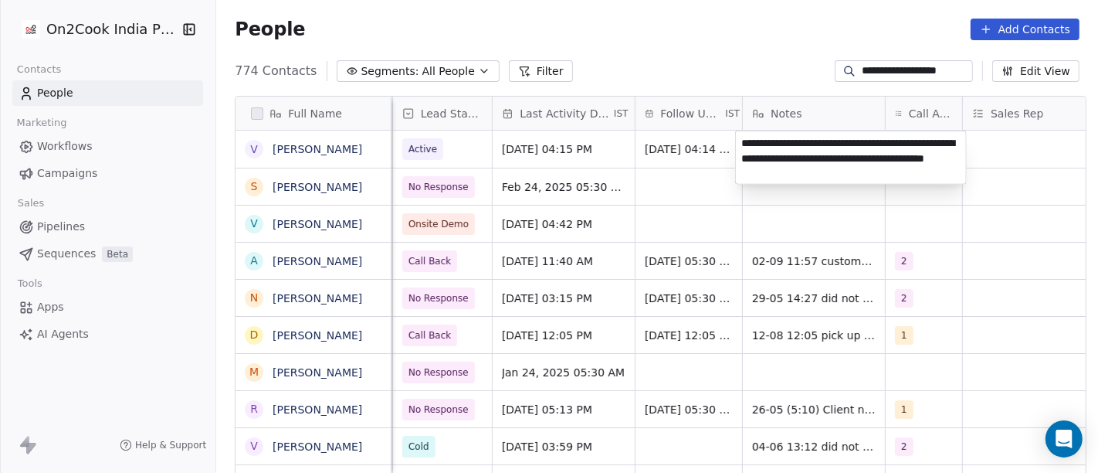
type textarea "**********"
click at [801, 224] on html "**********" at bounding box center [549, 236] width 1098 height 473
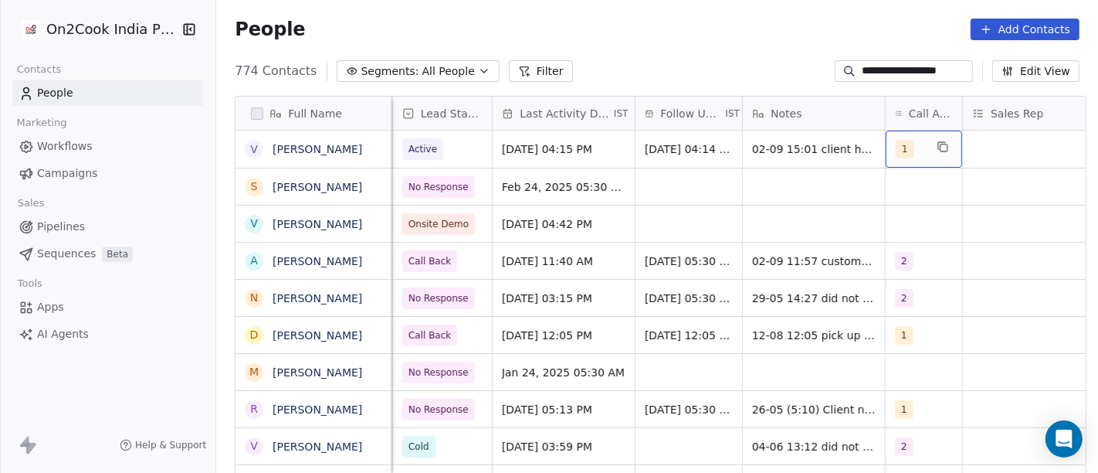
click at [886, 151] on div "1" at bounding box center [924, 149] width 76 height 37
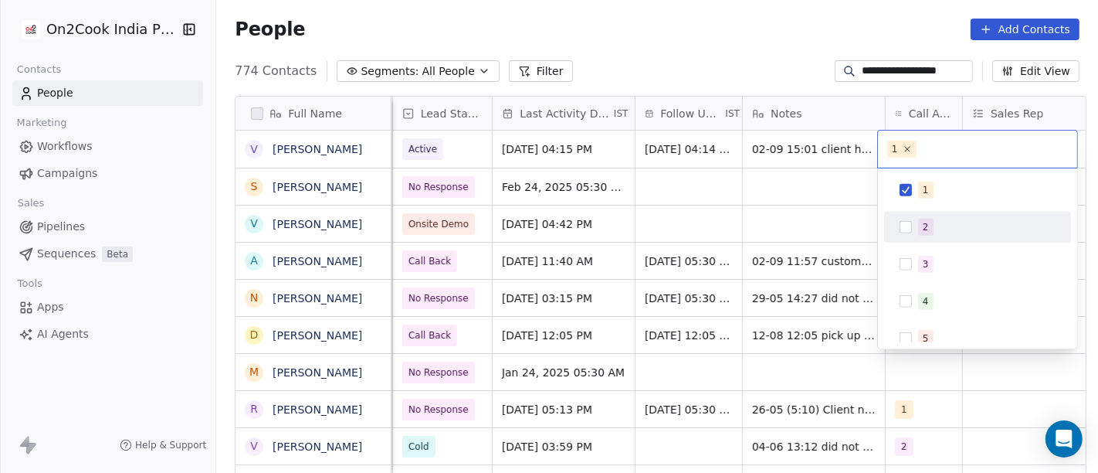
click at [930, 222] on span "2" at bounding box center [925, 227] width 15 height 17
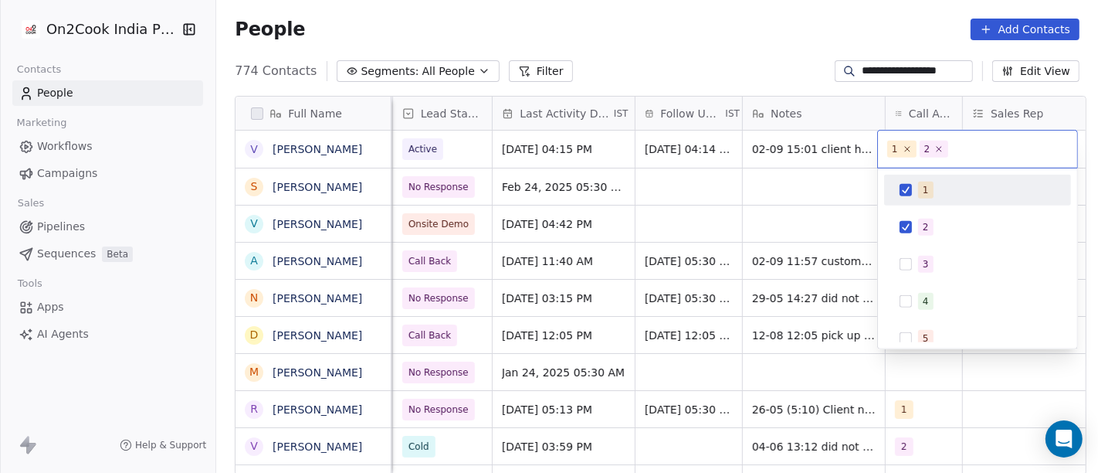
click at [935, 178] on div "1" at bounding box center [978, 190] width 175 height 25
click at [823, 200] on html "**********" at bounding box center [549, 236] width 1098 height 473
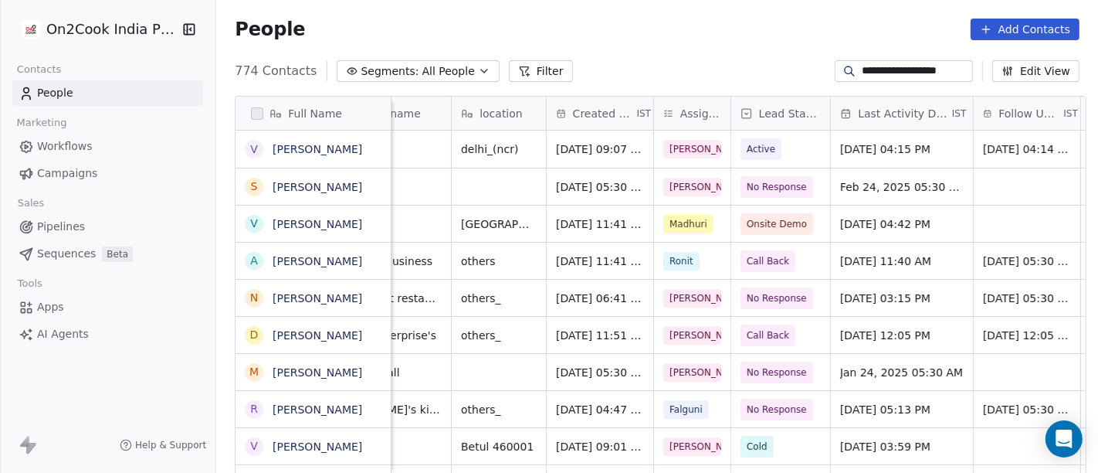
scroll to position [1, 327]
click at [866, 73] on input "**********" at bounding box center [916, 70] width 108 height 15
paste input
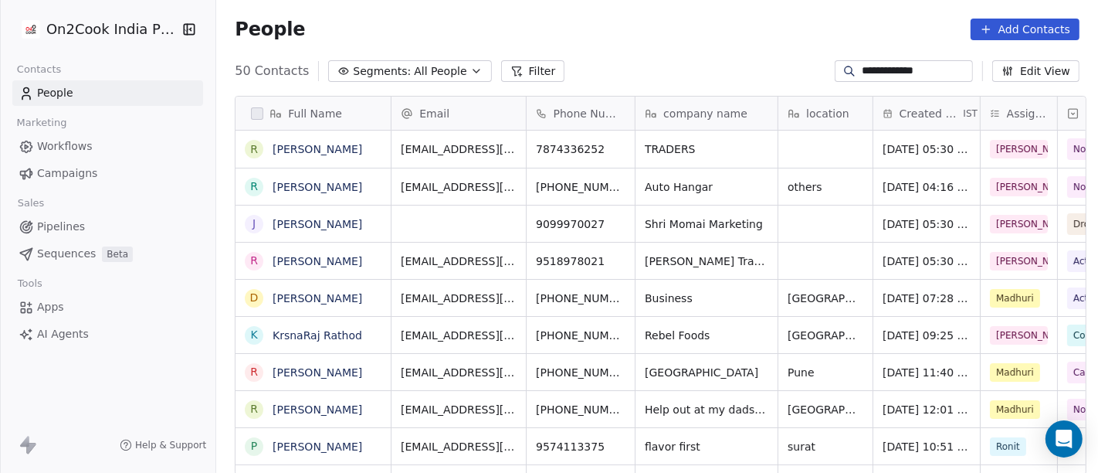
scroll to position [403, 876]
type input "**********"
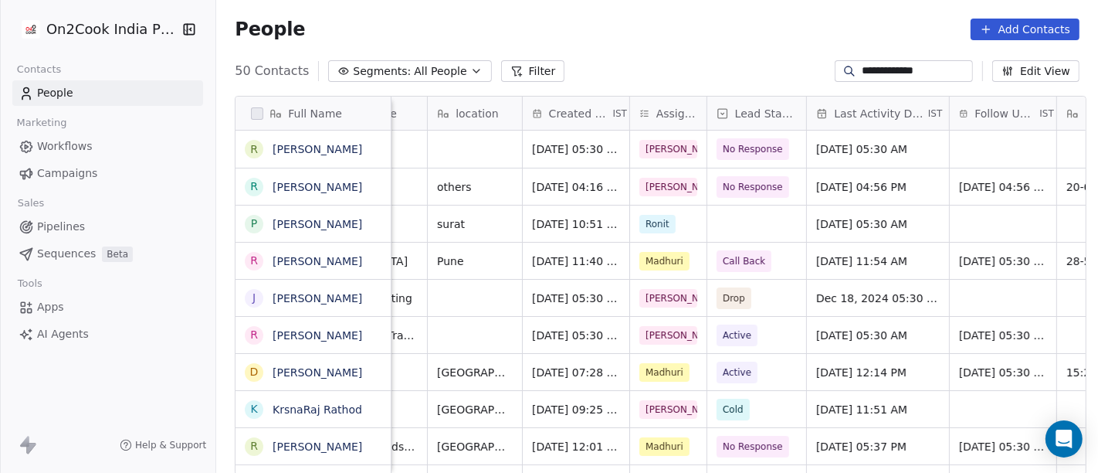
scroll to position [0, 361]
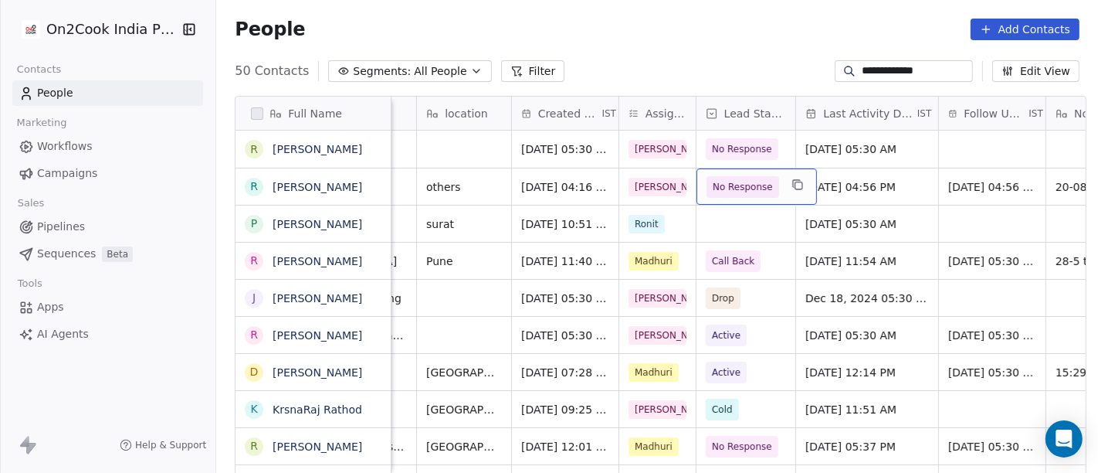
click at [713, 184] on span "No Response" at bounding box center [743, 186] width 60 height 15
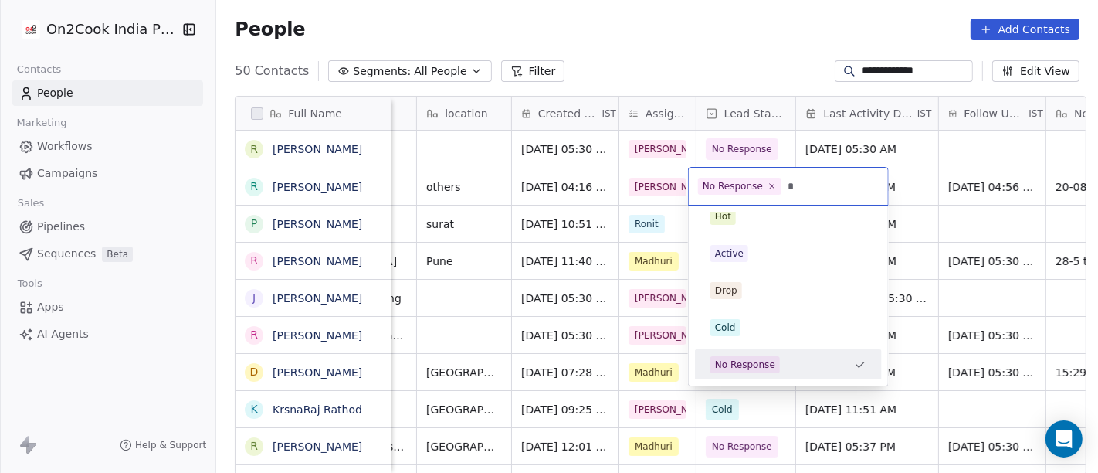
scroll to position [0, 0]
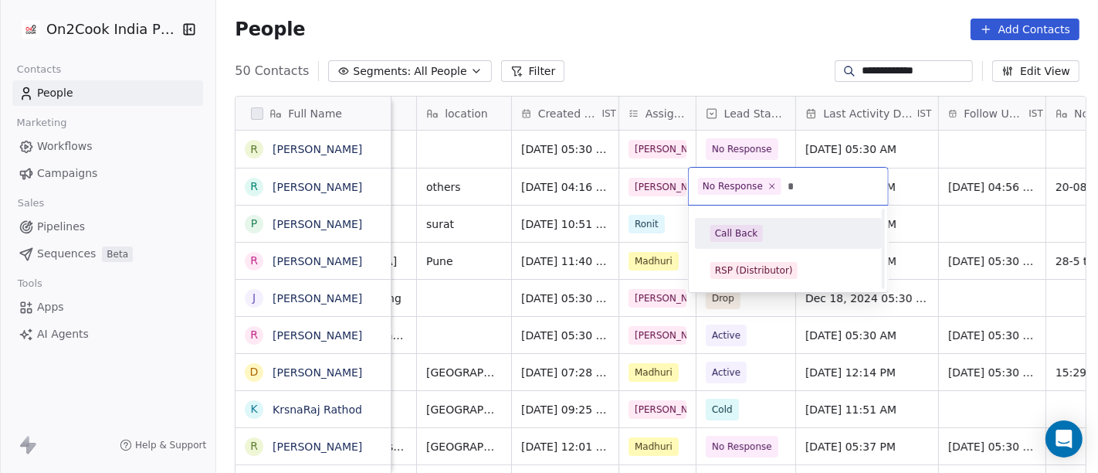
type input "*"
click at [725, 252] on div "Call Back RSP (Distributor)" at bounding box center [788, 252] width 187 height 68
click at [725, 232] on div "Call Back" at bounding box center [736, 233] width 43 height 14
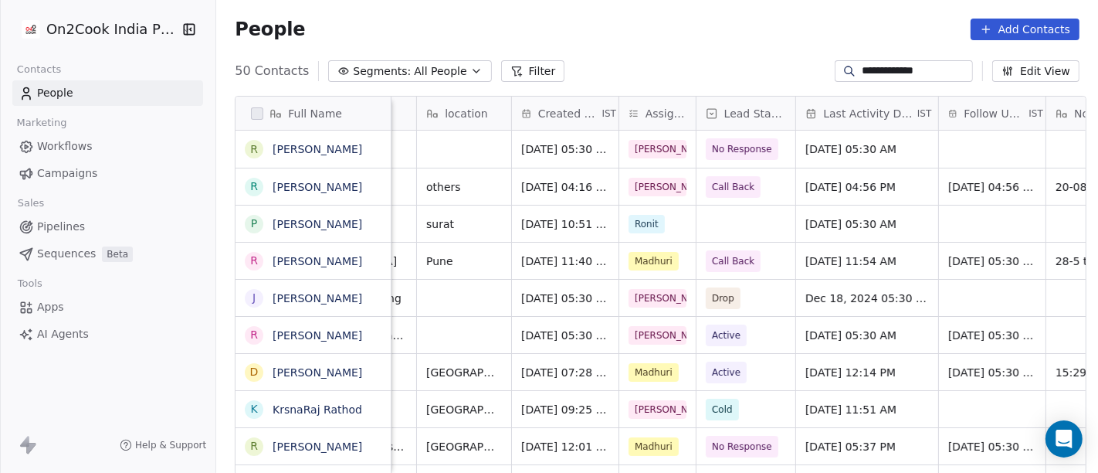
click at [711, 34] on div "People Add Contacts" at bounding box center [657, 30] width 845 height 22
click at [826, 191] on span "[DATE] 04:56 PM" at bounding box center [853, 186] width 94 height 15
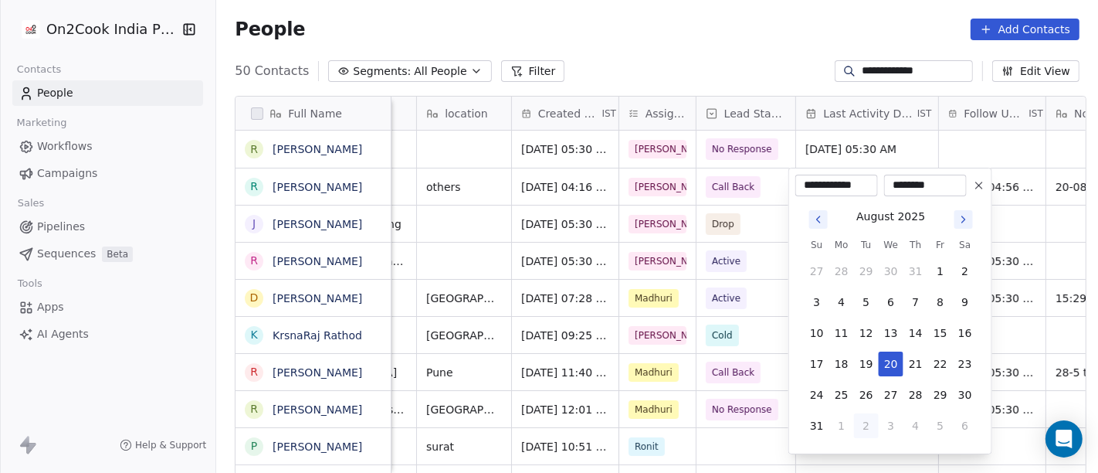
click at [963, 216] on icon "Go to next month" at bounding box center [964, 219] width 12 height 12
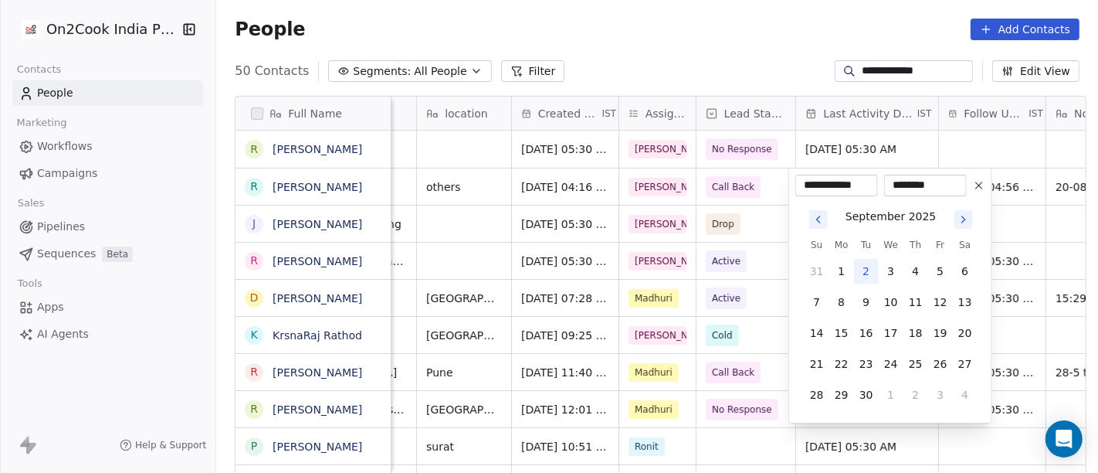
click at [861, 272] on button "2" at bounding box center [866, 271] width 25 height 25
type input "**********"
click at [691, 52] on html "**********" at bounding box center [549, 236] width 1098 height 473
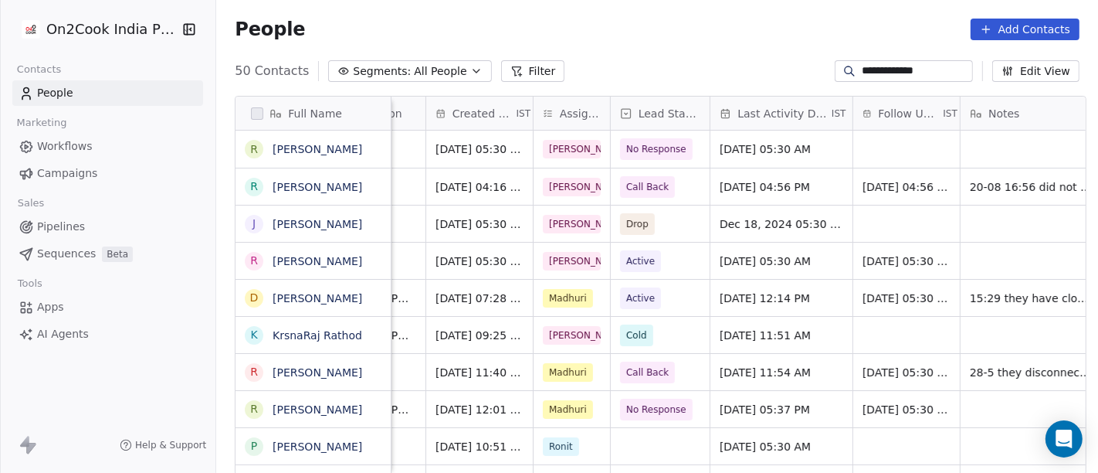
scroll to position [0, 465]
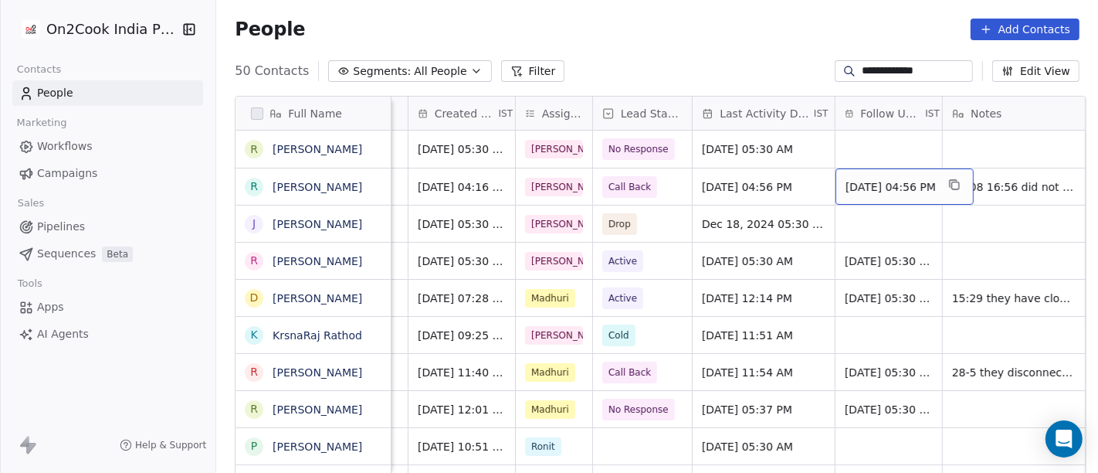
click at [882, 187] on span "[DATE] 04:56 PM" at bounding box center [891, 186] width 90 height 15
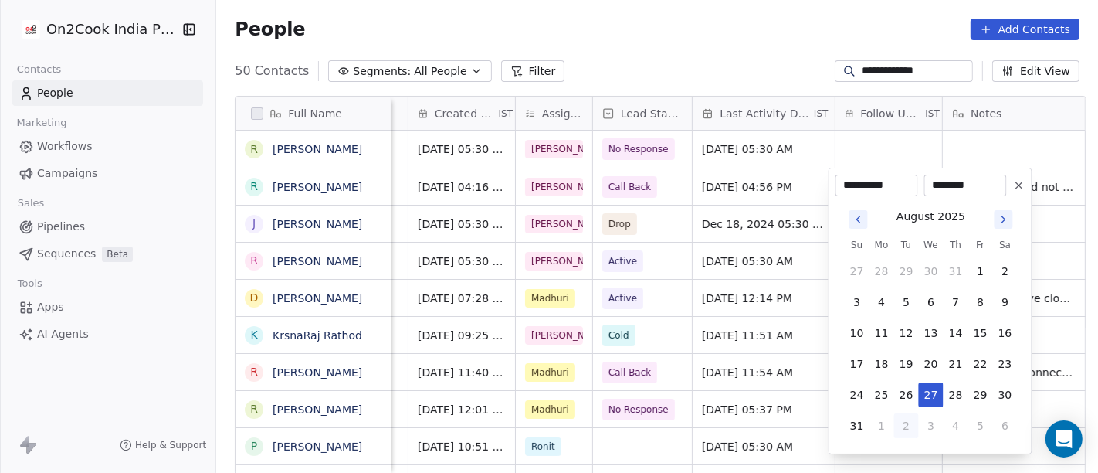
click at [998, 224] on icon "Go to next month" at bounding box center [1004, 219] width 12 height 12
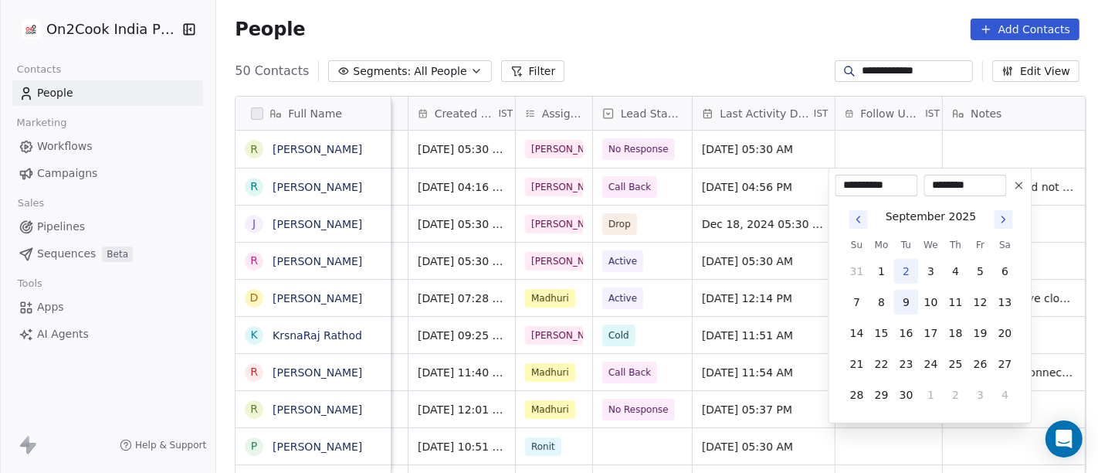
click at [901, 299] on button "9" at bounding box center [906, 302] width 25 height 25
type input "**********"
click at [758, 41] on html "**********" at bounding box center [549, 236] width 1098 height 473
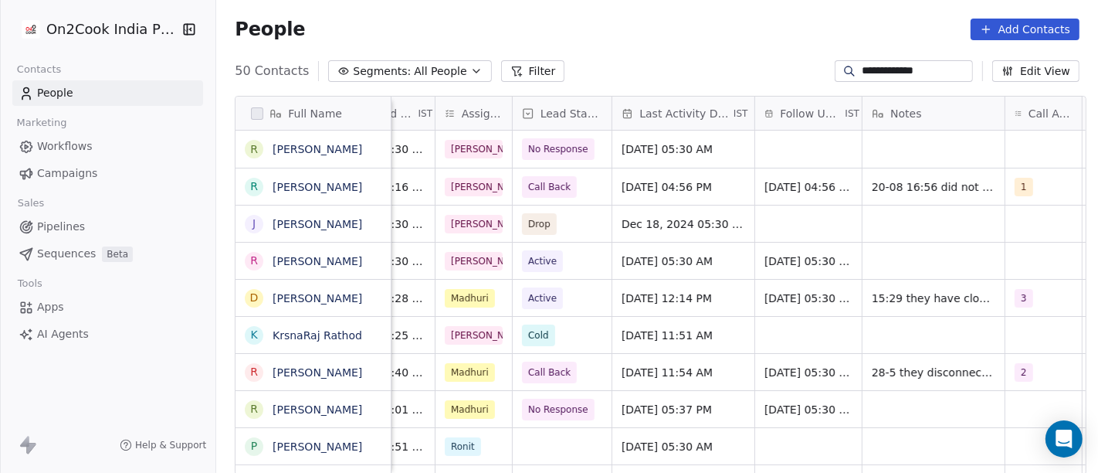
scroll to position [0, 547]
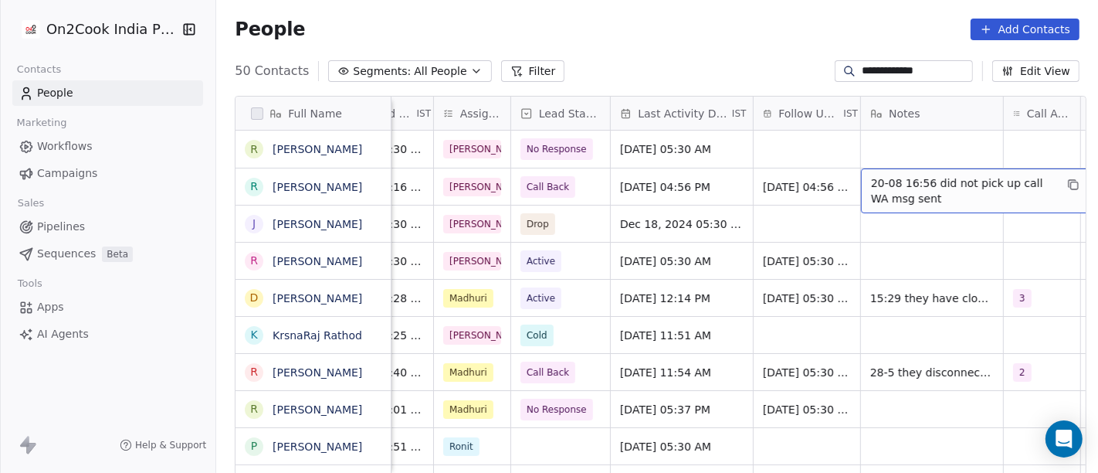
click at [900, 189] on span "20-08 16:56 did not pick up call WA msg sent" at bounding box center [963, 190] width 184 height 31
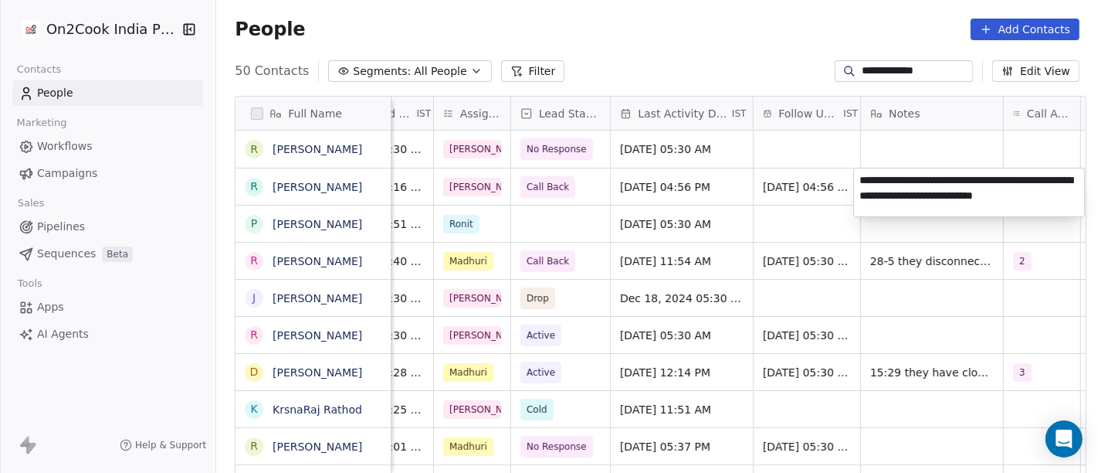
type textarea "**********"
click at [825, 237] on html "**********" at bounding box center [549, 236] width 1098 height 473
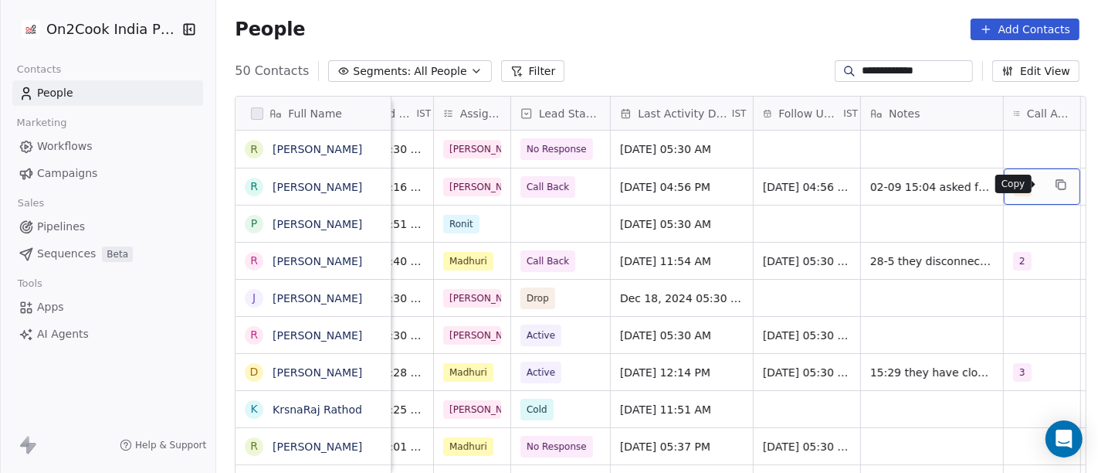
scroll to position [0, 555]
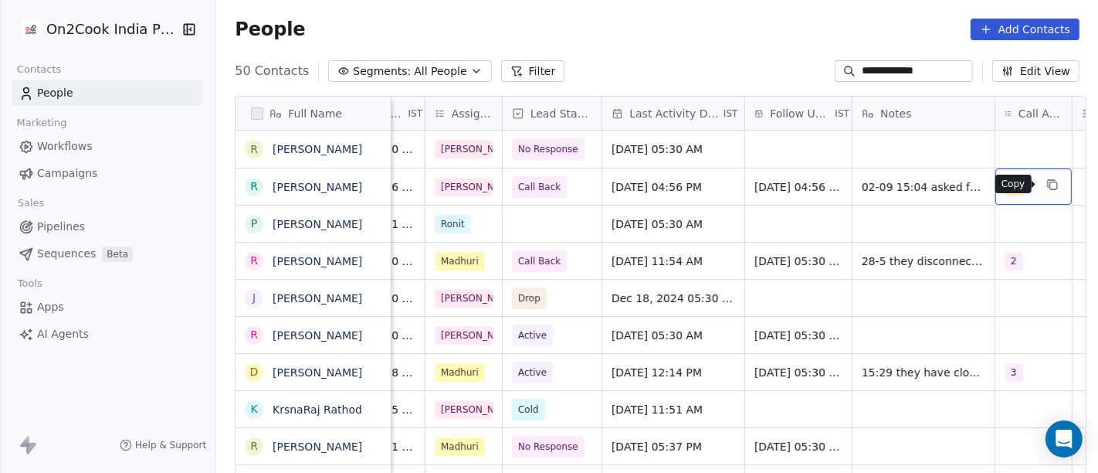
click at [1047, 192] on button "grid" at bounding box center [1053, 184] width 19 height 19
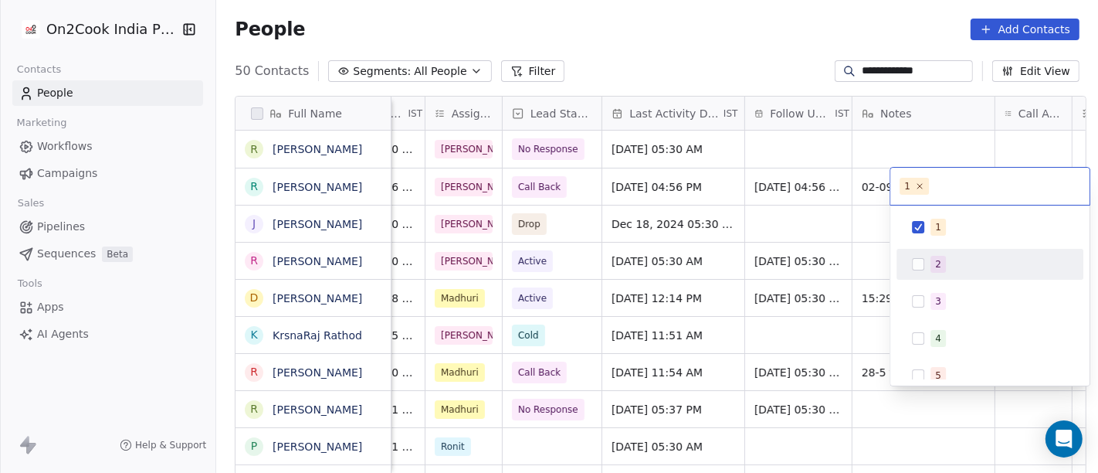
click at [946, 271] on div "2" at bounding box center [999, 264] width 137 height 17
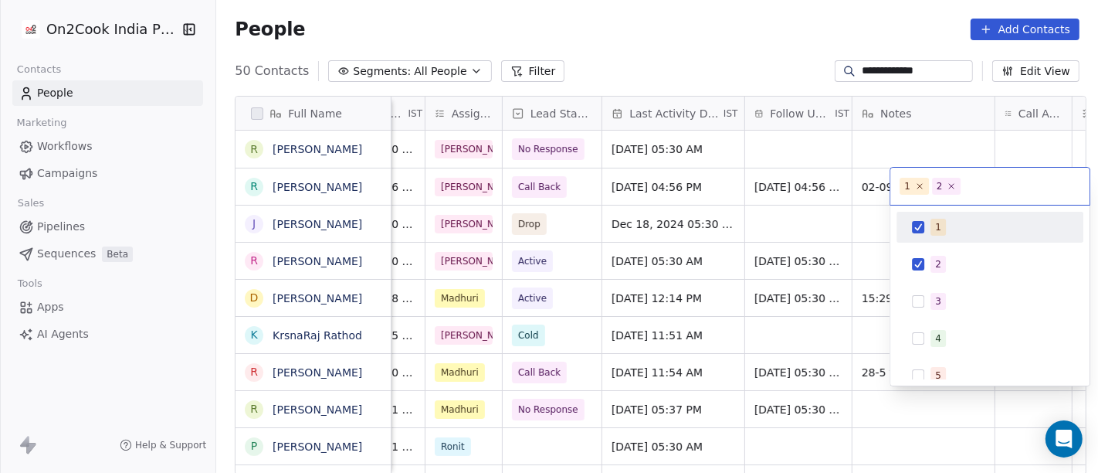
click at [931, 230] on span "1" at bounding box center [938, 227] width 15 height 17
click at [745, 54] on html "**********" at bounding box center [549, 236] width 1098 height 473
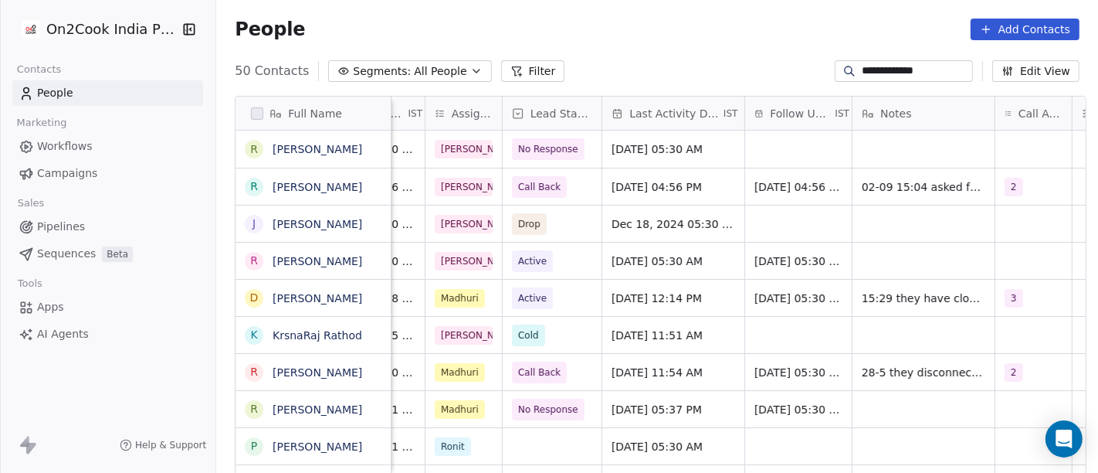
click at [869, 80] on div "**********" at bounding box center [904, 71] width 138 height 22
click at [868, 70] on input "**********" at bounding box center [916, 70] width 108 height 15
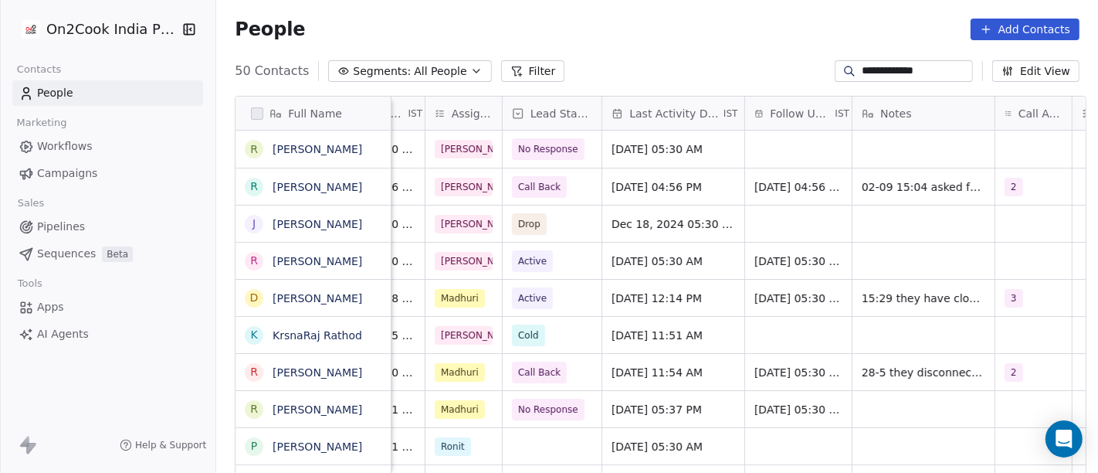
click at [868, 70] on input "**********" at bounding box center [916, 70] width 108 height 15
paste input "*********"
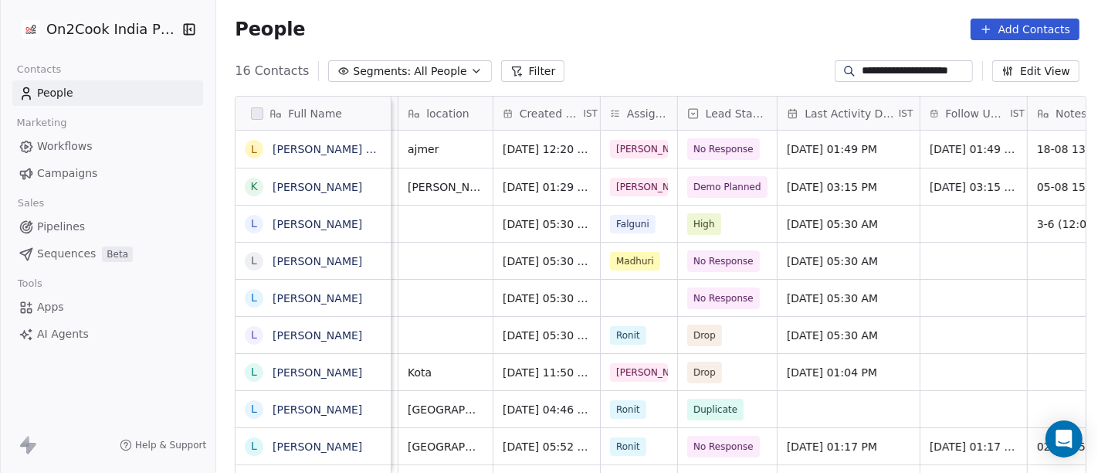
scroll to position [0, 381]
type input "**********"
click at [721, 143] on span "No Response" at bounding box center [724, 148] width 60 height 15
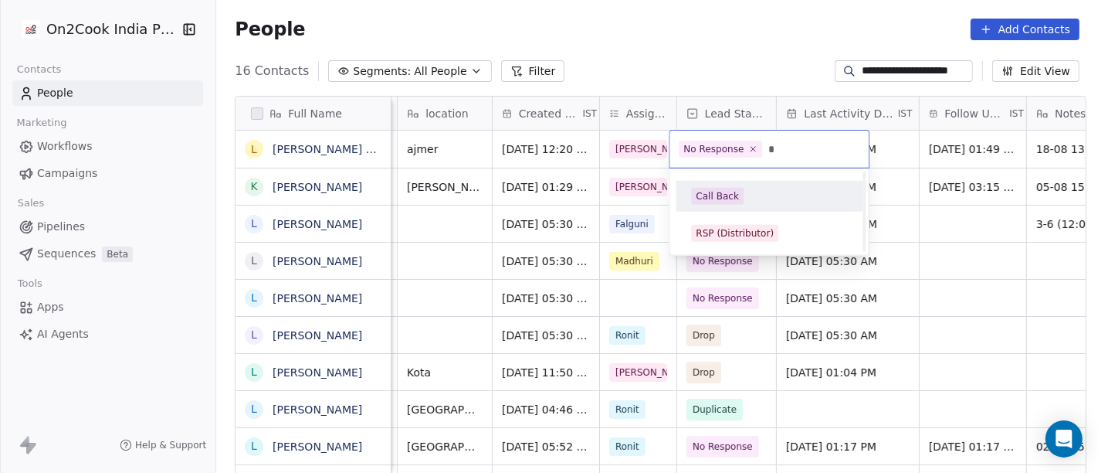
scroll to position [0, 0]
type input "*"
click at [737, 198] on span "Call Back" at bounding box center [717, 196] width 53 height 17
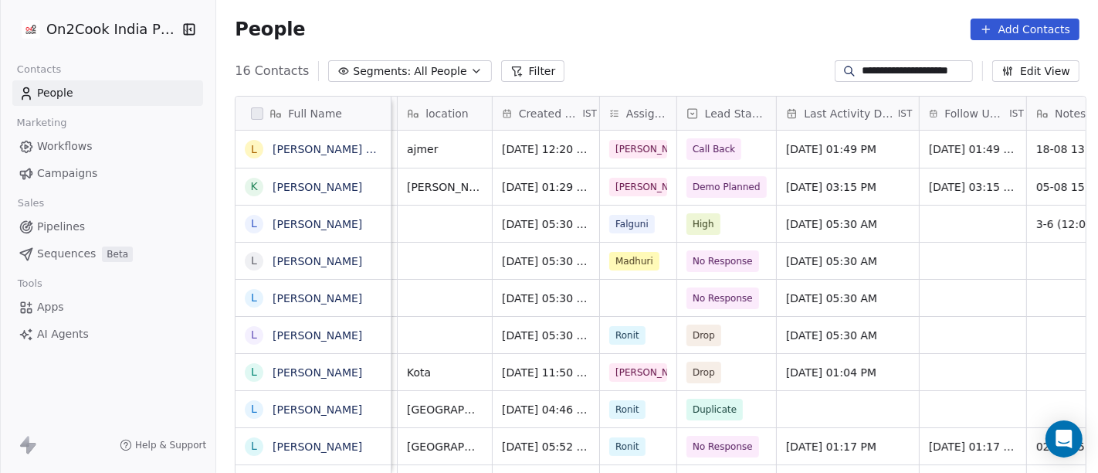
click at [688, 39] on div "People Add Contacts" at bounding box center [657, 30] width 845 height 22
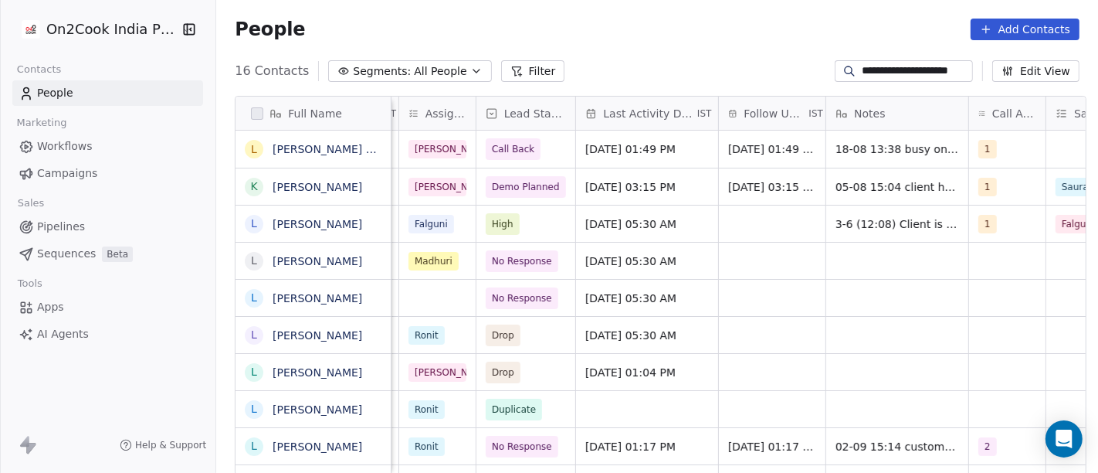
scroll to position [0, 582]
click at [655, 150] on span "[DATE] 01:49 PM" at bounding box center [632, 148] width 94 height 15
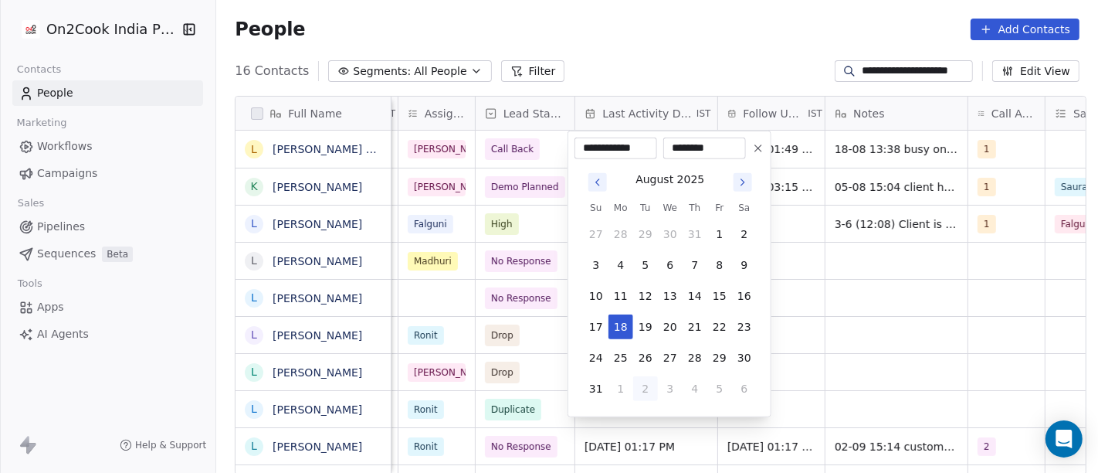
click at [646, 378] on button "2" at bounding box center [645, 388] width 25 height 25
type input "**********"
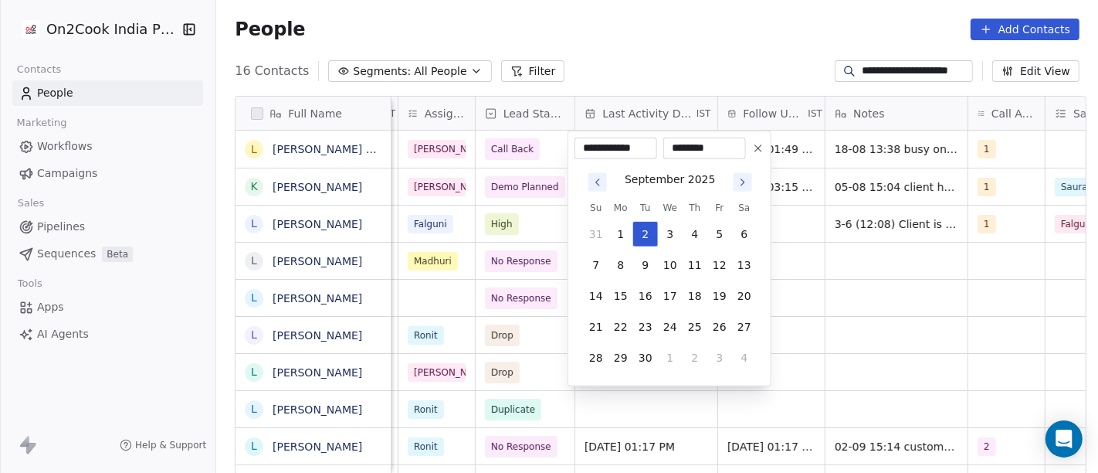
click at [636, 45] on html "**********" at bounding box center [549, 236] width 1098 height 473
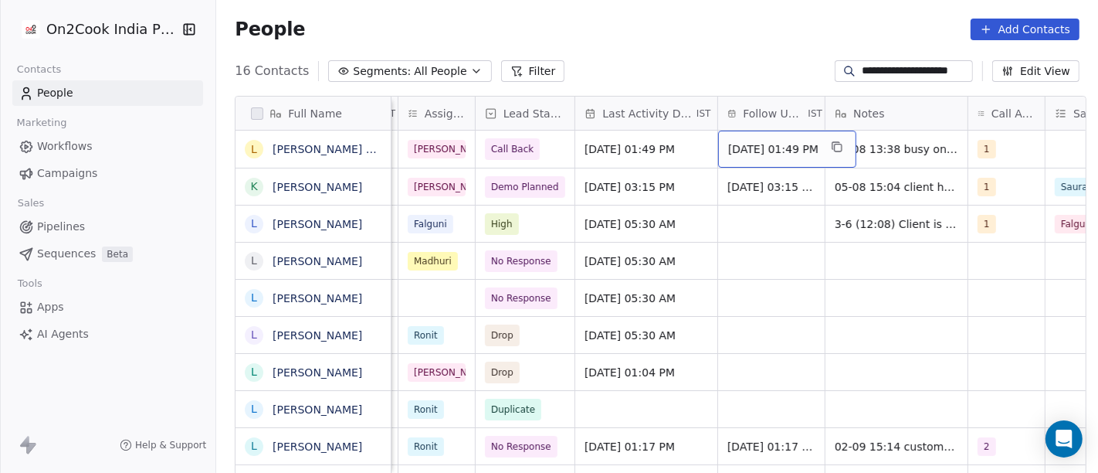
click at [750, 154] on span "[DATE] 01:49 PM" at bounding box center [773, 148] width 90 height 15
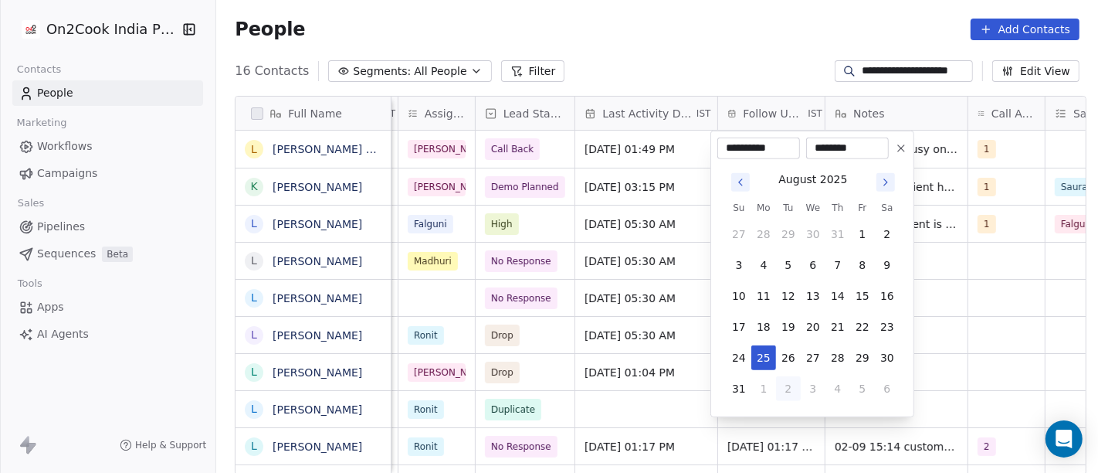
click at [887, 182] on icon "Go to next month" at bounding box center [886, 182] width 12 height 12
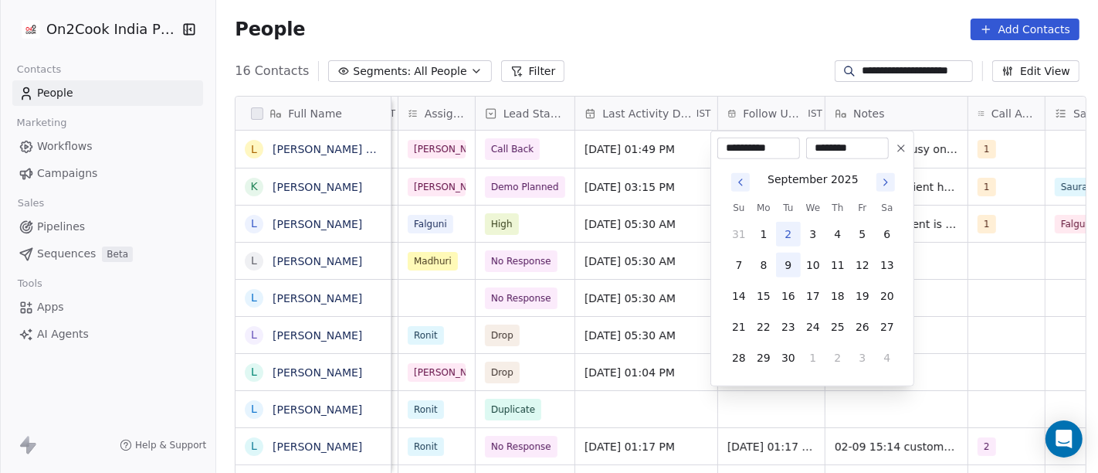
click at [789, 263] on button "9" at bounding box center [788, 265] width 25 height 25
type input "**********"
click at [712, 47] on html "**********" at bounding box center [549, 236] width 1098 height 473
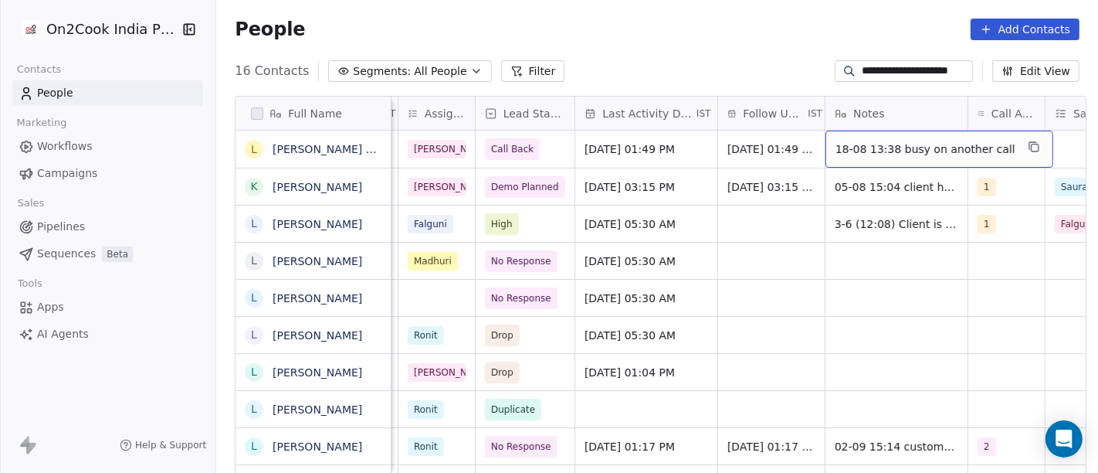
click at [893, 159] on div "18-08 13:38 busy on another call" at bounding box center [940, 149] width 228 height 37
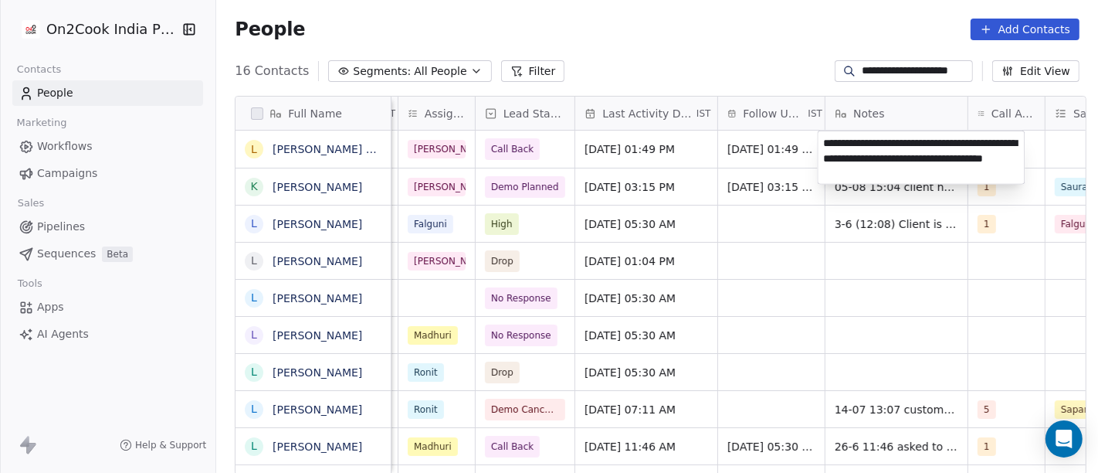
type textarea "**********"
click at [776, 297] on html "**********" at bounding box center [549, 236] width 1098 height 473
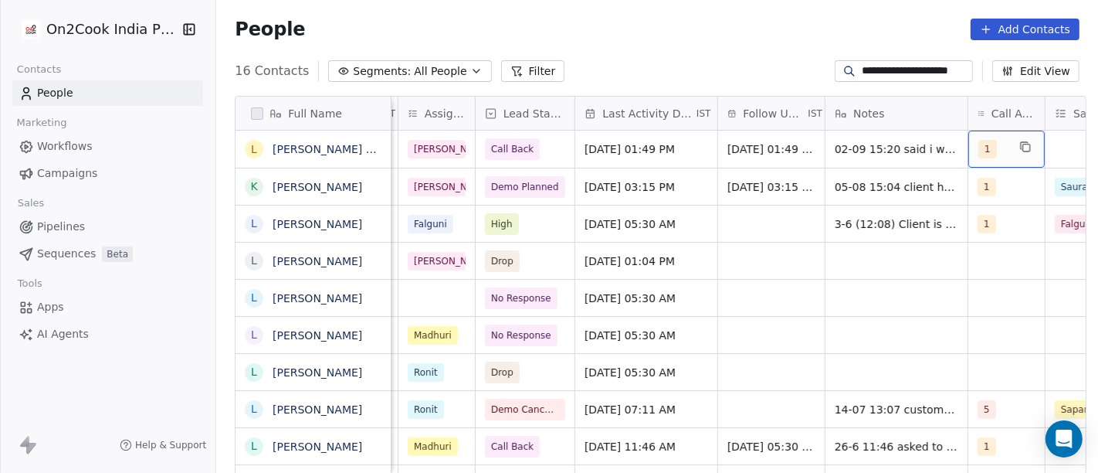
click at [987, 154] on div "1" at bounding box center [993, 149] width 29 height 19
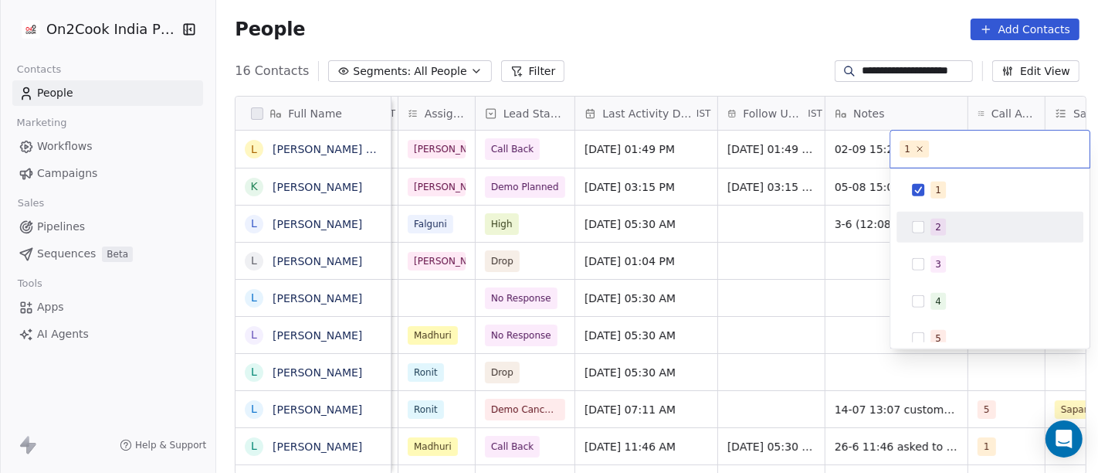
click at [960, 224] on div "2" at bounding box center [999, 227] width 137 height 17
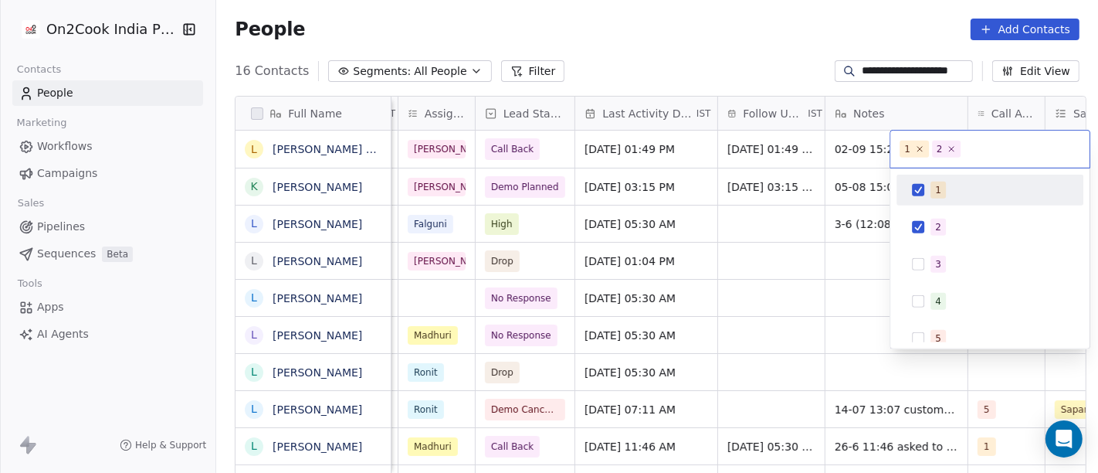
click at [918, 184] on button "Suggestions" at bounding box center [918, 190] width 12 height 12
click at [712, 60] on html "**********" at bounding box center [549, 236] width 1098 height 473
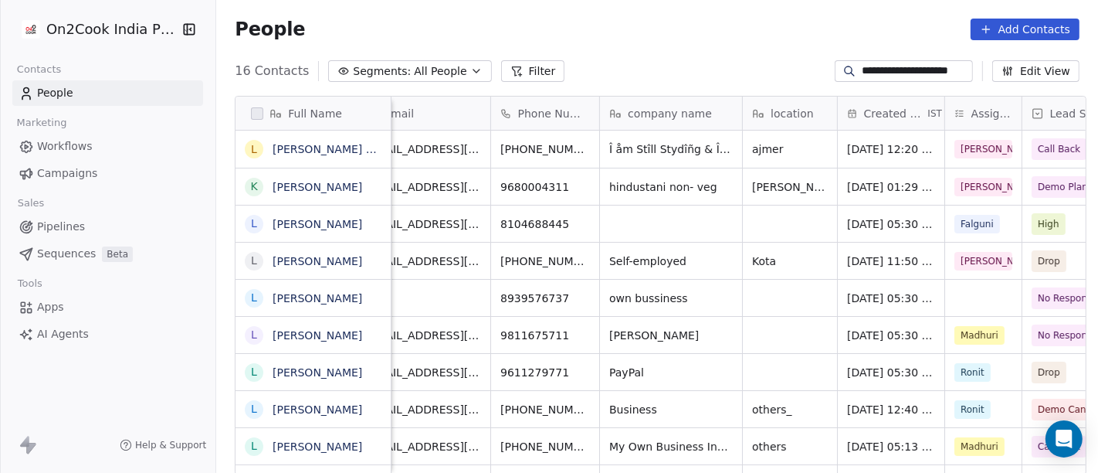
scroll to position [0, 0]
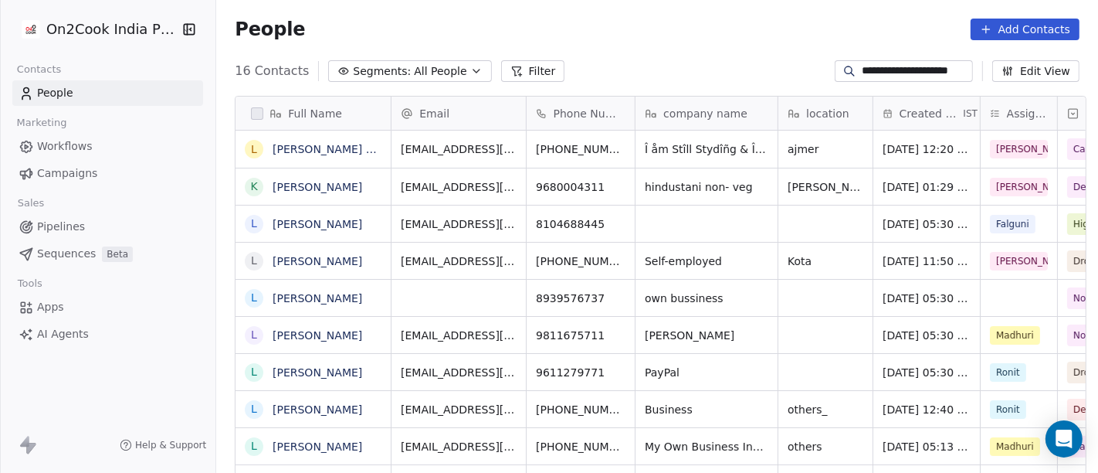
click at [900, 73] on input "**********" at bounding box center [916, 70] width 108 height 15
paste input
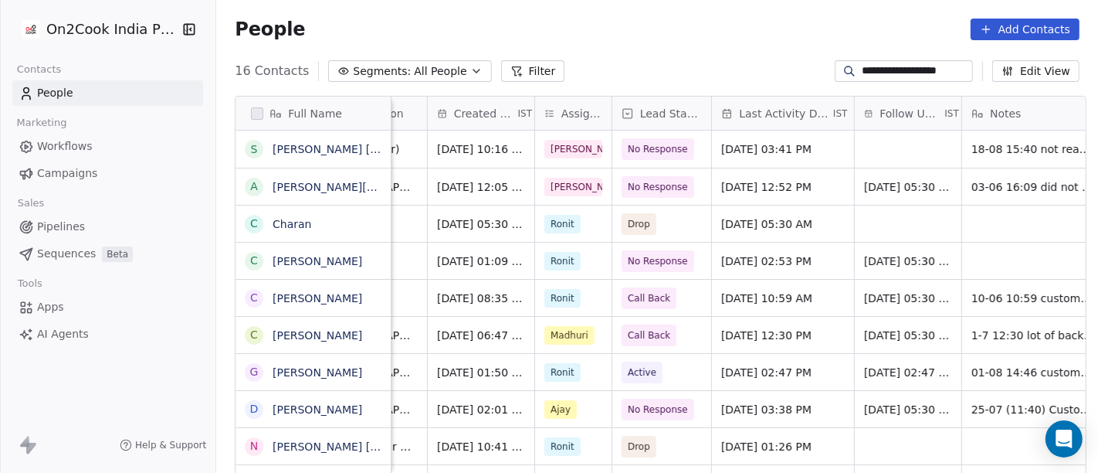
scroll to position [0, 446]
type input "**********"
click at [649, 153] on span "No Response" at bounding box center [659, 148] width 60 height 15
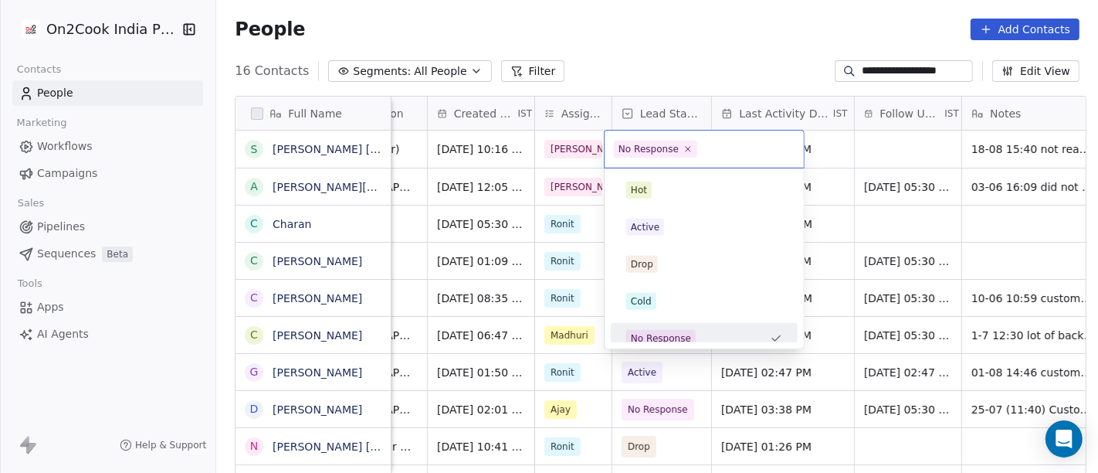
scroll to position [11, 0]
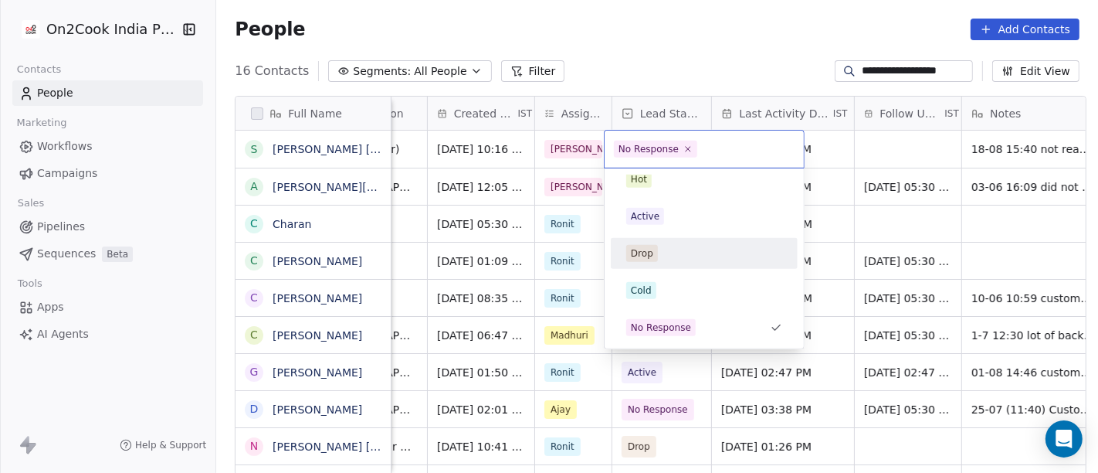
click at [653, 266] on div "Drop" at bounding box center [704, 253] width 187 height 31
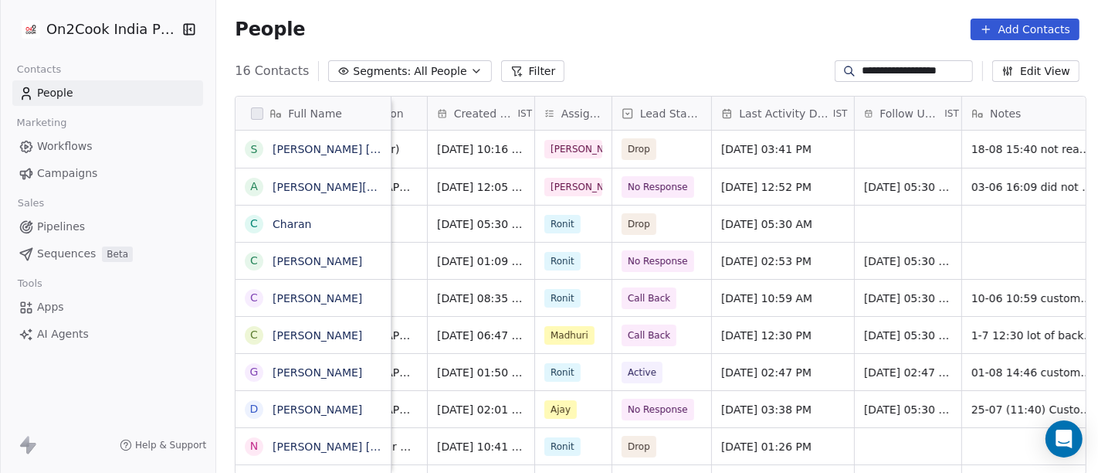
click at [674, 27] on div "People Add Contacts" at bounding box center [657, 30] width 845 height 22
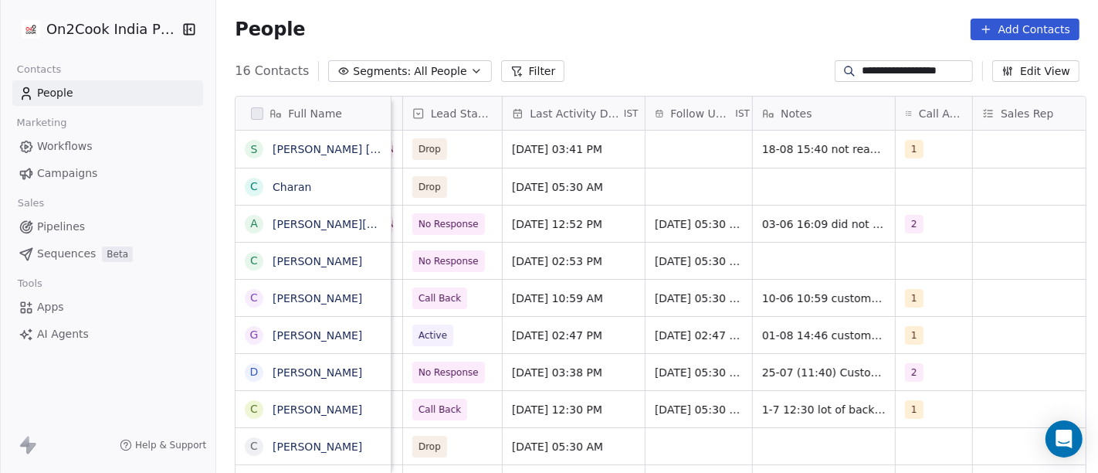
scroll to position [0, 659]
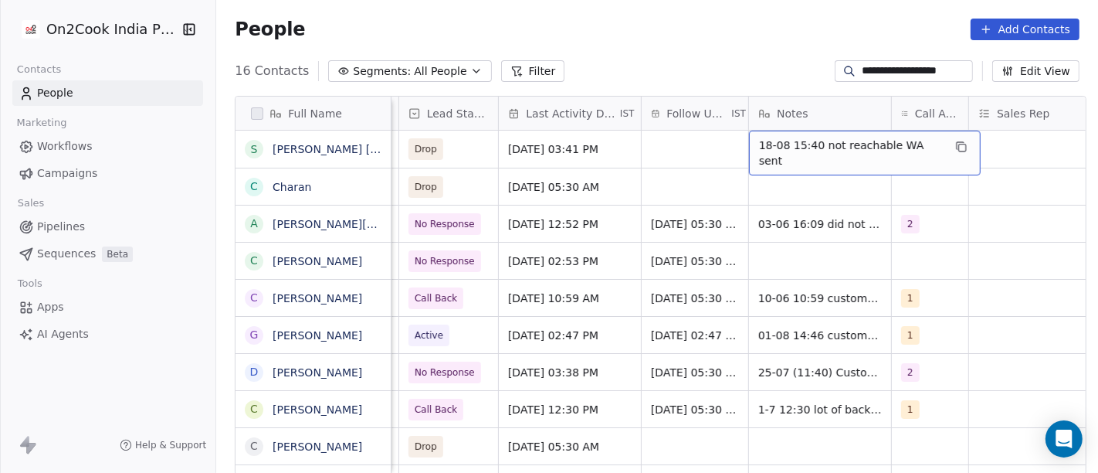
click at [772, 151] on span "18-08 15:40 not reachable WA sent" at bounding box center [851, 152] width 184 height 31
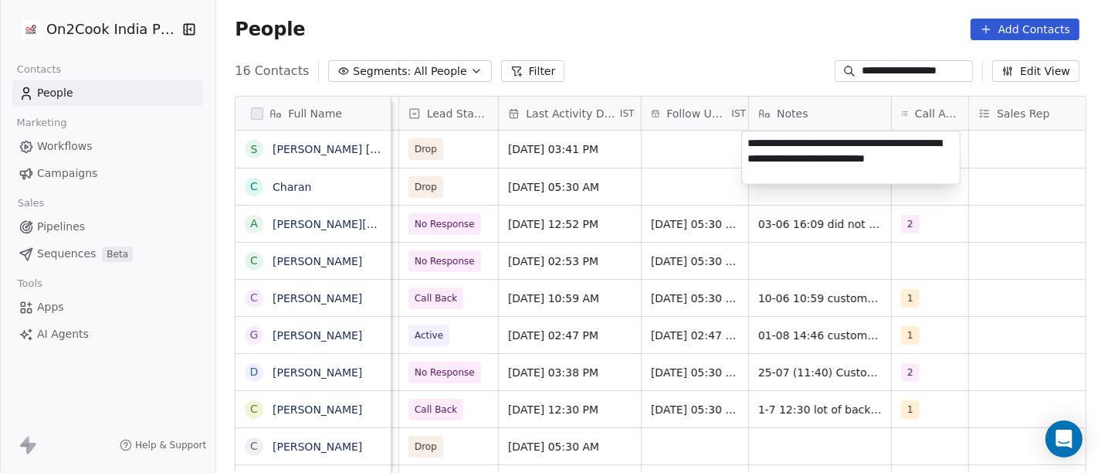
type textarea "**********"
click at [682, 187] on html "**********" at bounding box center [549, 236] width 1098 height 473
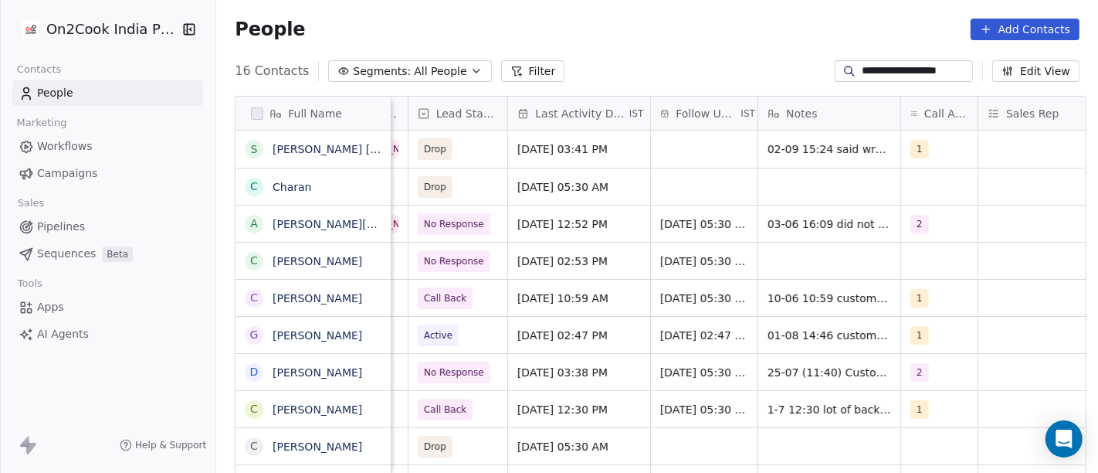
scroll to position [0, 650]
click at [927, 149] on div "1" at bounding box center [925, 149] width 29 height 19
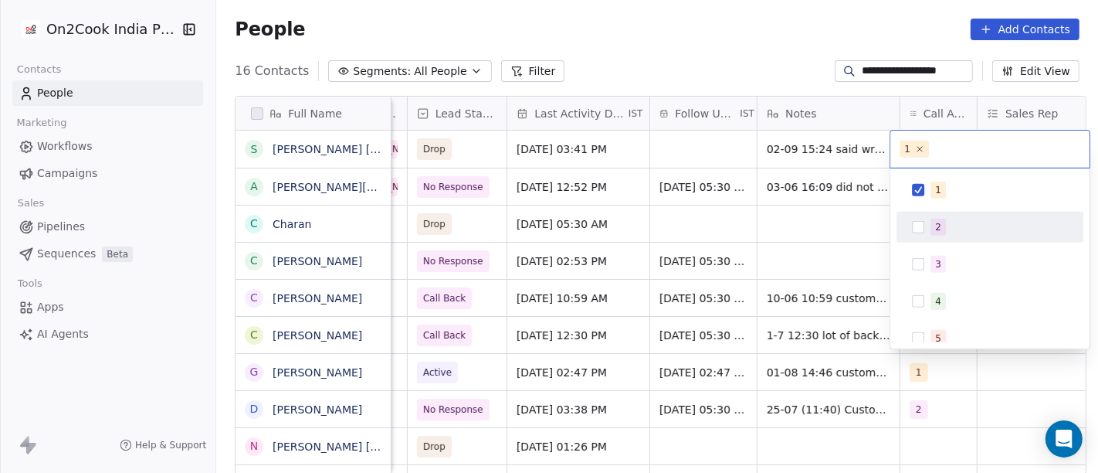
click at [935, 232] on div "2" at bounding box center [938, 227] width 6 height 14
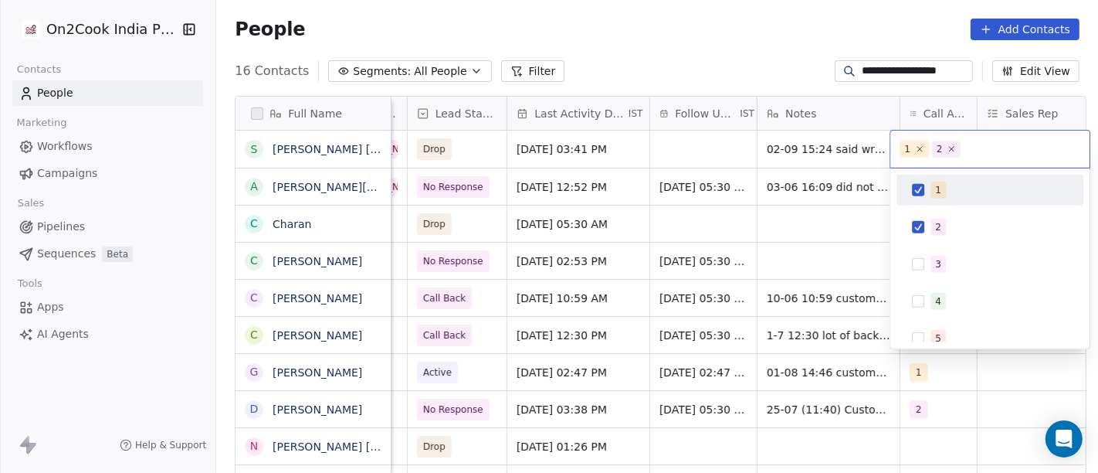
click at [925, 199] on div "1" at bounding box center [990, 190] width 175 height 25
click at [742, 34] on html "**********" at bounding box center [549, 236] width 1098 height 473
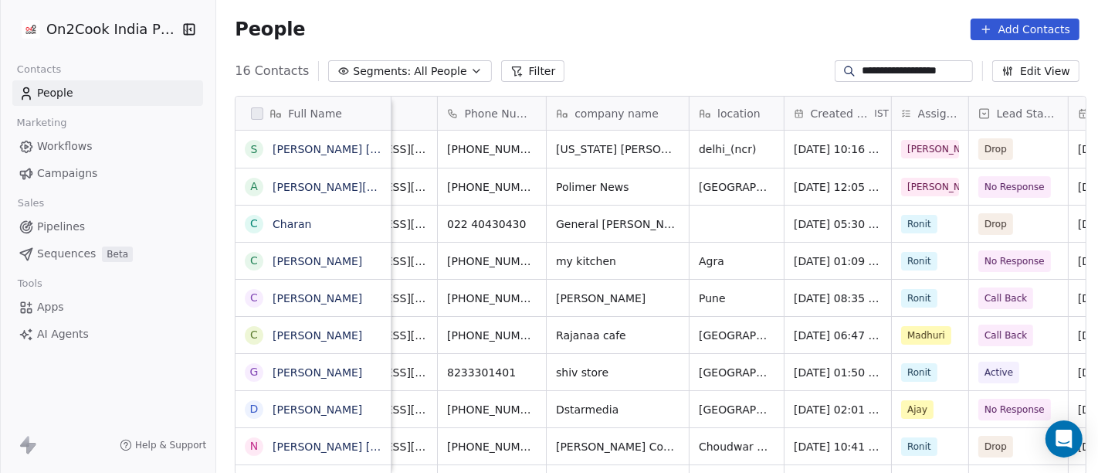
scroll to position [0, 70]
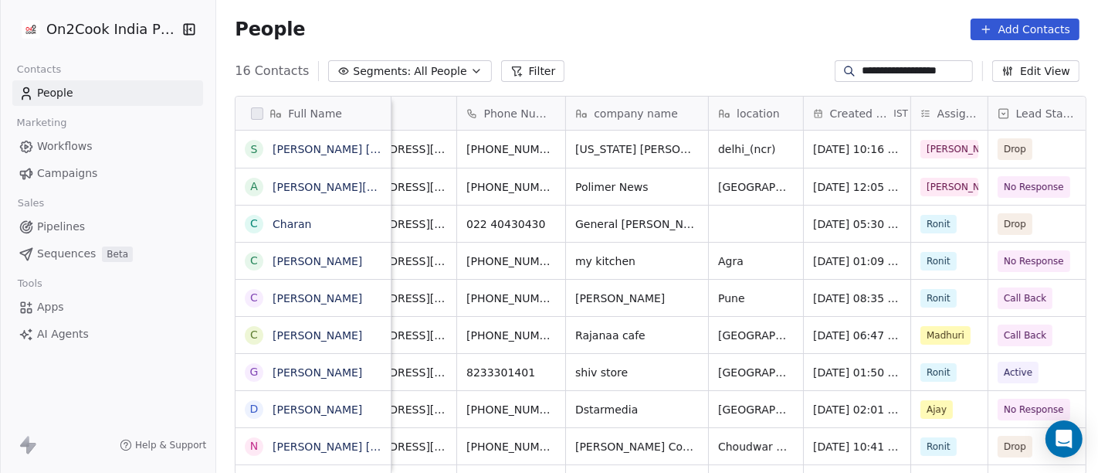
click at [868, 71] on input "**********" at bounding box center [916, 70] width 108 height 15
paste input
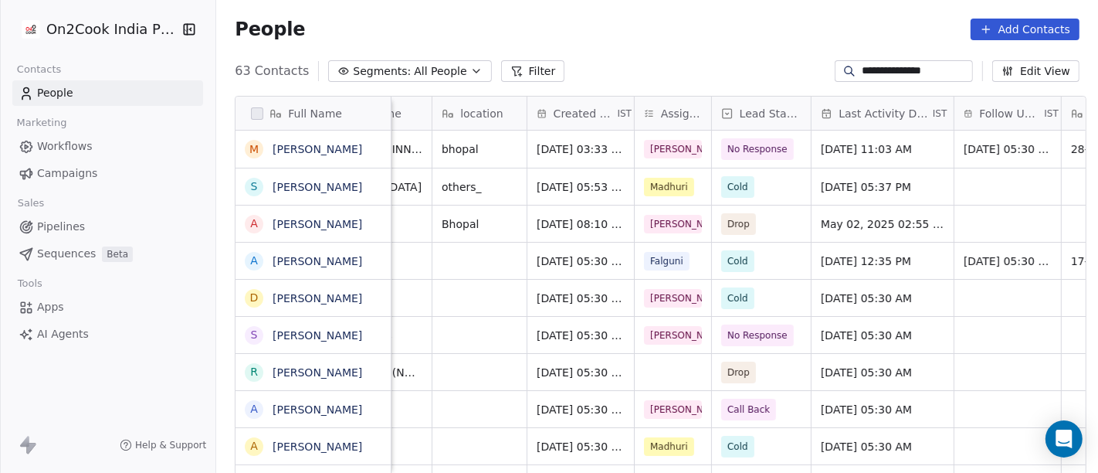
scroll to position [0, 348]
type input "**********"
click at [724, 158] on span "No Response" at bounding box center [756, 149] width 73 height 22
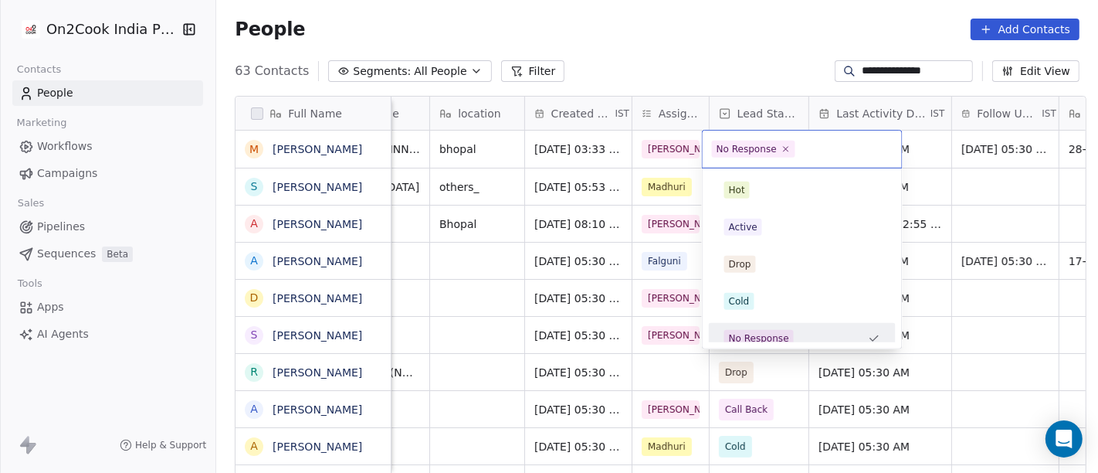
scroll to position [11, 0]
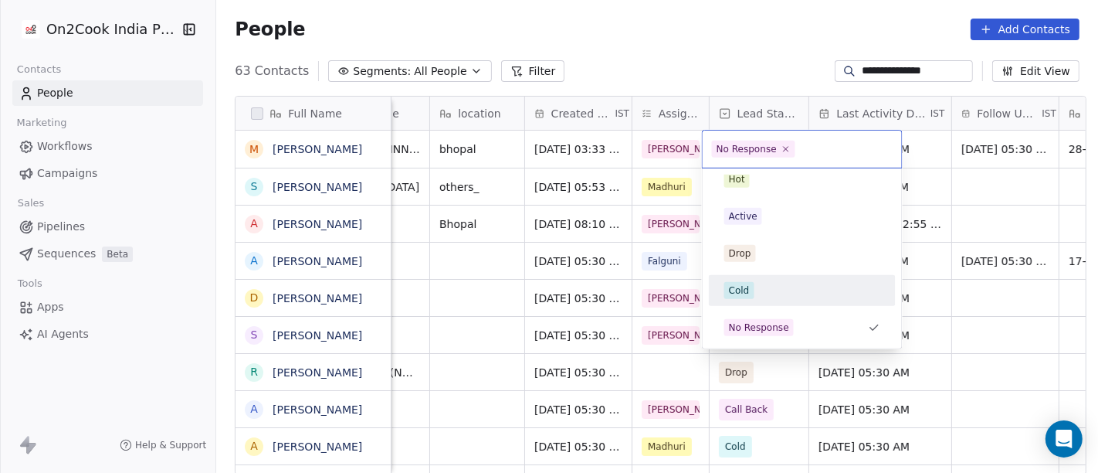
click at [736, 283] on div "Cold" at bounding box center [739, 290] width 21 height 14
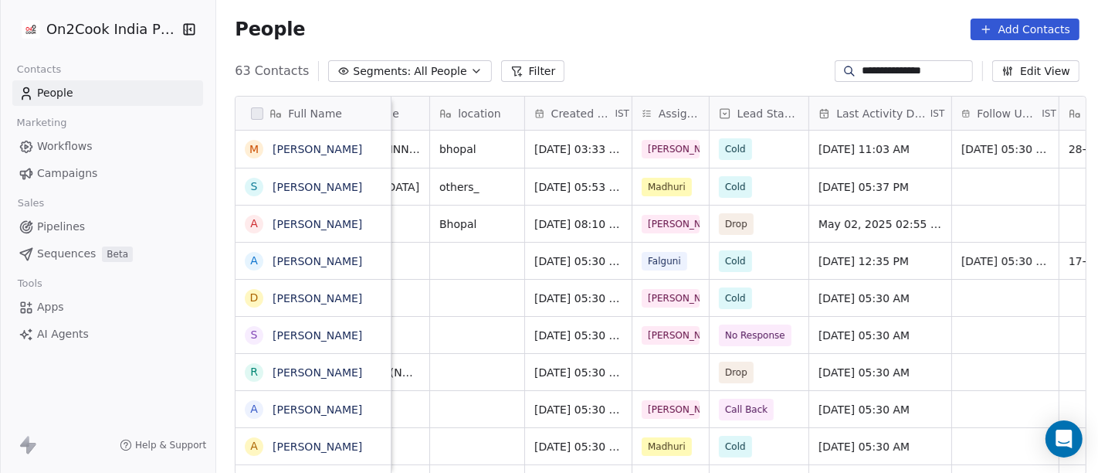
click at [680, 57] on div "People Add Contacts" at bounding box center [657, 29] width 882 height 59
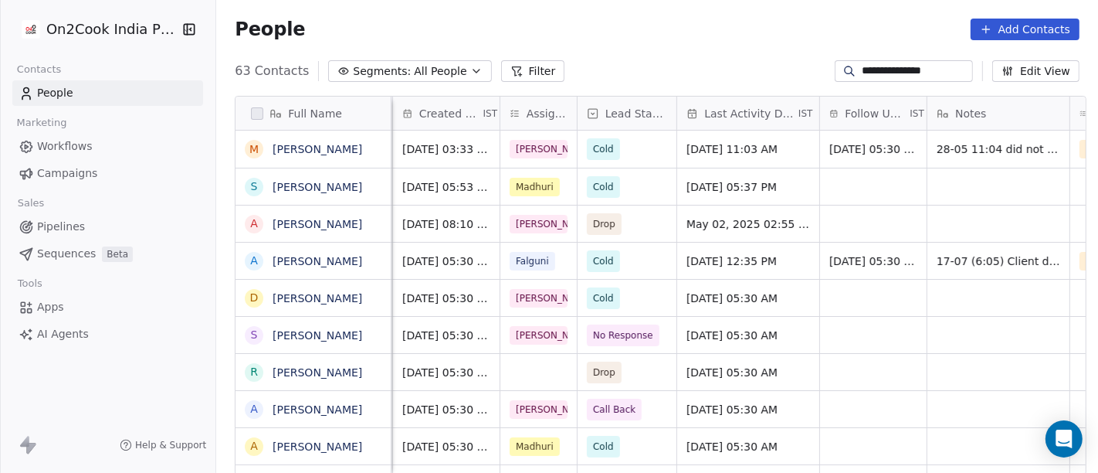
scroll to position [0, 484]
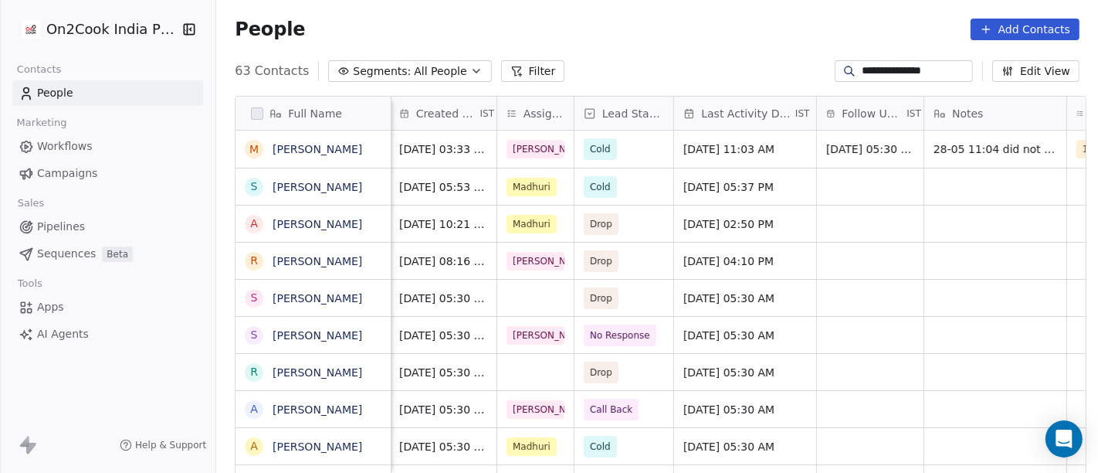
click at [661, 52] on div "People Add Contacts" at bounding box center [657, 29] width 882 height 59
click at [601, 51] on div "People Add Contacts" at bounding box center [657, 29] width 882 height 59
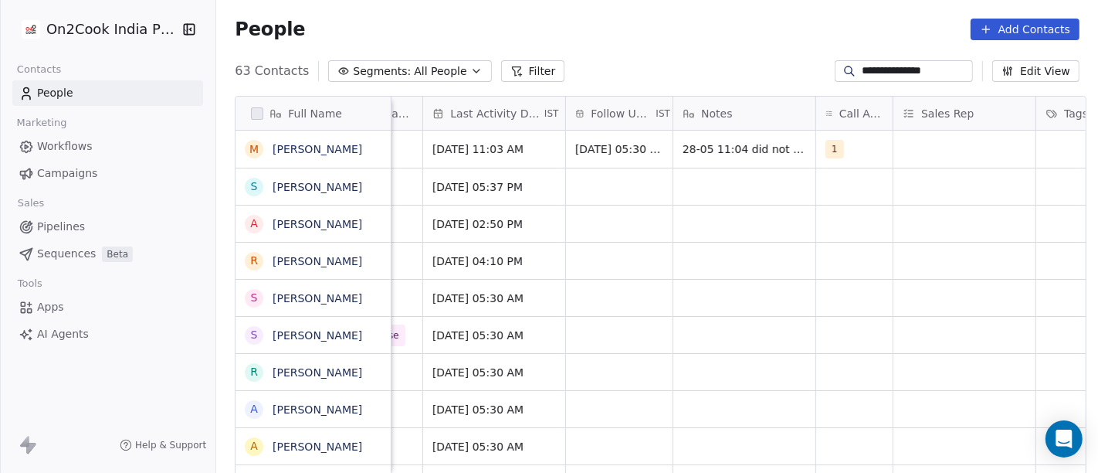
scroll to position [0, 735]
click at [832, 151] on span "1" at bounding box center [835, 149] width 19 height 19
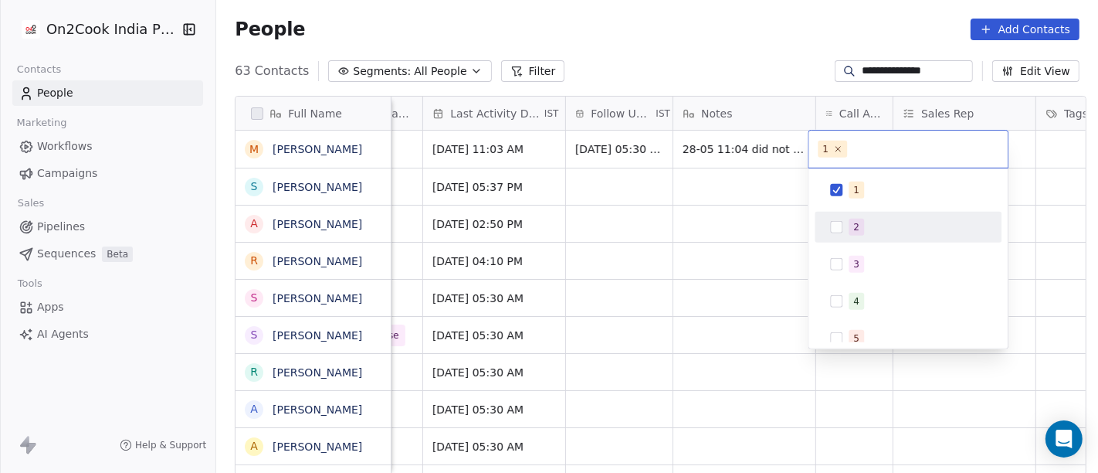
click at [853, 220] on div "2" at bounding box center [856, 227] width 6 height 14
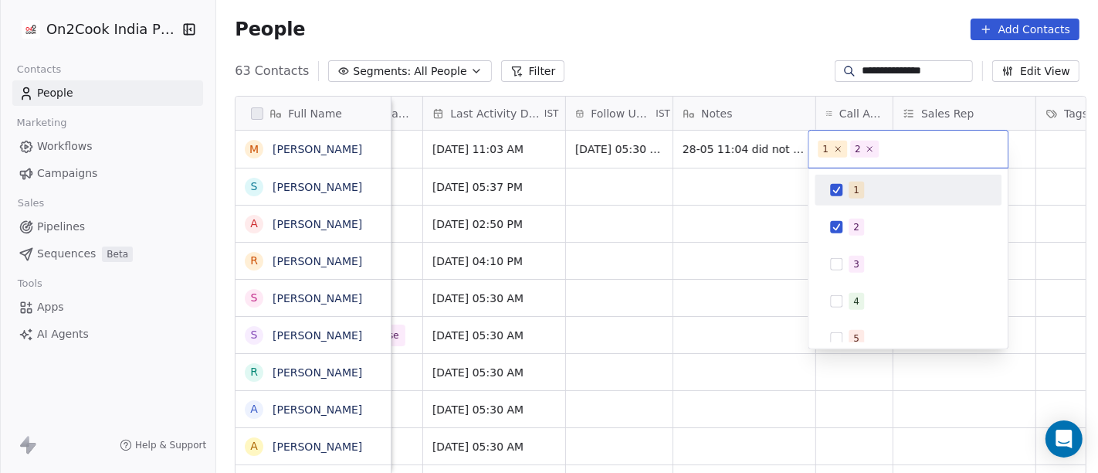
click at [842, 187] on button "Suggestions" at bounding box center [836, 190] width 12 height 12
click at [772, 27] on html "**********" at bounding box center [549, 236] width 1098 height 473
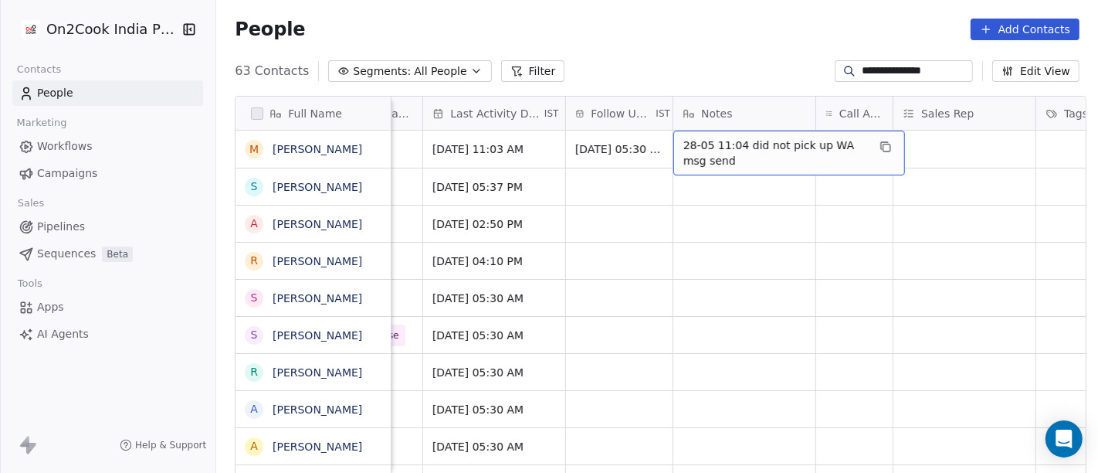
click at [732, 154] on span "28-05 11:04 did not pick up WA msg send" at bounding box center [776, 152] width 184 height 31
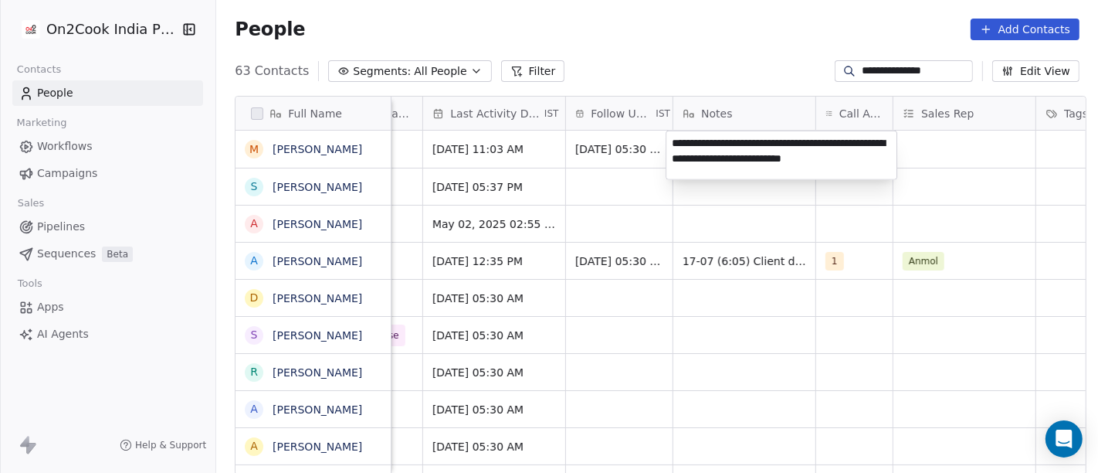
type textarea "**********"
click at [719, 209] on html "**********" at bounding box center [549, 236] width 1098 height 473
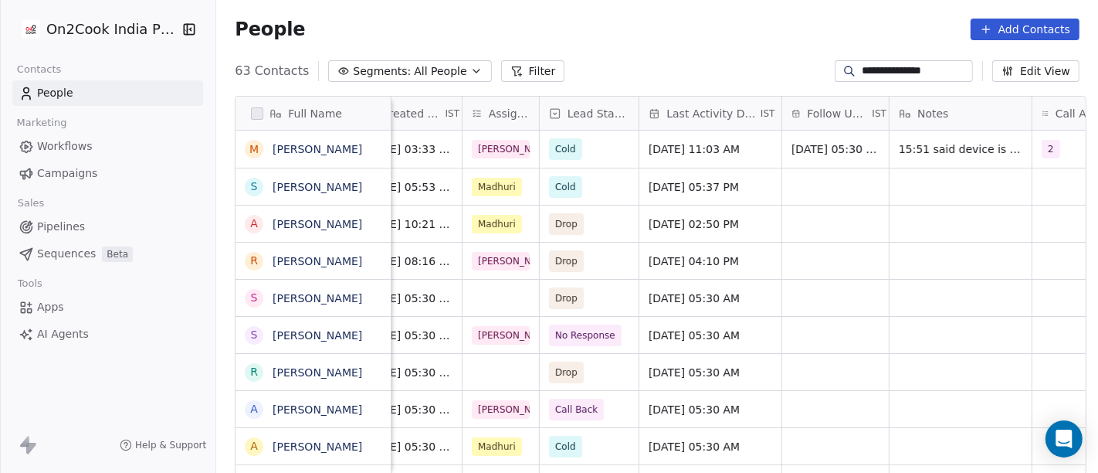
scroll to position [0, 518]
click at [827, 142] on span "[DATE] 05:30 AM" at bounding box center [838, 148] width 91 height 15
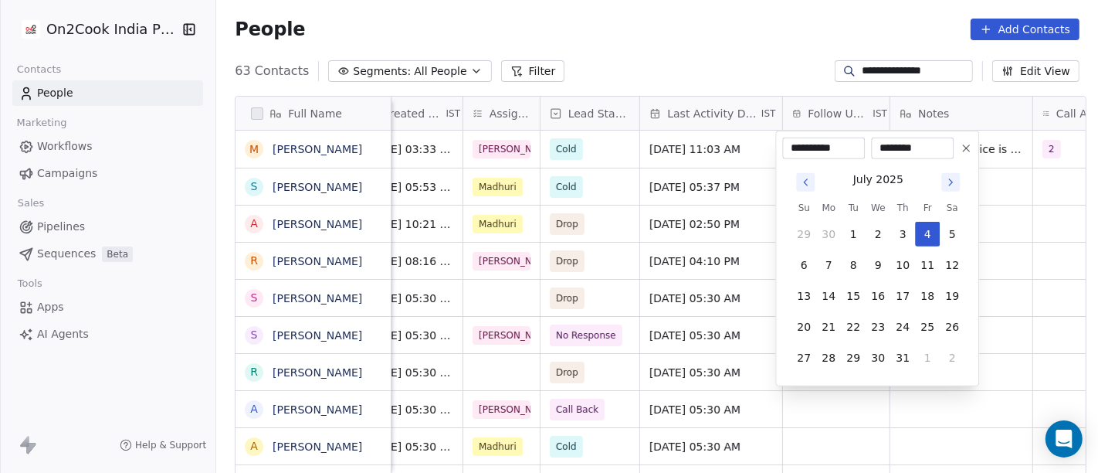
click at [965, 155] on button at bounding box center [966, 148] width 19 height 19
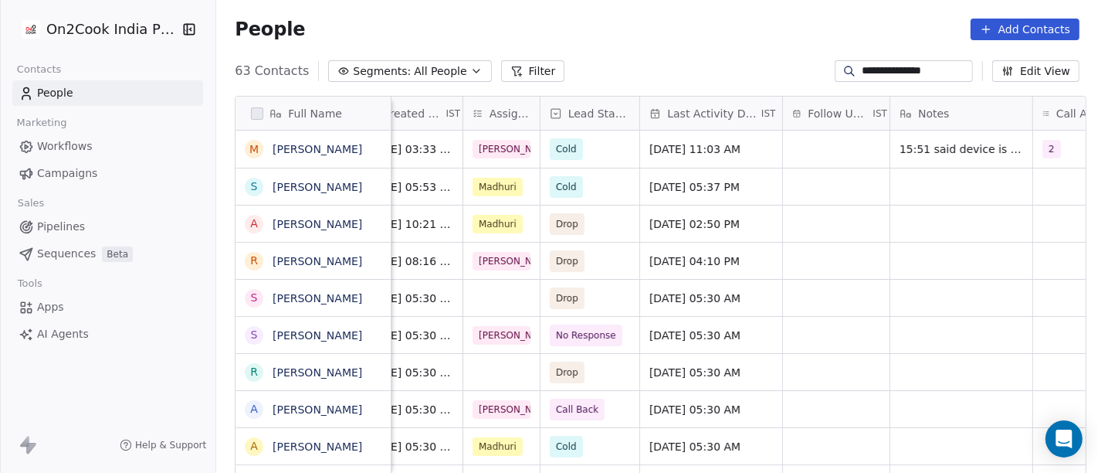
click at [706, 39] on div "People Add Contacts" at bounding box center [657, 30] width 845 height 22
click at [694, 144] on span "[DATE] 11:03 AM" at bounding box center [697, 148] width 94 height 15
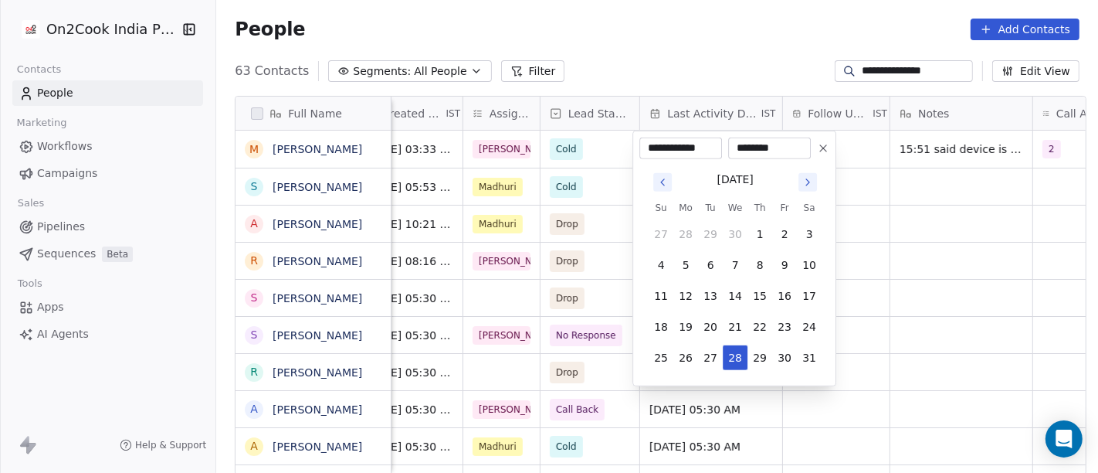
click at [803, 182] on icon "Go to next month" at bounding box center [808, 182] width 12 height 12
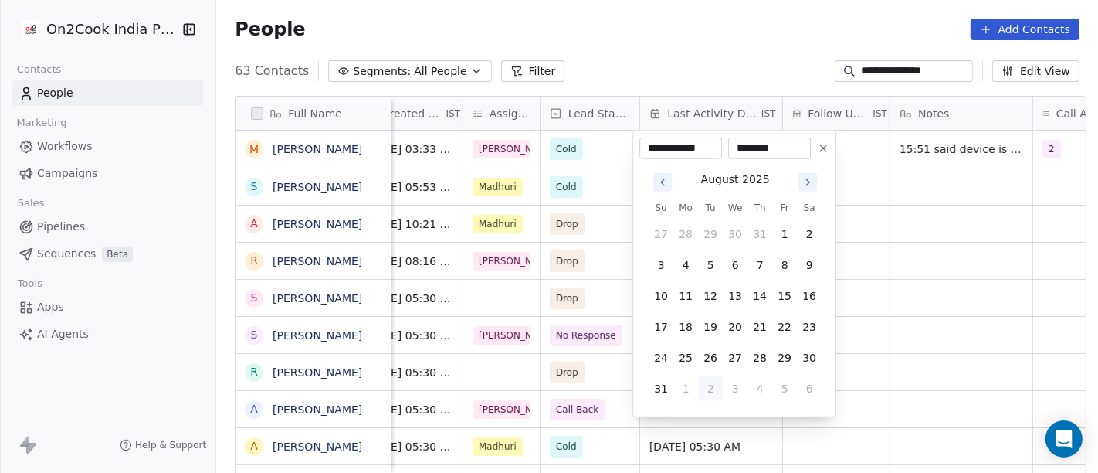
click at [803, 182] on icon "Go to next month" at bounding box center [808, 182] width 12 height 12
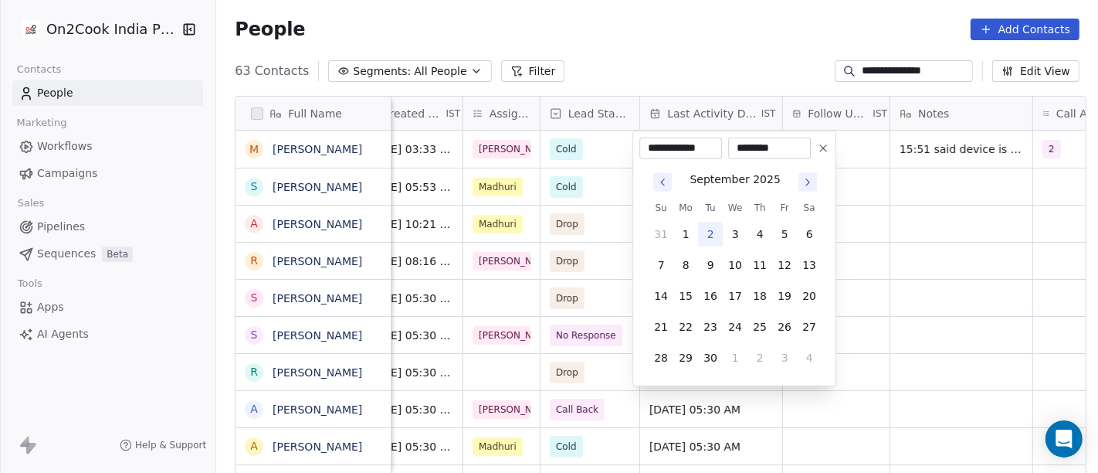
click at [715, 232] on button "2" at bounding box center [710, 234] width 25 height 25
type input "**********"
click at [718, 70] on html "**********" at bounding box center [549, 236] width 1098 height 473
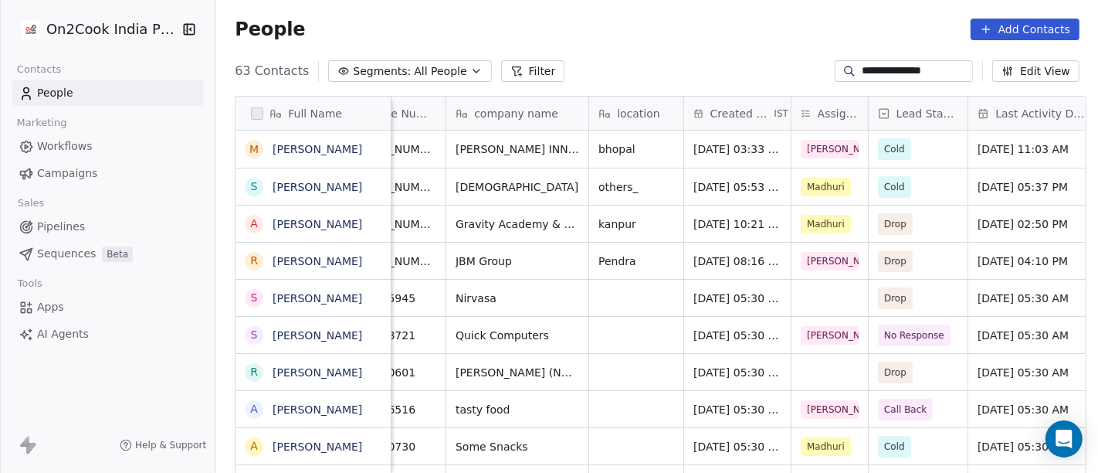
scroll to position [6, 0]
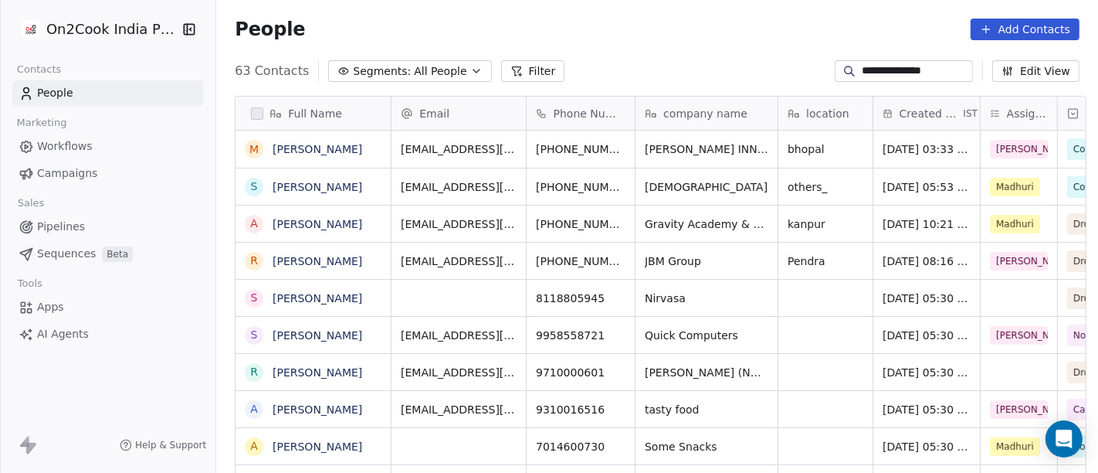
click at [713, 6] on div "People Add Contacts" at bounding box center [657, 29] width 882 height 59
click at [882, 73] on input "**********" at bounding box center [916, 70] width 108 height 15
paste input "***"
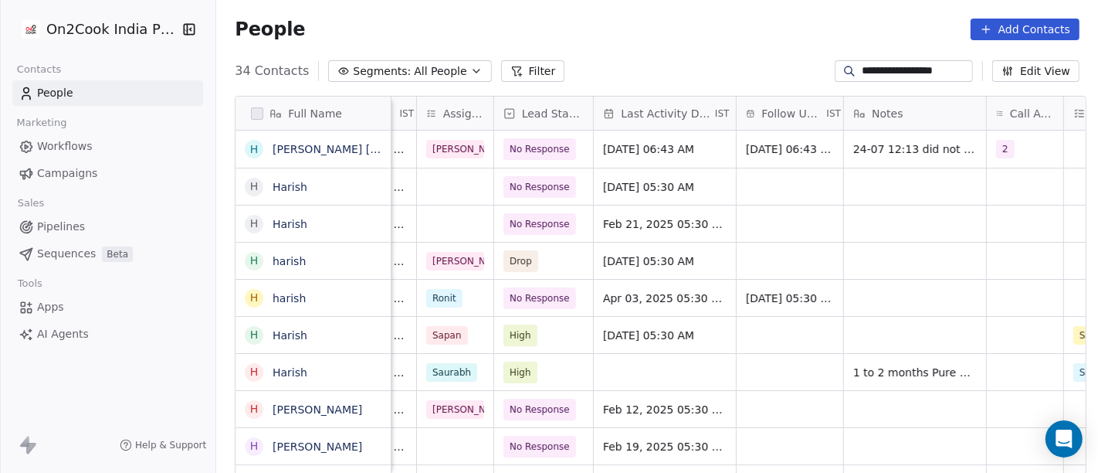
scroll to position [0, 565]
type input "**********"
click at [596, 158] on div "[DATE] 06:43 AM" at bounding box center [664, 149] width 142 height 37
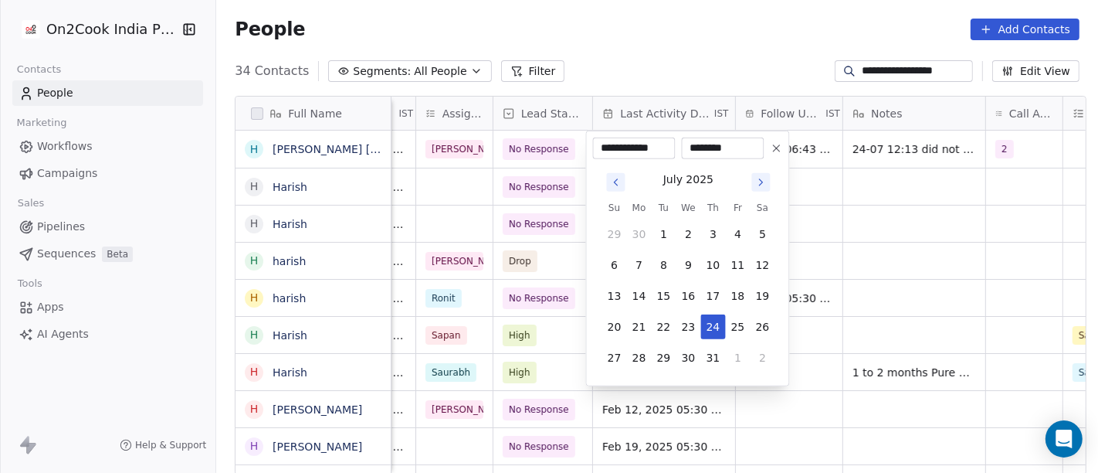
click at [763, 180] on icon "Go to next month" at bounding box center [761, 182] width 12 height 12
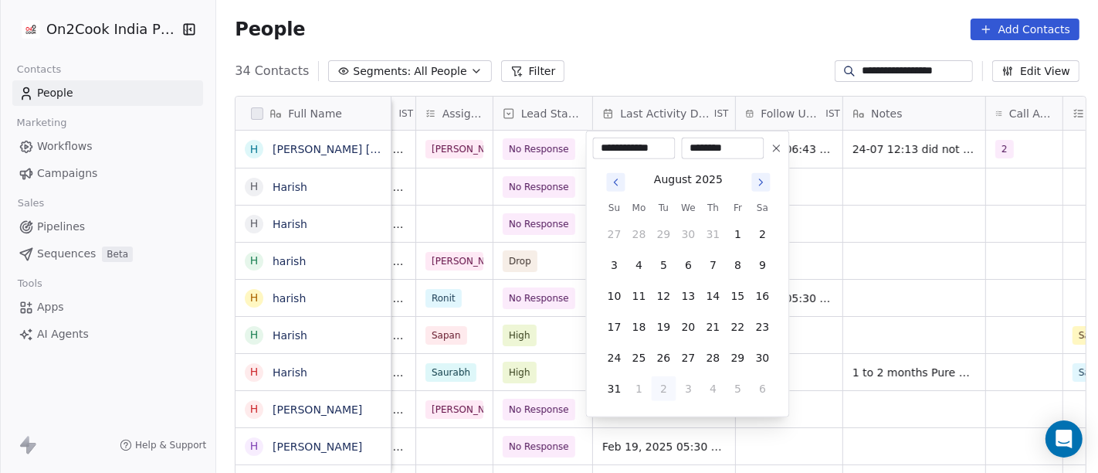
click at [763, 180] on icon "Go to next month" at bounding box center [761, 182] width 12 height 12
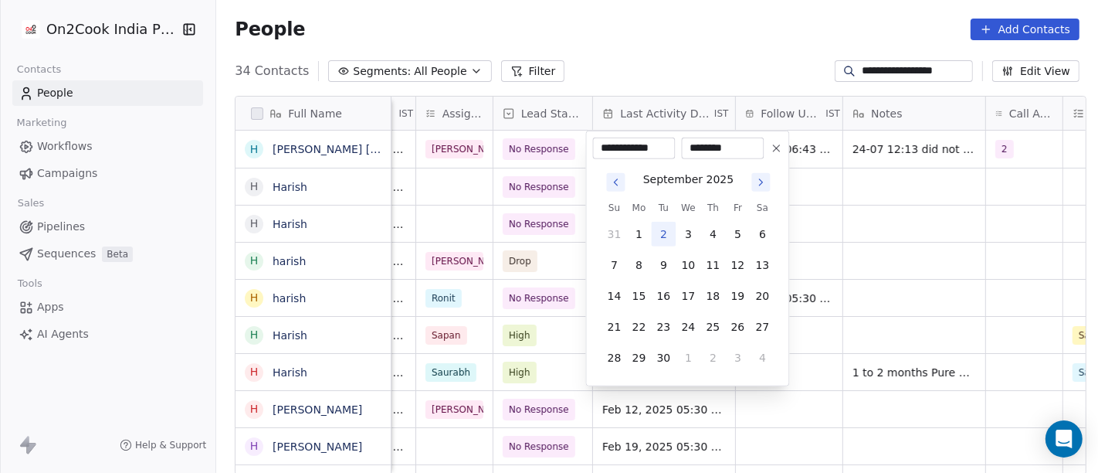
click at [666, 225] on button "2" at bounding box center [664, 234] width 25 height 25
type input "**********"
click at [706, 72] on html "**********" at bounding box center [549, 236] width 1098 height 473
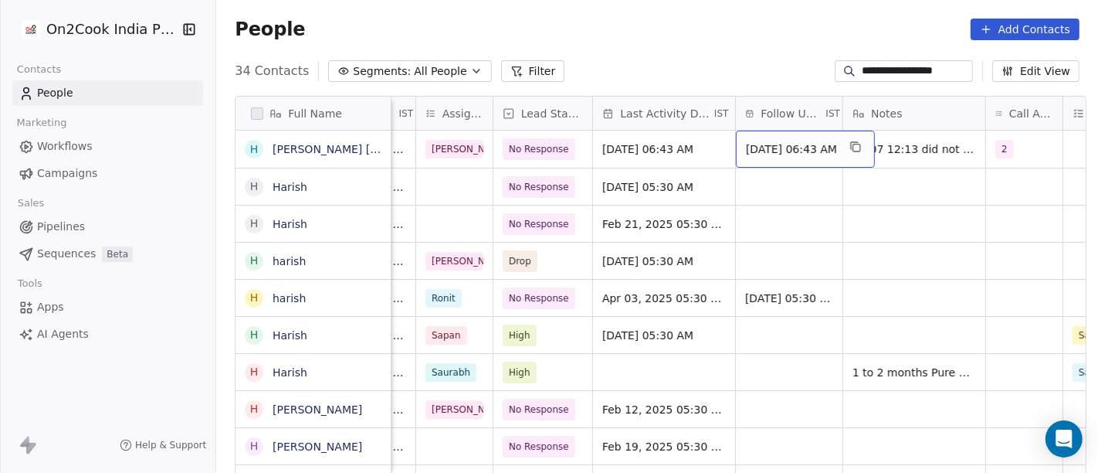
click at [774, 144] on span "[DATE] 06:43 AM" at bounding box center [791, 148] width 91 height 15
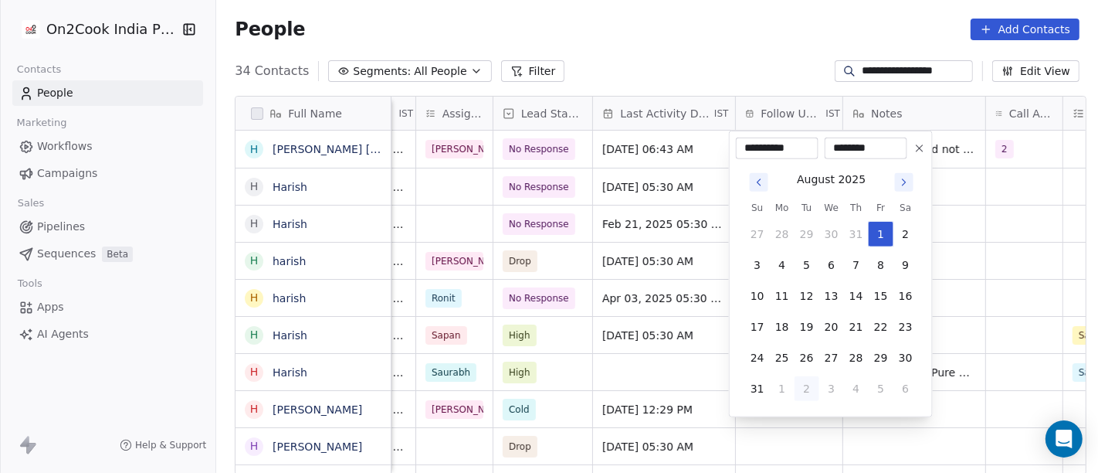
click at [896, 182] on button "Go to next month" at bounding box center [904, 182] width 19 height 19
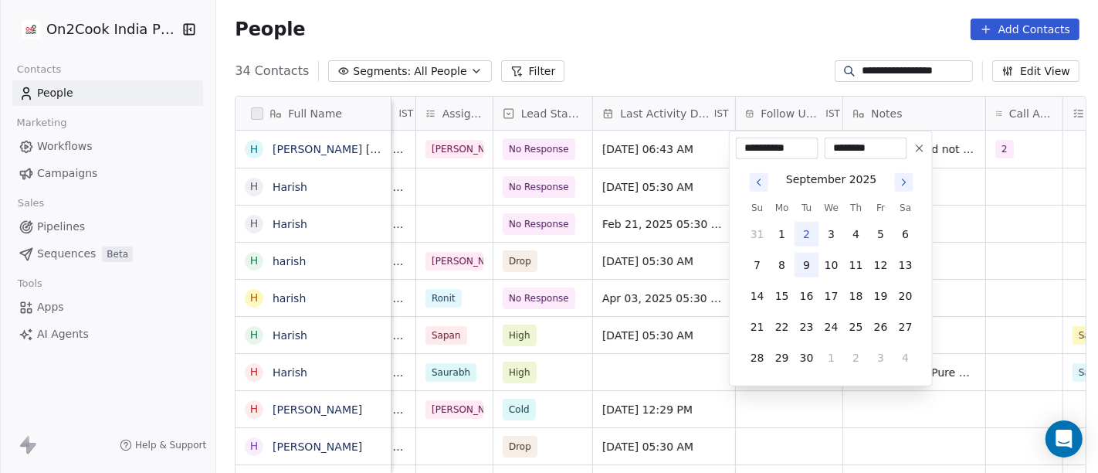
click at [812, 258] on button "9" at bounding box center [807, 265] width 25 height 25
type input "**********"
click at [750, 49] on html "**********" at bounding box center [549, 236] width 1098 height 473
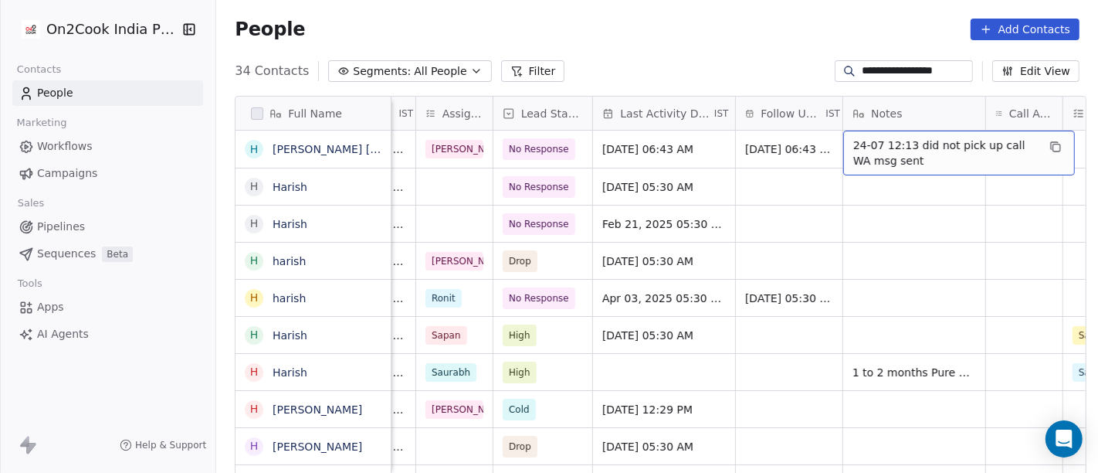
click at [901, 154] on span "24-07 12:13 did not pick up call WA msg sent" at bounding box center [945, 152] width 184 height 31
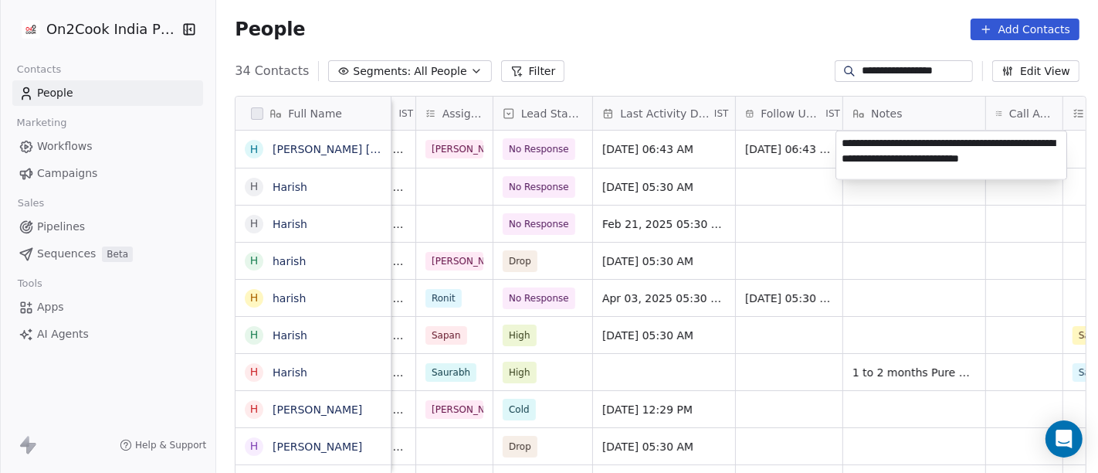
type textarea "**********"
click at [884, 262] on html "**********" at bounding box center [549, 236] width 1098 height 473
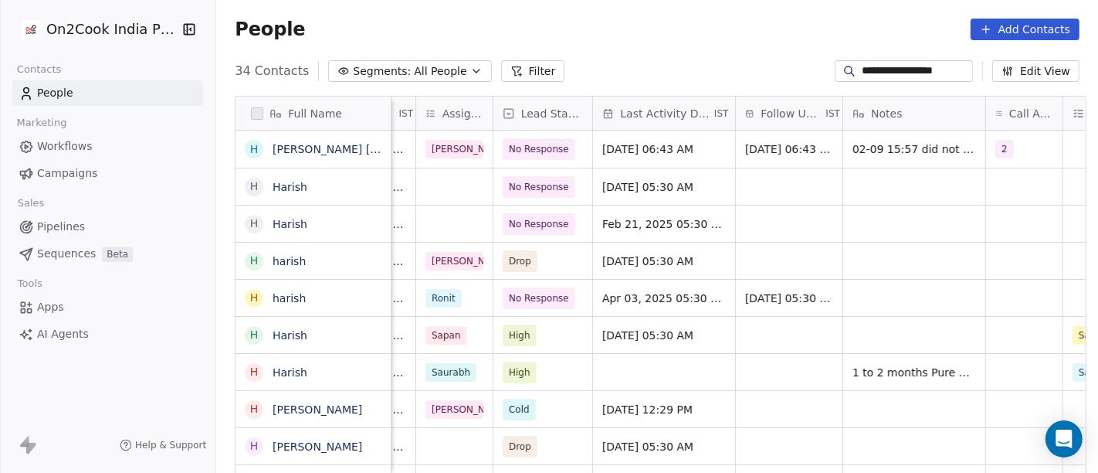
scroll to position [0, 0]
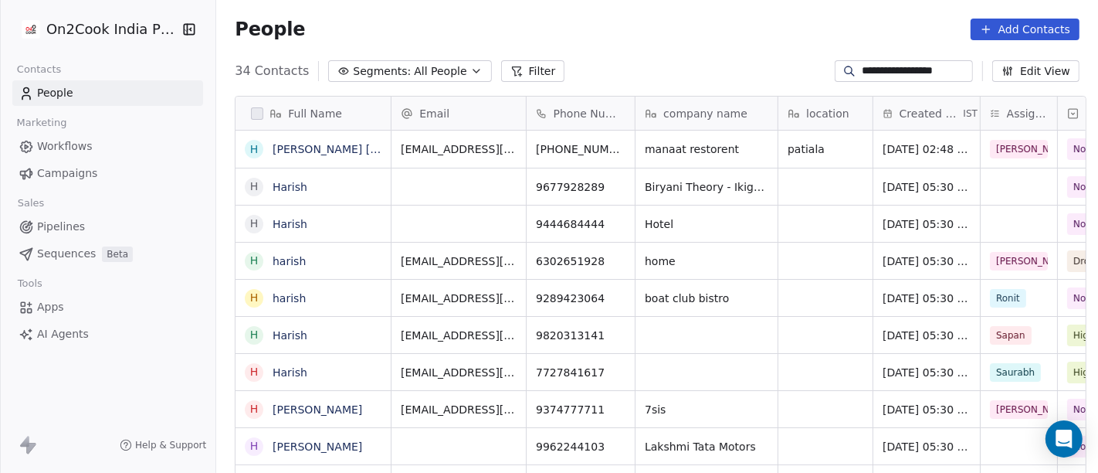
click at [944, 67] on input "**********" at bounding box center [916, 70] width 108 height 15
paste input
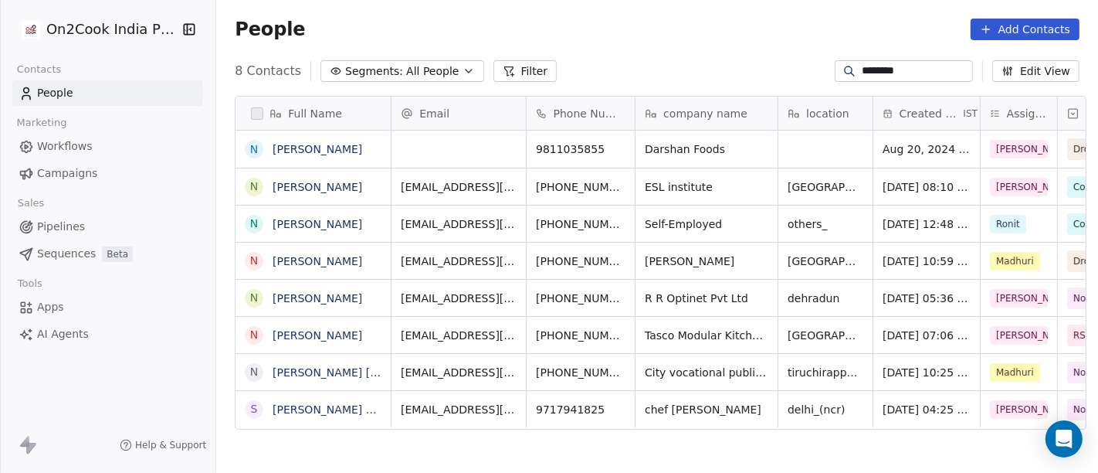
click at [862, 75] on input "********" at bounding box center [916, 70] width 108 height 15
paste input "****"
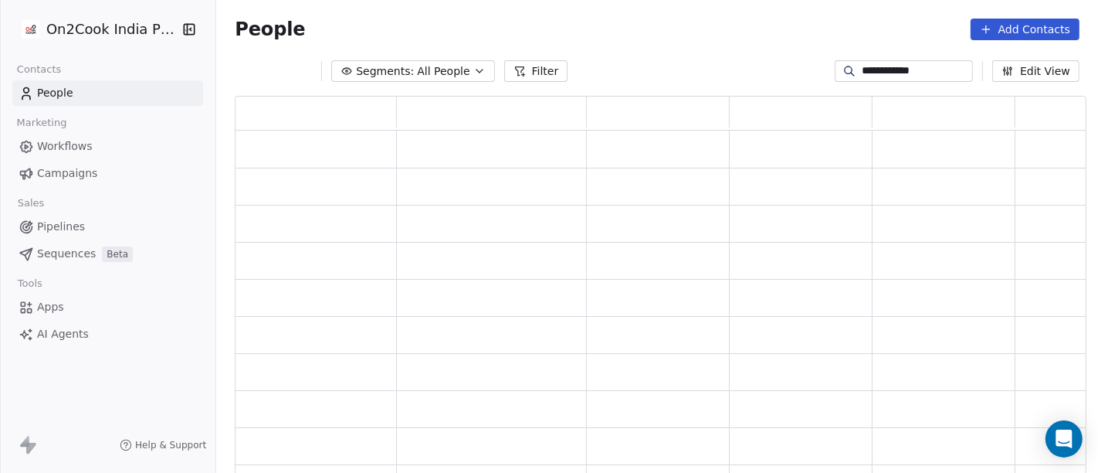
scroll to position [366, 839]
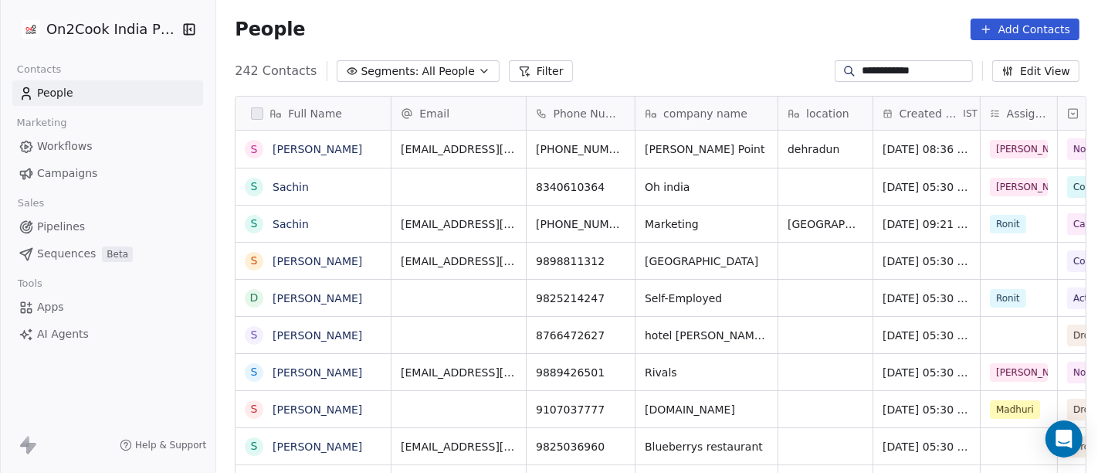
type input "**********"
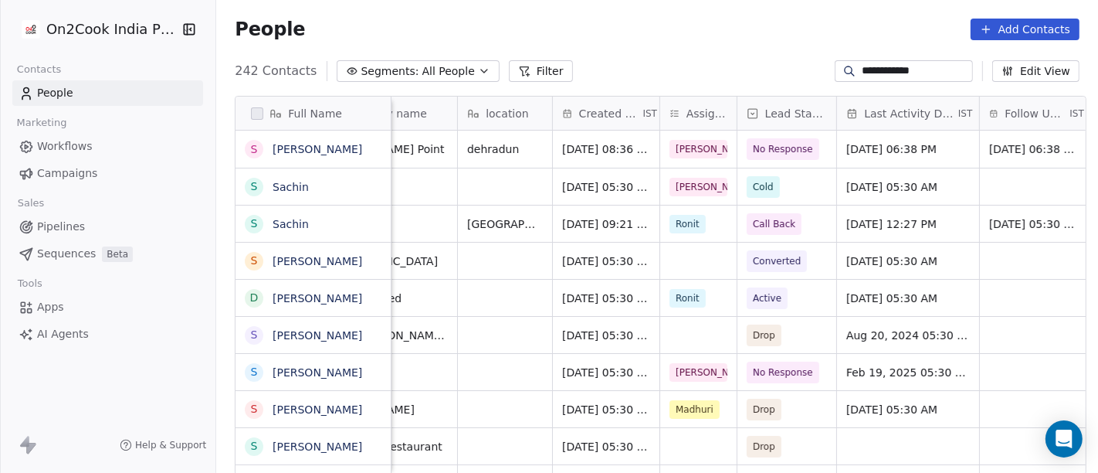
scroll to position [0, 372]
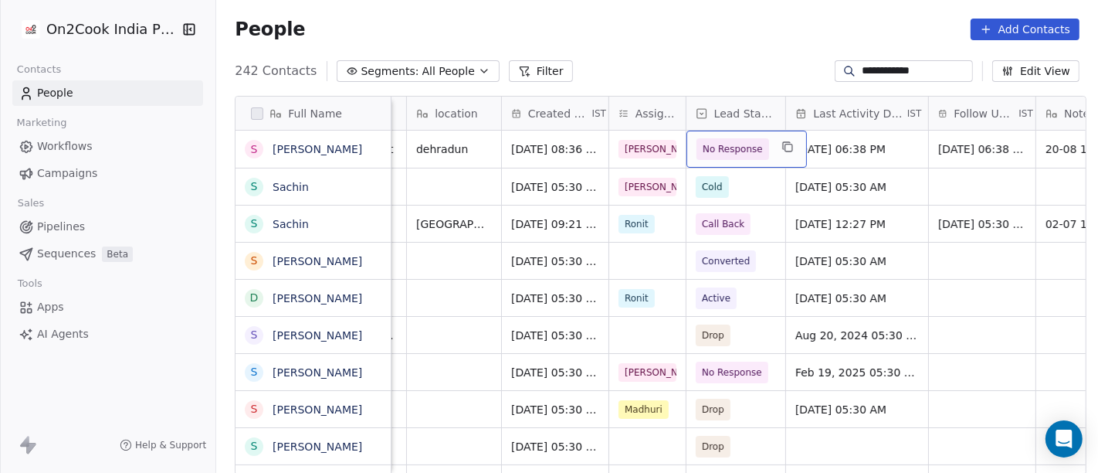
drag, startPoint x: 705, startPoint y: 144, endPoint x: 662, endPoint y: 35, distance: 117.2
click at [661, 36] on div "People Add Contacts" at bounding box center [657, 30] width 845 height 22
click at [708, 158] on span "No Response" at bounding box center [733, 149] width 73 height 22
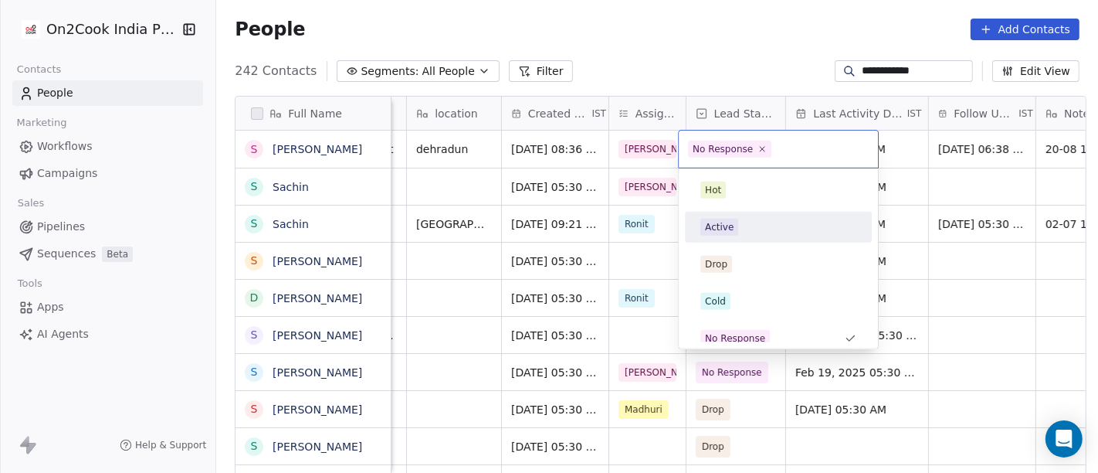
scroll to position [11, 0]
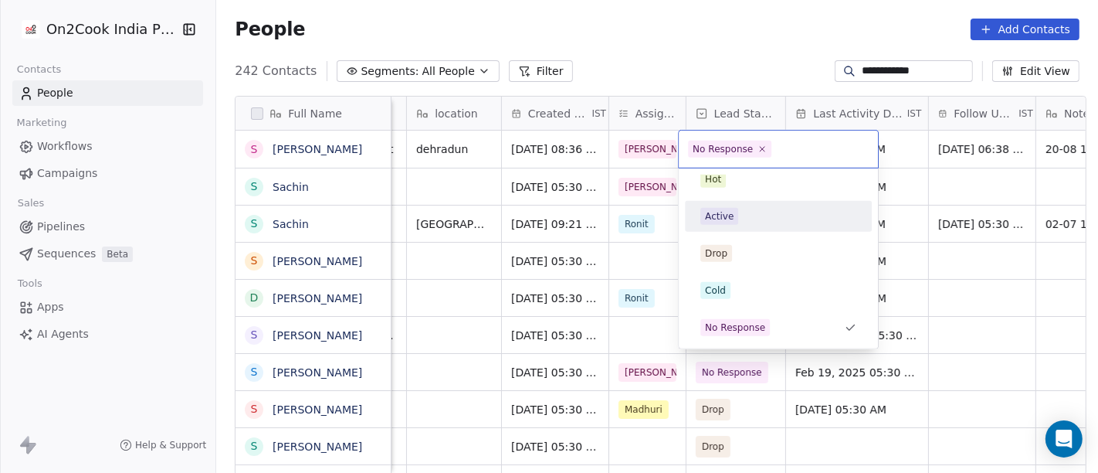
click at [722, 209] on div "Active" at bounding box center [719, 216] width 29 height 14
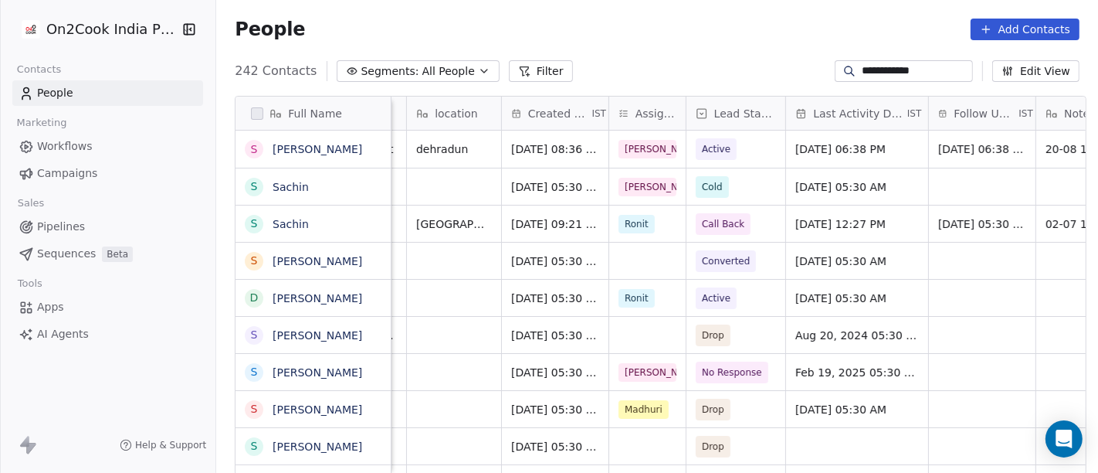
click at [728, 42] on div "People Add Contacts" at bounding box center [657, 29] width 882 height 59
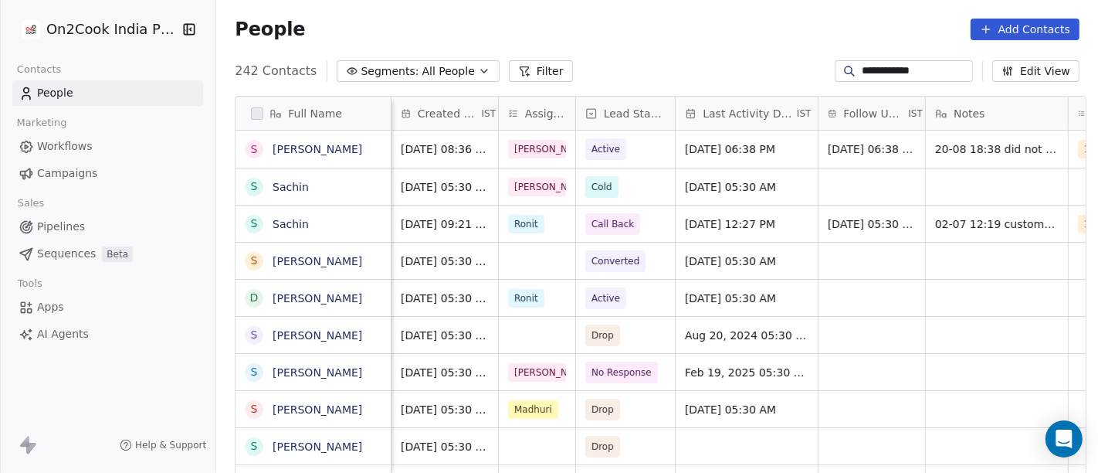
scroll to position [0, 483]
click at [725, 144] on span "[DATE] 06:38 PM" at bounding box center [732, 148] width 94 height 15
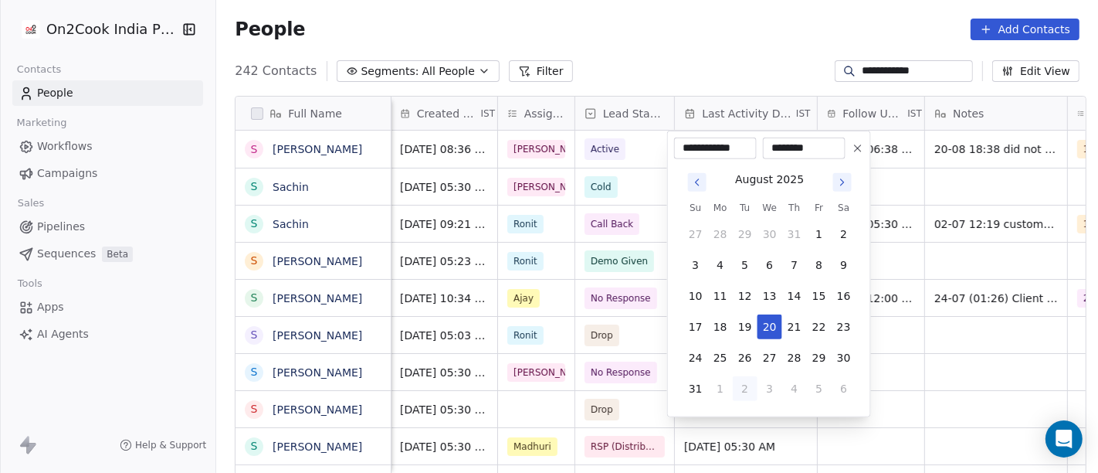
click at [748, 378] on button "2" at bounding box center [745, 388] width 25 height 25
type input "**********"
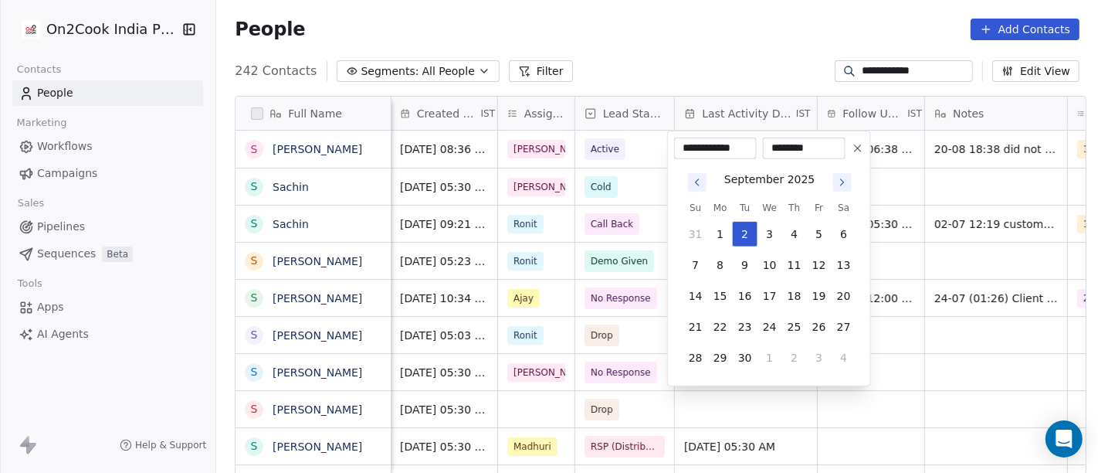
click at [732, 32] on html "**********" at bounding box center [549, 236] width 1098 height 473
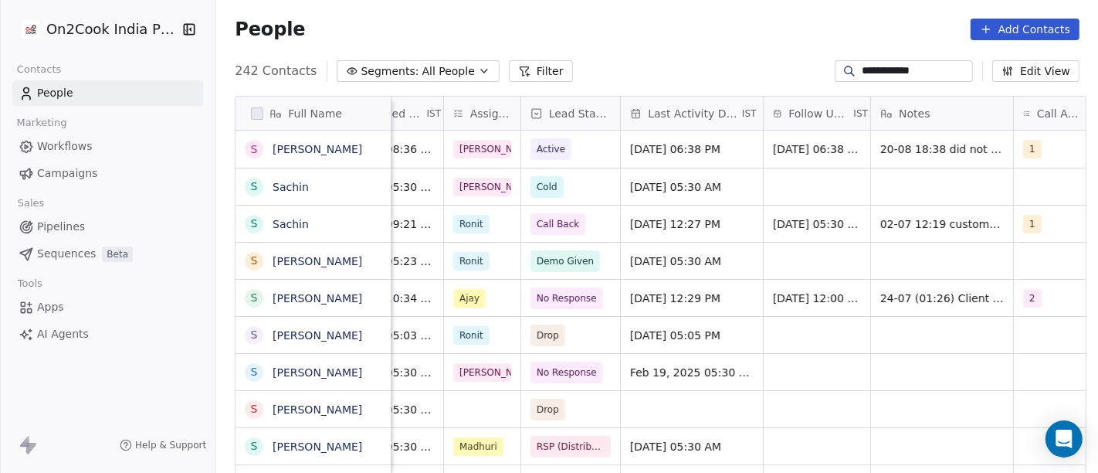
scroll to position [0, 548]
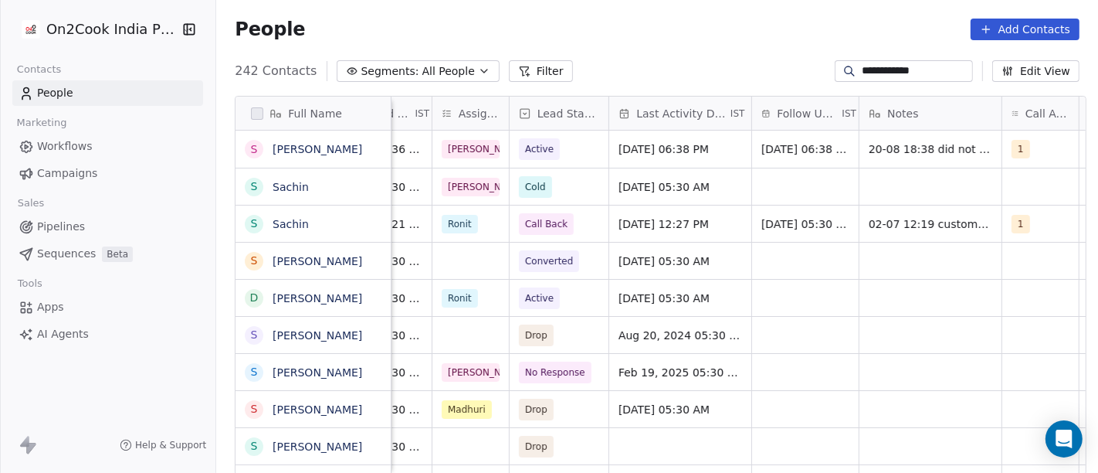
click at [870, 74] on input "**********" at bounding box center [916, 70] width 108 height 15
paste input "*"
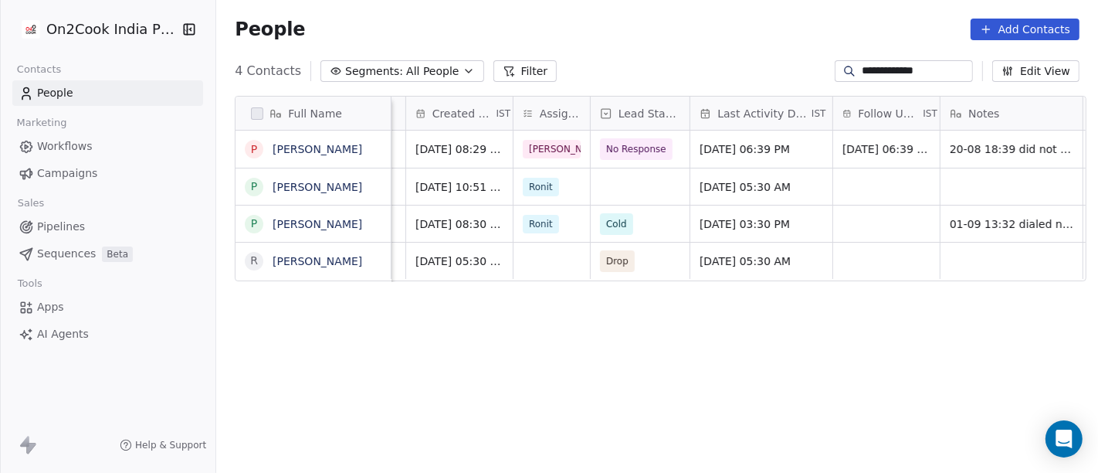
scroll to position [0, 499]
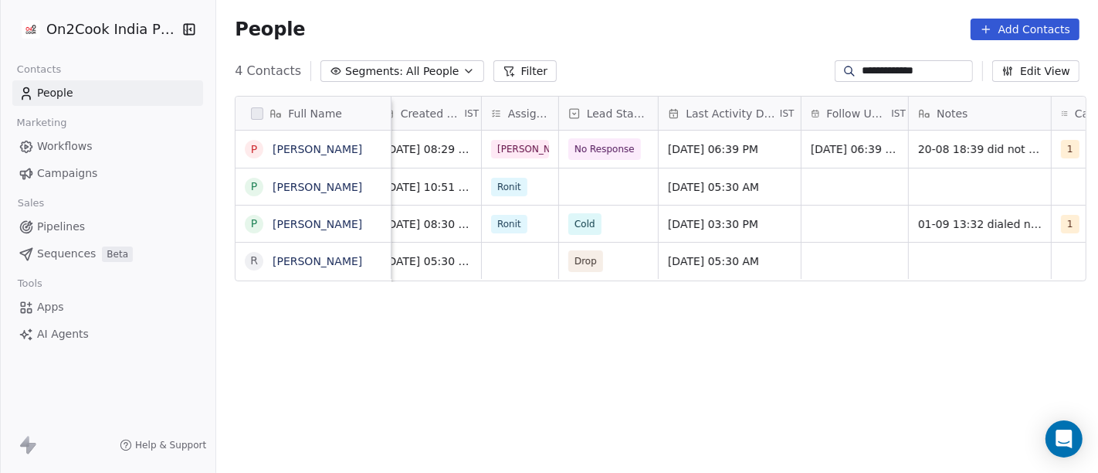
type input "**********"
click at [594, 151] on span "No Response" at bounding box center [605, 148] width 60 height 15
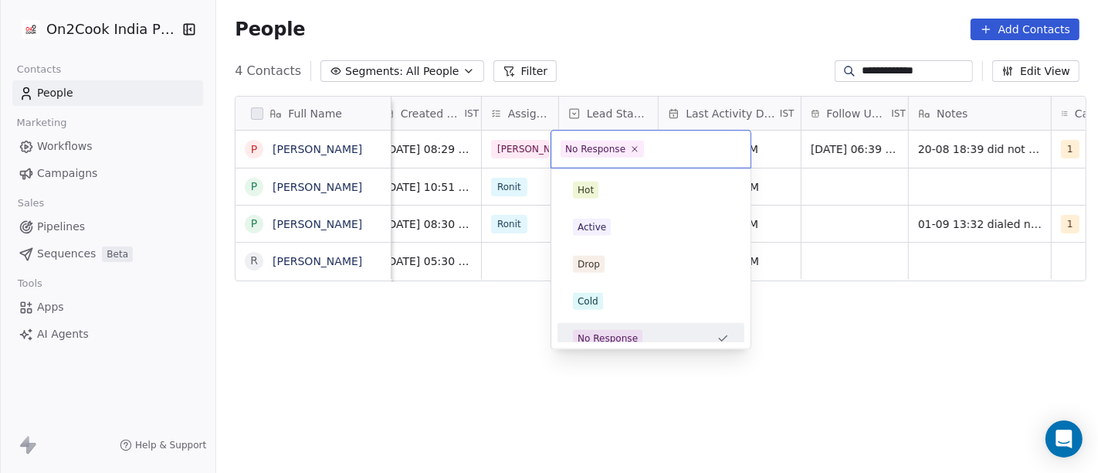
scroll to position [11, 0]
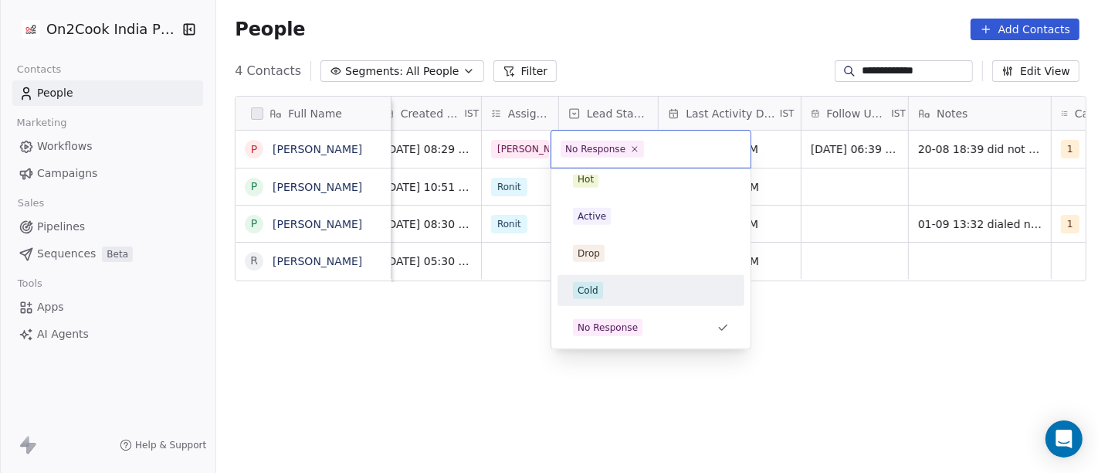
click at [618, 290] on div "Cold" at bounding box center [651, 290] width 156 height 17
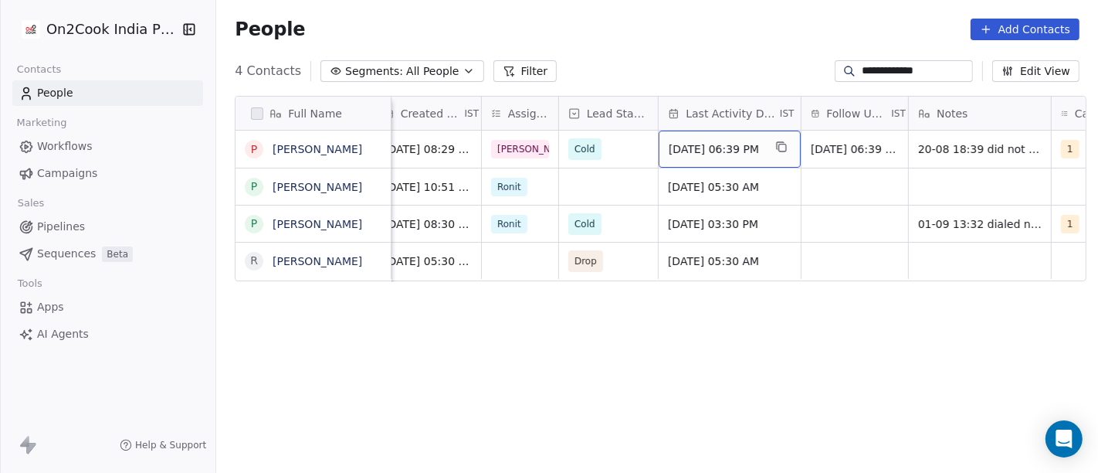
click at [738, 151] on span "[DATE] 06:39 PM" at bounding box center [716, 148] width 94 height 15
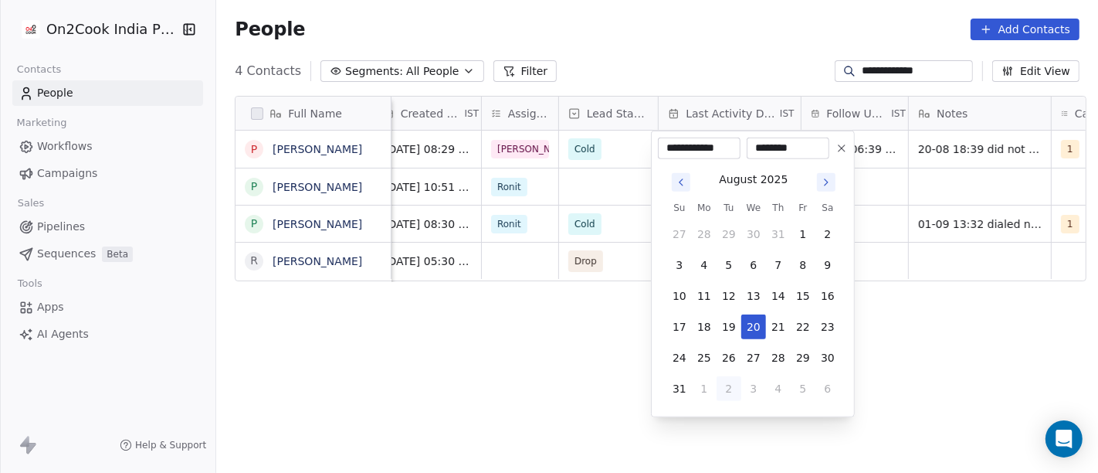
click at [727, 393] on button "2" at bounding box center [729, 388] width 25 height 25
type input "**********"
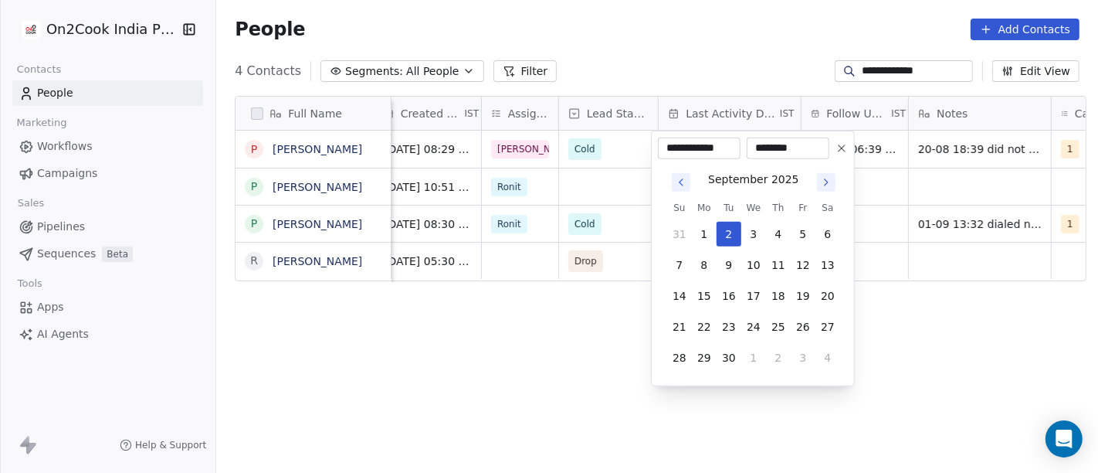
click at [962, 381] on html "**********" at bounding box center [549, 236] width 1098 height 473
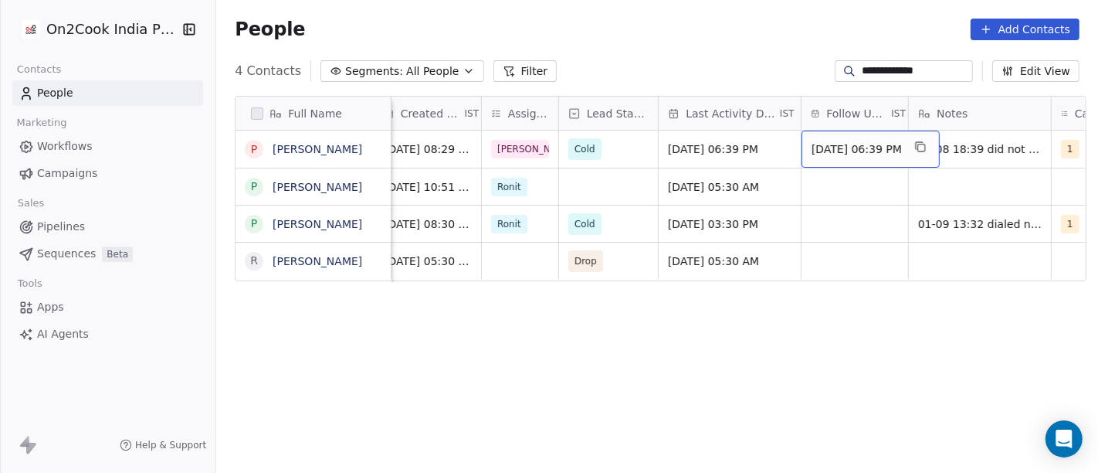
click at [829, 158] on div "[DATE] 06:39 PM" at bounding box center [871, 149] width 138 height 37
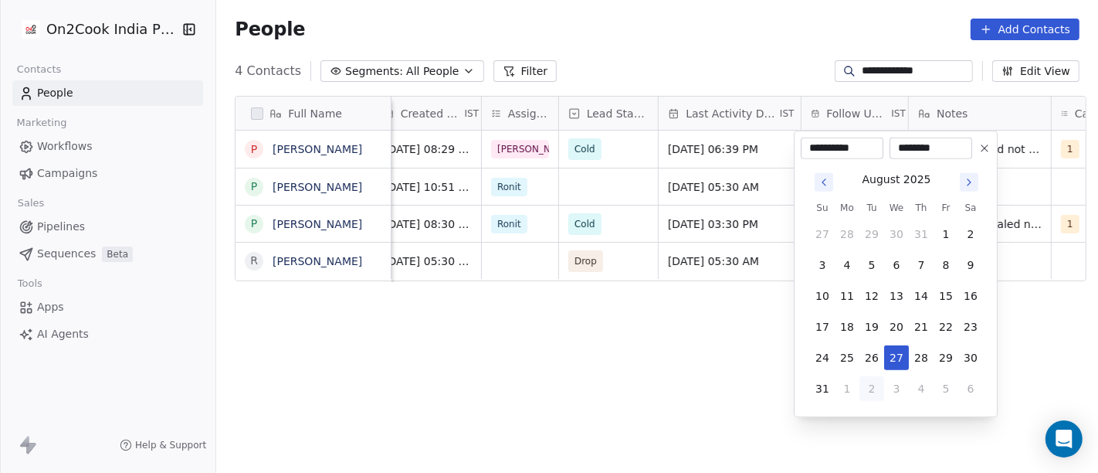
click at [985, 154] on button at bounding box center [985, 148] width 19 height 19
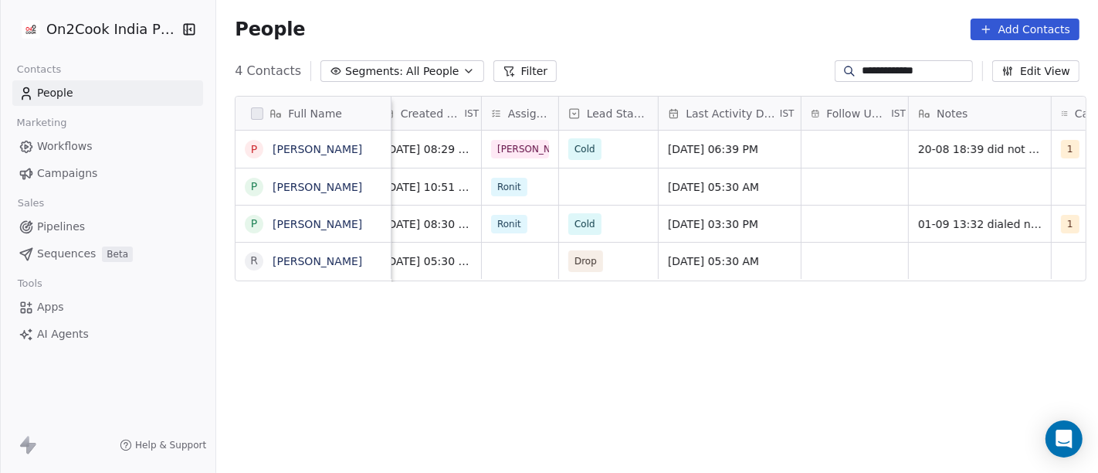
click at [558, 350] on div "Full Name P Pushpa Mahato P Pushpa Rathod P Pushpa Rathore R Rajesh Kumar Mahat…" at bounding box center [657, 291] width 882 height 416
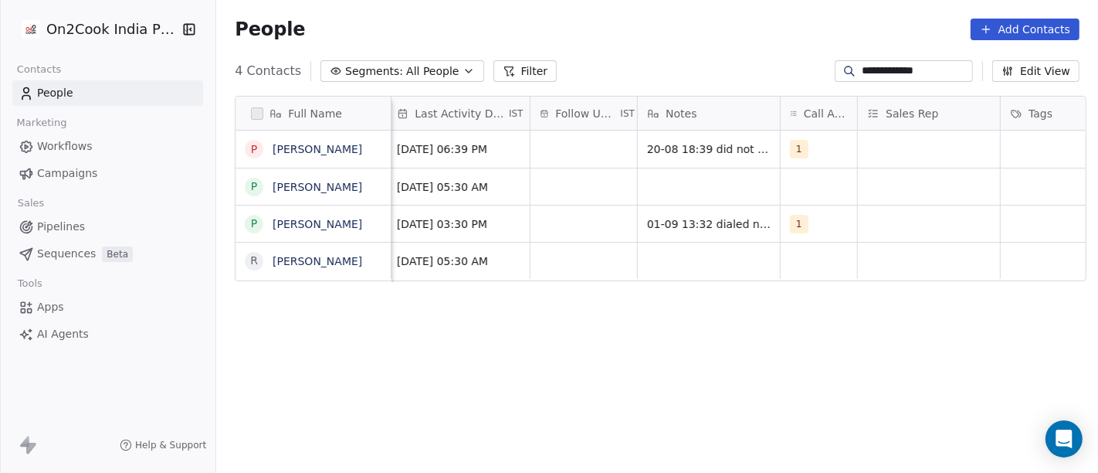
scroll to position [0, 769]
click at [845, 148] on div "1" at bounding box center [820, 149] width 76 height 37
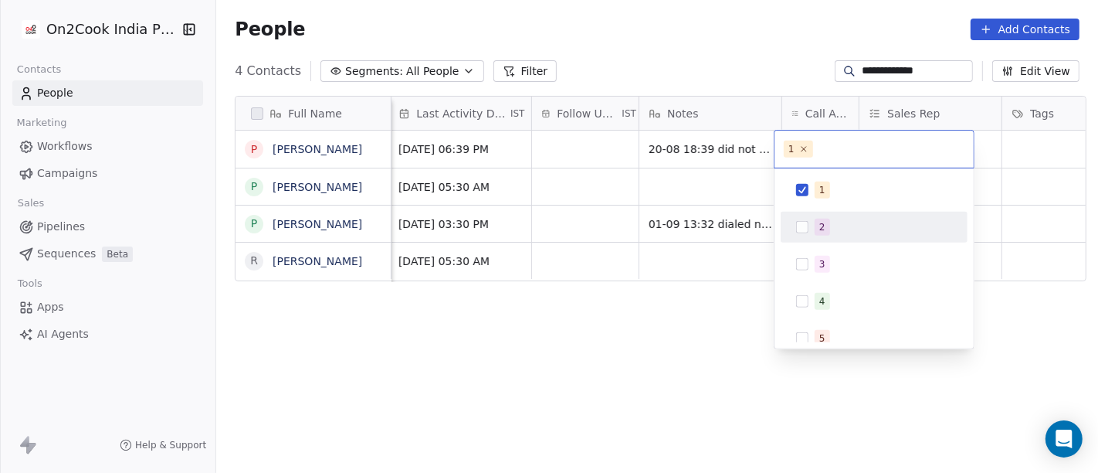
click at [823, 235] on div "2" at bounding box center [874, 227] width 175 height 25
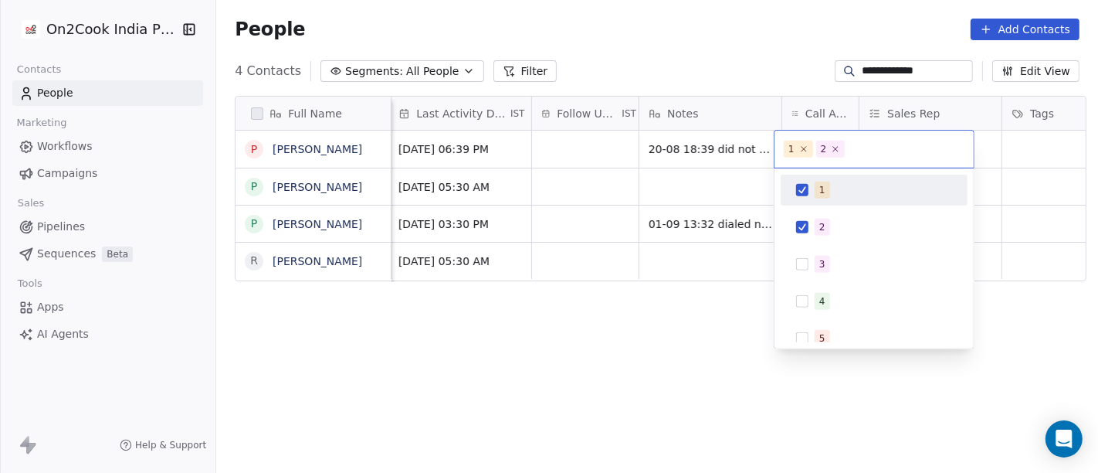
click at [815, 188] on span "1" at bounding box center [822, 190] width 15 height 17
click at [757, 55] on html "**********" at bounding box center [549, 236] width 1098 height 473
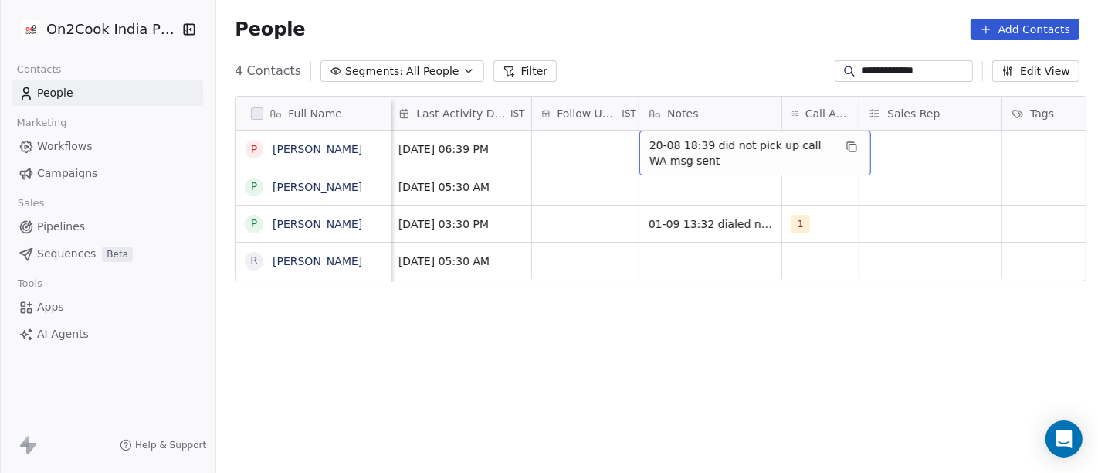
click at [719, 144] on span "20-08 18:39 did not pick up call WA msg sent" at bounding box center [742, 152] width 184 height 31
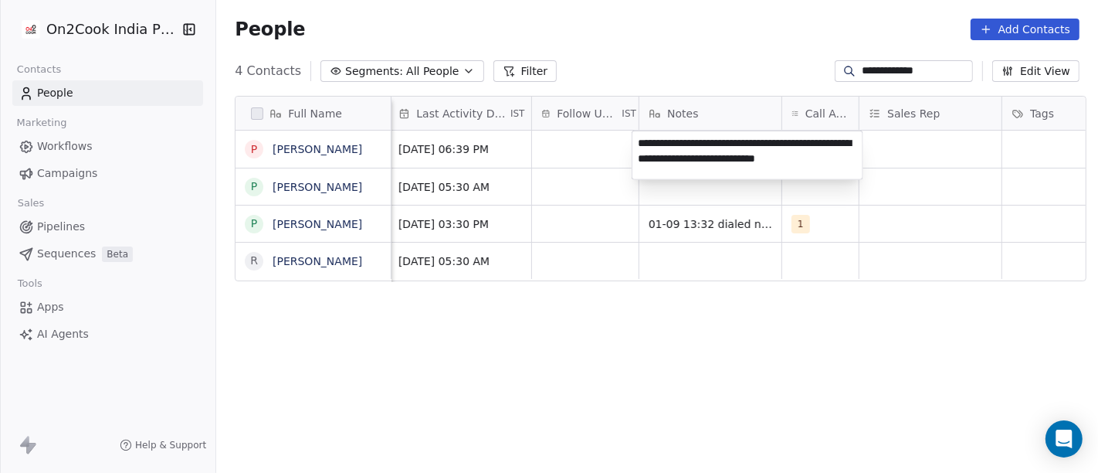
type textarea "**********"
click at [834, 401] on html "**********" at bounding box center [549, 236] width 1098 height 473
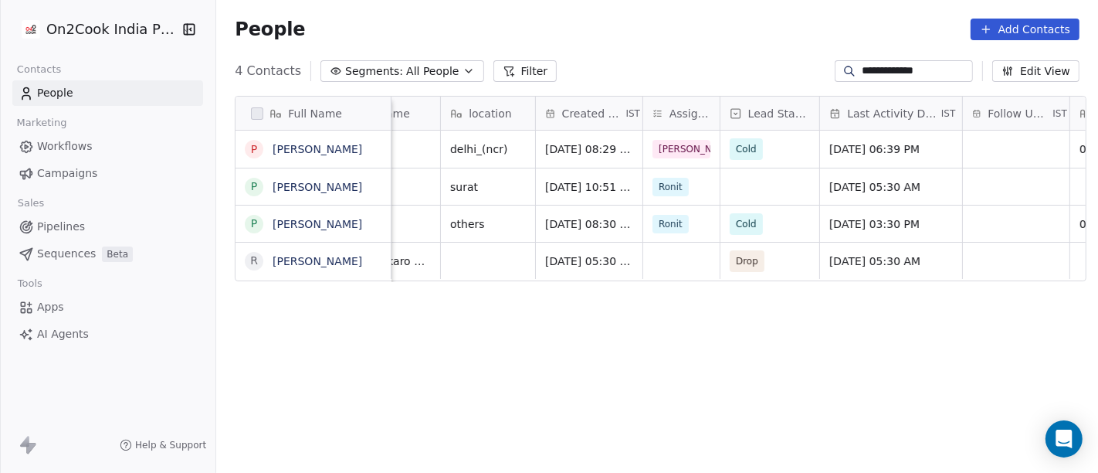
scroll to position [0, 317]
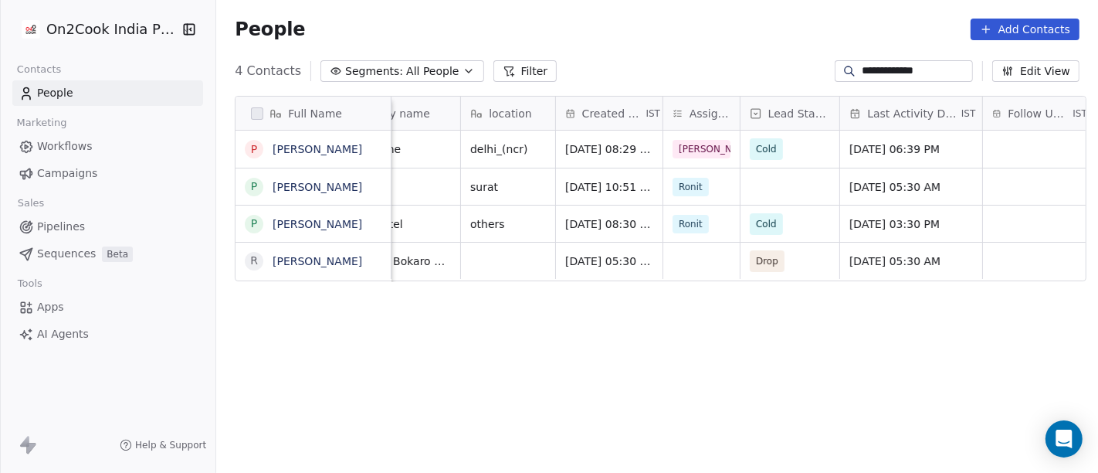
click at [873, 73] on input "**********" at bounding box center [916, 70] width 108 height 15
paste input
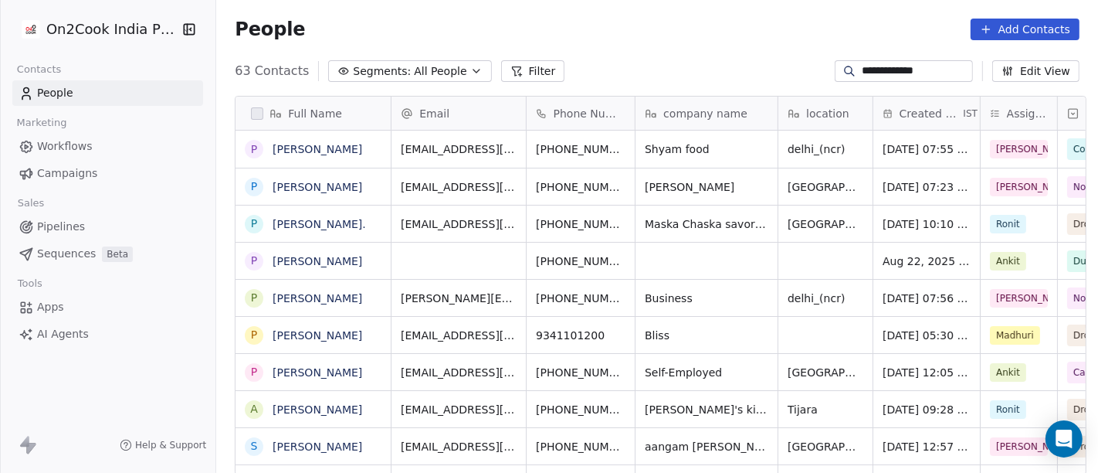
scroll to position [403, 876]
click at [665, 25] on div "People Add Contacts" at bounding box center [657, 30] width 845 height 22
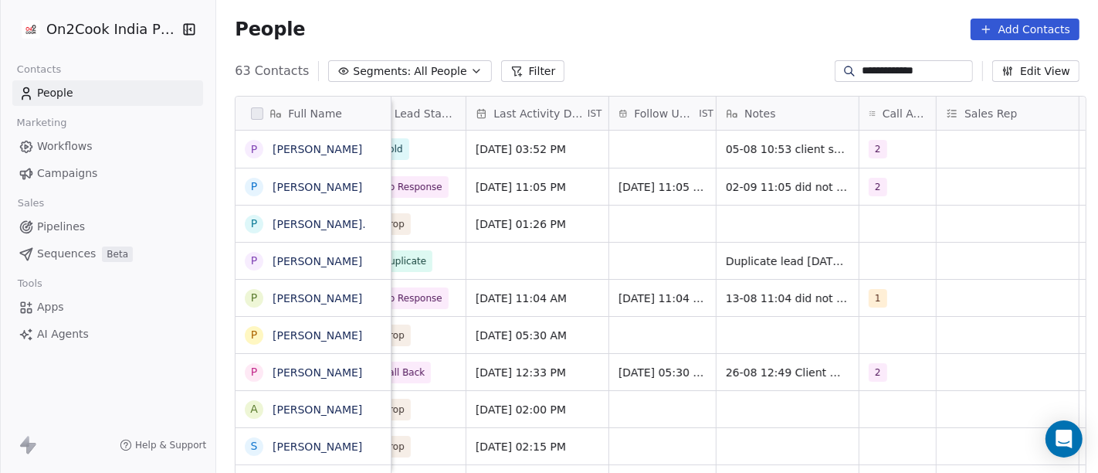
scroll to position [0, 693]
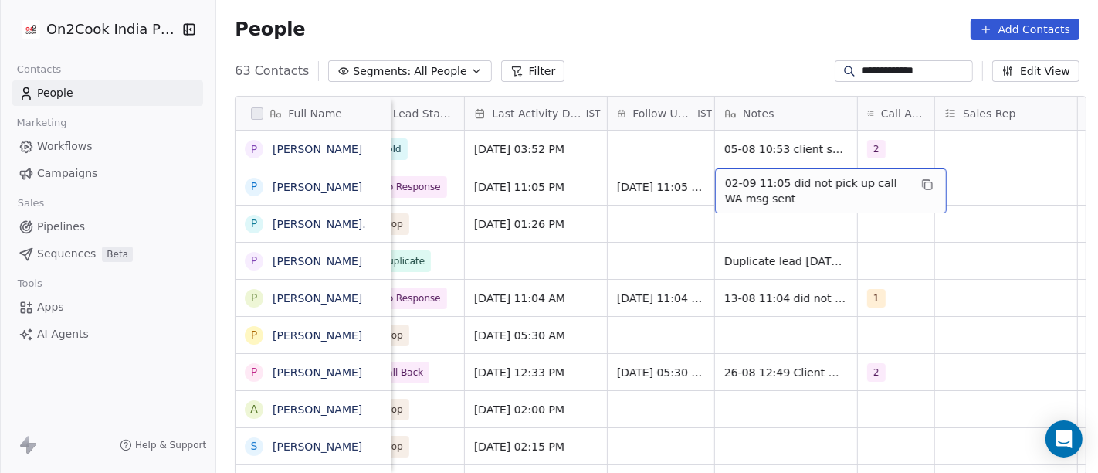
click at [747, 73] on div "**********" at bounding box center [657, 71] width 882 height 25
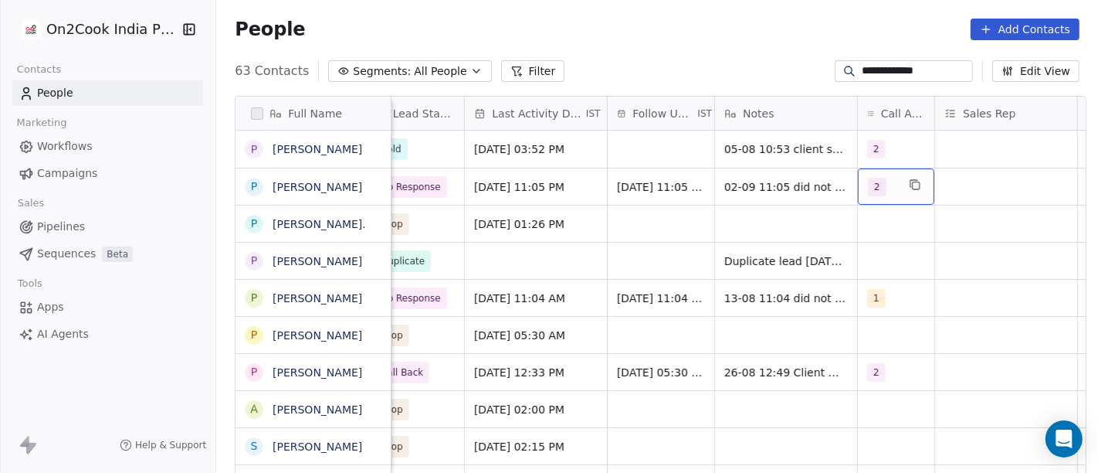
click at [886, 191] on div "2" at bounding box center [882, 187] width 29 height 19
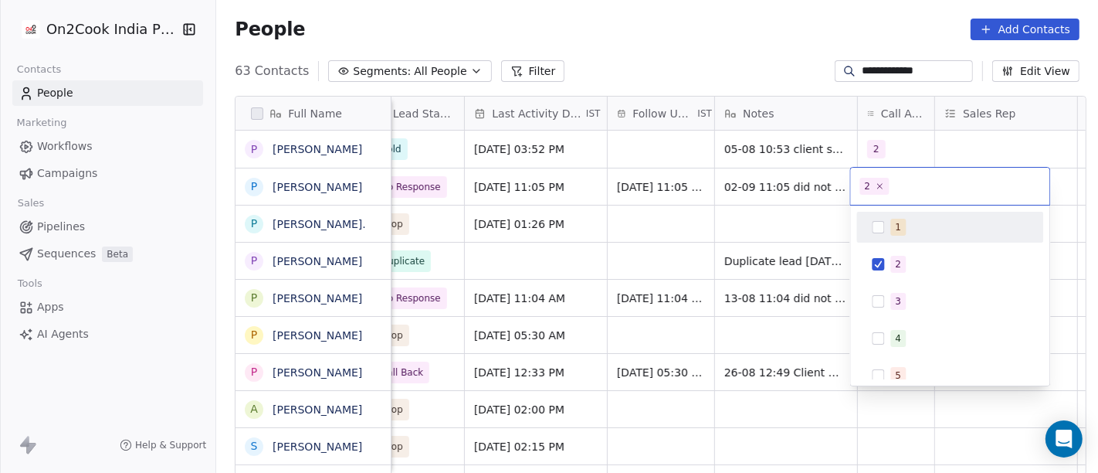
click at [905, 232] on div "1" at bounding box center [959, 227] width 137 height 17
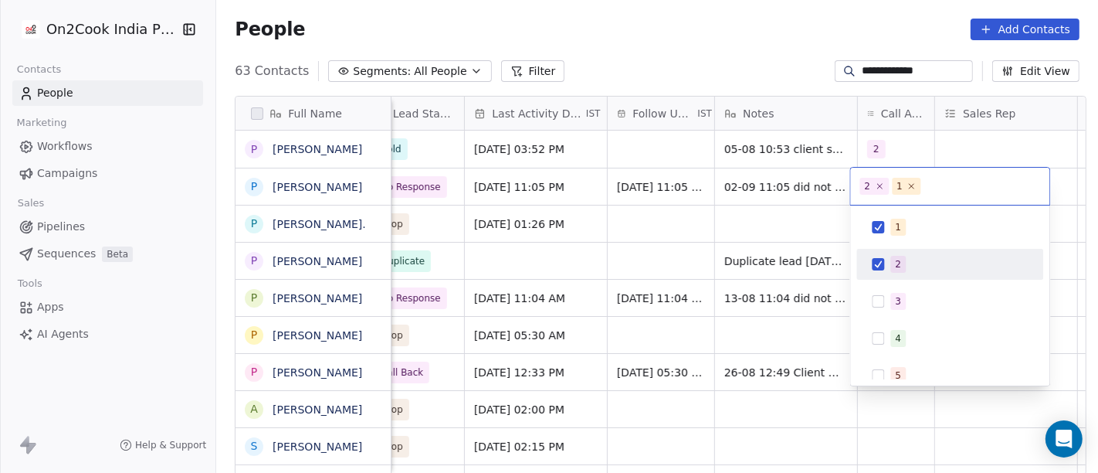
click at [905, 260] on div "2" at bounding box center [959, 264] width 137 height 17
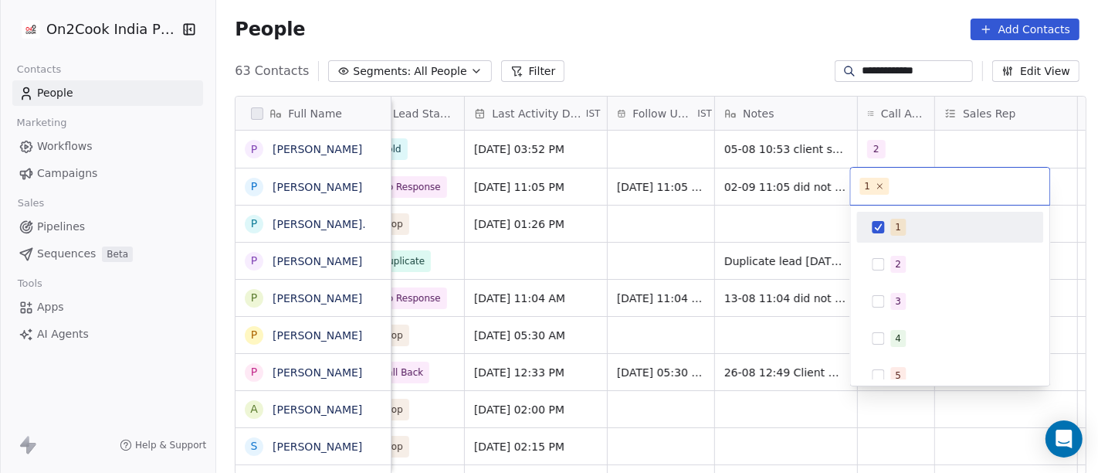
click at [699, 53] on html "**********" at bounding box center [549, 236] width 1098 height 473
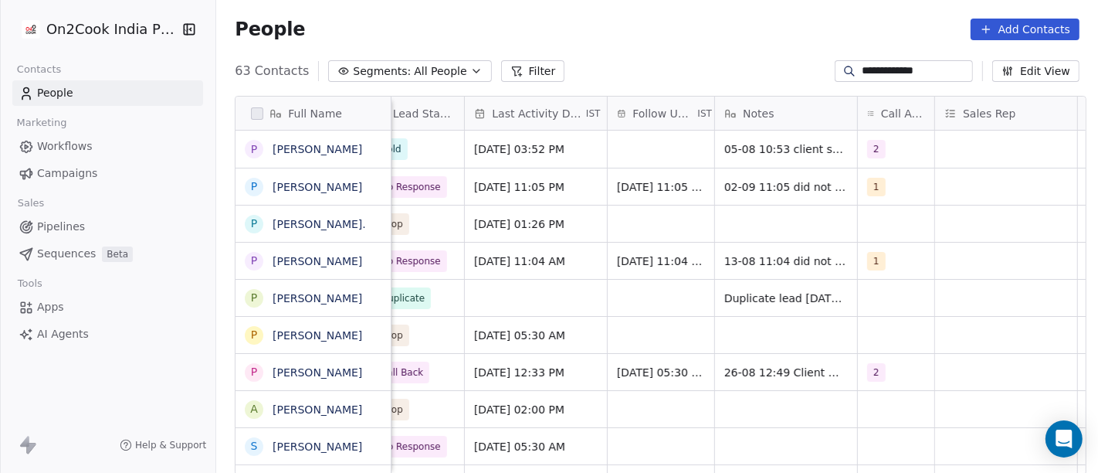
click at [882, 70] on input "**********" at bounding box center [916, 70] width 108 height 15
paste input "*"
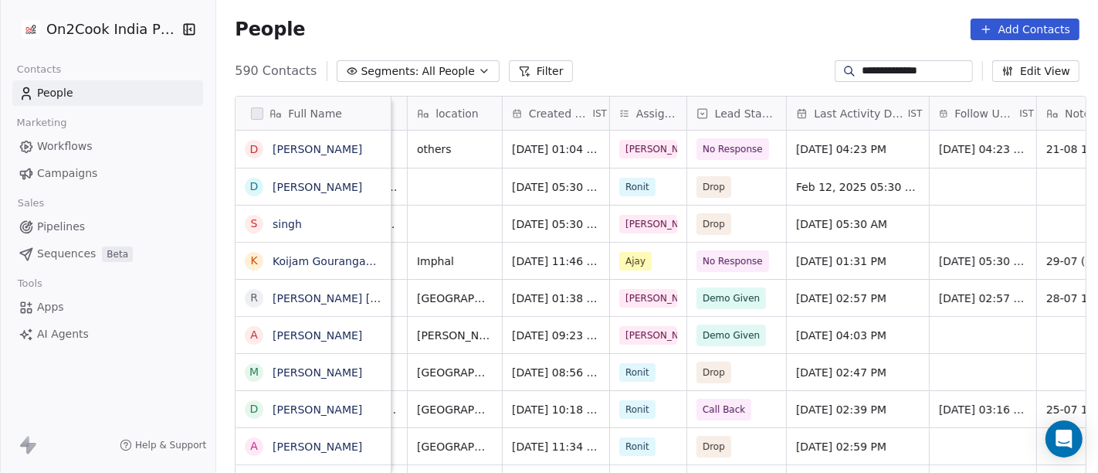
scroll to position [0, 385]
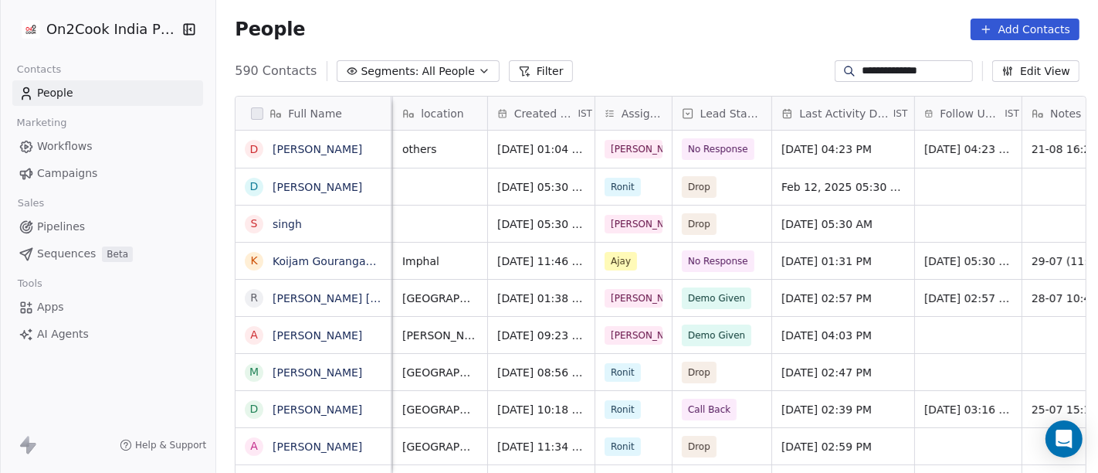
type input "**********"
click at [683, 158] on span "No Response" at bounding box center [719, 149] width 73 height 22
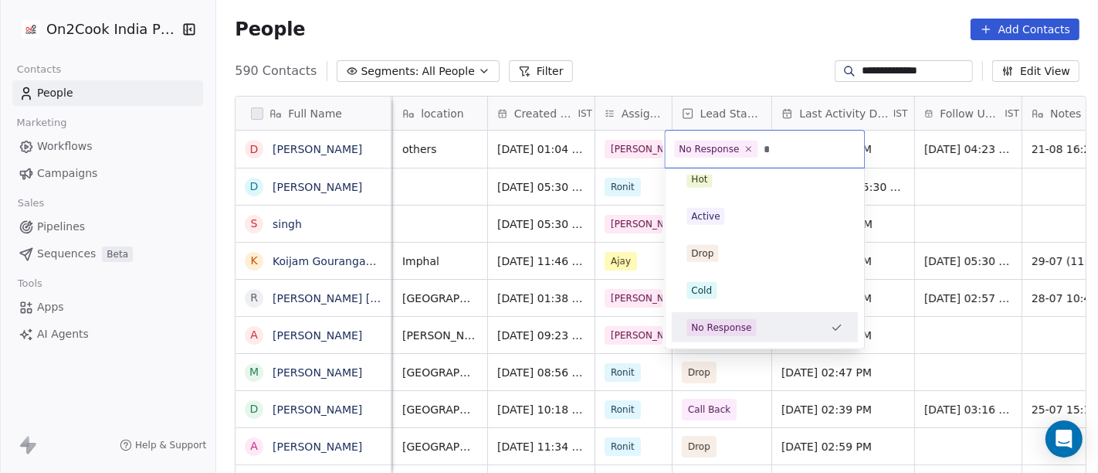
scroll to position [0, 0]
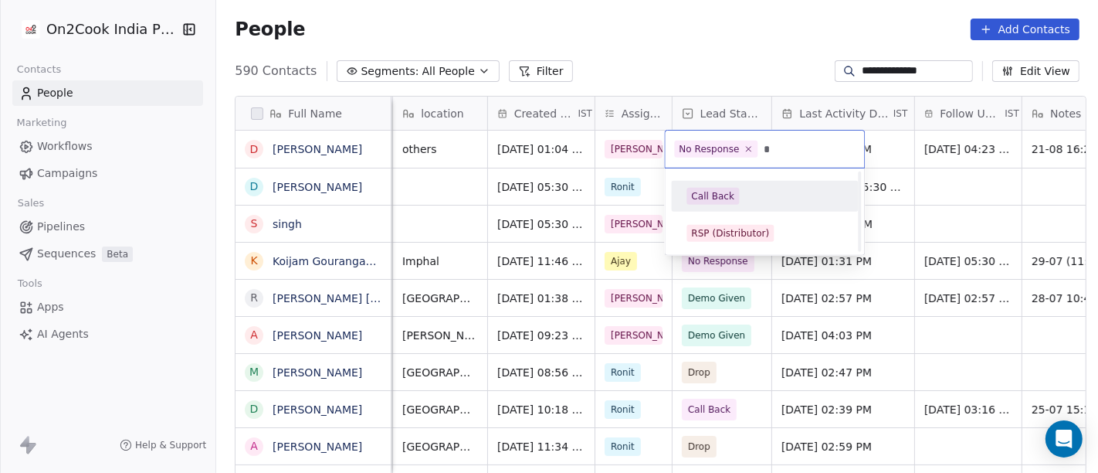
type input "*"
click at [695, 184] on div "Call Back" at bounding box center [764, 196] width 175 height 25
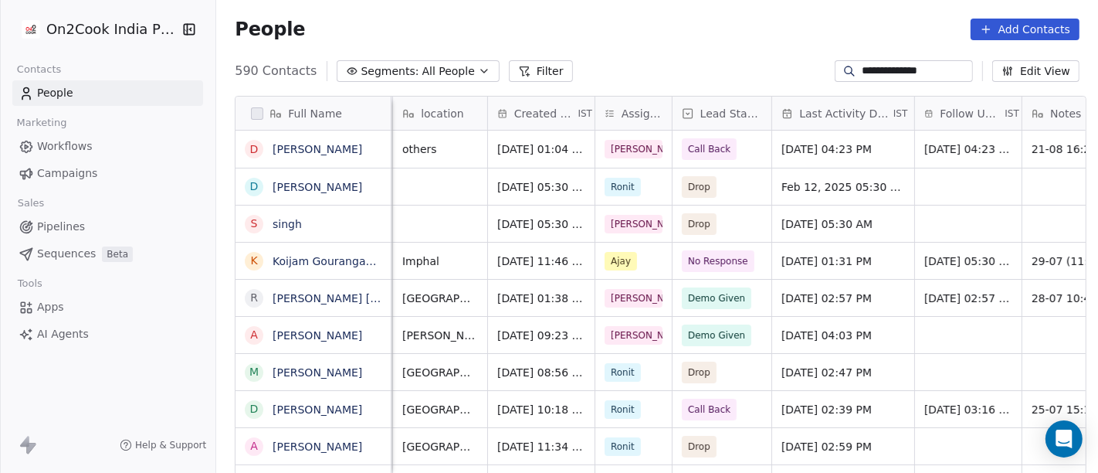
click at [755, 39] on div "People Add Contacts" at bounding box center [657, 30] width 845 height 22
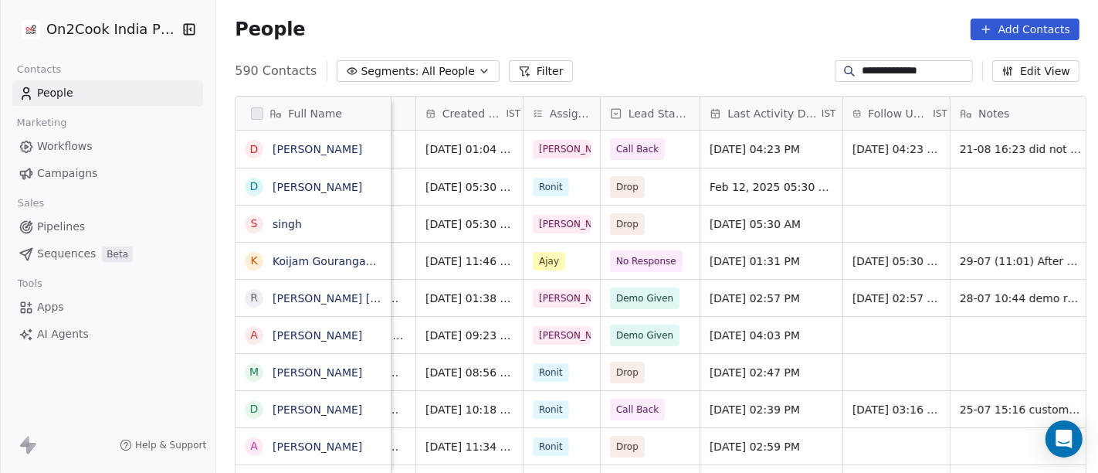
scroll to position [0, 464]
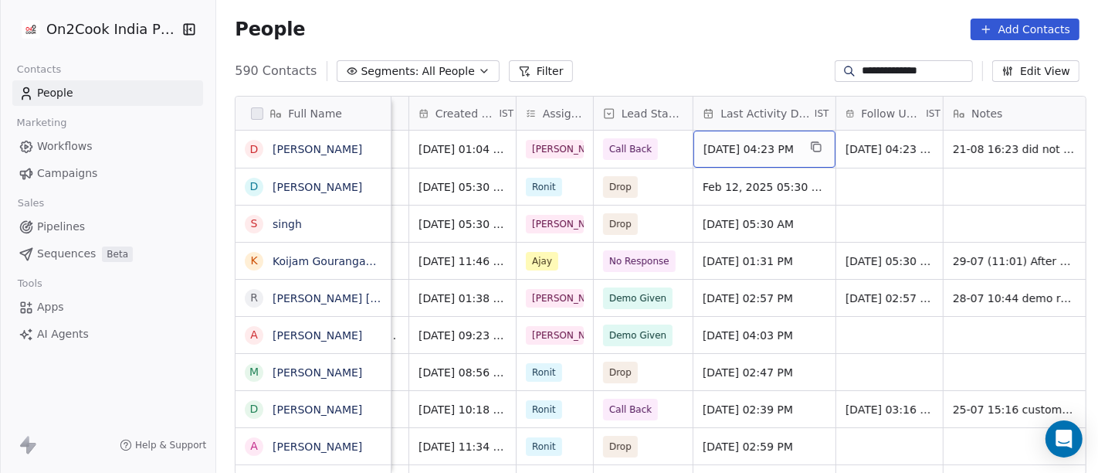
click at [745, 152] on span "[DATE] 04:23 PM" at bounding box center [751, 148] width 94 height 15
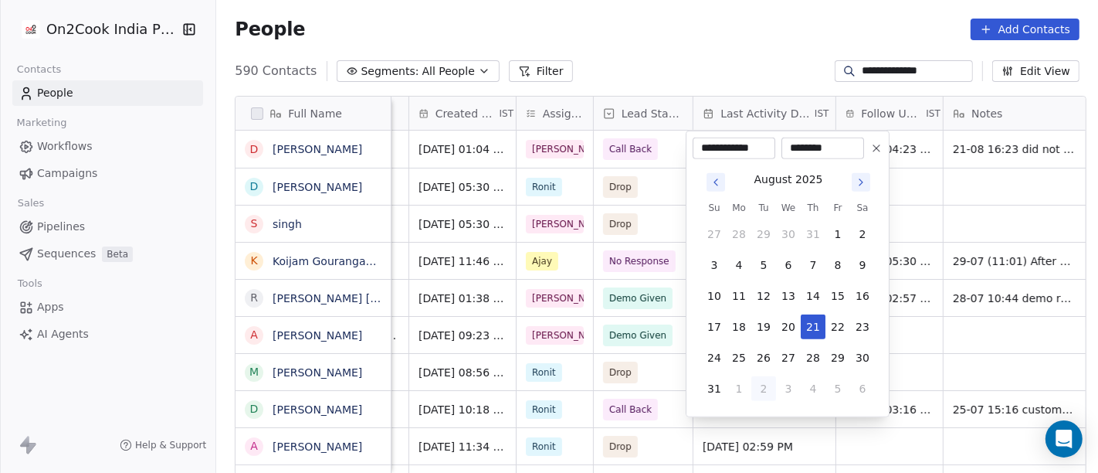
click at [757, 389] on button "2" at bounding box center [764, 388] width 25 height 25
type input "**********"
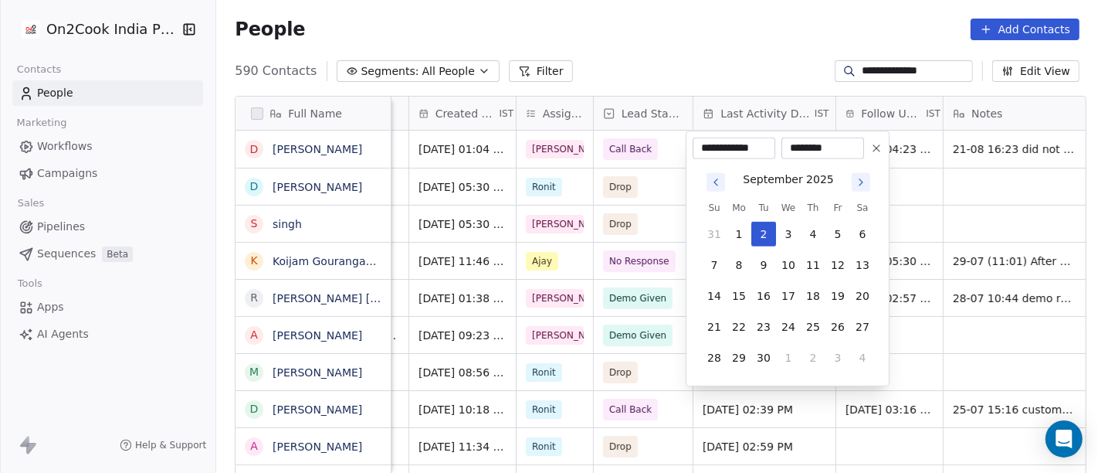
click at [735, 36] on html "**********" at bounding box center [549, 236] width 1098 height 473
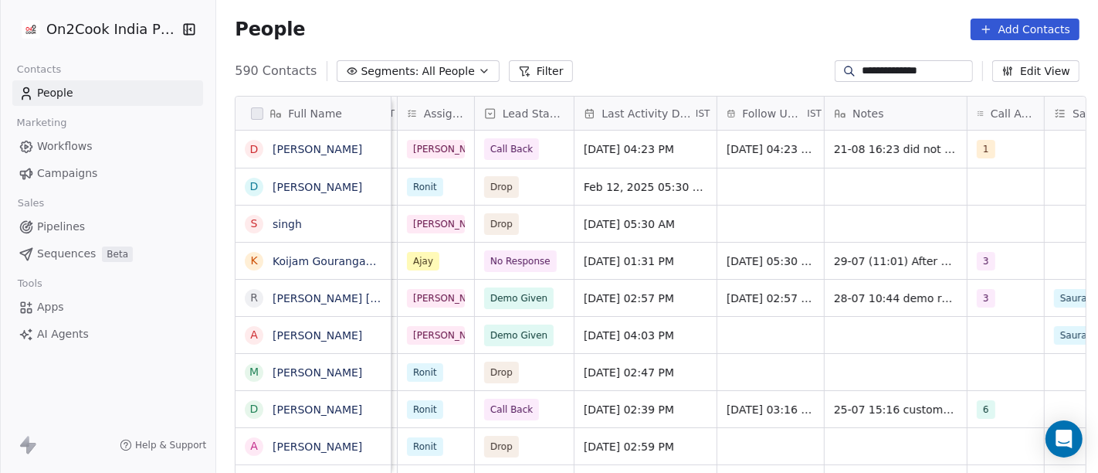
scroll to position [0, 586]
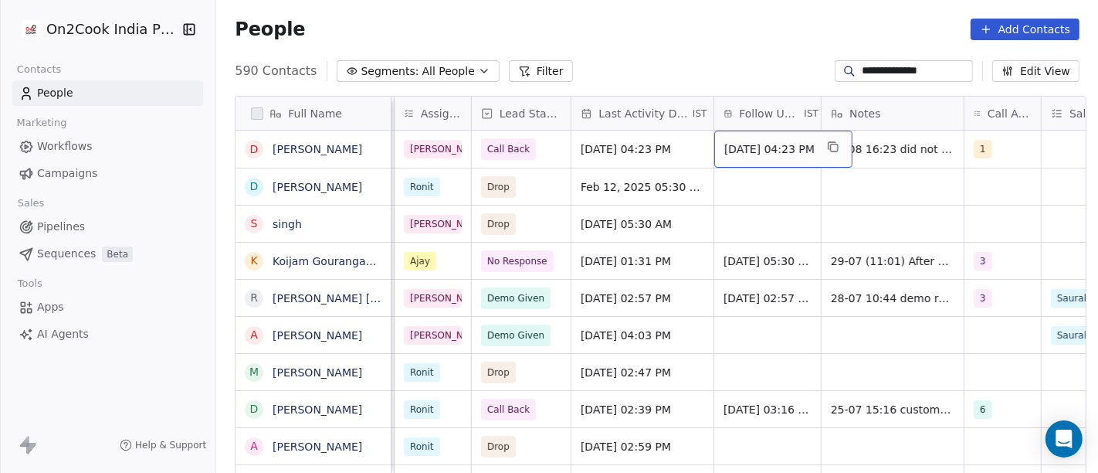
click at [735, 141] on span "[DATE] 04:23 PM" at bounding box center [770, 148] width 90 height 15
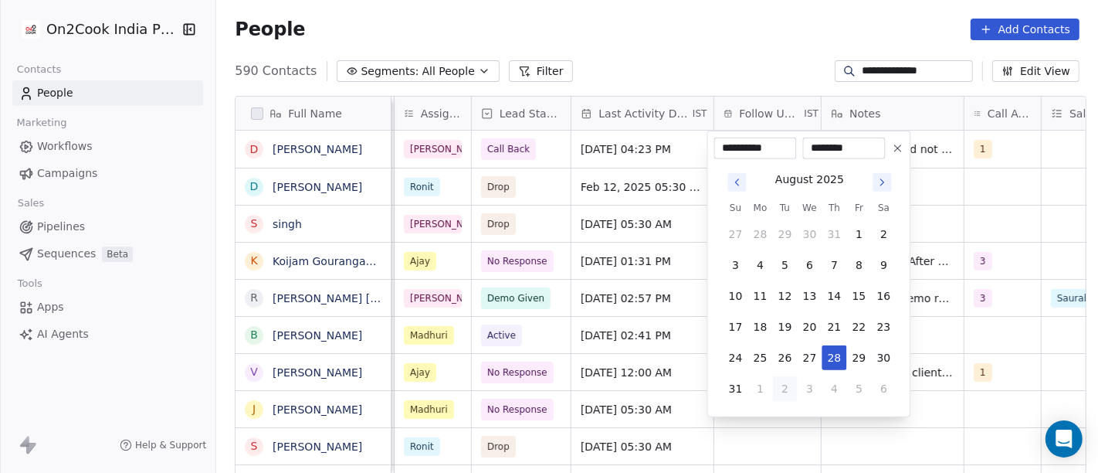
click at [877, 186] on icon "Go to next month" at bounding box center [883, 182] width 12 height 12
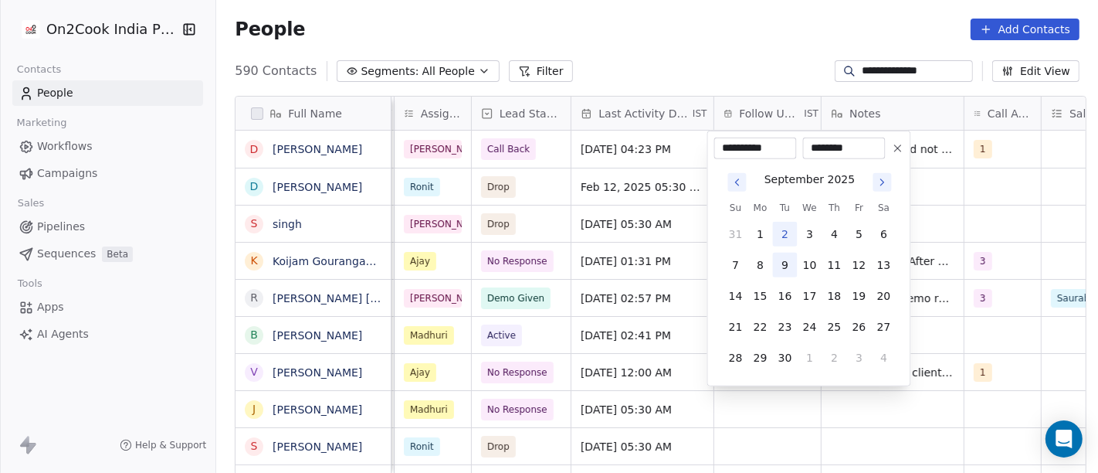
click at [779, 259] on button "9" at bounding box center [785, 265] width 25 height 25
type input "**********"
click at [726, 54] on html "**********" at bounding box center [549, 236] width 1098 height 473
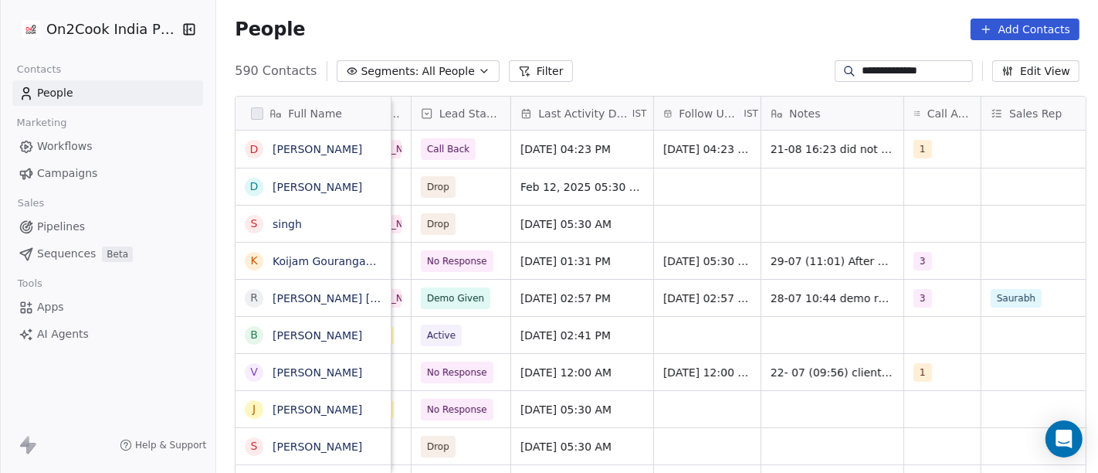
scroll to position [0, 648]
click at [921, 146] on span "1" at bounding box center [922, 149] width 19 height 19
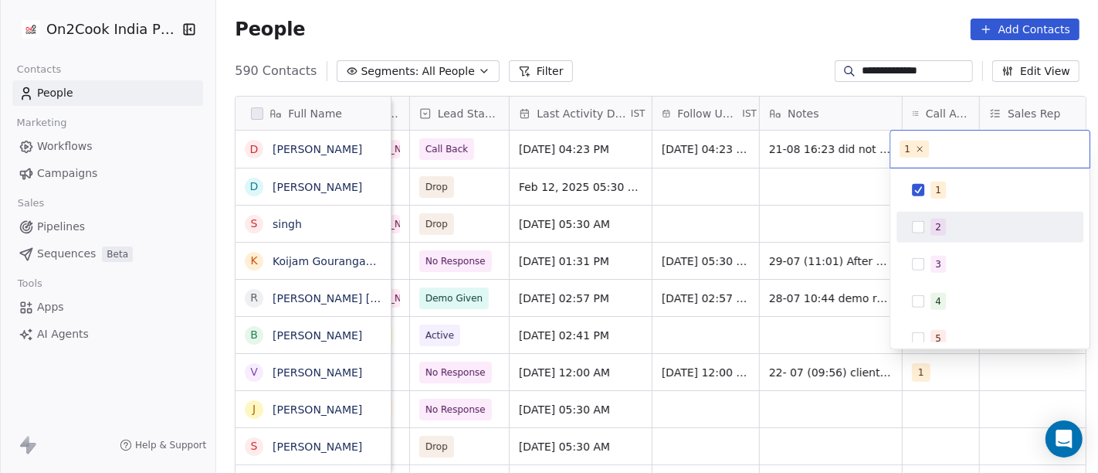
click at [939, 227] on div "2" at bounding box center [938, 227] width 6 height 14
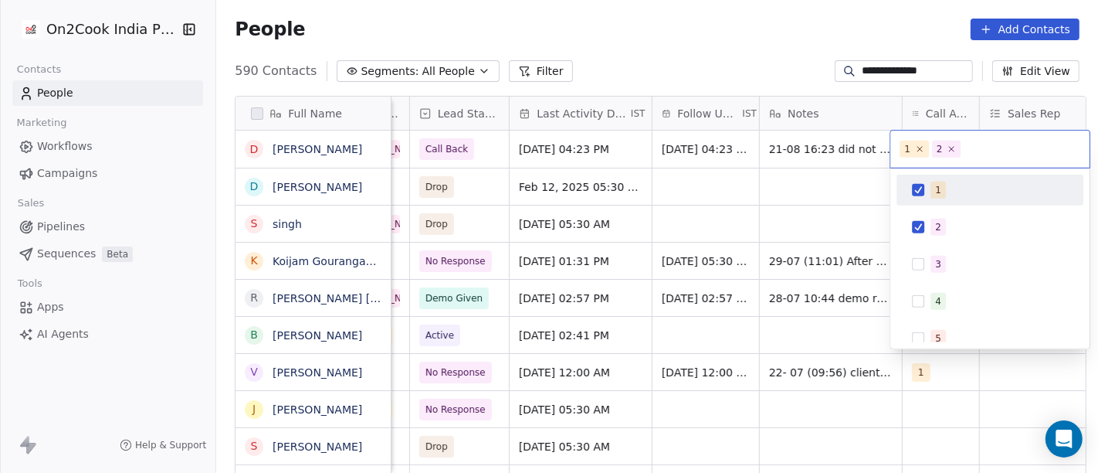
click at [925, 192] on button "Suggestions" at bounding box center [918, 190] width 12 height 12
click at [785, 53] on html "**********" at bounding box center [549, 236] width 1098 height 473
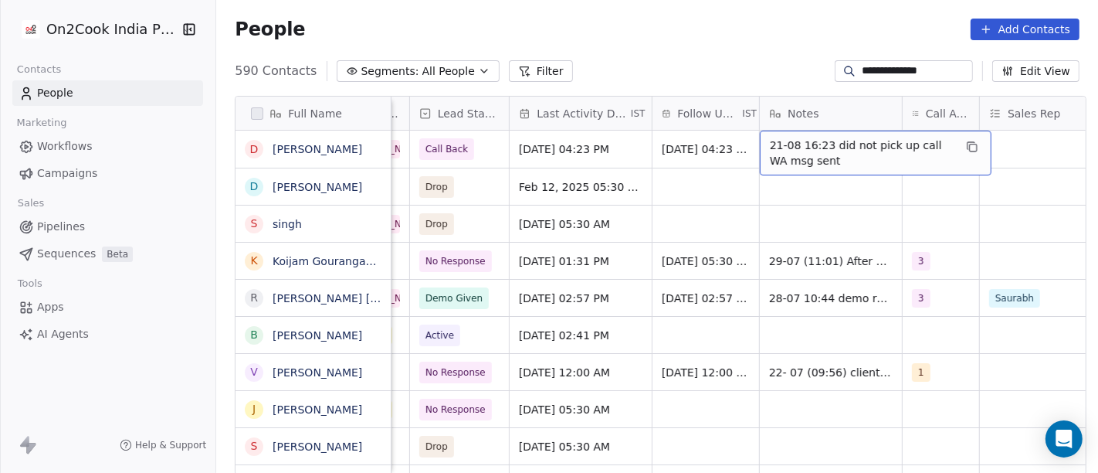
click at [788, 151] on span "21-08 16:23 did not pick up call WA msg sent" at bounding box center [862, 152] width 184 height 31
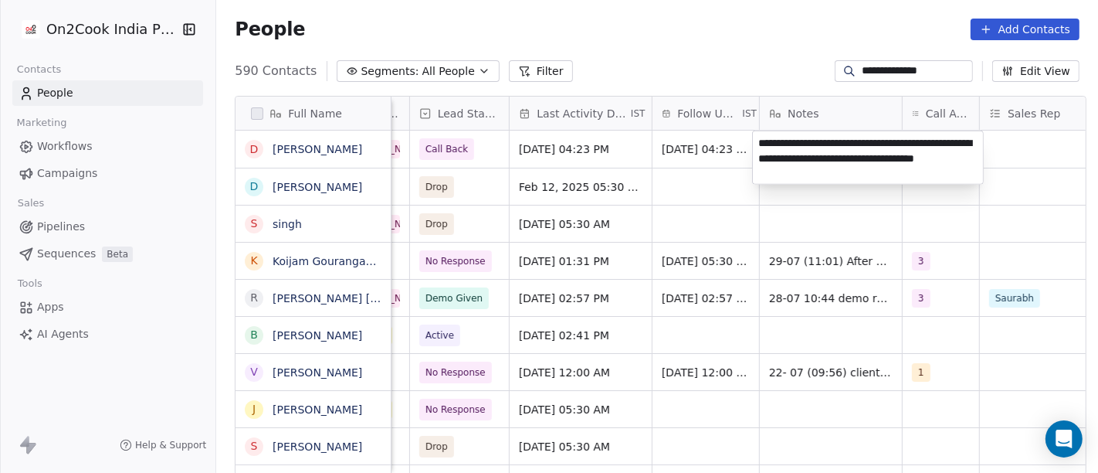
type textarea "**********"
click at [699, 59] on html "**********" at bounding box center [549, 236] width 1098 height 473
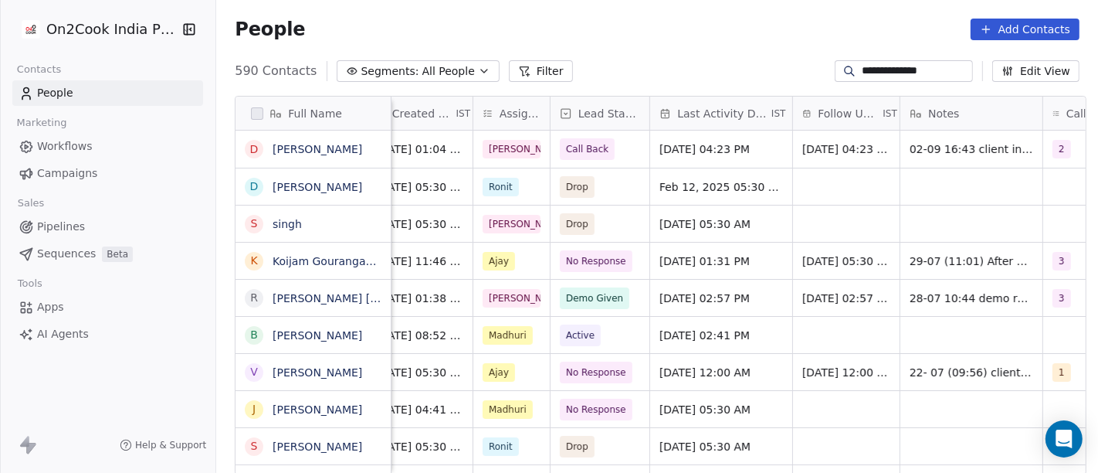
scroll to position [0, 472]
